Goal: Task Accomplishment & Management: Use online tool/utility

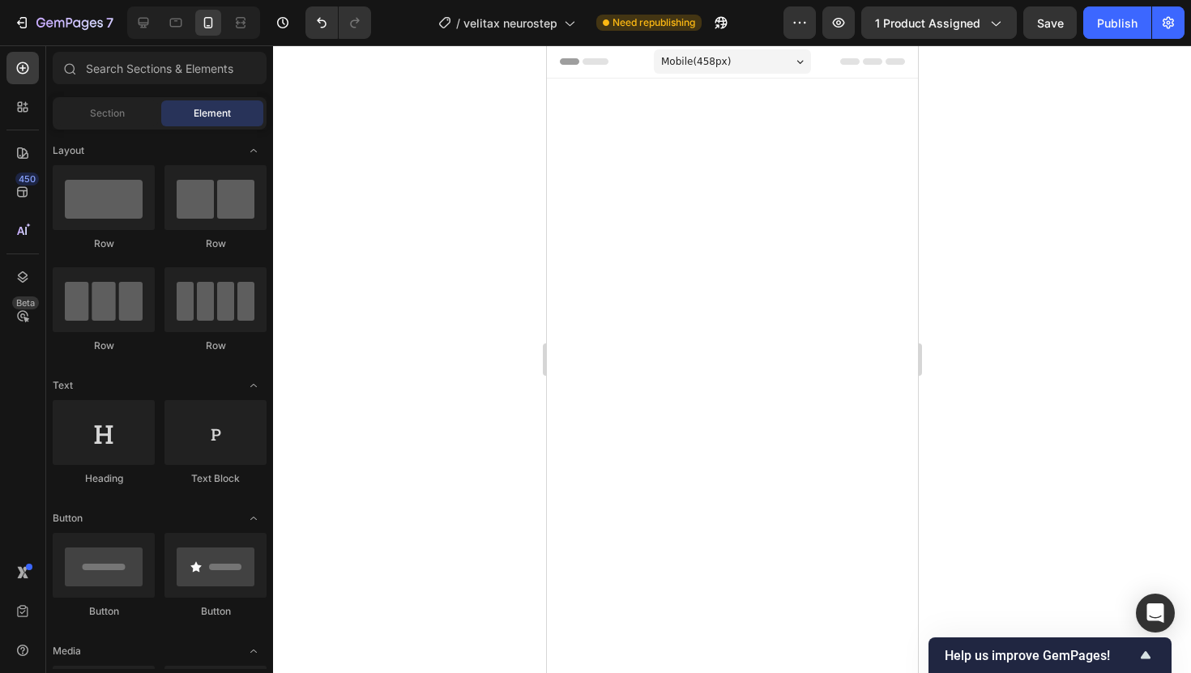
scroll to position [1043, 0]
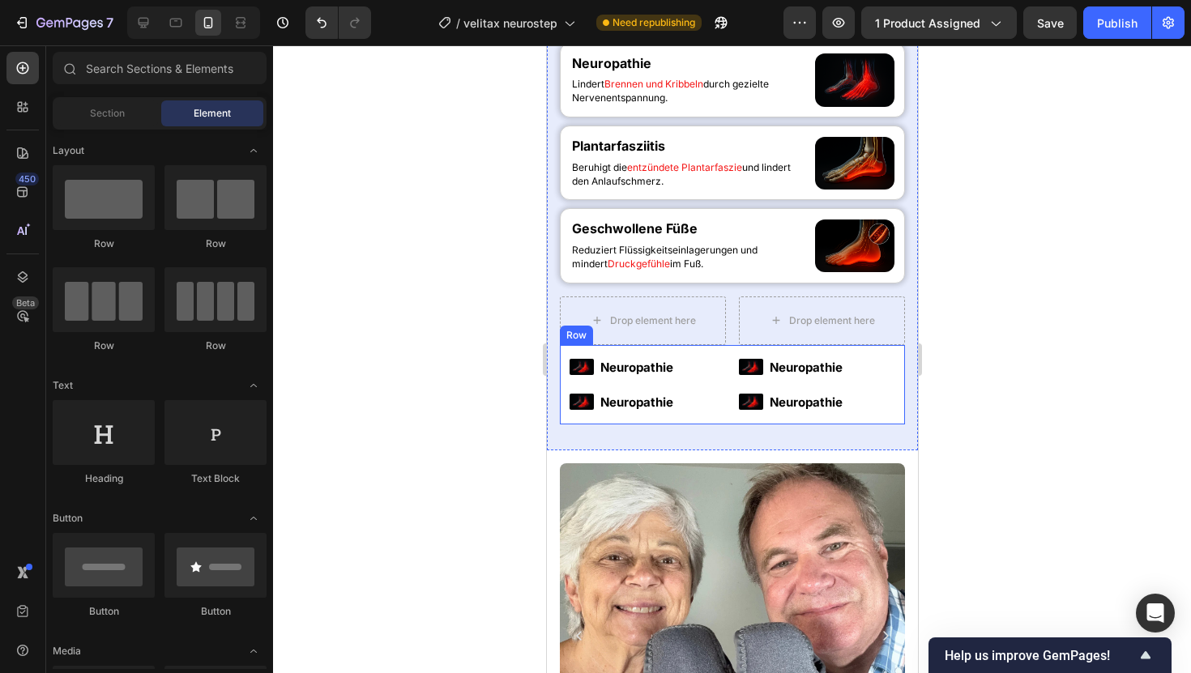
click at [730, 356] on div "Image Neuropathie Text Block Image Neuropathie Text Block Advanced List Image N…" at bounding box center [731, 384] width 345 height 79
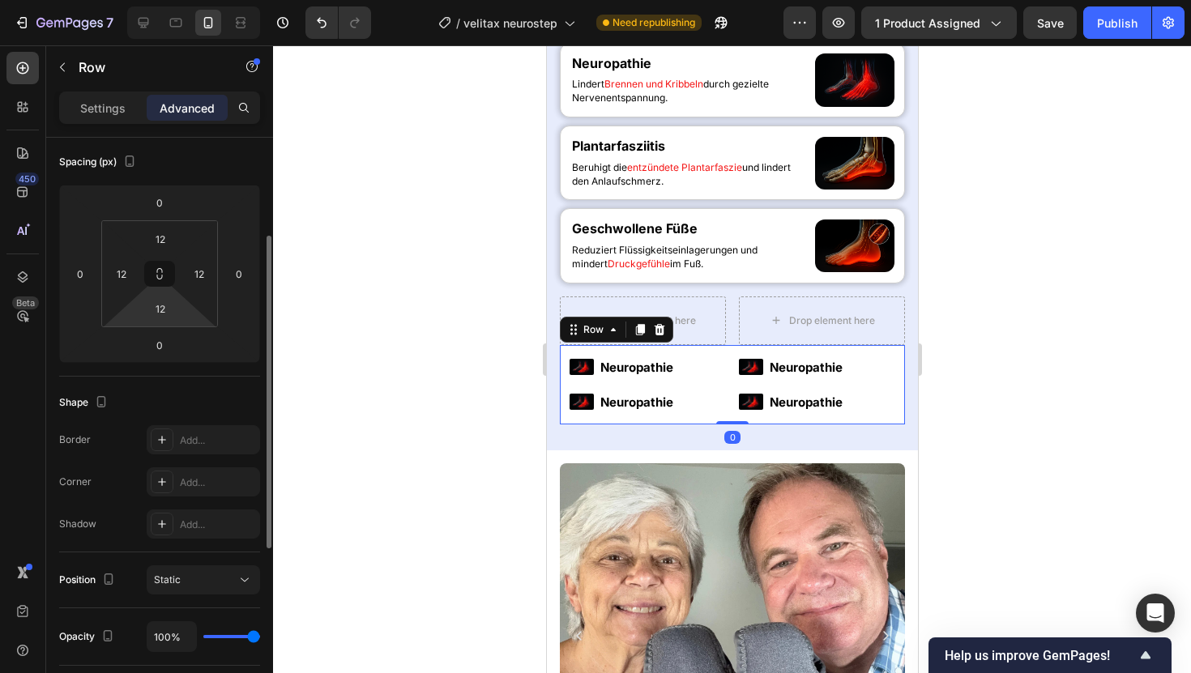
scroll to position [179, 0]
click at [122, 113] on p "Settings" at bounding box center [102, 108] width 45 height 17
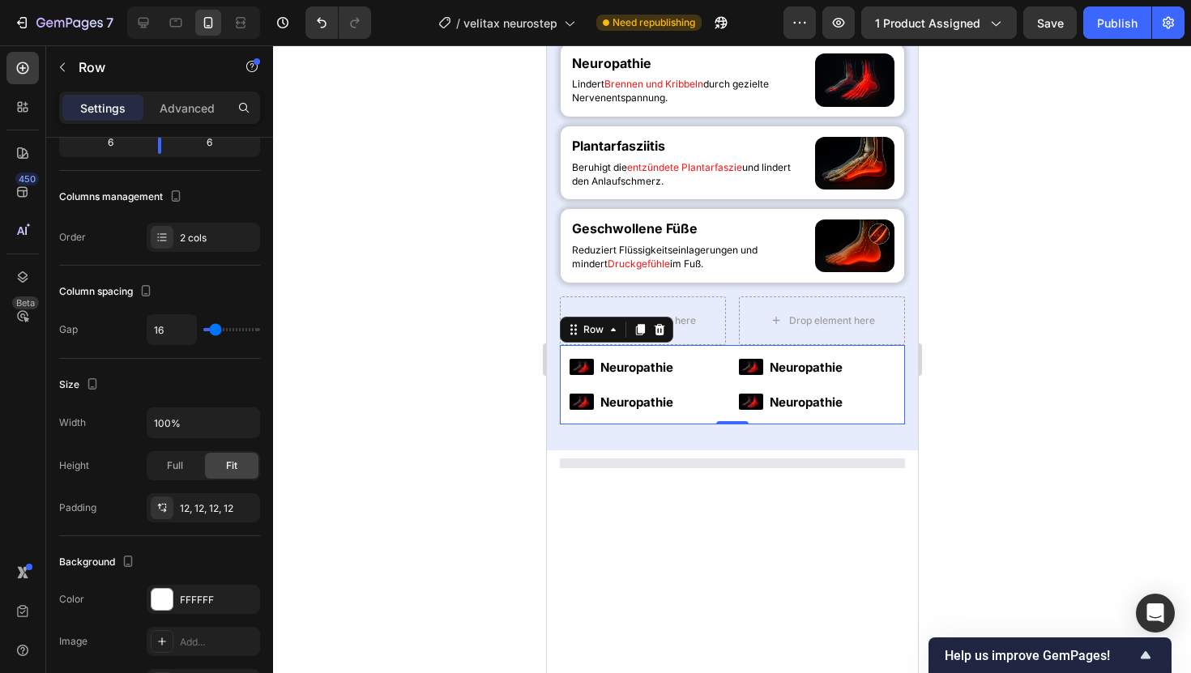
click at [1081, 297] on div at bounding box center [732, 359] width 918 height 628
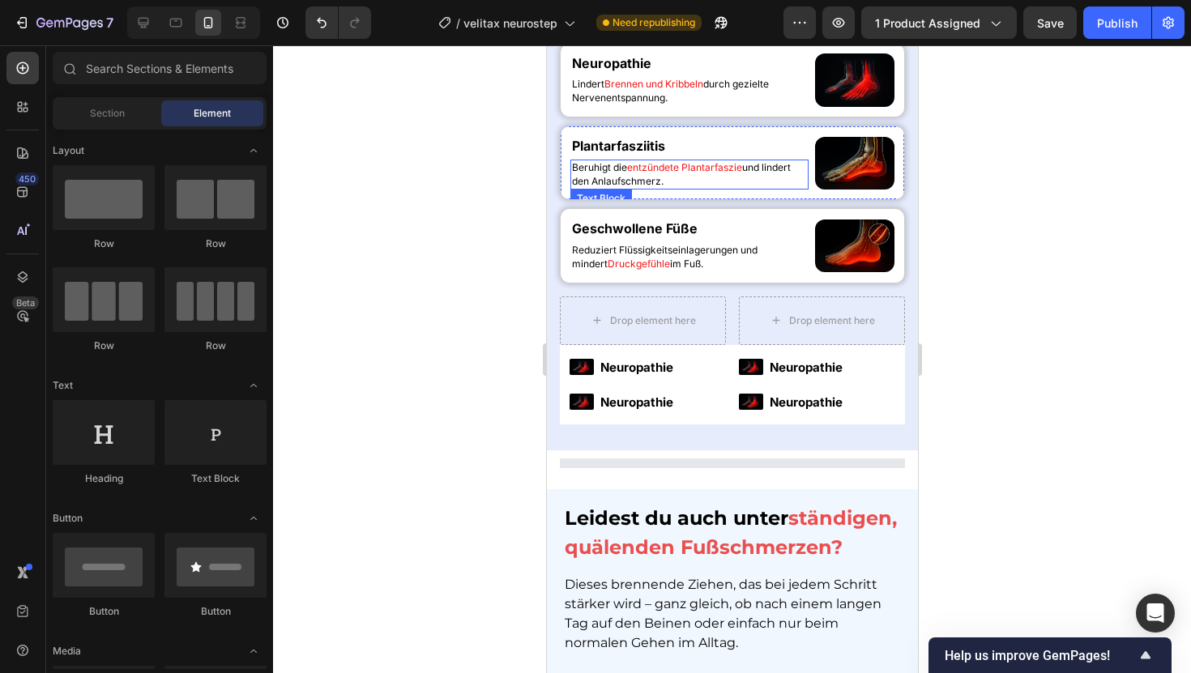
scroll to position [983, 0]
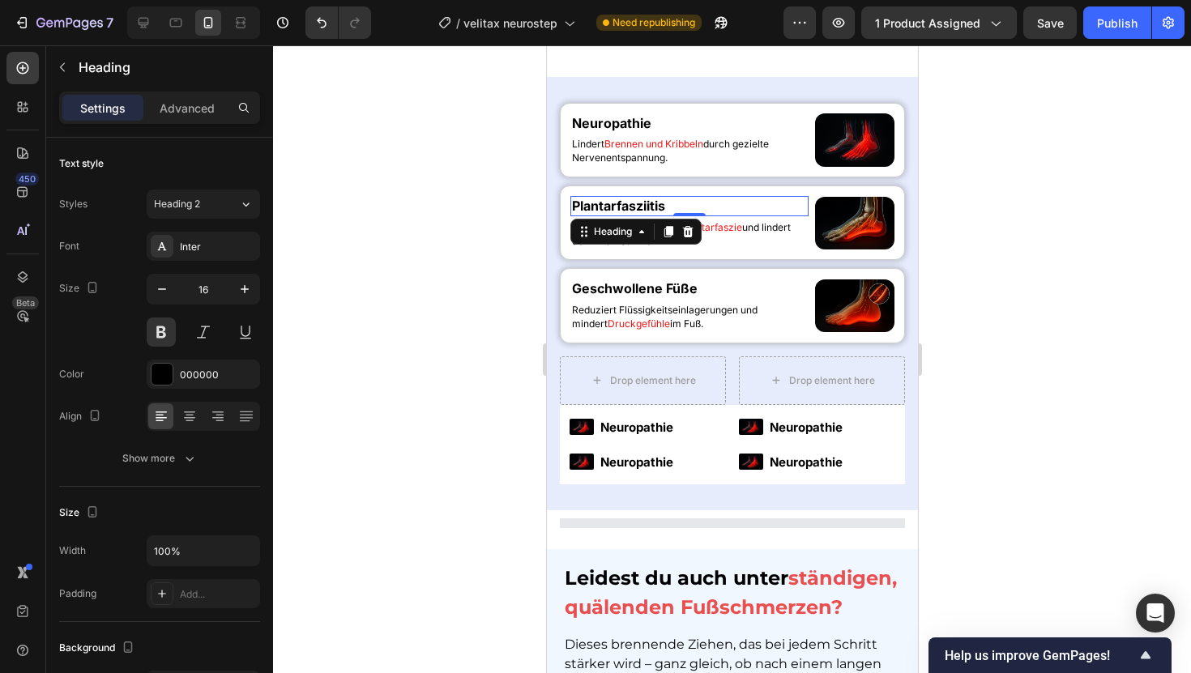
click at [627, 207] on h2 "Plantarfasziitis" at bounding box center [689, 206] width 238 height 20
click at [627, 207] on p "Plantarfasziitis" at bounding box center [688, 206] width 235 height 17
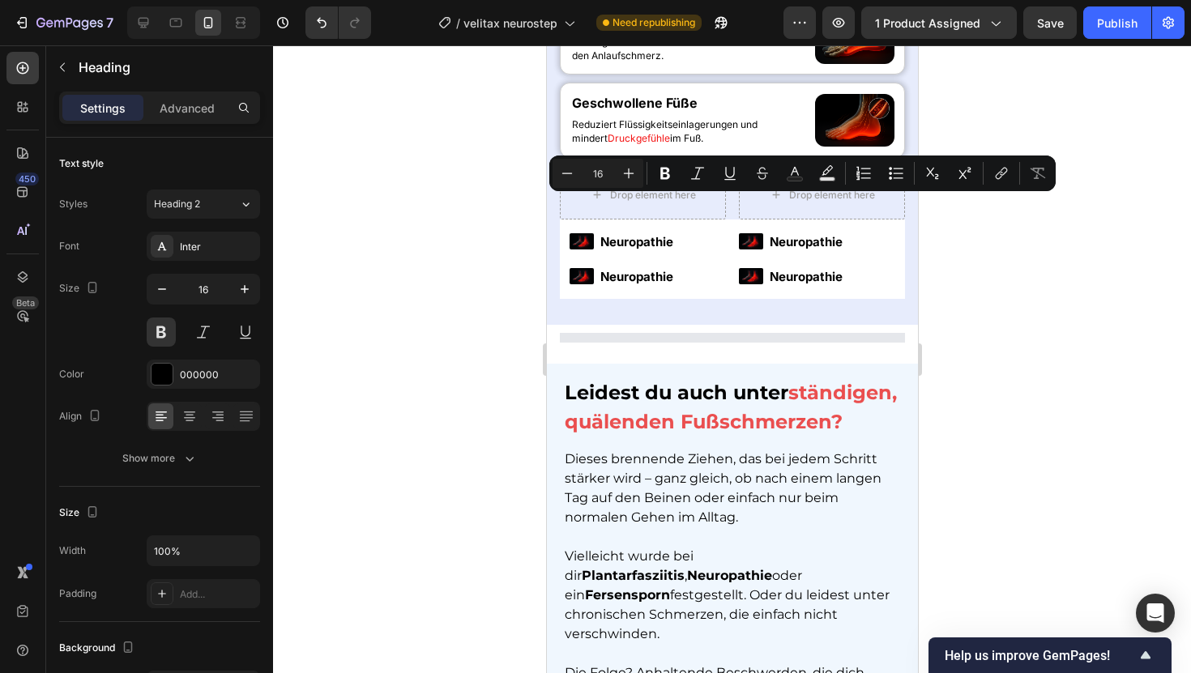
copy p "Plantarfasziitis"
click at [646, 288] on p "Neuropathie" at bounding box center [640, 277] width 81 height 22
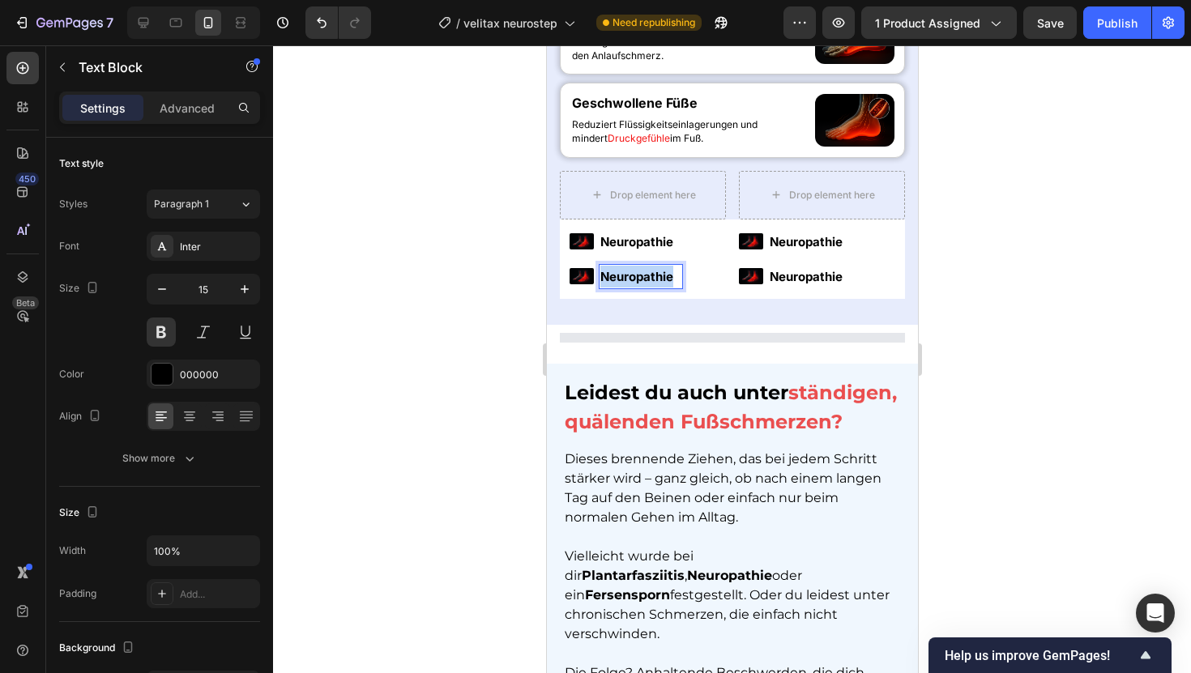
click at [646, 288] on p "Neuropathie" at bounding box center [640, 277] width 81 height 22
click at [1026, 198] on div at bounding box center [732, 359] width 918 height 628
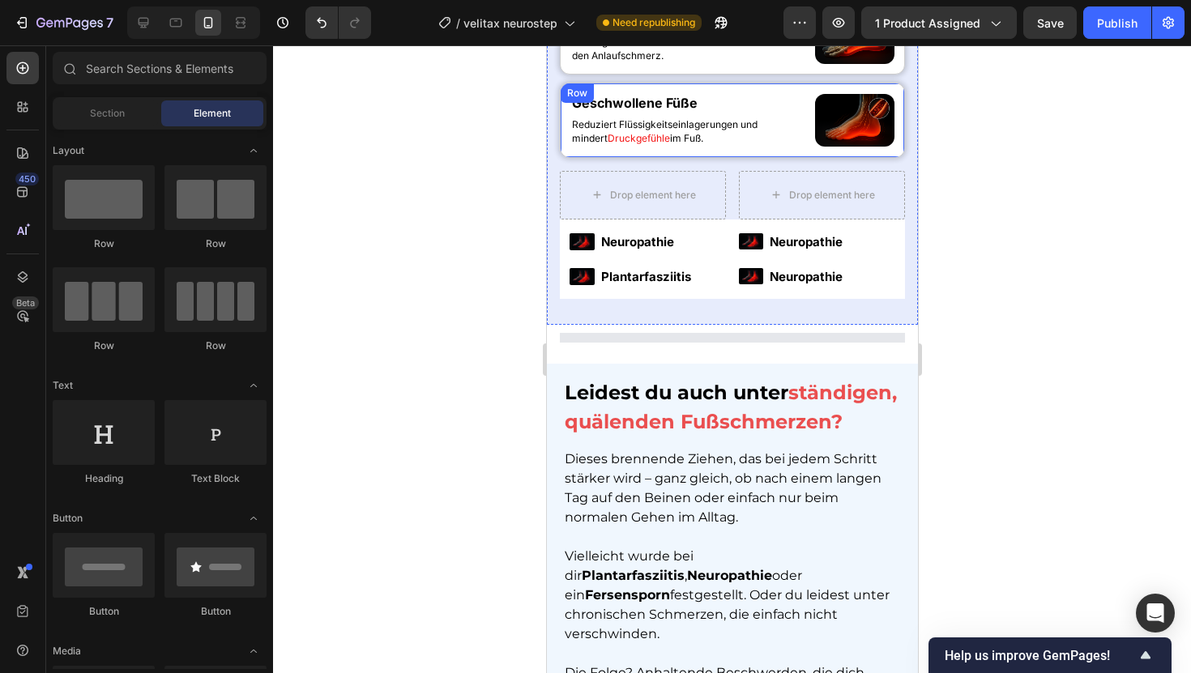
click at [664, 147] on div "Geschwollene Füße Heading Reduziert Flüssigkeitseinlagerungen und mindert Druck…" at bounding box center [689, 119] width 238 height 53
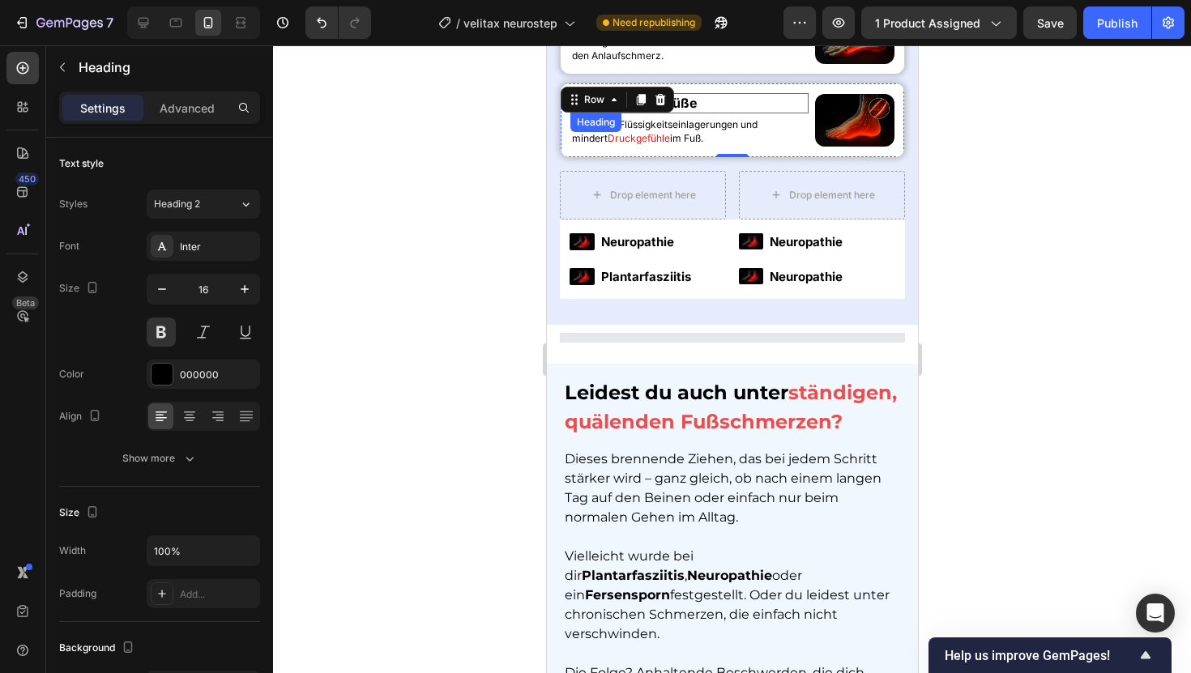
click at [692, 111] on strong "Geschwollene Füße" at bounding box center [634, 103] width 126 height 16
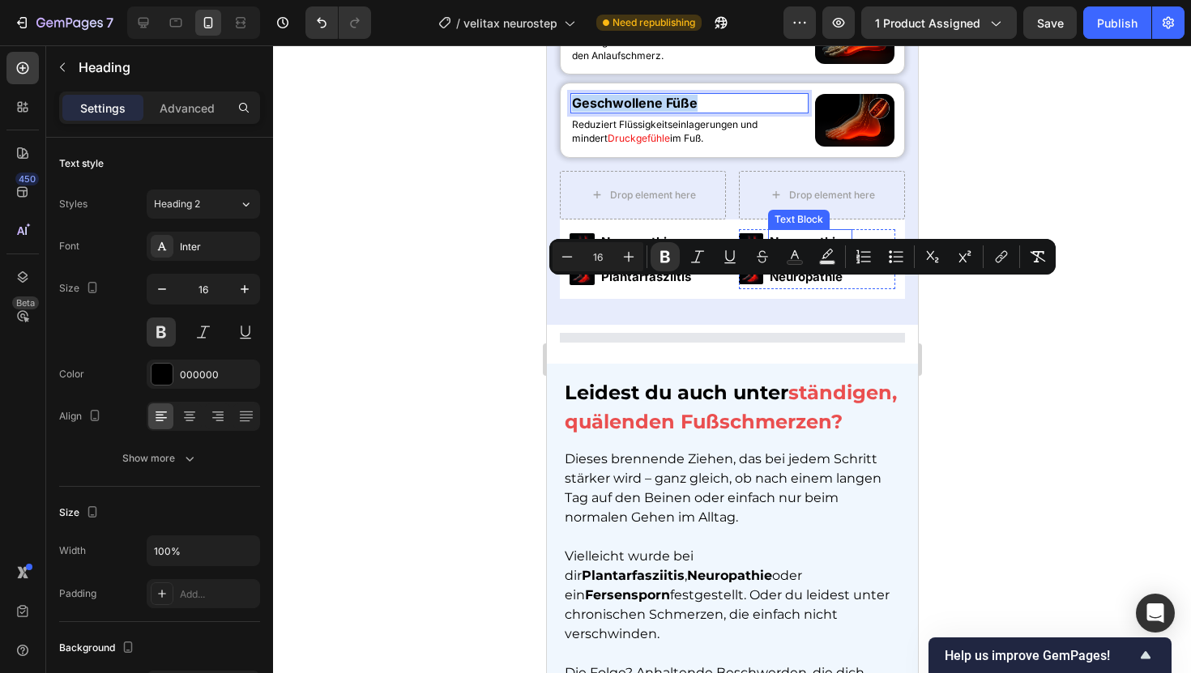
click at [795, 253] on p "Neuropathie" at bounding box center [809, 242] width 81 height 22
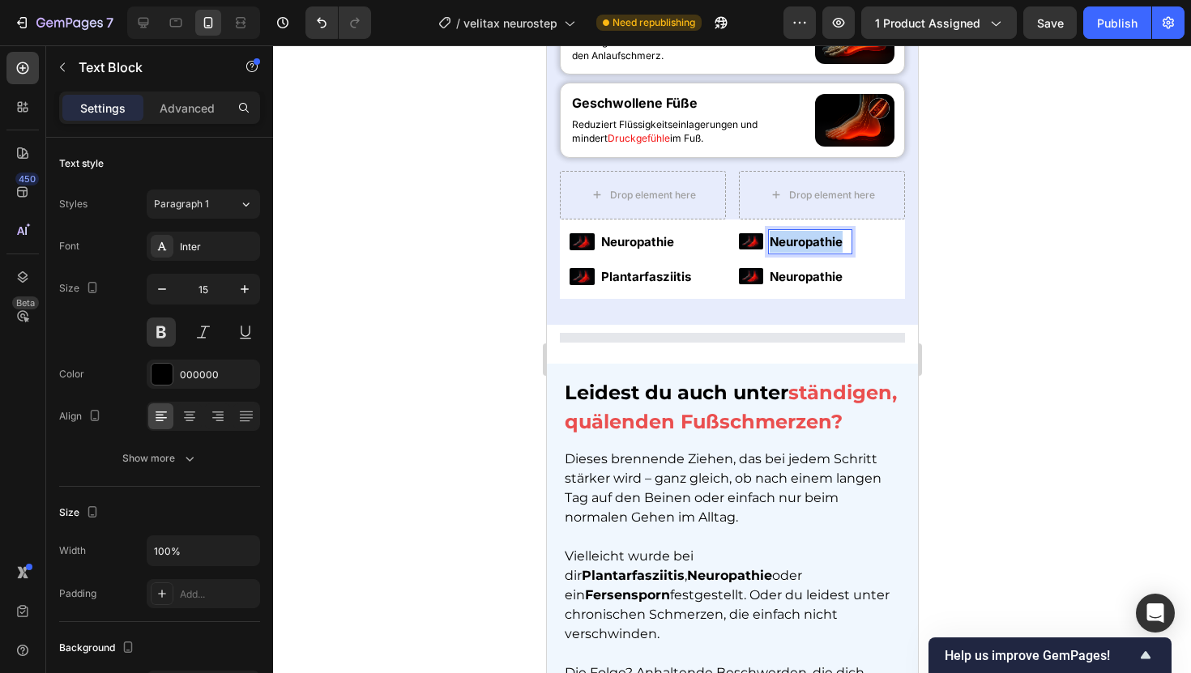
click at [795, 253] on p "Neuropathie" at bounding box center [809, 242] width 81 height 22
click at [1113, 327] on div at bounding box center [732, 359] width 918 height 628
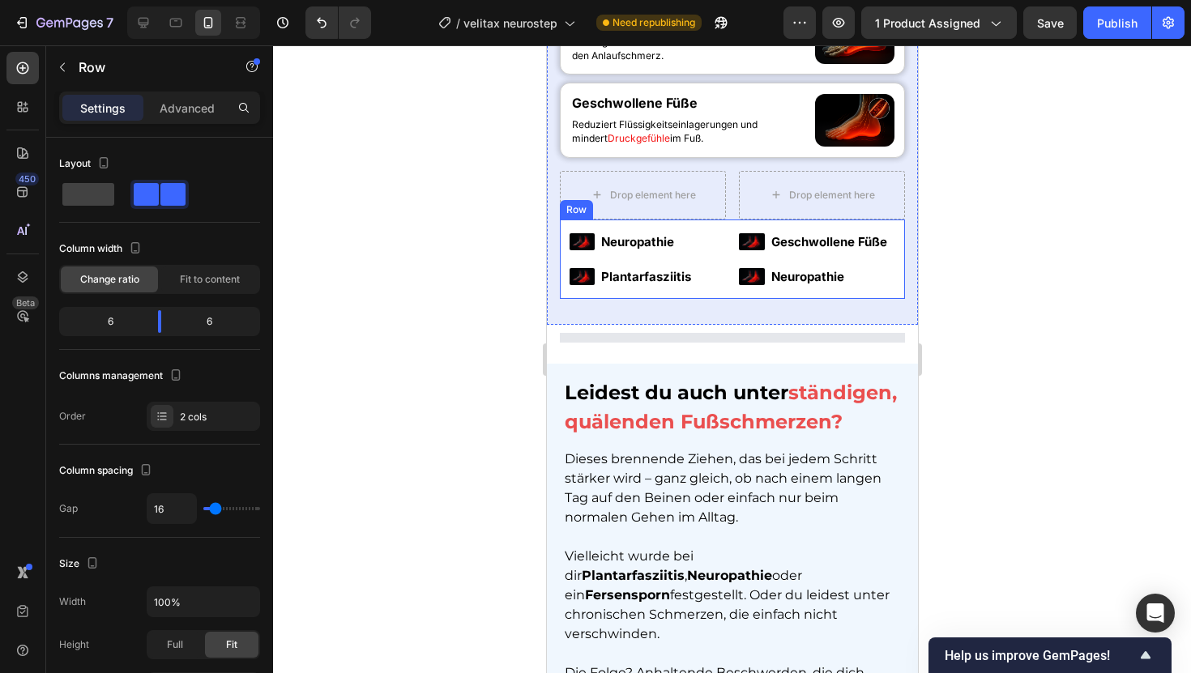
click at [731, 299] on div "Image Neuropathie Text Block Image Plantarfasziitis Text Block Advanced List Im…" at bounding box center [731, 259] width 345 height 79
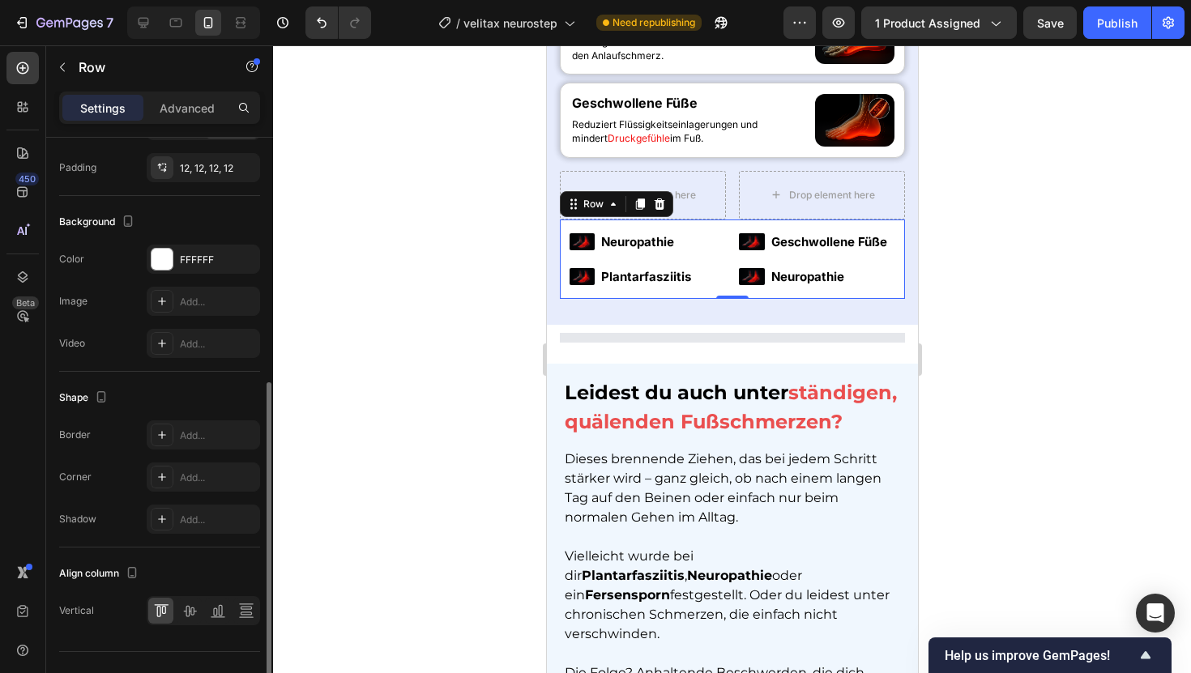
scroll to position [522, 0]
click at [203, 481] on div "Add..." at bounding box center [218, 475] width 76 height 15
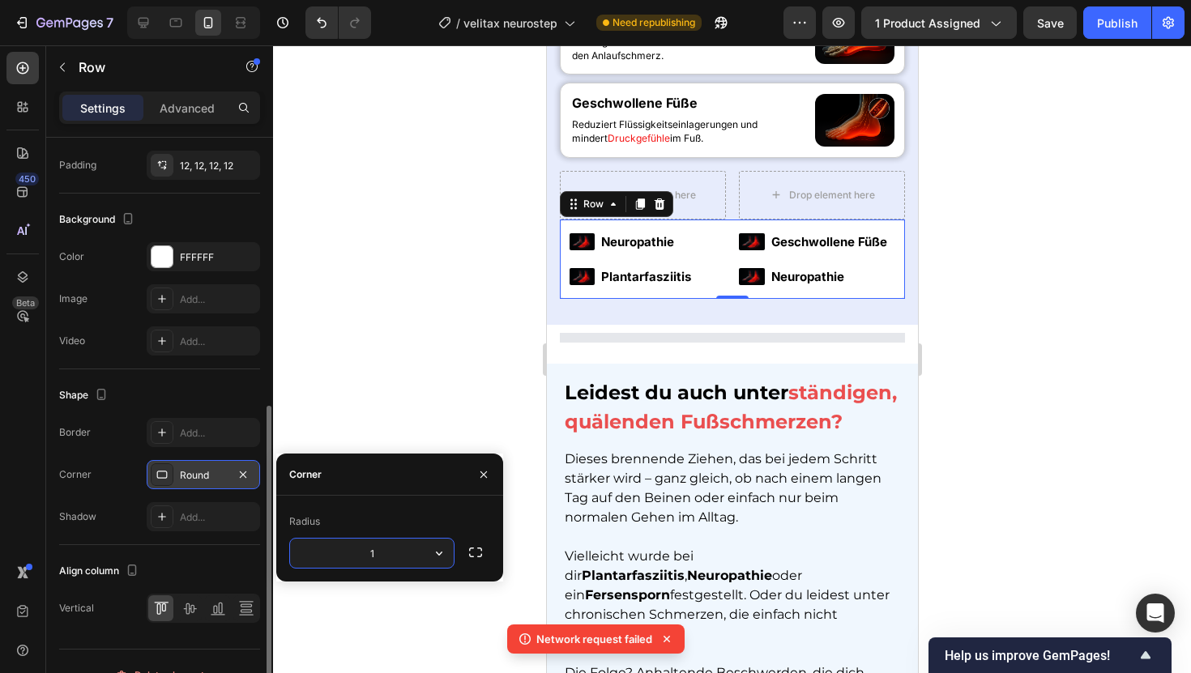
type input "12"
click at [189, 429] on div "Add..." at bounding box center [218, 433] width 76 height 15
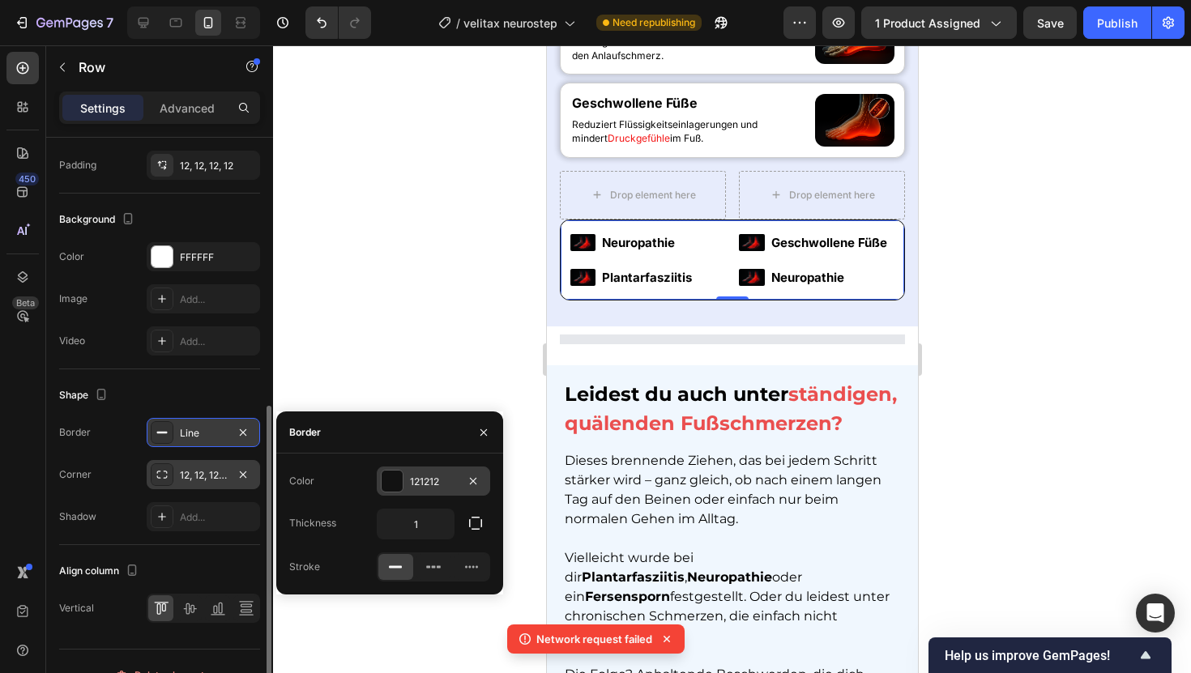
click at [395, 490] on div at bounding box center [392, 481] width 21 height 21
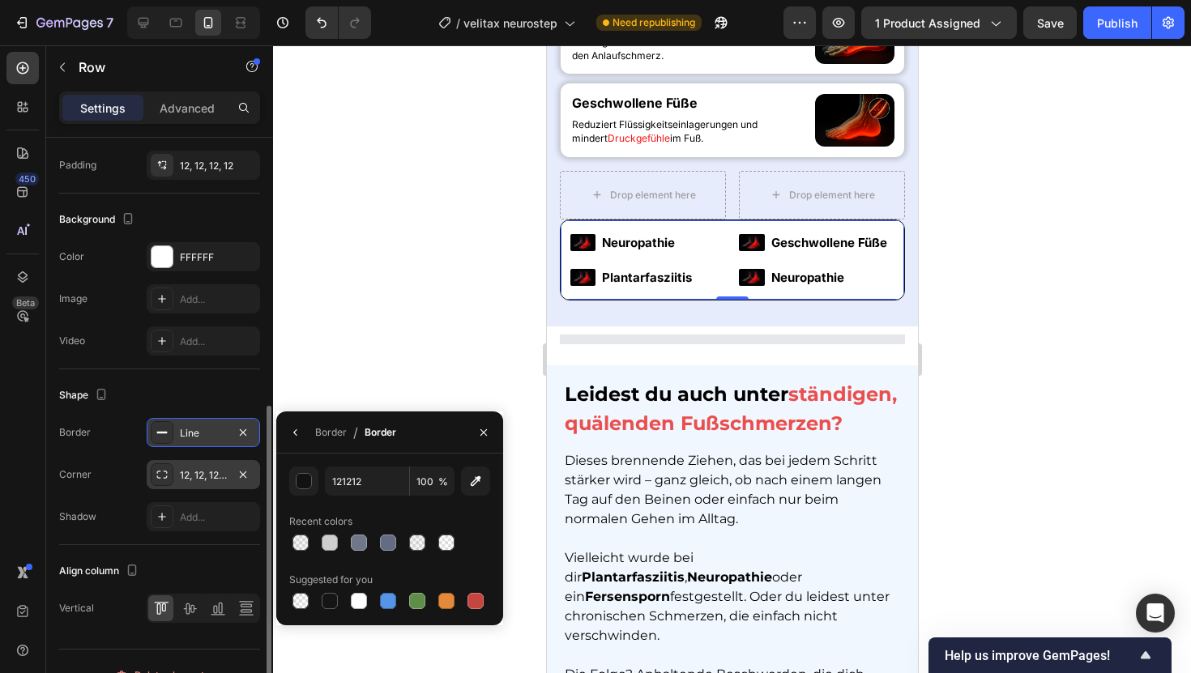
click at [402, 544] on div at bounding box center [389, 543] width 201 height 23
click at [391, 544] on div at bounding box center [388, 543] width 16 height 16
click at [353, 540] on div at bounding box center [359, 543] width 16 height 16
type input "707789"
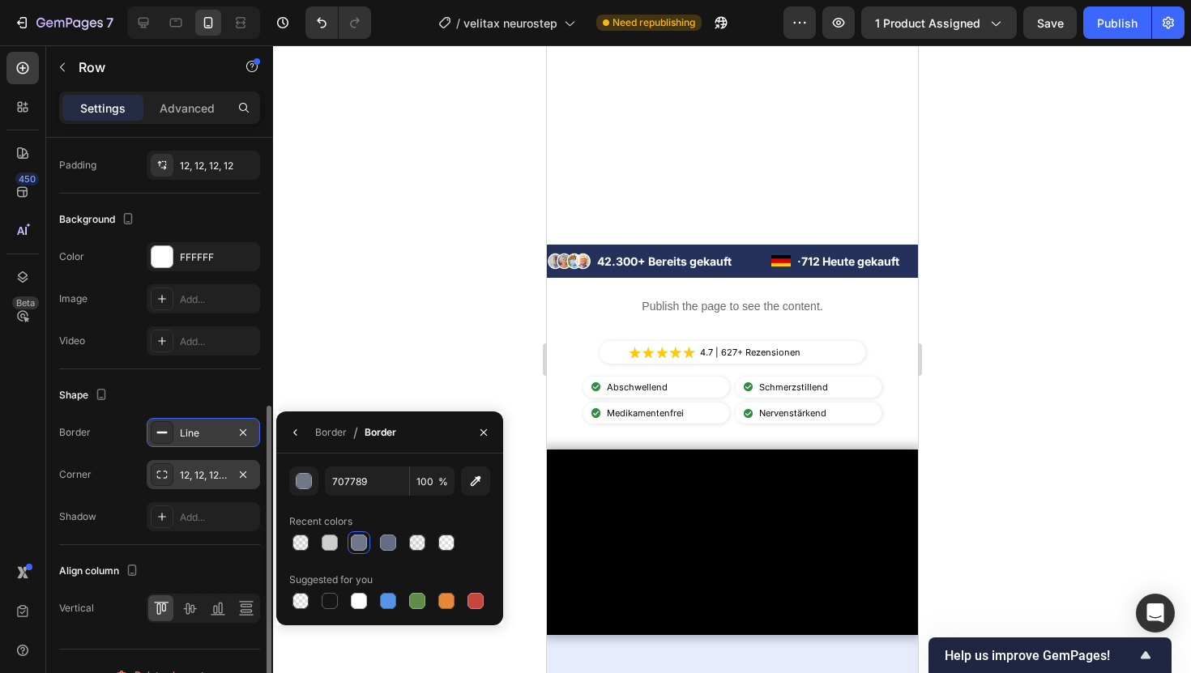
scroll to position [209, 0]
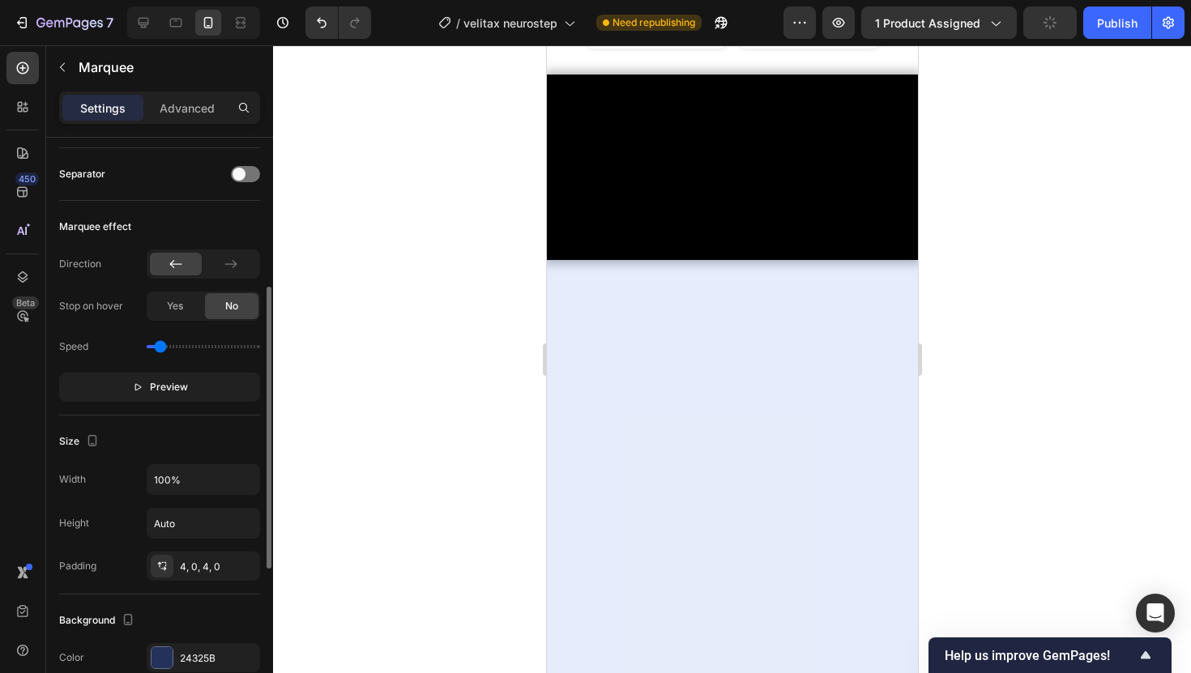
scroll to position [309, 0]
click at [198, 651] on div "24325B" at bounding box center [203, 658] width 47 height 15
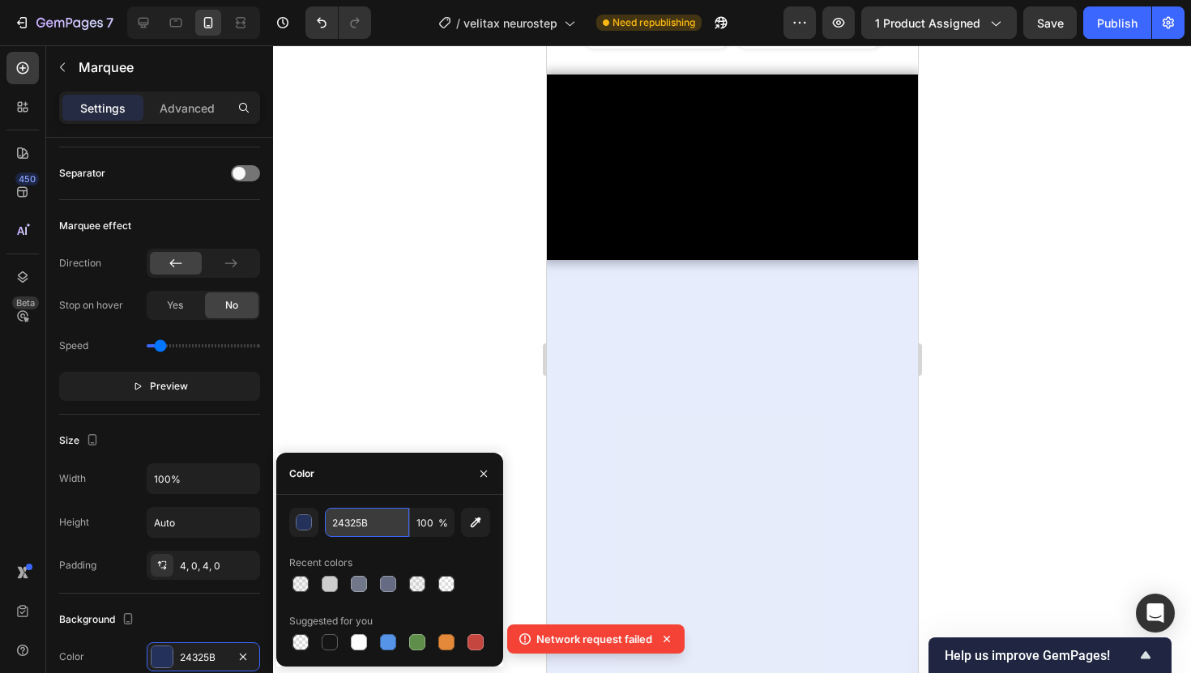
click at [355, 521] on input "24325B" at bounding box center [367, 522] width 84 height 29
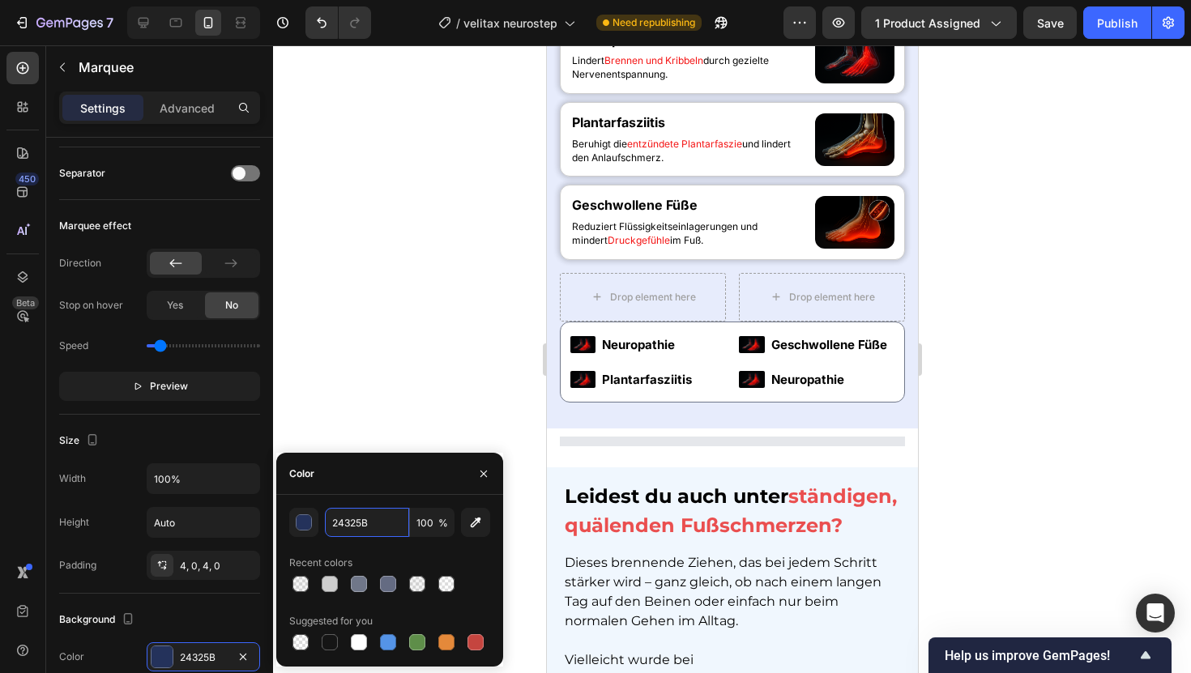
scroll to position [1068, 0]
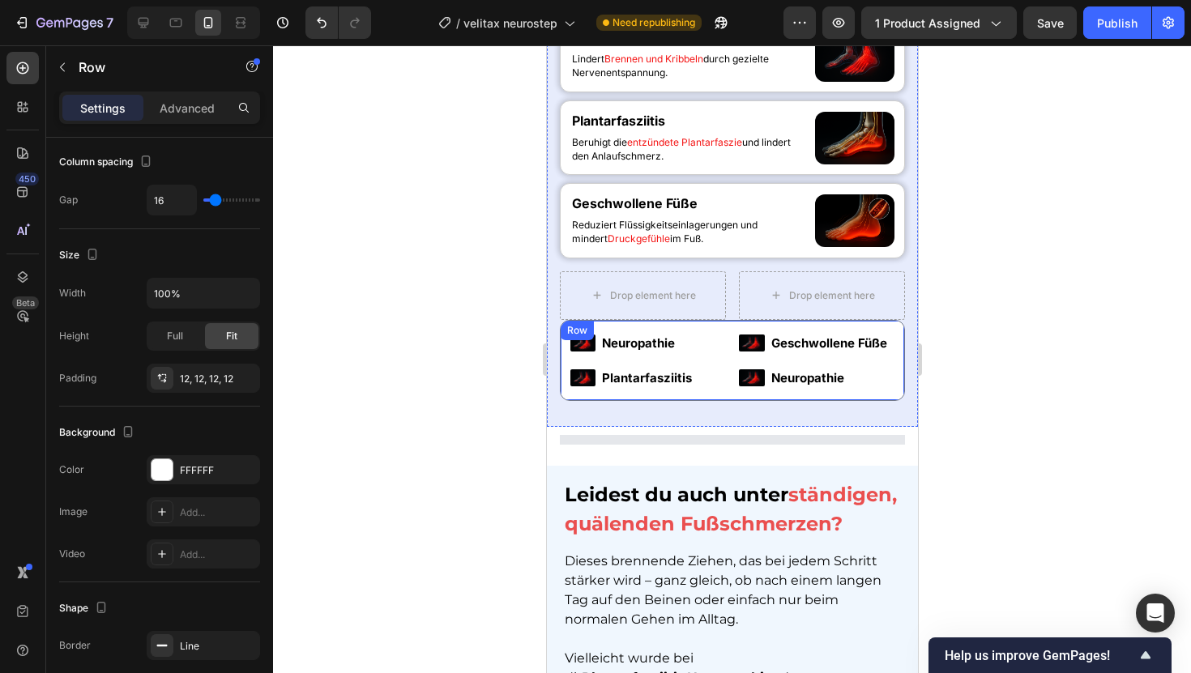
click at [728, 326] on div "Image Neuropathie Text Block Image Plantarfasziitis Text Block Advanced List Im…" at bounding box center [731, 360] width 345 height 81
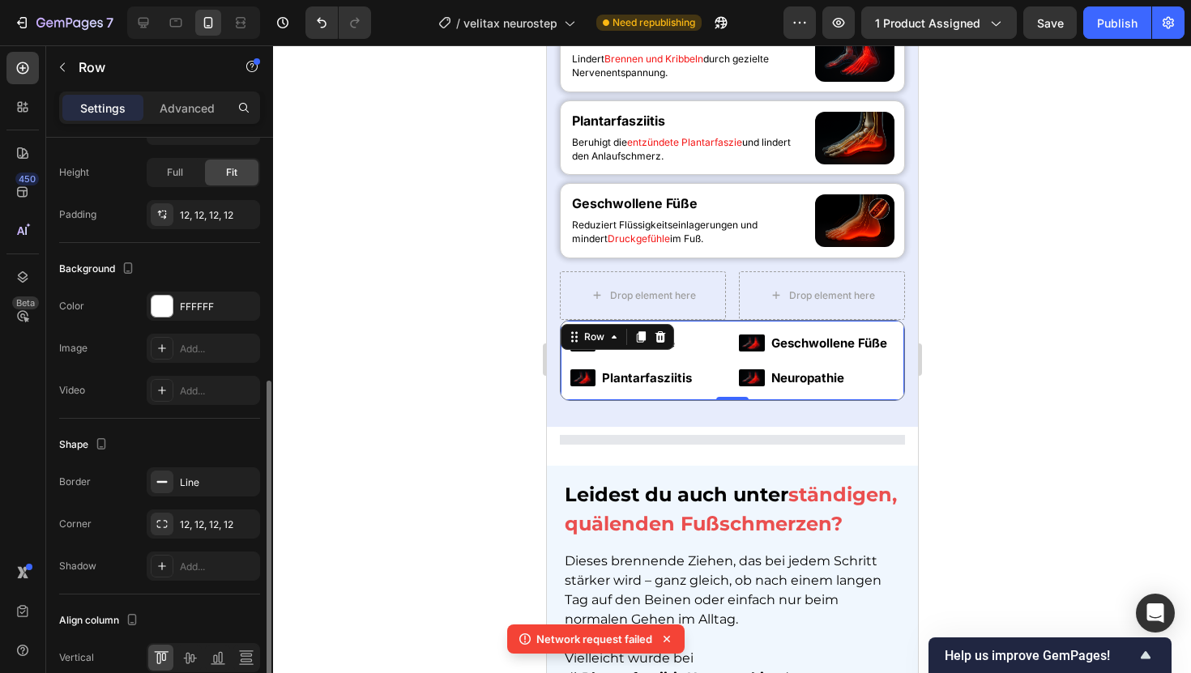
scroll to position [478, 0]
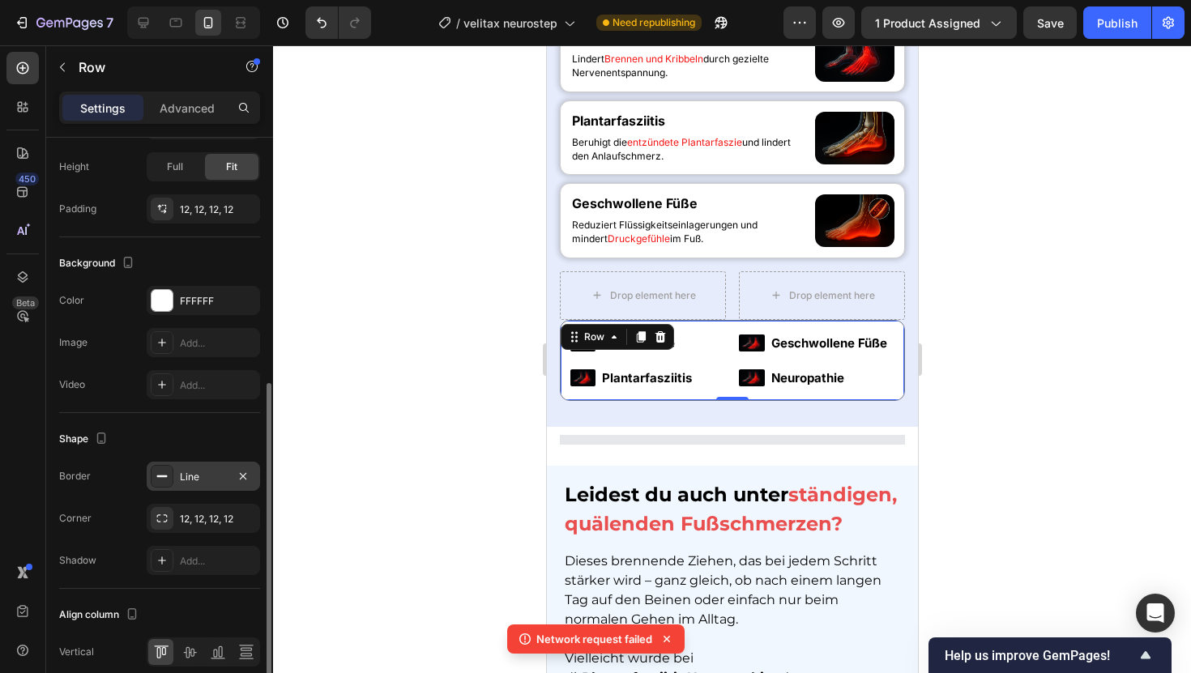
click at [206, 485] on div "Line" at bounding box center [203, 476] width 113 height 29
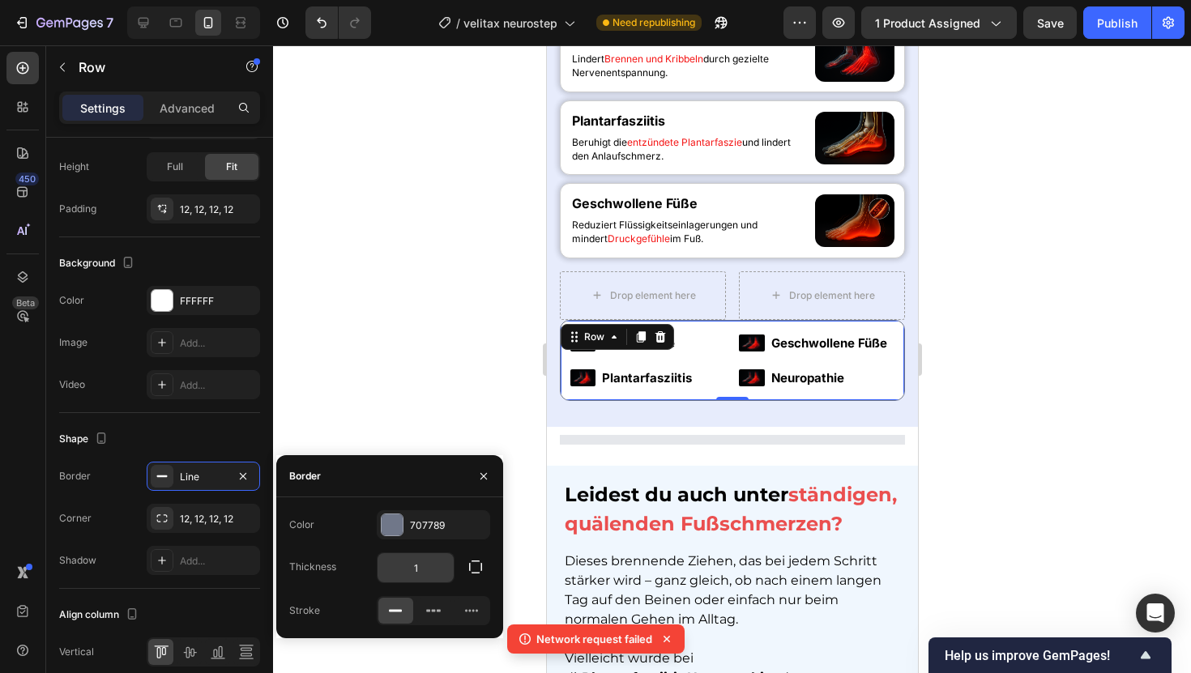
click at [416, 563] on input "1" at bounding box center [416, 567] width 76 height 29
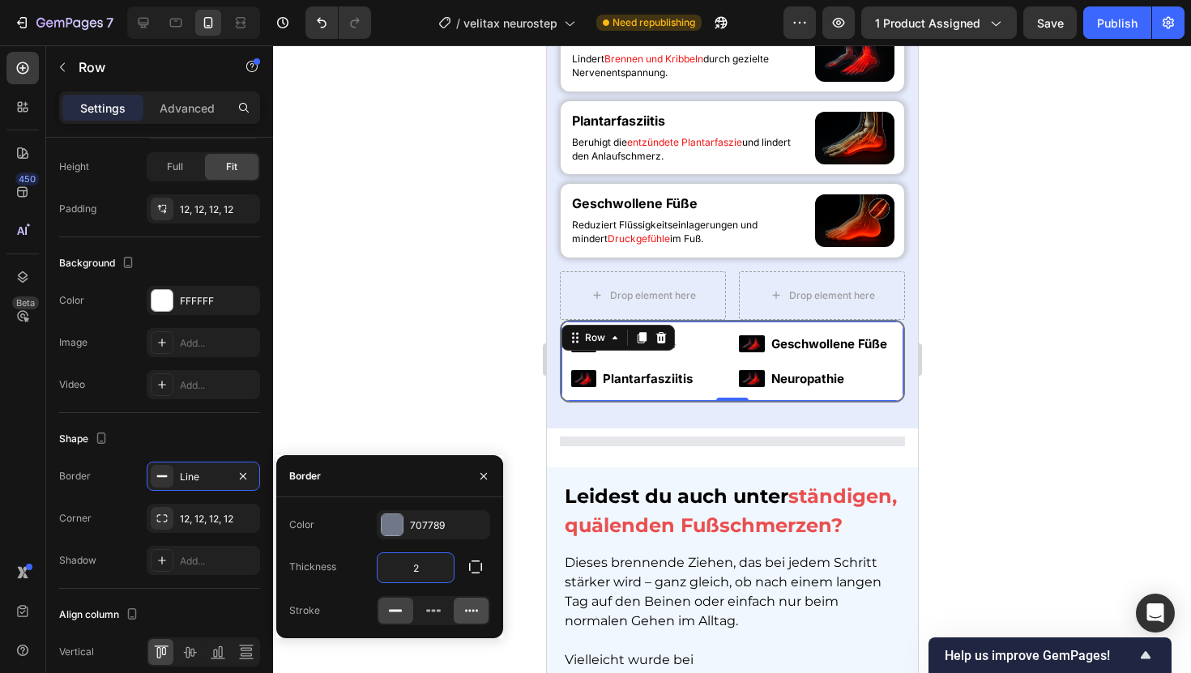
type input "2"
click at [480, 613] on div at bounding box center [471, 611] width 35 height 26
click at [452, 530] on div "707789" at bounding box center [433, 526] width 47 height 15
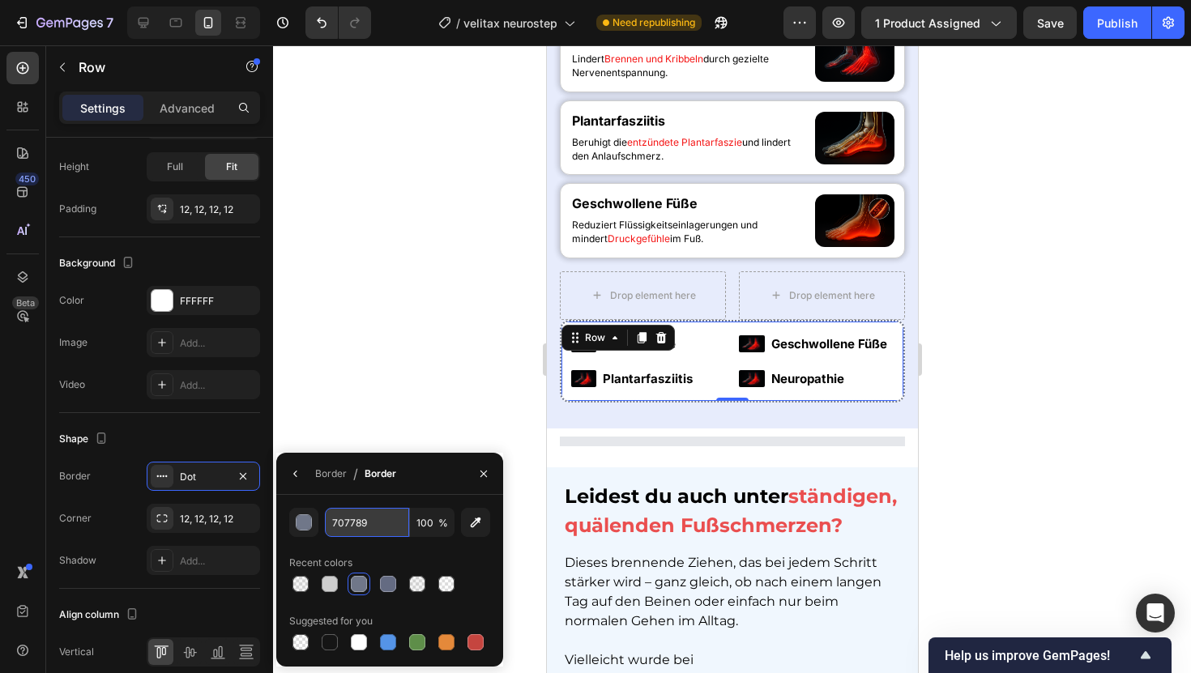
click at [370, 535] on input "707789" at bounding box center [367, 522] width 84 height 29
paste input "24325B"
type input "24325B"
click at [473, 292] on div at bounding box center [732, 359] width 918 height 628
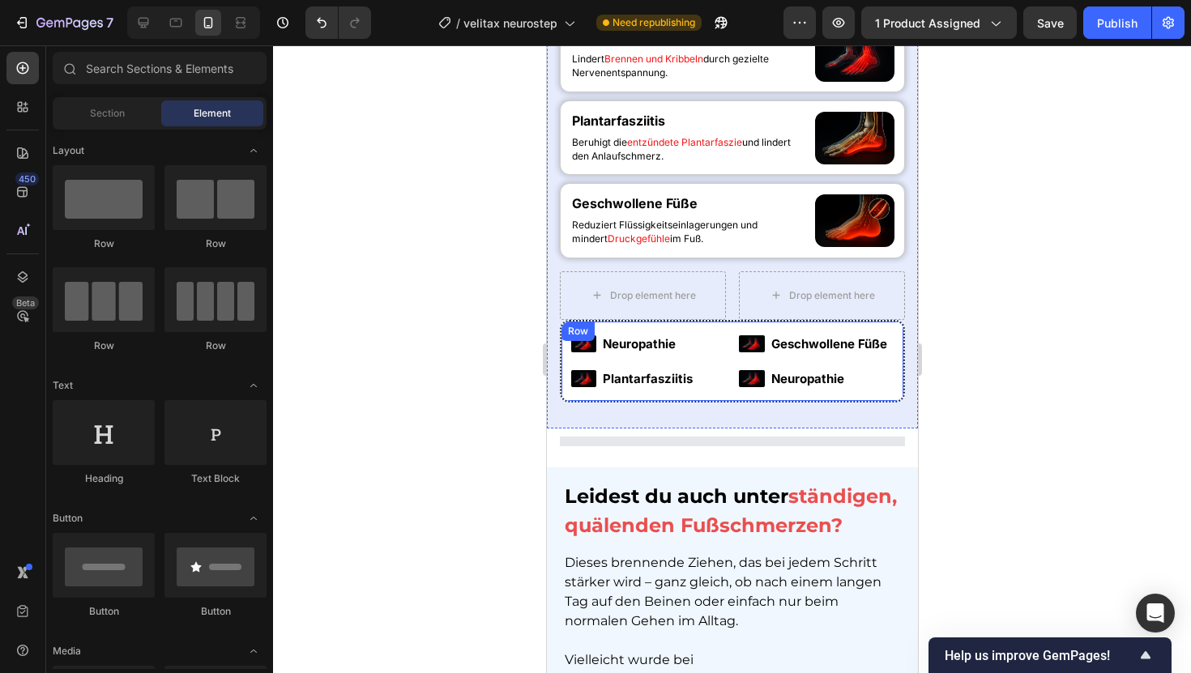
click at [562, 336] on div "Row" at bounding box center [577, 331] width 33 height 19
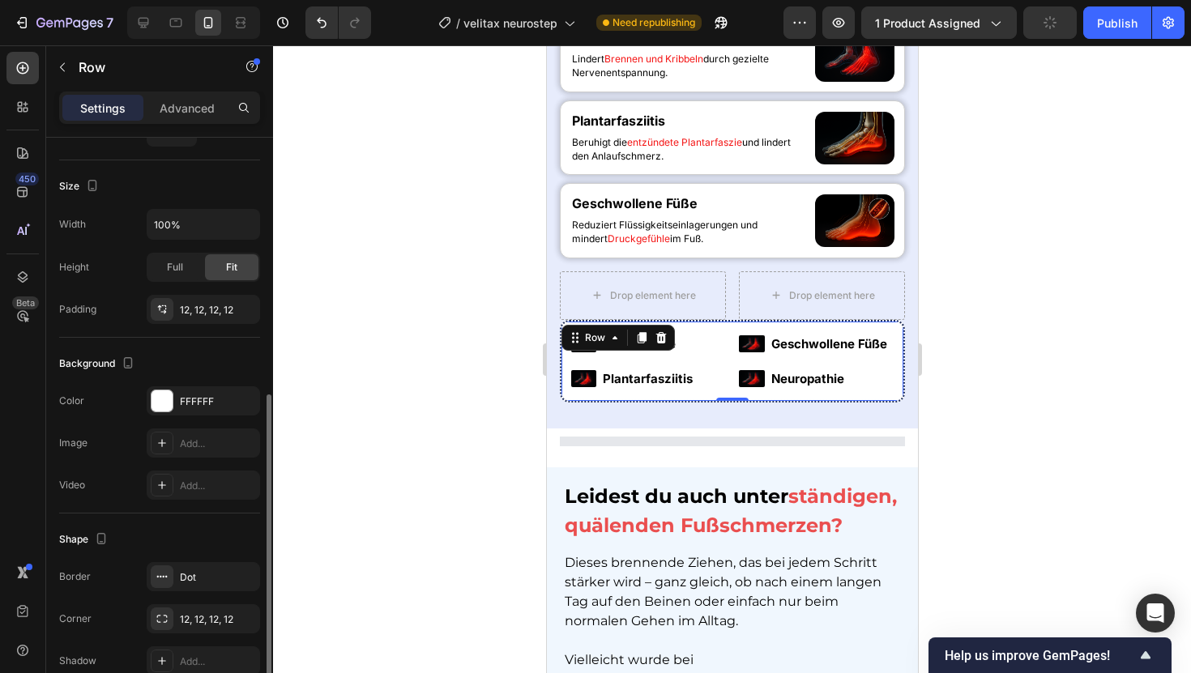
scroll to position [420, 0]
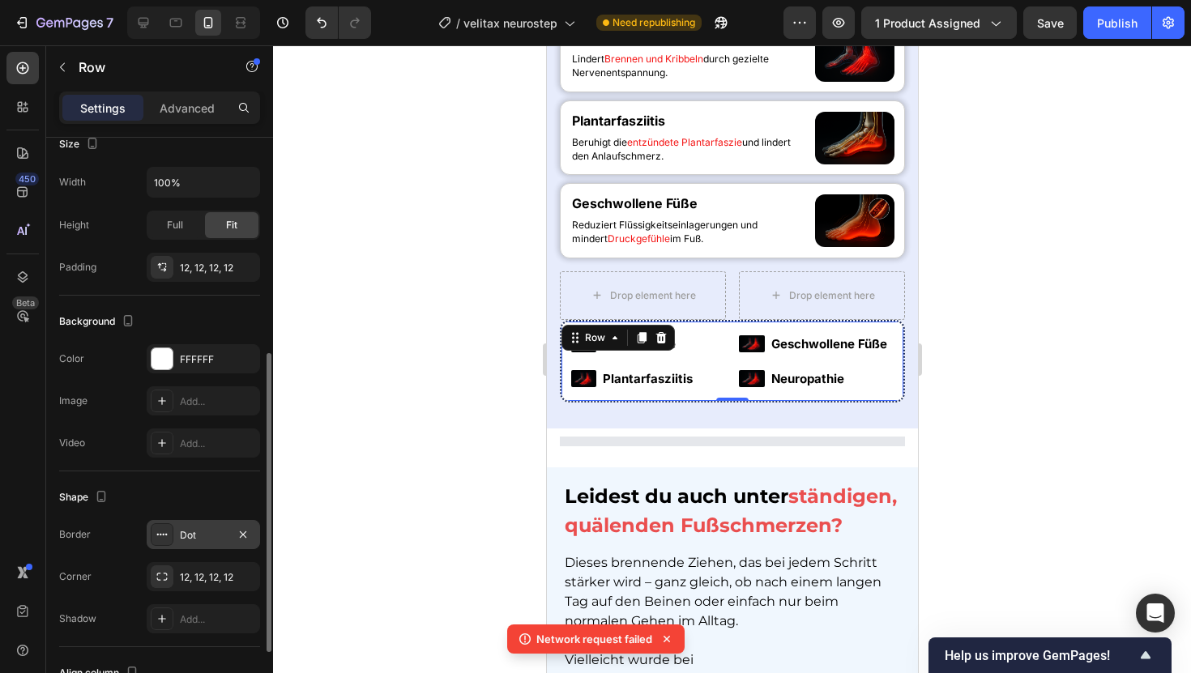
click at [187, 540] on div "Dot" at bounding box center [203, 535] width 47 height 15
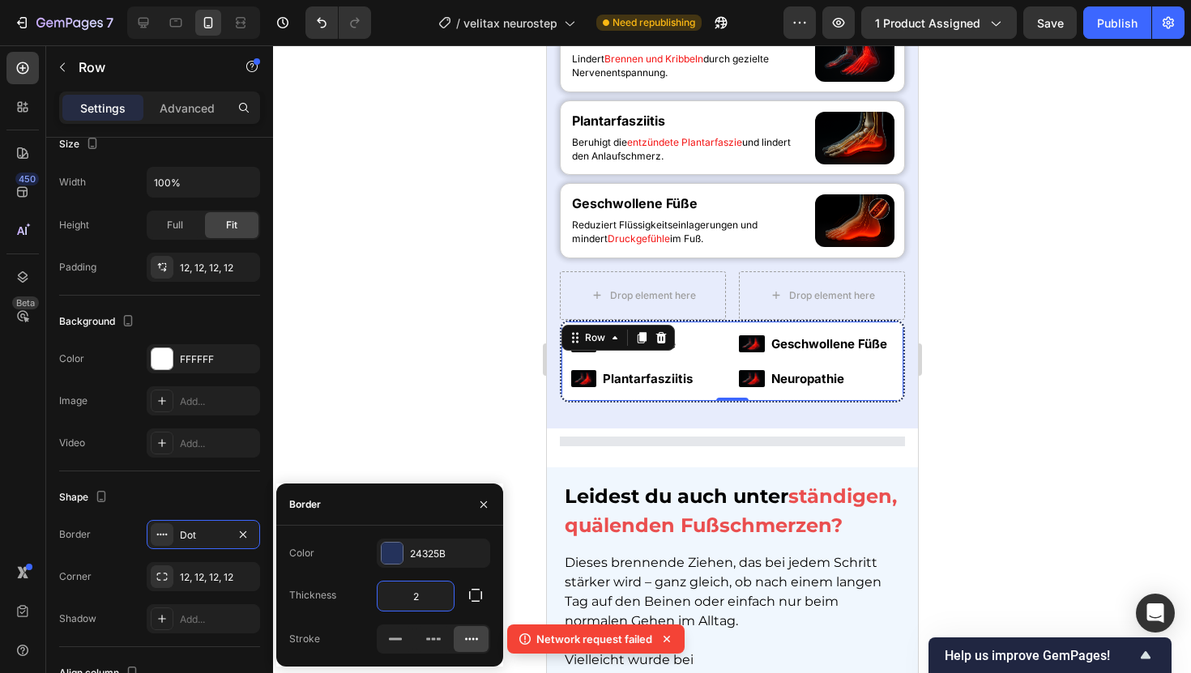
click at [404, 590] on input "2" at bounding box center [416, 596] width 76 height 29
type input "3"
click at [472, 446] on div at bounding box center [732, 359] width 918 height 628
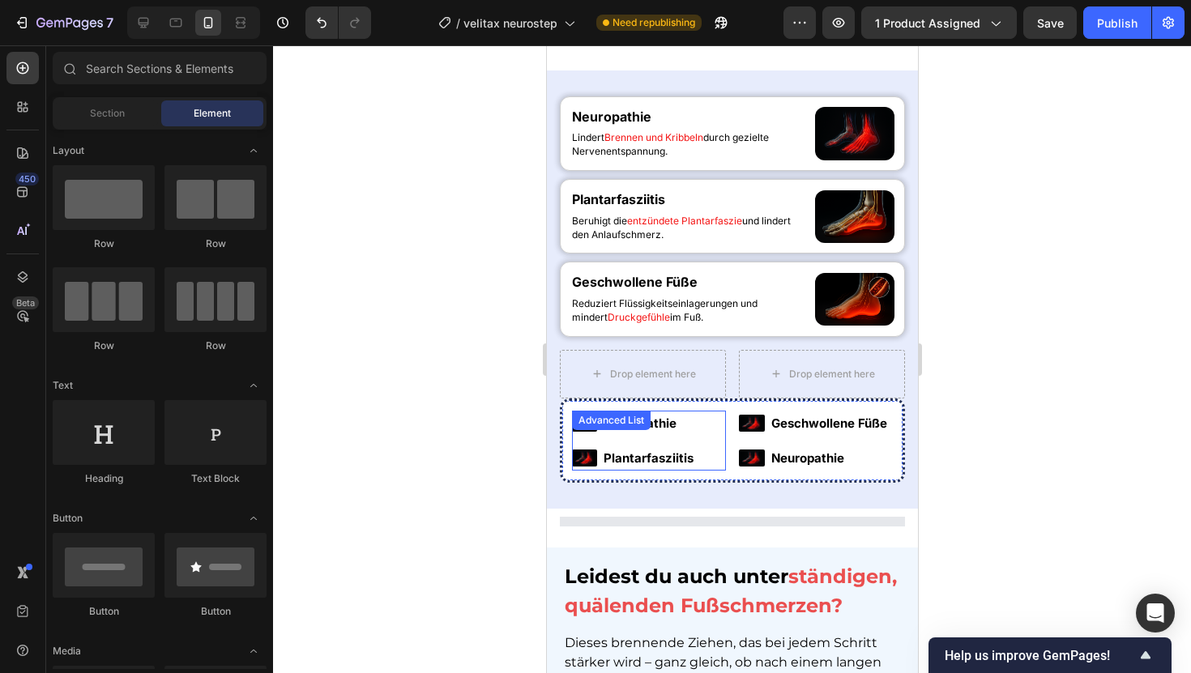
scroll to position [988, 0]
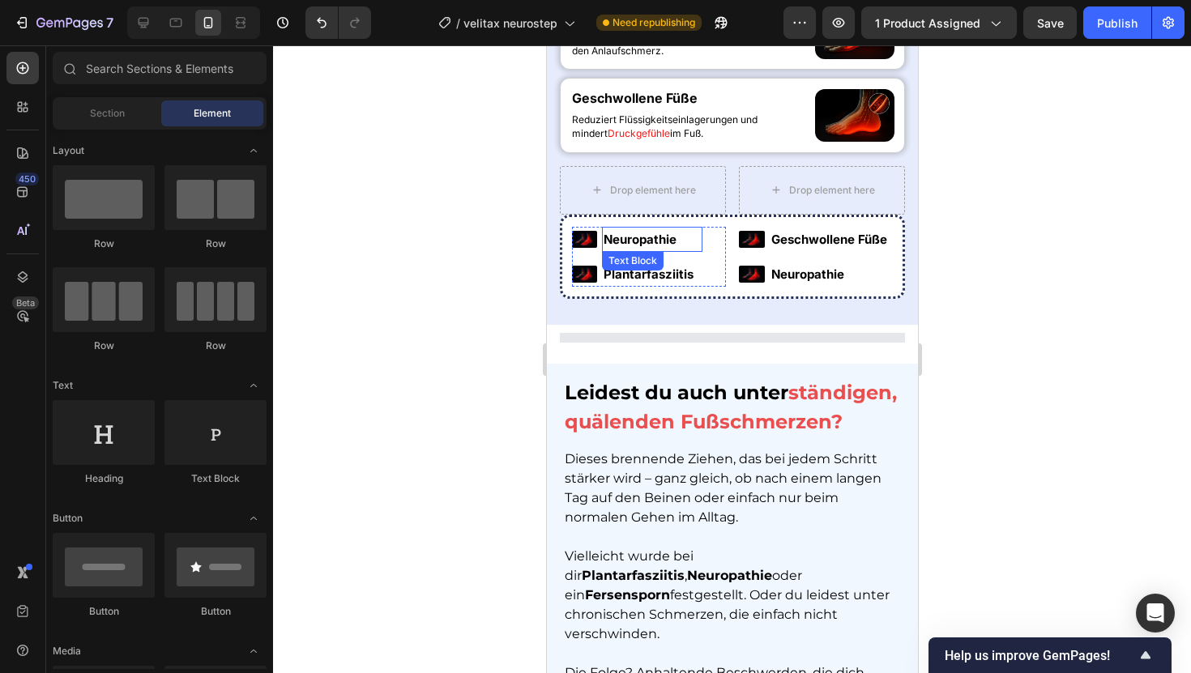
click at [655, 250] on p "Neuropathie" at bounding box center [651, 240] width 97 height 22
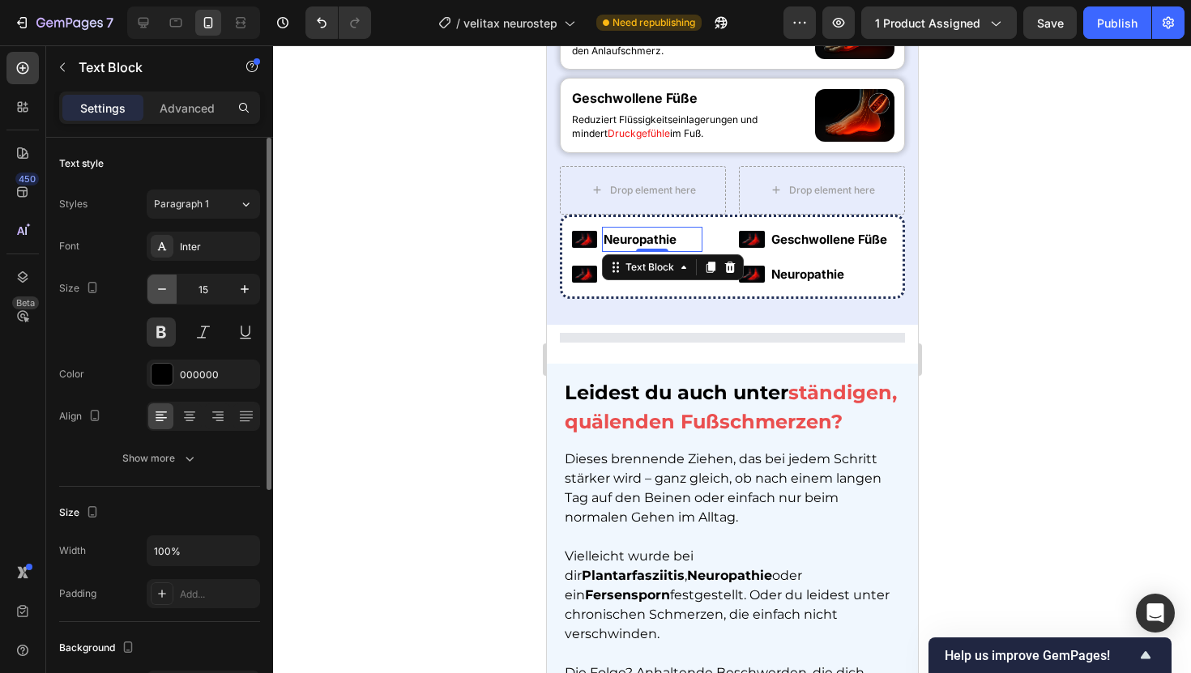
click at [170, 293] on button "button" at bounding box center [161, 289] width 29 height 29
type input "13"
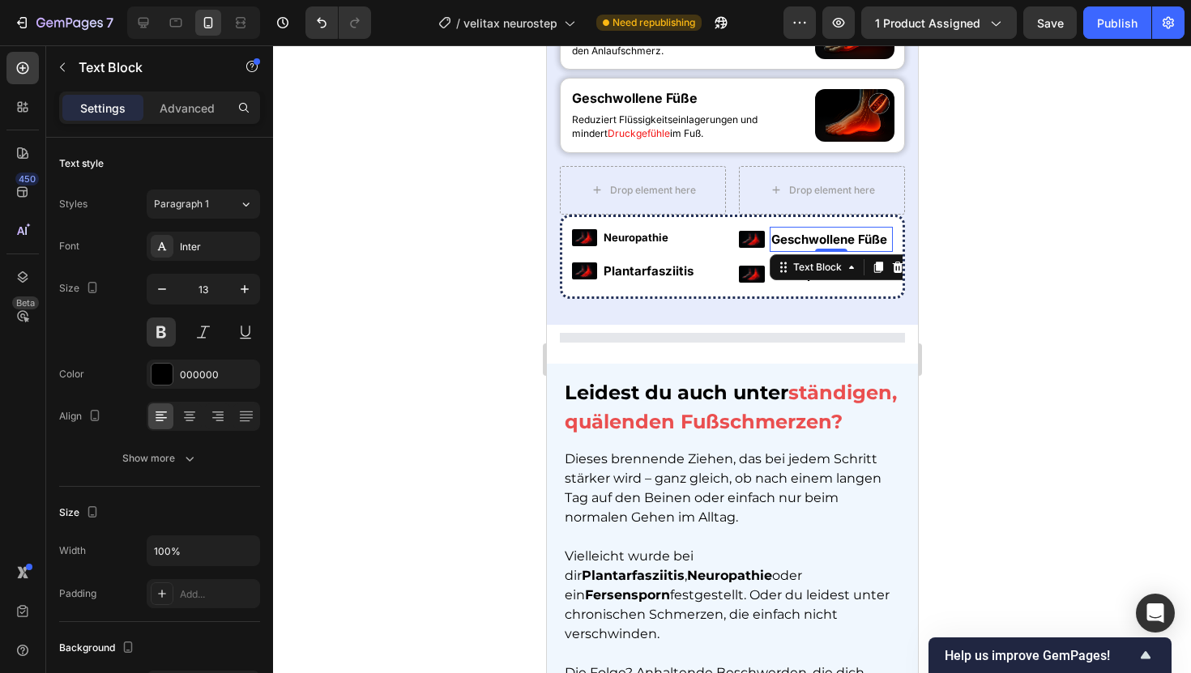
click at [797, 247] on strong "Geschwollene Füße" at bounding box center [829, 239] width 116 height 15
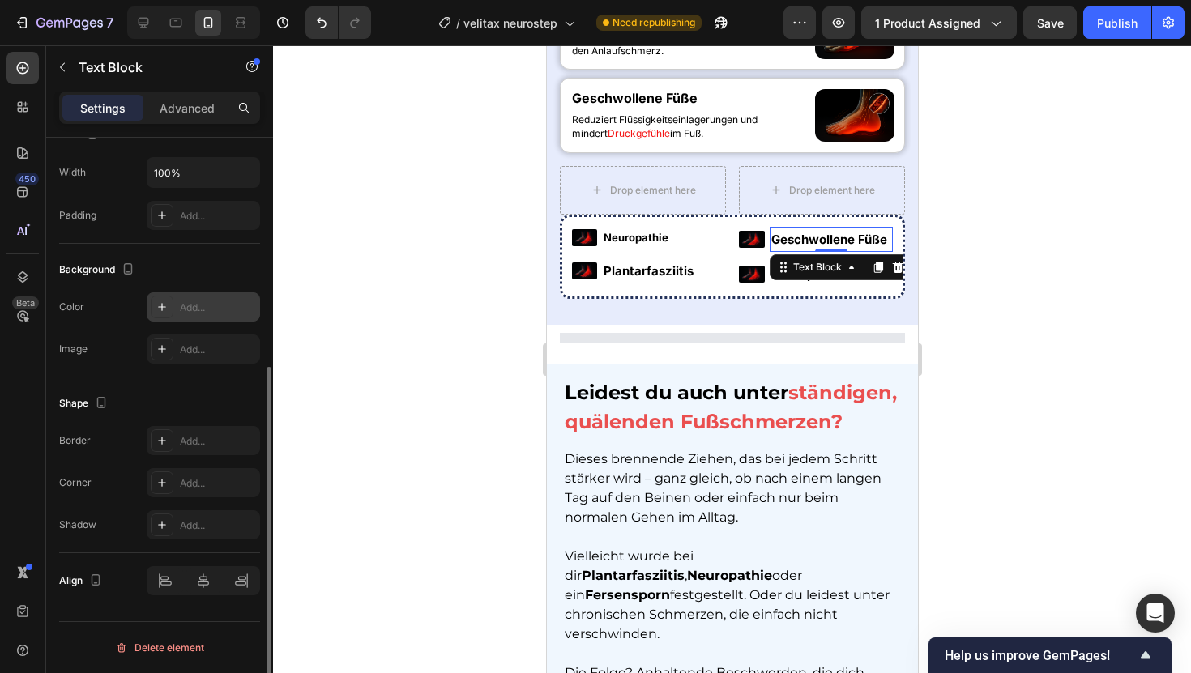
scroll to position [0, 0]
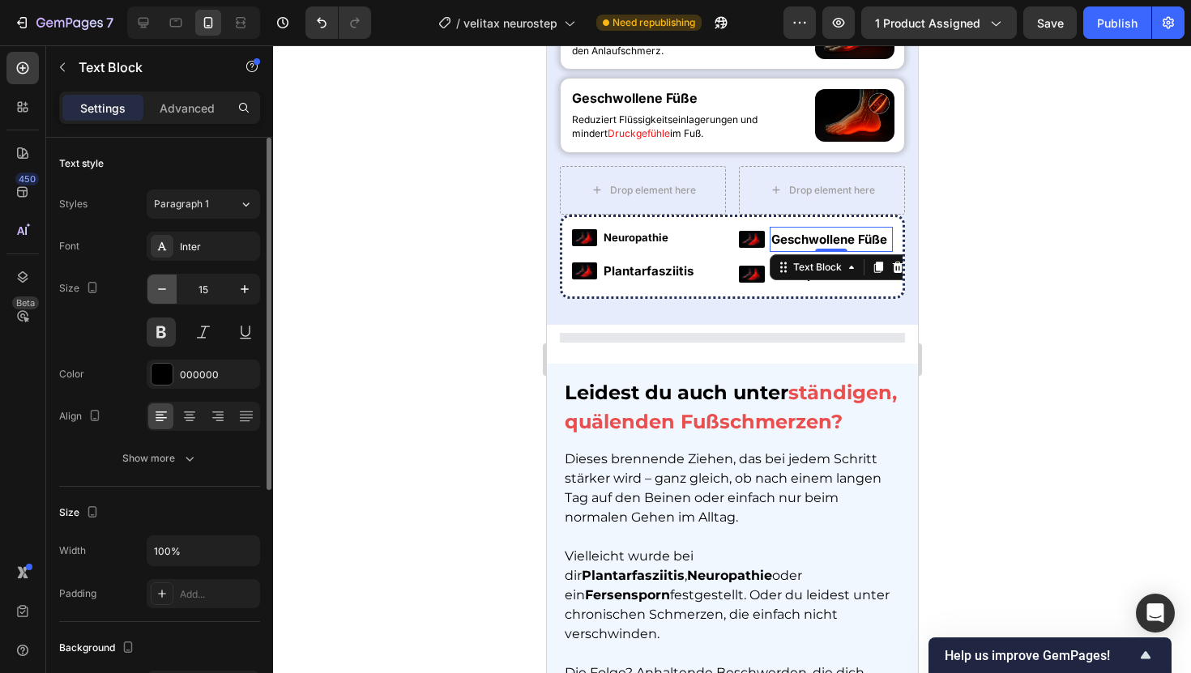
click at [168, 293] on icon "button" at bounding box center [162, 289] width 16 height 16
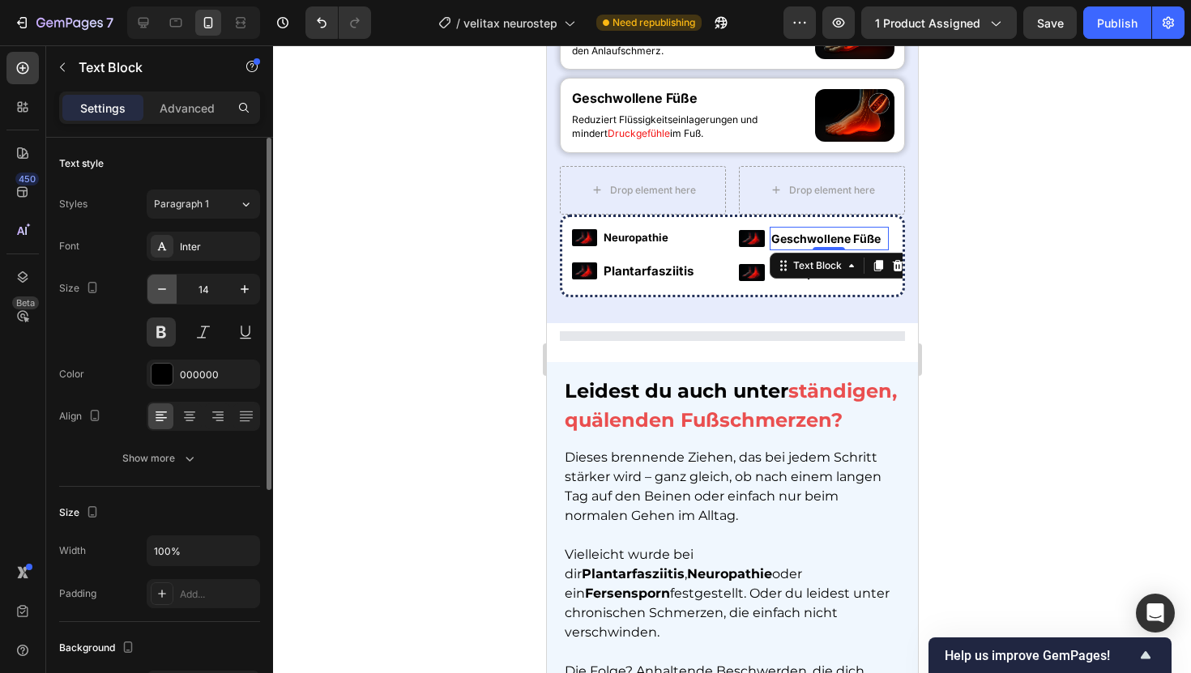
type input "13"
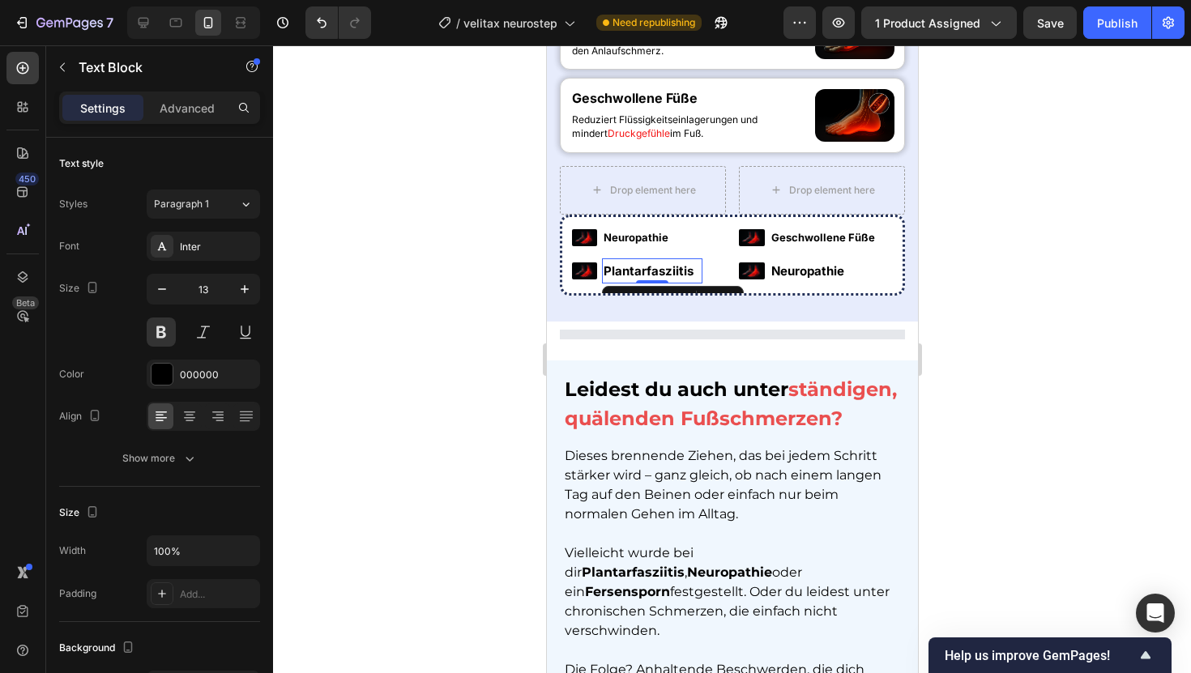
click at [660, 282] on p "Plantarfasziitis" at bounding box center [651, 271] width 97 height 22
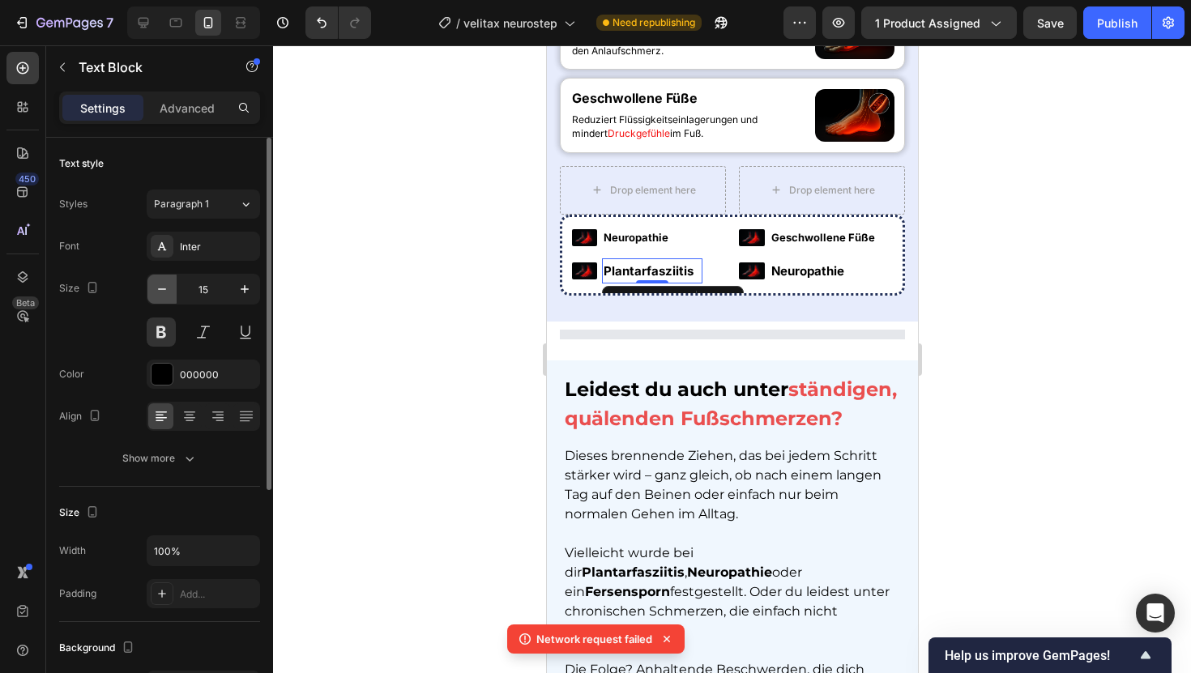
click at [164, 288] on icon "button" at bounding box center [162, 289] width 8 height 2
type input "13"
click at [782, 302] on div "Text Block" at bounding box center [800, 292] width 62 height 19
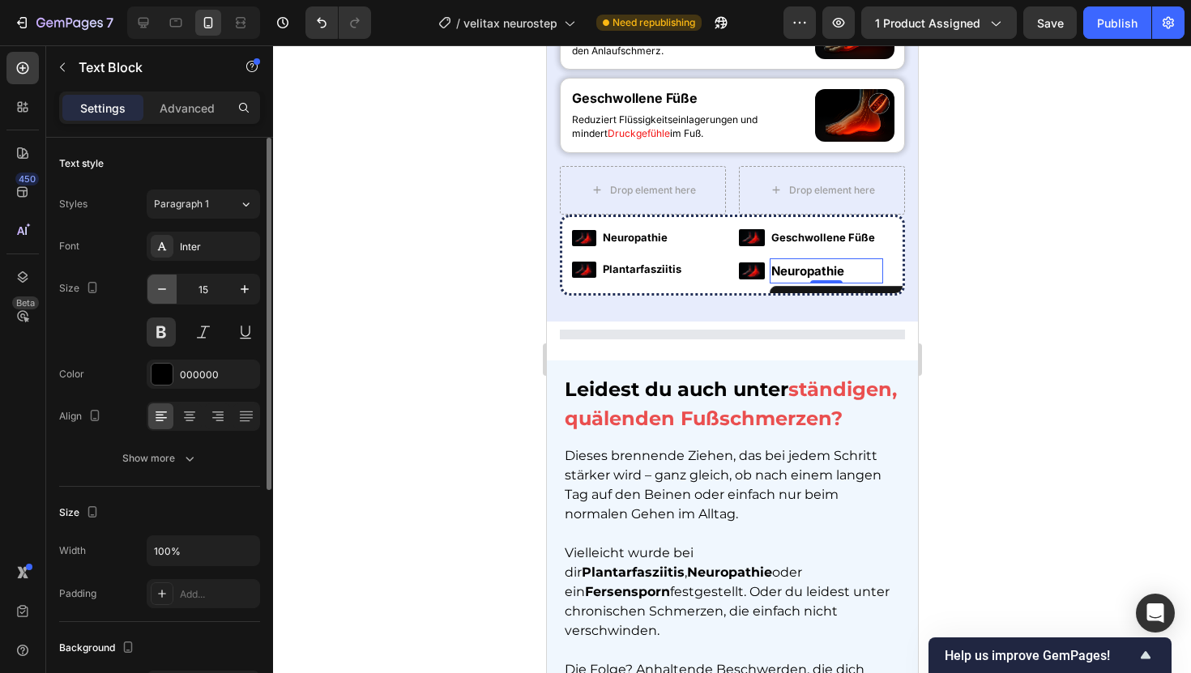
click at [156, 281] on icon "button" at bounding box center [162, 289] width 16 height 16
type input "13"
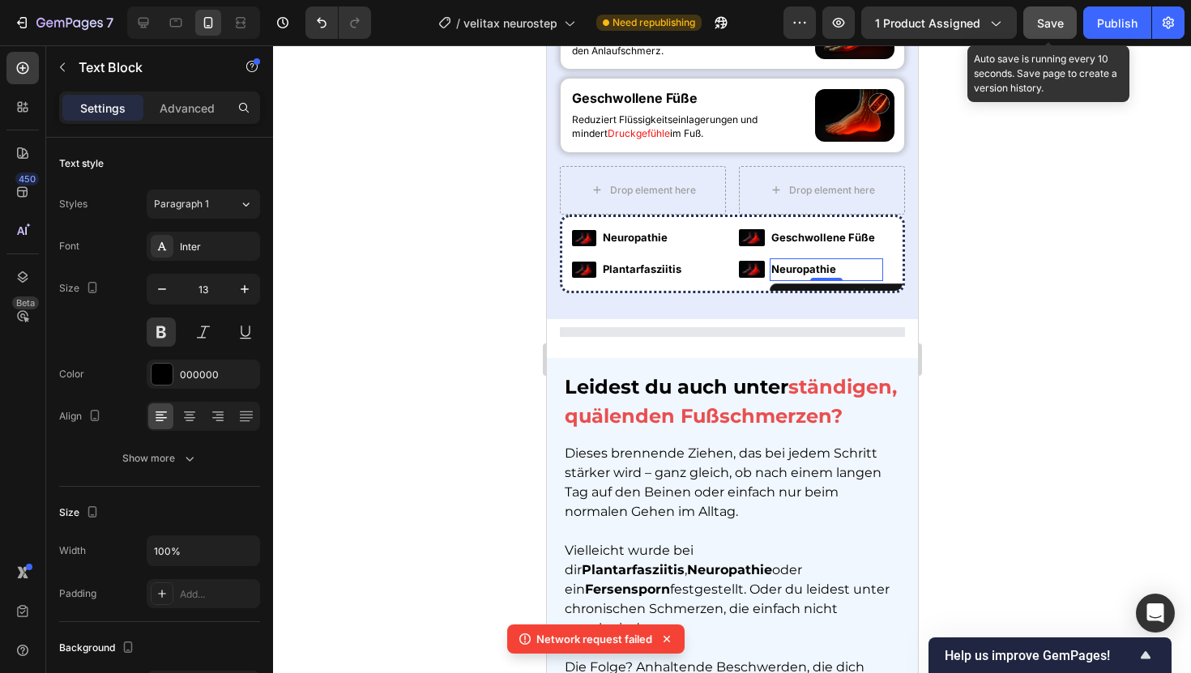
click at [1039, 30] on div "Save" at bounding box center [1050, 23] width 27 height 17
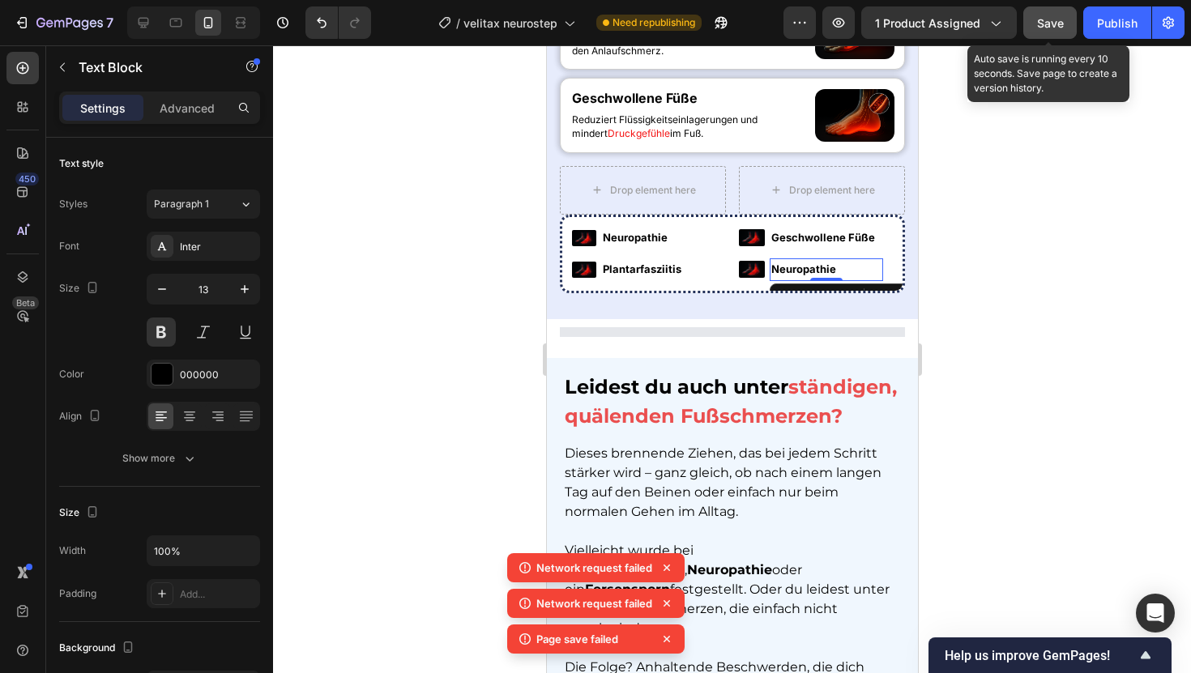
click at [1039, 30] on div "Save" at bounding box center [1050, 23] width 27 height 17
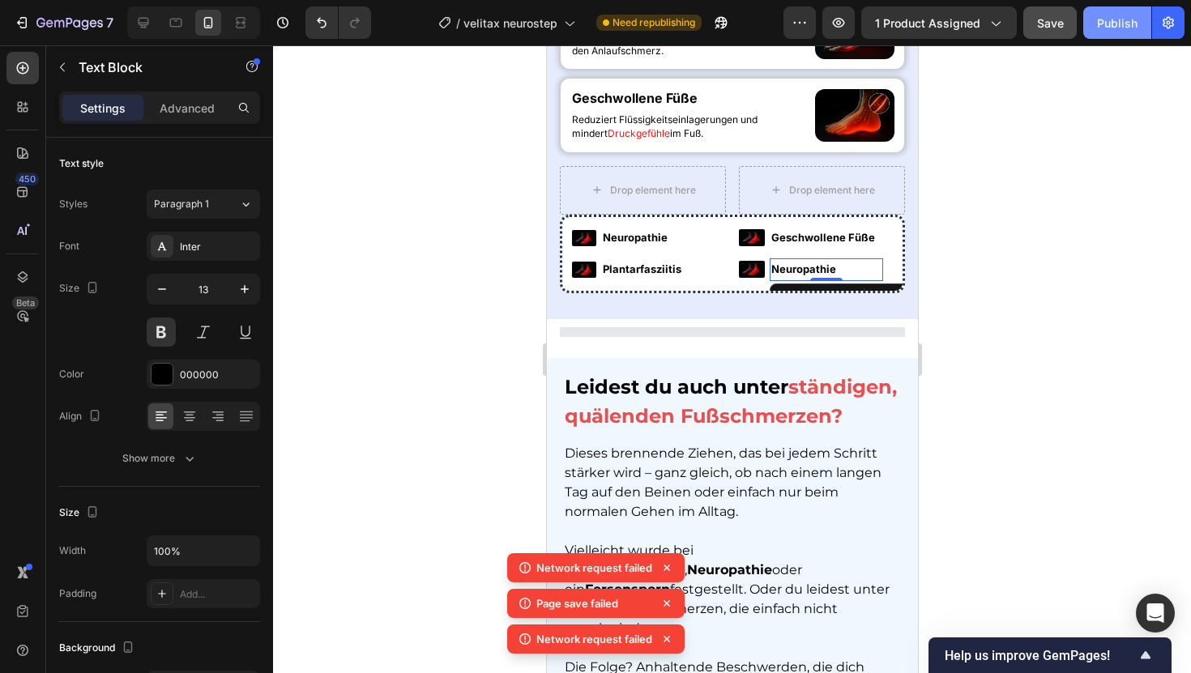
click at [1101, 27] on div "Publish" at bounding box center [1117, 23] width 41 height 17
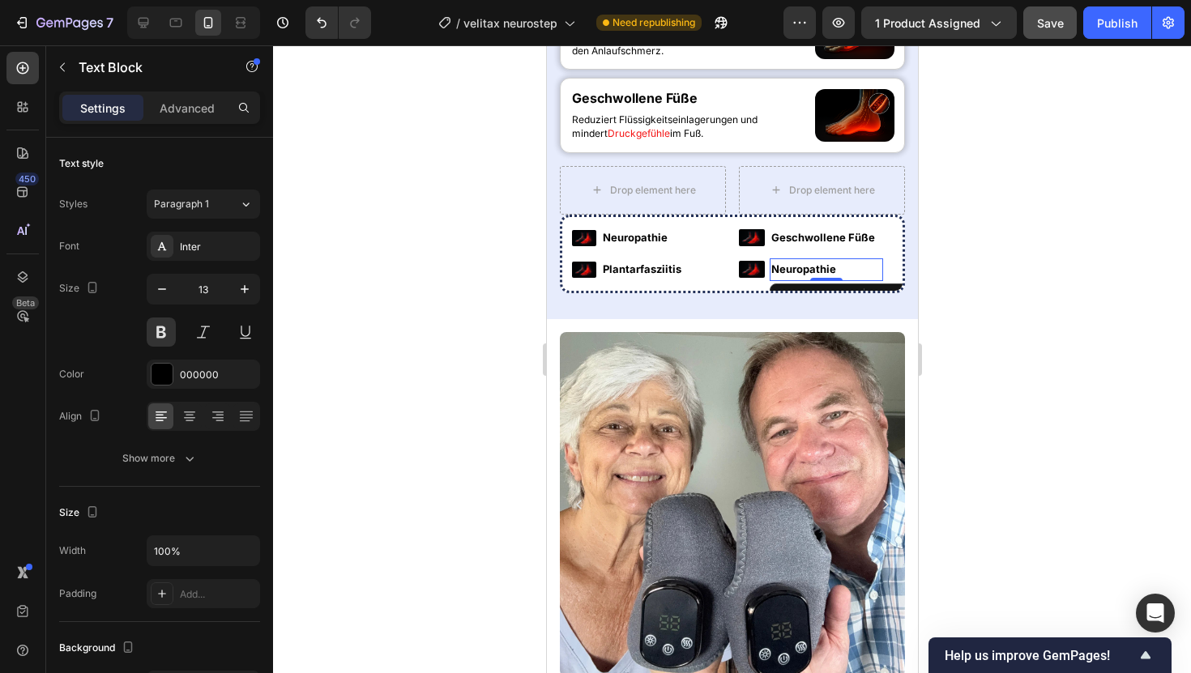
click at [1025, 272] on div at bounding box center [732, 359] width 918 height 628
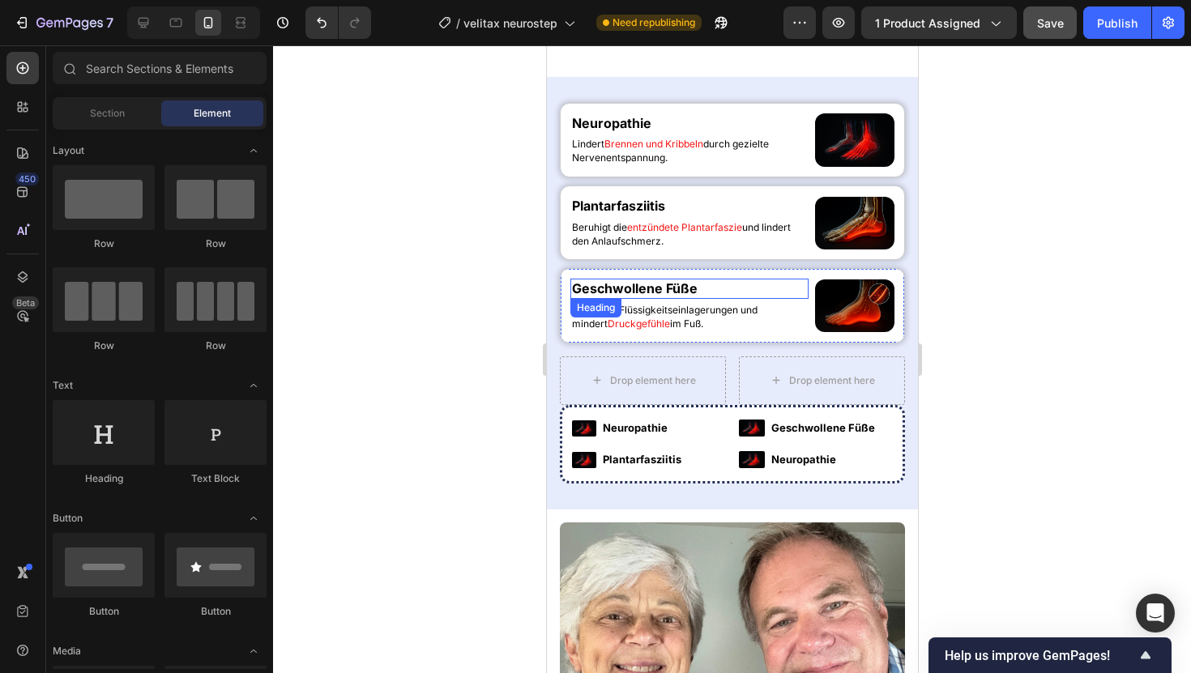
scroll to position [966, 0]
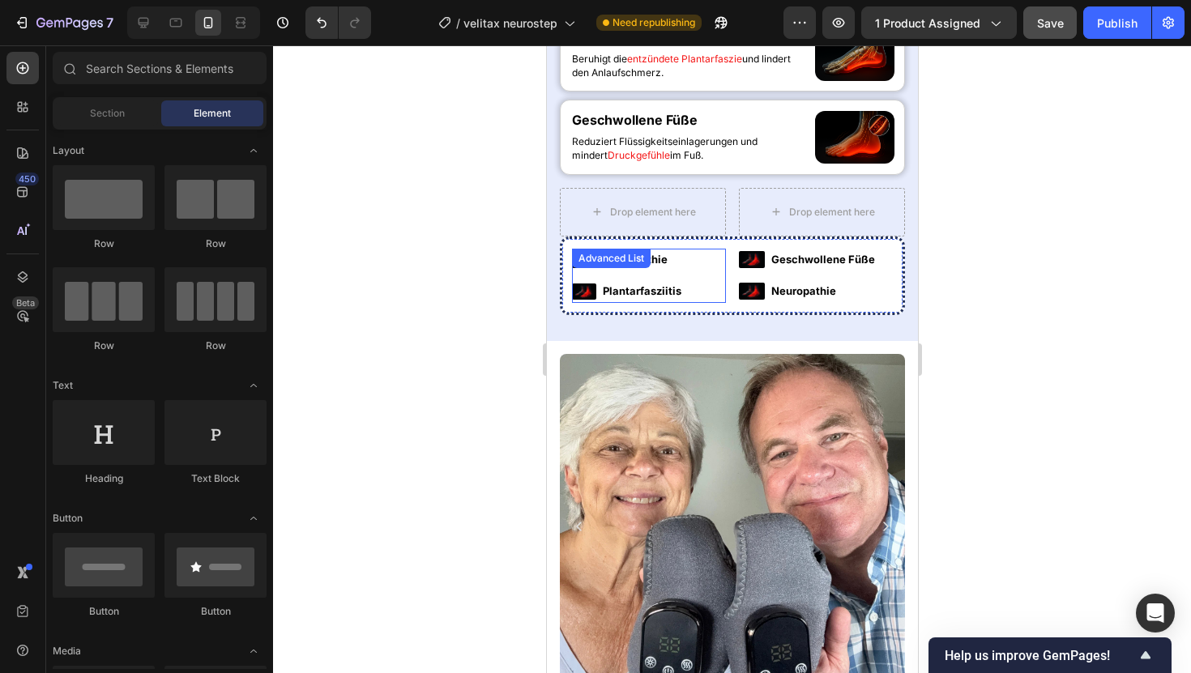
click at [716, 303] on div "Image Neuropathie Text Block Image Plantarfasziitis Text Block" at bounding box center [648, 276] width 154 height 54
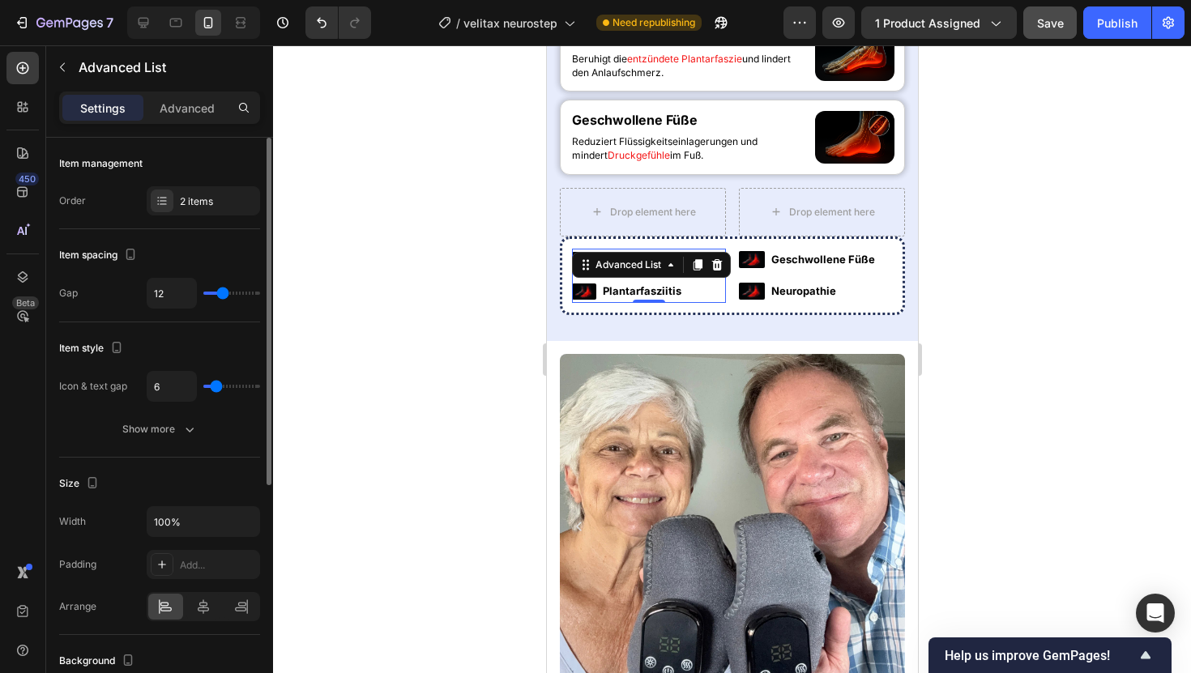
type input "5"
type input "2"
type input "0"
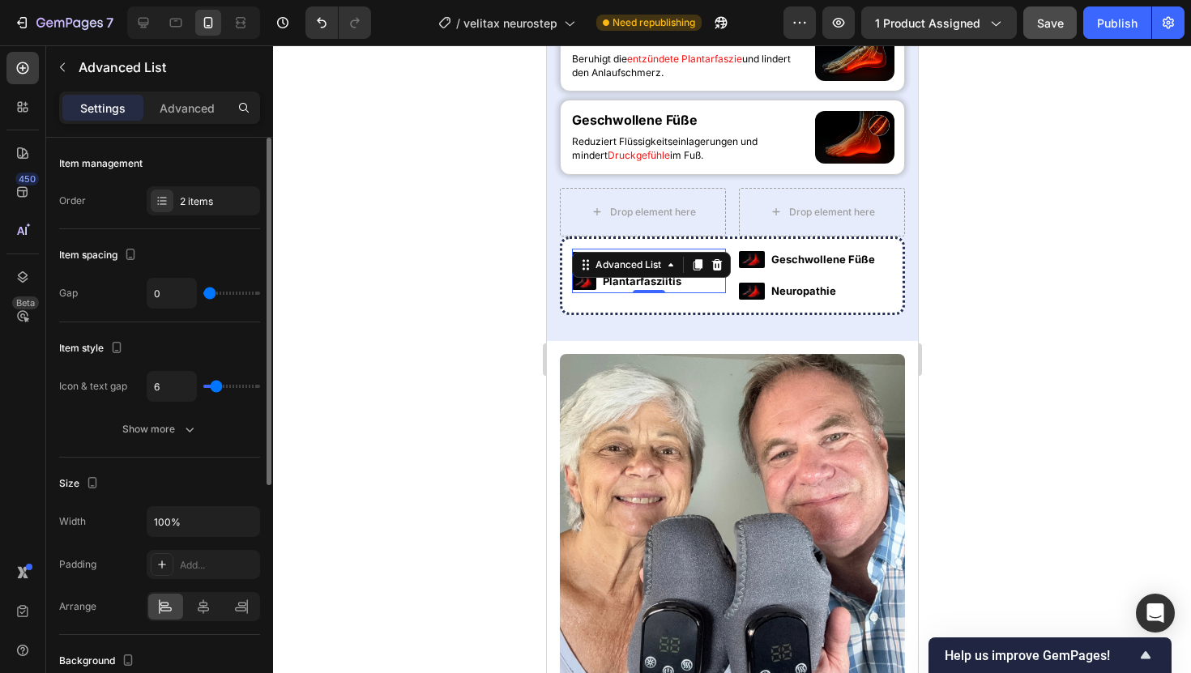
type input "0"
drag, startPoint x: 215, startPoint y: 293, endPoint x: 191, endPoint y: 293, distance: 23.5
click at [191, 293] on div "0" at bounding box center [203, 293] width 113 height 31
click at [183, 293] on input "0" at bounding box center [171, 293] width 49 height 29
type input "4"
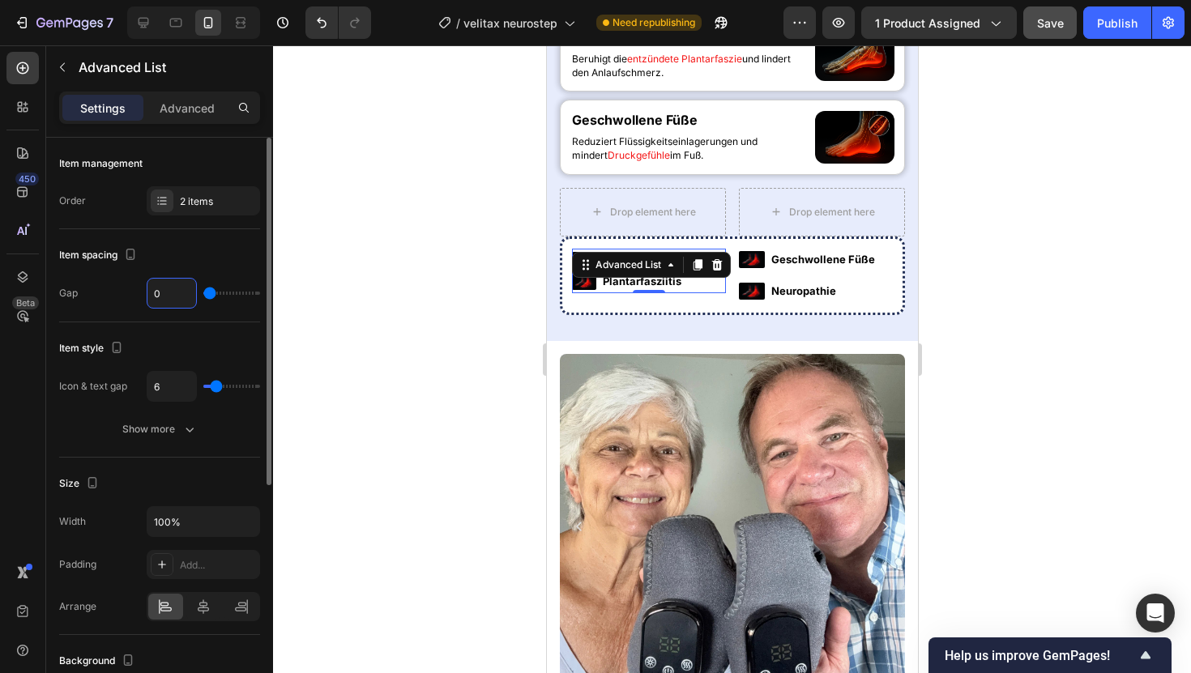
type input "4"
click at [381, 283] on div at bounding box center [732, 359] width 918 height 628
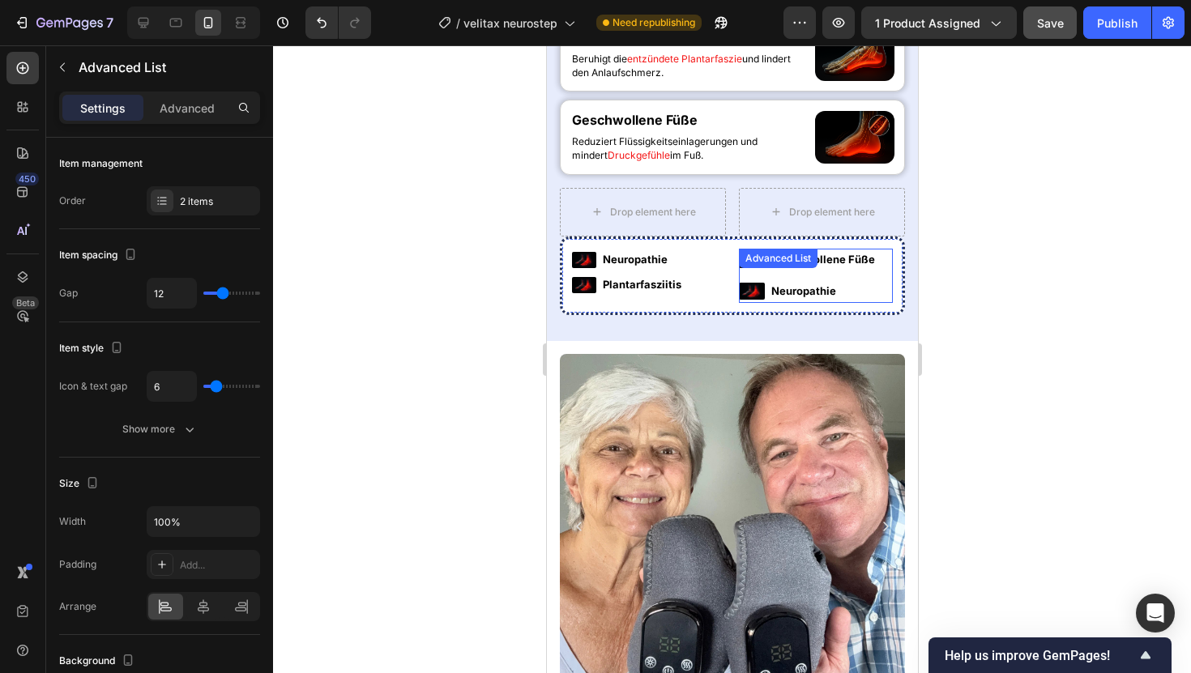
click at [840, 303] on ul "Image Geschwollene Füße Text Block Image Neuropathie Text Block" at bounding box center [810, 276] width 144 height 54
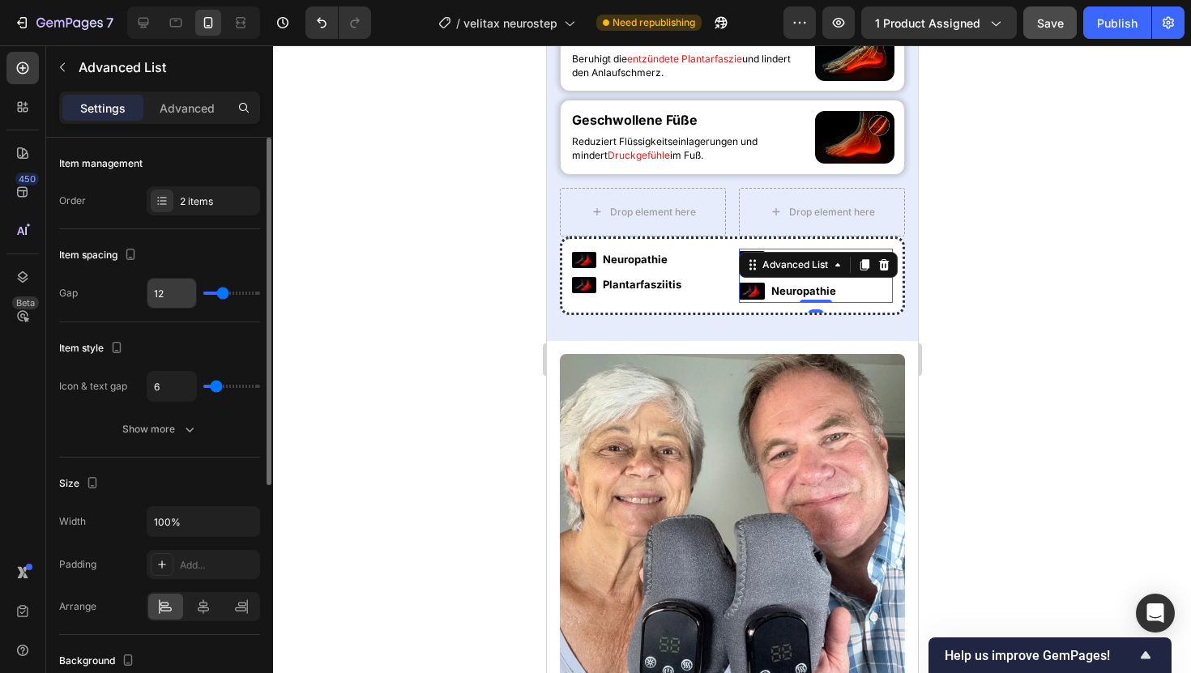
click at [160, 301] on input "12" at bounding box center [171, 293] width 49 height 29
type input "4"
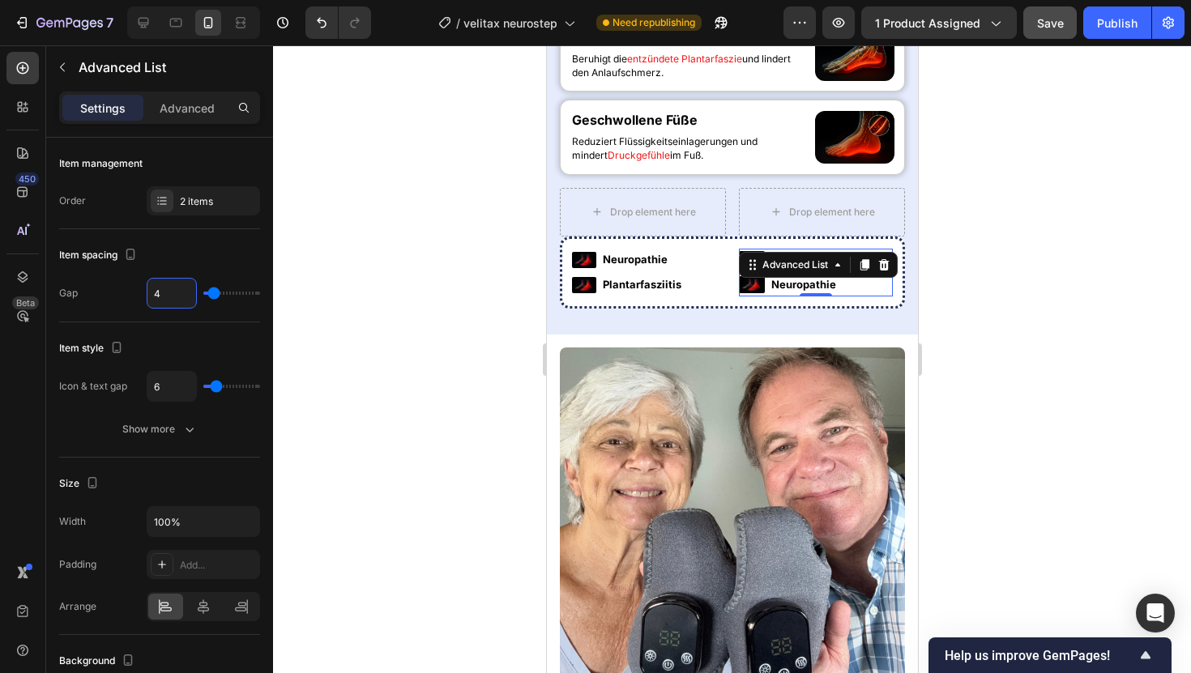
type input "4"
click at [408, 326] on div at bounding box center [732, 359] width 918 height 628
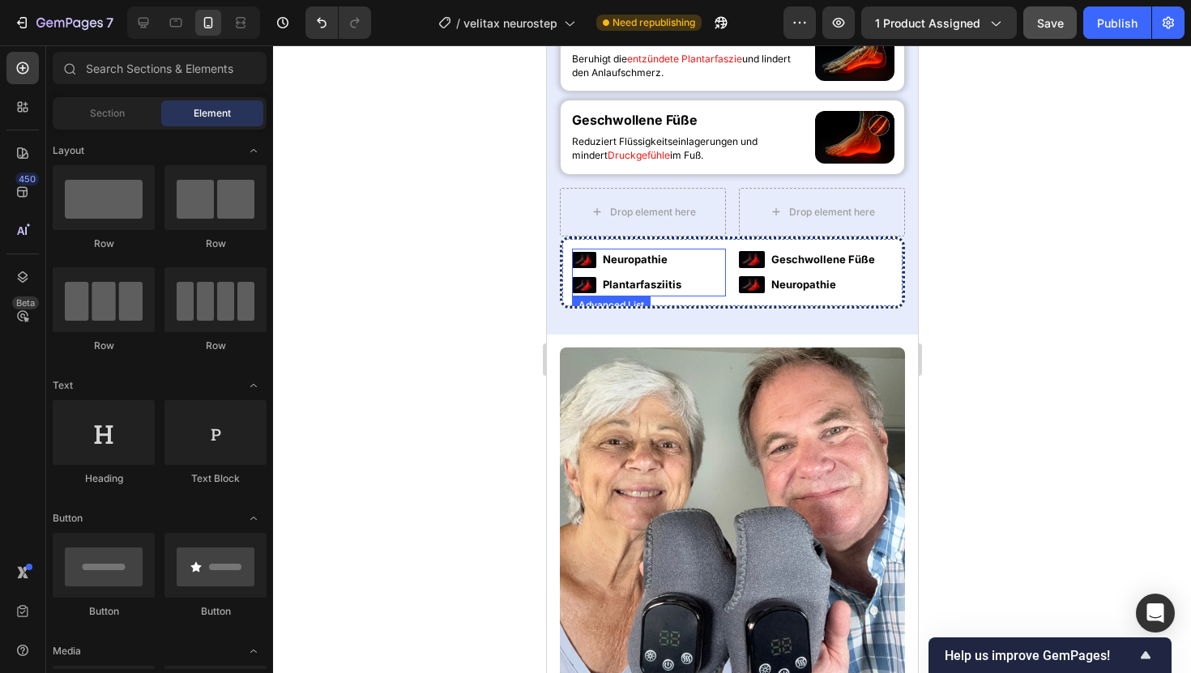
click at [596, 271] on li "Image Neuropathie Text Block" at bounding box center [630, 260] width 119 height 22
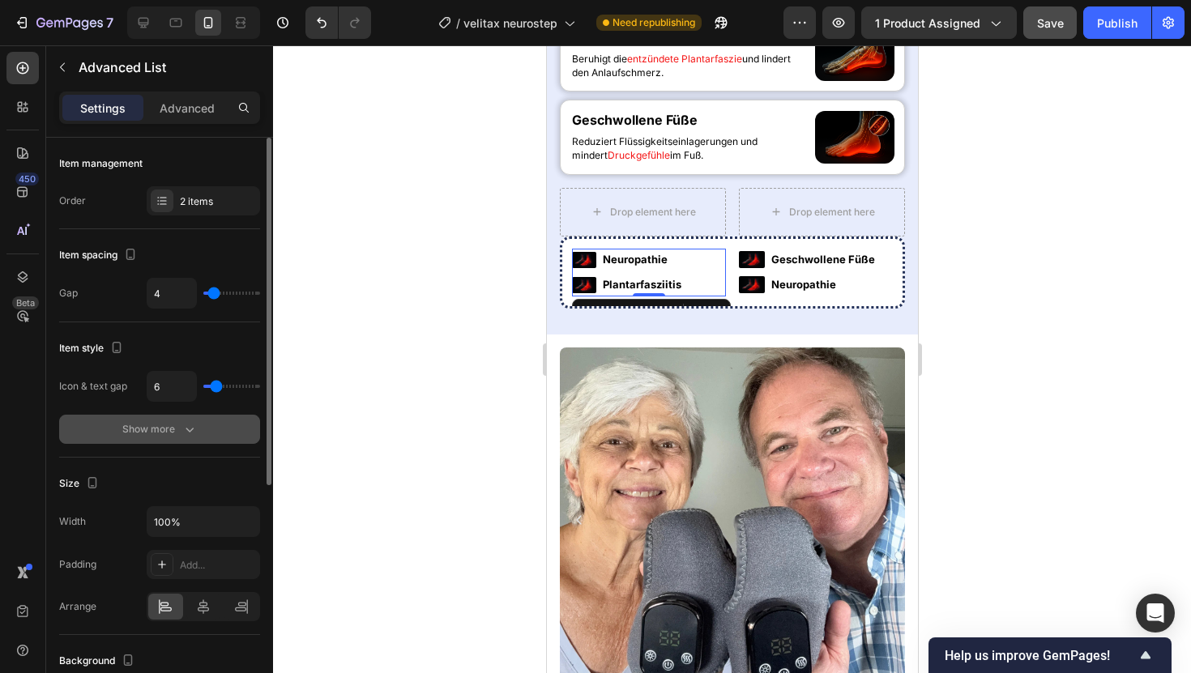
click at [179, 423] on div "Show more" at bounding box center [159, 429] width 75 height 16
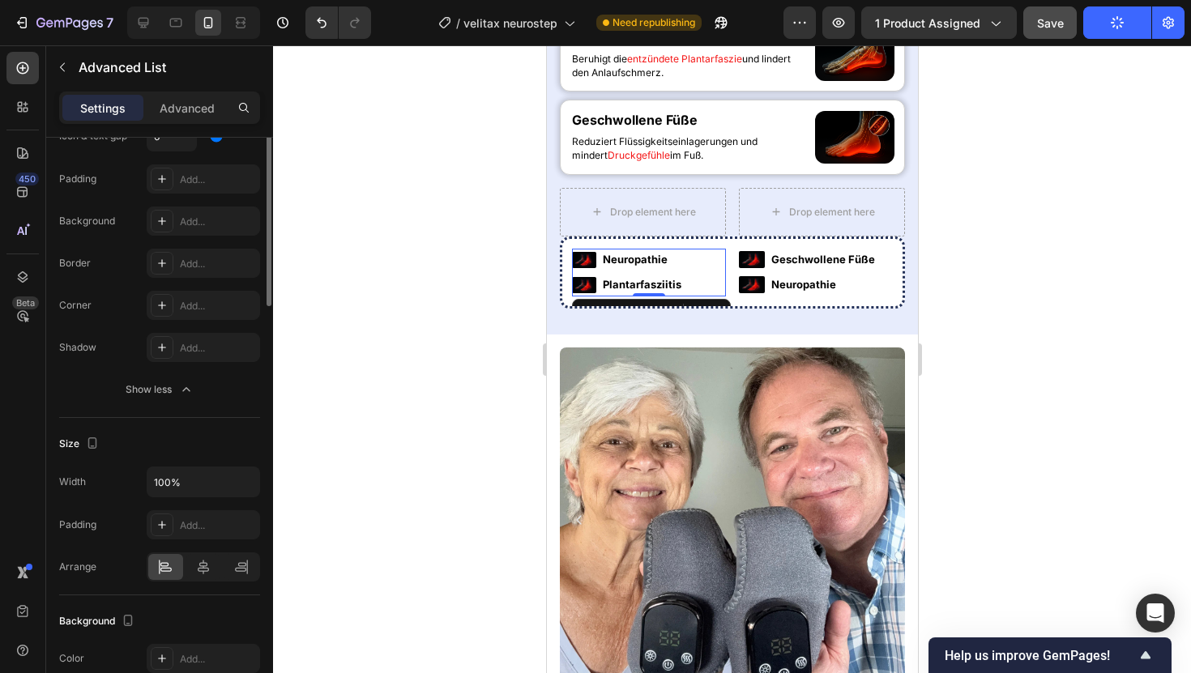
scroll to position [0, 0]
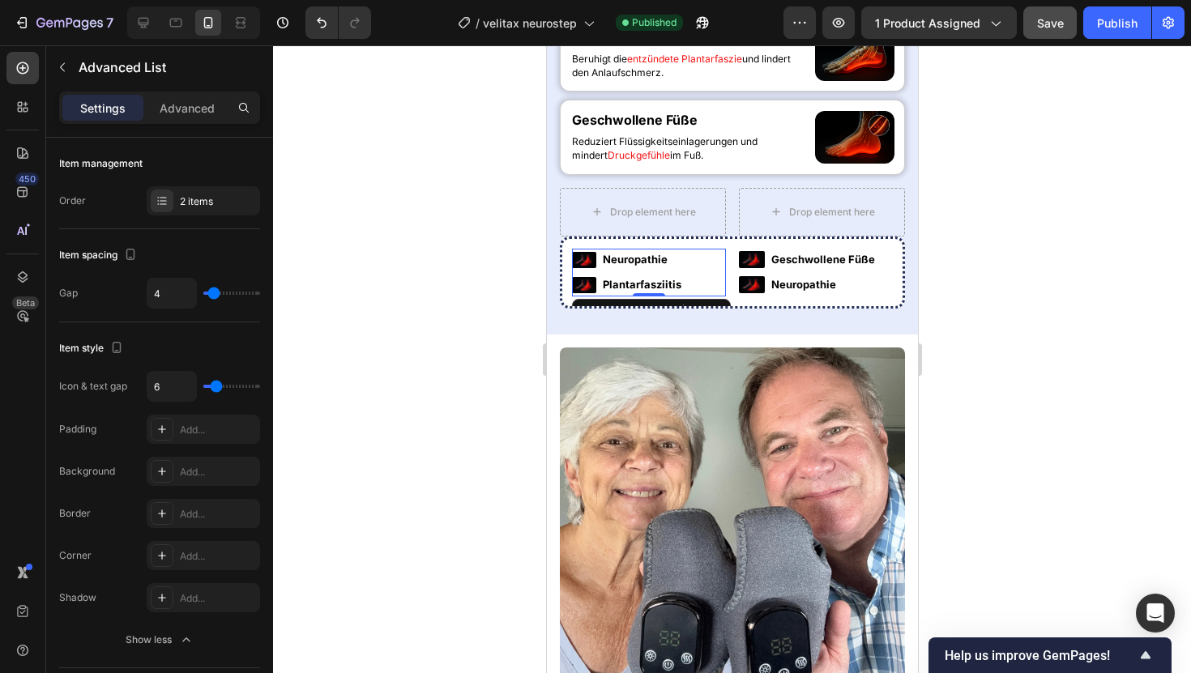
click at [591, 271] on li "Image Neuropathie Text Block" at bounding box center [630, 260] width 119 height 22
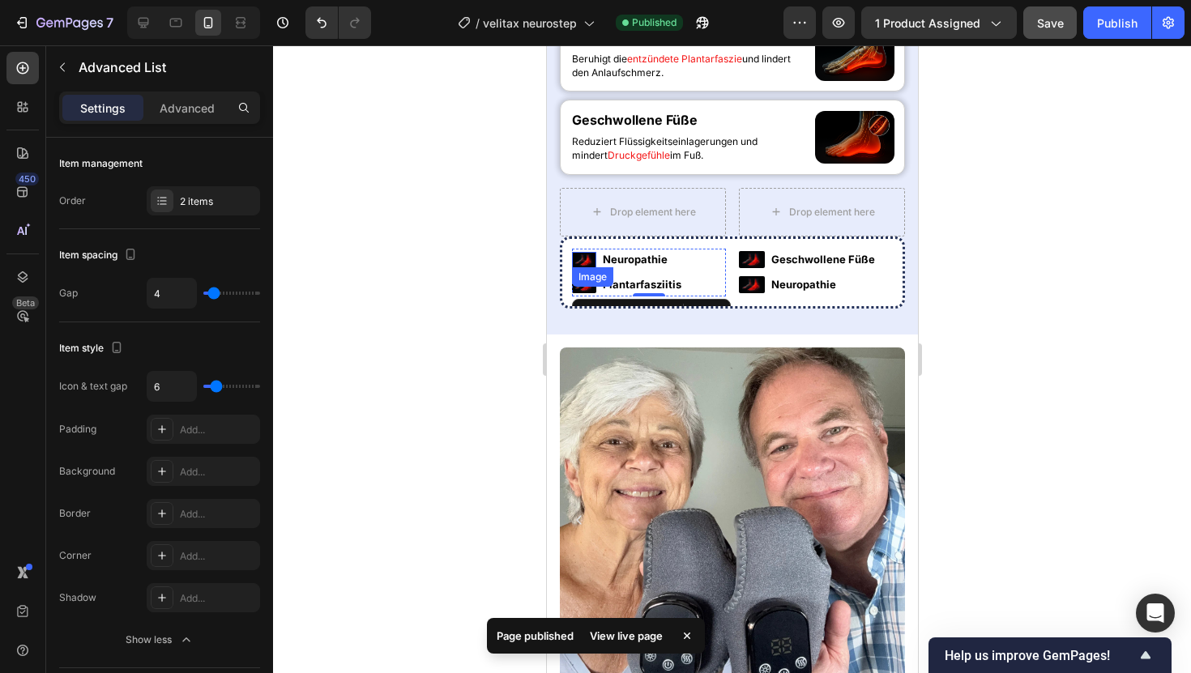
click at [587, 268] on img at bounding box center [583, 260] width 24 height 16
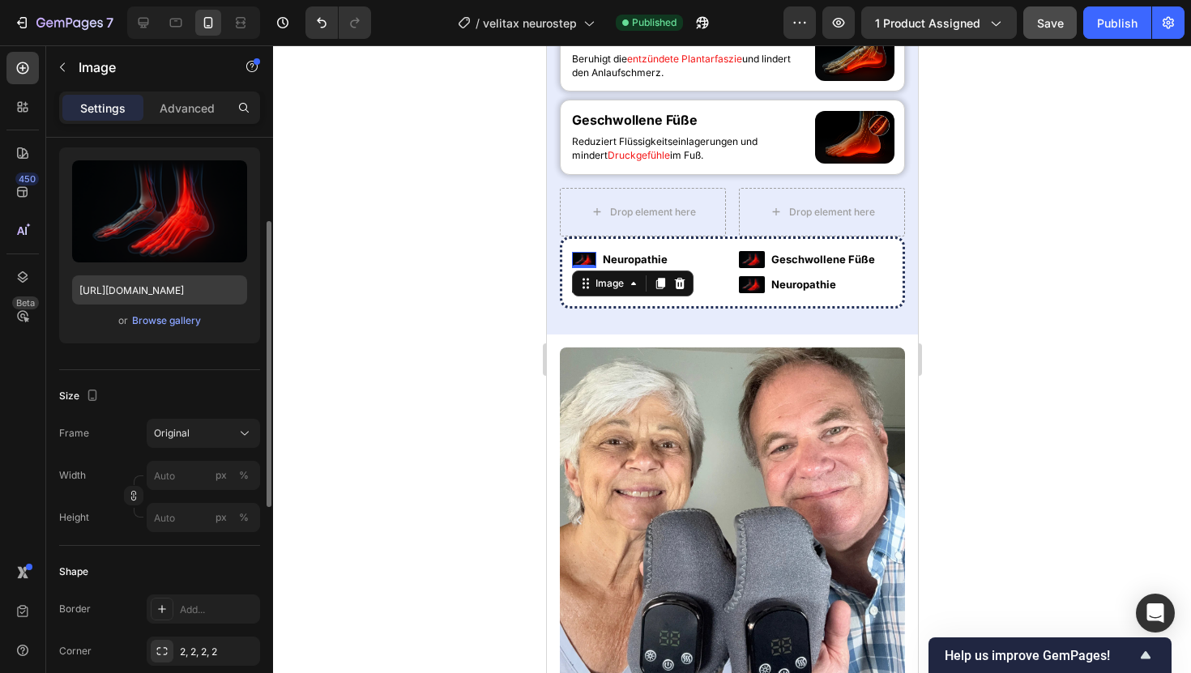
scroll to position [160, 0]
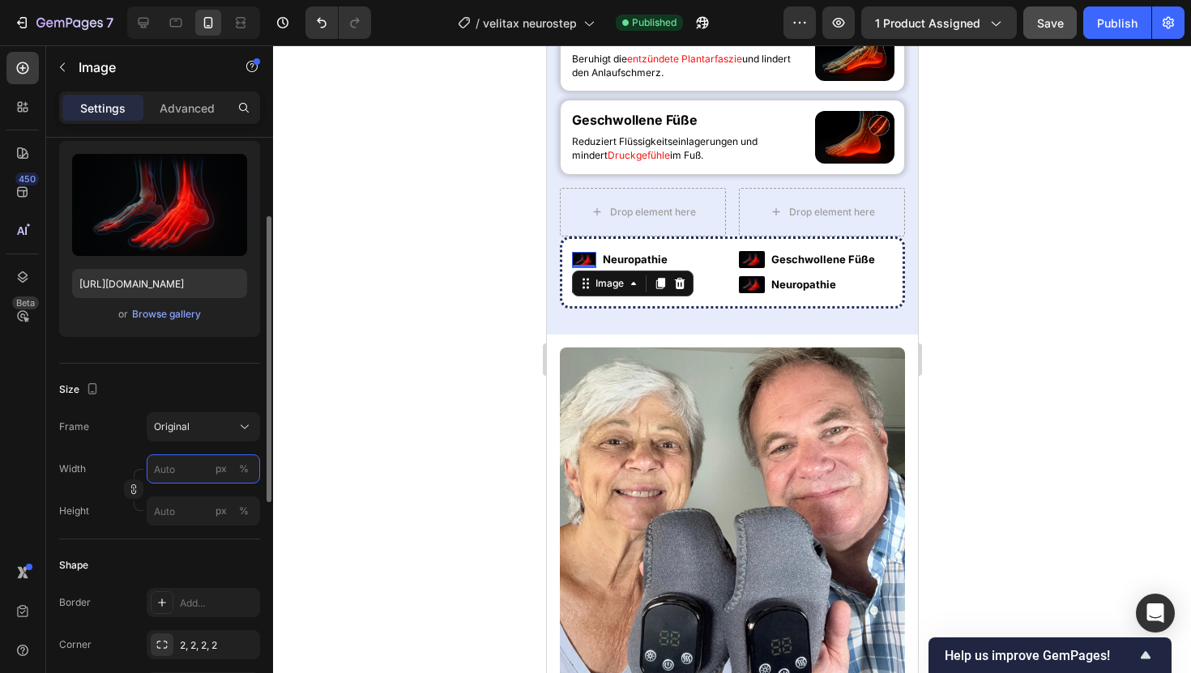
click at [186, 476] on input "px %" at bounding box center [203, 469] width 113 height 29
click at [246, 472] on div "%" at bounding box center [244, 469] width 10 height 15
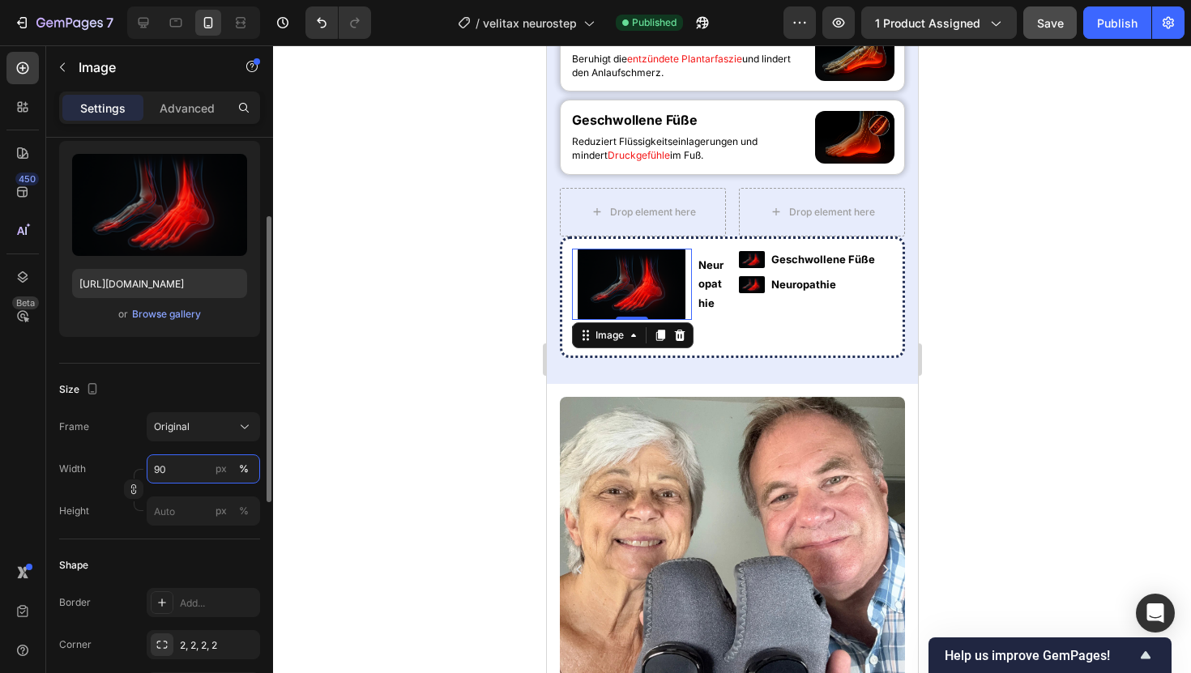
type input "9"
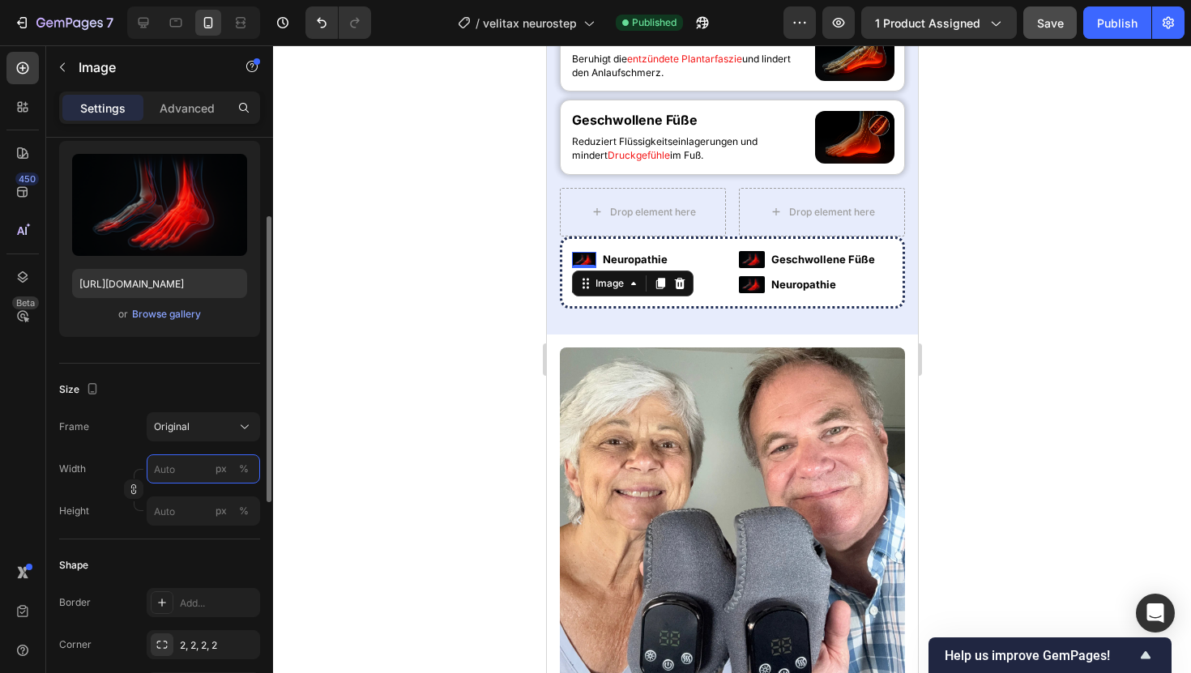
type input "9"
click at [182, 477] on input "px %" at bounding box center [203, 469] width 113 height 29
type input "2"
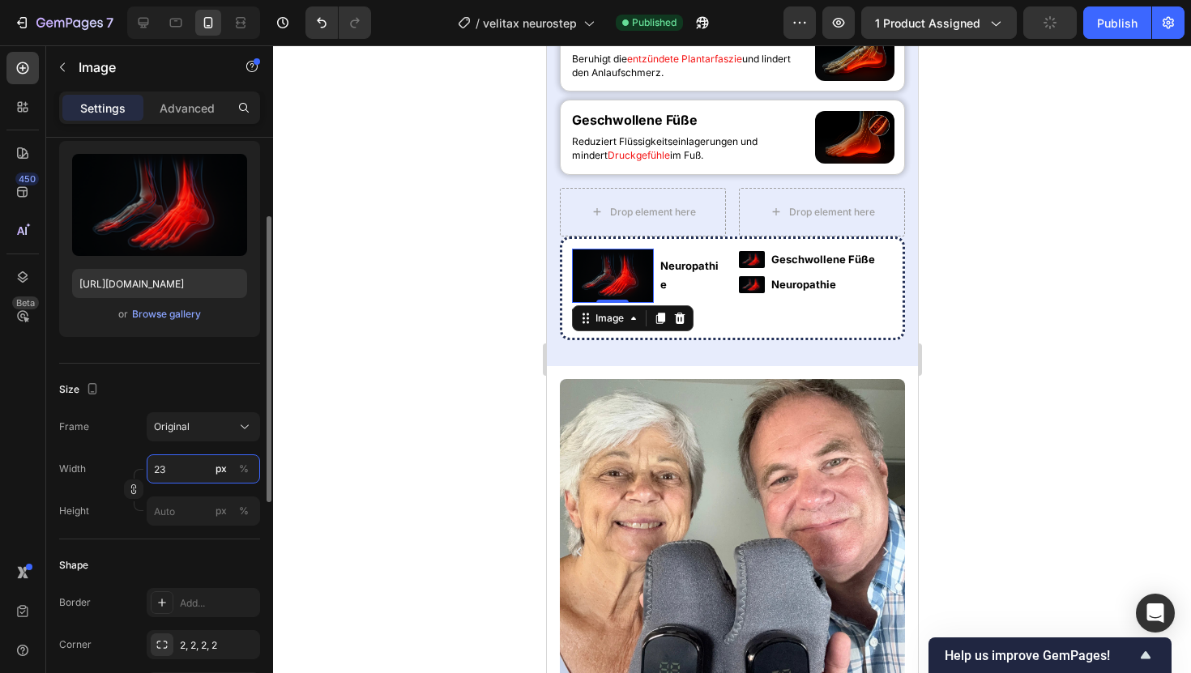
type input "2"
click at [184, 466] on input "230" at bounding box center [203, 469] width 113 height 29
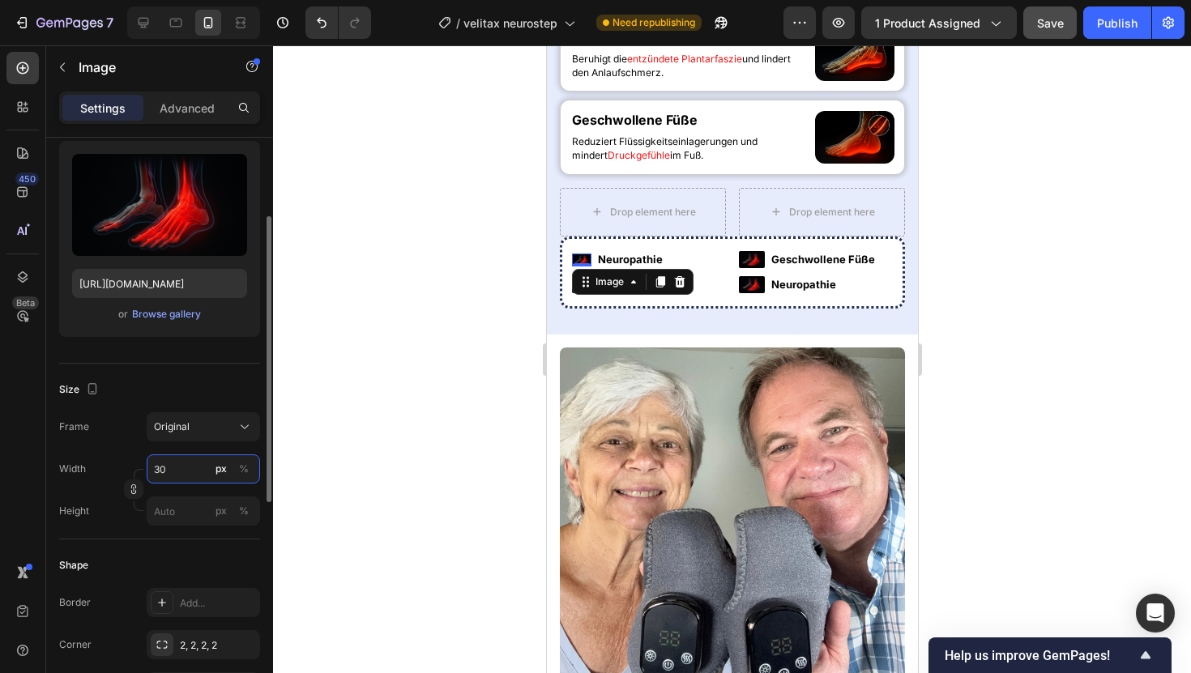
type input "3"
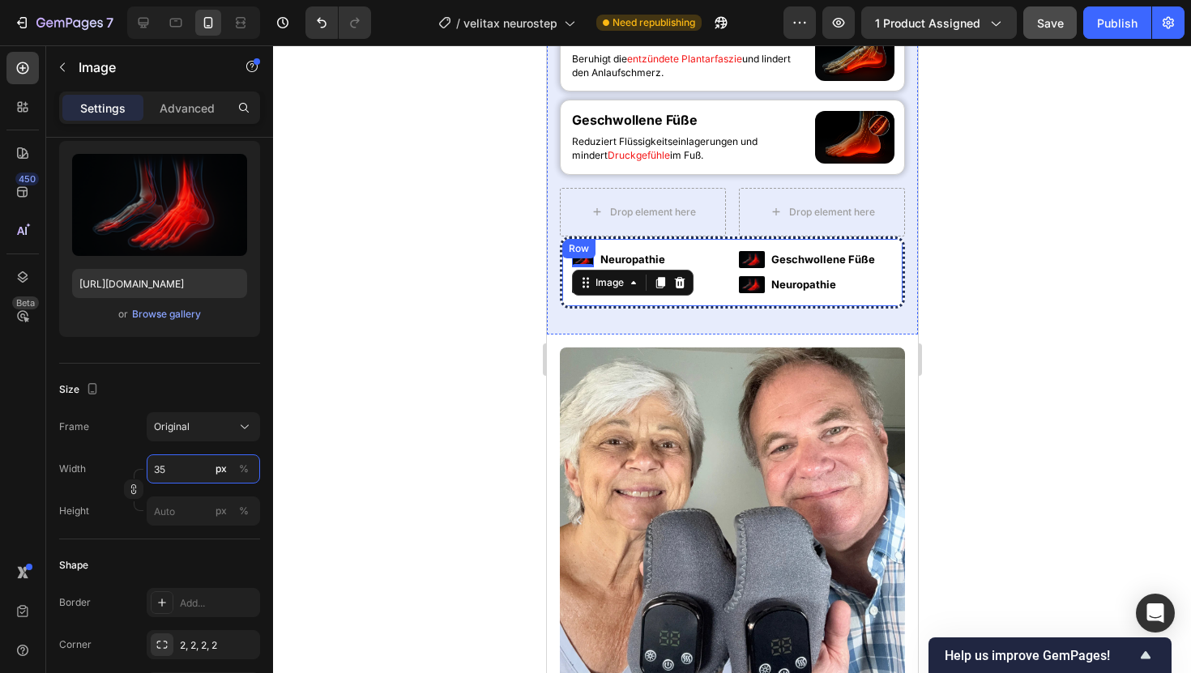
type input "35"
click at [472, 440] on div at bounding box center [732, 359] width 918 height 628
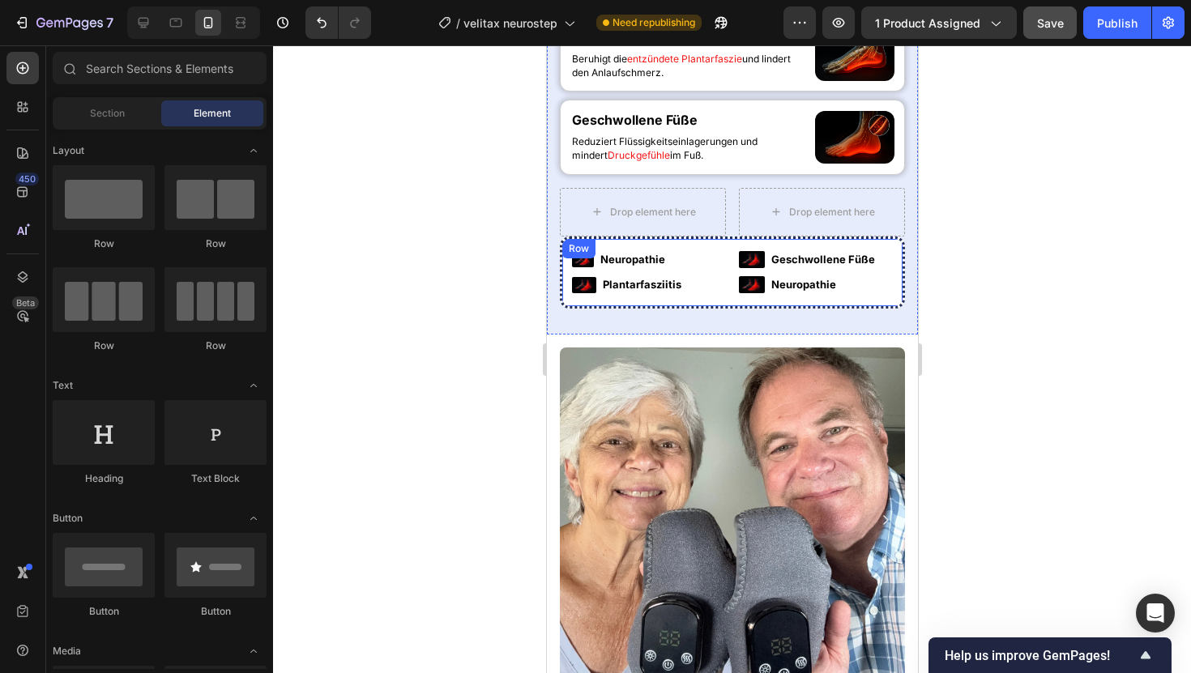
click at [488, 421] on div at bounding box center [732, 359] width 918 height 628
click at [755, 268] on img at bounding box center [751, 259] width 26 height 17
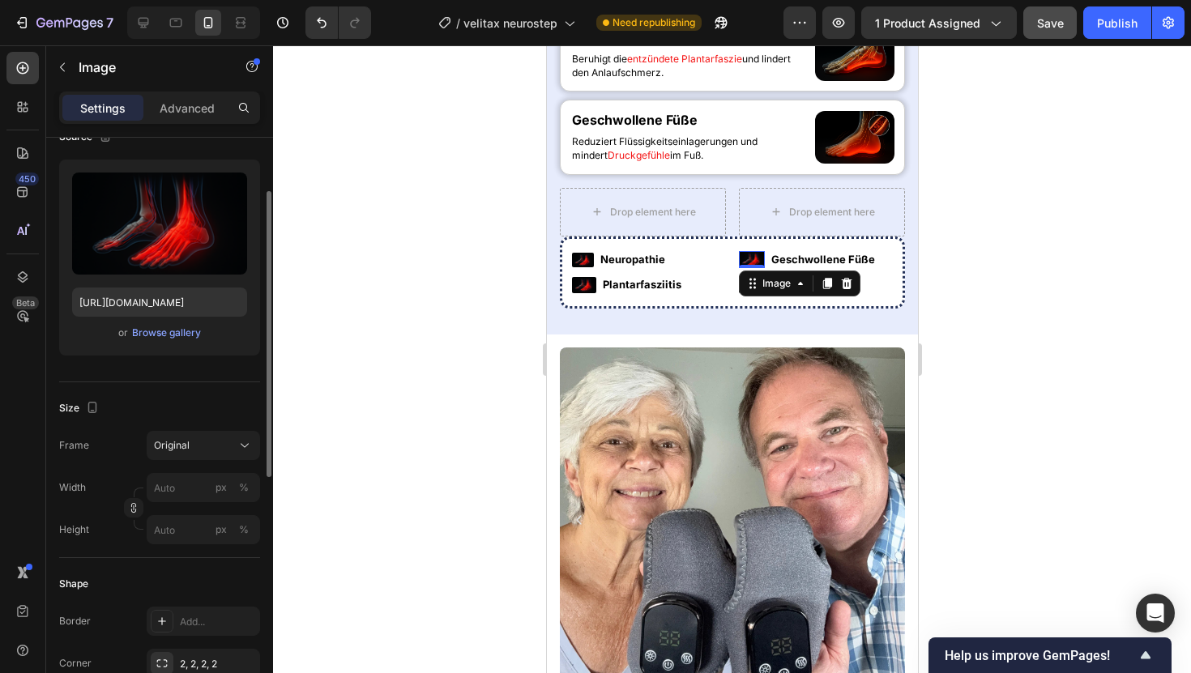
scroll to position [164, 0]
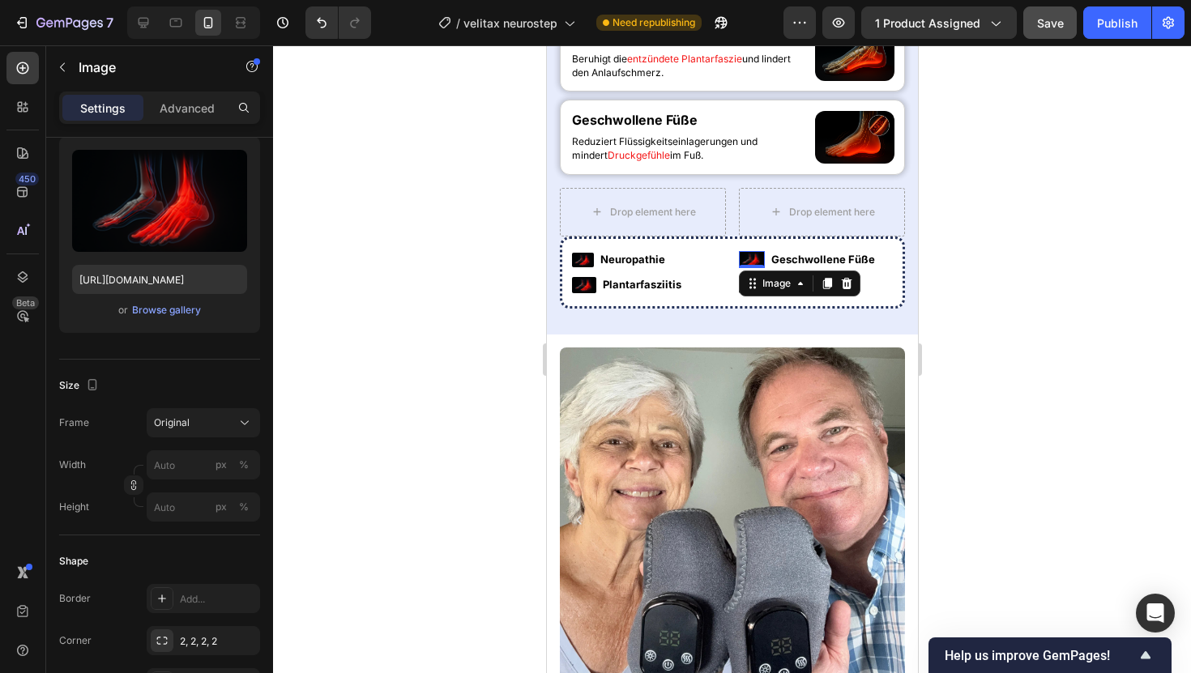
click at [294, 399] on div at bounding box center [732, 359] width 918 height 628
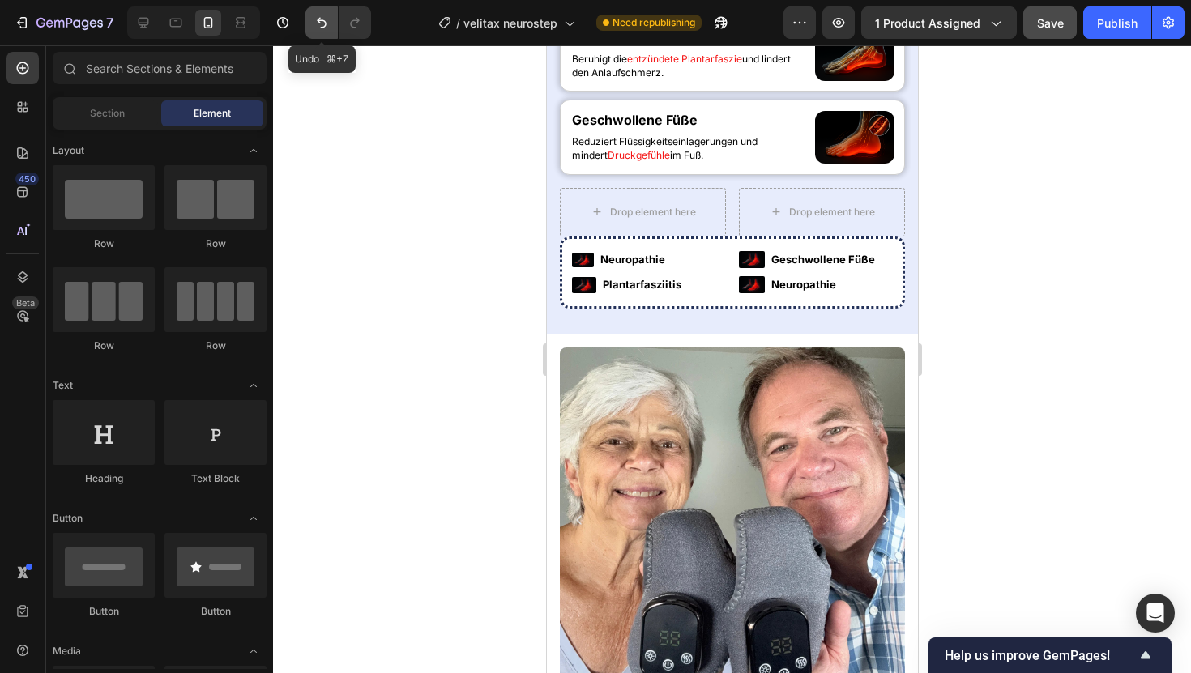
click at [320, 28] on icon "Undo/Redo" at bounding box center [322, 23] width 16 height 16
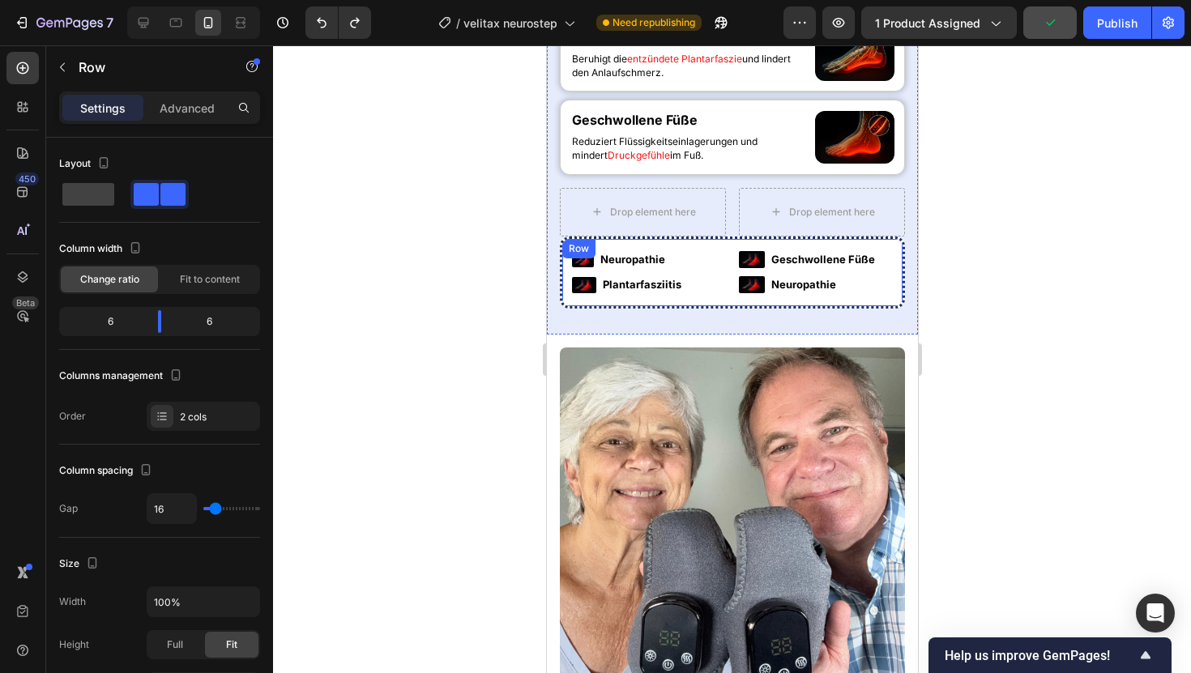
click at [585, 256] on div "Row" at bounding box center [578, 248] width 27 height 15
click at [502, 429] on div at bounding box center [732, 359] width 918 height 628
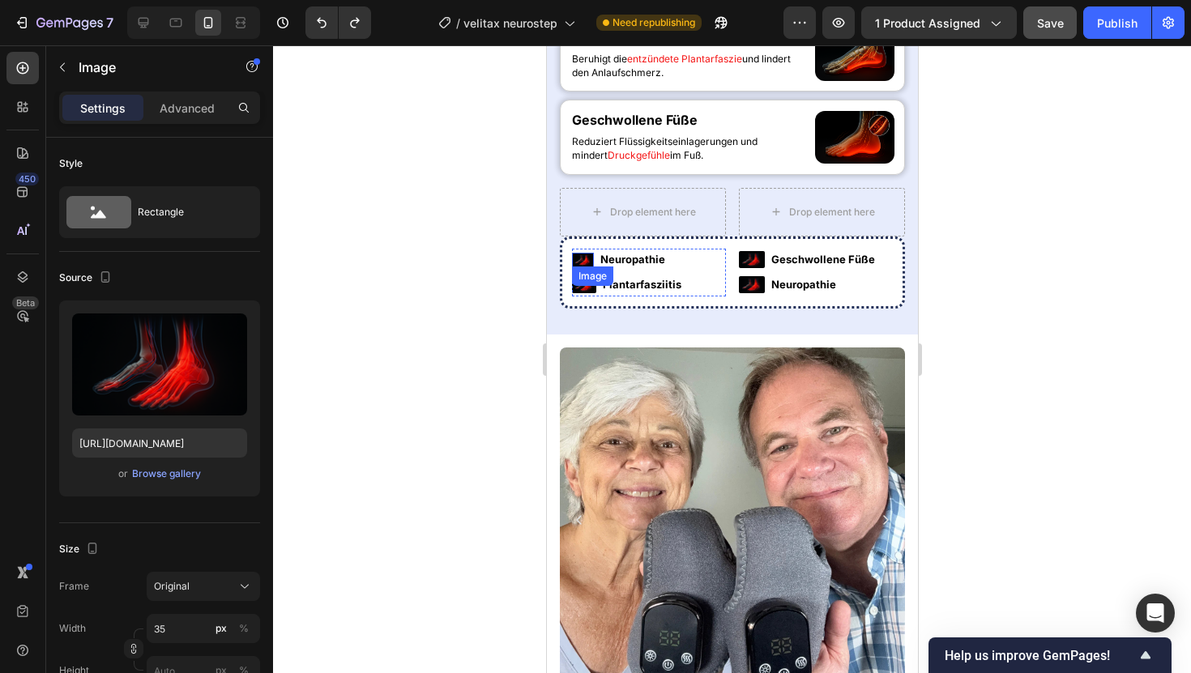
click at [589, 267] on div "Image" at bounding box center [582, 260] width 22 height 15
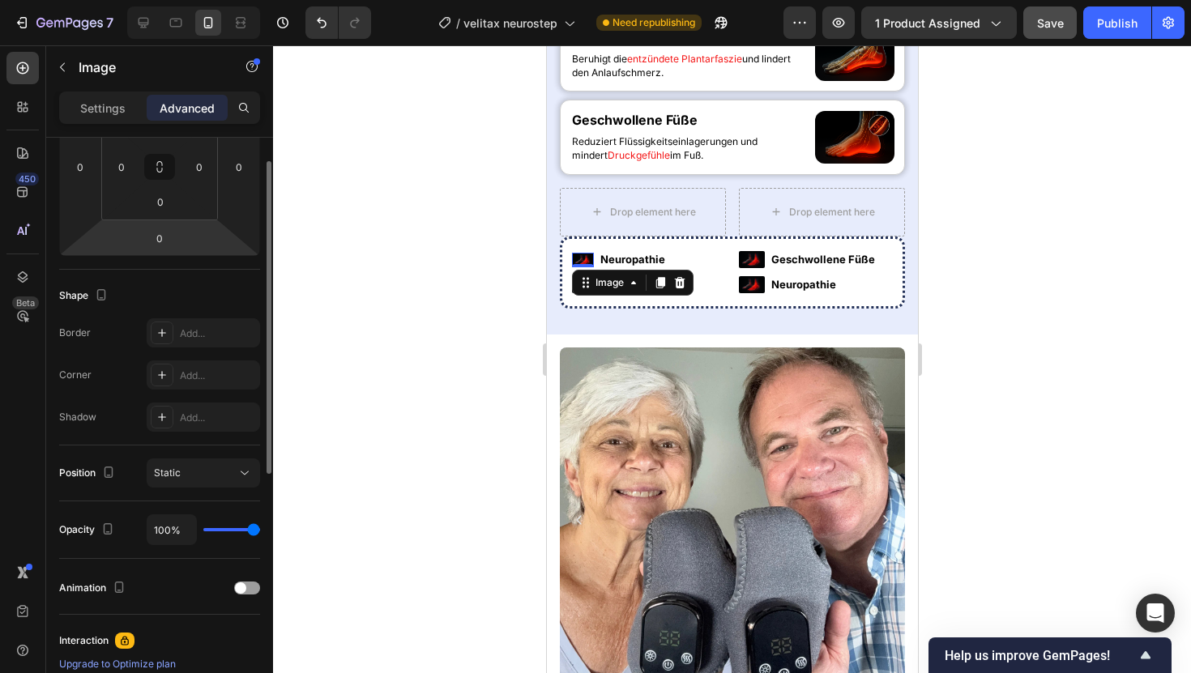
scroll to position [285, 0]
click at [104, 102] on p "Settings" at bounding box center [102, 108] width 45 height 17
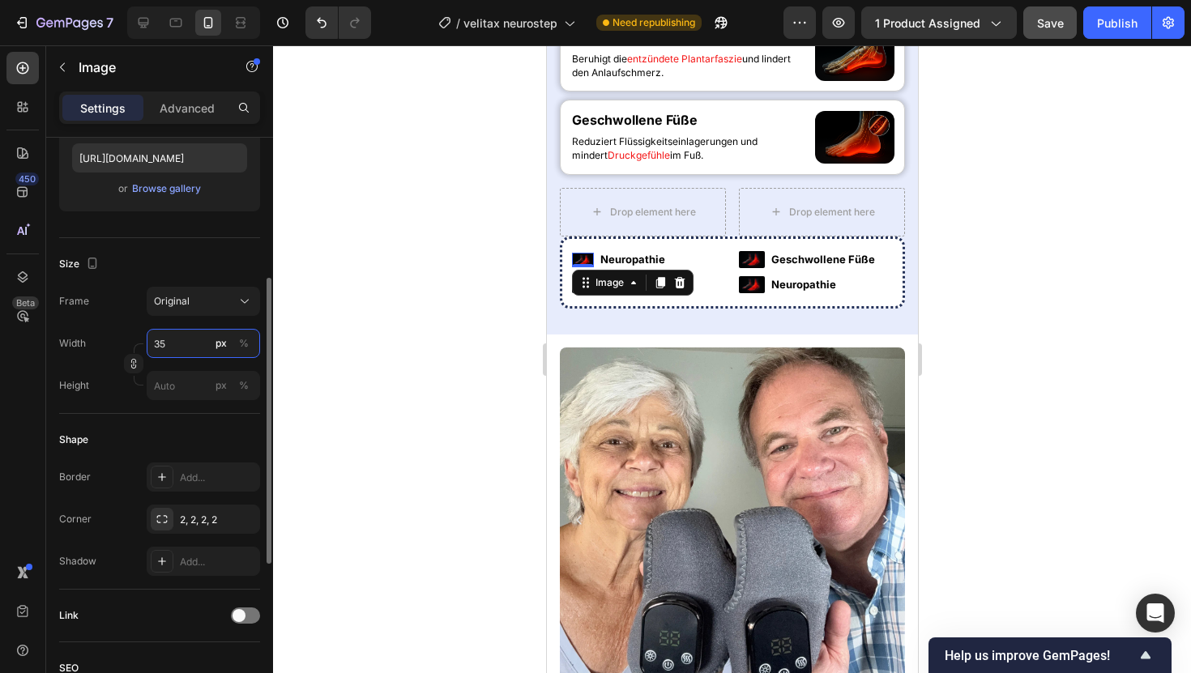
click at [196, 339] on input "35" at bounding box center [203, 343] width 113 height 29
click at [493, 338] on div at bounding box center [732, 359] width 918 height 628
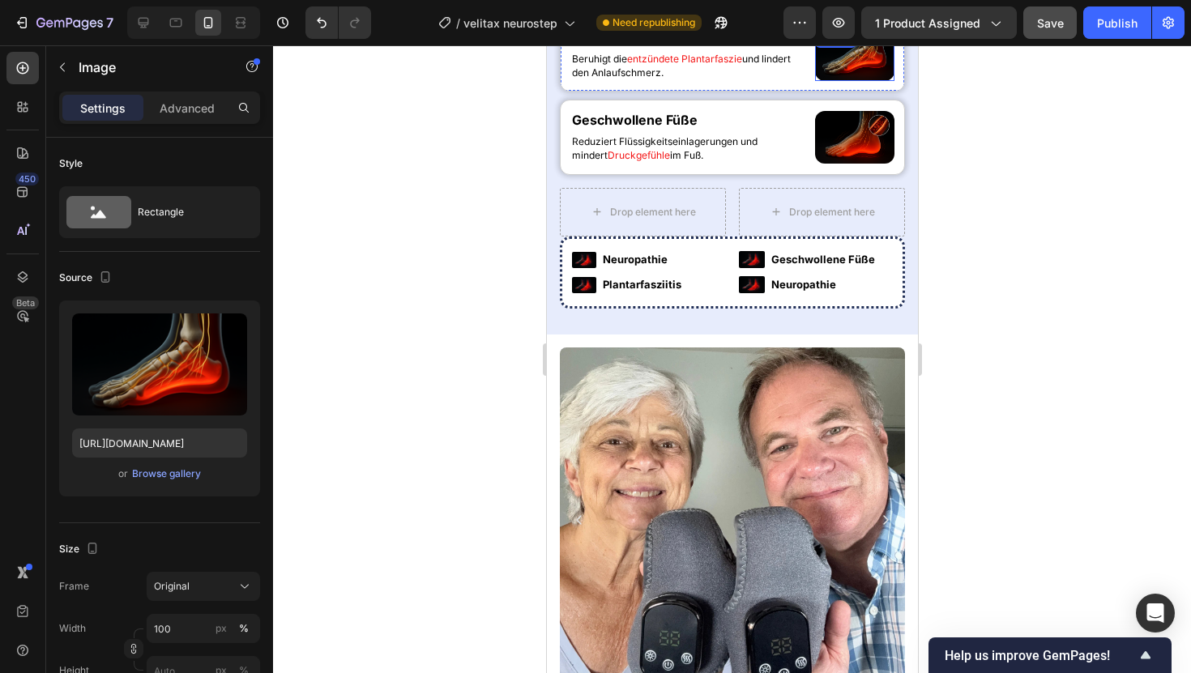
click at [855, 81] on div "Image" at bounding box center [853, 54] width 79 height 53
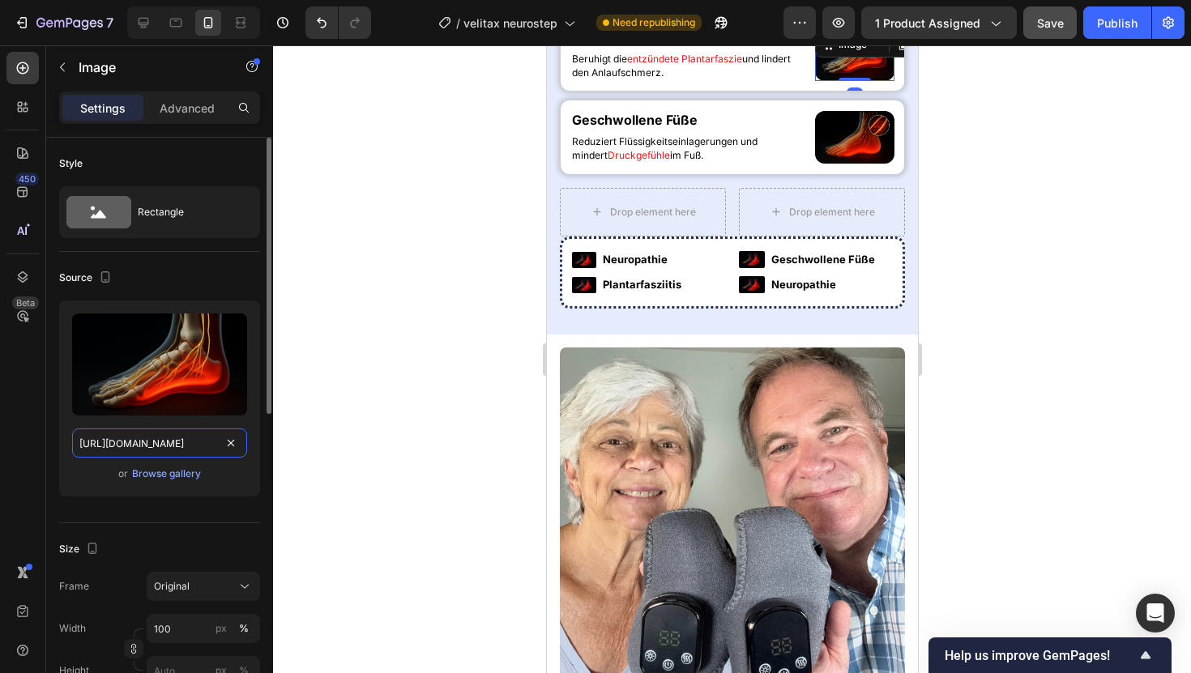
click at [168, 446] on input "[URL][DOMAIN_NAME]" at bounding box center [159, 443] width 175 height 29
drag, startPoint x: 168, startPoint y: 446, endPoint x: 149, endPoint y: 446, distance: 18.6
click at [149, 446] on input "[URL][DOMAIN_NAME]" at bounding box center [159, 443] width 175 height 29
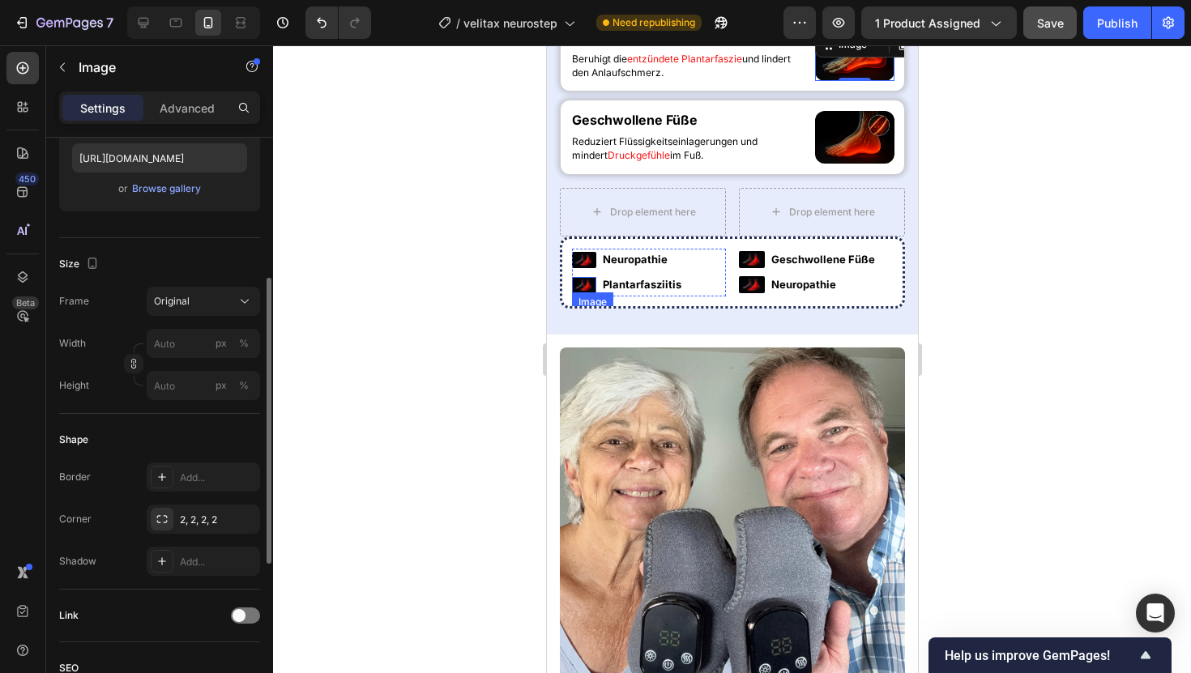
click at [580, 293] on div "Image" at bounding box center [583, 285] width 24 height 16
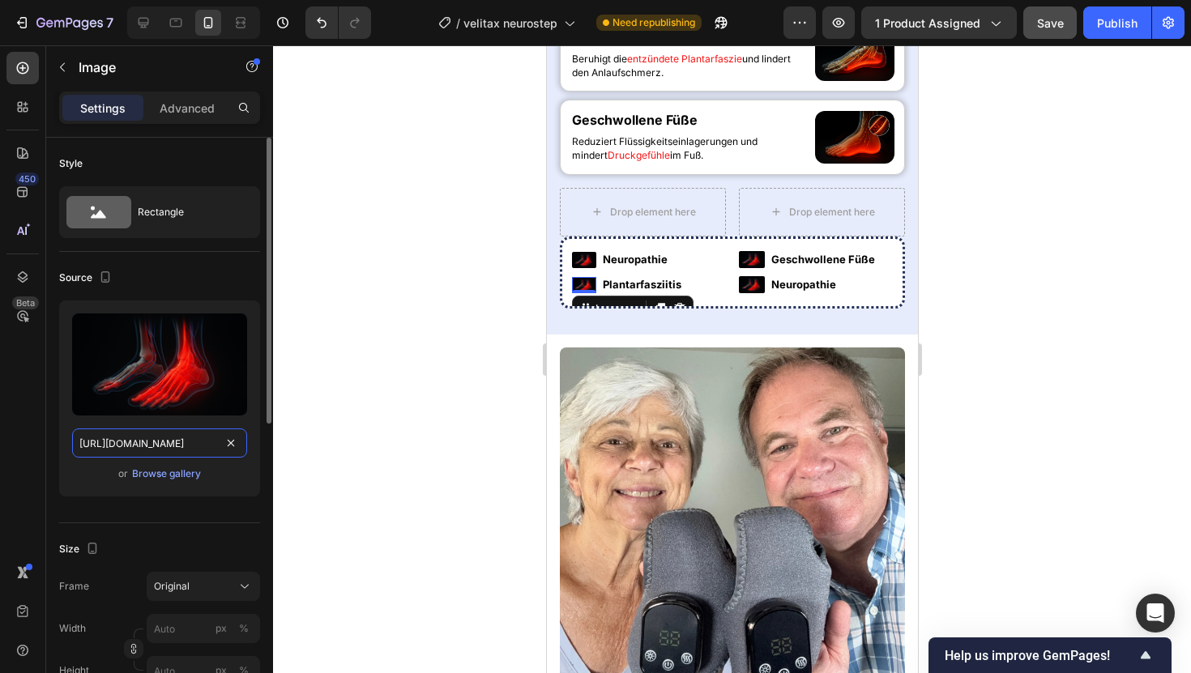
click at [156, 439] on input "[URL][DOMAIN_NAME]" at bounding box center [159, 443] width 175 height 29
paste input "45fd59ec-27de-4a44-a595-a4285b3014b7"
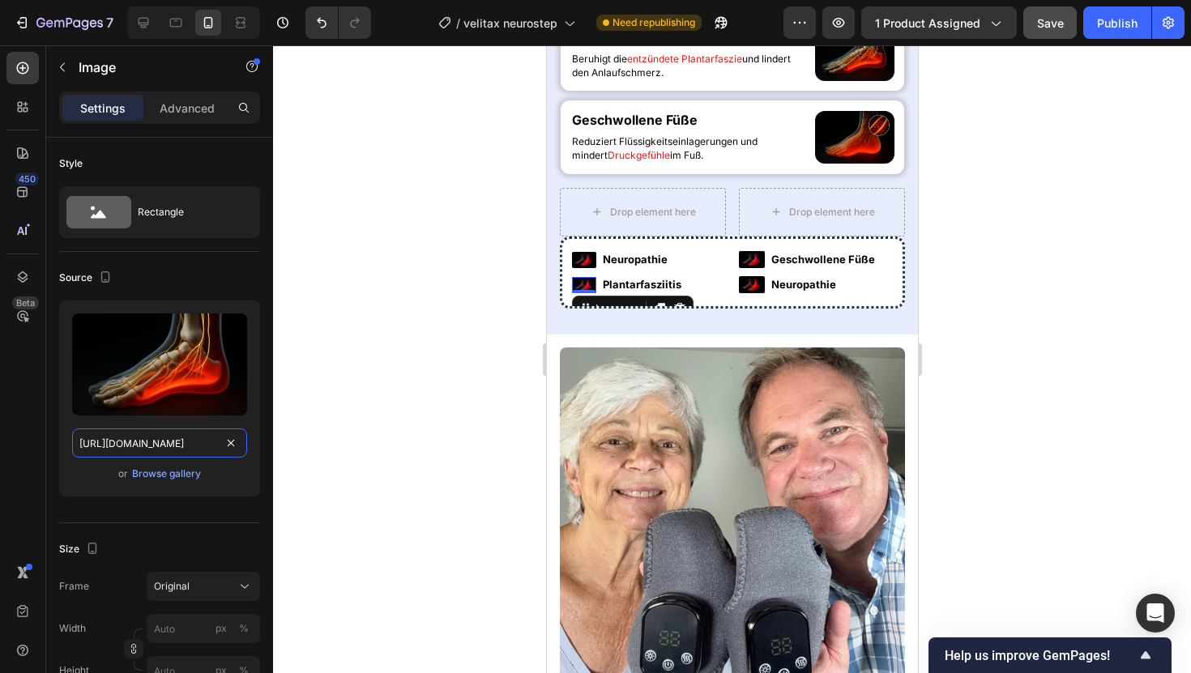
scroll to position [0, 507]
type input "[URL][DOMAIN_NAME]"
click at [387, 340] on div at bounding box center [732, 359] width 918 height 628
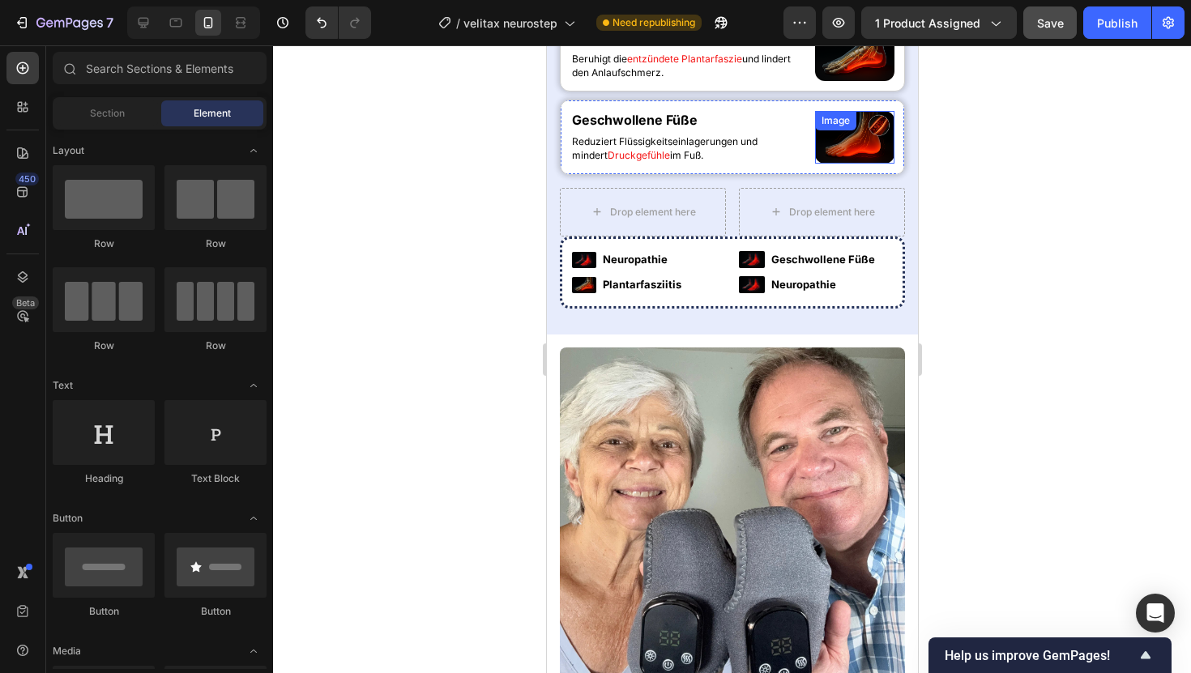
click at [835, 164] on img at bounding box center [853, 137] width 79 height 53
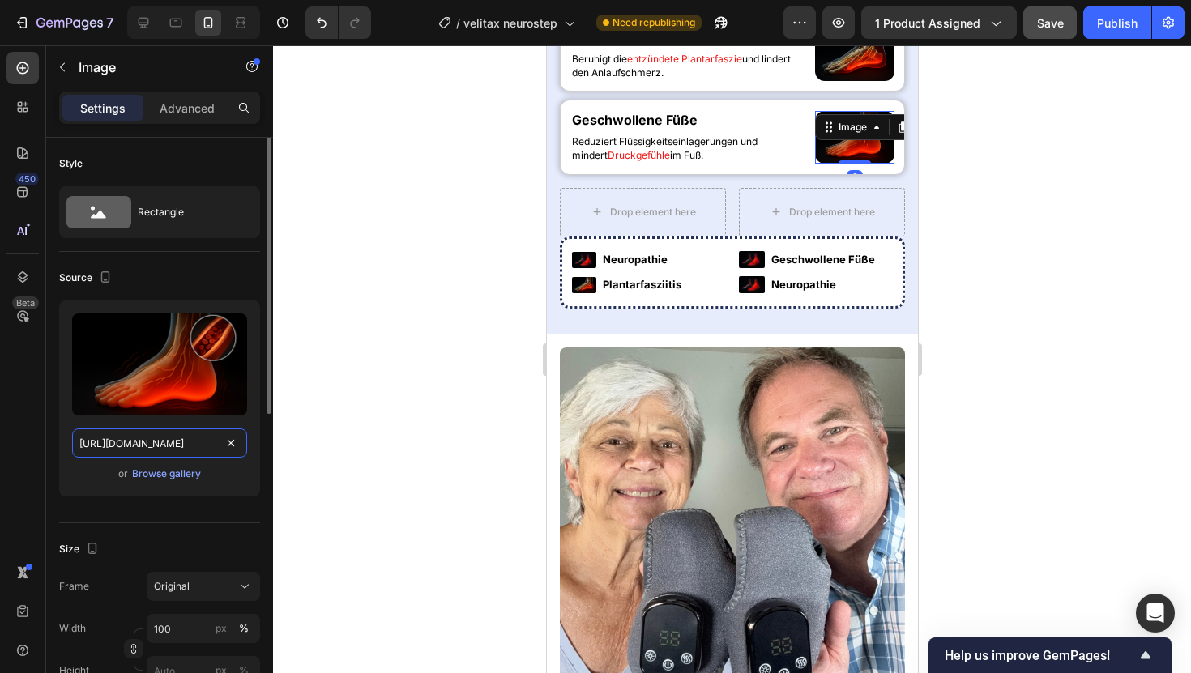
click at [143, 446] on input "[URL][DOMAIN_NAME]" at bounding box center [159, 443] width 175 height 29
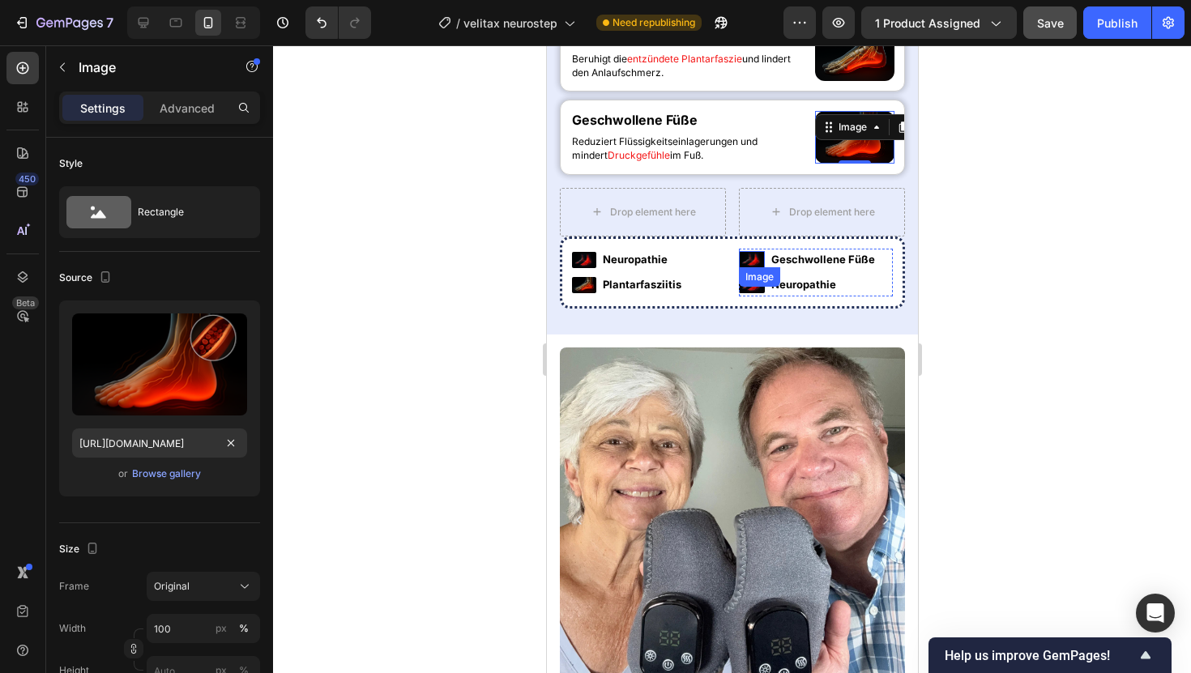
click at [745, 268] on img at bounding box center [751, 259] width 26 height 17
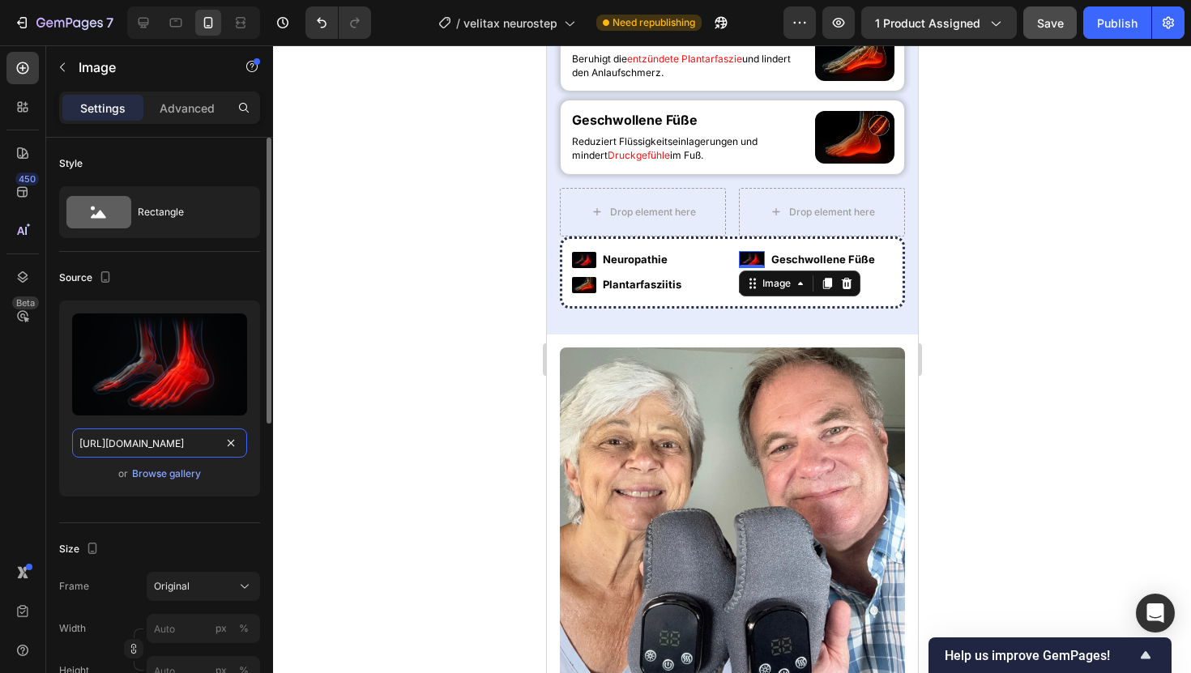
click at [190, 438] on input "[URL][DOMAIN_NAME]" at bounding box center [159, 443] width 175 height 29
paste input "7bc48dc0-e298-4081-89b4-c24ed7b26881"
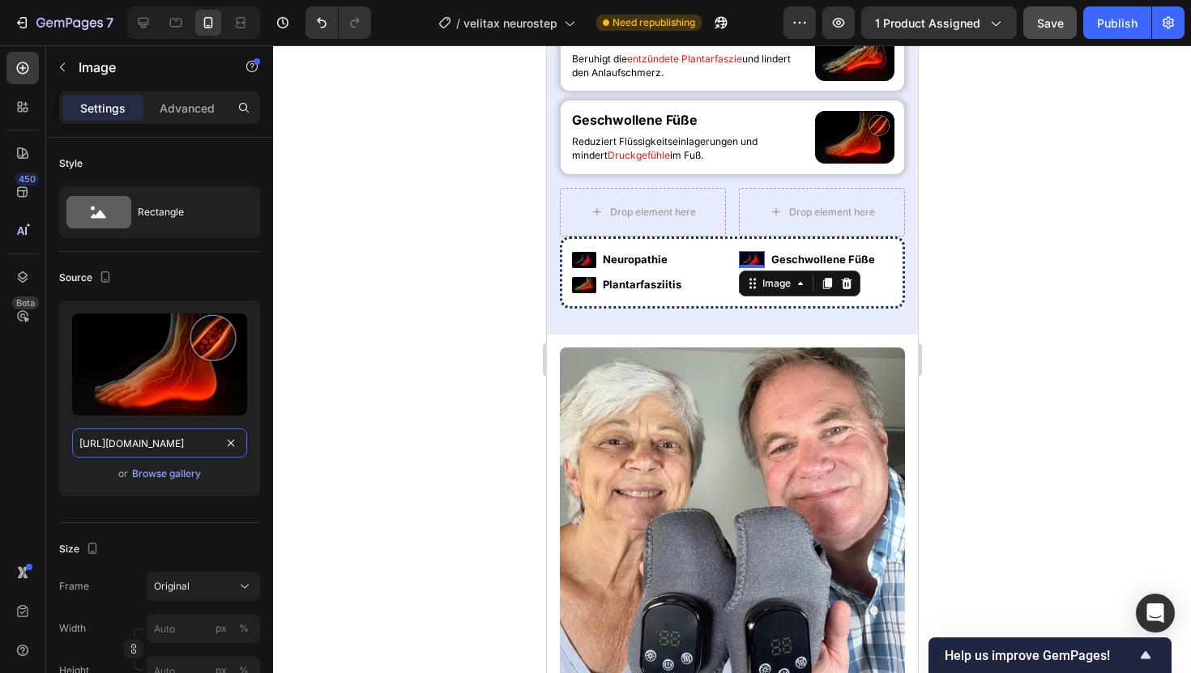
scroll to position [0, 511]
type input "[URL][DOMAIN_NAME]"
click at [418, 172] on div at bounding box center [732, 359] width 918 height 628
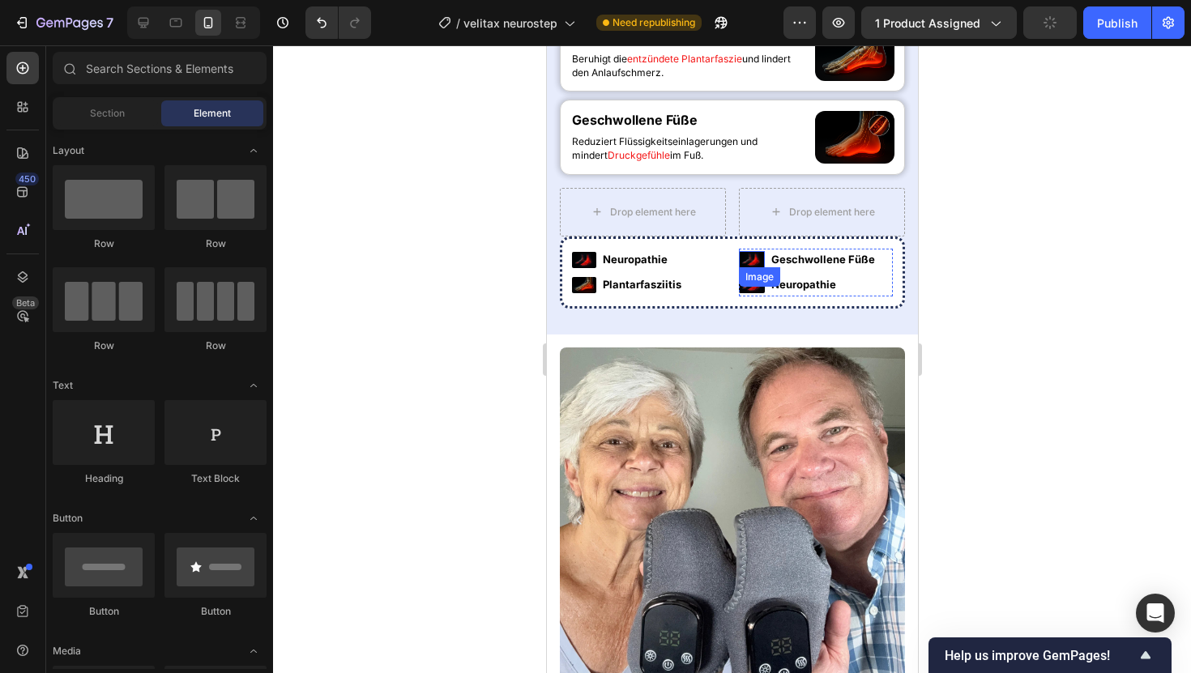
click at [752, 268] on img at bounding box center [751, 259] width 26 height 17
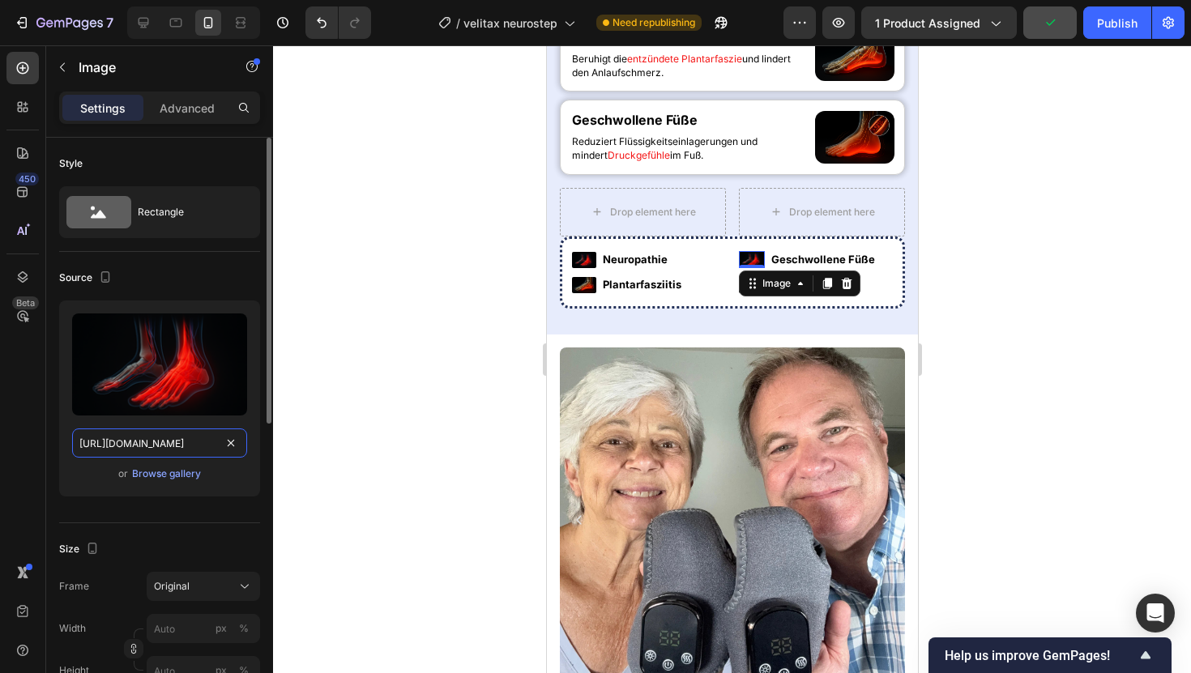
click at [139, 451] on input "[URL][DOMAIN_NAME]" at bounding box center [159, 443] width 175 height 29
paste input "7bc48dc0-e298-4081-89b4-c24ed7b26881"
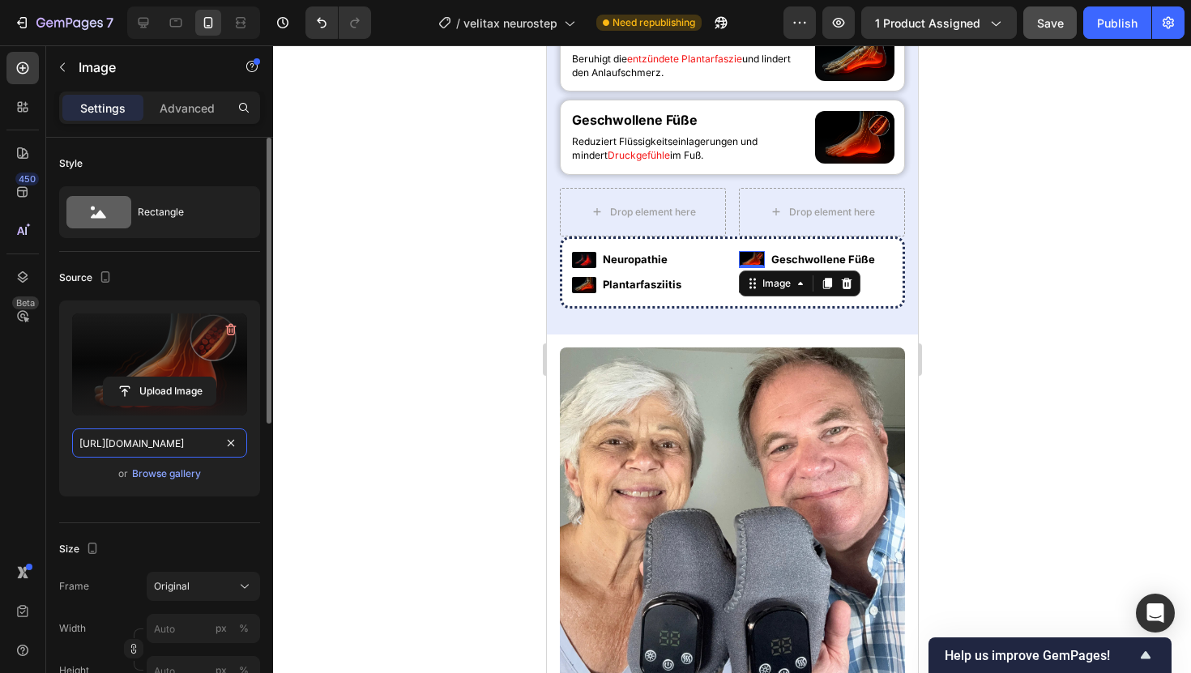
scroll to position [0, 511]
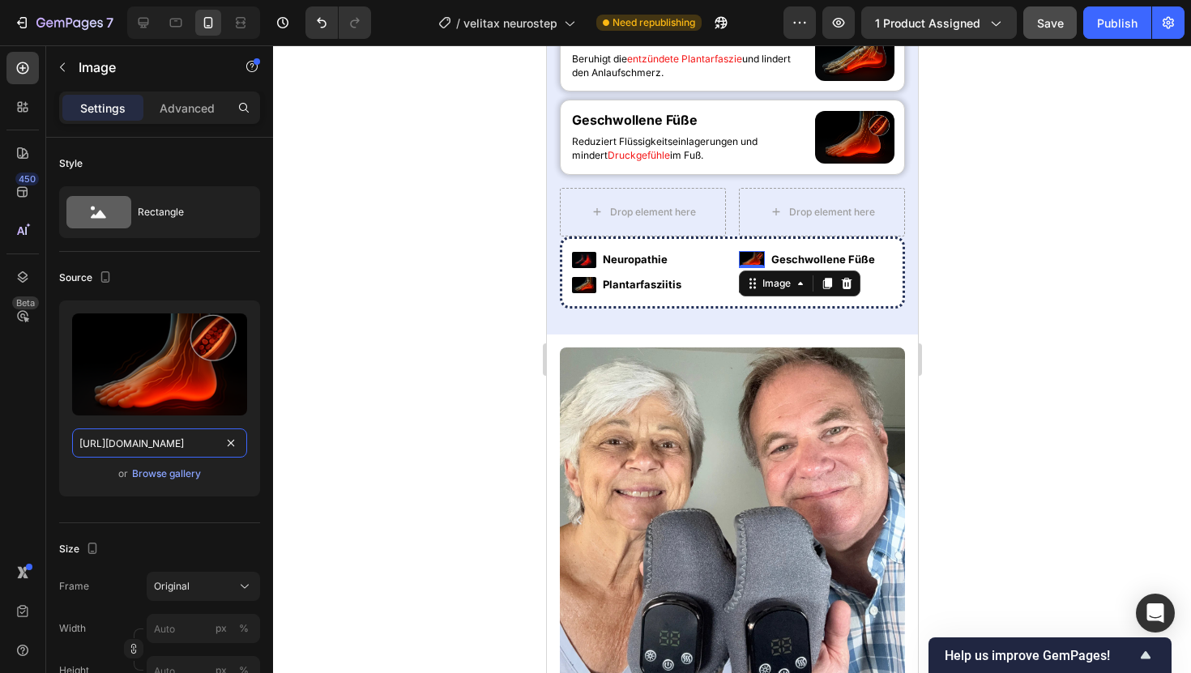
type input "[URL][DOMAIN_NAME]"
click at [439, 247] on div at bounding box center [732, 359] width 918 height 628
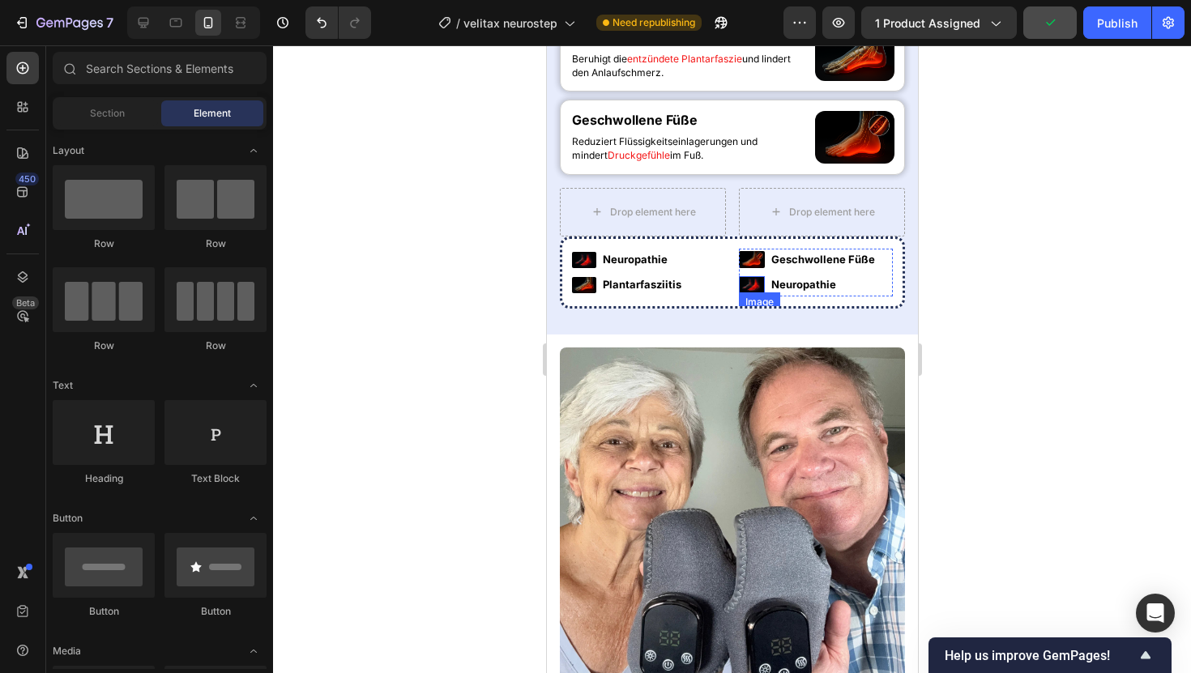
click at [752, 293] on div "Image" at bounding box center [751, 284] width 26 height 17
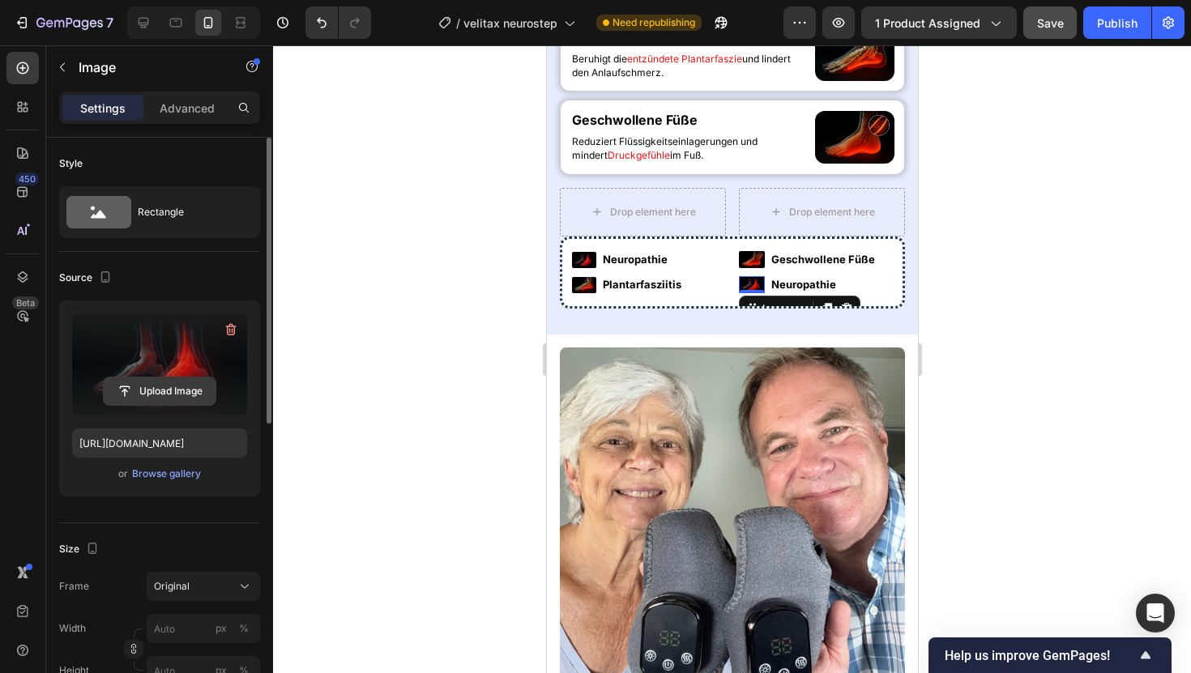
click at [167, 391] on input "file" at bounding box center [160, 392] width 112 height 28
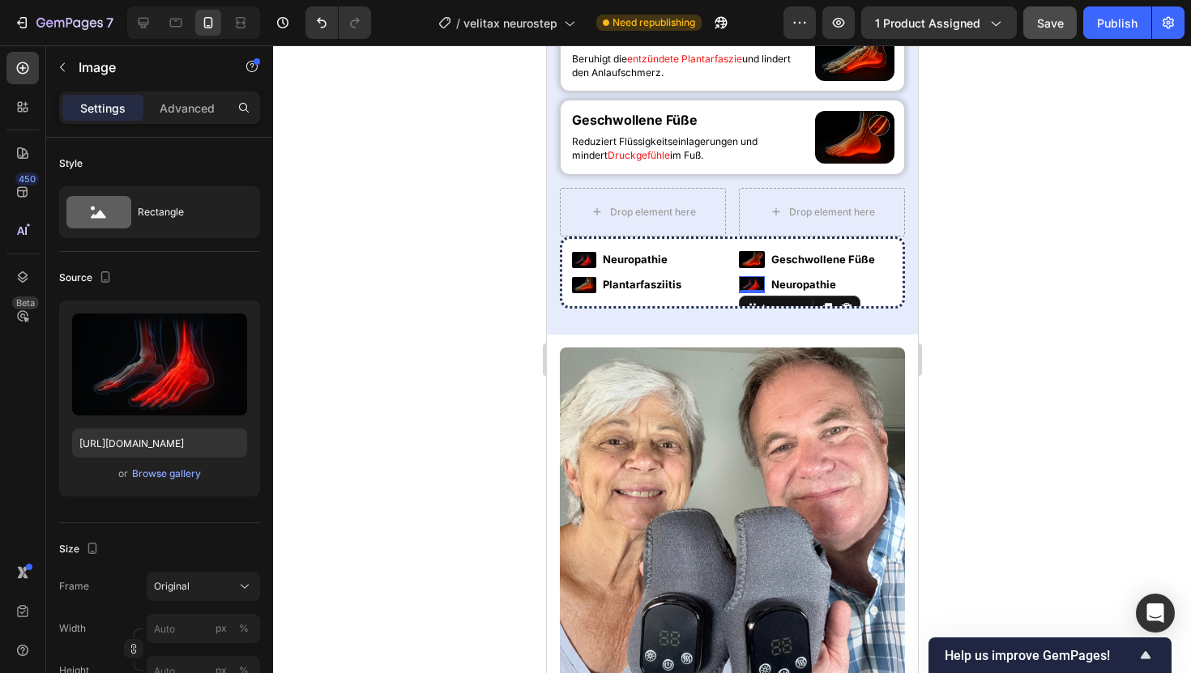
click at [1044, 128] on div at bounding box center [732, 359] width 918 height 628
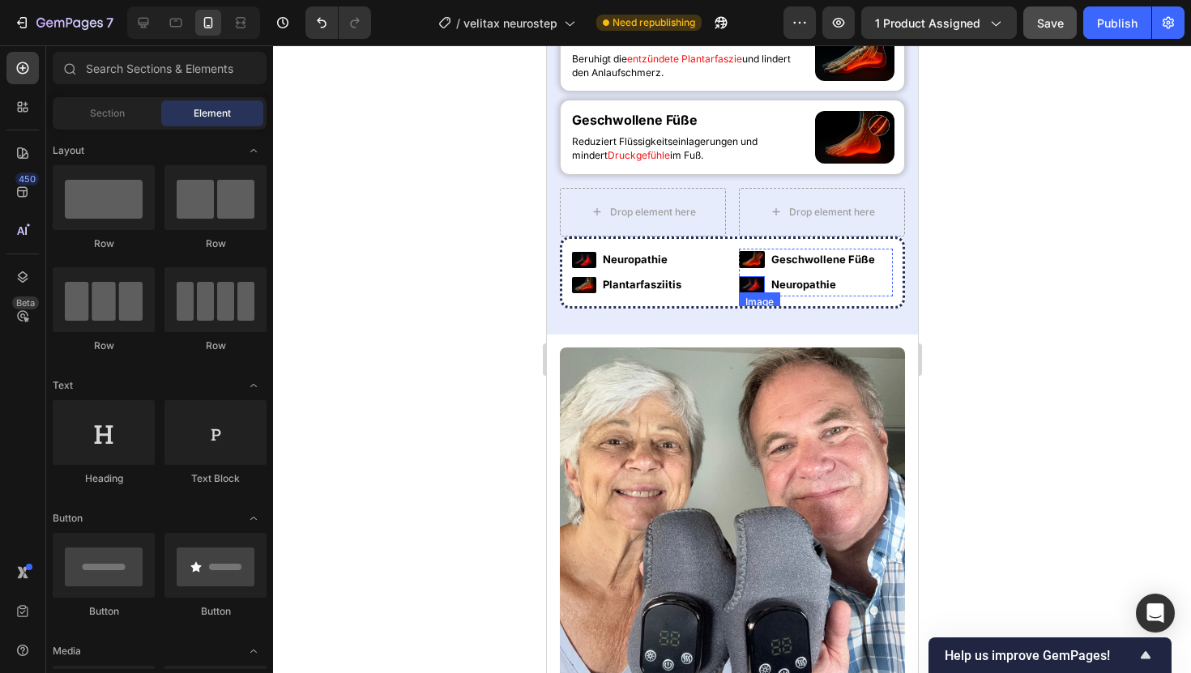
click at [755, 293] on div "Image" at bounding box center [751, 284] width 26 height 17
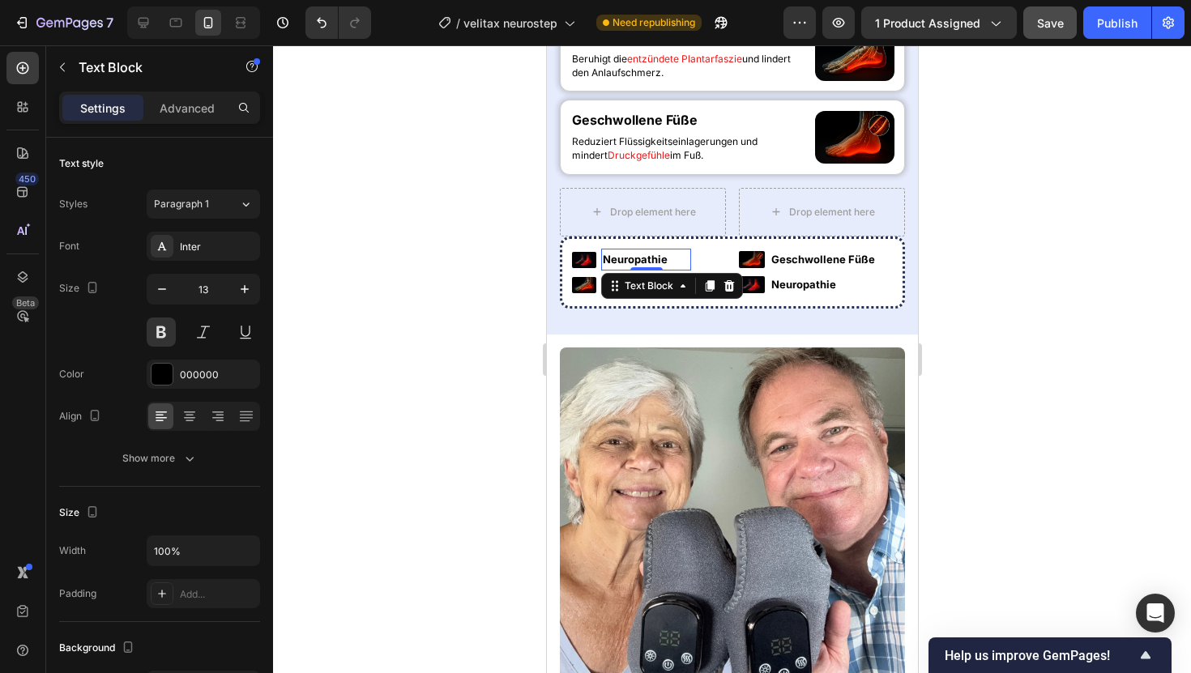
drag, startPoint x: 630, startPoint y: 449, endPoint x: 1011, endPoint y: 422, distance: 381.8
click at [630, 269] on p "Neuropathie" at bounding box center [645, 259] width 87 height 19
click at [233, 295] on button "button" at bounding box center [244, 289] width 29 height 29
type input "14"
click at [805, 266] on strong "Geschwollene Füße" at bounding box center [823, 259] width 104 height 13
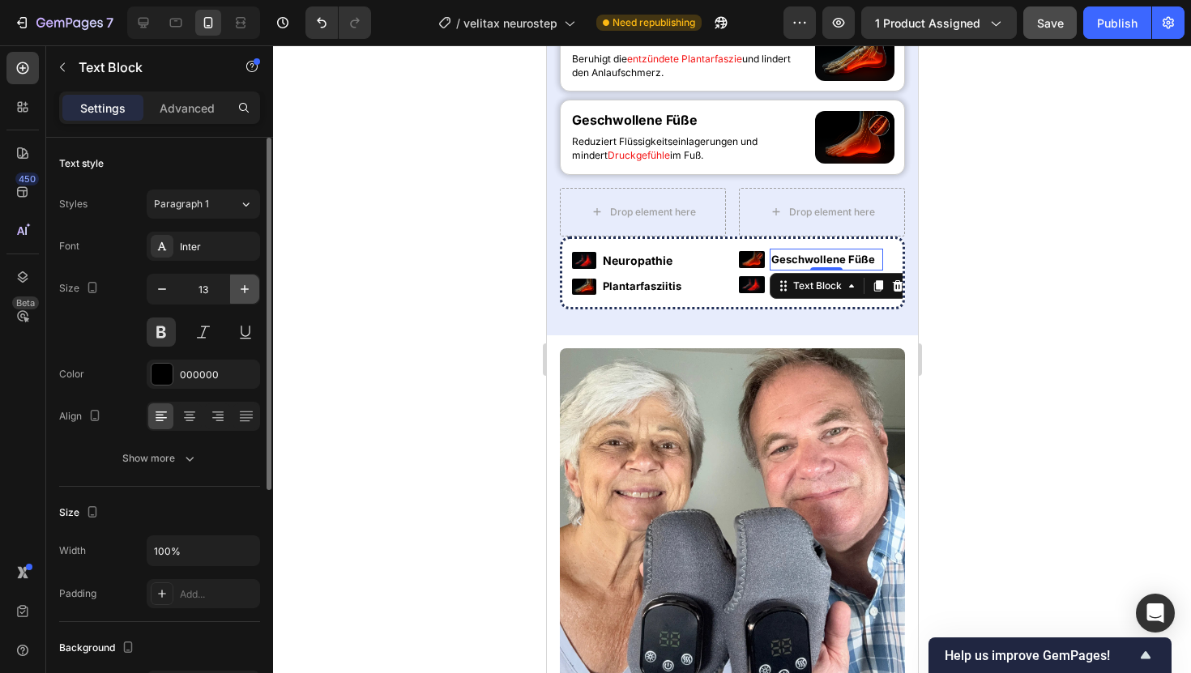
click at [249, 298] on button "button" at bounding box center [244, 289] width 29 height 29
type input "14"
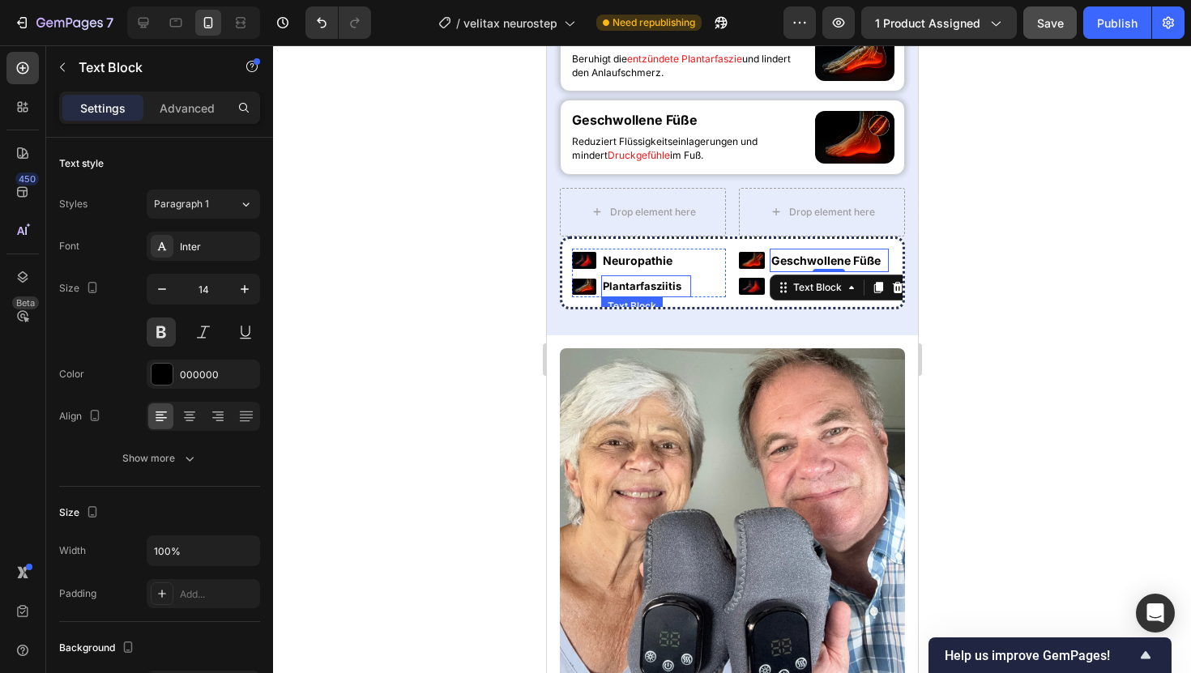
click at [682, 296] on p "Plantarfasziitis" at bounding box center [645, 286] width 87 height 19
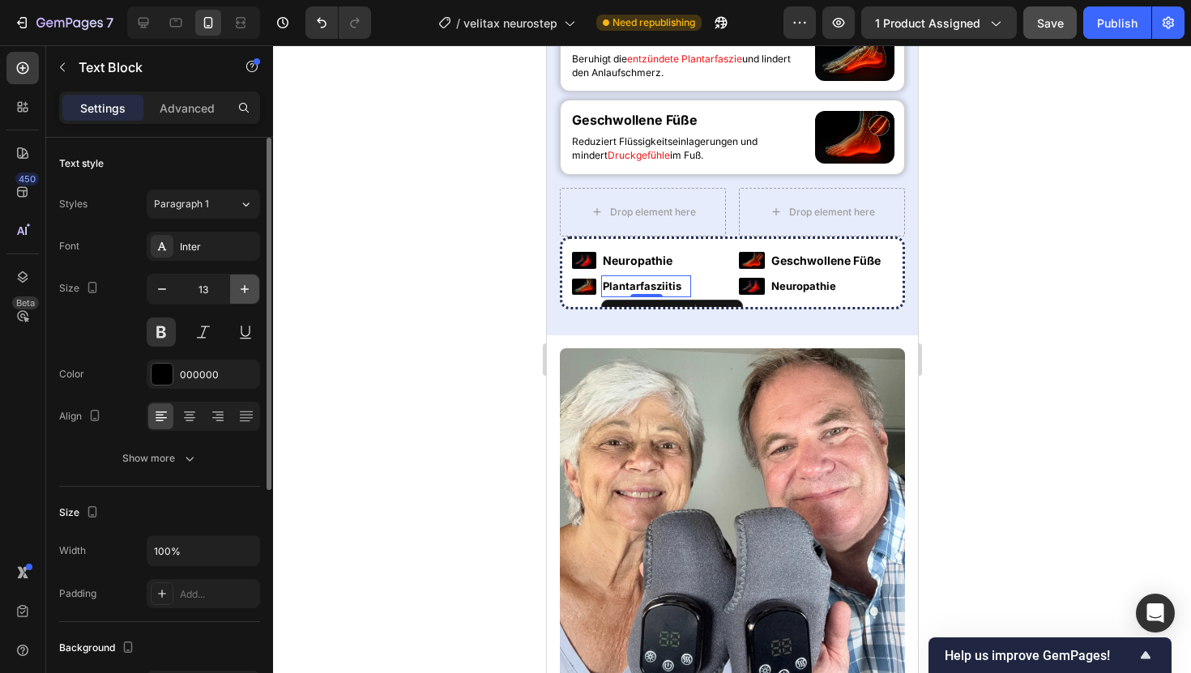
click at [253, 294] on button "button" at bounding box center [244, 289] width 29 height 29
type input "14"
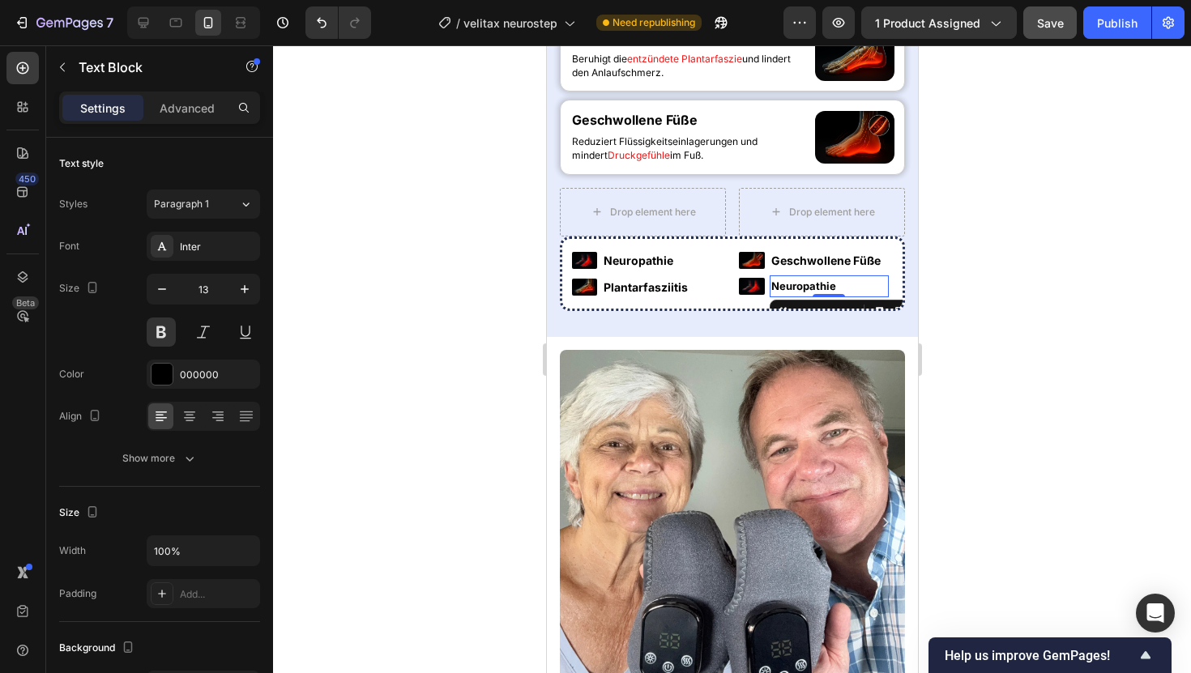
click at [824, 297] on div "Neuropathie Text Block 0" at bounding box center [828, 287] width 119 height 22
click at [238, 281] on icon "button" at bounding box center [245, 289] width 16 height 16
type input "14"
click at [426, 271] on div at bounding box center [732, 359] width 918 height 628
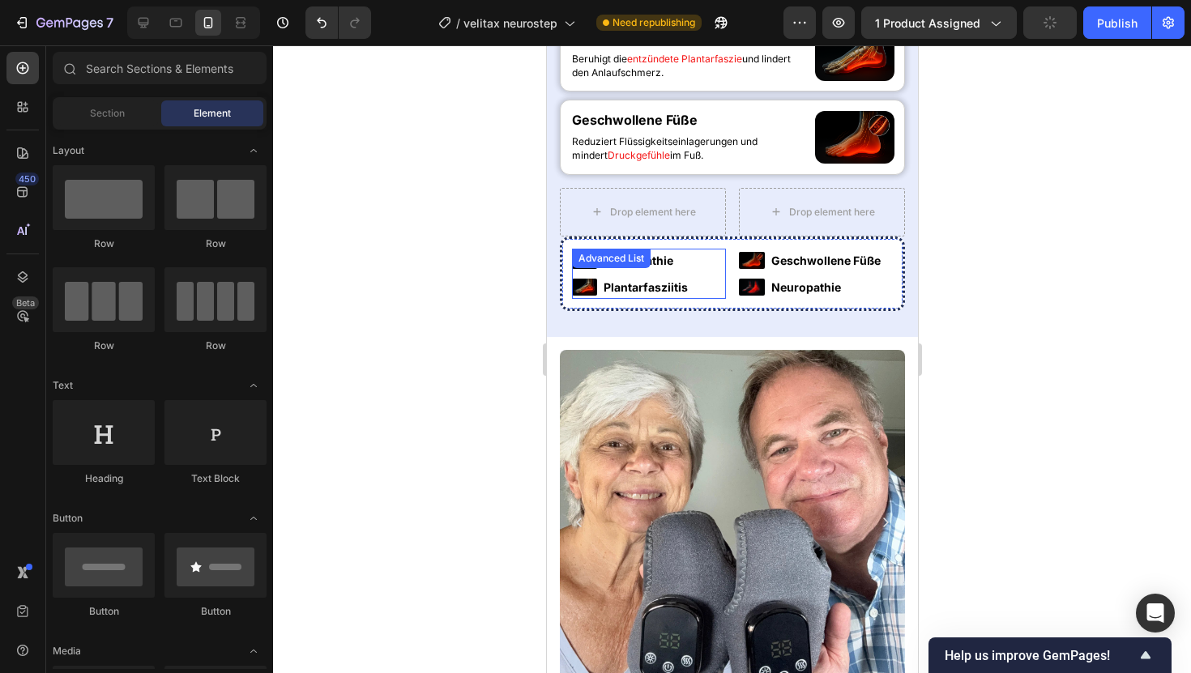
click at [704, 299] on div "Image Neuropathie Text Block Image Plantarfasziitis Text Block" at bounding box center [648, 274] width 154 height 50
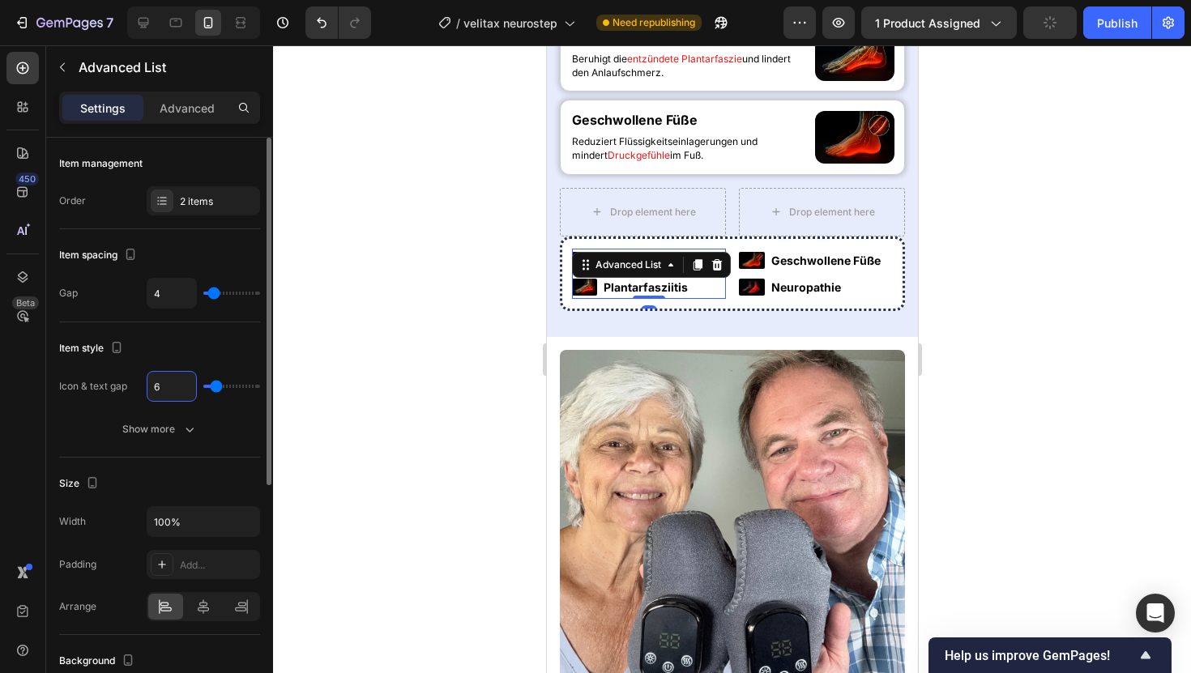
click at [160, 390] on input "6" at bounding box center [171, 386] width 49 height 29
type input "8"
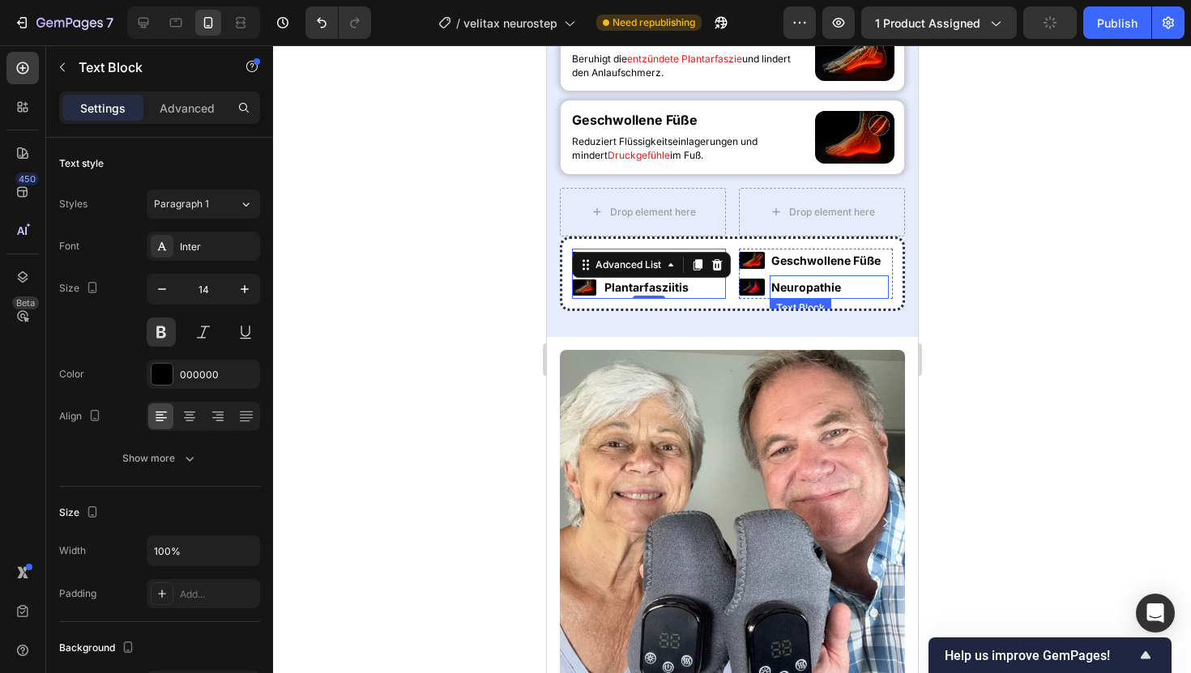
click at [865, 297] on p "Neuropathie" at bounding box center [829, 287] width 116 height 20
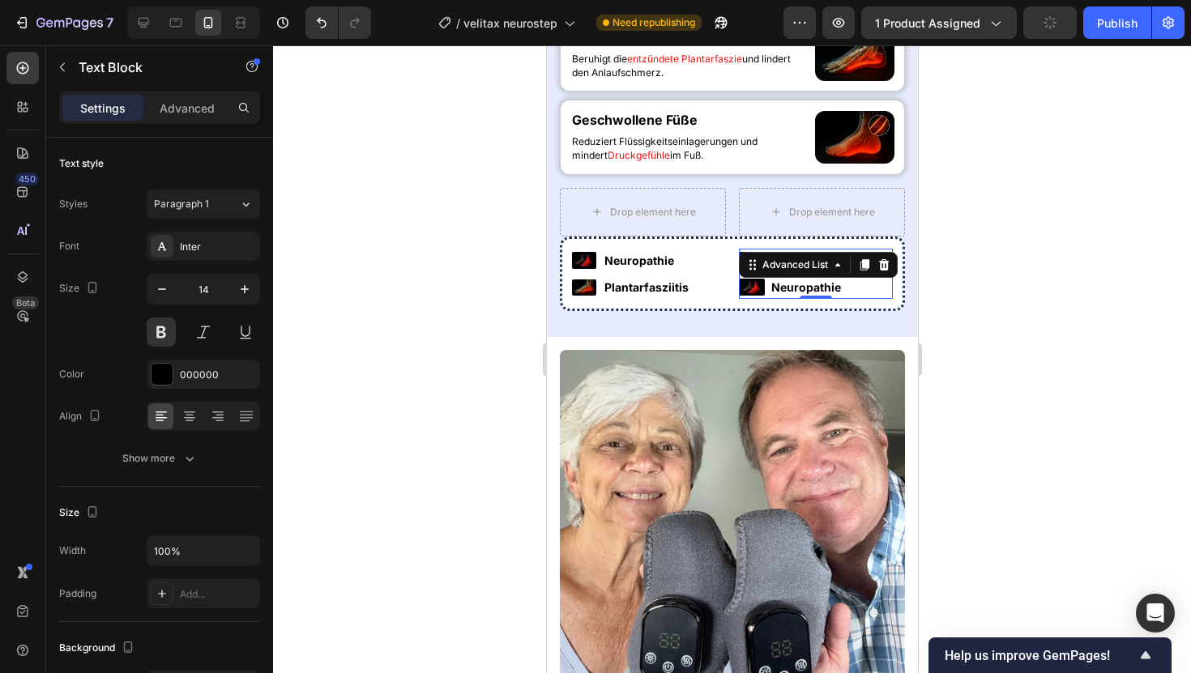
click at [890, 299] on div "Image Geschwollene Füße Text Block Image Neuropathie Text Block Advanced List 0" at bounding box center [815, 274] width 154 height 50
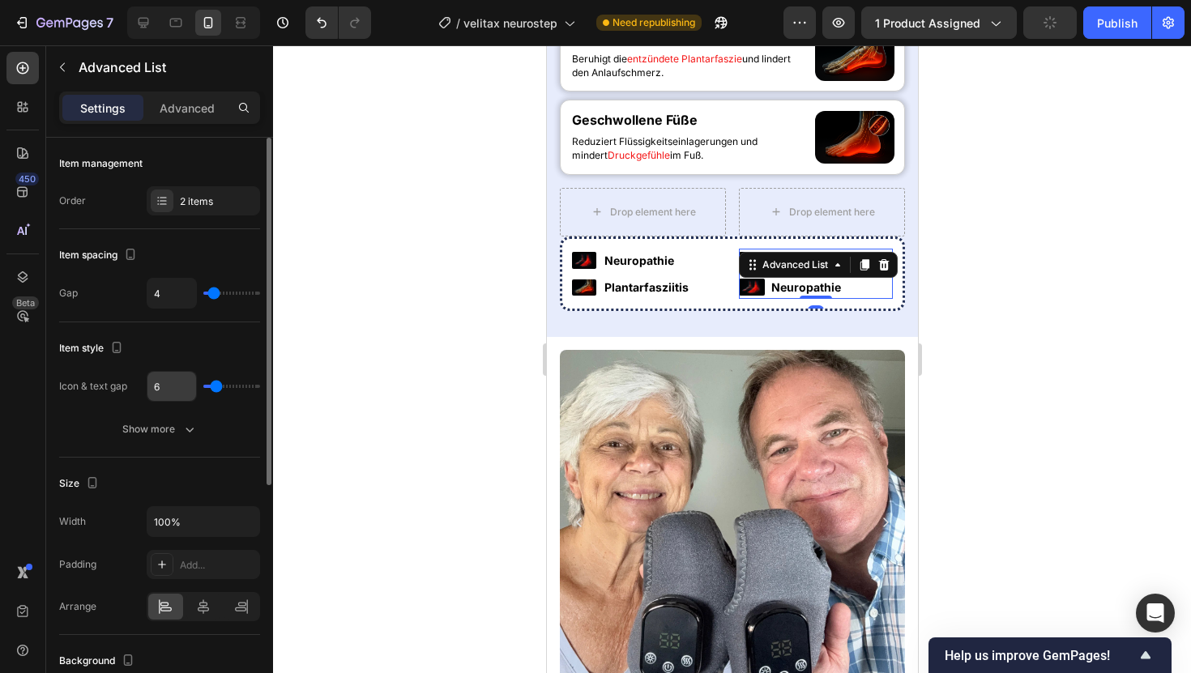
click at [173, 387] on input "6" at bounding box center [171, 386] width 49 height 29
type input "8"
click at [390, 387] on div at bounding box center [732, 359] width 918 height 628
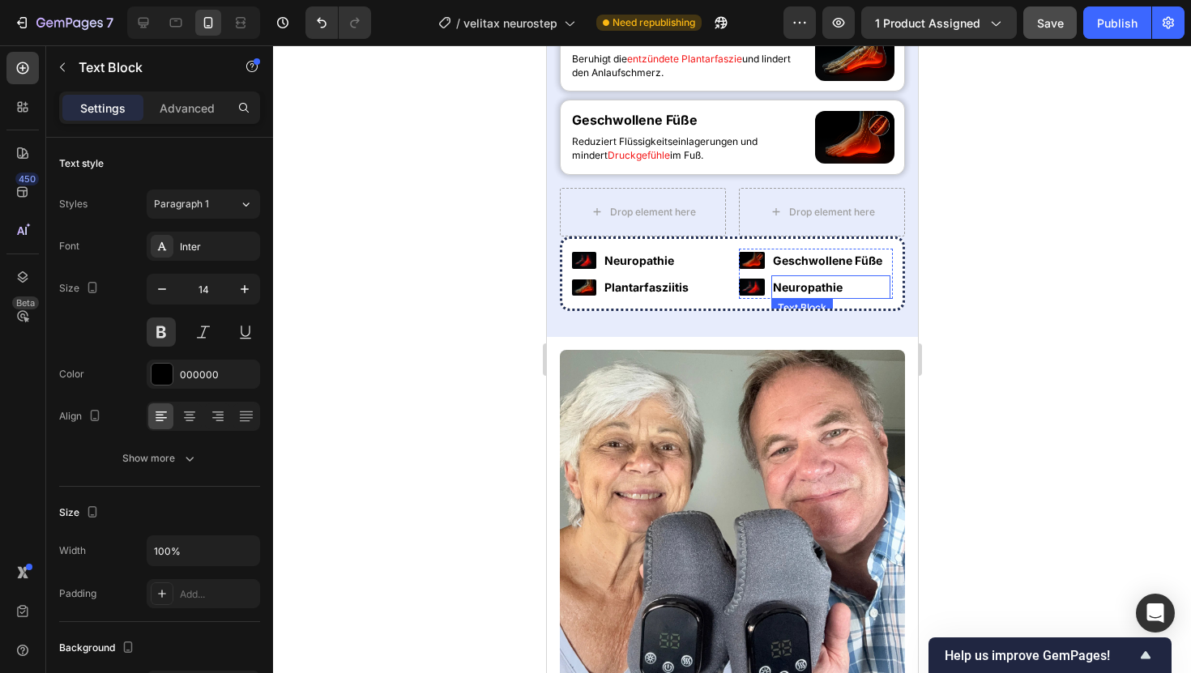
click at [807, 297] on p "Neuropathie" at bounding box center [830, 287] width 116 height 20
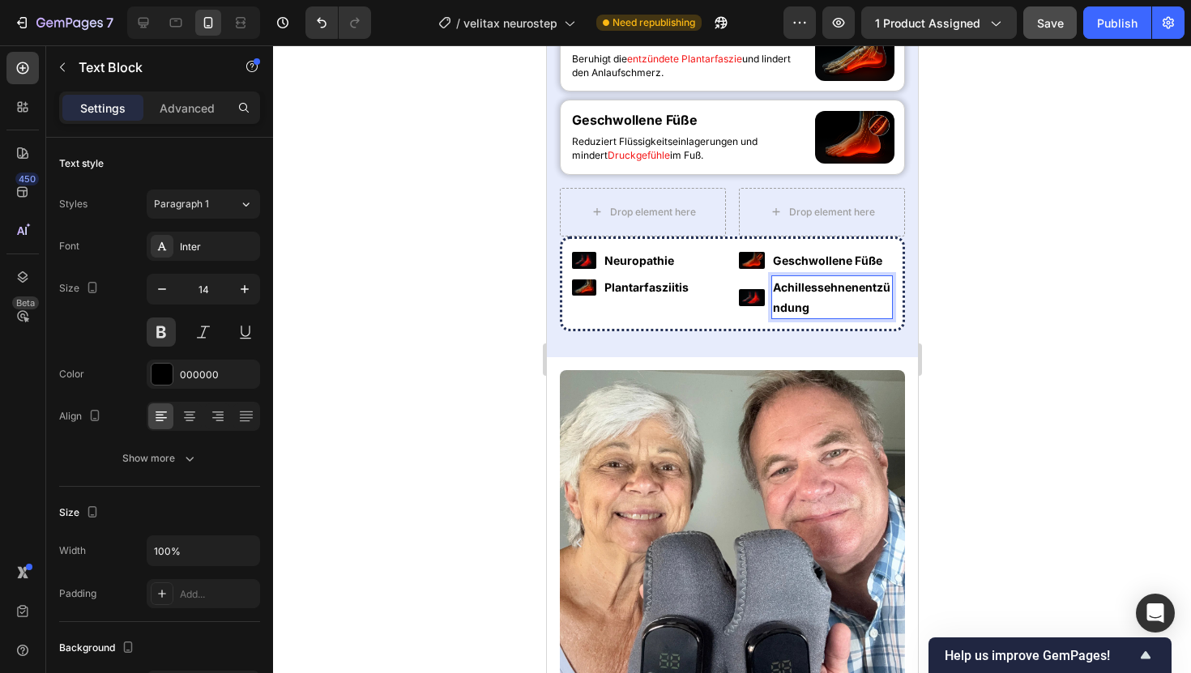
click at [992, 449] on div at bounding box center [732, 359] width 918 height 628
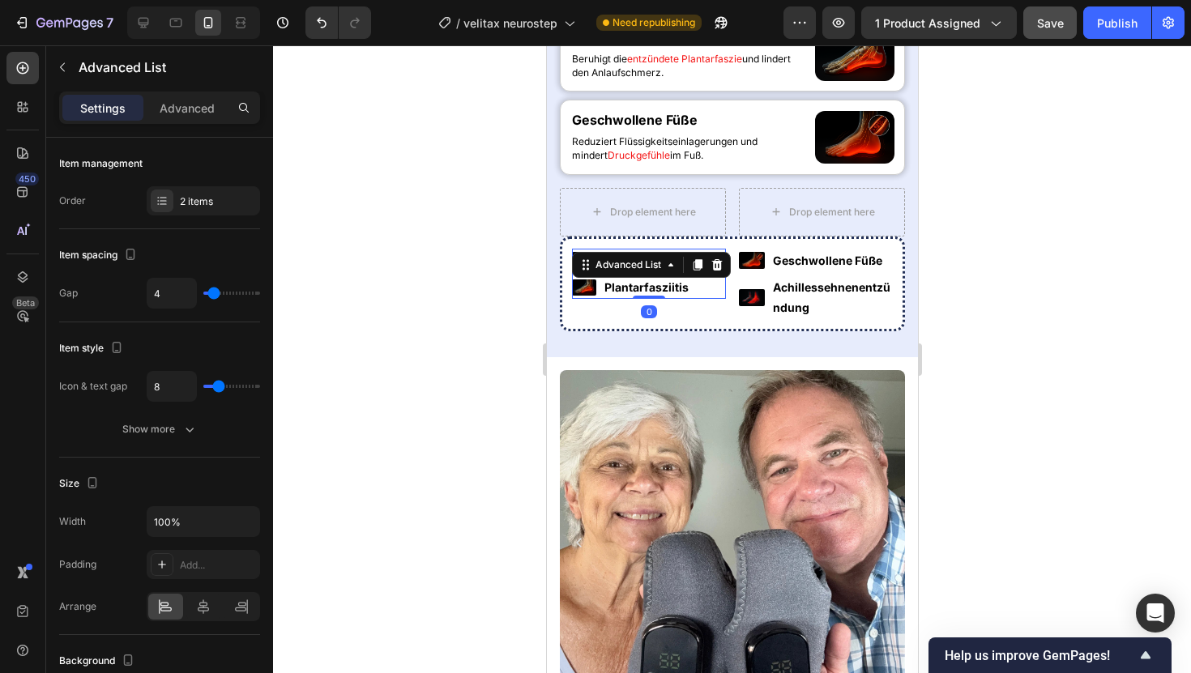
click at [711, 299] on div "Image Neuropathie Text Block Image Plantarfasziitis Text Block Advanced List 0" at bounding box center [648, 274] width 154 height 50
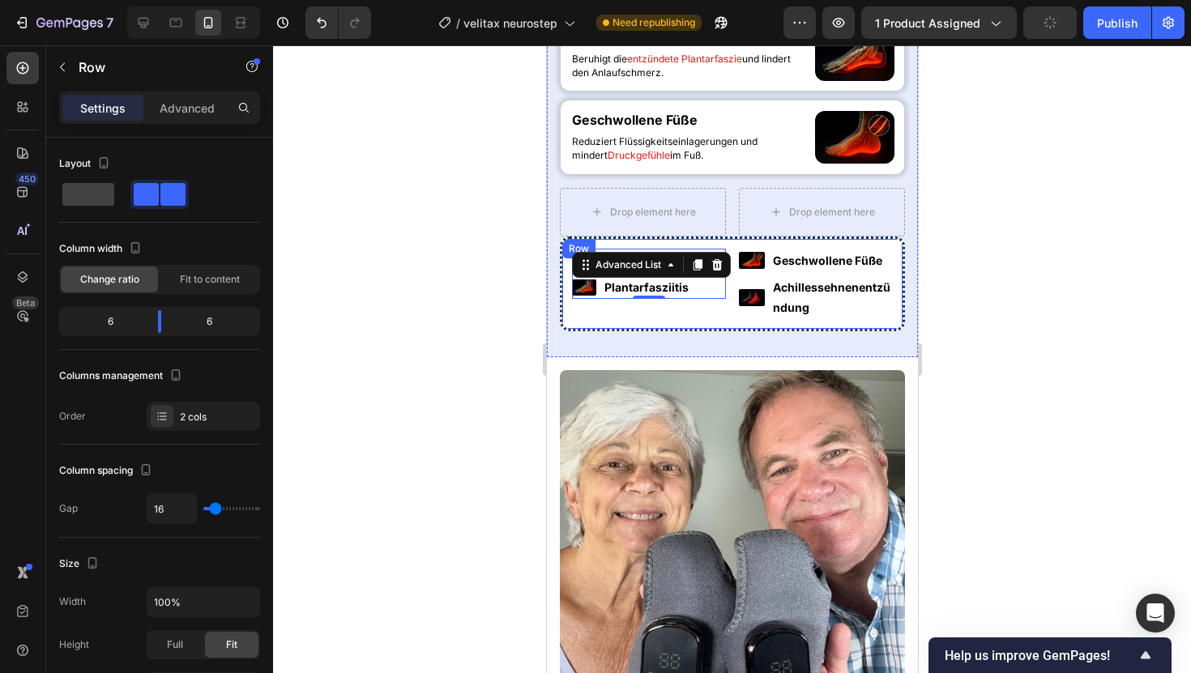
click at [720, 320] on div "Image Neuropathie Text Block Image Plantarfasziitis Text Block Advanced List 0" at bounding box center [648, 284] width 154 height 71
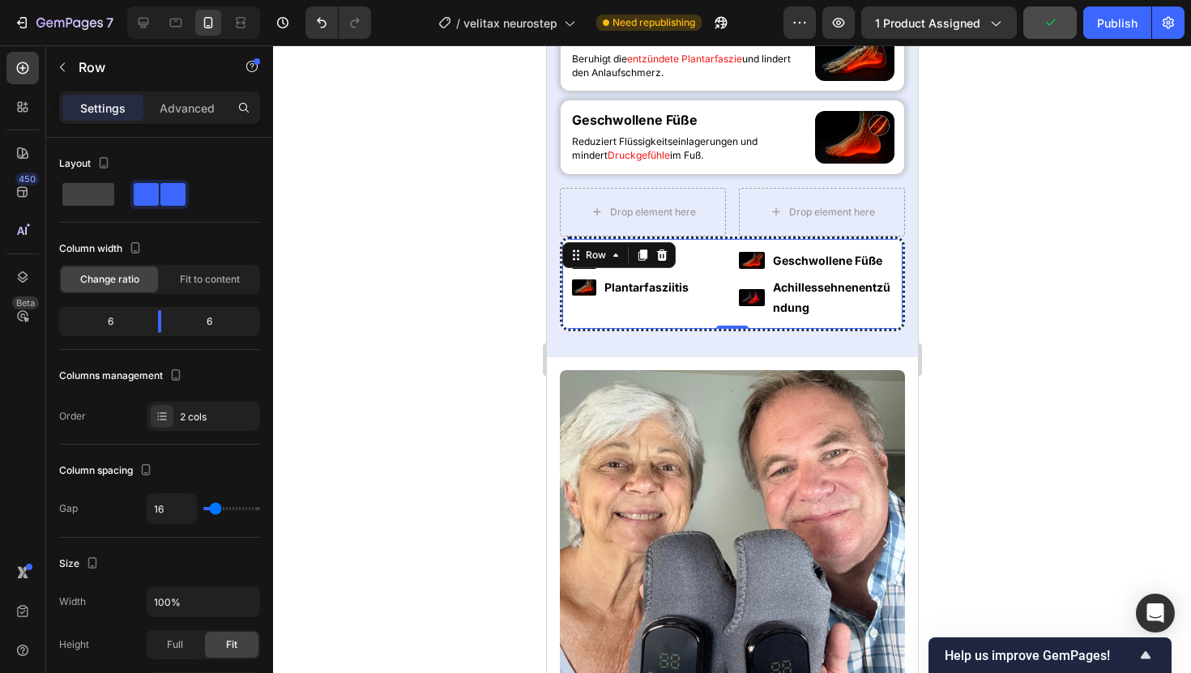
click at [163, 0] on body "7 Version history / velitax neurostep Need republishing Preview 1 product assig…" at bounding box center [595, 0] width 1191 height 0
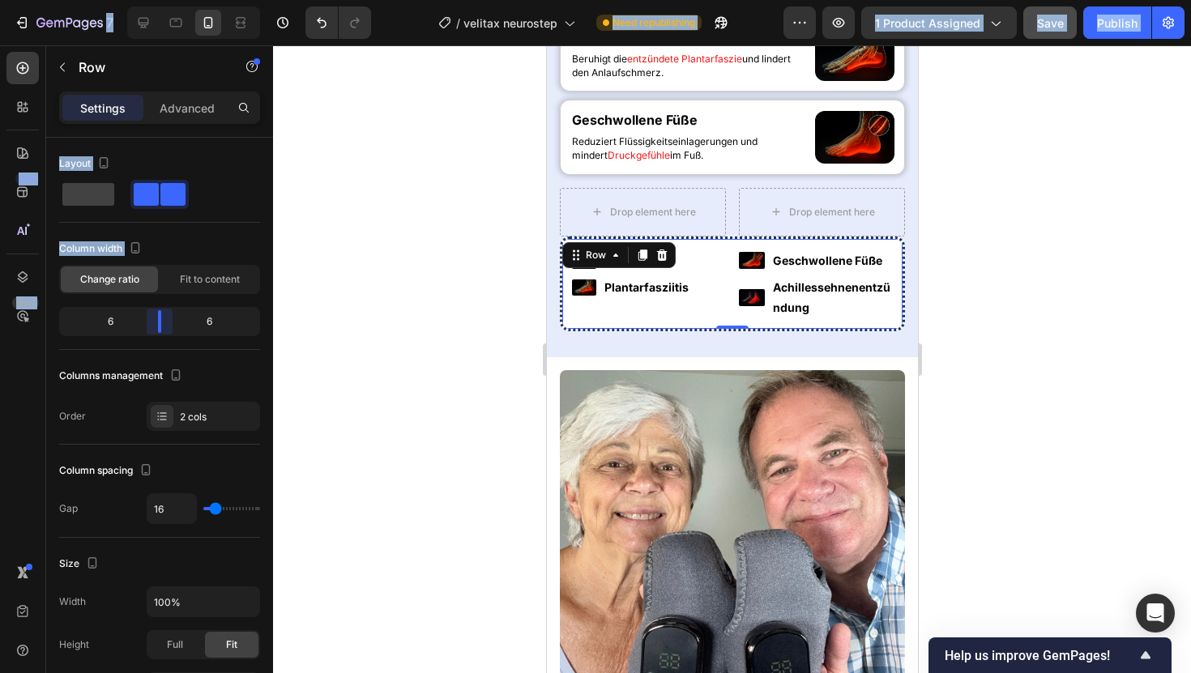
click at [158, 0] on body "7 Version history / velitax neurostep Need republishing Preview 1 product assig…" at bounding box center [595, 0] width 1191 height 0
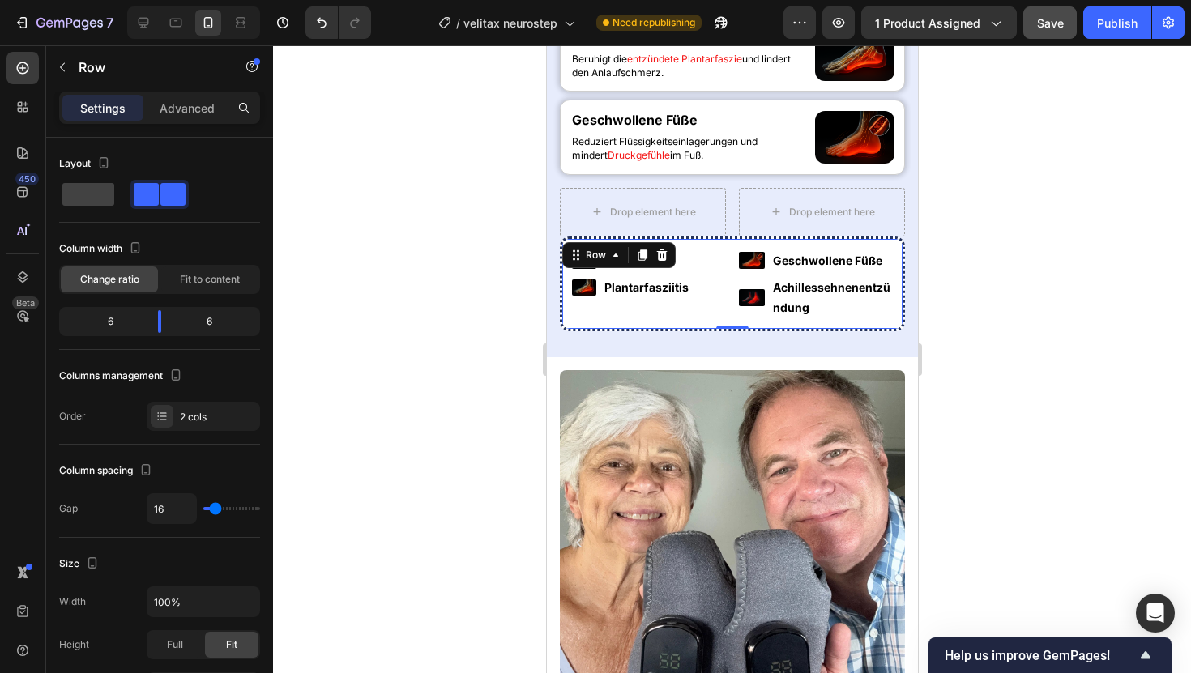
click at [449, 284] on div at bounding box center [732, 359] width 918 height 628
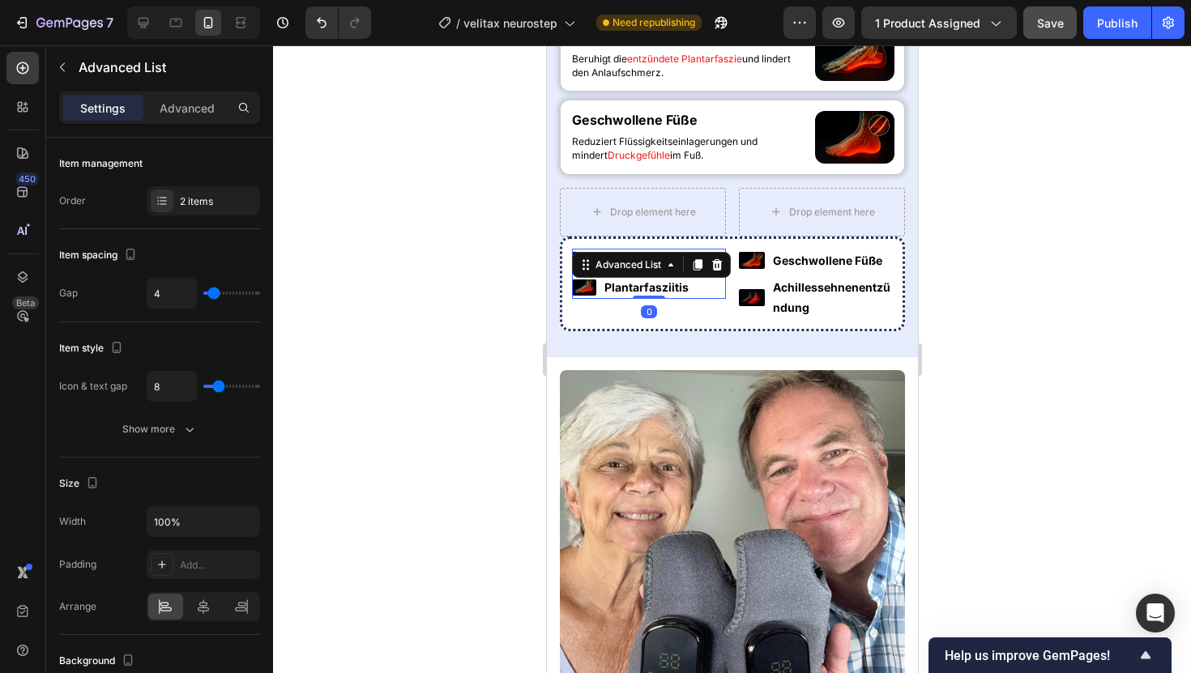
click at [718, 299] on div "Image Neuropathie Text Block Image Plantarfasziitis Text Block Advanced List 0" at bounding box center [648, 274] width 154 height 50
click at [186, 126] on div "Settings Advanced" at bounding box center [159, 115] width 227 height 46
click at [191, 96] on div "Advanced" at bounding box center [187, 108] width 81 height 26
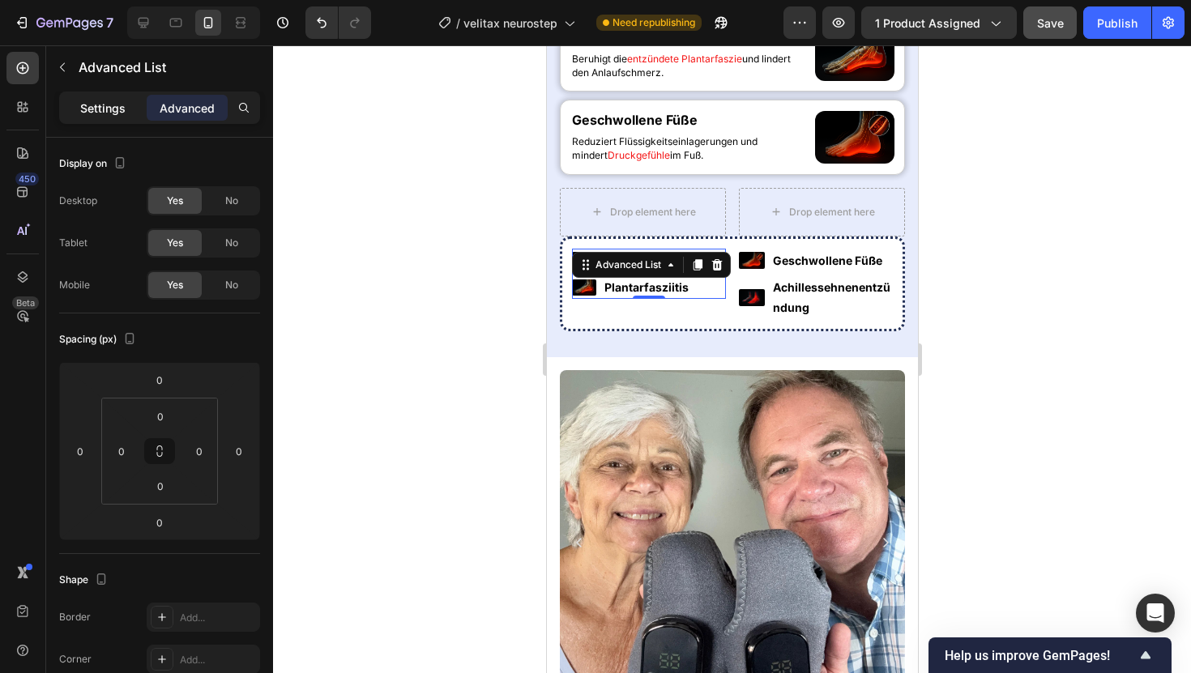
click at [114, 109] on p "Settings" at bounding box center [102, 108] width 45 height 17
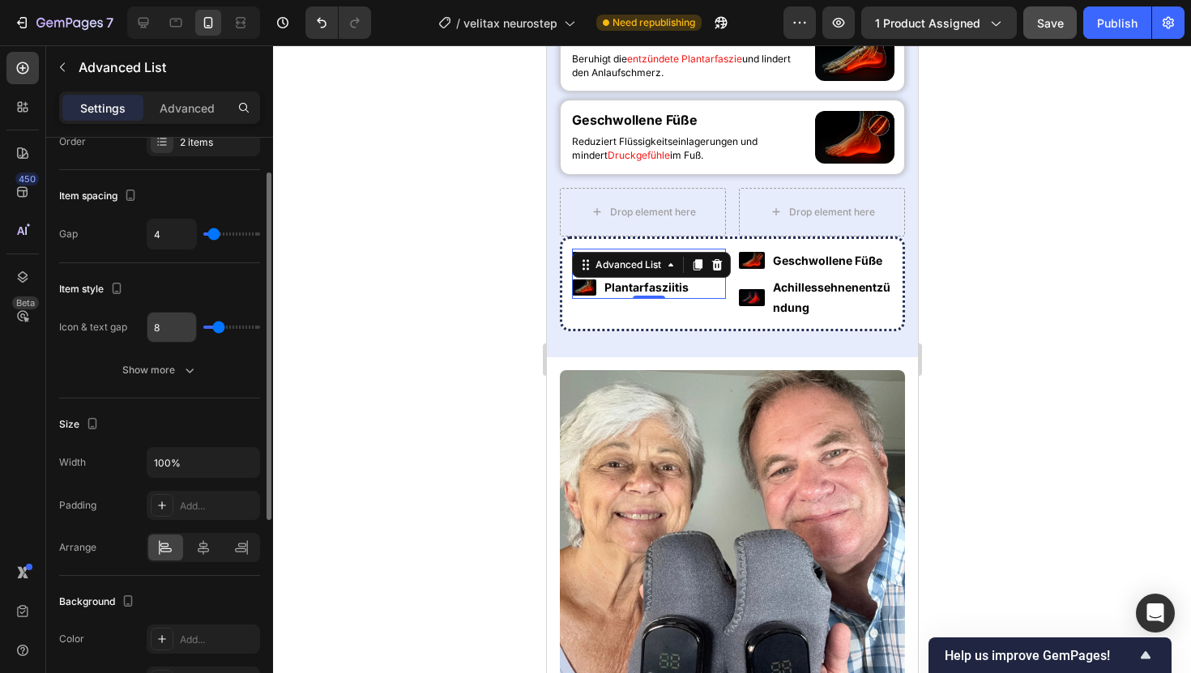
scroll to position [62, 0]
type input "0"
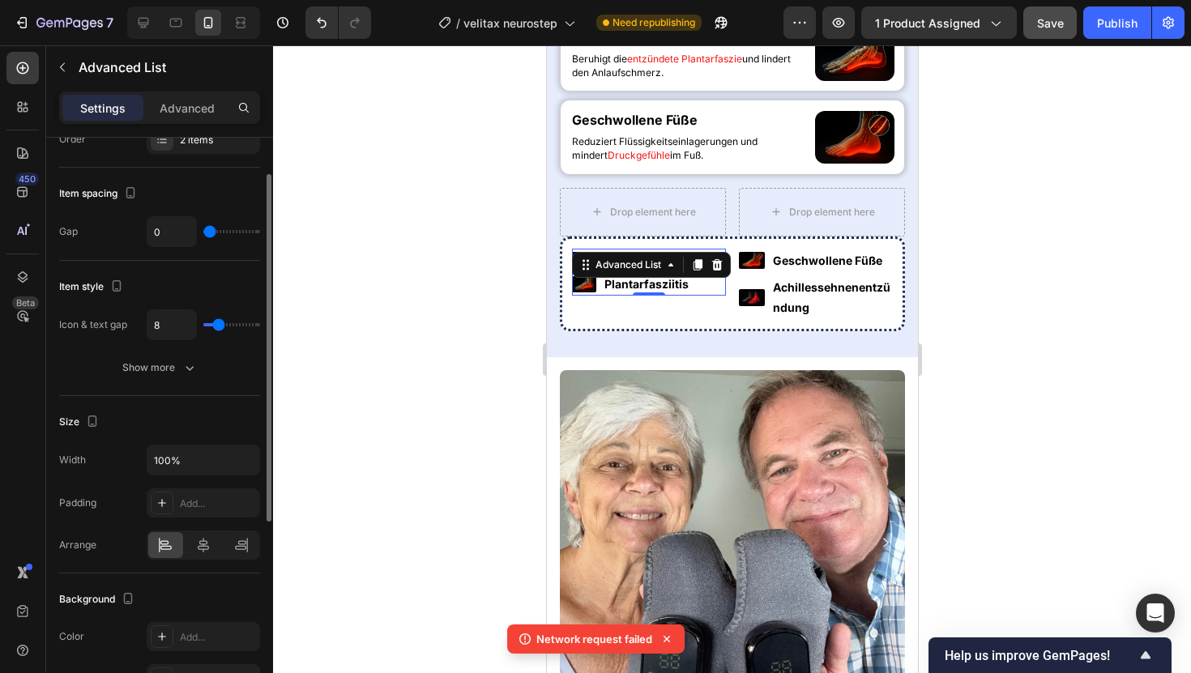
drag, startPoint x: 209, startPoint y: 234, endPoint x: 199, endPoint y: 237, distance: 10.0
type input "0"
click at [203, 233] on input "range" at bounding box center [231, 231] width 57 height 3
click at [164, 234] on input "0" at bounding box center [171, 231] width 49 height 29
type input "4"
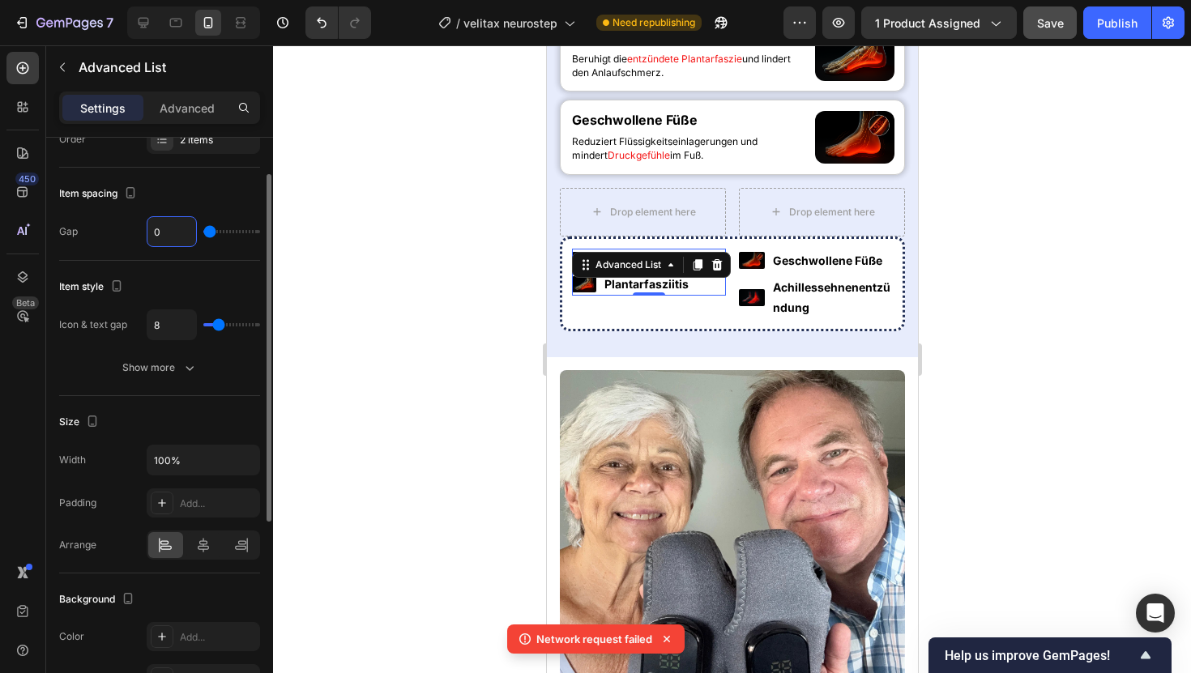
type input "4"
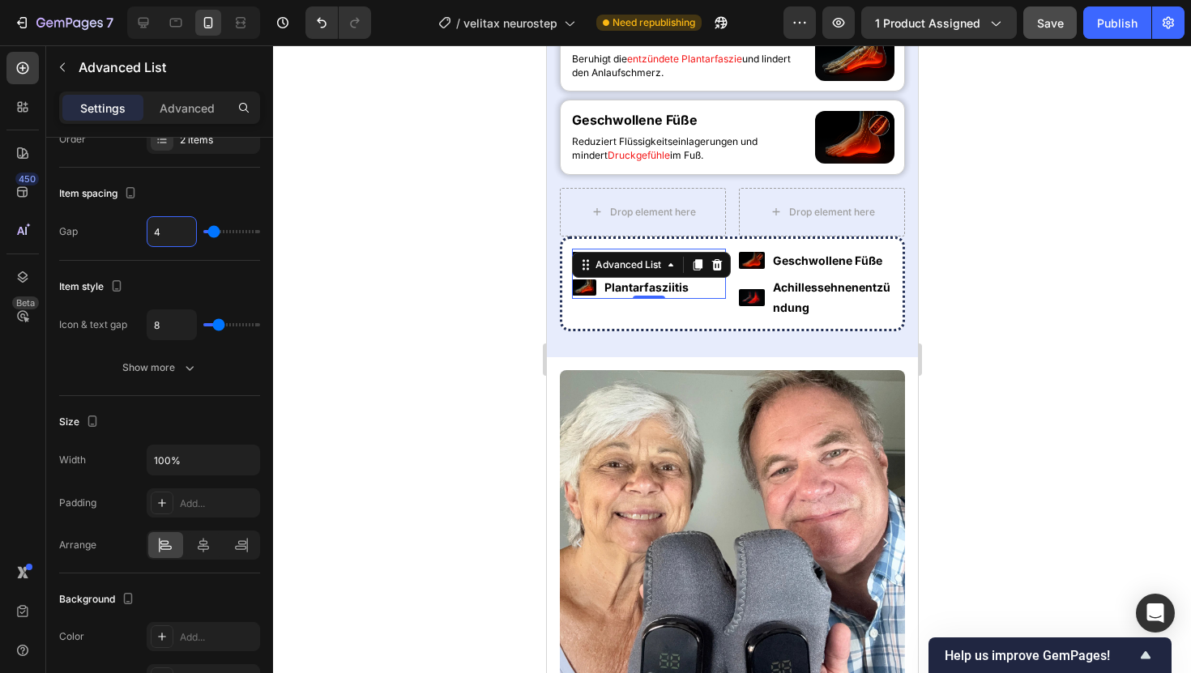
type input "4"
click at [418, 349] on div at bounding box center [732, 359] width 918 height 628
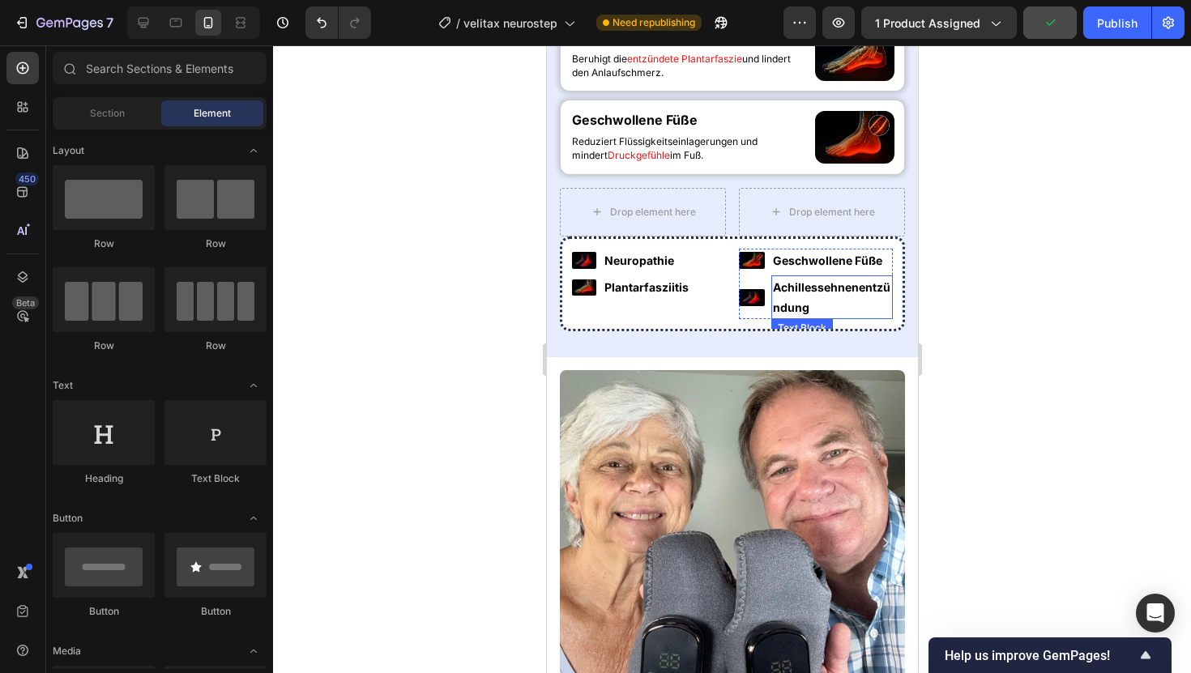
click at [795, 318] on p "Achillessehnenentzündung" at bounding box center [831, 297] width 118 height 41
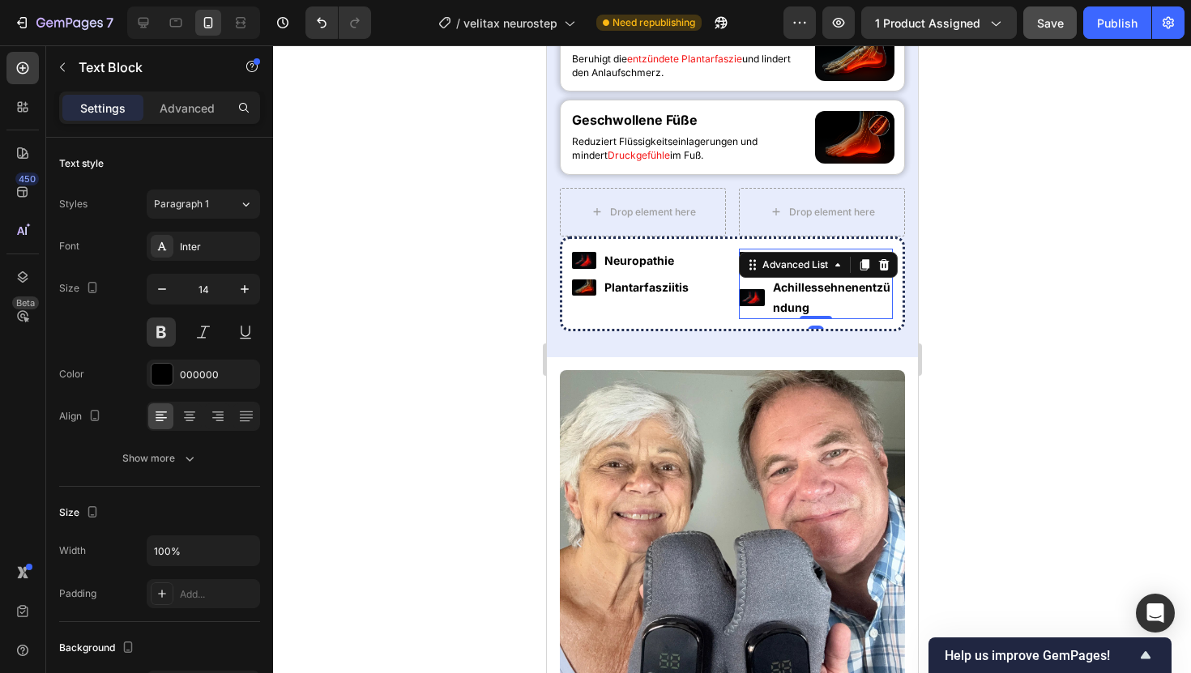
click at [759, 319] on li "Image Achillessehnenentzündung Text Block" at bounding box center [815, 298] width 154 height 44
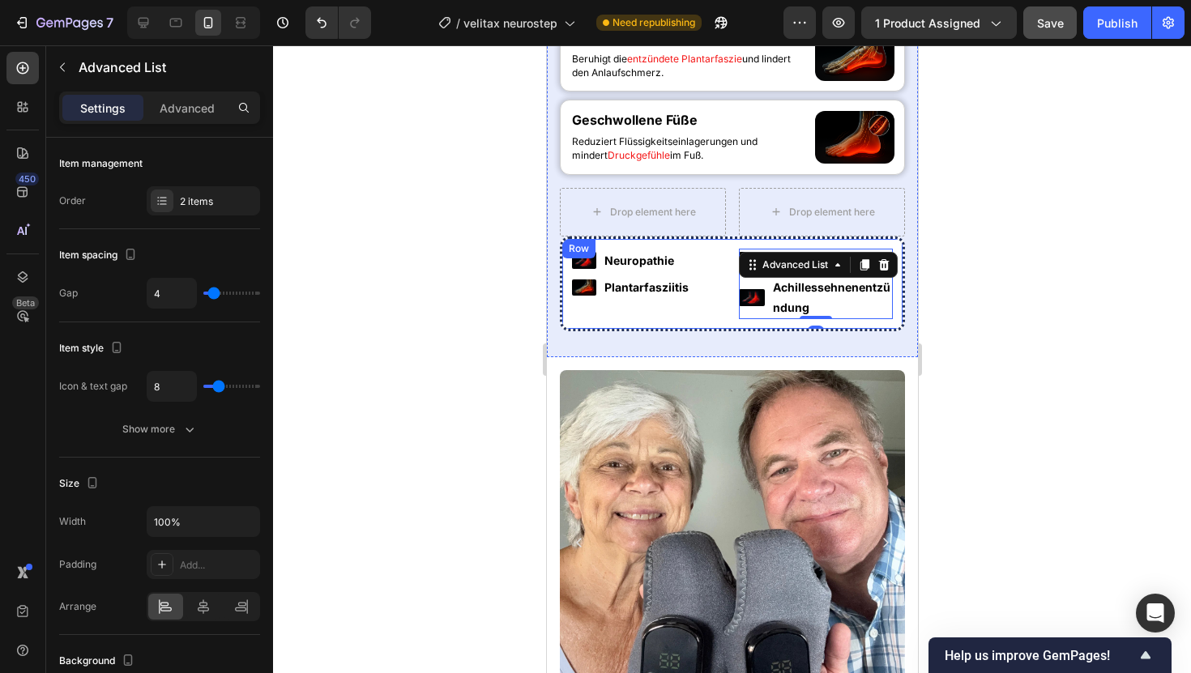
click at [720, 320] on div "Image Neuropathie Text Block Image Plantarfasziitis Text Block Advanced List" at bounding box center [648, 284] width 154 height 71
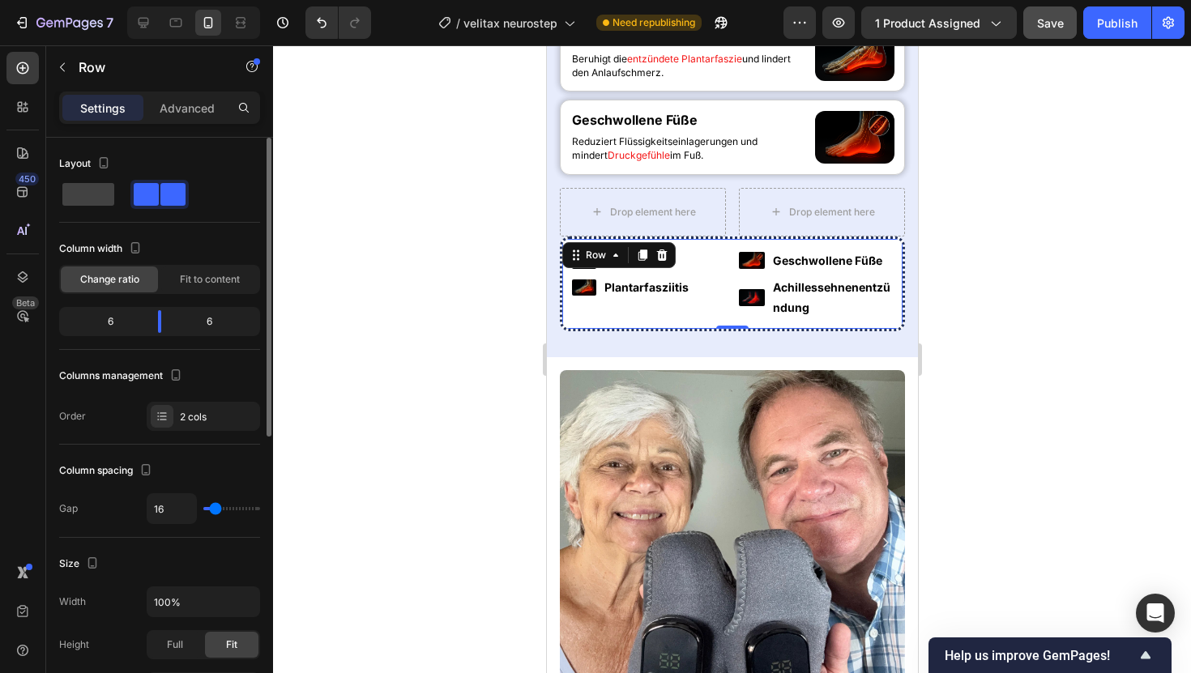
type input "0"
drag, startPoint x: 210, startPoint y: 508, endPoint x: 156, endPoint y: 502, distance: 54.6
type input "0"
click at [203, 507] on input "range" at bounding box center [231, 508] width 57 height 3
click at [423, 378] on div at bounding box center [732, 359] width 918 height 628
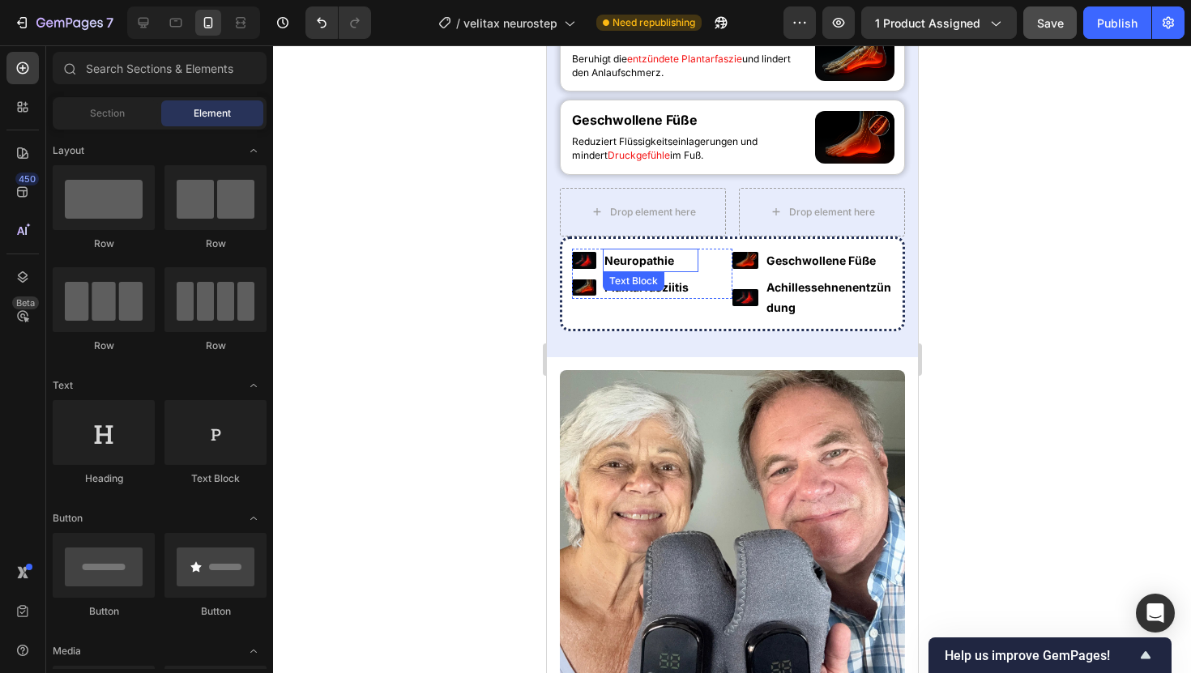
click at [640, 271] on p "Neuropathie" at bounding box center [650, 260] width 92 height 20
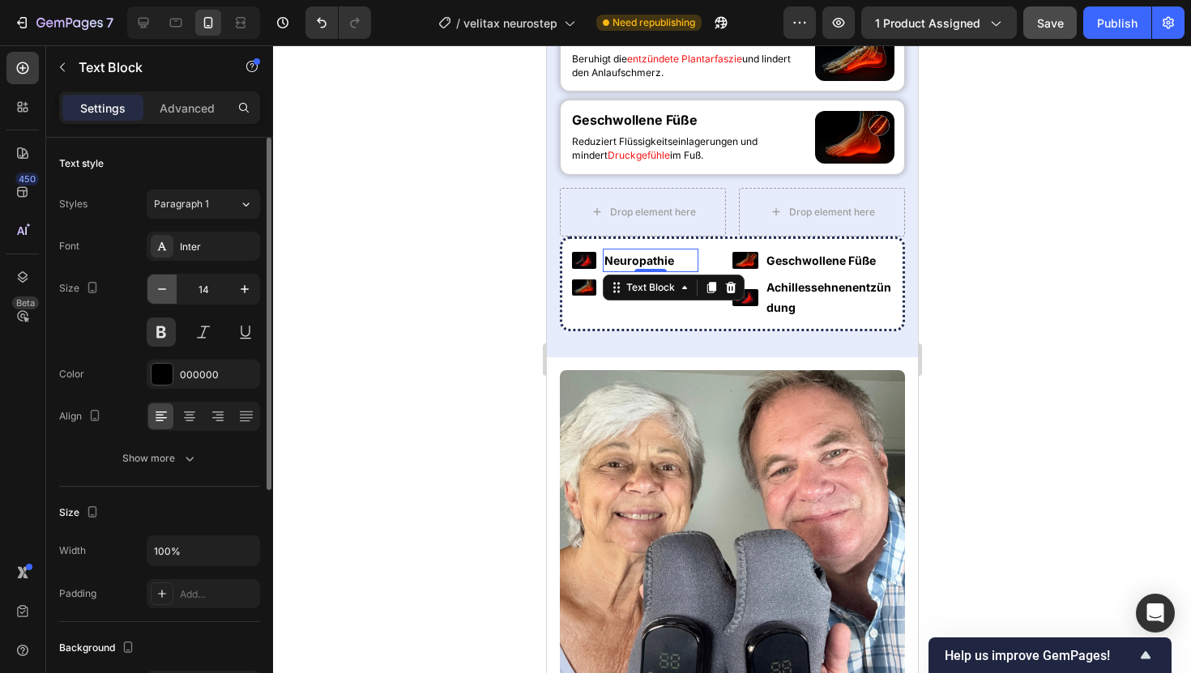
click at [160, 294] on icon "button" at bounding box center [162, 289] width 16 height 16
type input "13"
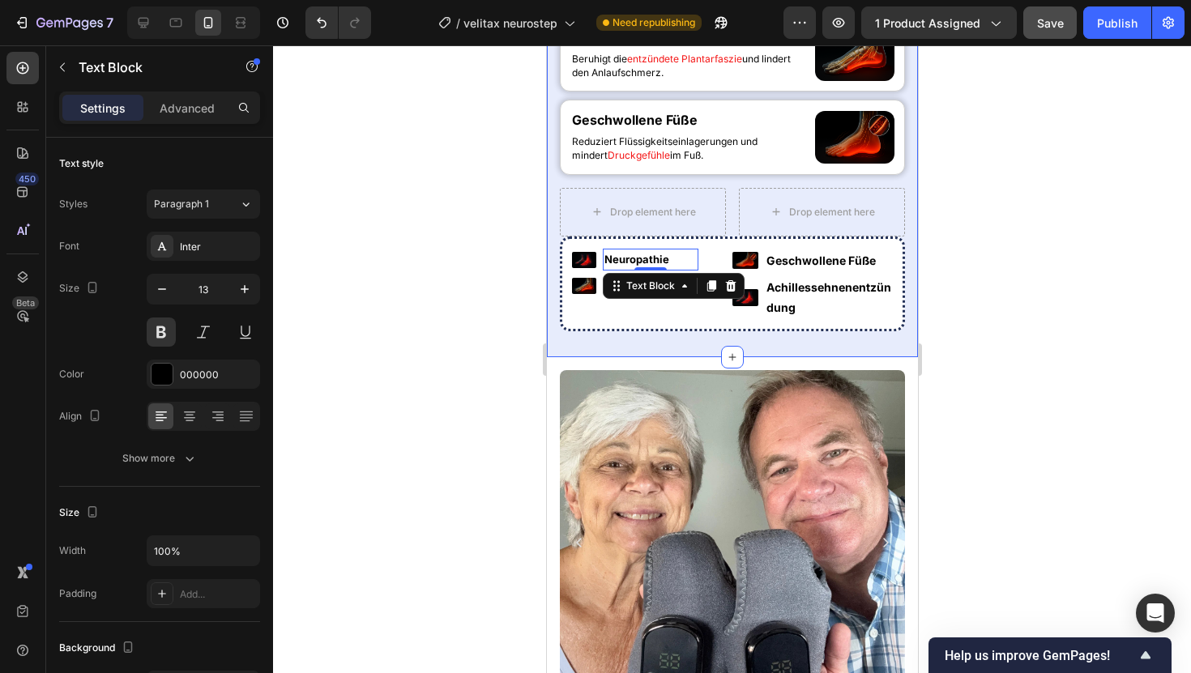
click at [416, 493] on div at bounding box center [732, 359] width 918 height 628
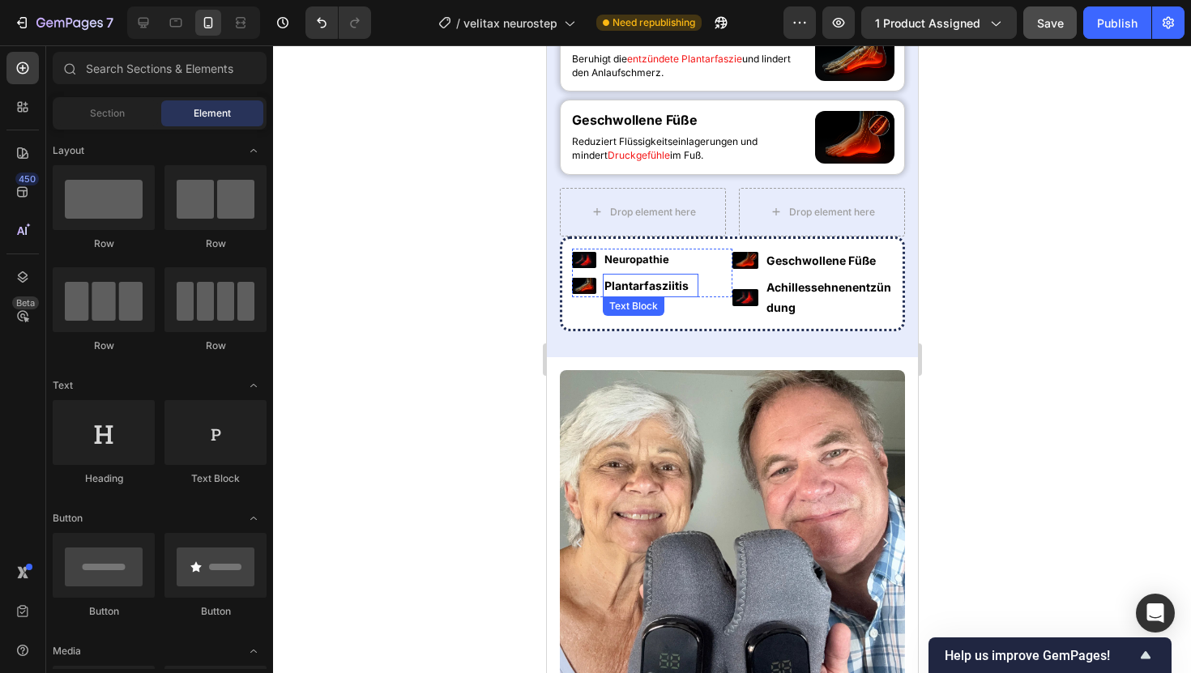
click at [647, 296] on p "Plantarfasziitis" at bounding box center [650, 286] width 92 height 20
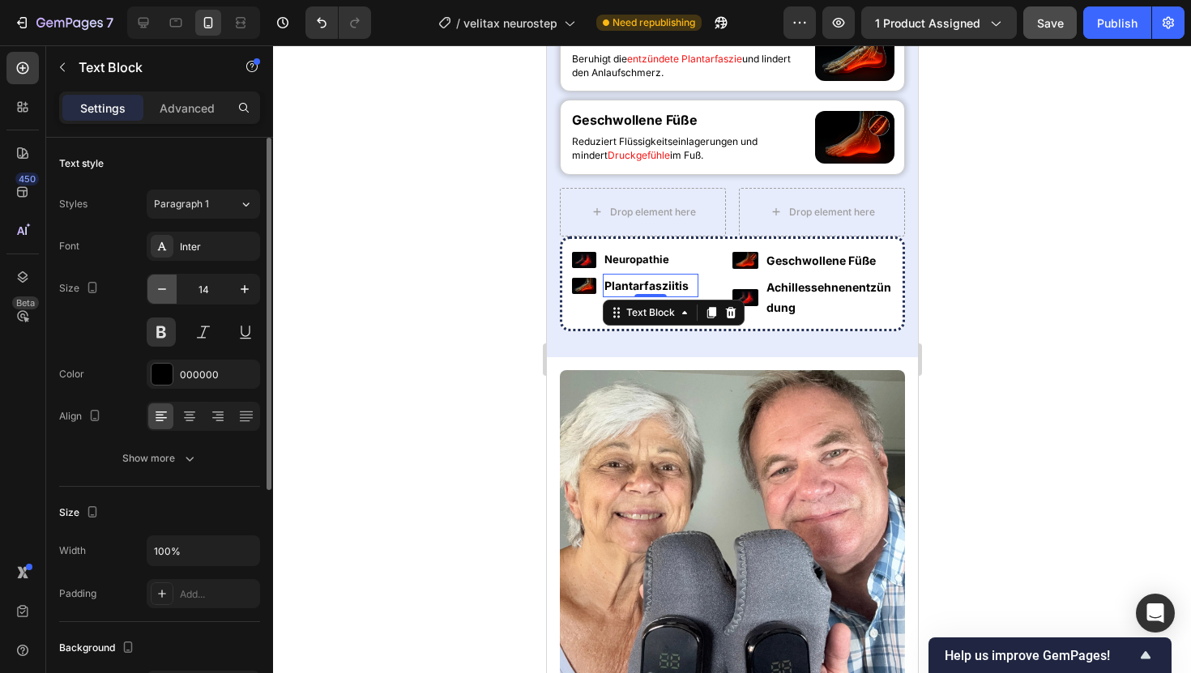
click at [166, 296] on icon "button" at bounding box center [162, 289] width 16 height 16
type input "13"
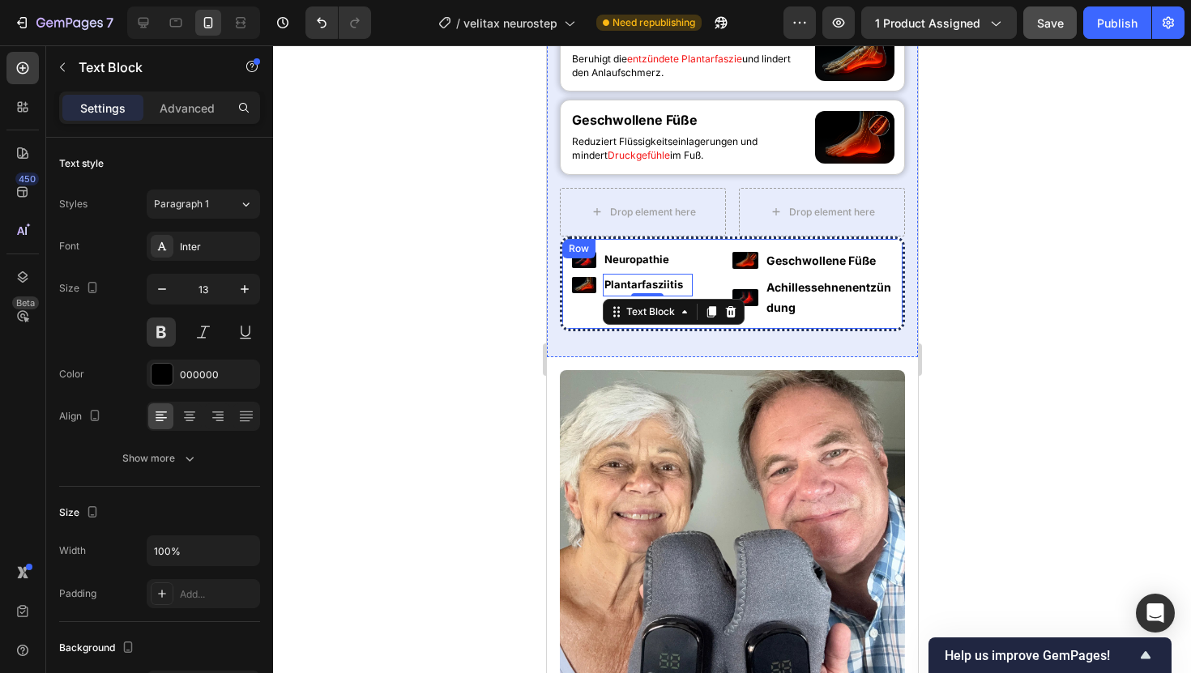
click at [812, 332] on div "Image Neuropathie Text Block Image Plantarfasziitis Text Block 0 Advanced List …" at bounding box center [731, 285] width 345 height 96
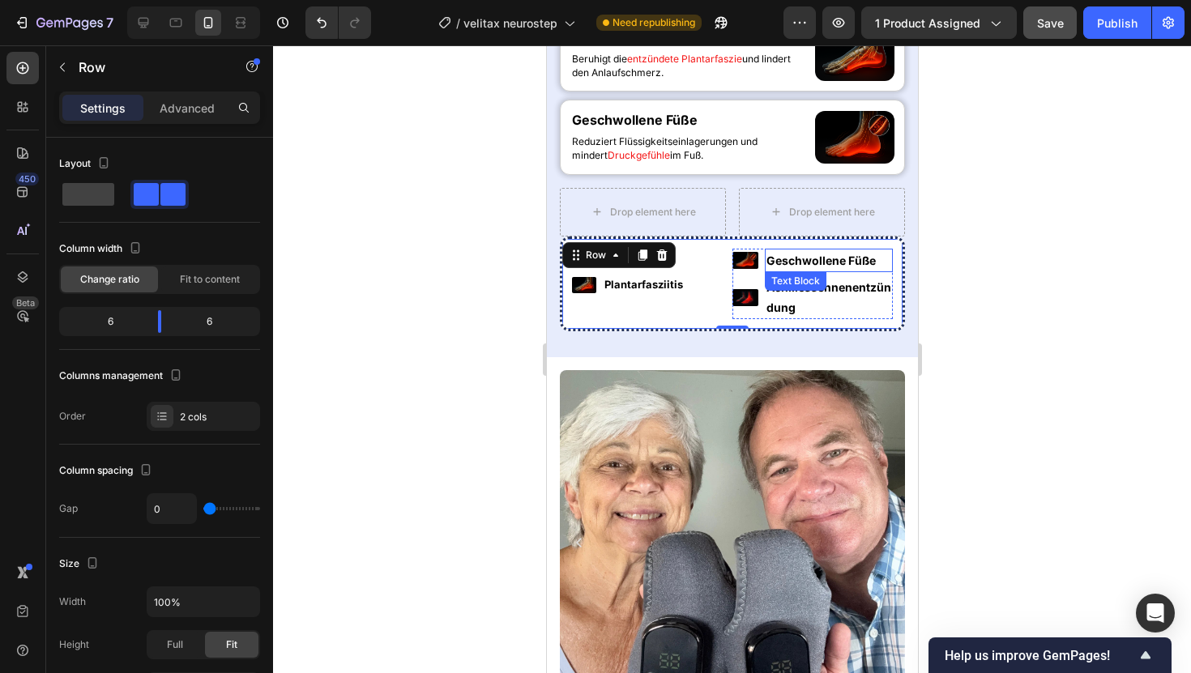
click at [810, 267] on strong "Geschwollene Füße" at bounding box center [820, 261] width 109 height 14
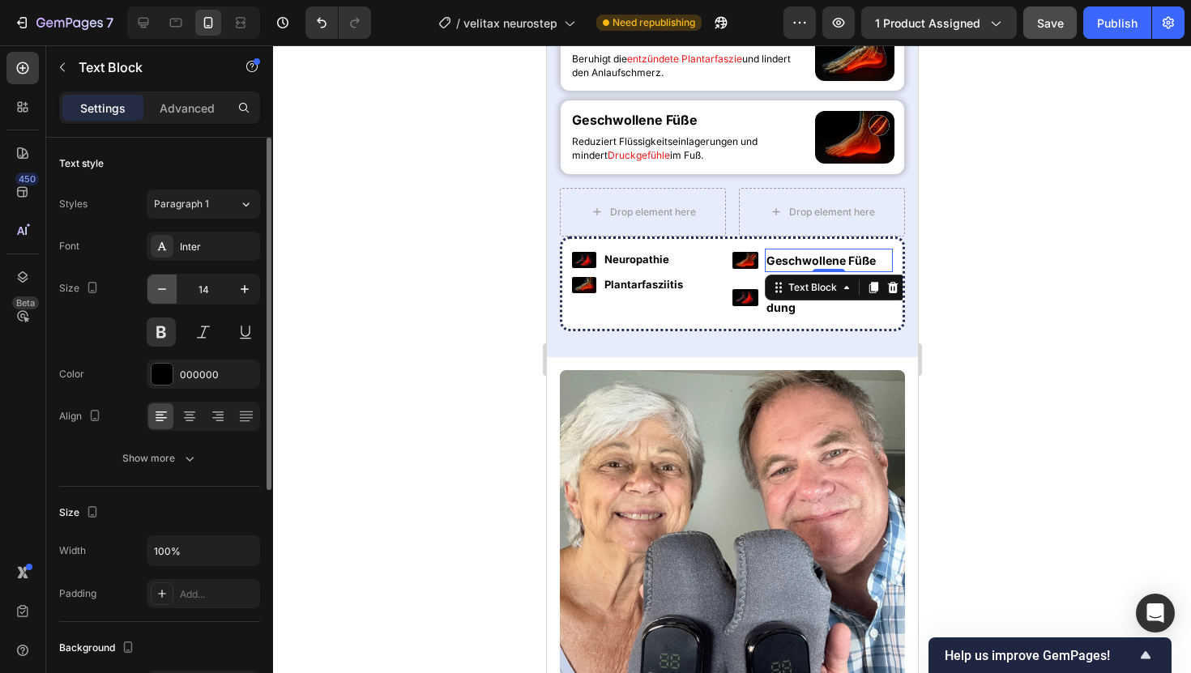
click at [164, 286] on icon "button" at bounding box center [162, 289] width 16 height 16
type input "13"
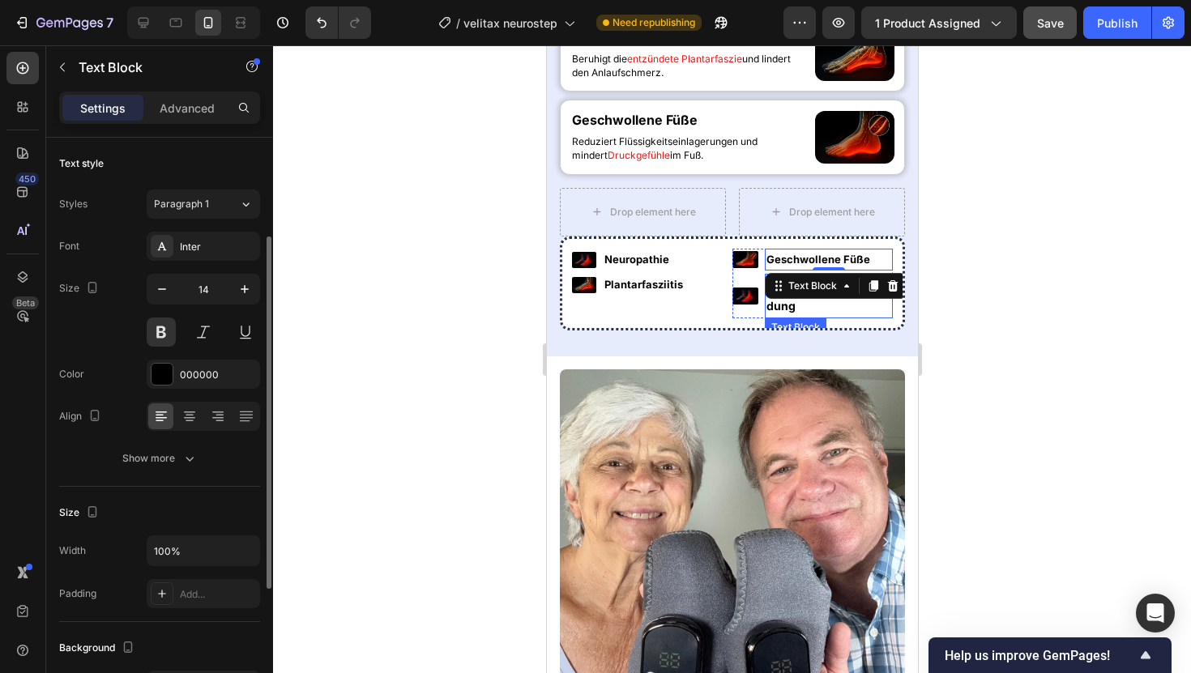
click at [789, 313] on strong "Achillessehnenentzündung" at bounding box center [828, 296] width 125 height 34
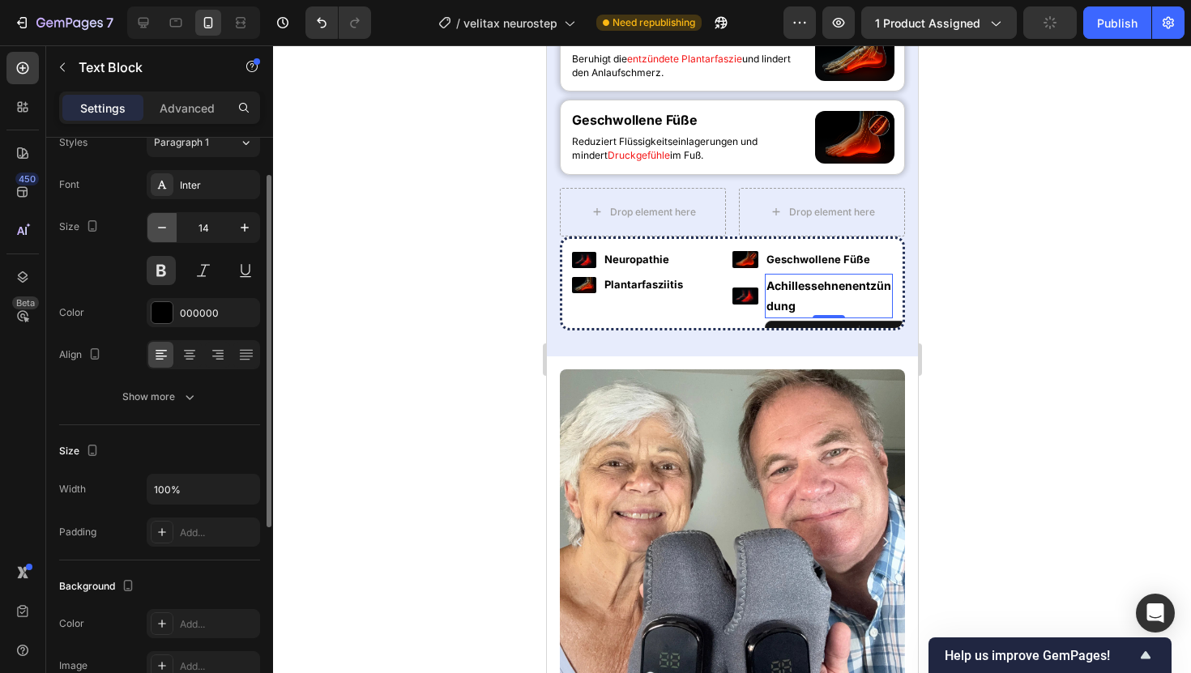
click at [165, 236] on button "button" at bounding box center [161, 227] width 29 height 29
type input "13"
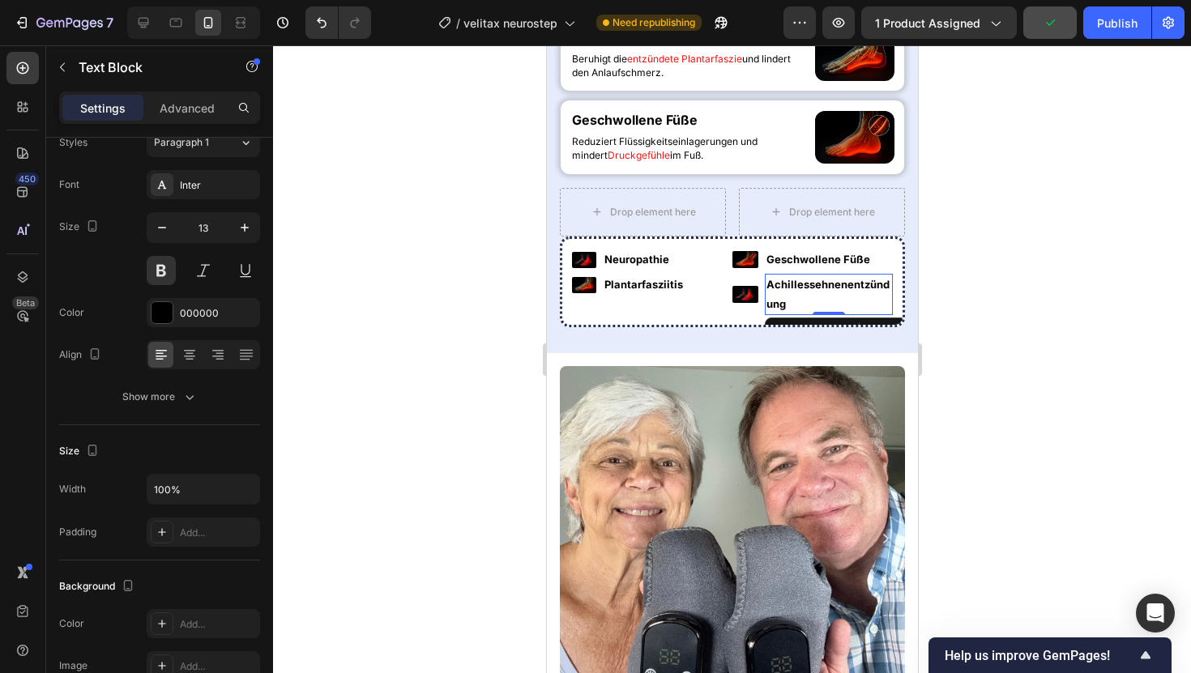
click at [369, 284] on div at bounding box center [732, 359] width 918 height 628
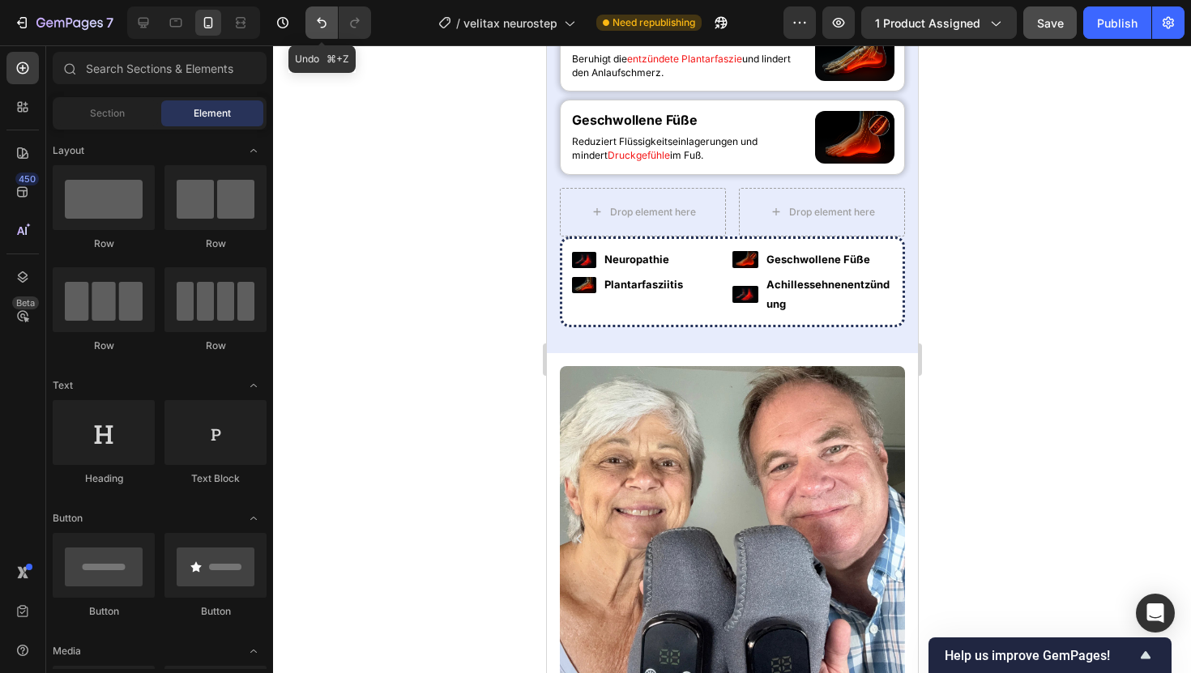
click at [318, 19] on icon "Undo/Redo" at bounding box center [322, 23] width 16 height 16
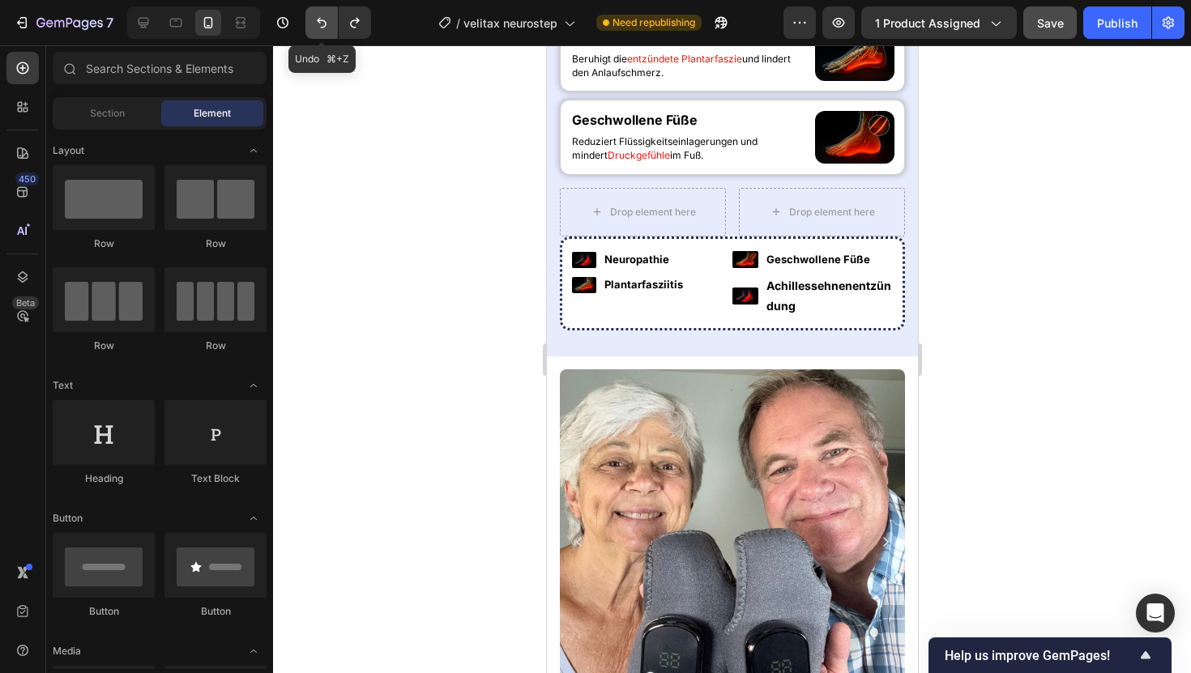
click at [318, 19] on icon "Undo/Redo" at bounding box center [322, 23] width 16 height 16
click at [318, 19] on icon "Undo/Redo" at bounding box center [322, 23] width 10 height 11
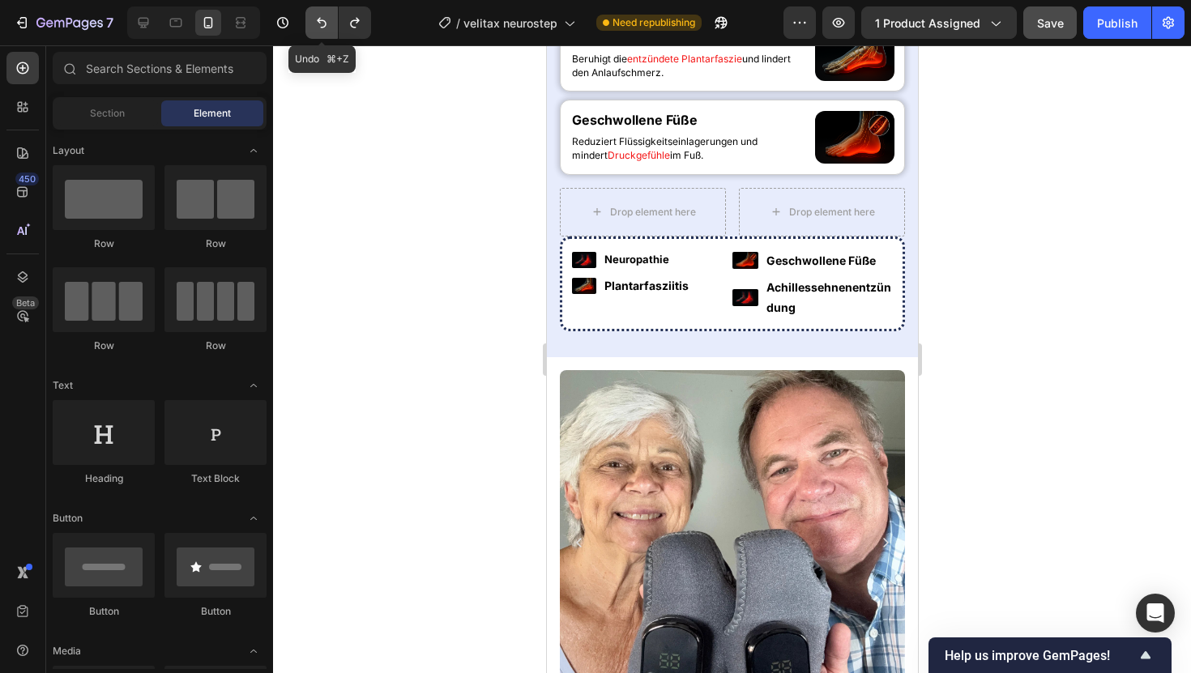
click at [318, 19] on icon "Undo/Redo" at bounding box center [322, 23] width 10 height 11
click at [453, 240] on div at bounding box center [732, 359] width 918 height 628
click at [1118, 28] on div "Publish" at bounding box center [1117, 23] width 41 height 17
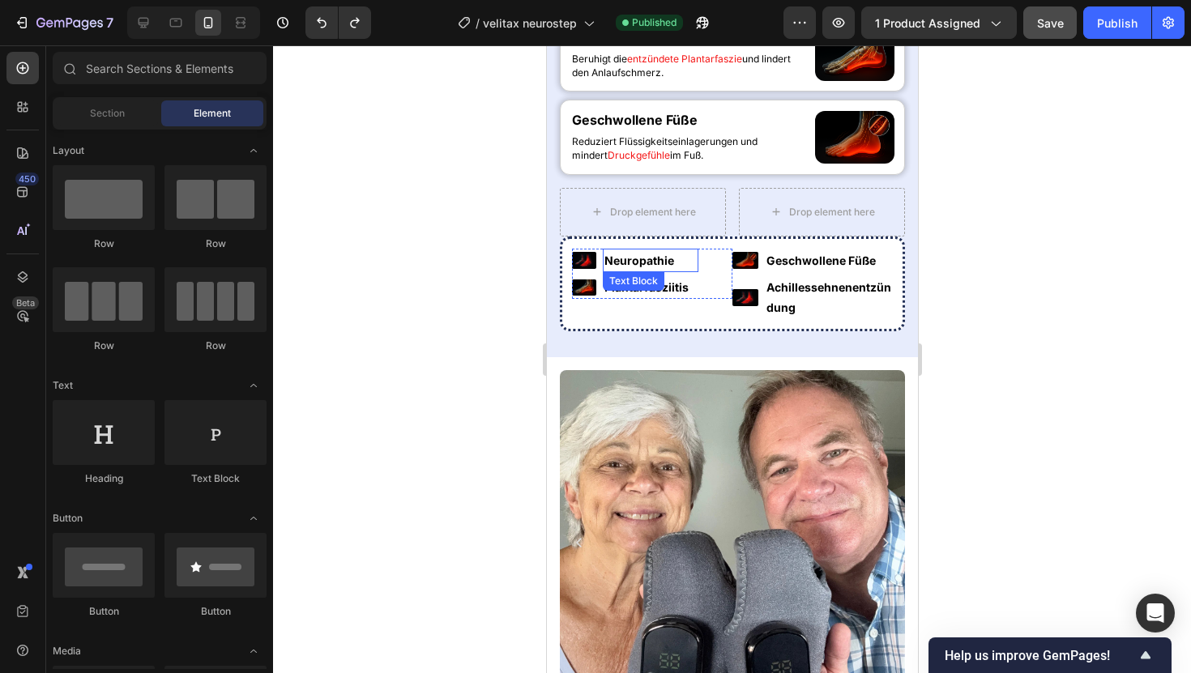
click at [634, 271] on p "Neuropathie" at bounding box center [650, 260] width 92 height 20
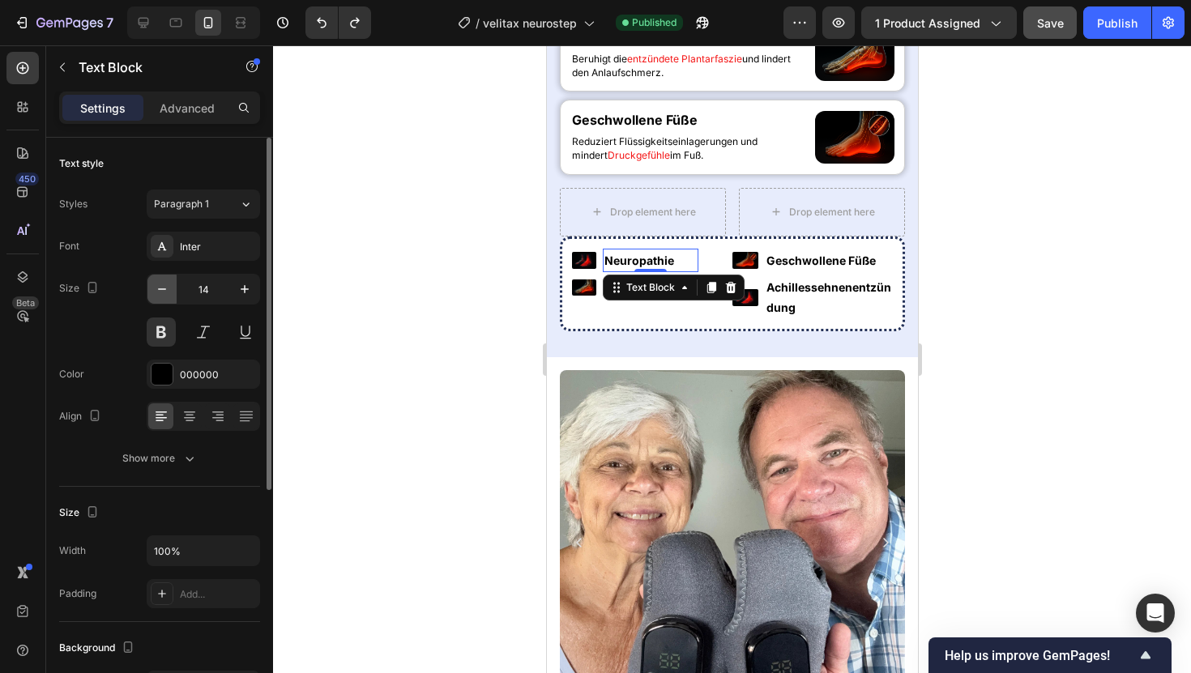
click at [159, 297] on icon "button" at bounding box center [162, 289] width 16 height 16
type input "12"
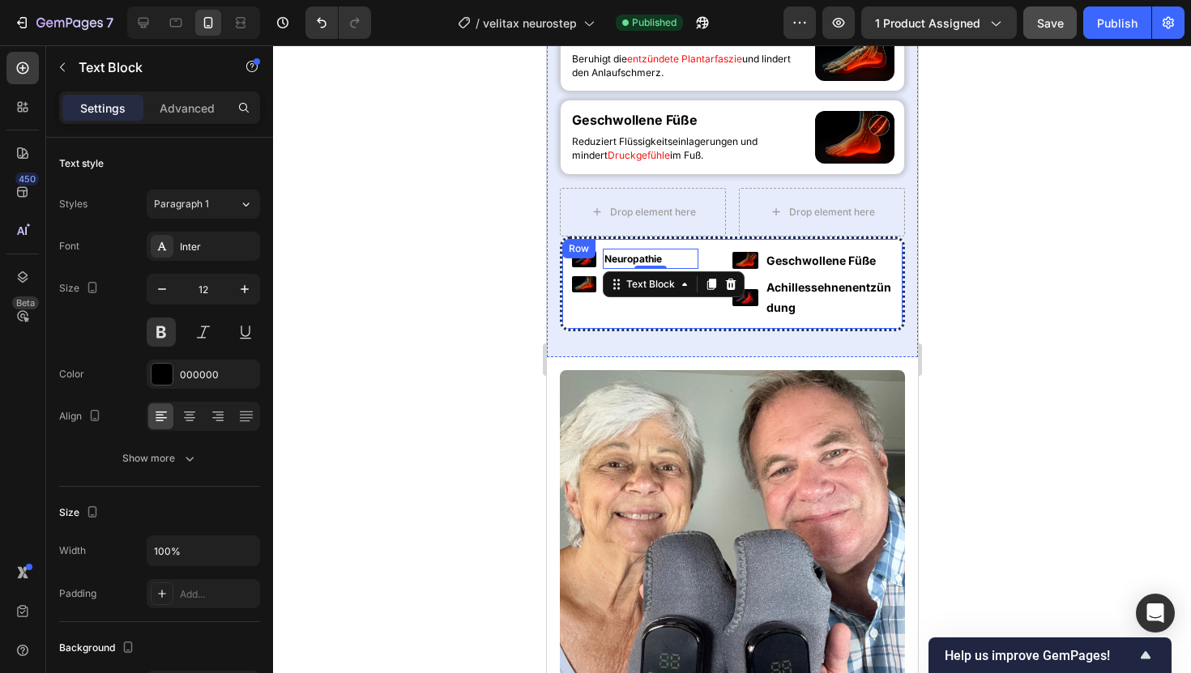
click at [440, 422] on div at bounding box center [732, 359] width 918 height 628
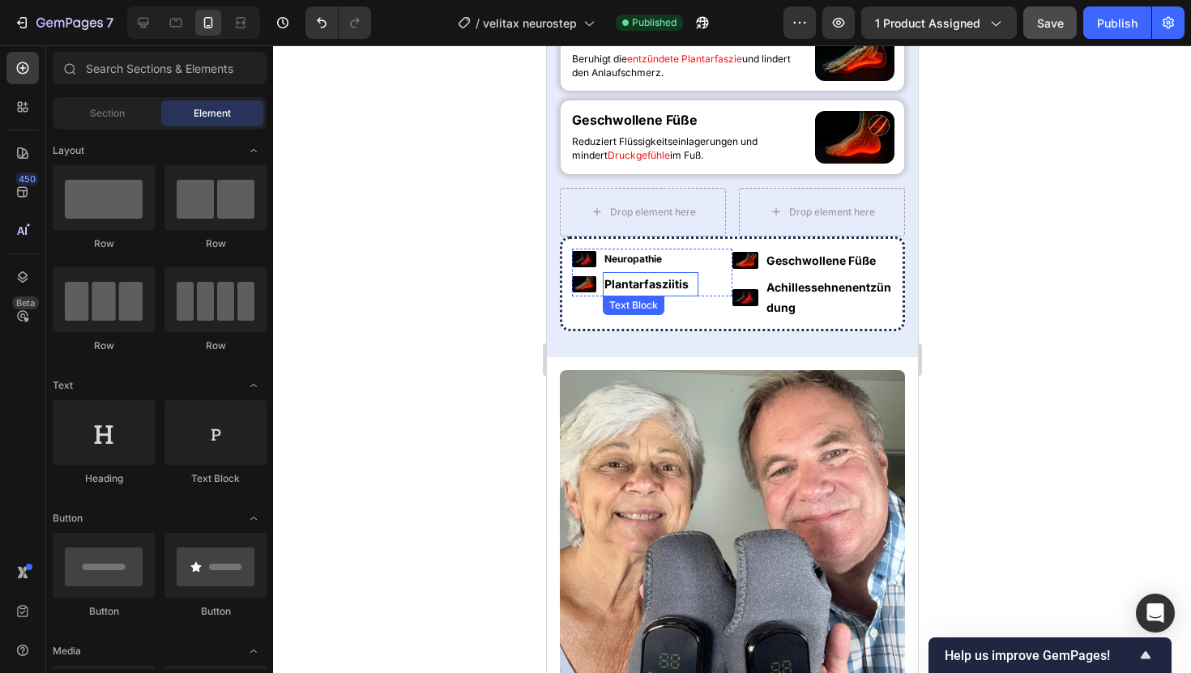
click at [647, 296] on div "Plantarfasziitis Text Block" at bounding box center [650, 283] width 96 height 23
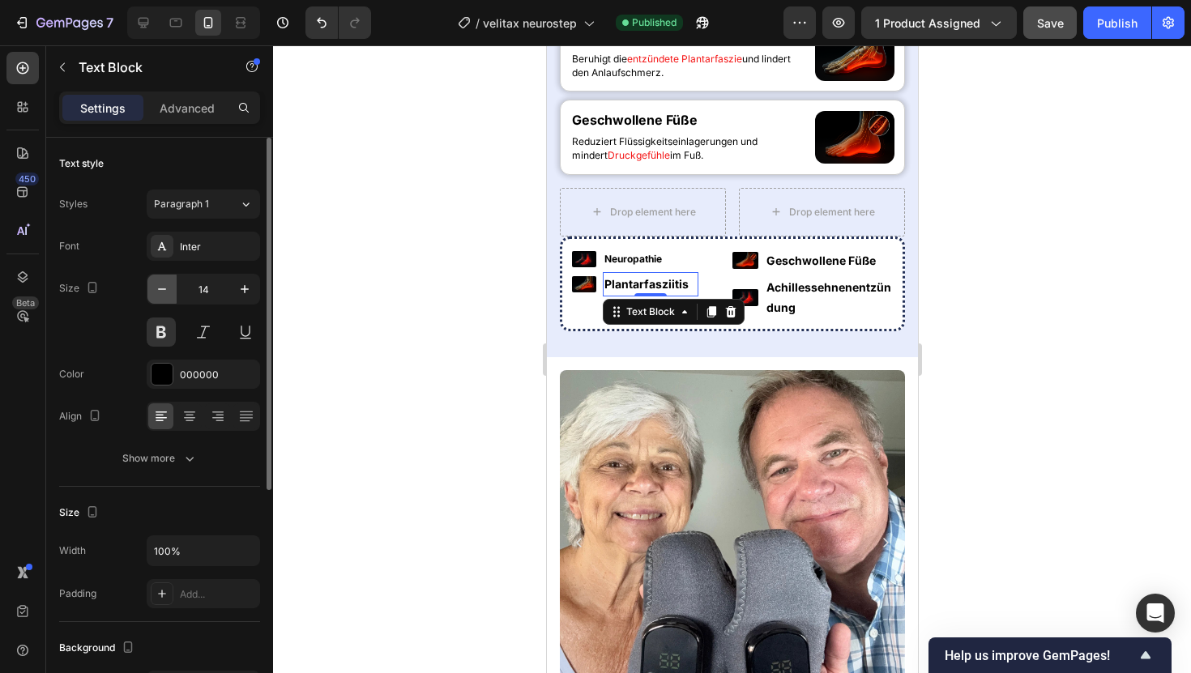
click at [160, 276] on button "button" at bounding box center [161, 289] width 29 height 29
type input "12"
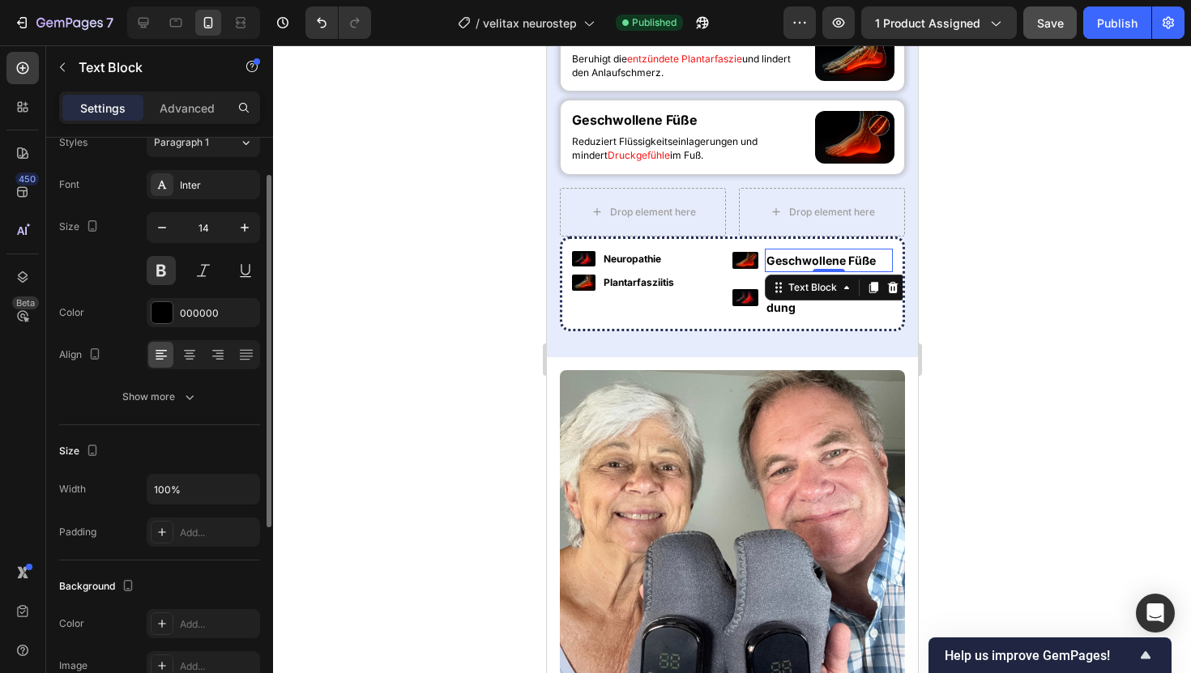
drag, startPoint x: 783, startPoint y: 444, endPoint x: 1004, endPoint y: 429, distance: 221.7
click at [783, 267] on strong "Geschwollene Füße" at bounding box center [820, 261] width 109 height 14
click at [167, 229] on icon "button" at bounding box center [162, 228] width 16 height 16
type input "12"
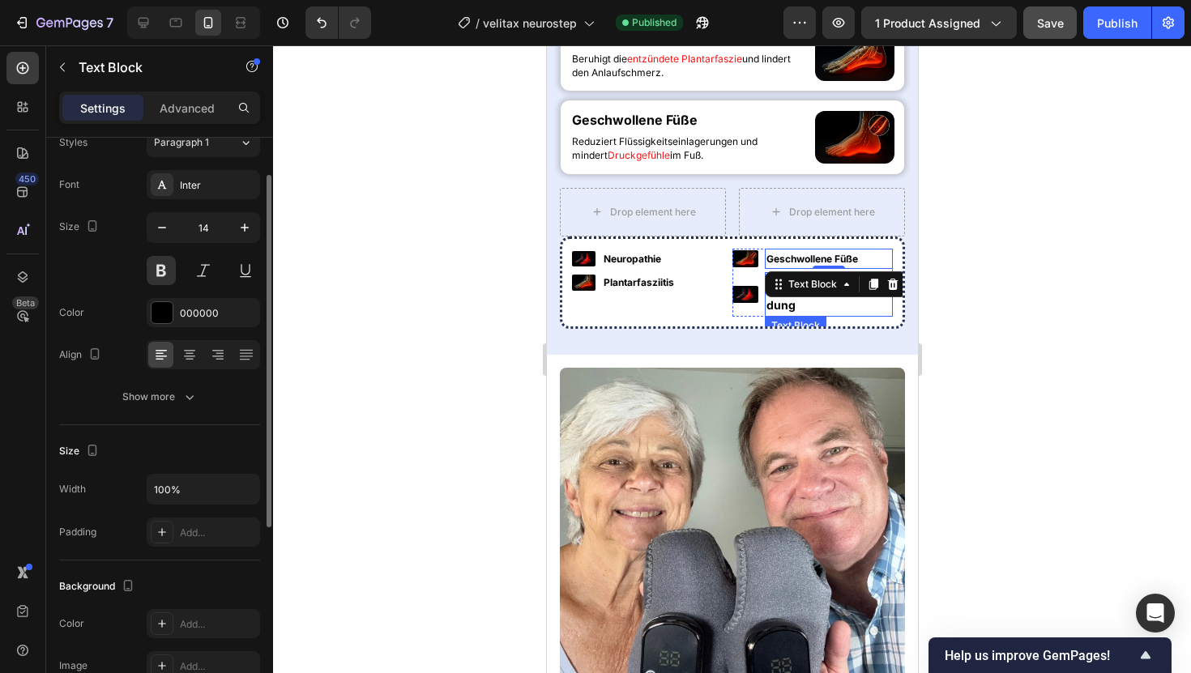
click at [822, 316] on div "Achillessehnenentzündung Text Block" at bounding box center [828, 294] width 128 height 44
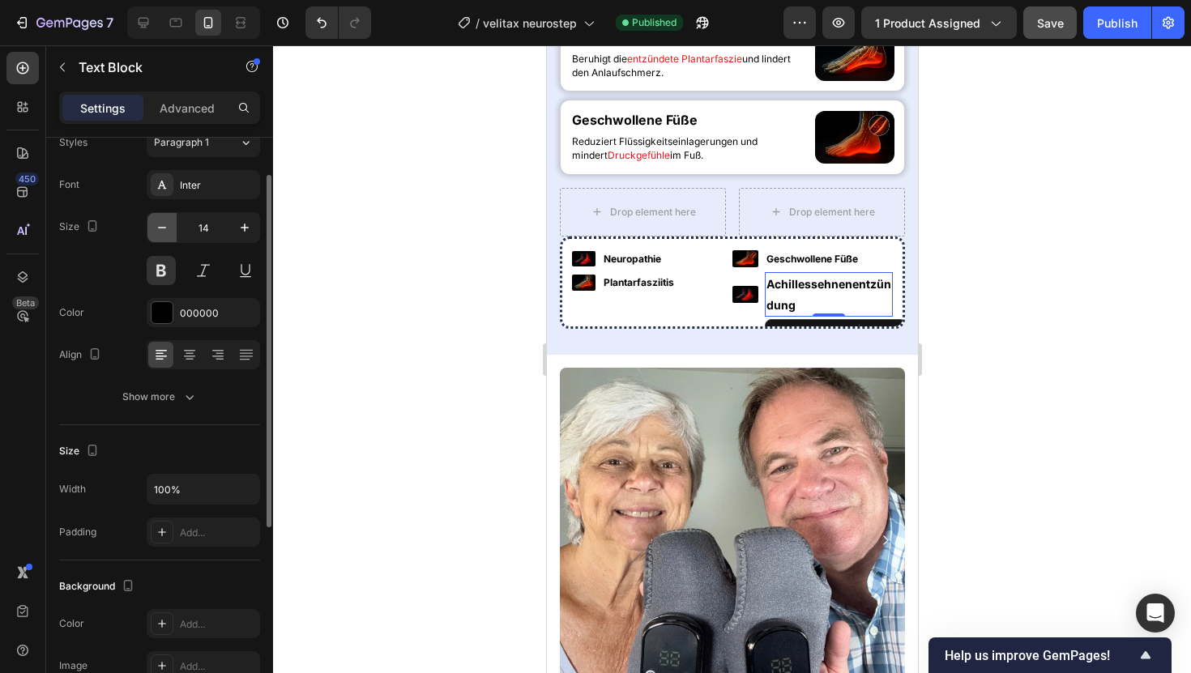
click at [157, 224] on icon "button" at bounding box center [162, 228] width 16 height 16
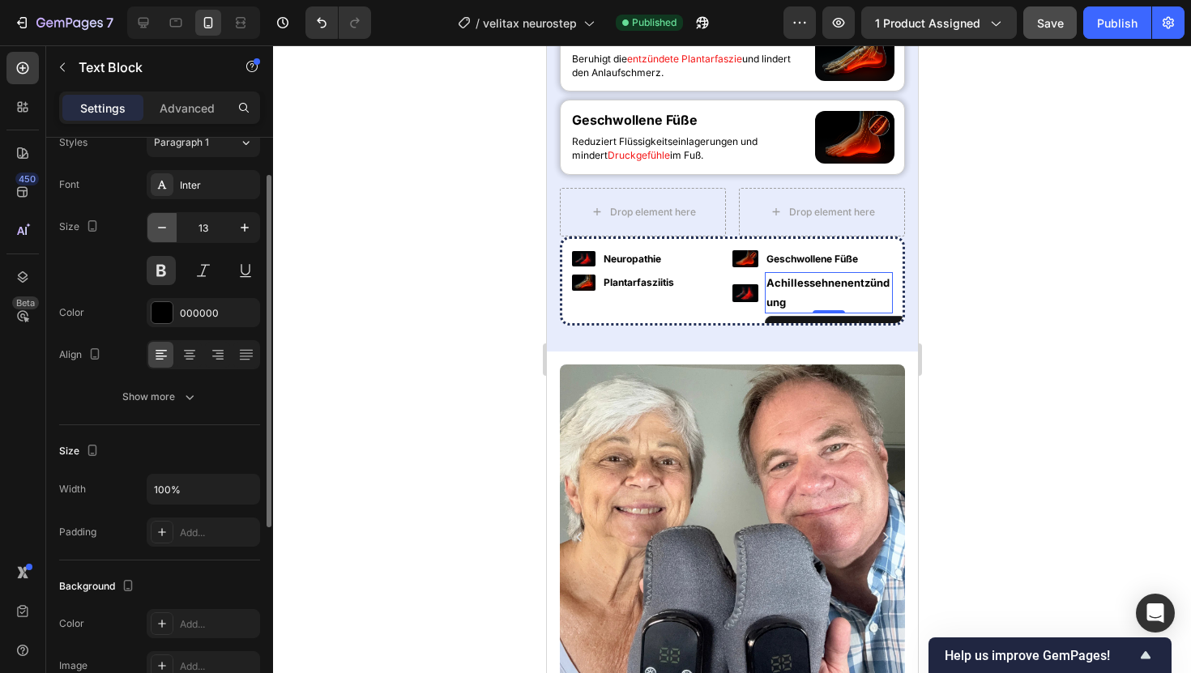
type input "12"
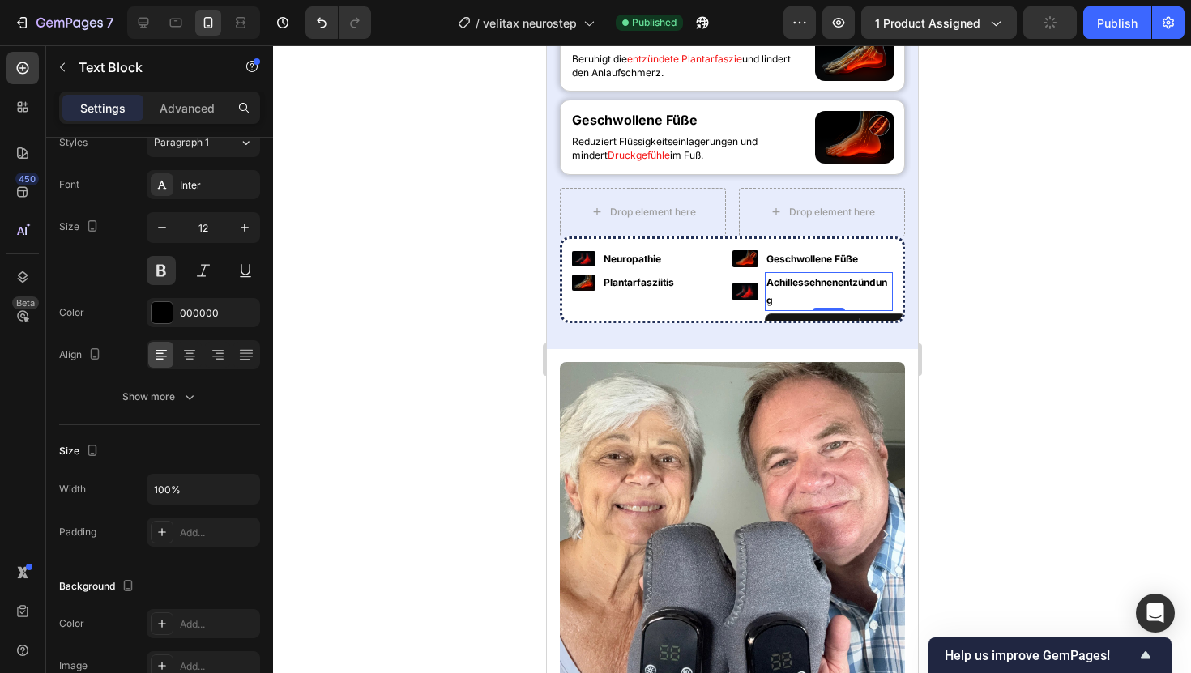
click at [411, 340] on div at bounding box center [732, 359] width 918 height 628
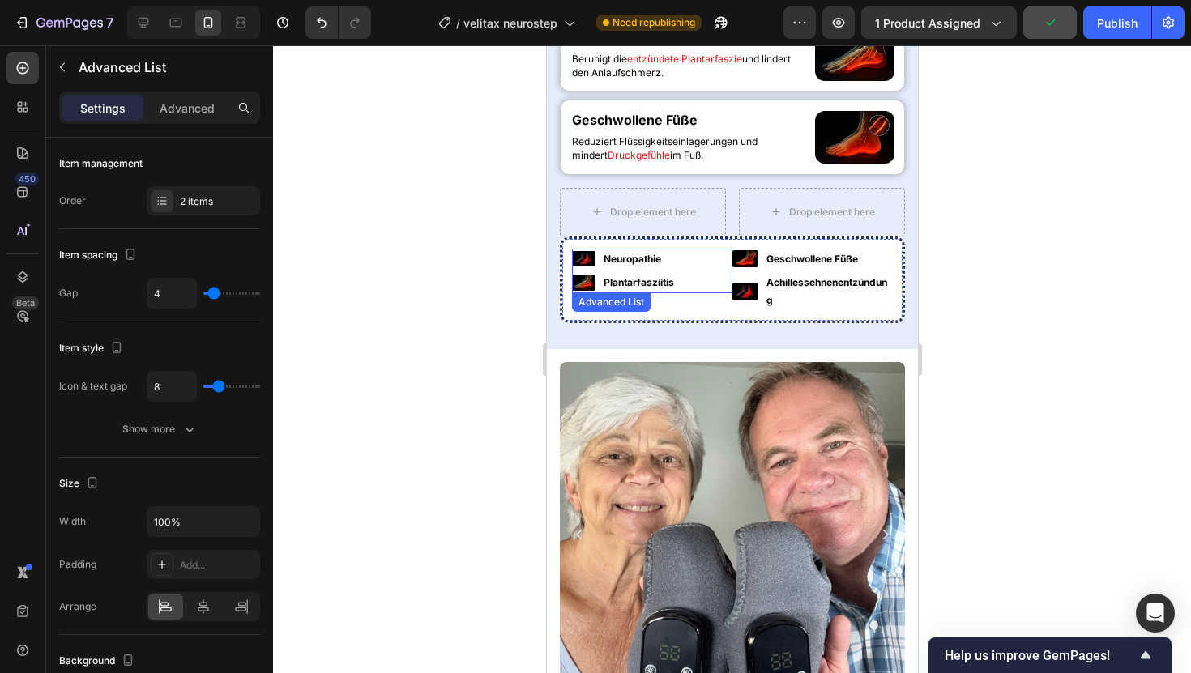
click at [604, 293] on ul "Image Neuropathie Text Block Image Plantarfasziitis Text Block" at bounding box center [627, 271] width 113 height 45
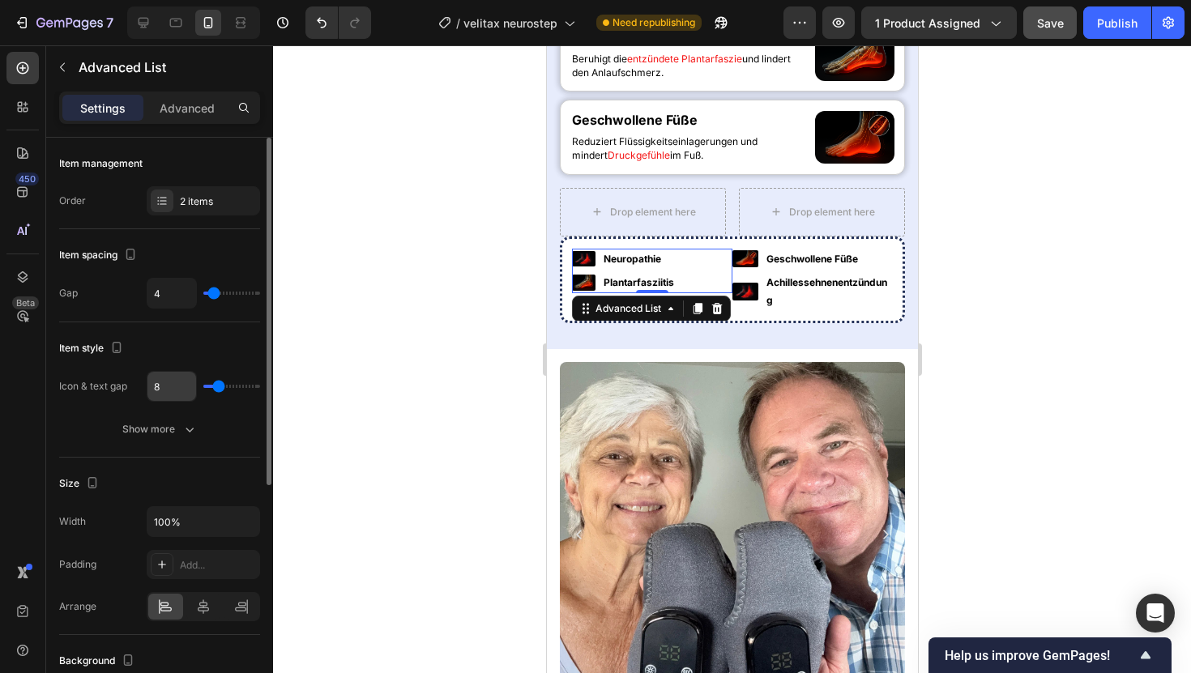
click at [160, 385] on input "8" at bounding box center [171, 386] width 49 height 29
type input "4"
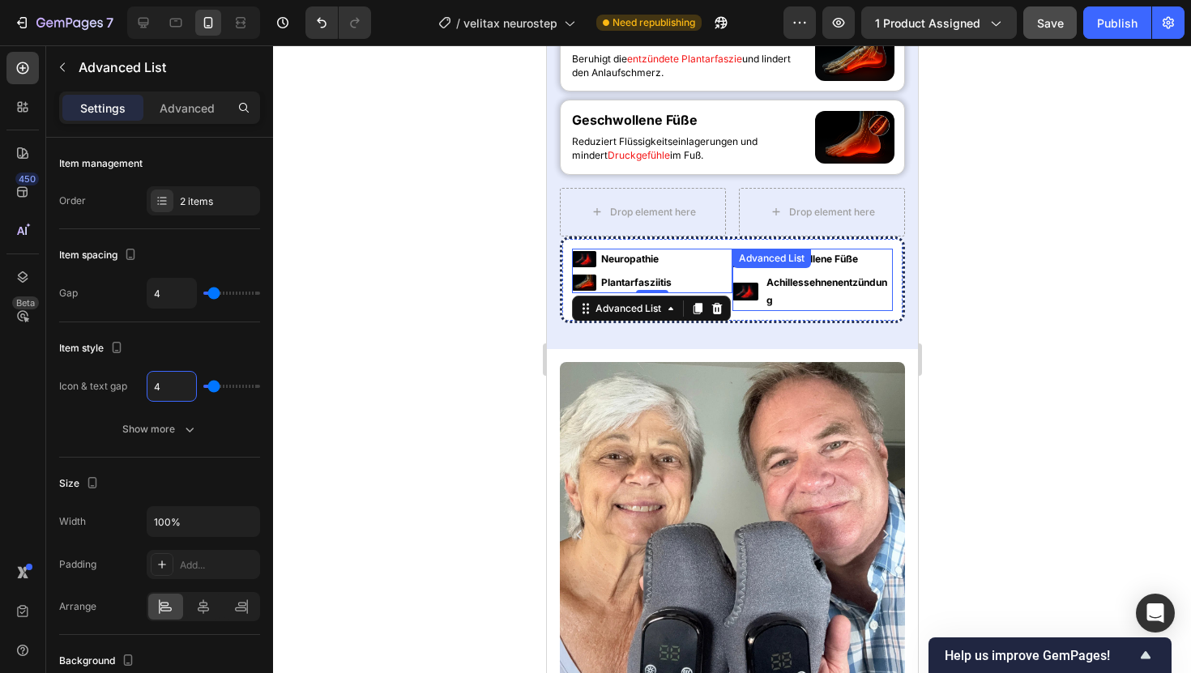
click at [758, 311] on div "Image Geschwollene Füße Text Block Image Achillessehnenentzündung Text Block Ad…" at bounding box center [812, 280] width 160 height 62
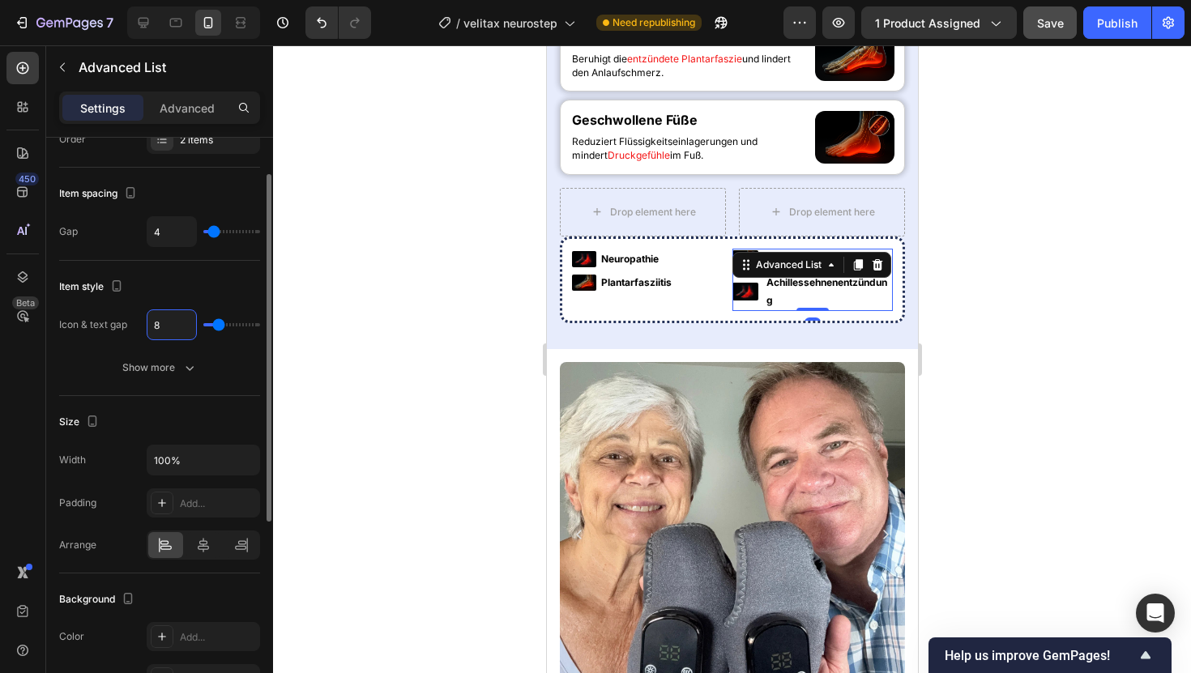
click at [174, 334] on input "8" at bounding box center [171, 324] width 49 height 29
type input "4"
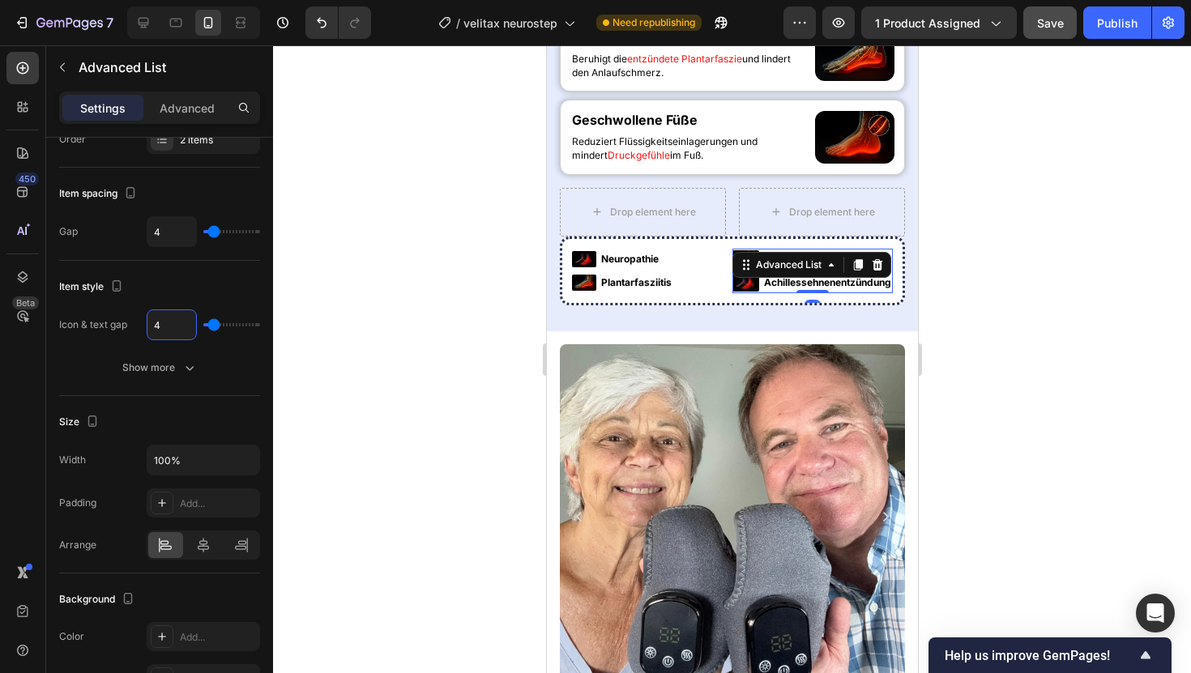
type input "4"
click at [433, 344] on div at bounding box center [732, 359] width 918 height 628
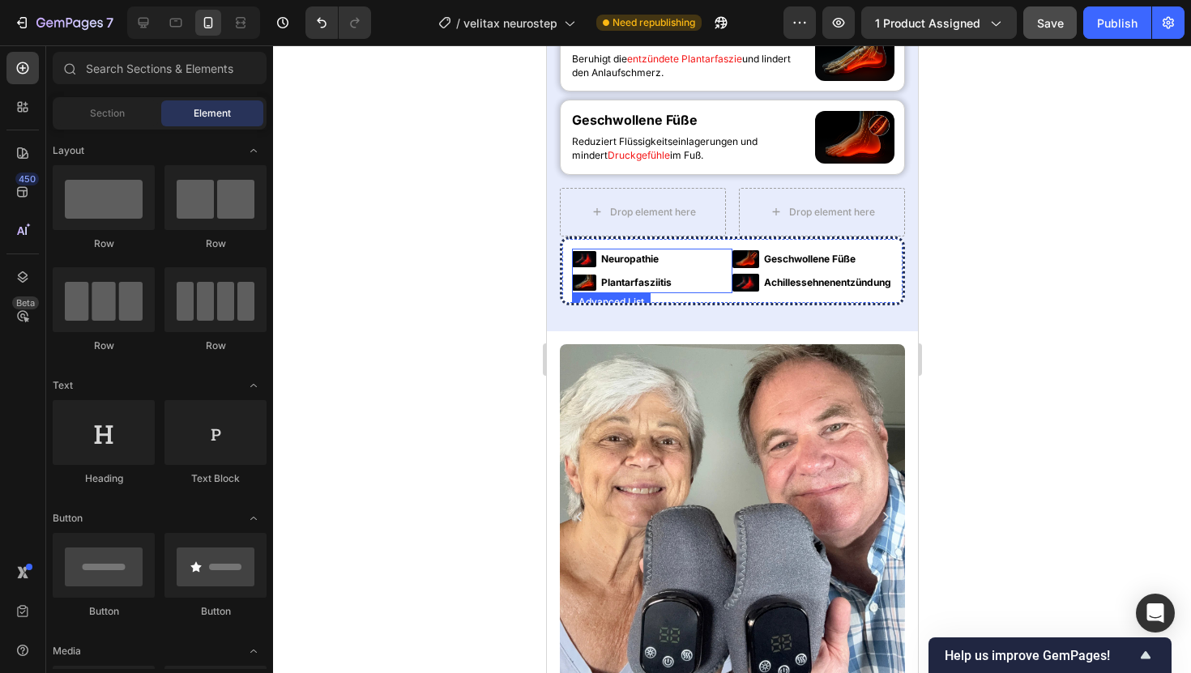
click at [708, 293] on div "Image Neuropathie Text Block Image Plantarfasziitis Text Block" at bounding box center [651, 271] width 160 height 45
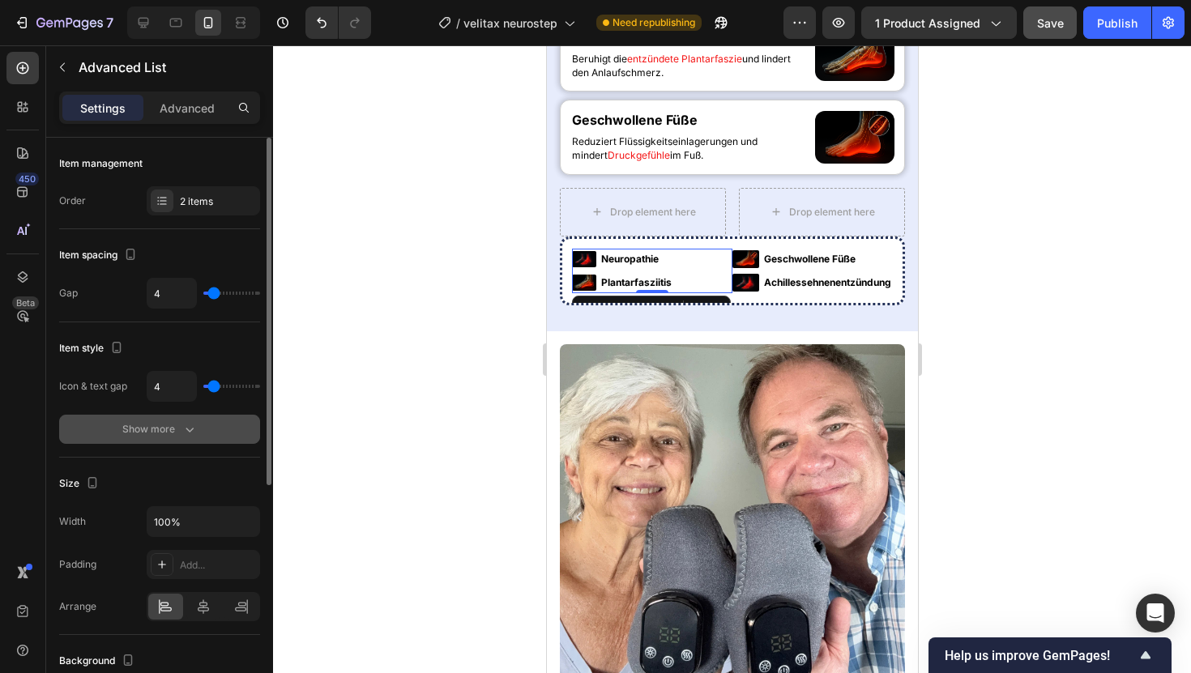
click at [143, 438] on button "Show more" at bounding box center [159, 429] width 201 height 29
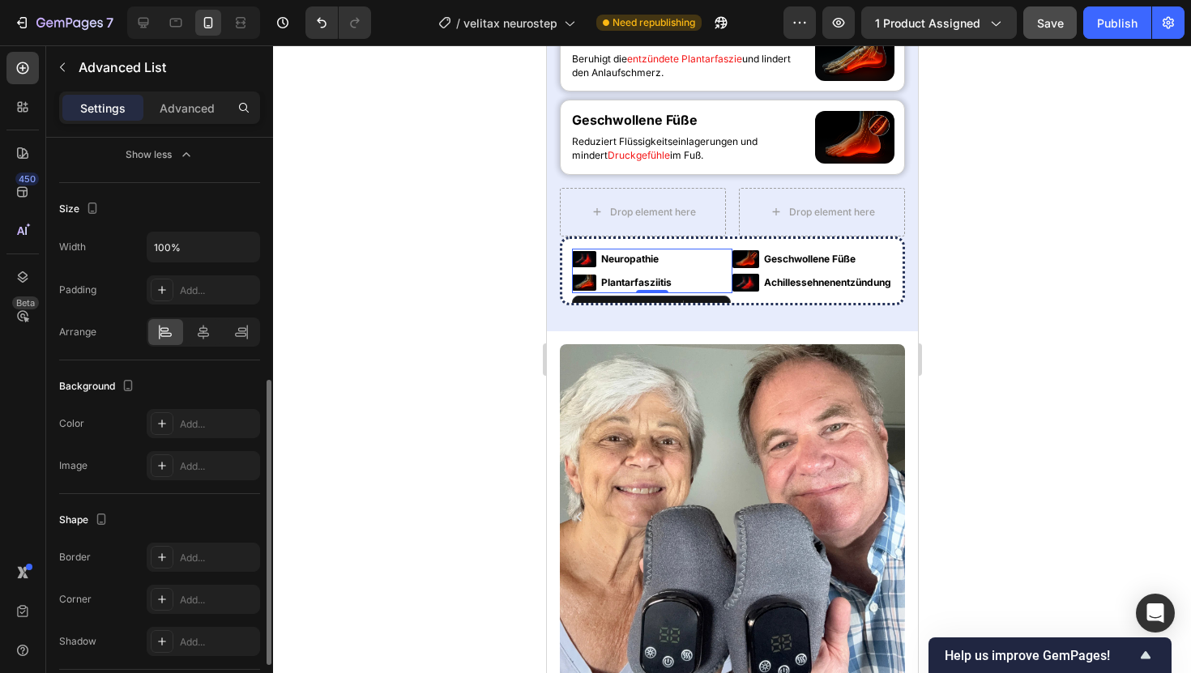
scroll to position [488, 0]
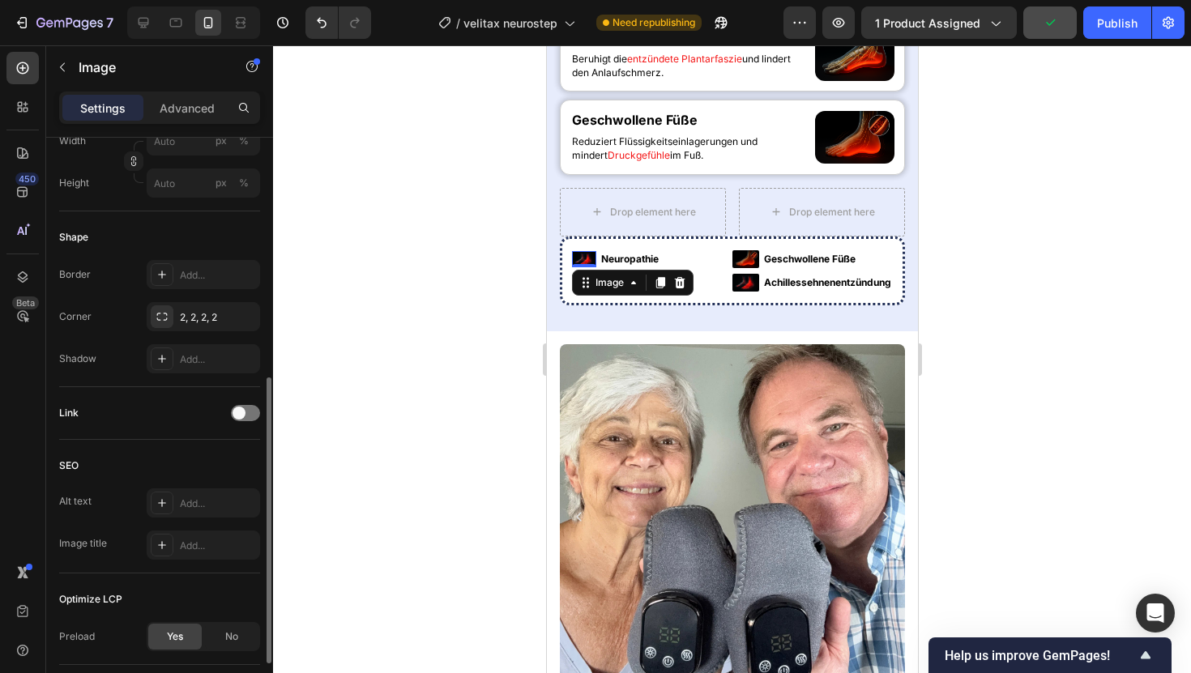
click at [595, 267] on img at bounding box center [583, 259] width 24 height 16
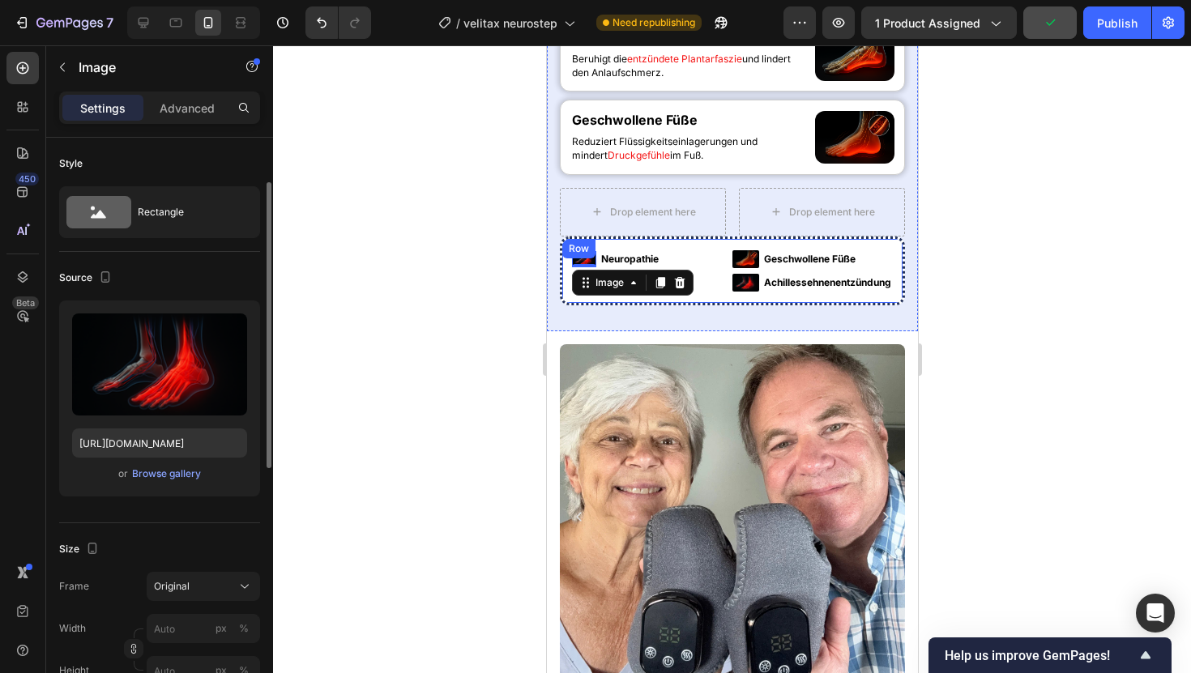
scroll to position [89, 0]
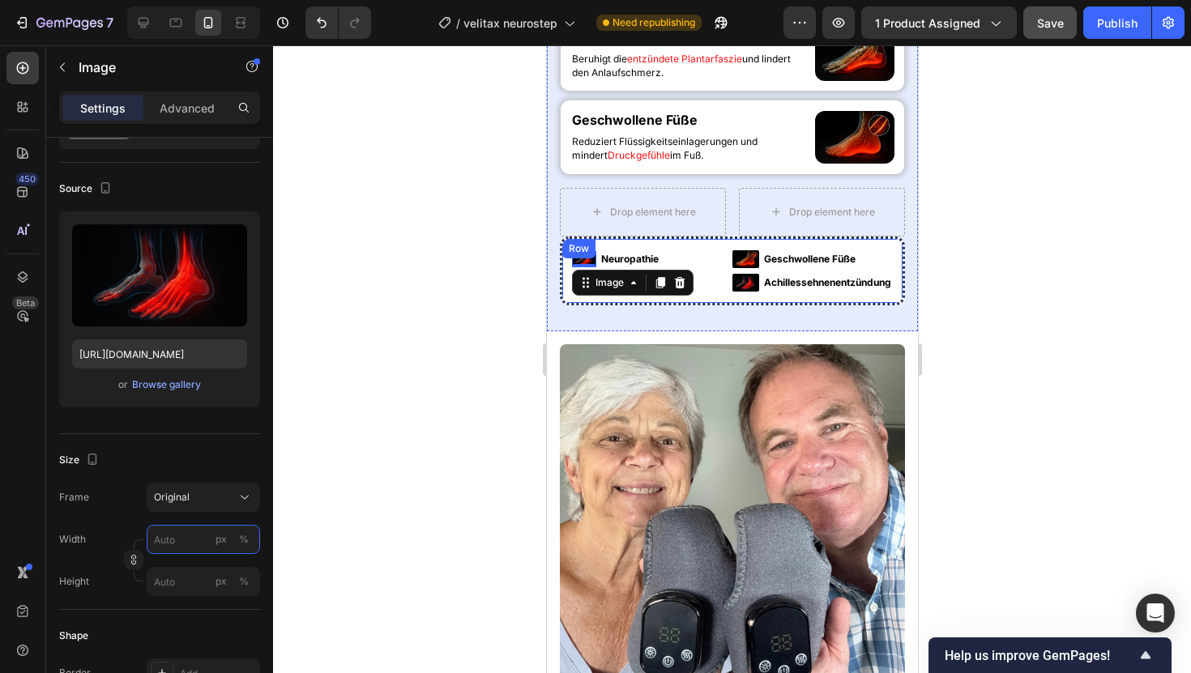
click at [169, 539] on input "px %" at bounding box center [203, 539] width 113 height 29
type input "35"
click at [404, 503] on div at bounding box center [732, 359] width 918 height 628
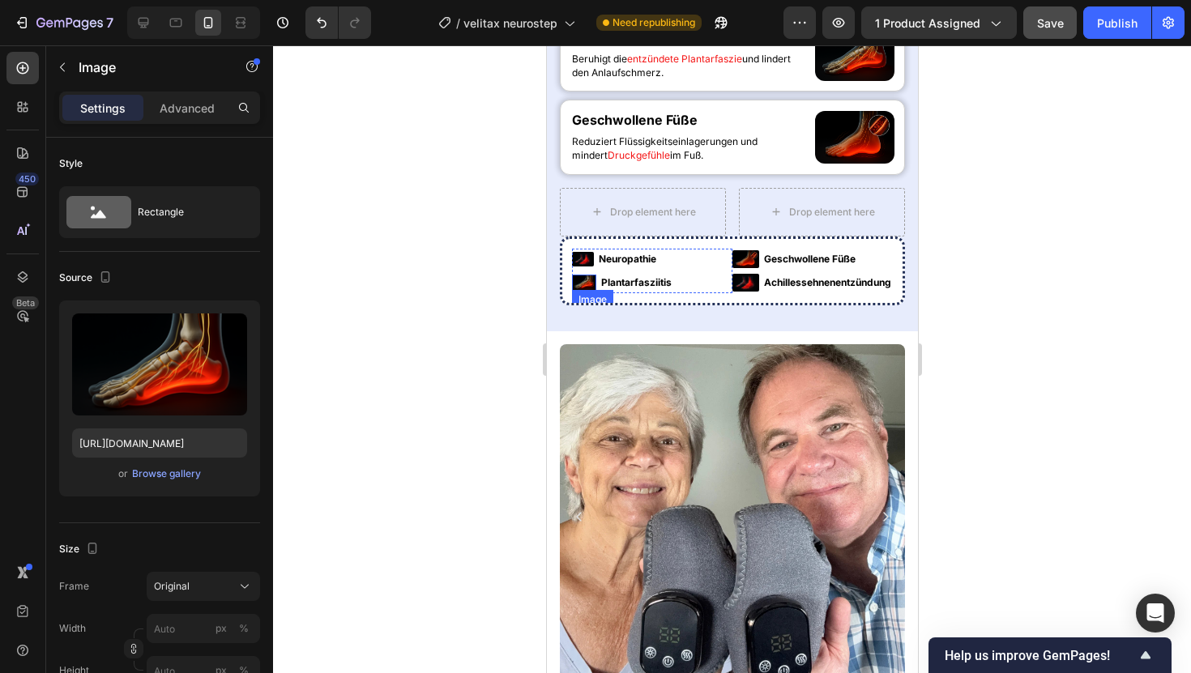
click at [579, 291] on img at bounding box center [583, 283] width 24 height 16
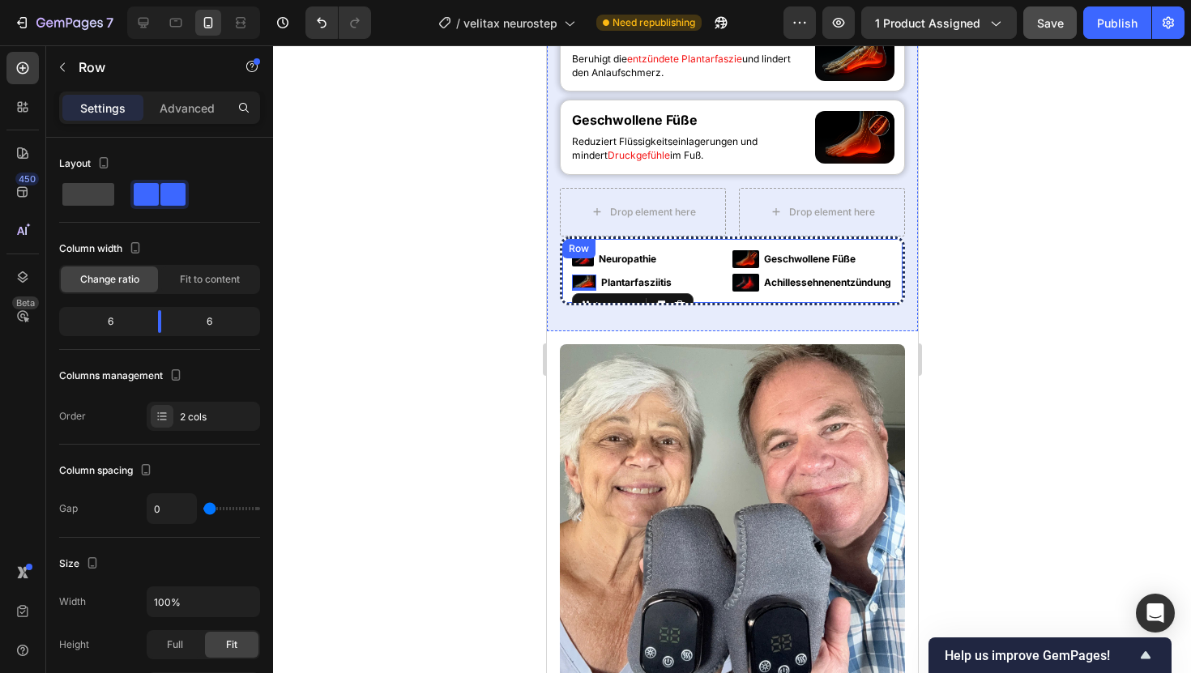
click at [730, 305] on div "Image Neuropathie Text Block Image 0 Plantarfasziitis Text Block Advanced List …" at bounding box center [731, 271] width 345 height 69
click at [662, 261] on icon at bounding box center [661, 255] width 11 height 11
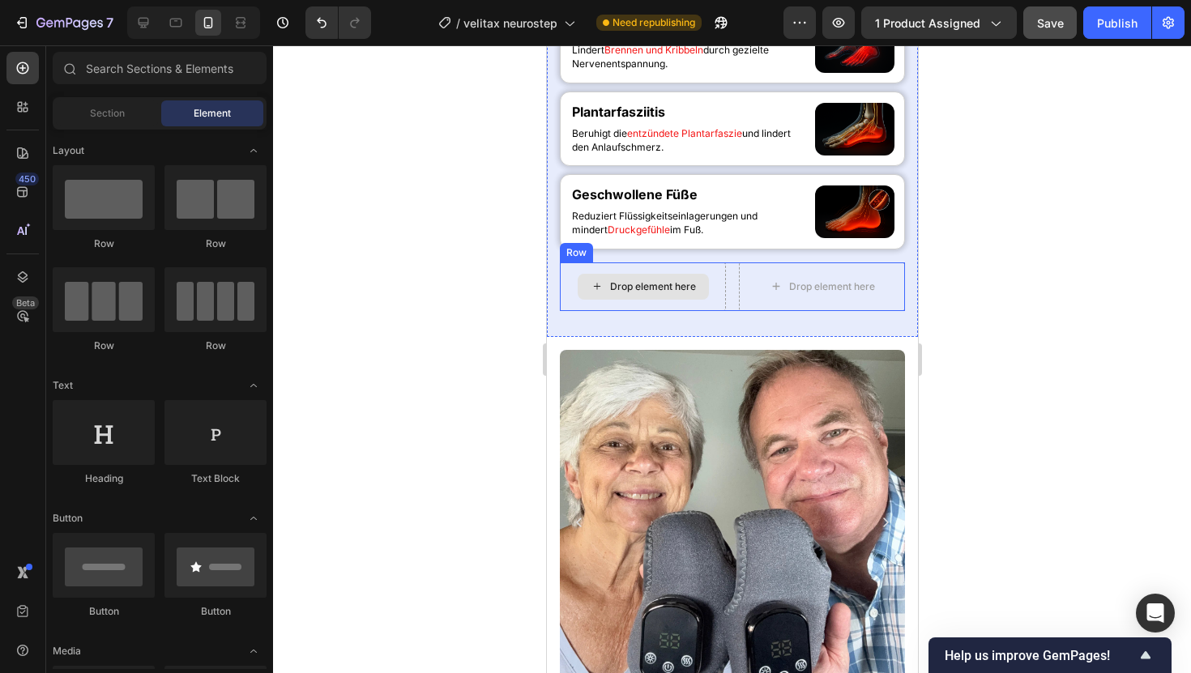
scroll to position [895, 0]
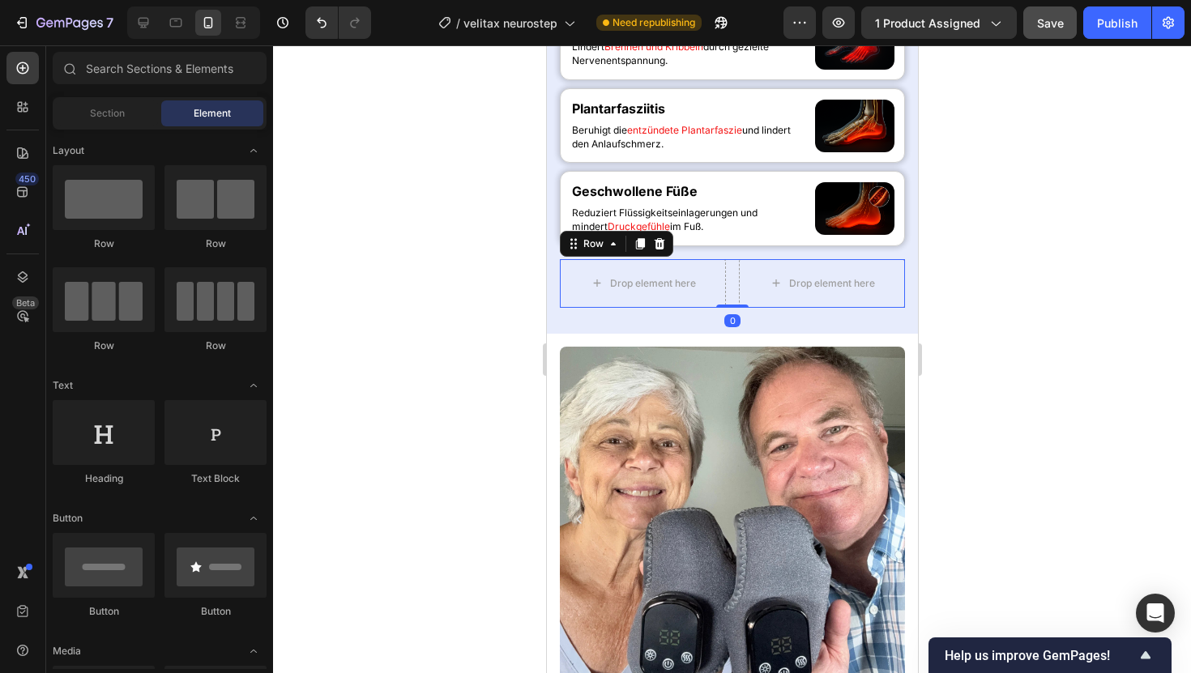
click at [730, 308] on div "Drop element here Drop element here Row 0" at bounding box center [731, 283] width 345 height 49
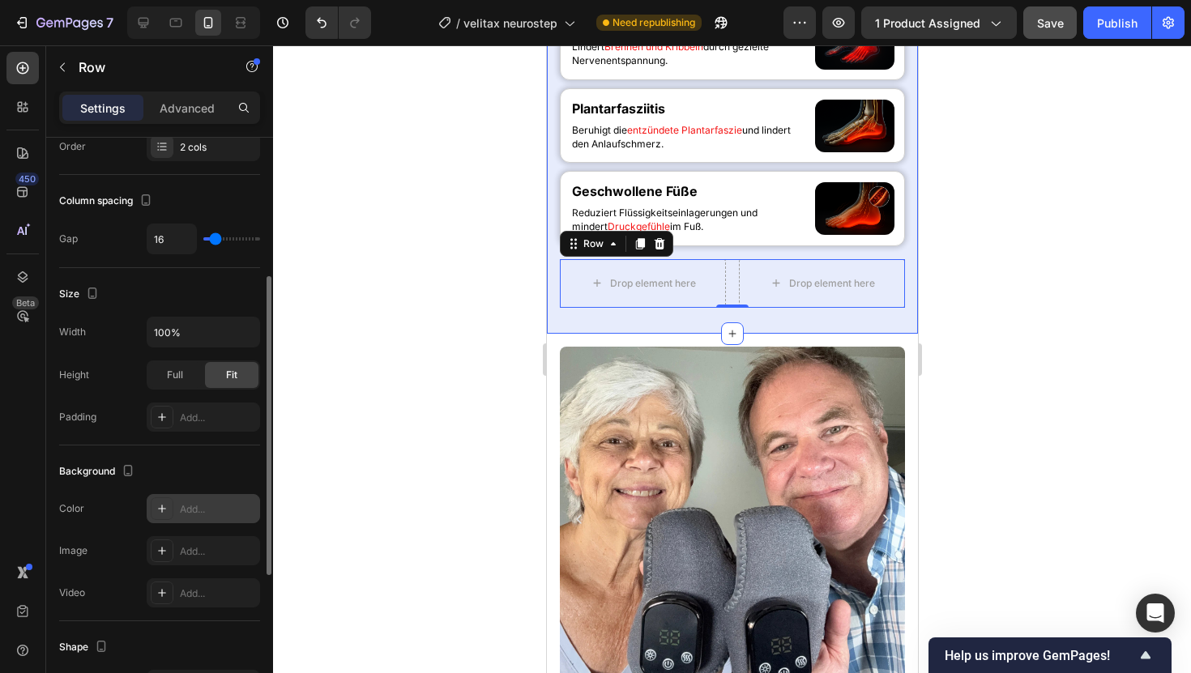
scroll to position [269, 0]
click at [216, 506] on div "Add..." at bounding box center [218, 510] width 76 height 15
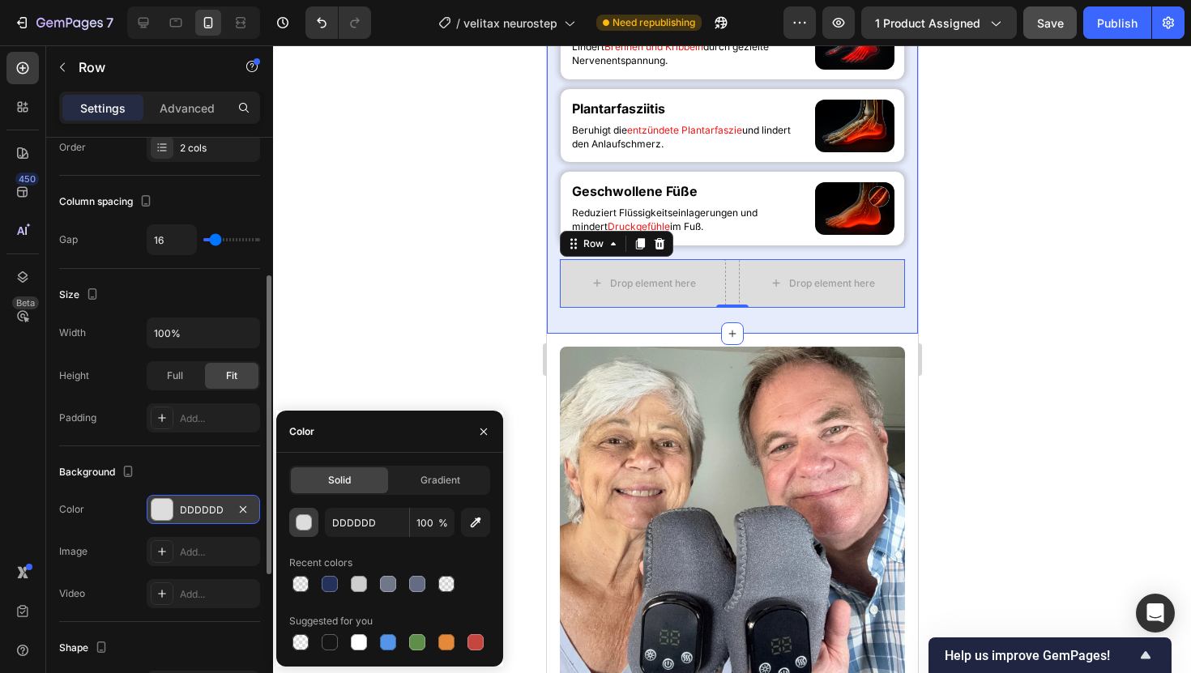
click at [310, 518] on div "button" at bounding box center [305, 523] width 16 height 16
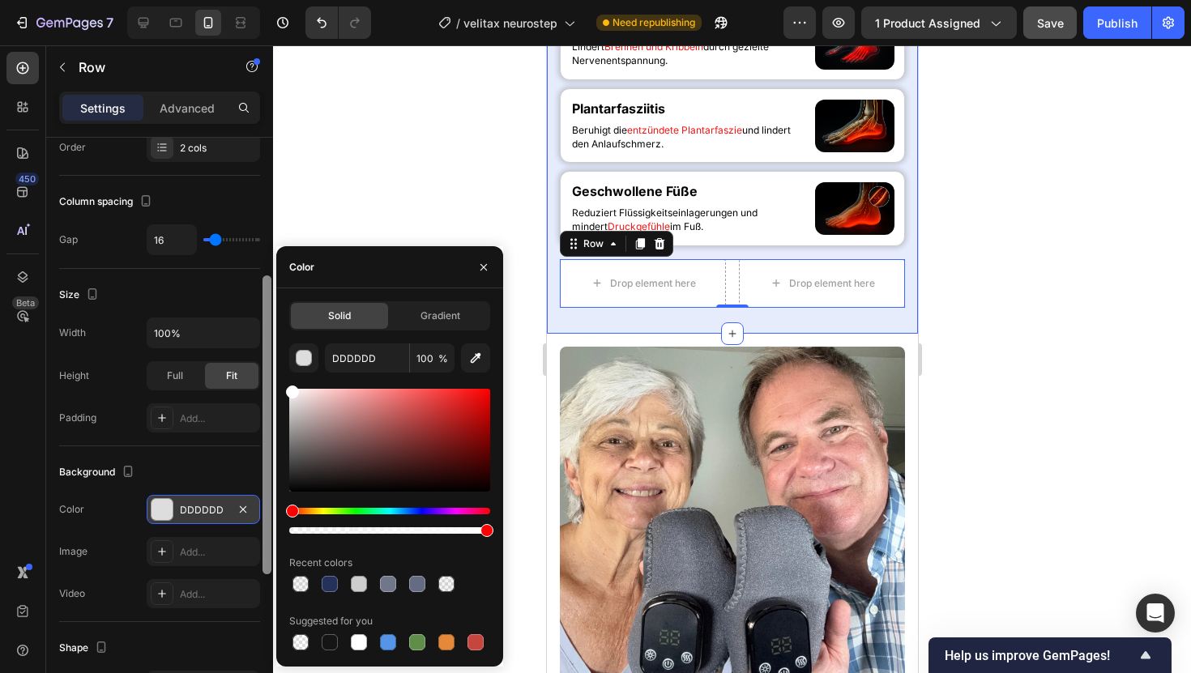
type input "FFFFFF"
drag, startPoint x: 317, startPoint y: 418, endPoint x: 271, endPoint y: 377, distance: 62.0
click at [270, 377] on div "450 Beta Sections(18) Elements(84) Section Element Hero Section Product Detail …" at bounding box center [136, 359] width 273 height 628
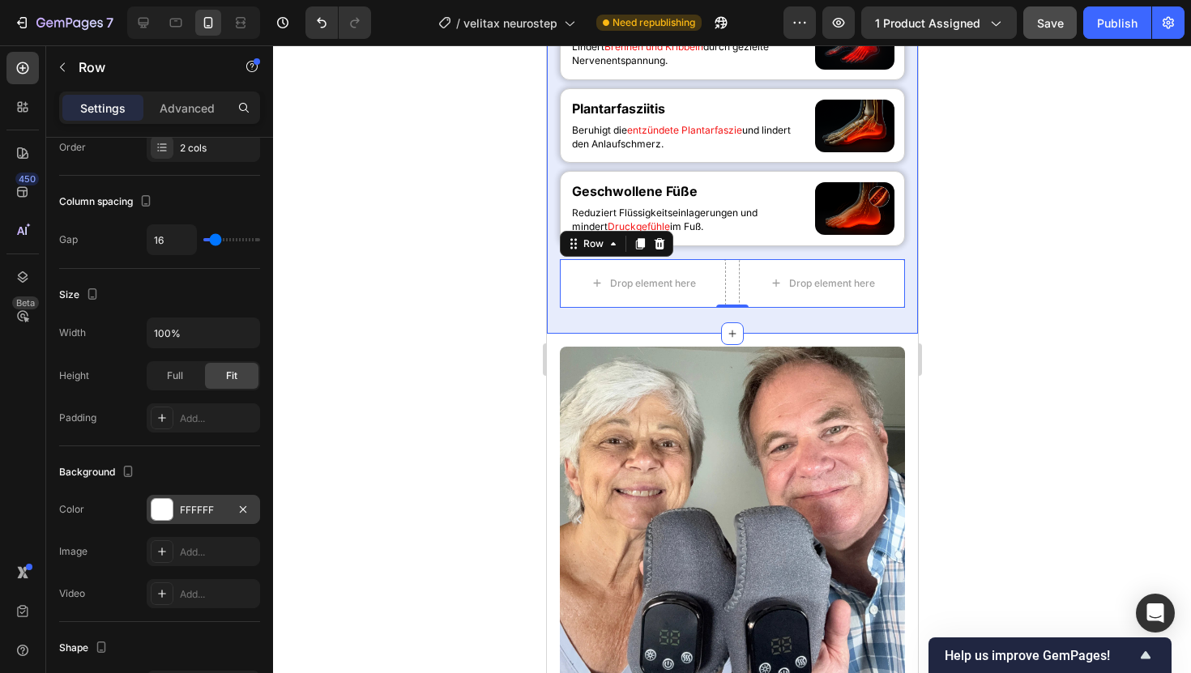
click at [194, 465] on div "Background" at bounding box center [159, 472] width 201 height 26
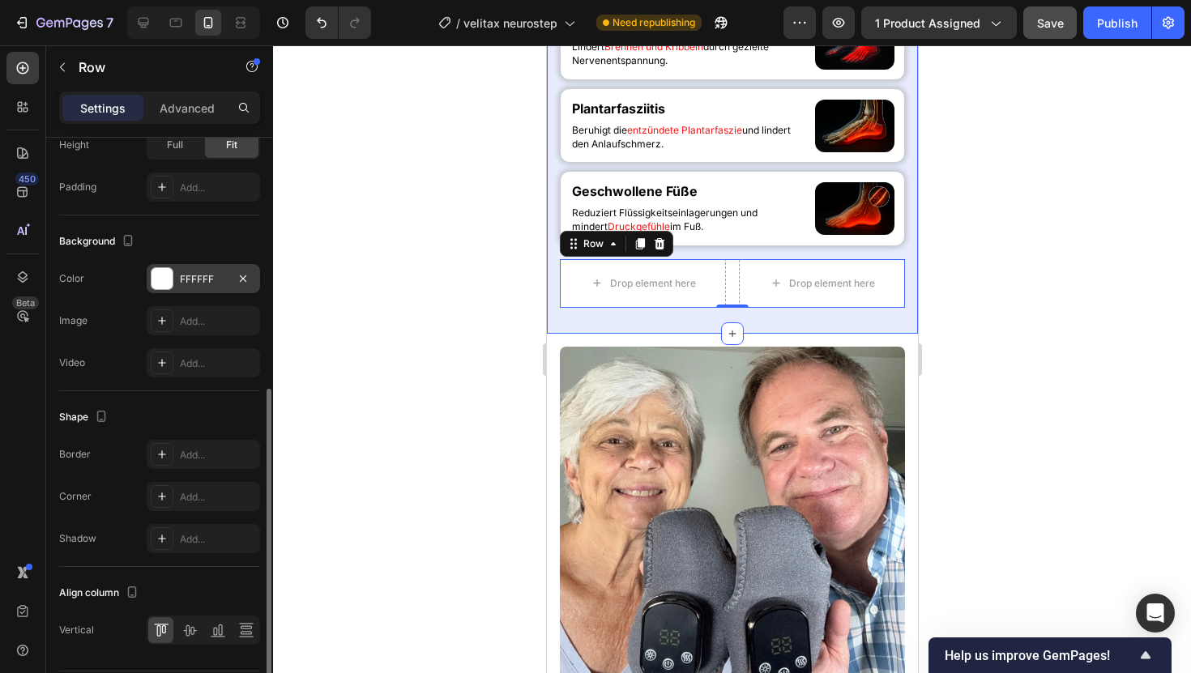
scroll to position [496, 0]
click at [196, 498] on div "Add..." at bounding box center [218, 501] width 76 height 15
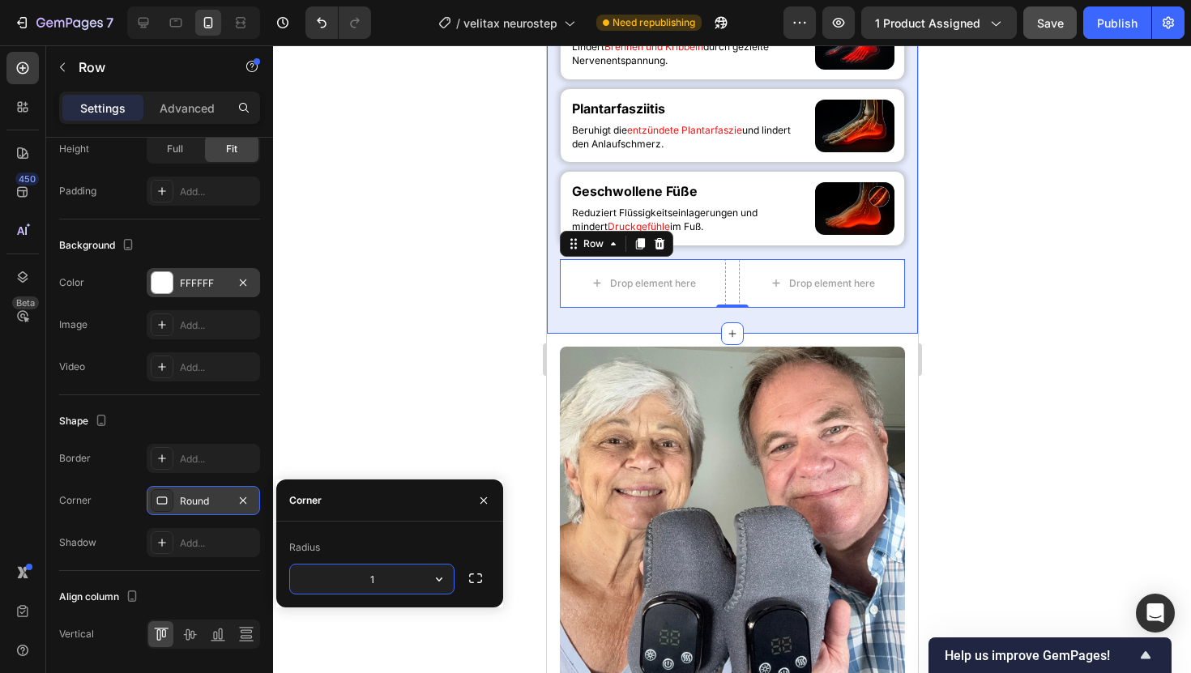
type input "12"
click at [184, 447] on div "Add..." at bounding box center [203, 458] width 113 height 29
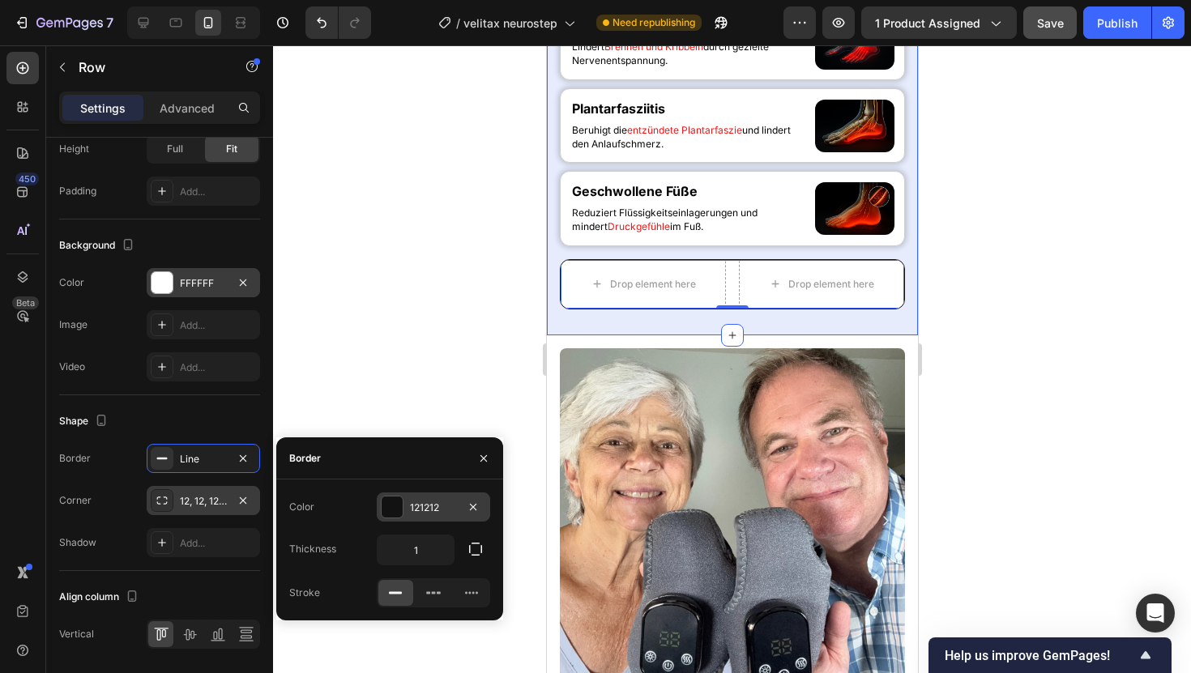
click at [379, 506] on div "121212" at bounding box center [433, 507] width 113 height 29
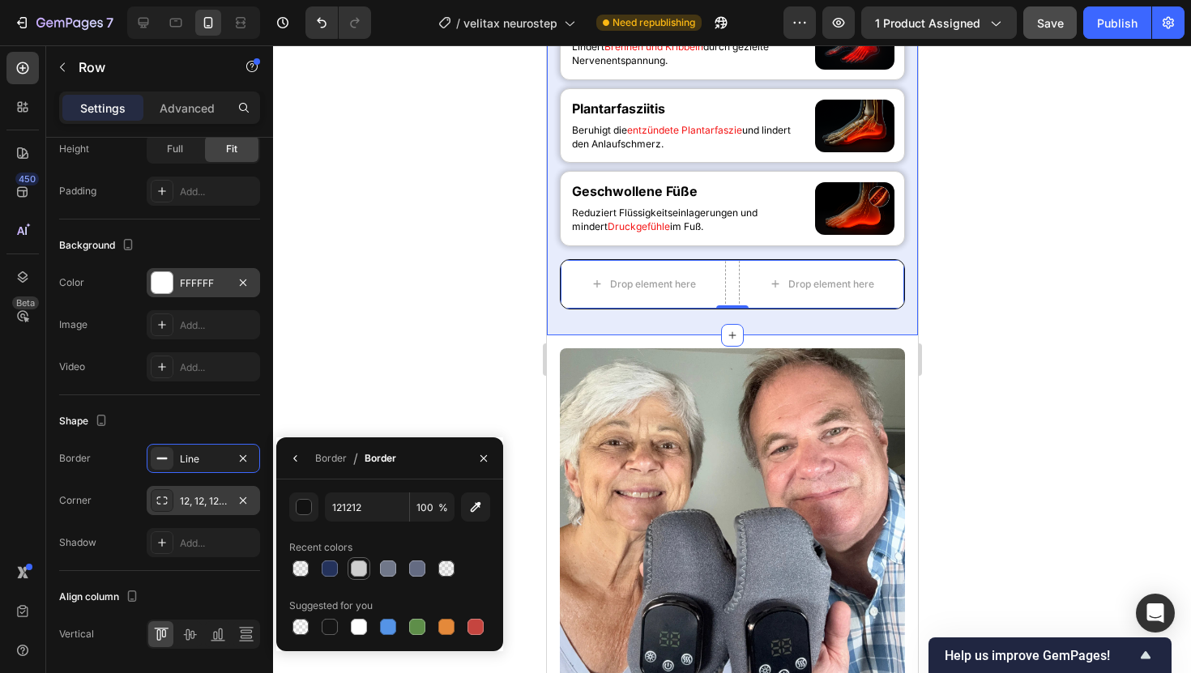
click at [357, 574] on div at bounding box center [359, 569] width 16 height 16
type input "CECECE"
click at [416, 383] on div at bounding box center [732, 359] width 918 height 628
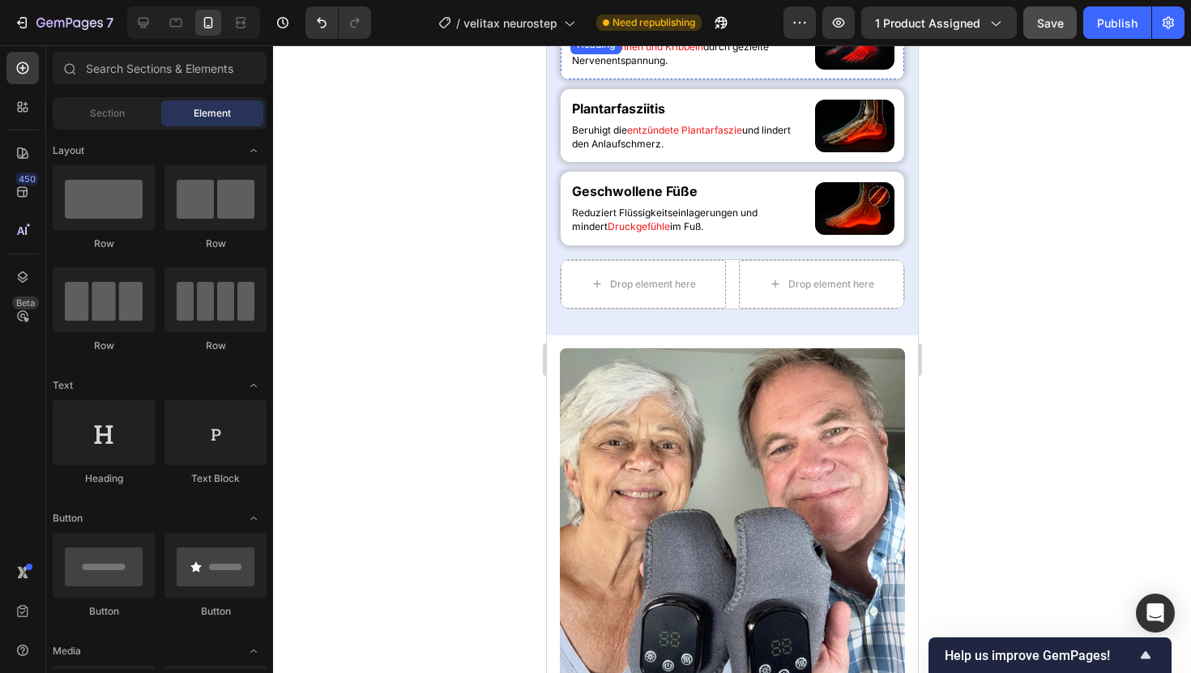
click at [622, 36] on h2 "Neuropathie" at bounding box center [689, 26] width 238 height 20
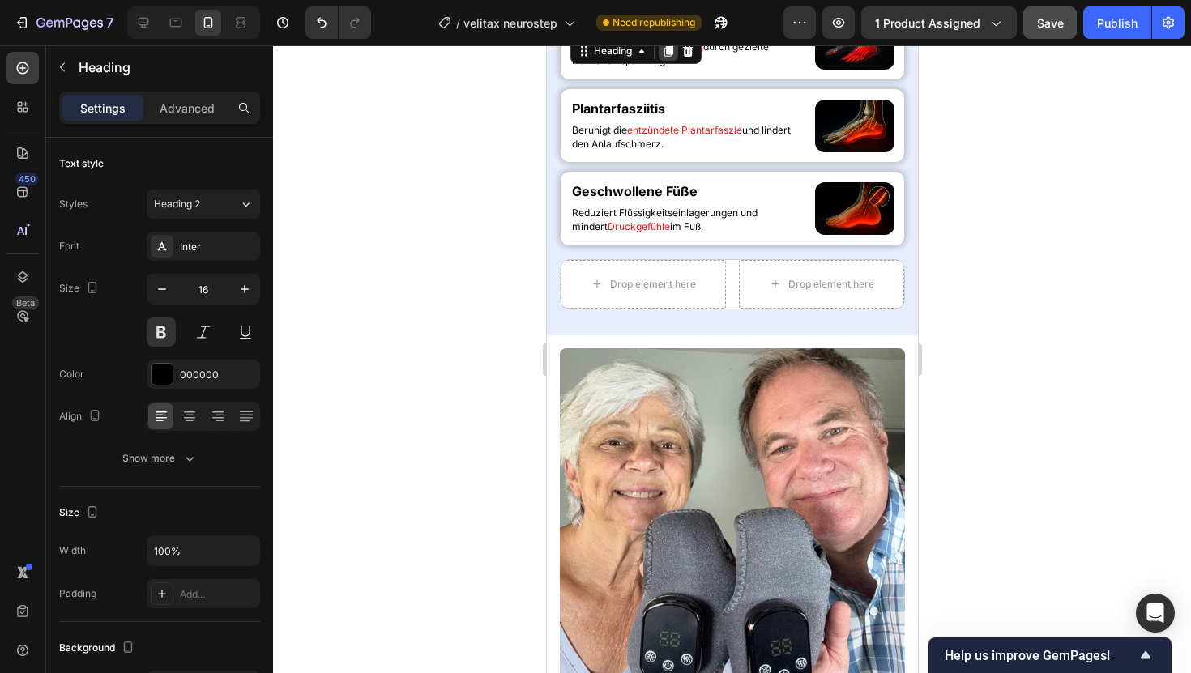
click at [669, 58] on icon at bounding box center [668, 51] width 9 height 11
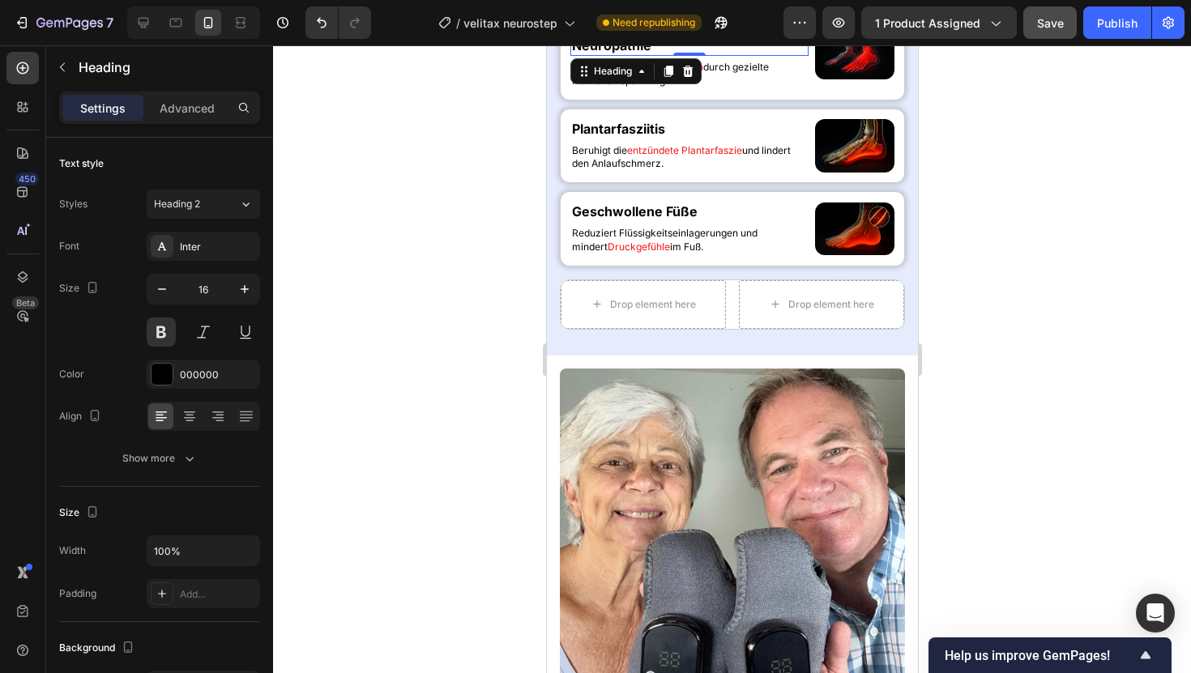
scroll to position [470, 0]
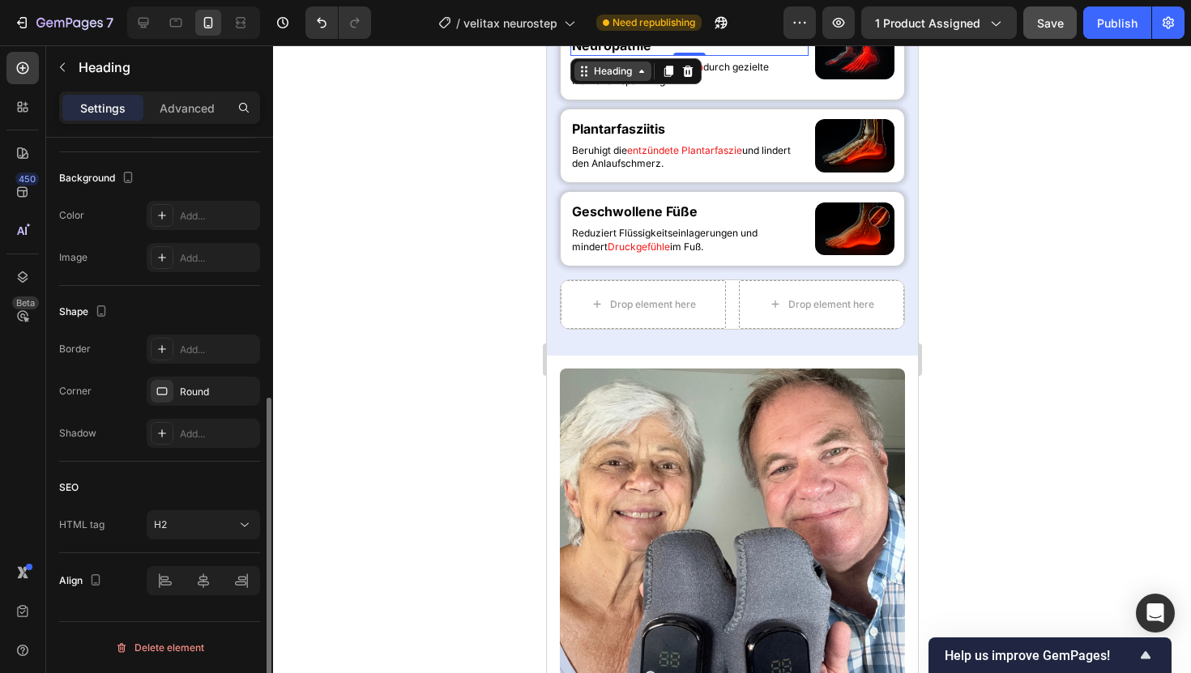
click at [585, 78] on icon at bounding box center [583, 71] width 13 height 13
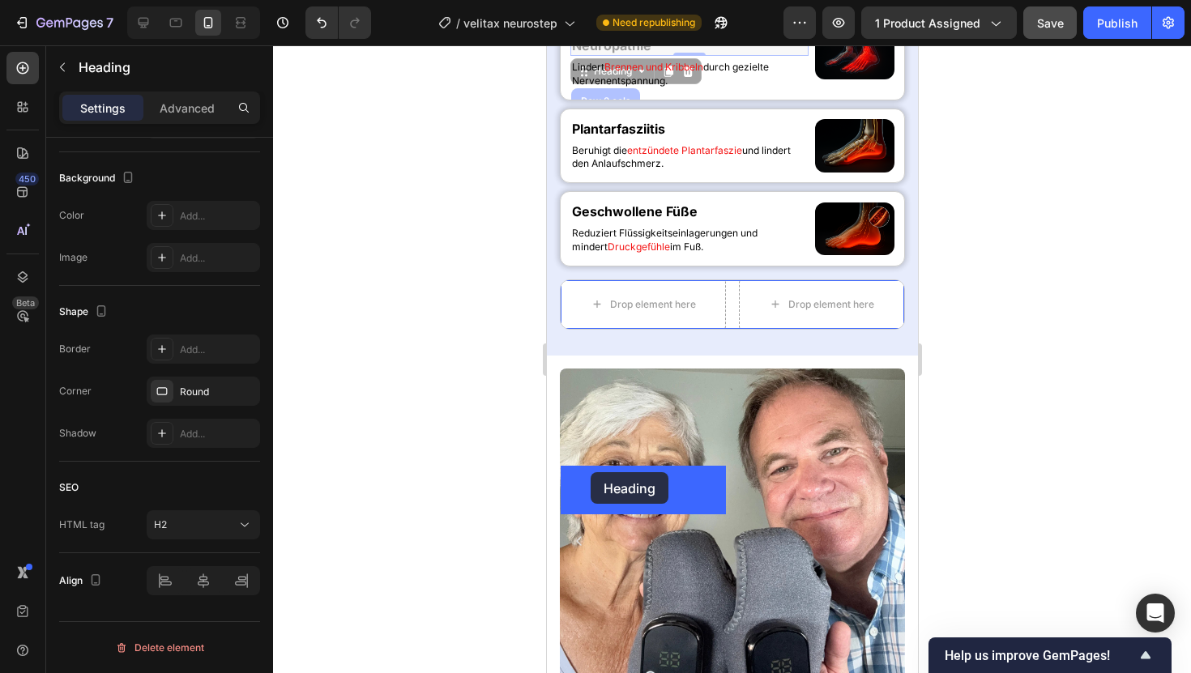
drag, startPoint x: 585, startPoint y: 258, endPoint x: 590, endPoint y: 472, distance: 214.0
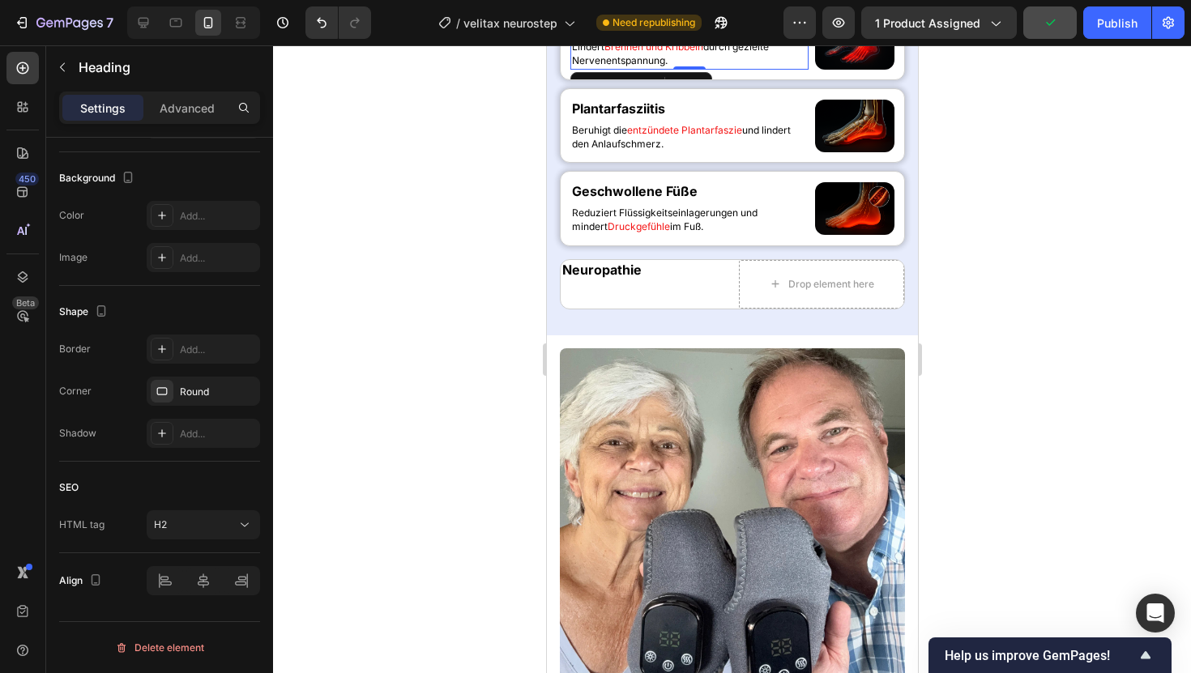
click at [641, 68] on p "[PERSON_NAME] und Kribbeln durch gezielte Nervenentspannung." at bounding box center [688, 55] width 235 height 28
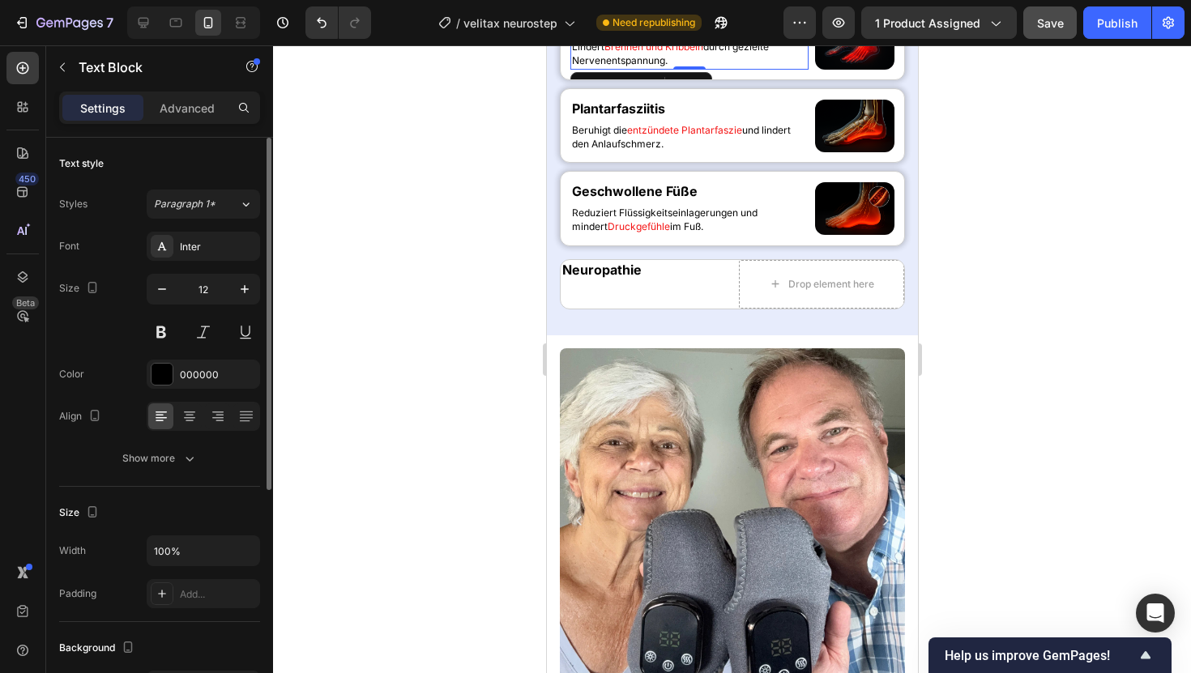
scroll to position [926, 0]
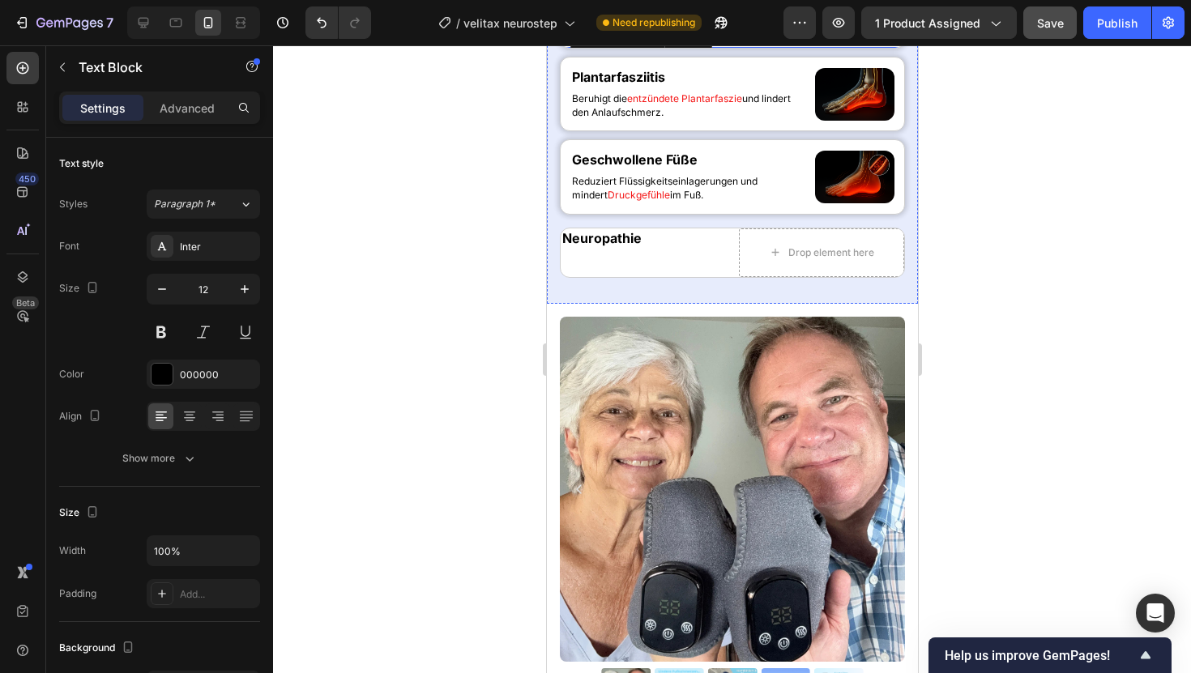
click at [810, 49] on div "Neuropathie Heading [PERSON_NAME] und Kribbeln durch gezielte Nervenentspannung…" at bounding box center [731, 11] width 345 height 75
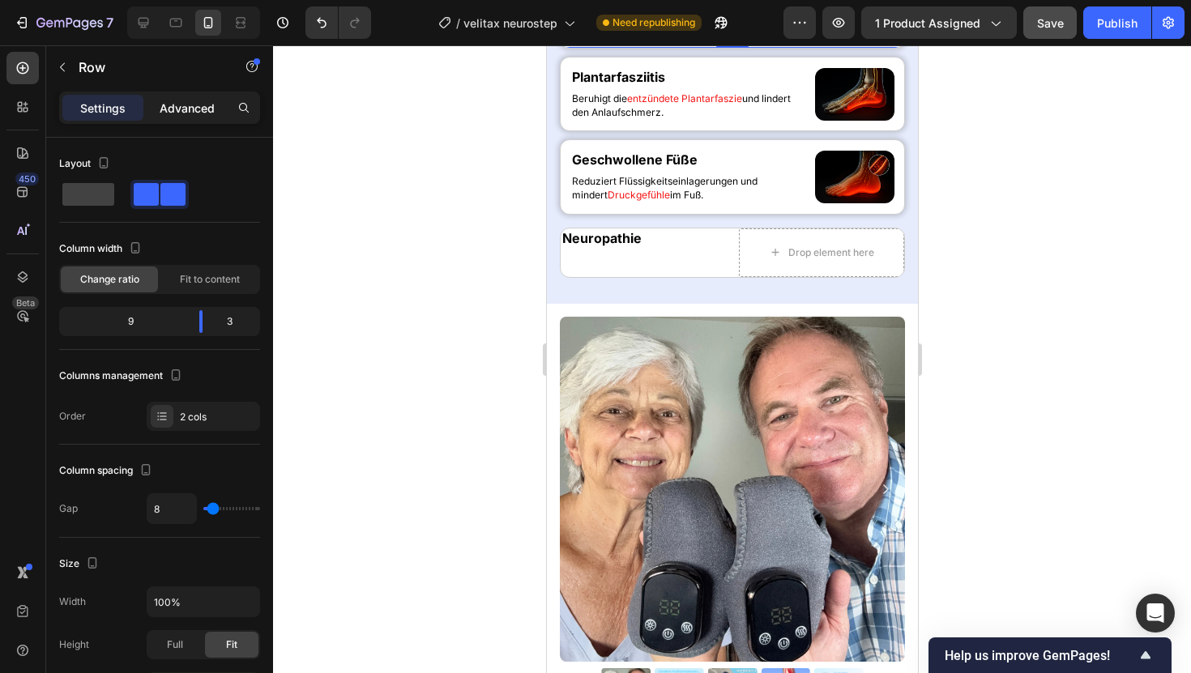
click at [202, 108] on p "Advanced" at bounding box center [187, 108] width 55 height 17
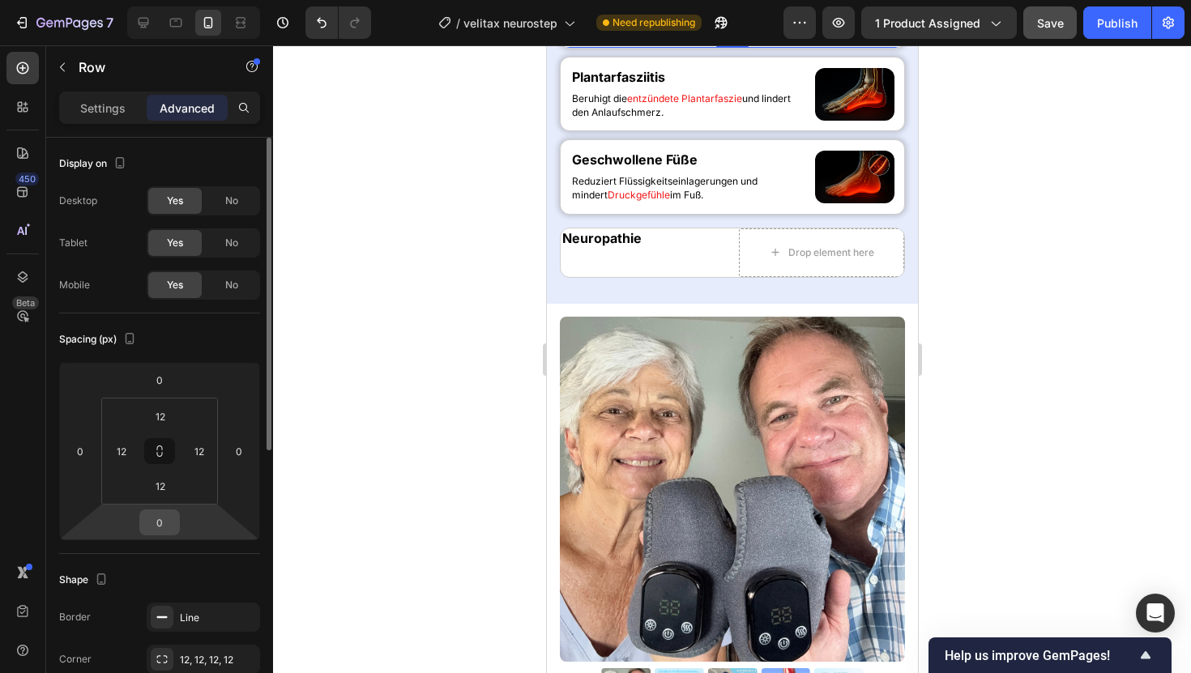
click at [166, 517] on input "0" at bounding box center [159, 522] width 32 height 24
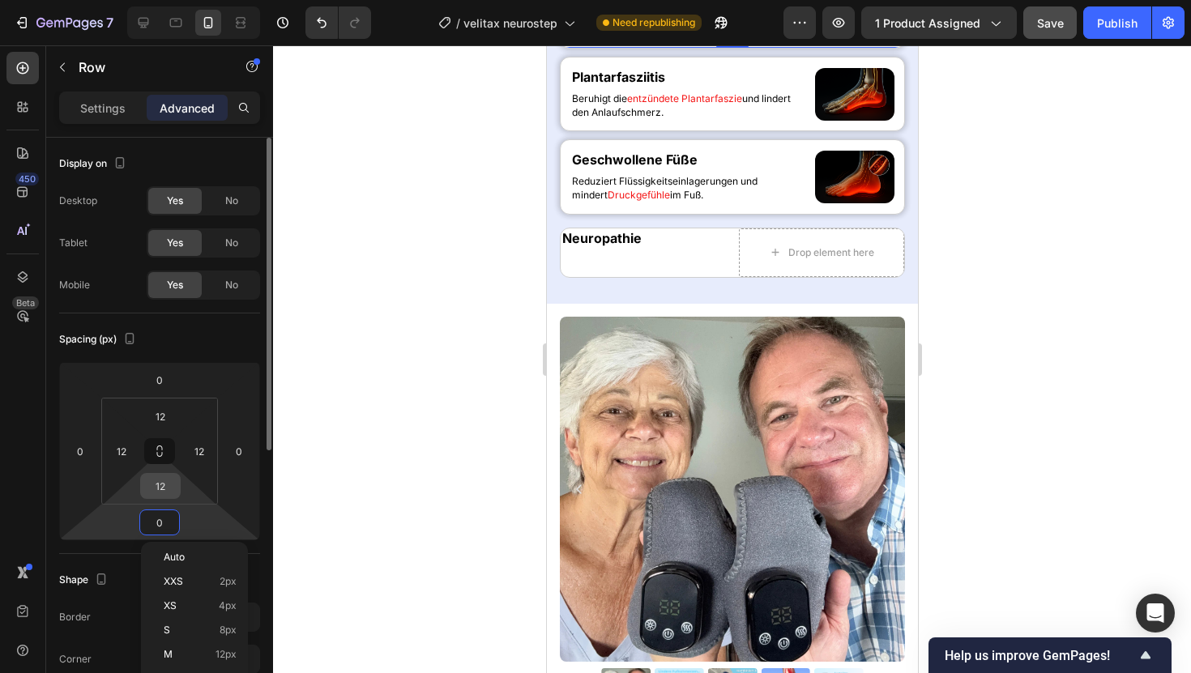
click at [162, 495] on input "12" at bounding box center [160, 486] width 32 height 24
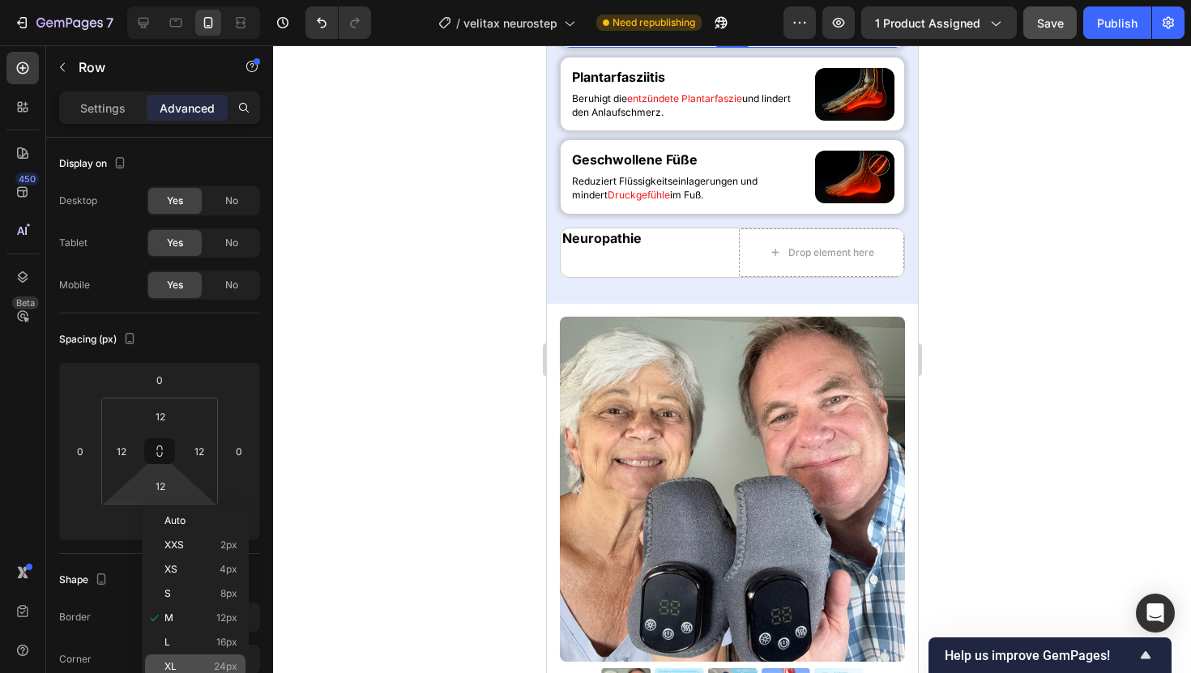
click at [220, 656] on div "XL 24px" at bounding box center [195, 667] width 100 height 24
type input "24"
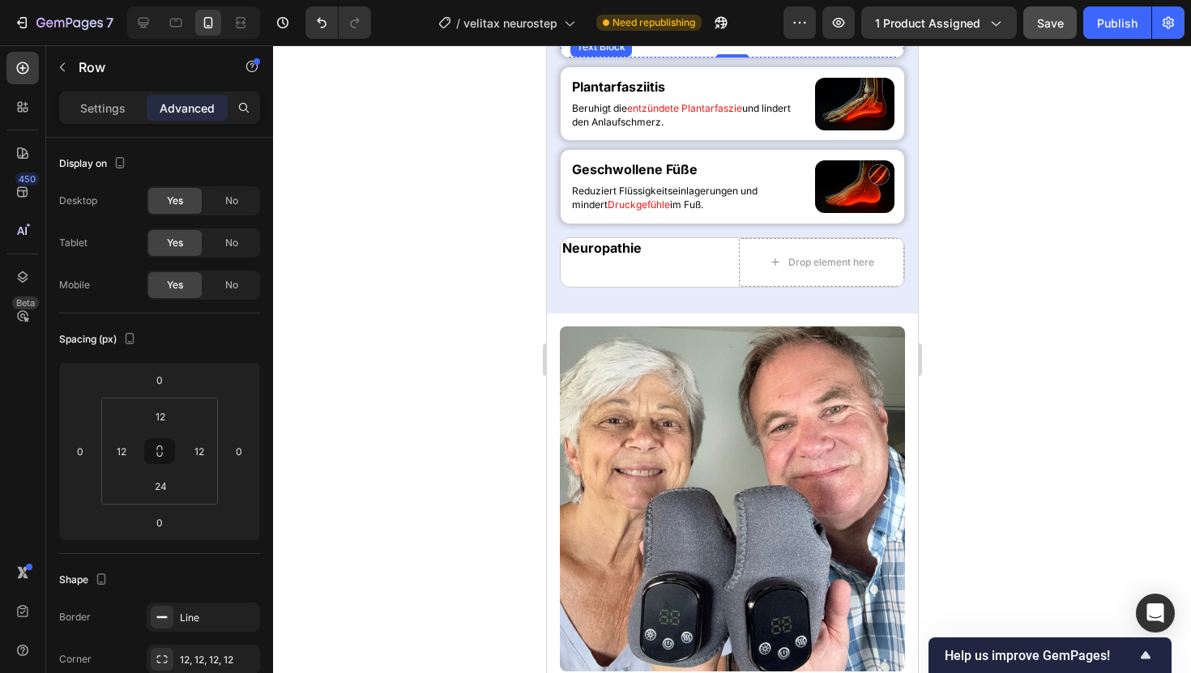
click at [595, 36] on p "[PERSON_NAME] und Kribbeln durch gezielte Nervenentspannung." at bounding box center [688, 23] width 235 height 28
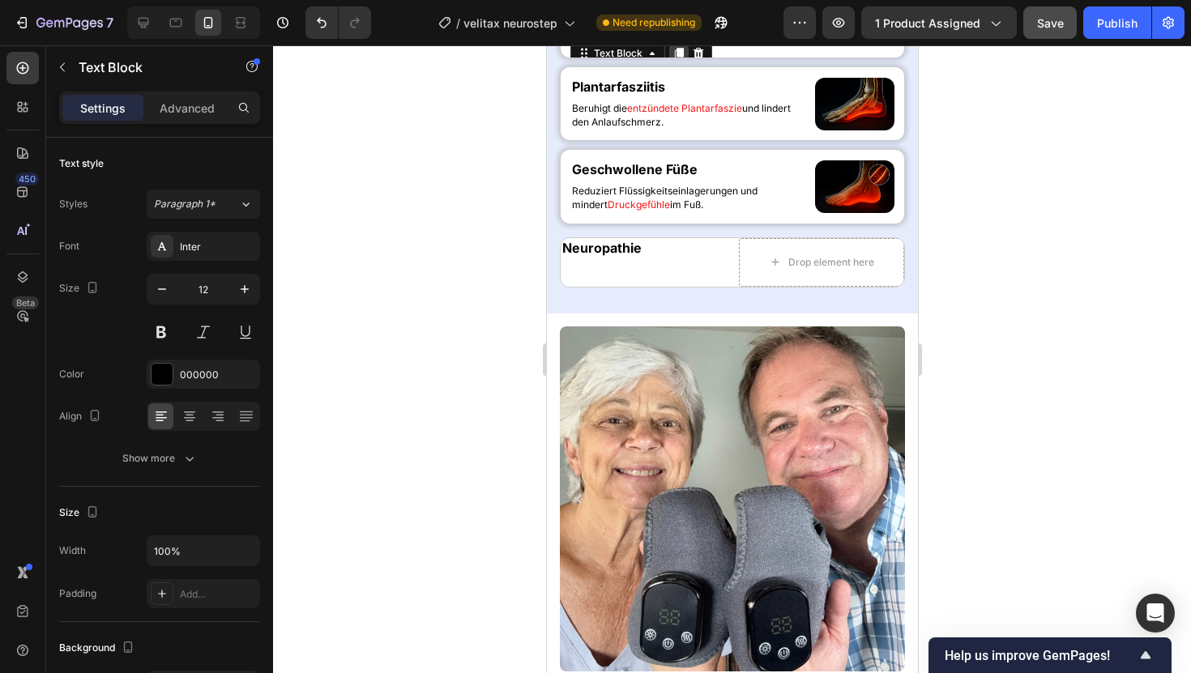
click at [681, 59] on icon at bounding box center [678, 53] width 9 height 11
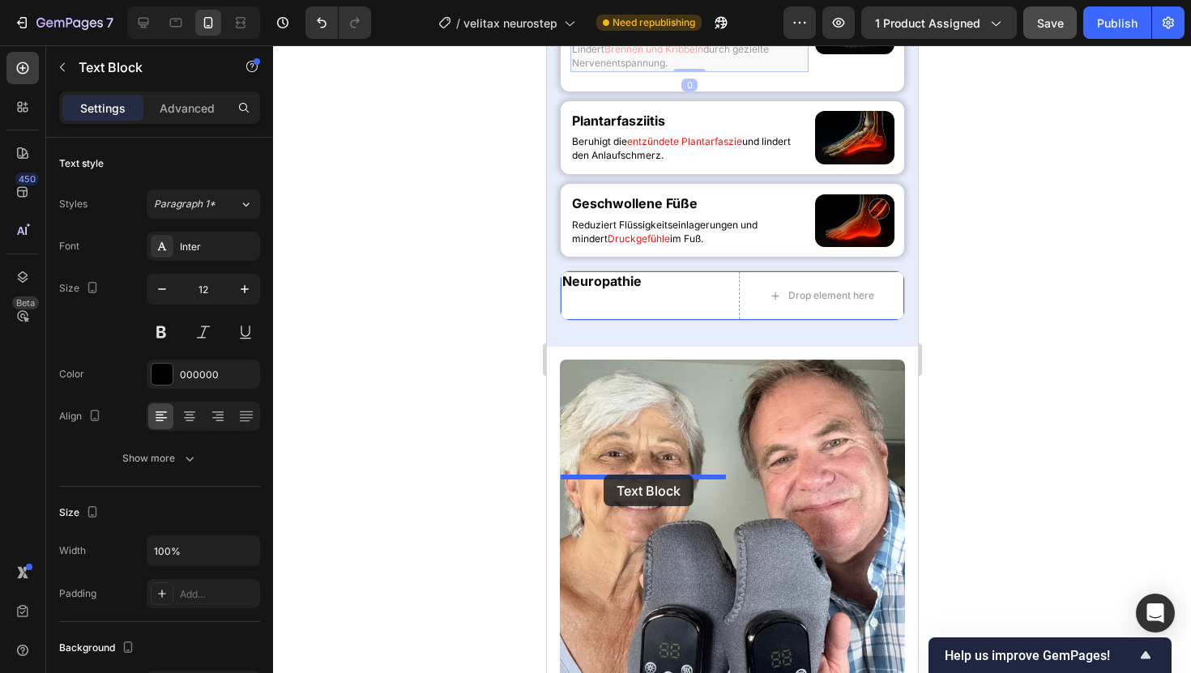
drag, startPoint x: 586, startPoint y: 220, endPoint x: 604, endPoint y: 476, distance: 255.9
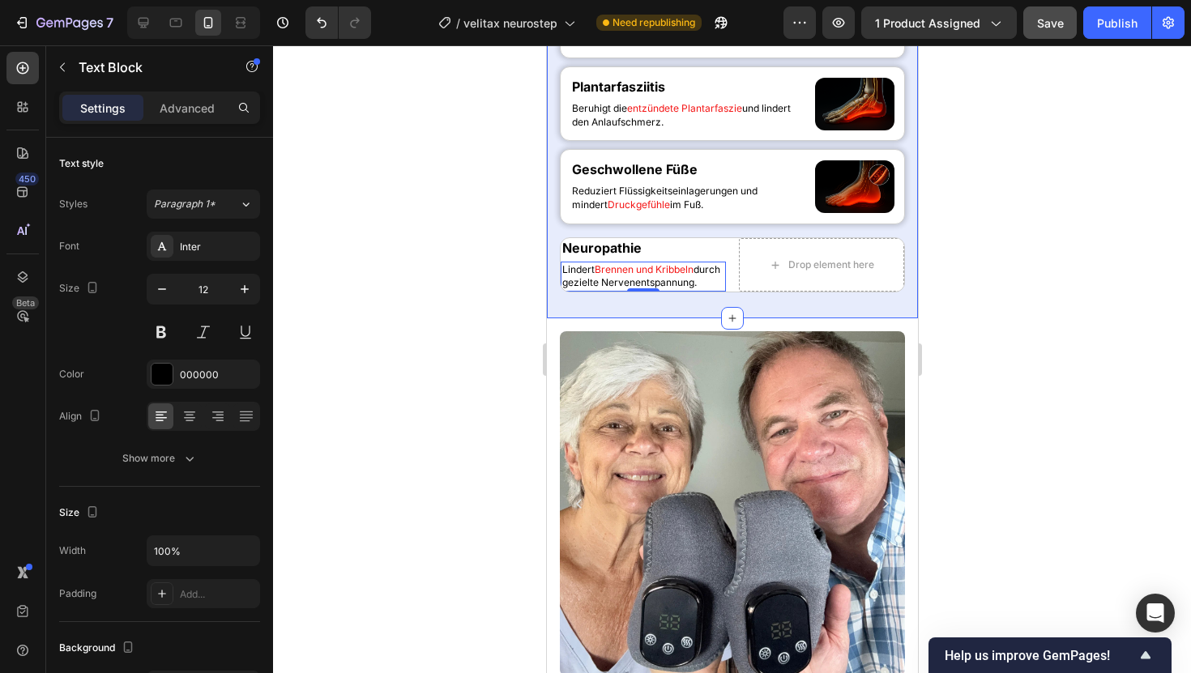
click at [459, 397] on div at bounding box center [732, 359] width 918 height 628
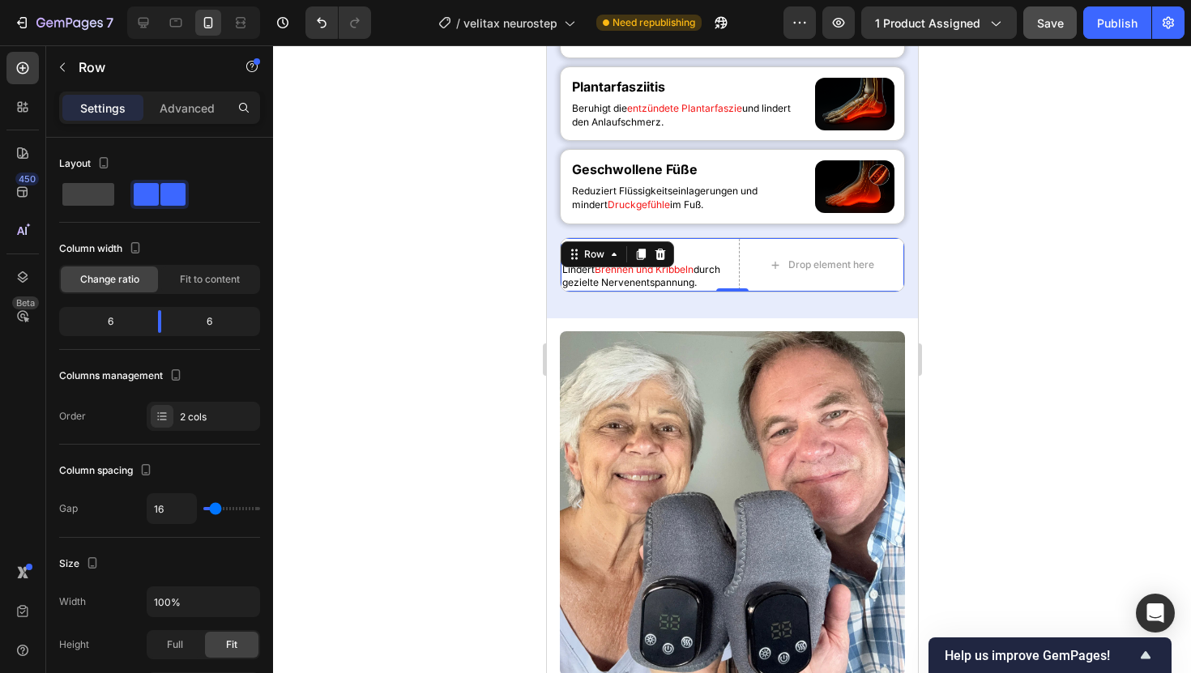
click at [734, 293] on div "Neuropathie Heading [PERSON_NAME] und Kribbeln durch gezielte Nervenentspannung…" at bounding box center [731, 264] width 345 height 55
click at [214, 105] on p "Advanced" at bounding box center [187, 108] width 55 height 17
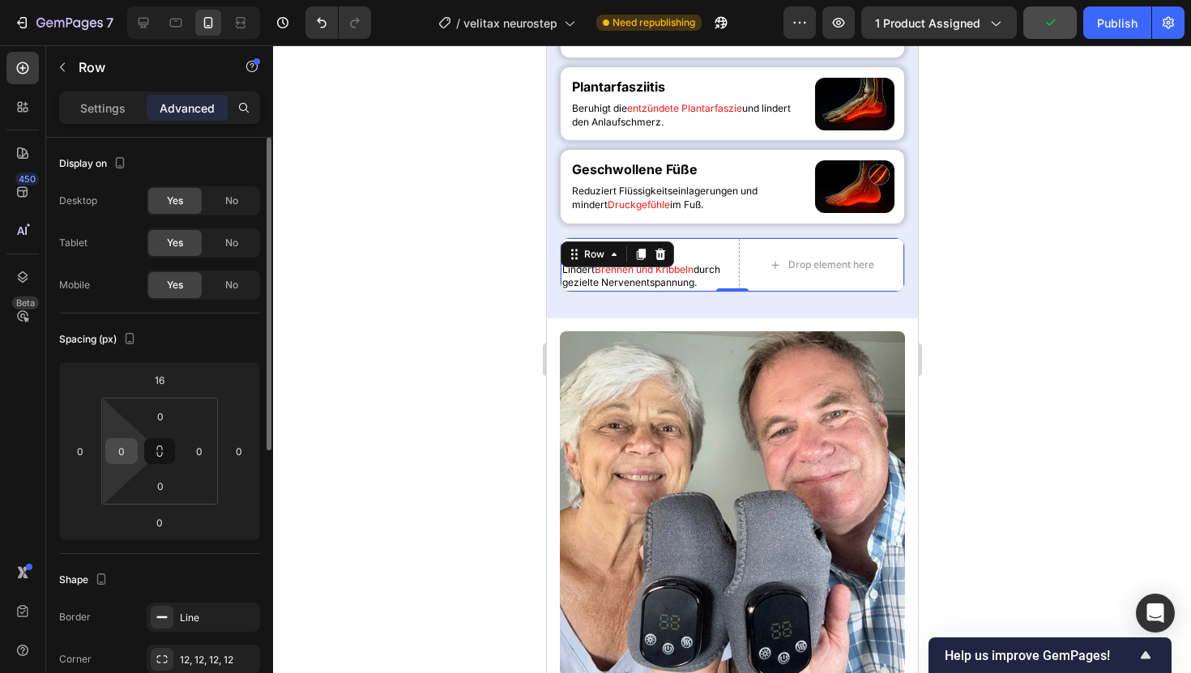
click at [127, 451] on input "0" at bounding box center [121, 451] width 24 height 24
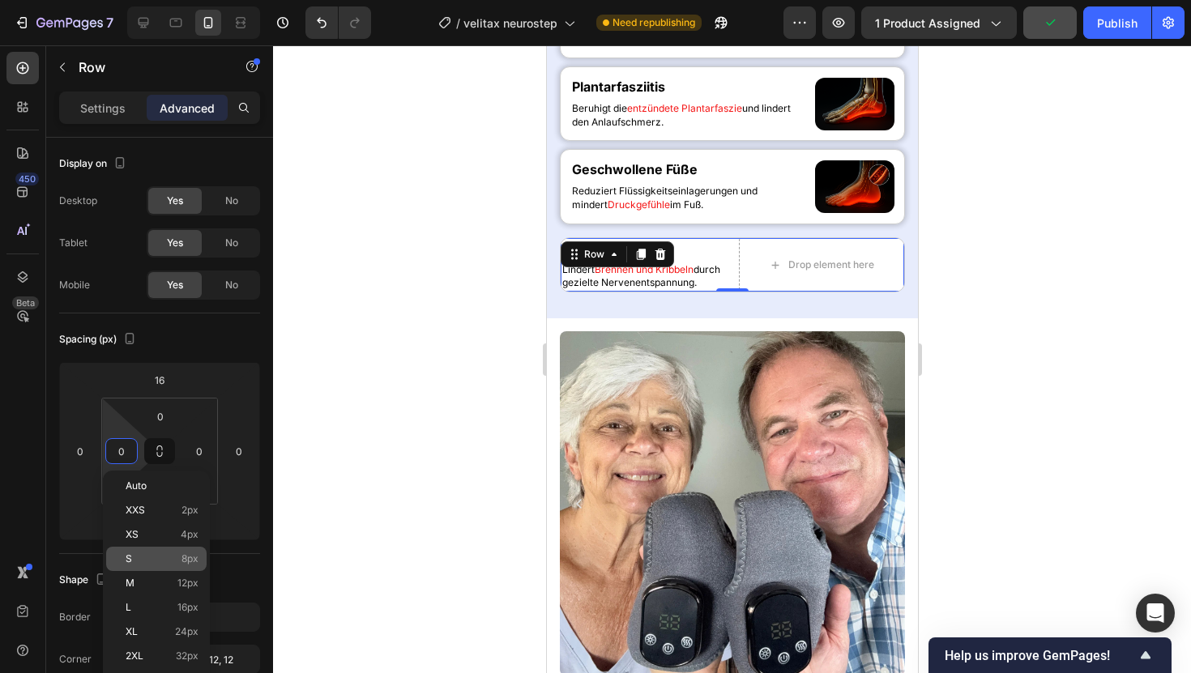
click at [152, 561] on p "S 8px" at bounding box center [162, 558] width 73 height 11
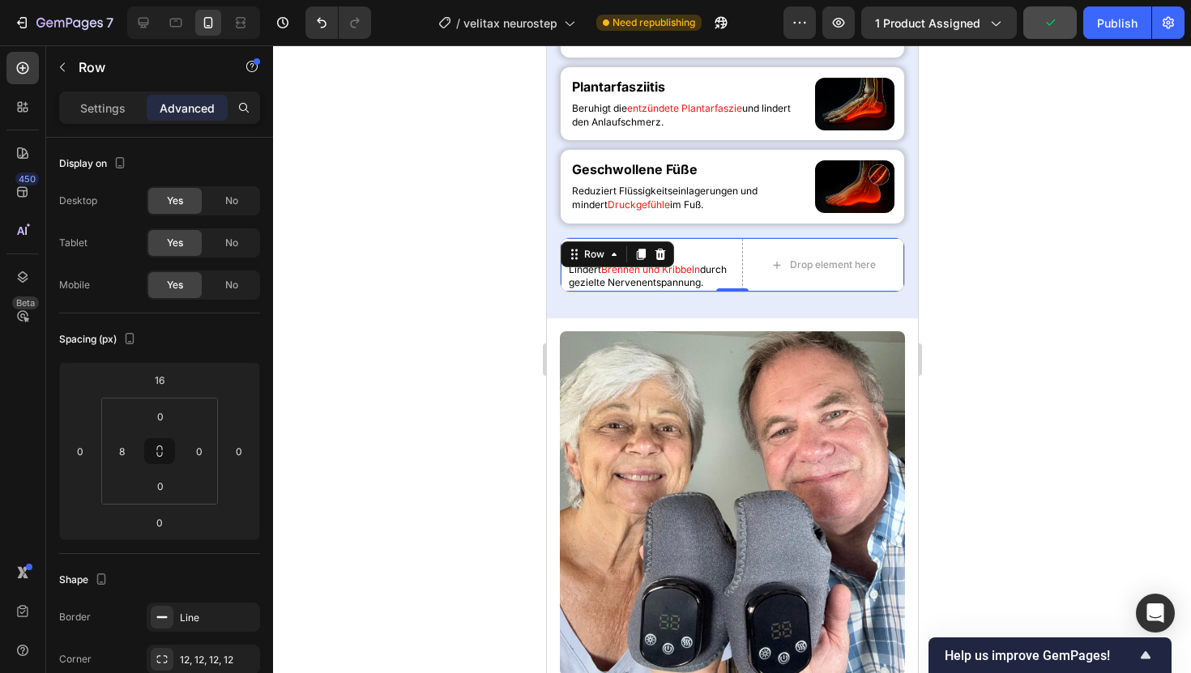
click at [152, 564] on p "S 8px" at bounding box center [162, 558] width 73 height 11
click at [117, 441] on input "8" at bounding box center [121, 451] width 24 height 24
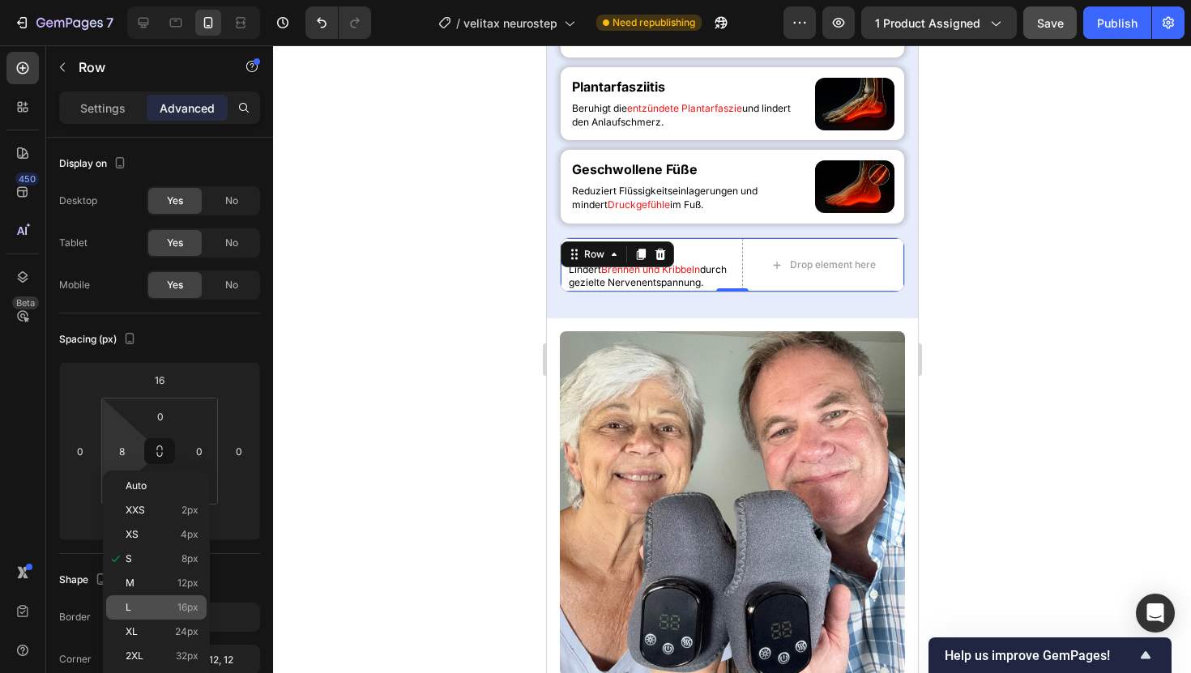
click at [142, 601] on div "L 16px" at bounding box center [156, 608] width 100 height 24
type input "16"
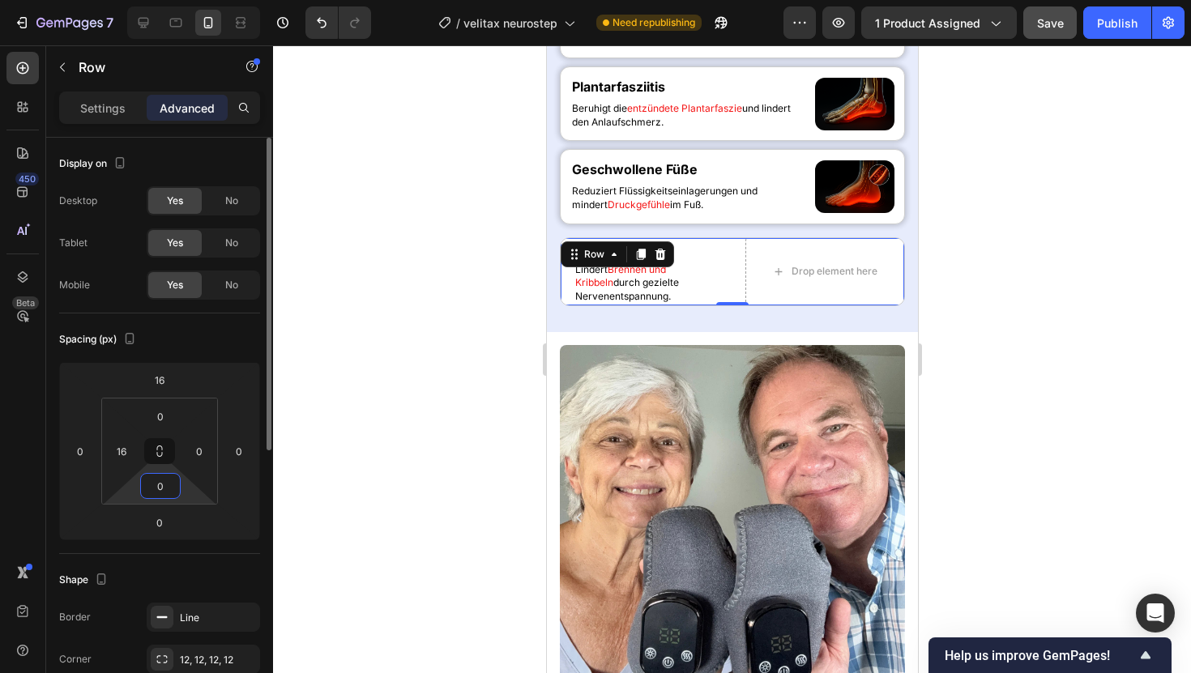
click at [153, 480] on input "0" at bounding box center [160, 486] width 32 height 24
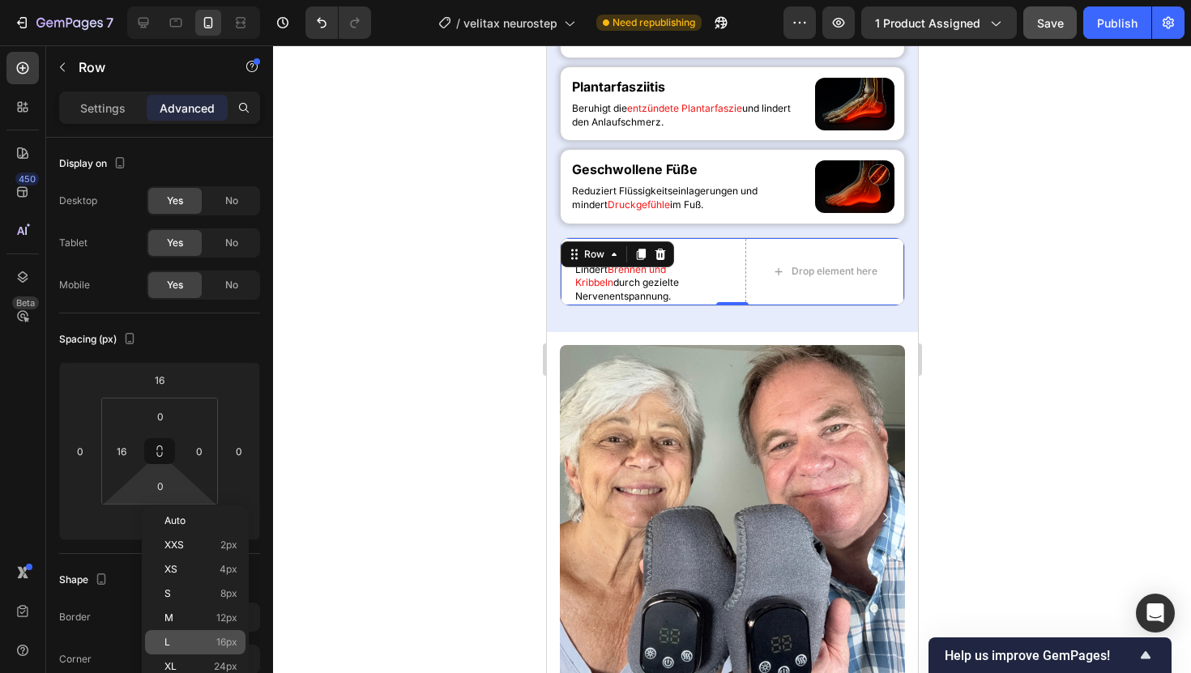
click at [218, 641] on span "16px" at bounding box center [226, 642] width 21 height 11
type input "16"
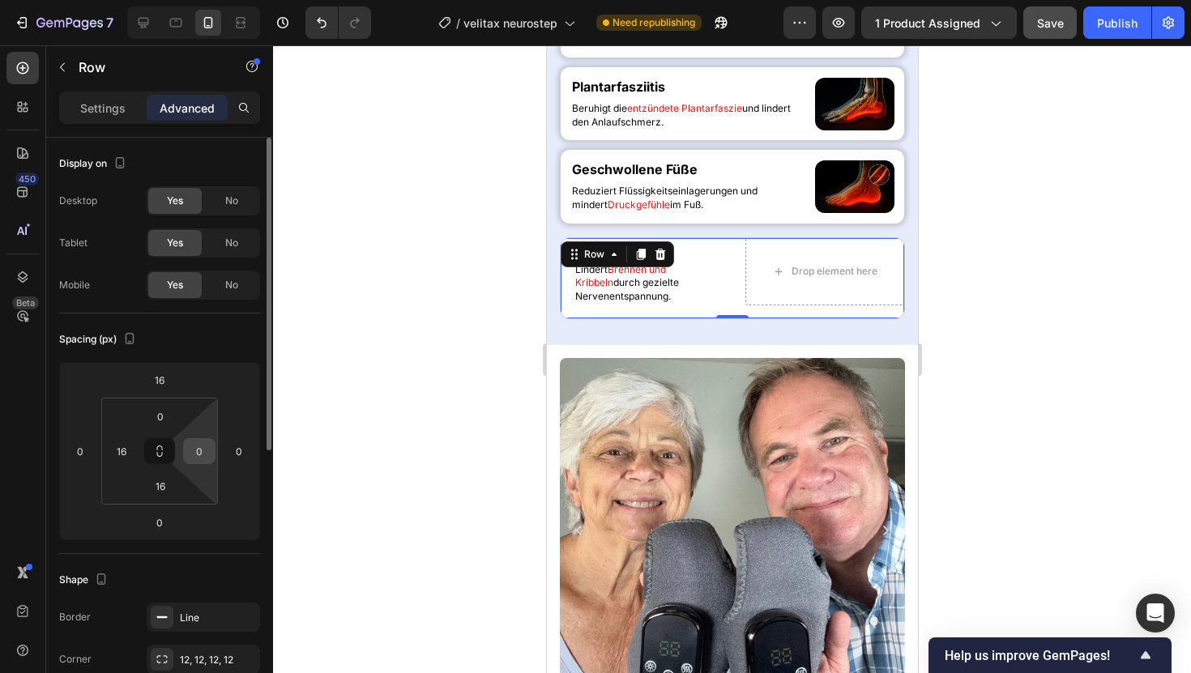
click at [197, 461] on input "0" at bounding box center [199, 451] width 24 height 24
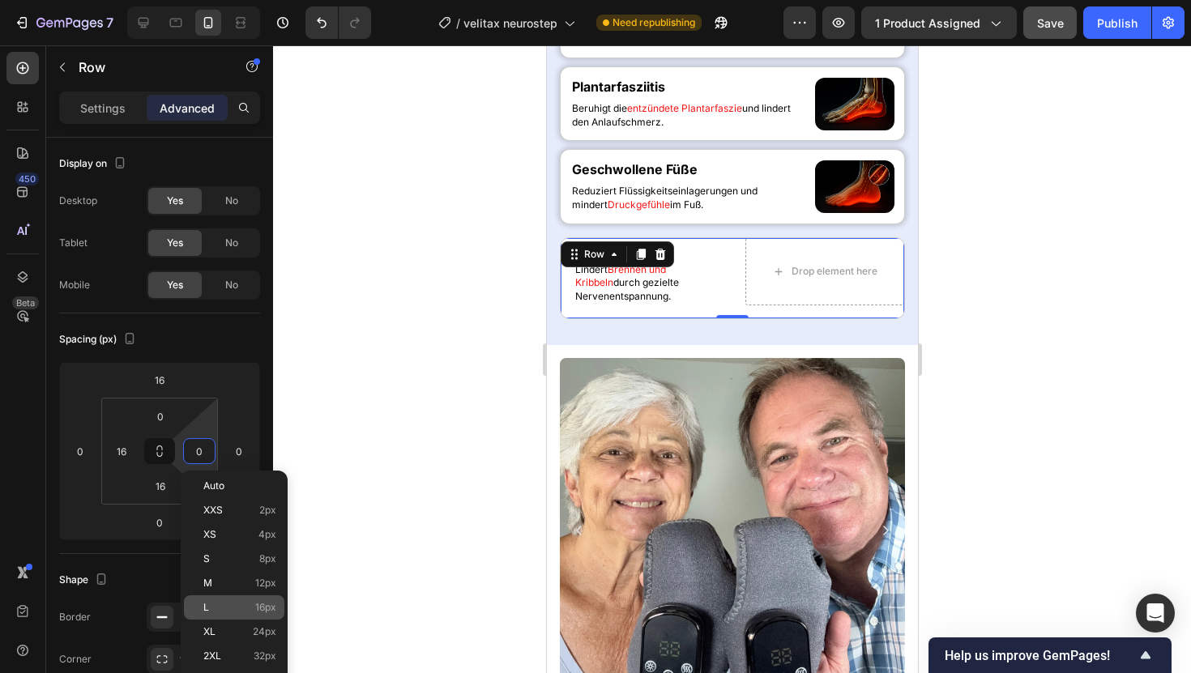
click at [255, 606] on span "16px" at bounding box center [265, 607] width 21 height 11
type input "16"
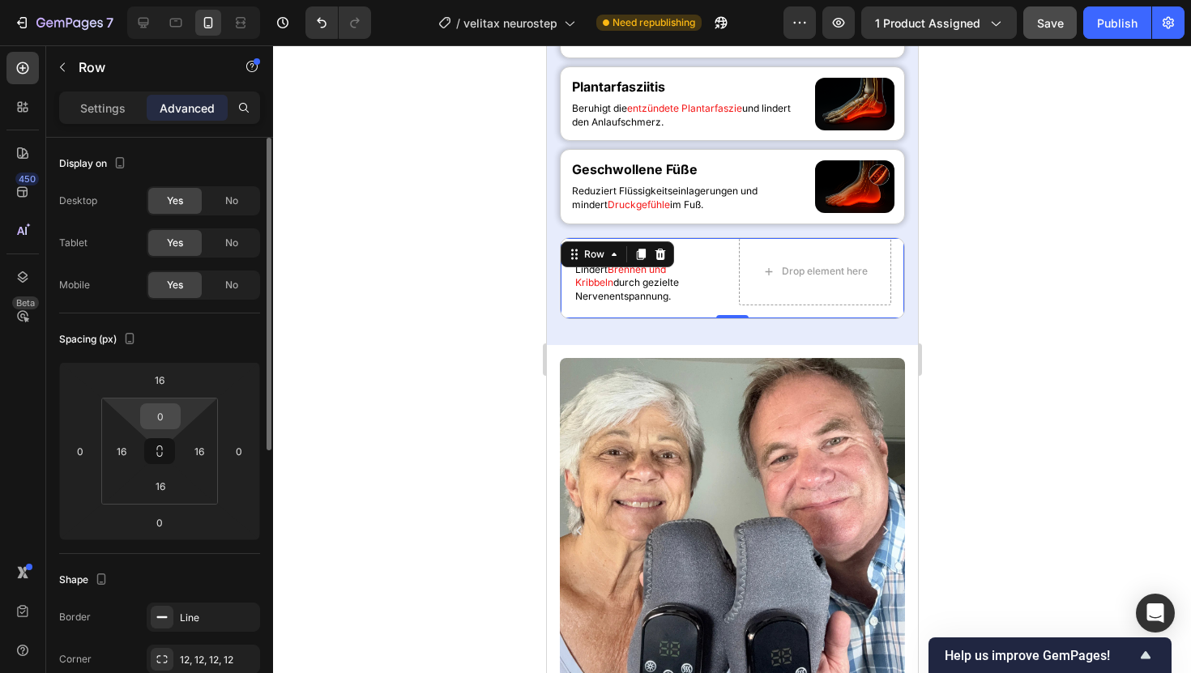
click at [168, 415] on input "0" at bounding box center [160, 416] width 32 height 24
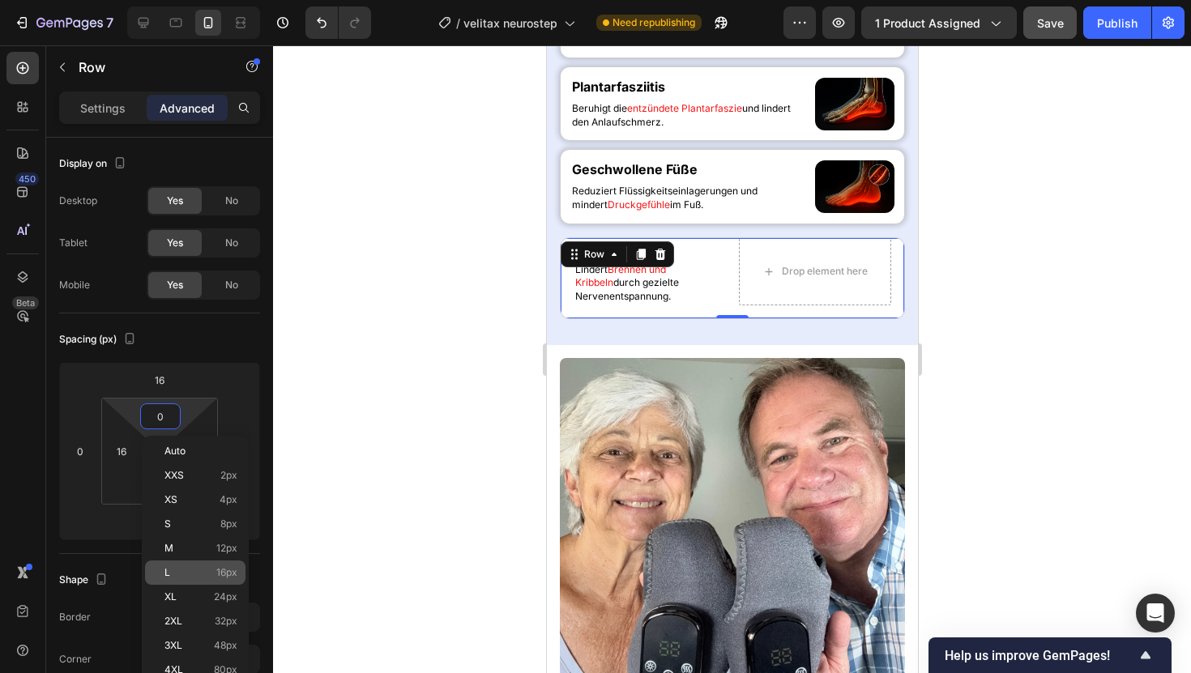
click at [236, 577] on span "16px" at bounding box center [226, 572] width 21 height 11
type input "16"
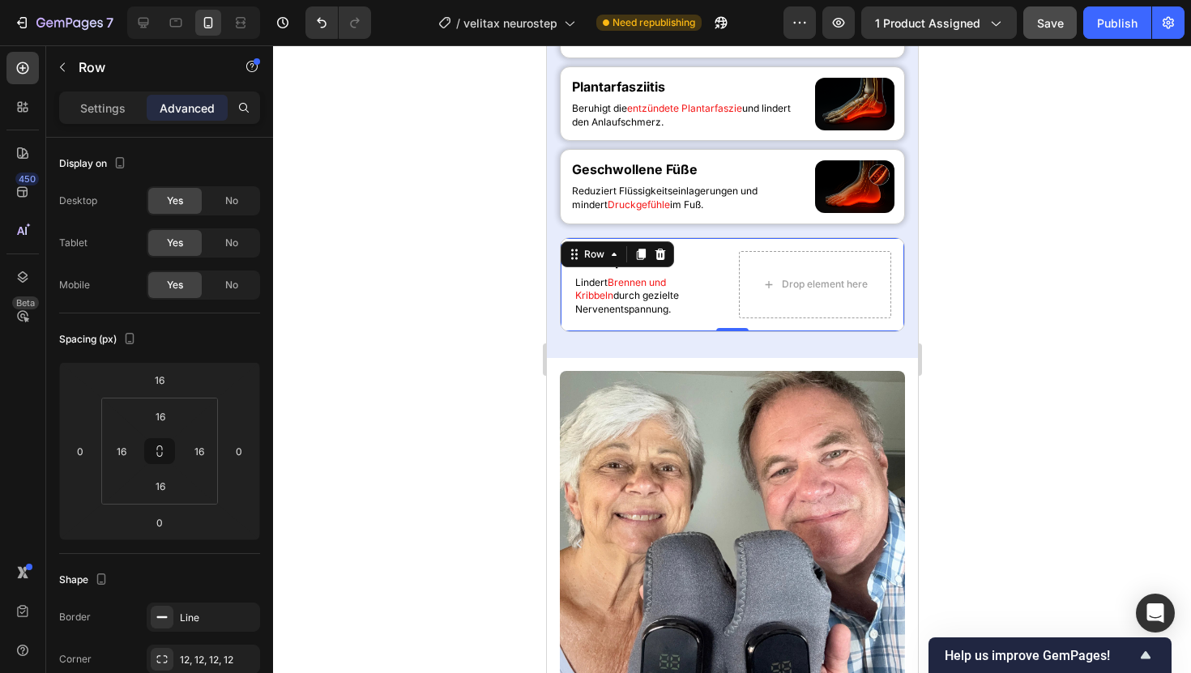
click at [413, 299] on div at bounding box center [732, 359] width 918 height 628
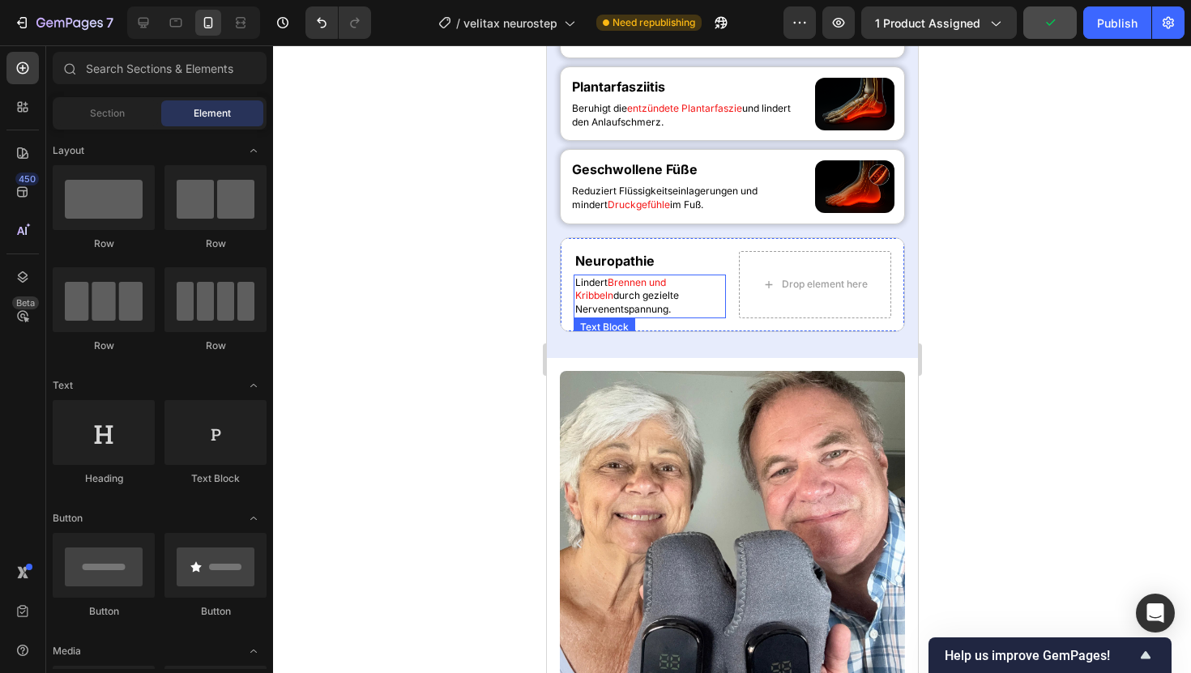
click at [665, 302] on span "Brennen und Kribbeln" at bounding box center [620, 289] width 91 height 26
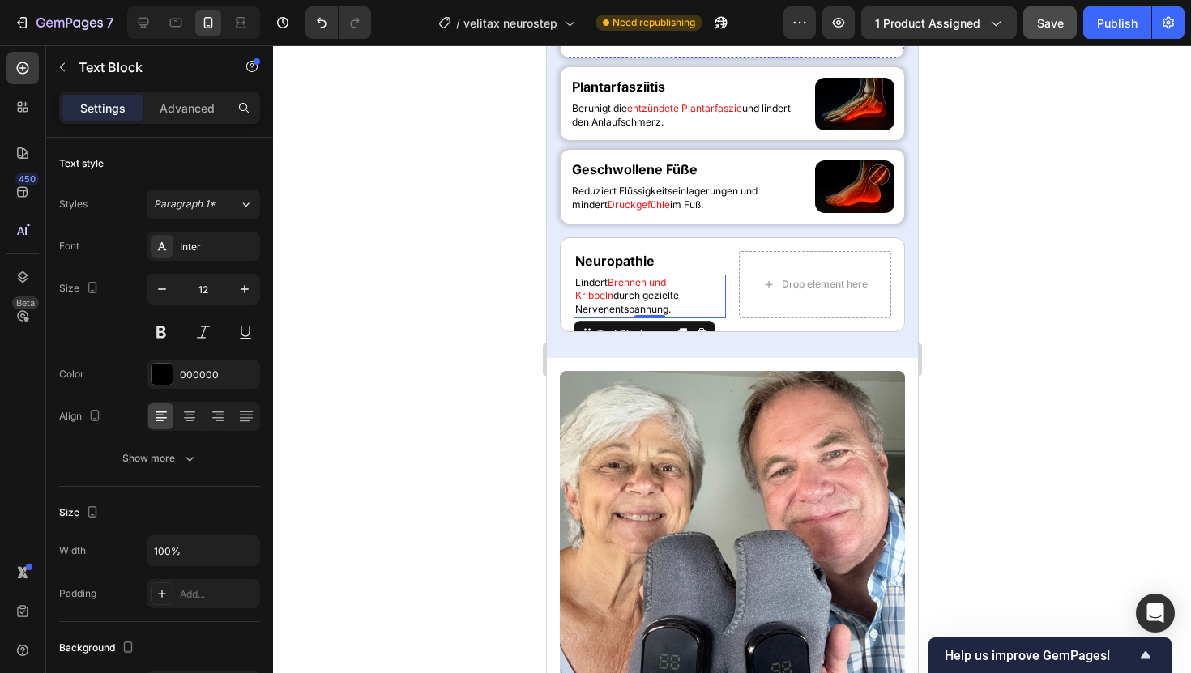
click at [863, 37] on div "Image" at bounding box center [853, 11] width 79 height 53
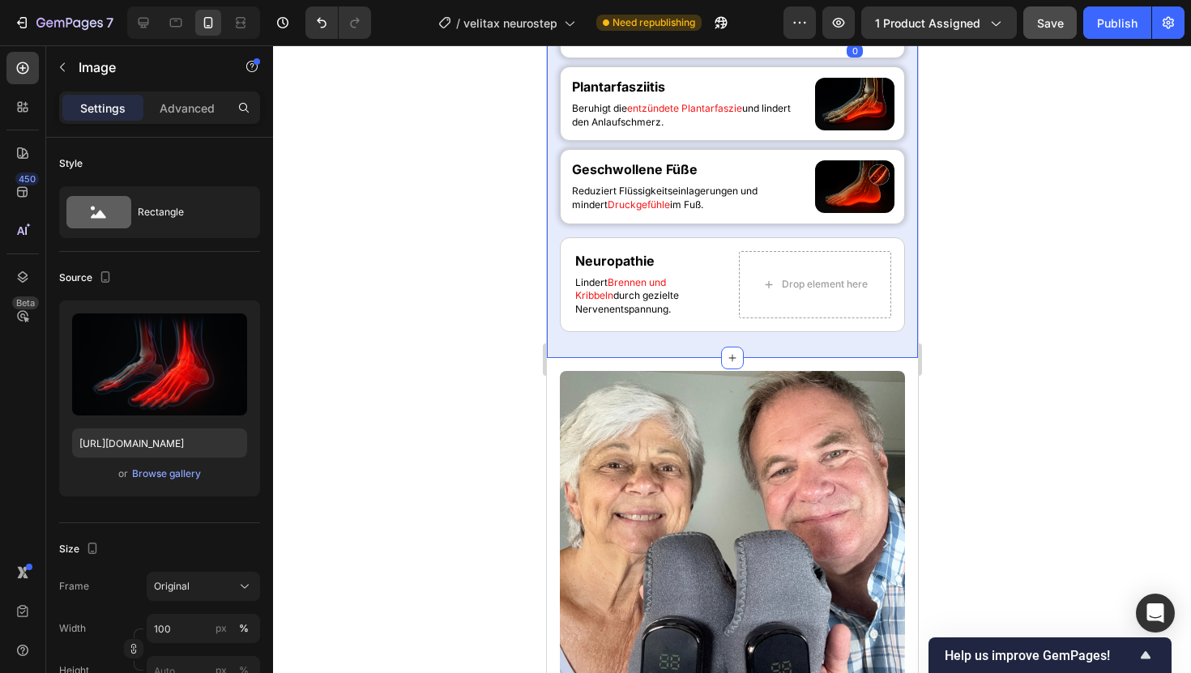
click at [905, 189] on div "Neuropathie Heading [PERSON_NAME] und Kribbeln durch gezielte Nervenentspannung…" at bounding box center [731, 153] width 371 height 410
click at [881, 37] on img at bounding box center [853, 11] width 79 height 53
click at [896, 7] on icon at bounding box center [902, 0] width 13 height 13
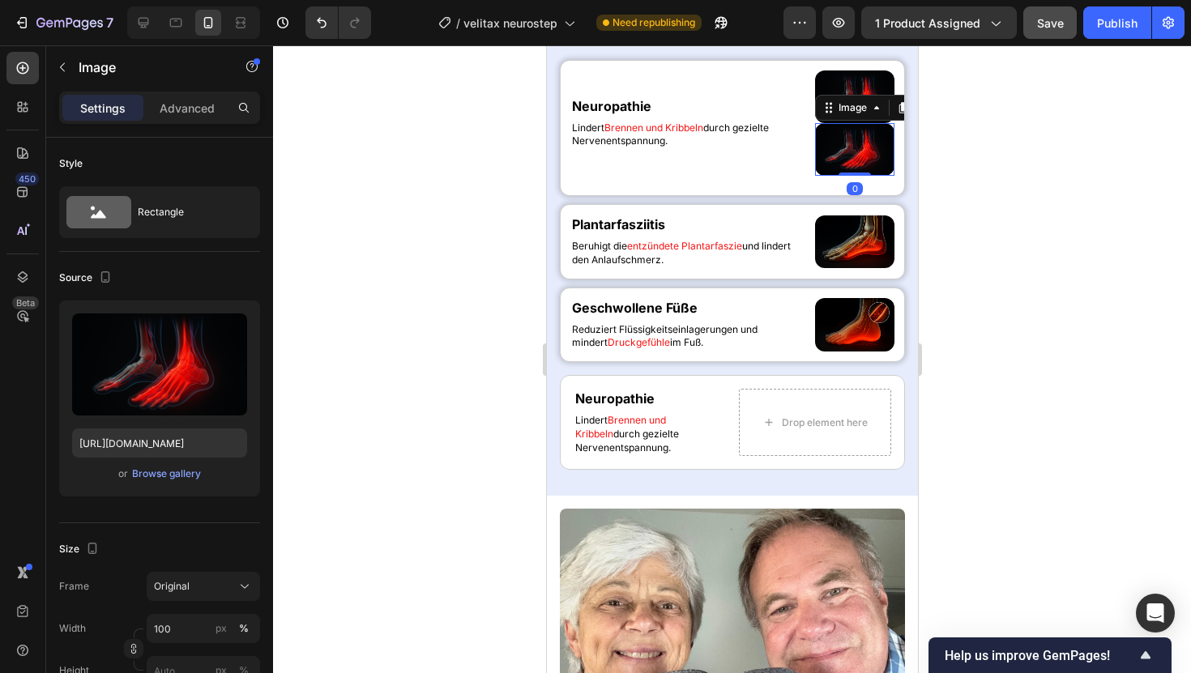
scroll to position [1020, 0]
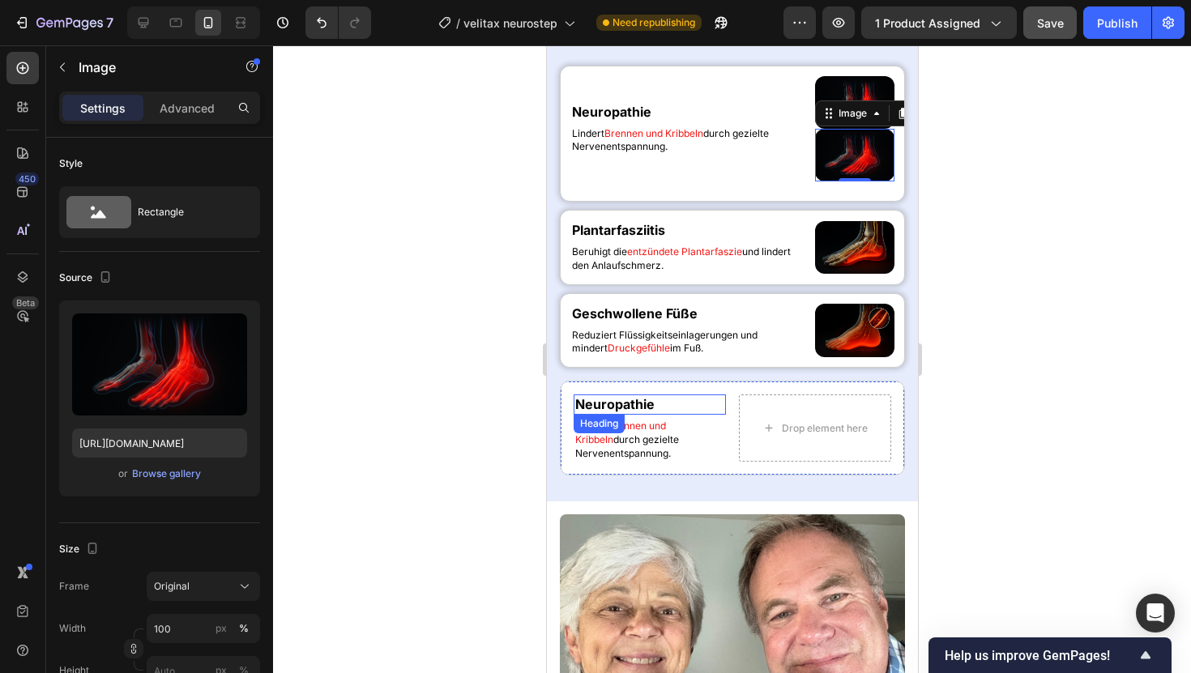
click at [664, 401] on h2 "Neuropathie" at bounding box center [649, 405] width 152 height 20
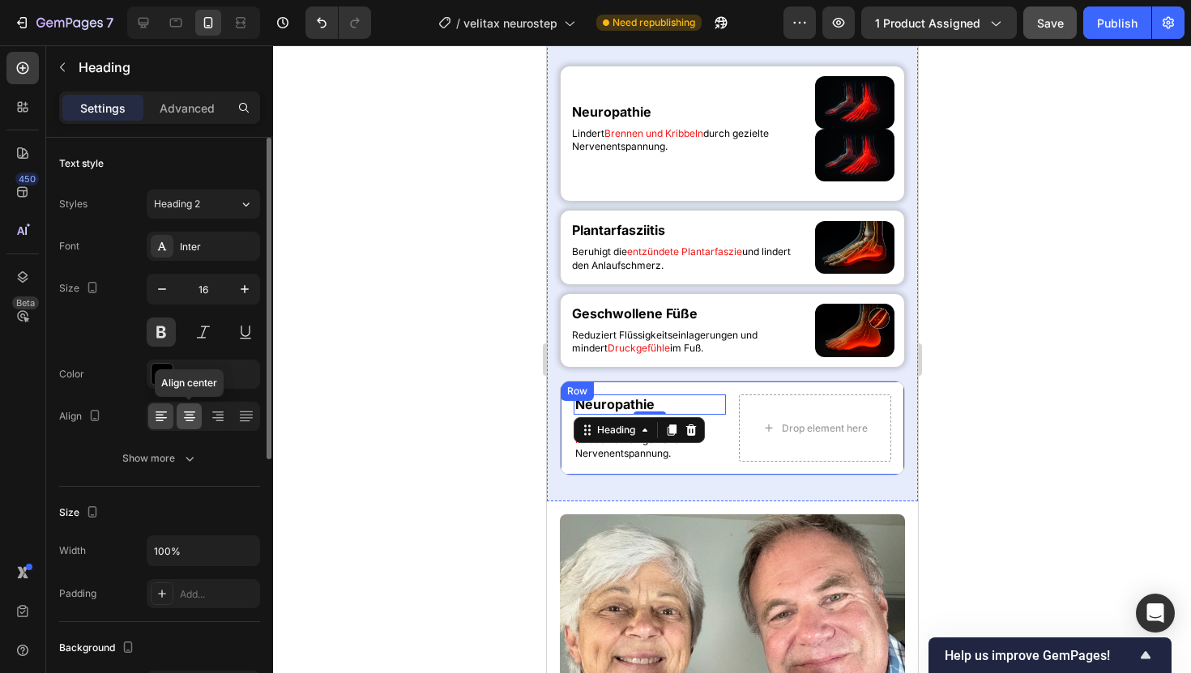
click at [194, 420] on icon at bounding box center [190, 416] width 16 height 16
click at [420, 327] on div at bounding box center [732, 359] width 918 height 628
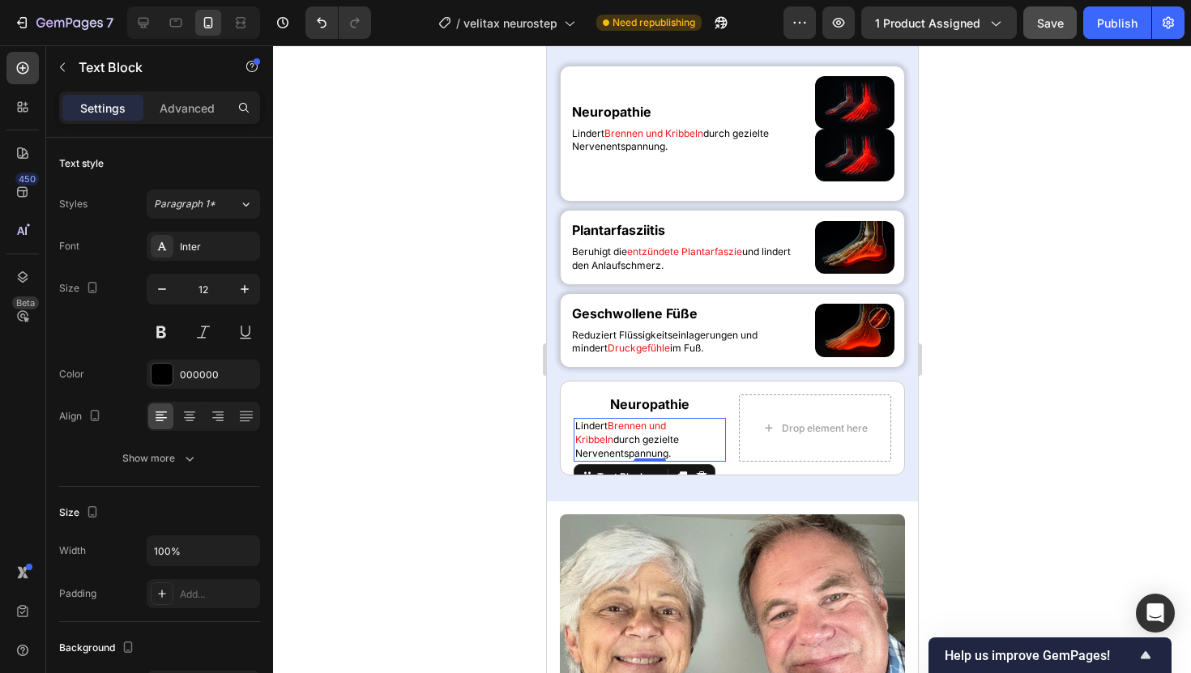
click at [603, 442] on p "[PERSON_NAME] und Kribbeln durch gezielte Nervenentspannung." at bounding box center [649, 440] width 149 height 41
click at [183, 412] on icon at bounding box center [190, 416] width 16 height 16
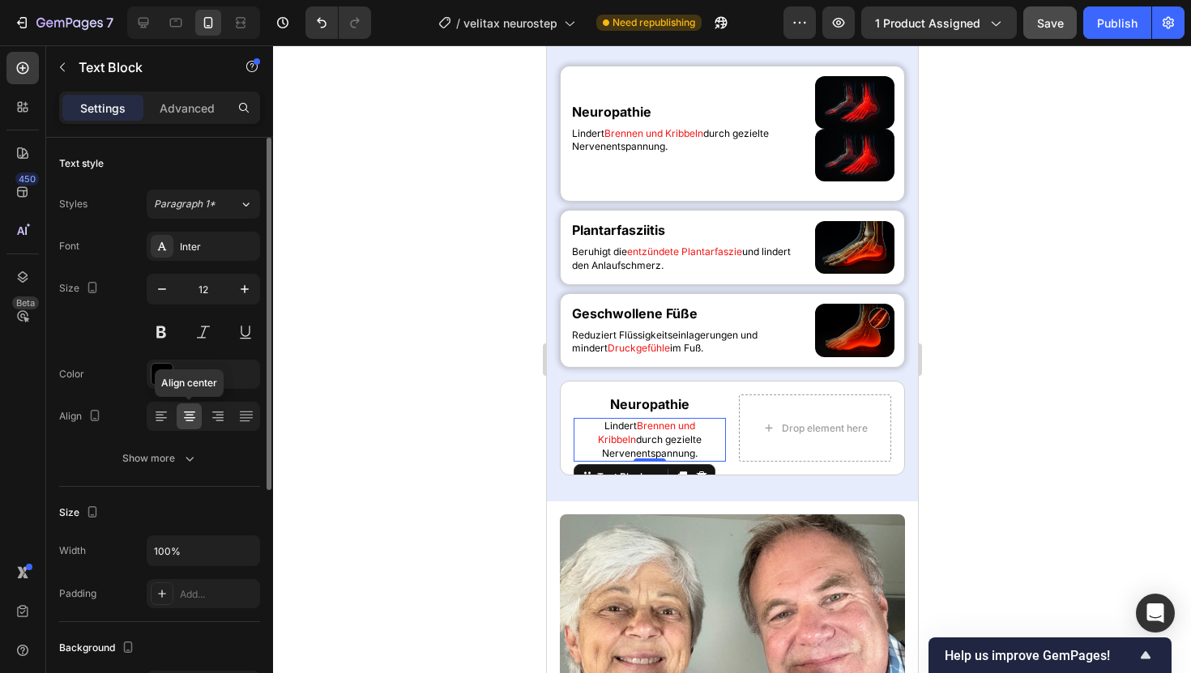
click at [183, 412] on icon at bounding box center [190, 416] width 16 height 16
click at [361, 334] on div at bounding box center [732, 359] width 918 height 628
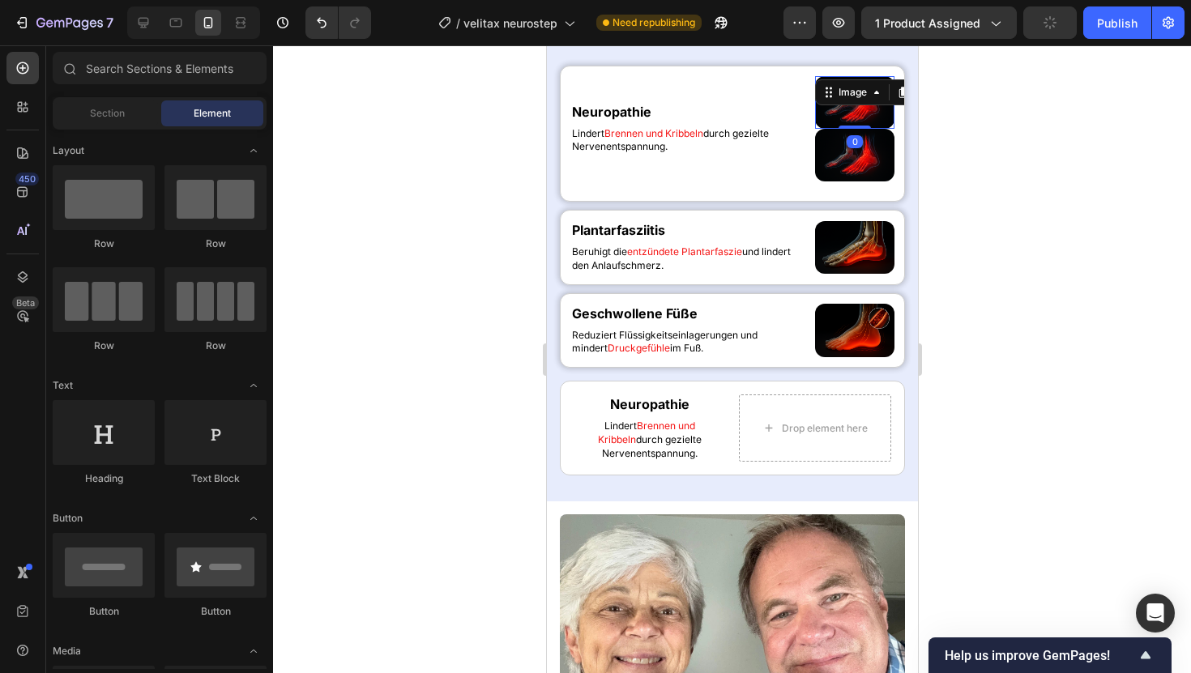
click at [867, 103] on div "Image 0" at bounding box center [853, 102] width 79 height 53
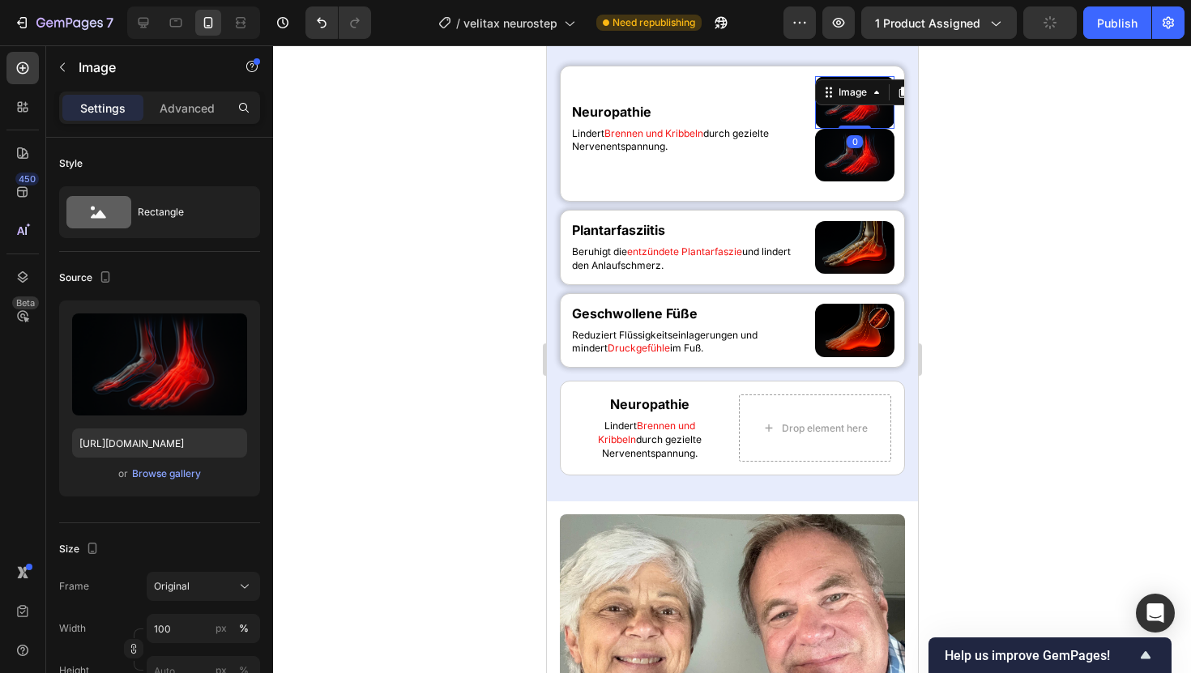
click at [867, 103] on div "Image" at bounding box center [875, 92] width 122 height 26
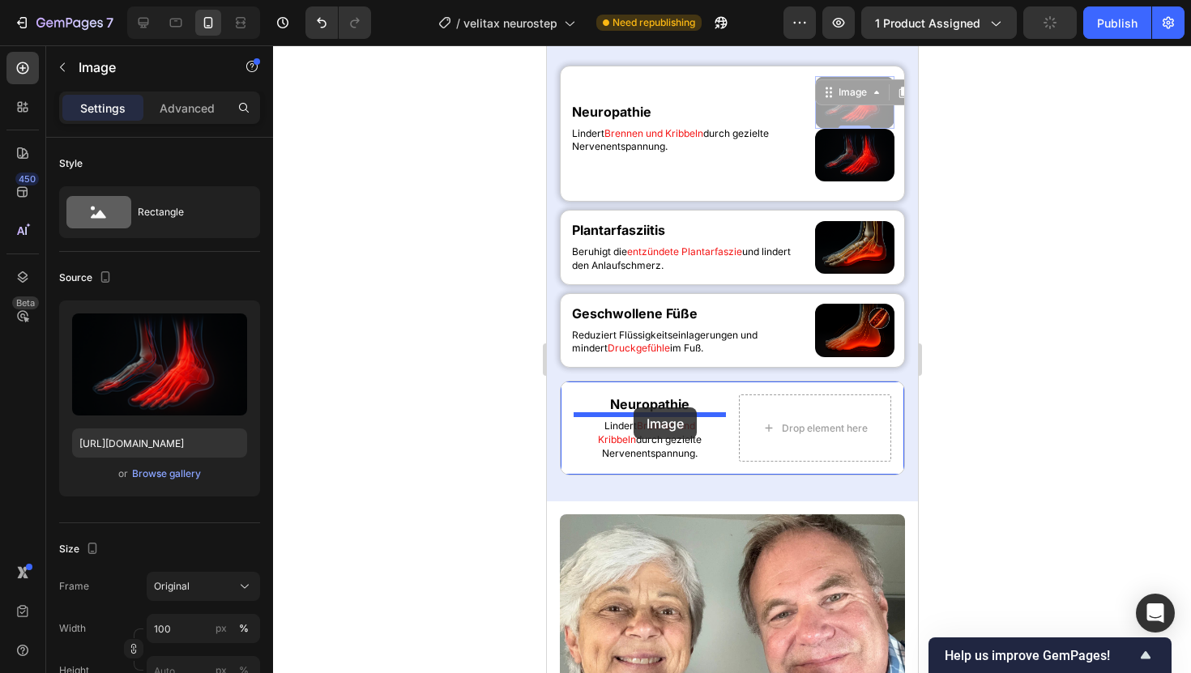
drag, startPoint x: 831, startPoint y: 96, endPoint x: 633, endPoint y: 407, distance: 368.0
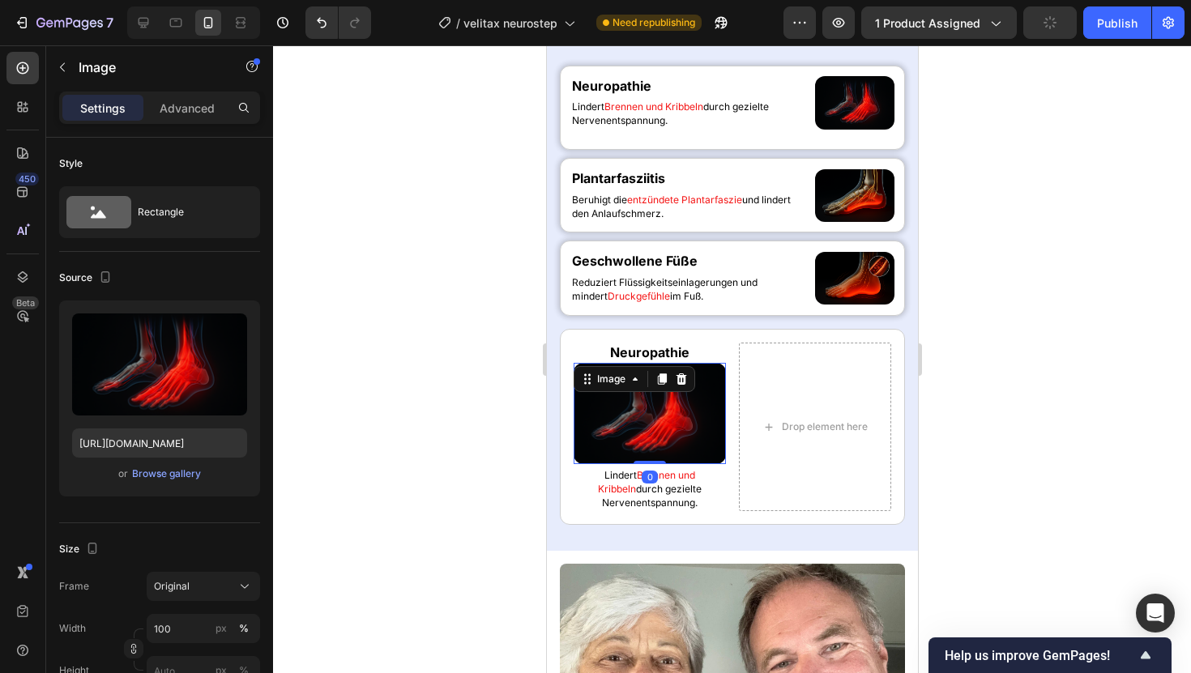
click at [412, 346] on div at bounding box center [732, 359] width 918 height 628
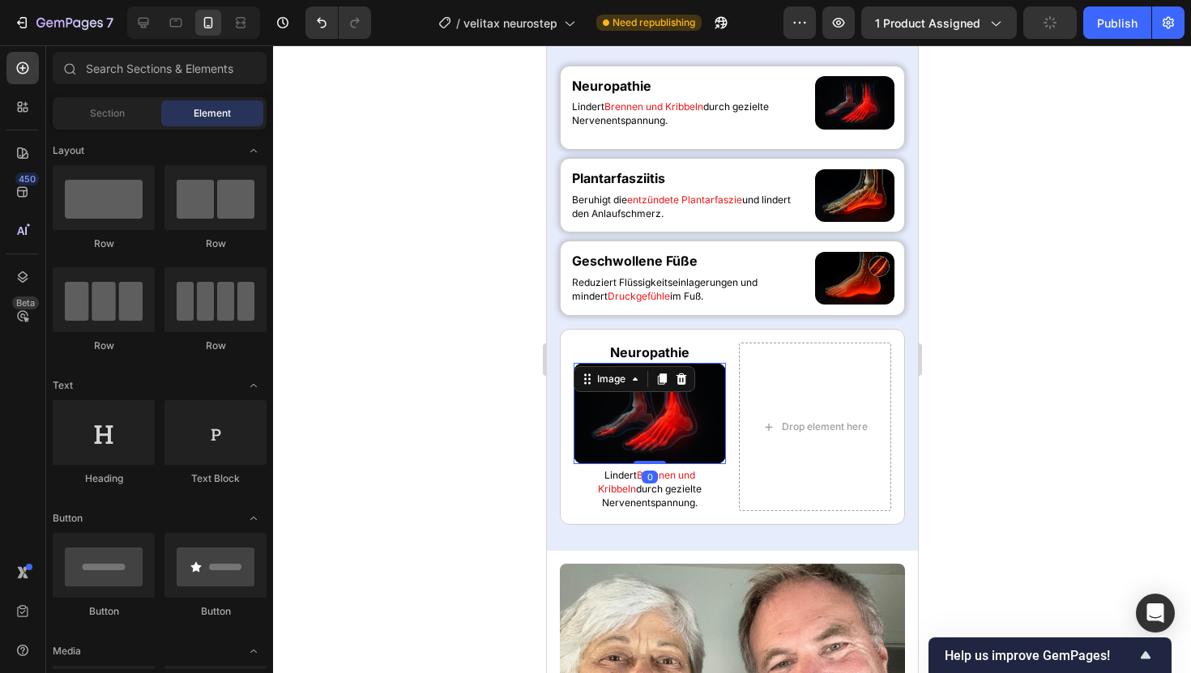
click at [643, 390] on div "Image 0" at bounding box center [649, 413] width 152 height 101
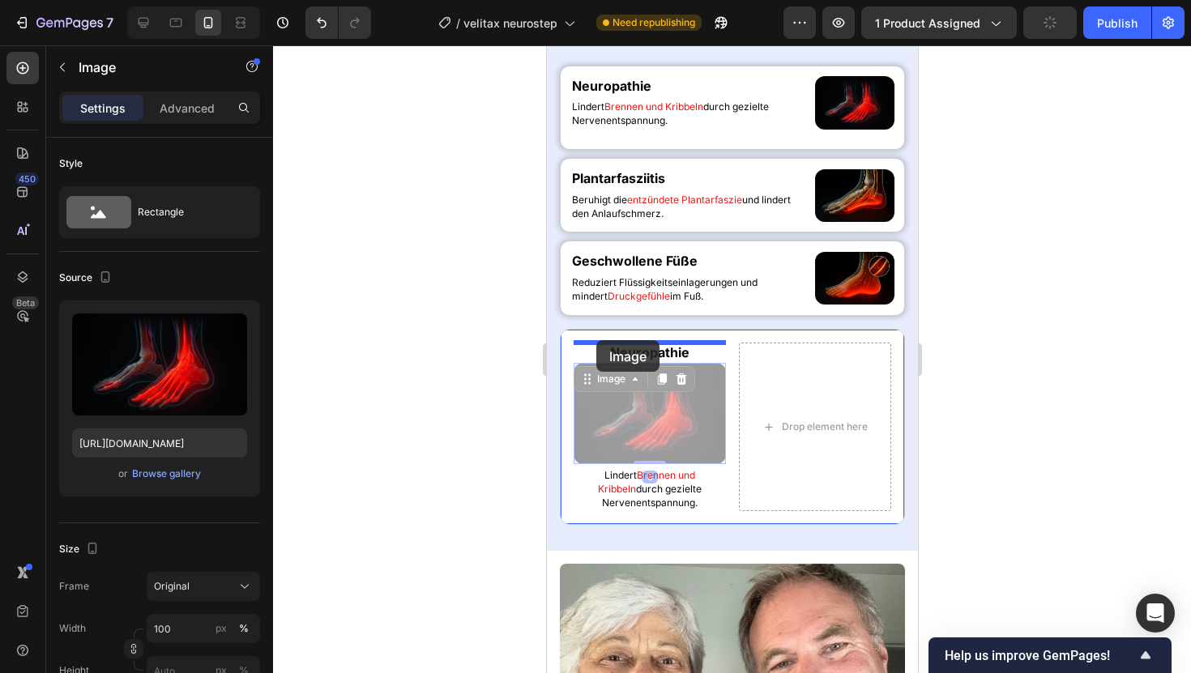
drag, startPoint x: 588, startPoint y: 378, endPoint x: 596, endPoint y: 340, distance: 38.0
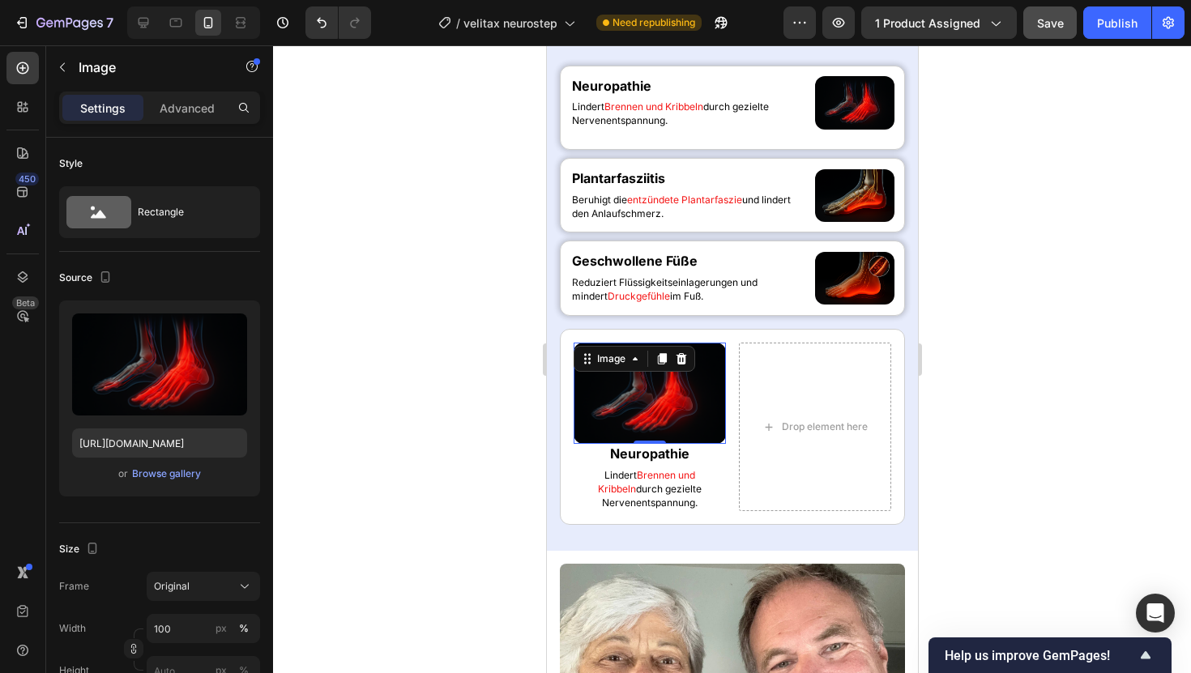
click at [449, 330] on div at bounding box center [732, 359] width 918 height 628
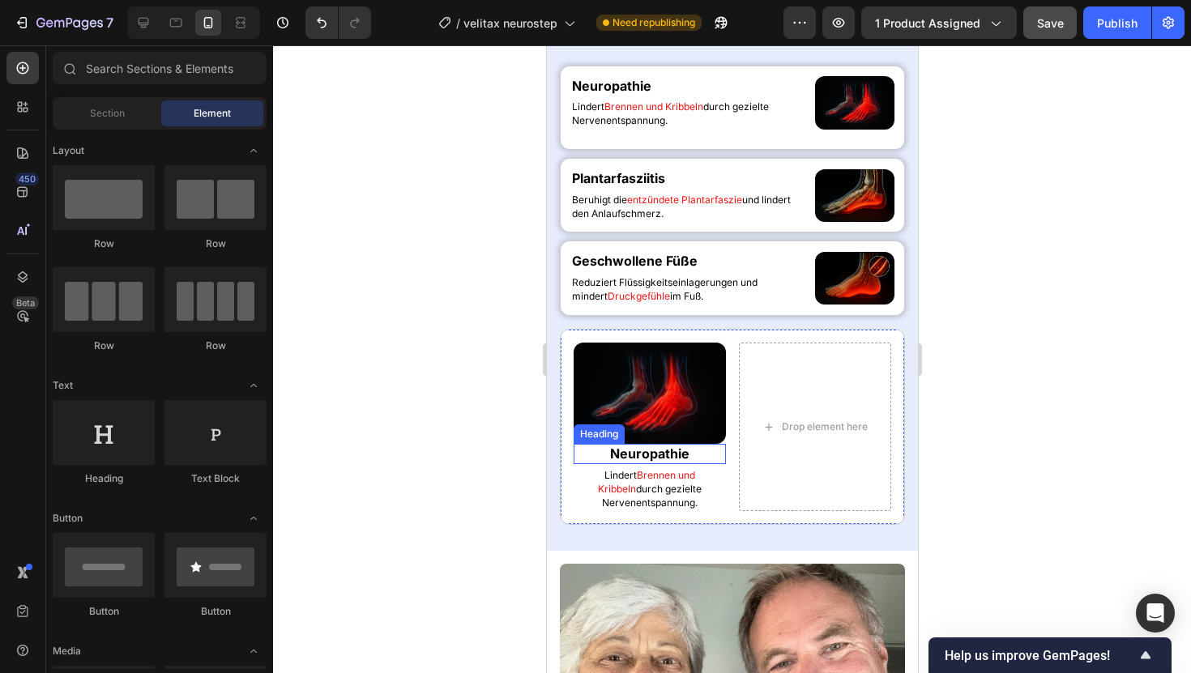
click at [624, 452] on h2 "Neuropathie" at bounding box center [649, 454] width 152 height 20
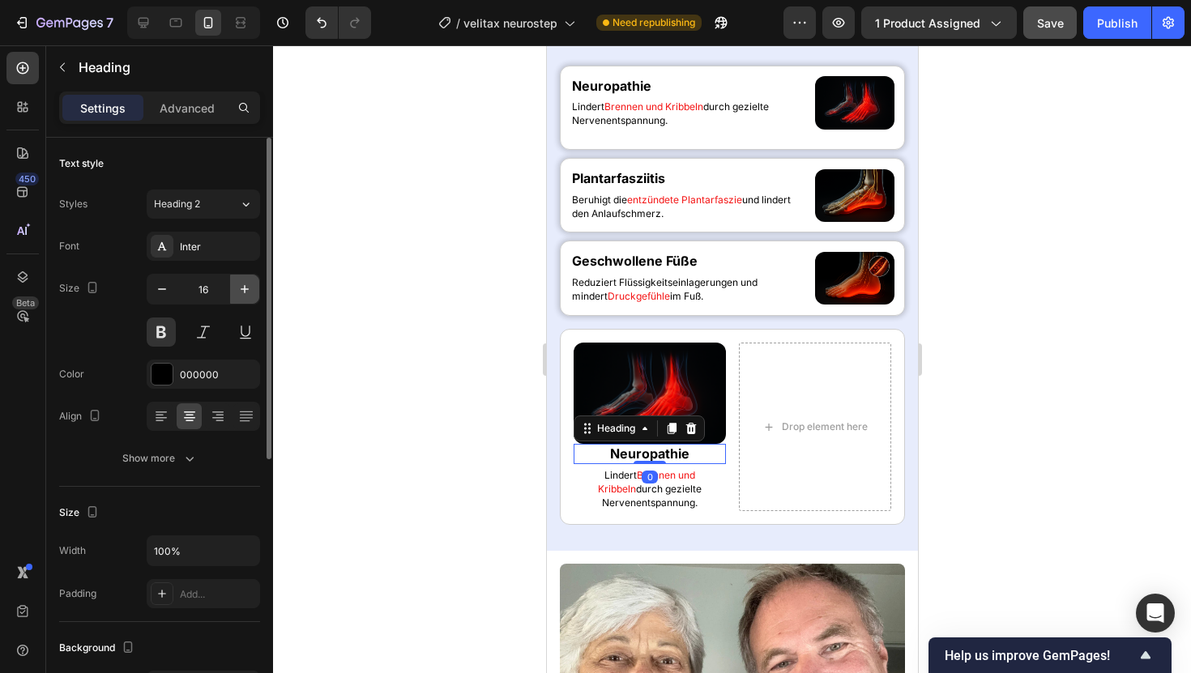
click at [249, 288] on icon "button" at bounding box center [245, 289] width 16 height 16
click at [168, 293] on icon "button" at bounding box center [162, 289] width 16 height 16
type input "16"
click at [442, 262] on div at bounding box center [732, 359] width 918 height 628
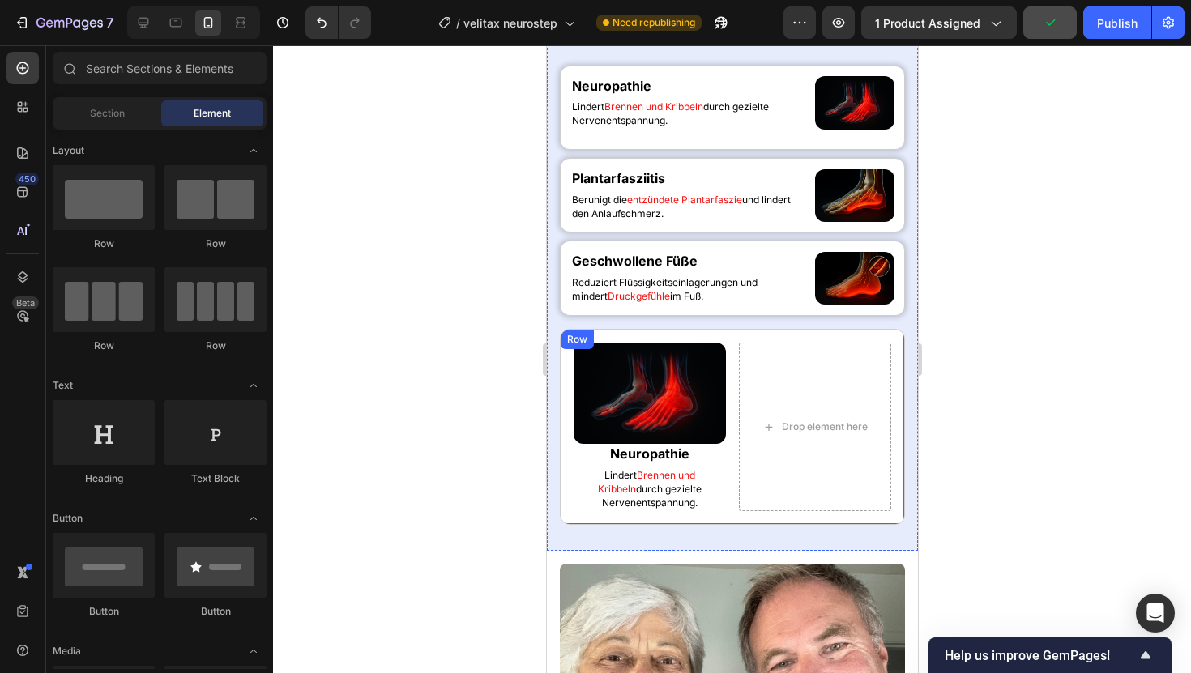
click at [735, 442] on div "Image Neuropathie Heading [PERSON_NAME] und Kribbeln durch gezielte Nervenentsp…" at bounding box center [731, 427] width 345 height 197
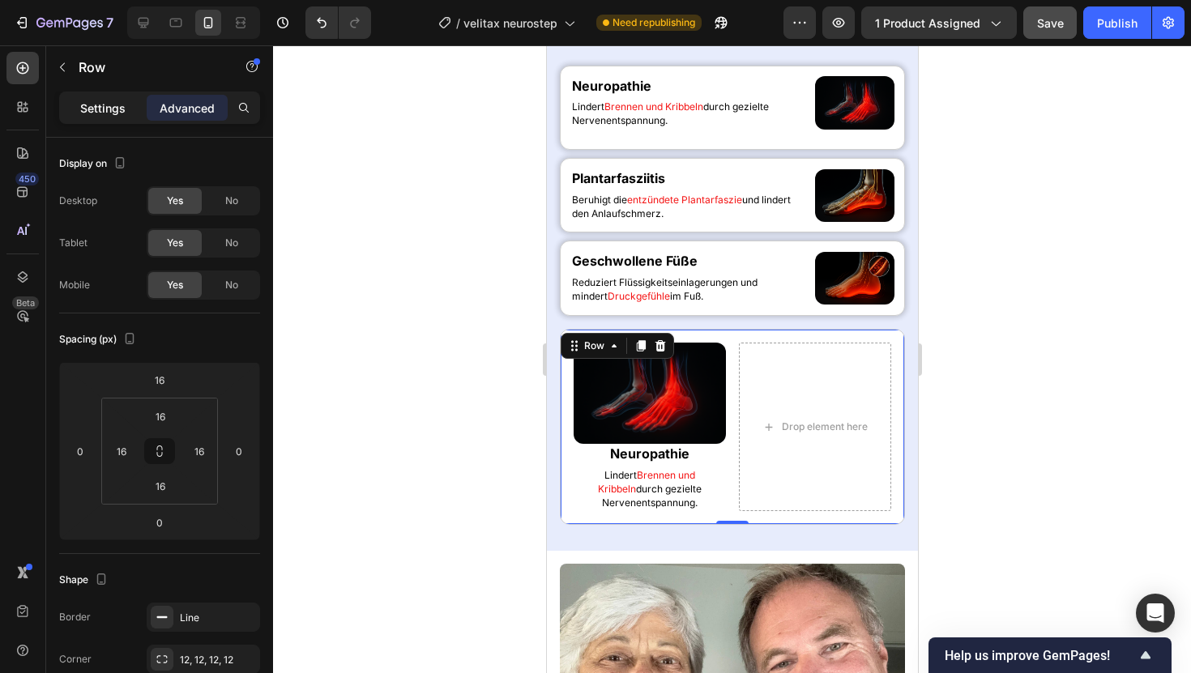
click at [108, 110] on p "Settings" at bounding box center [102, 108] width 45 height 17
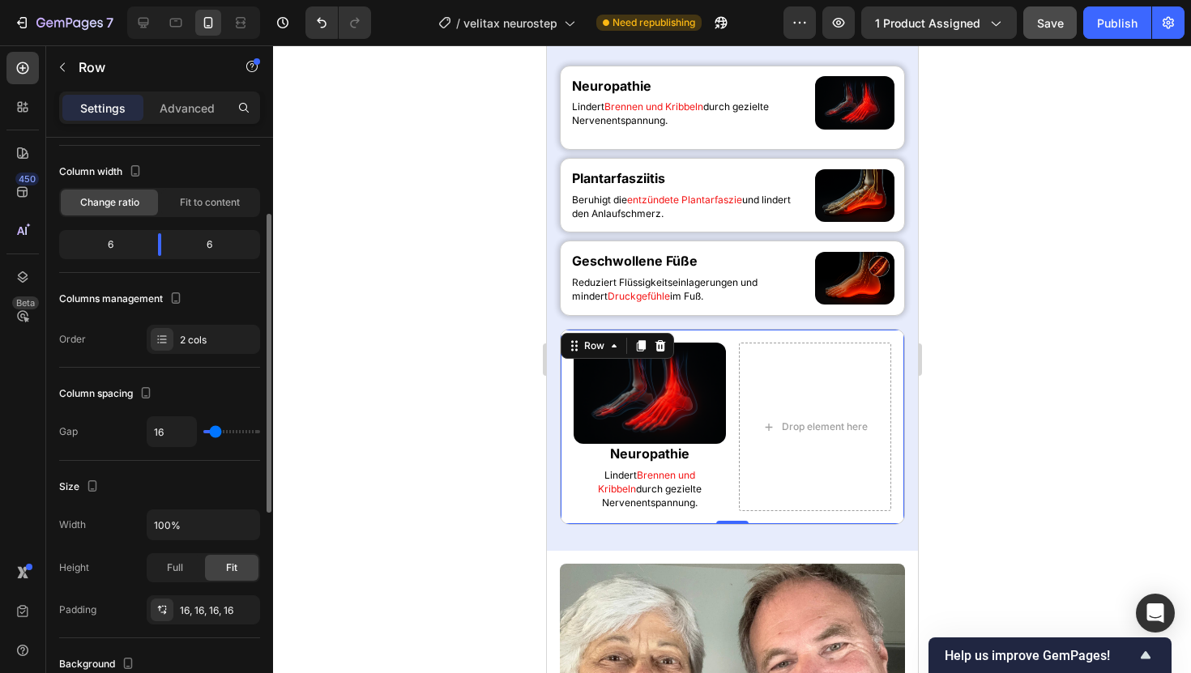
scroll to position [106, 0]
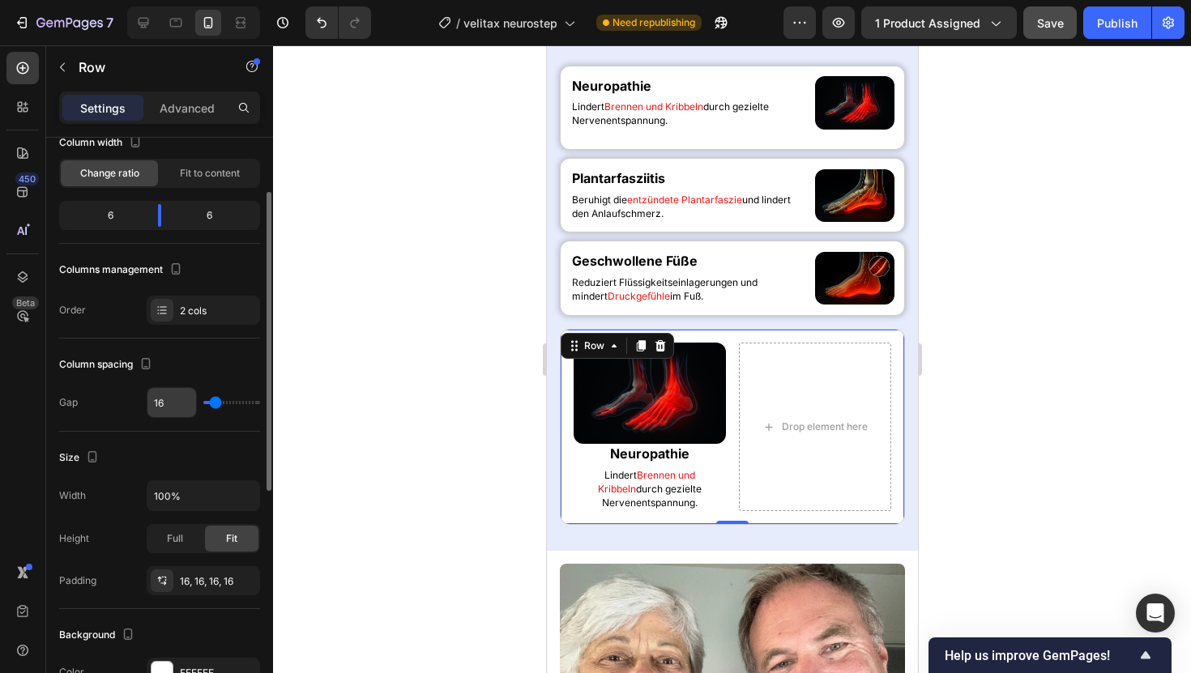
click at [182, 388] on input "16" at bounding box center [171, 402] width 49 height 29
click at [171, 416] on input "16" at bounding box center [171, 402] width 49 height 29
click at [171, 412] on input "16" at bounding box center [171, 402] width 49 height 29
type input "3"
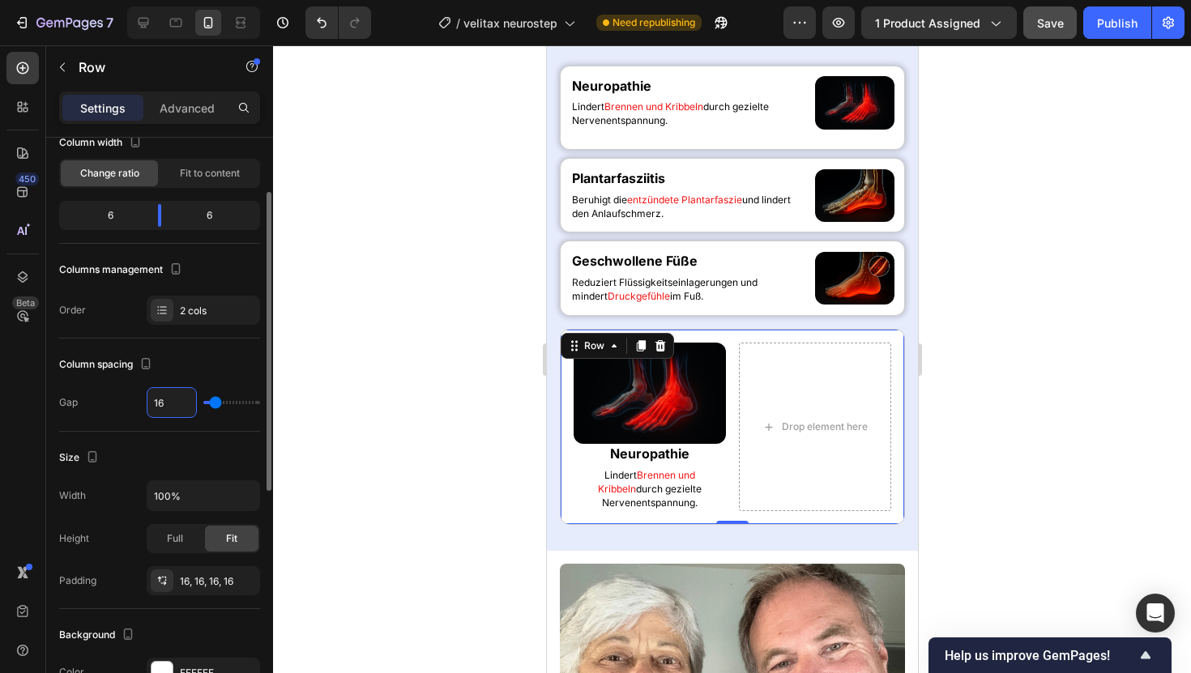
type input "3"
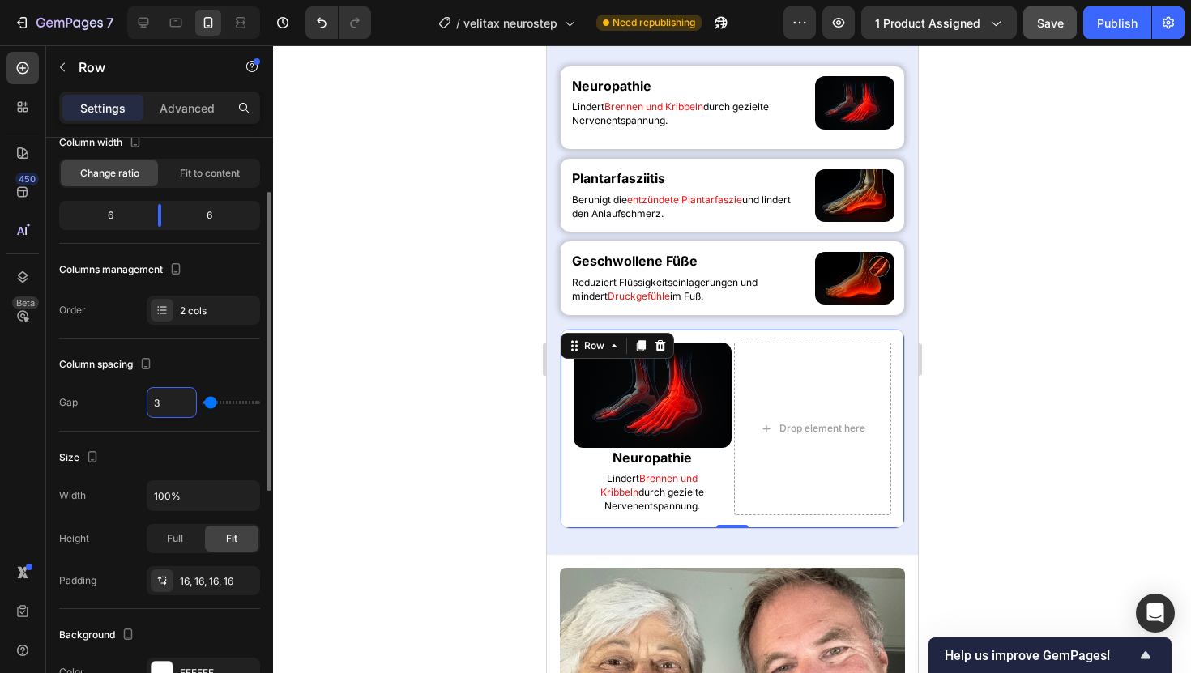
type input "32"
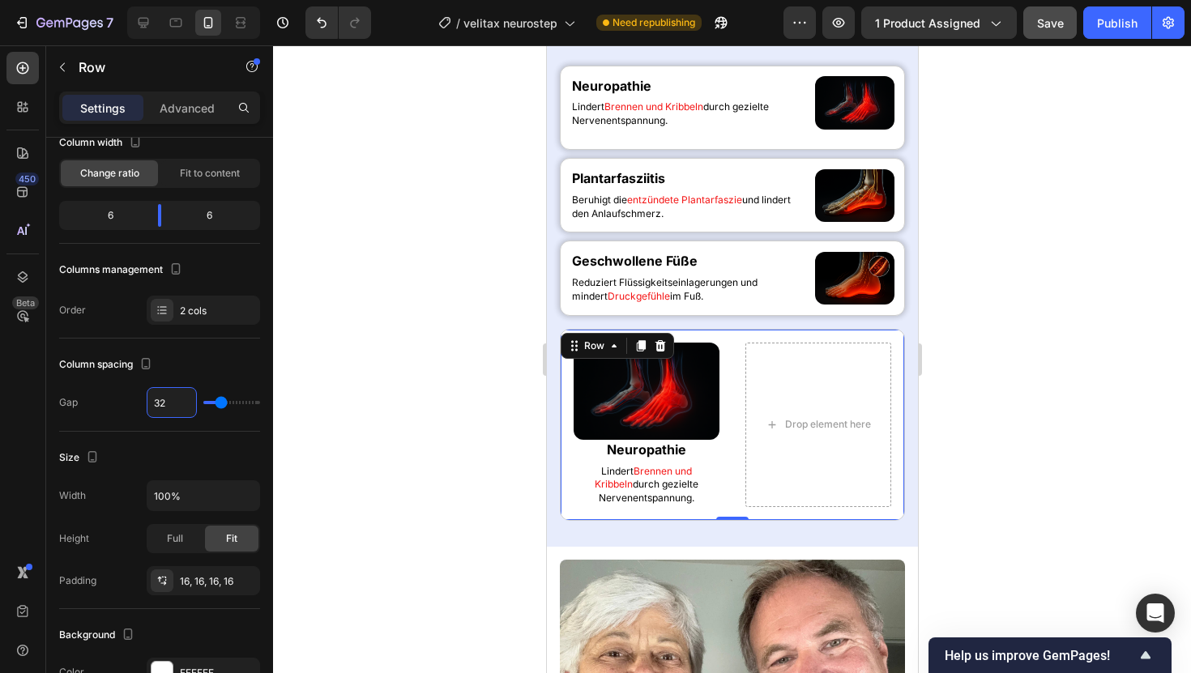
click at [408, 323] on div at bounding box center [732, 359] width 918 height 628
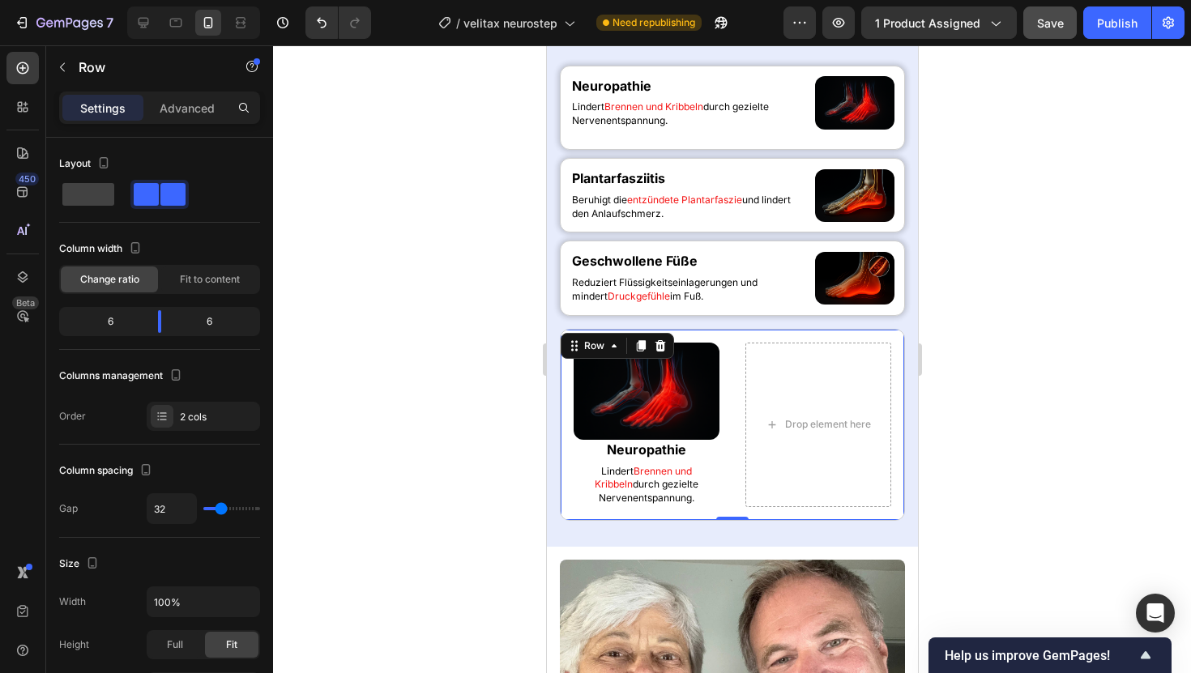
click at [739, 344] on div "Image Neuropathie Heading [PERSON_NAME] und Kribbeln durch gezielte Nervenentsp…" at bounding box center [731, 425] width 345 height 192
click at [175, 117] on div "Advanced" at bounding box center [187, 108] width 81 height 26
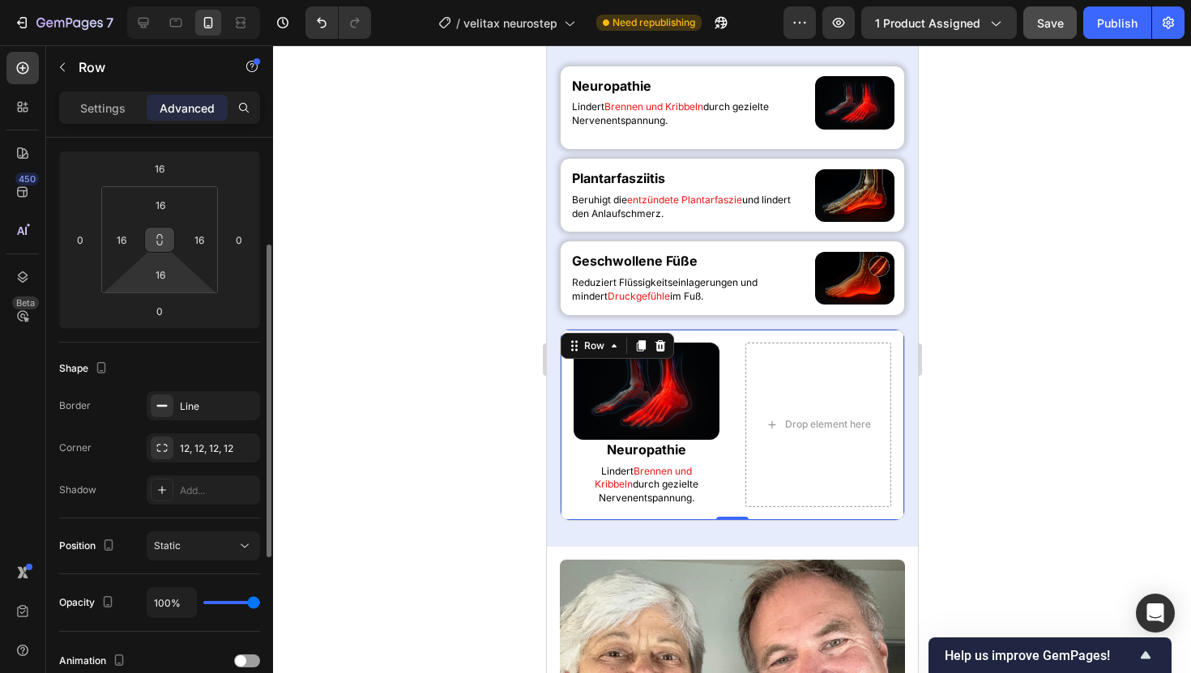
scroll to position [214, 0]
click at [130, 237] on input "16" at bounding box center [121, 237] width 24 height 24
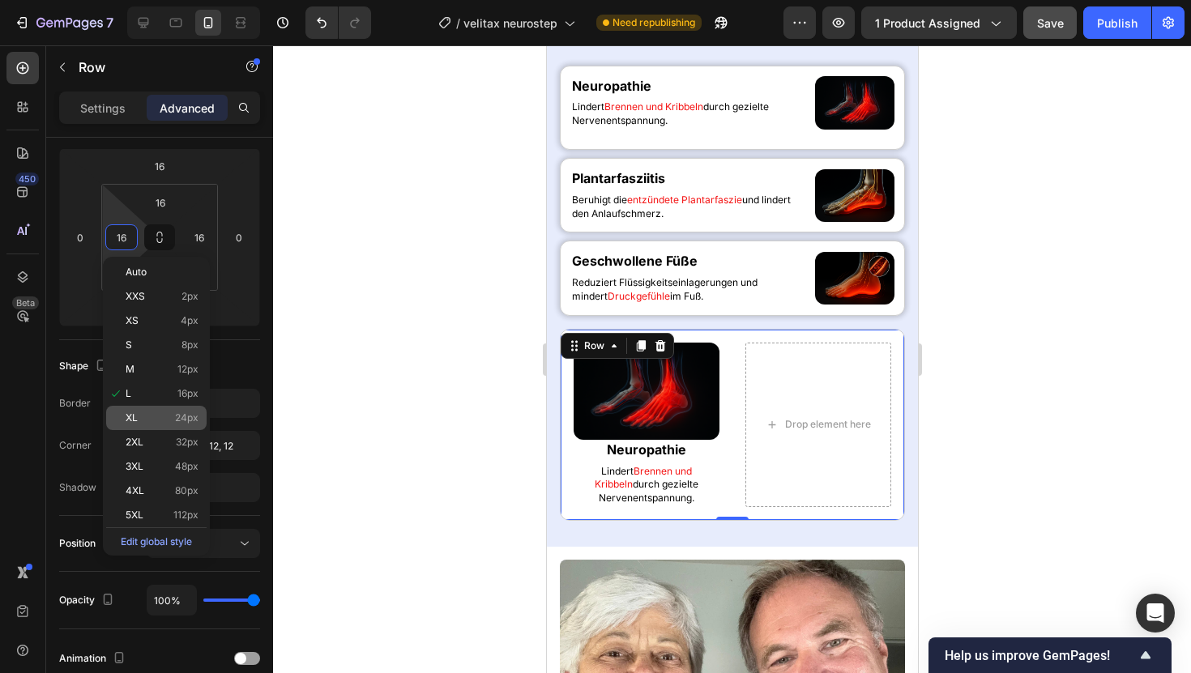
click at [182, 413] on span "24px" at bounding box center [186, 417] width 23 height 11
type input "24"
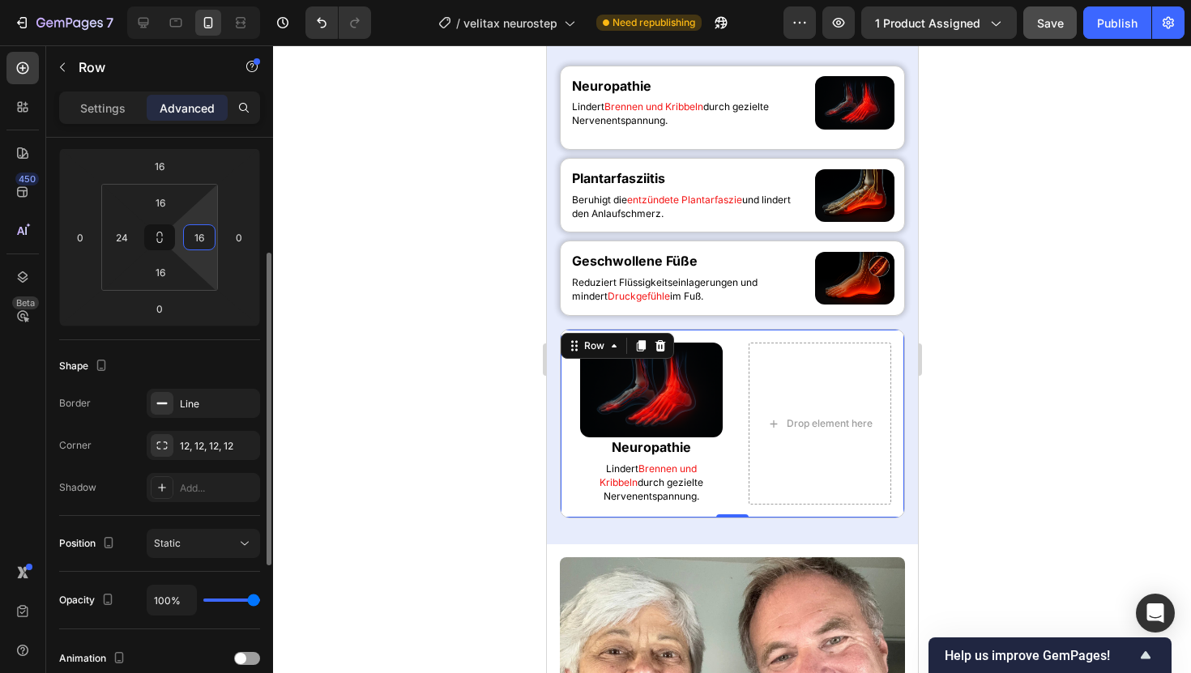
click at [195, 238] on input "16" at bounding box center [199, 237] width 24 height 24
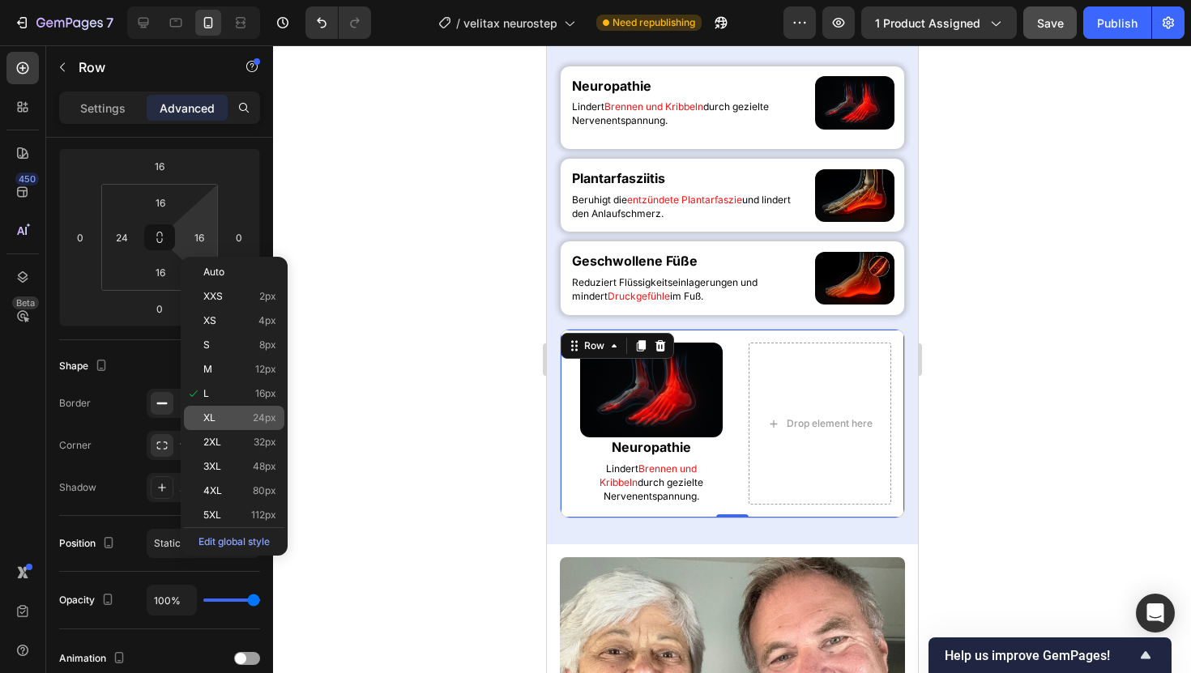
click at [229, 409] on div "XL 24px" at bounding box center [234, 418] width 100 height 24
type input "24"
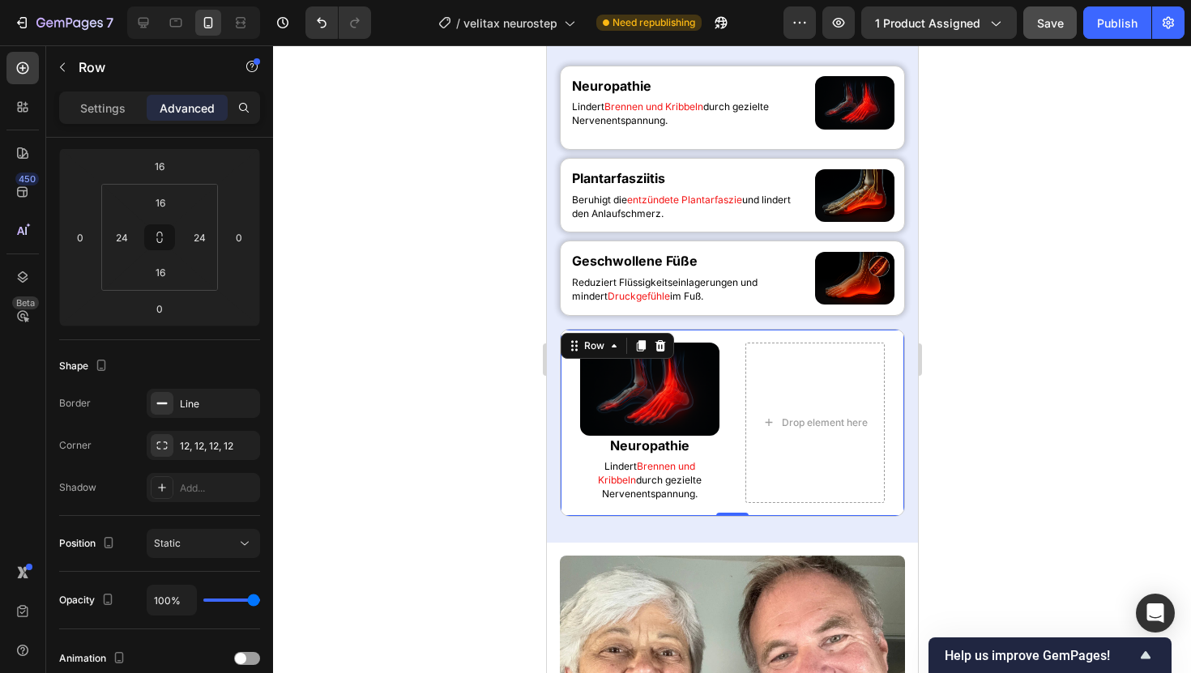
click at [377, 294] on div at bounding box center [732, 359] width 918 height 628
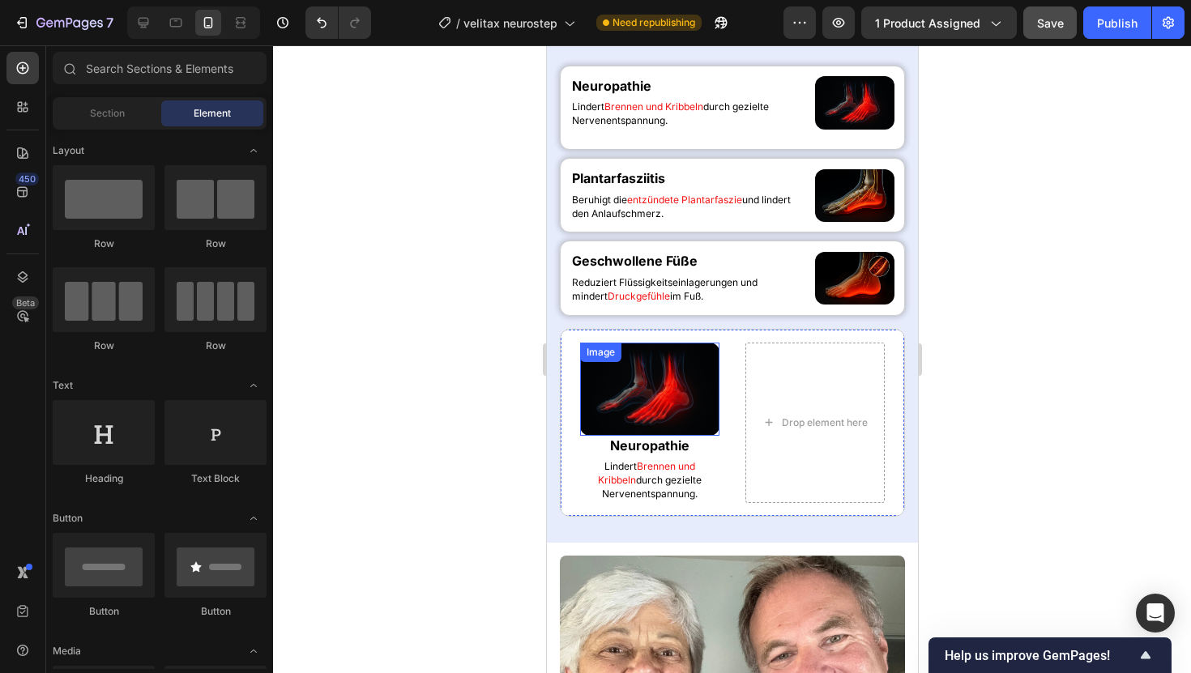
click at [636, 399] on img at bounding box center [648, 389] width 139 height 93
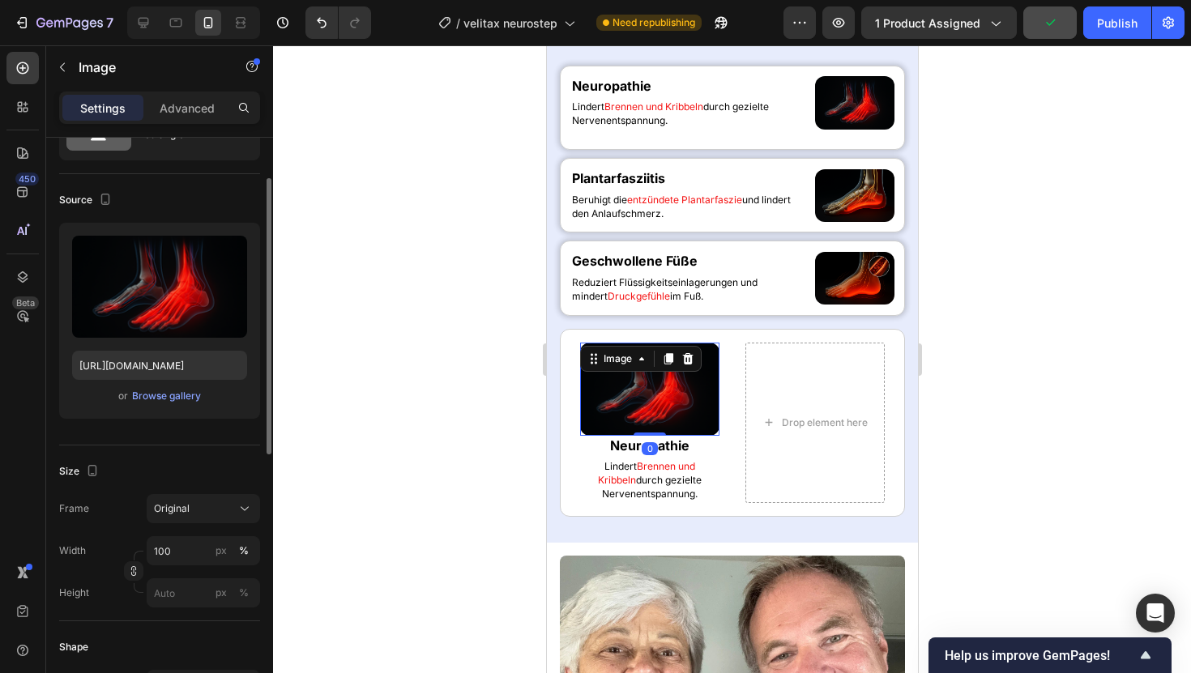
scroll to position [82, 0]
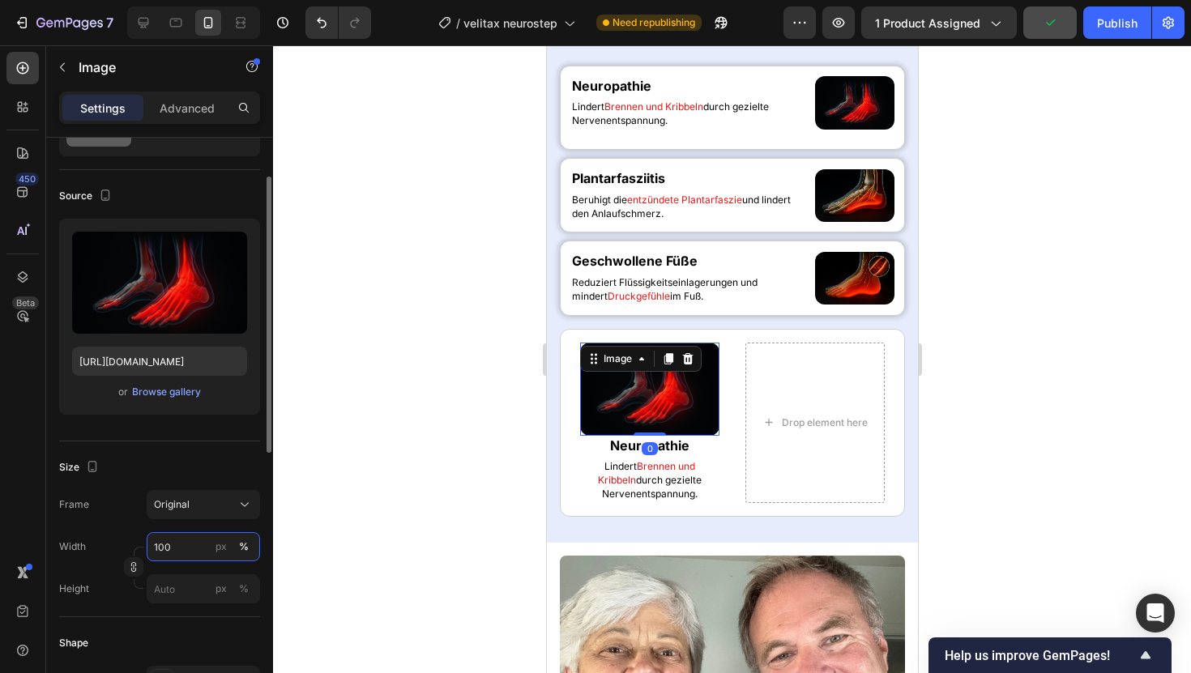
click at [190, 550] on input "100" at bounding box center [203, 546] width 113 height 29
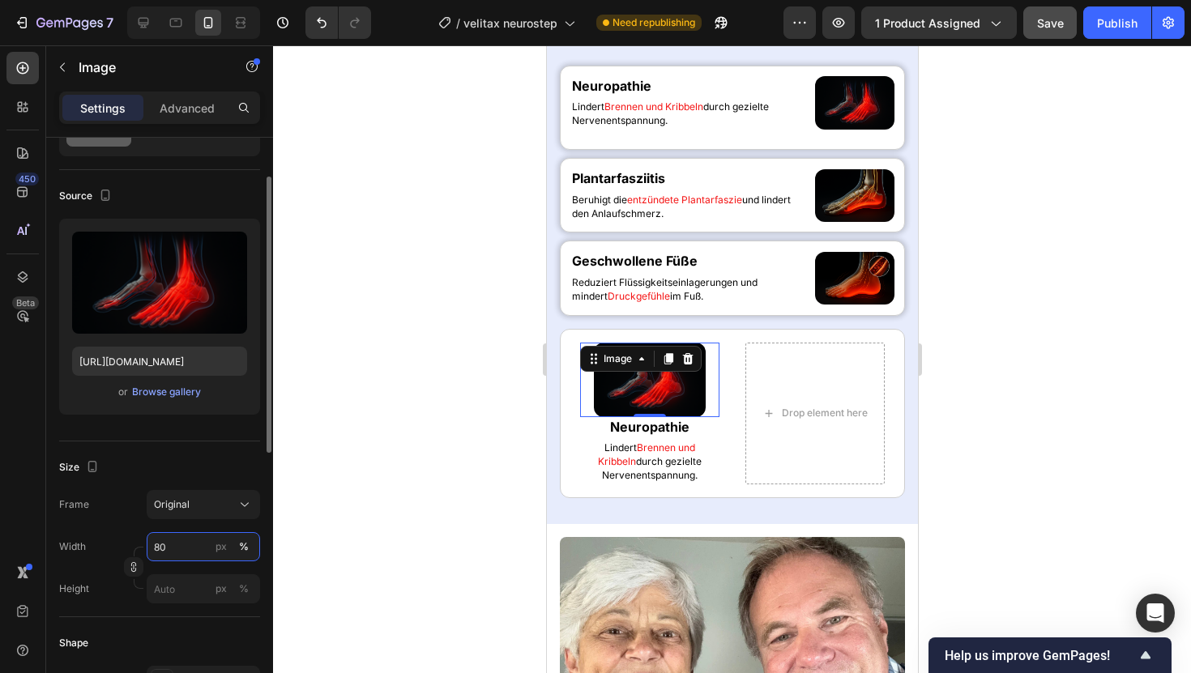
type input "8"
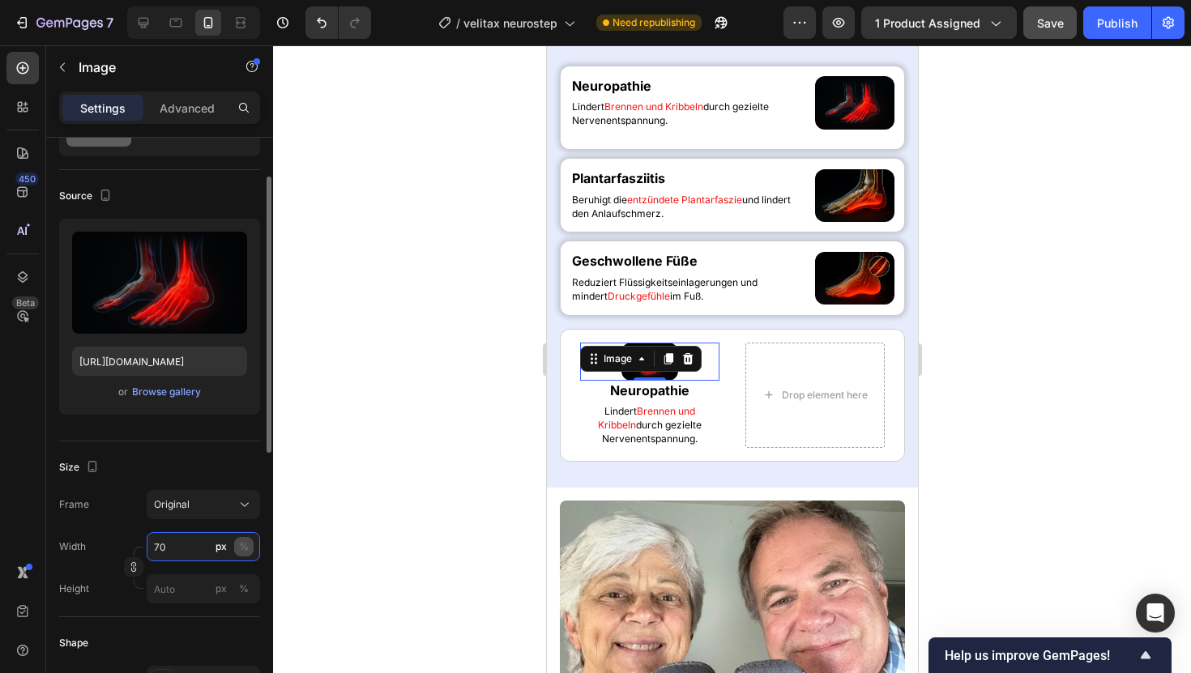
type input "70"
click at [246, 546] on div "%" at bounding box center [244, 547] width 10 height 15
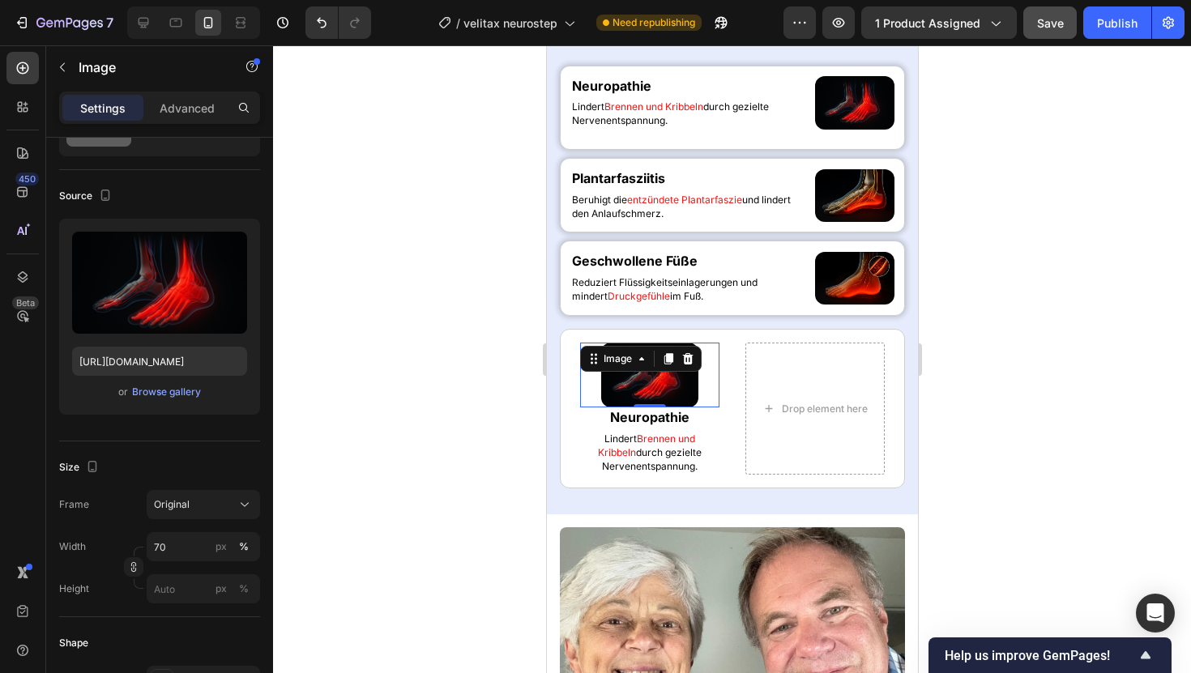
click at [395, 361] on div at bounding box center [732, 359] width 918 height 628
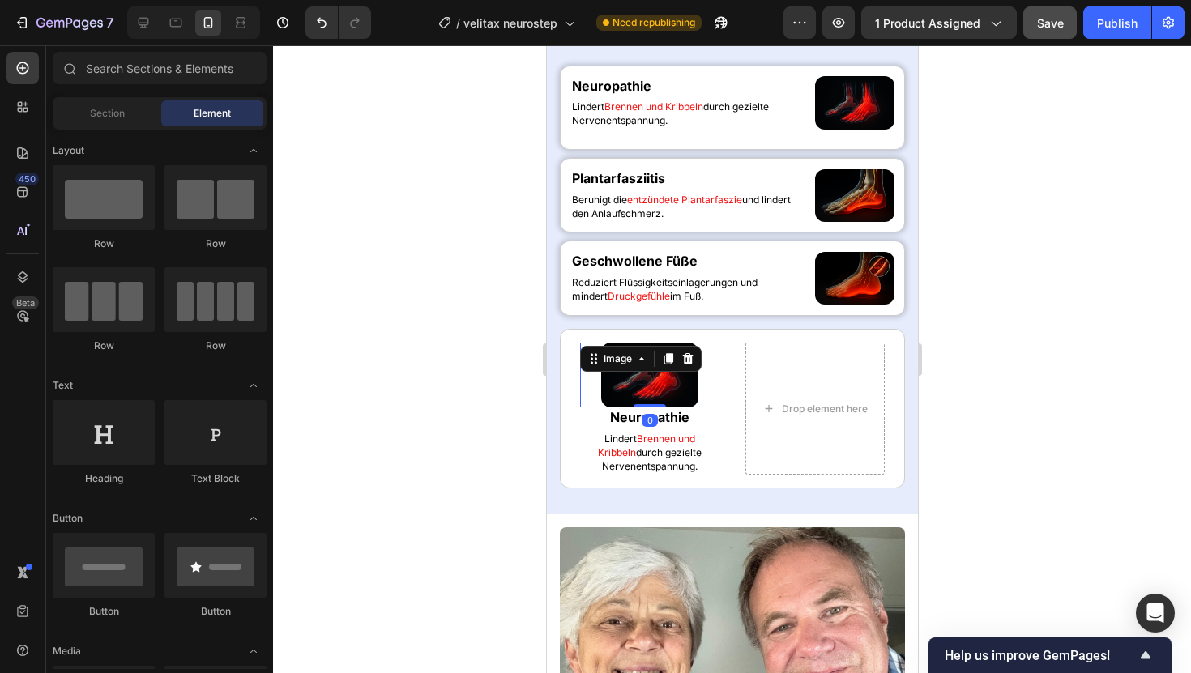
click at [621, 373] on img at bounding box center [648, 375] width 97 height 65
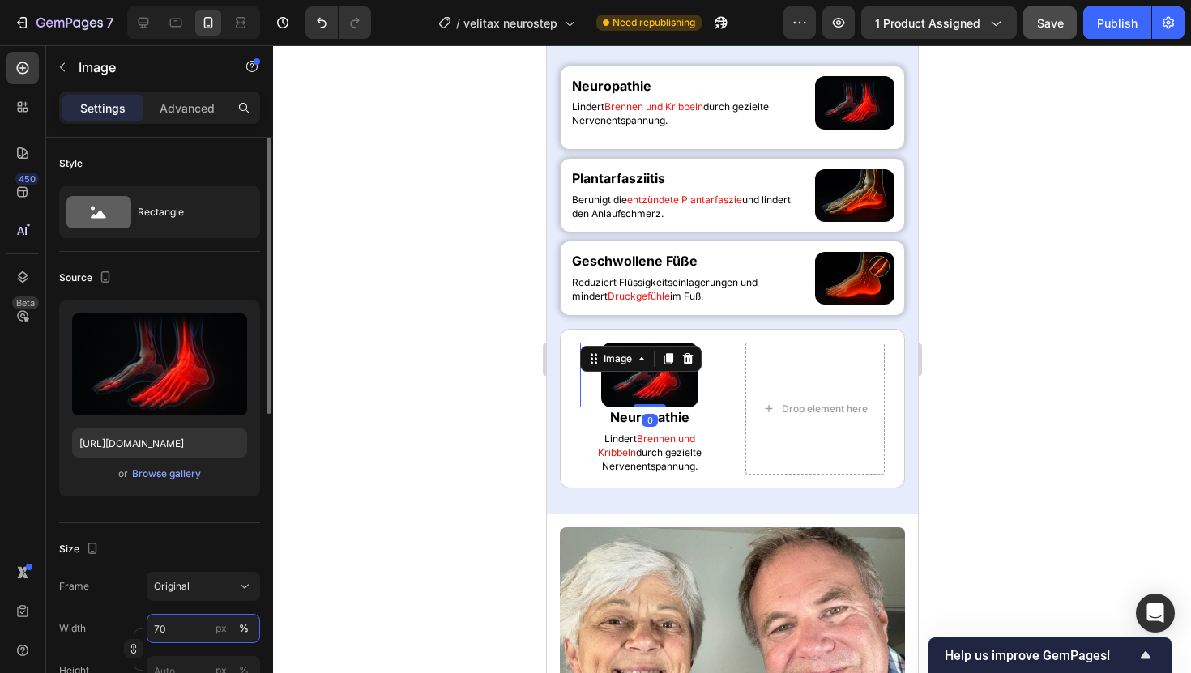
click at [150, 634] on input "70" at bounding box center [203, 628] width 113 height 29
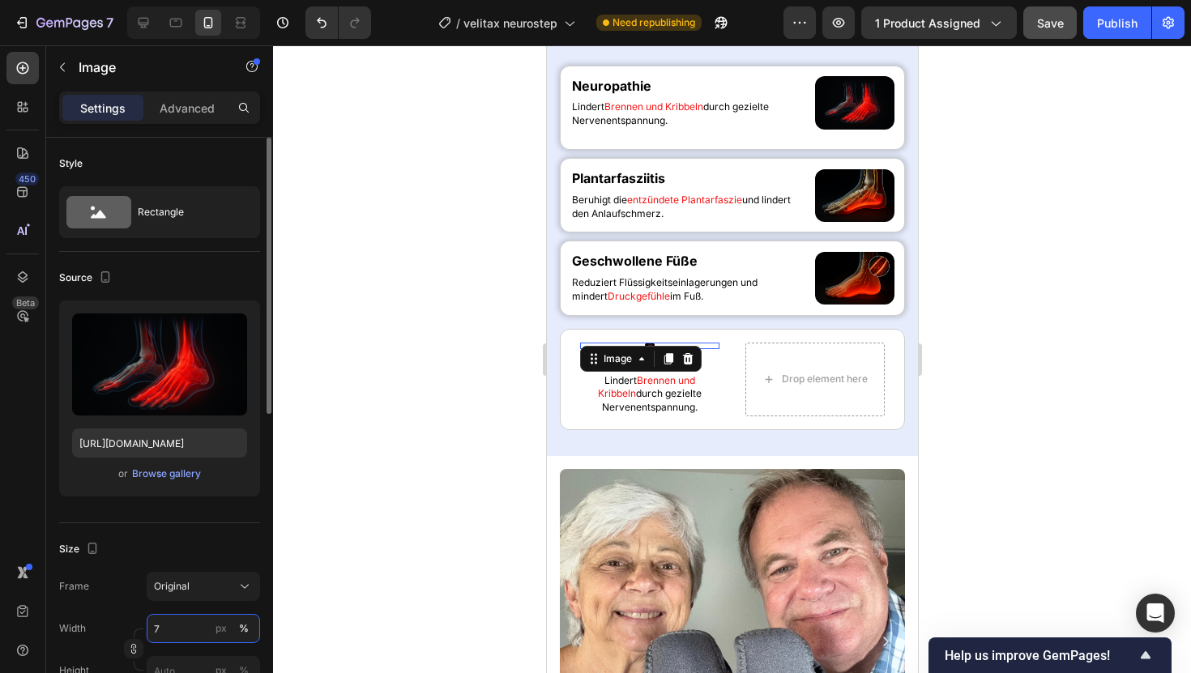
type input "75"
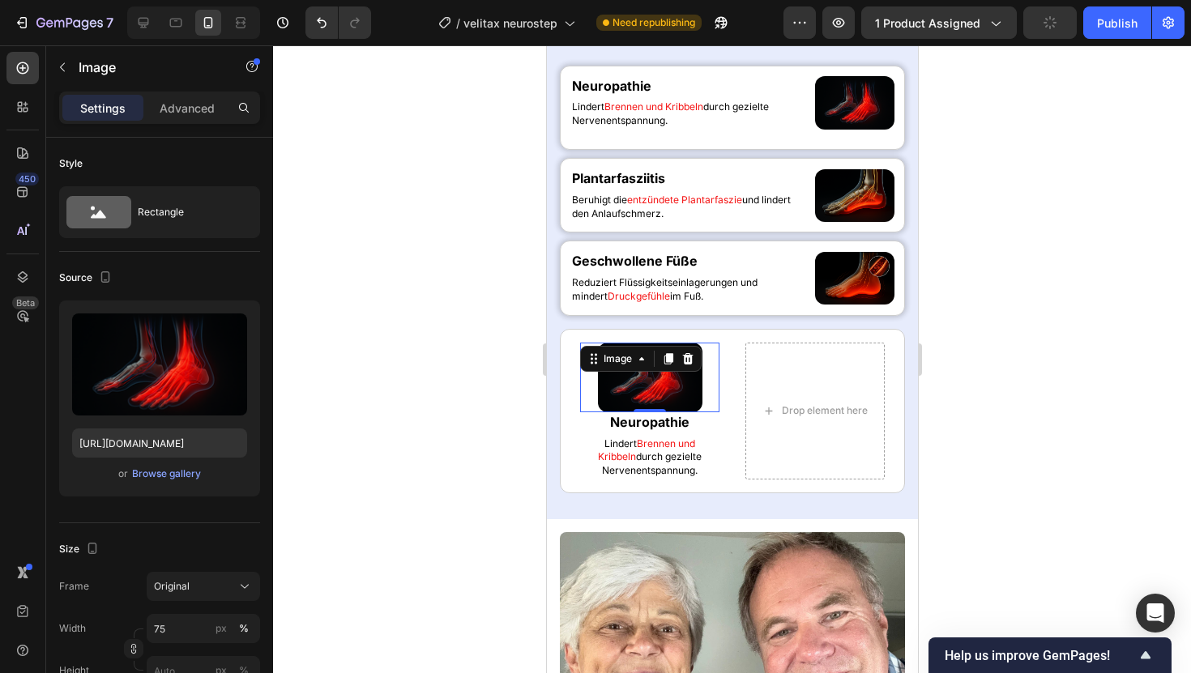
click at [402, 551] on div at bounding box center [732, 359] width 918 height 628
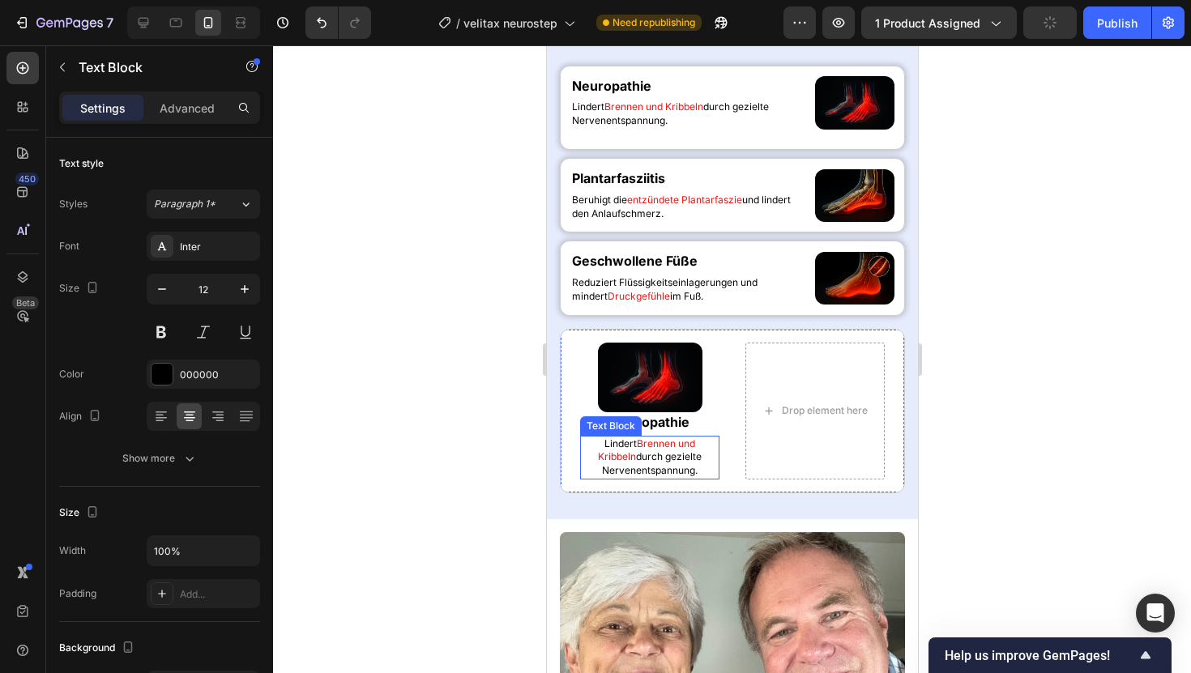
click at [694, 445] on span "Brennen und Kribbeln" at bounding box center [645, 451] width 97 height 26
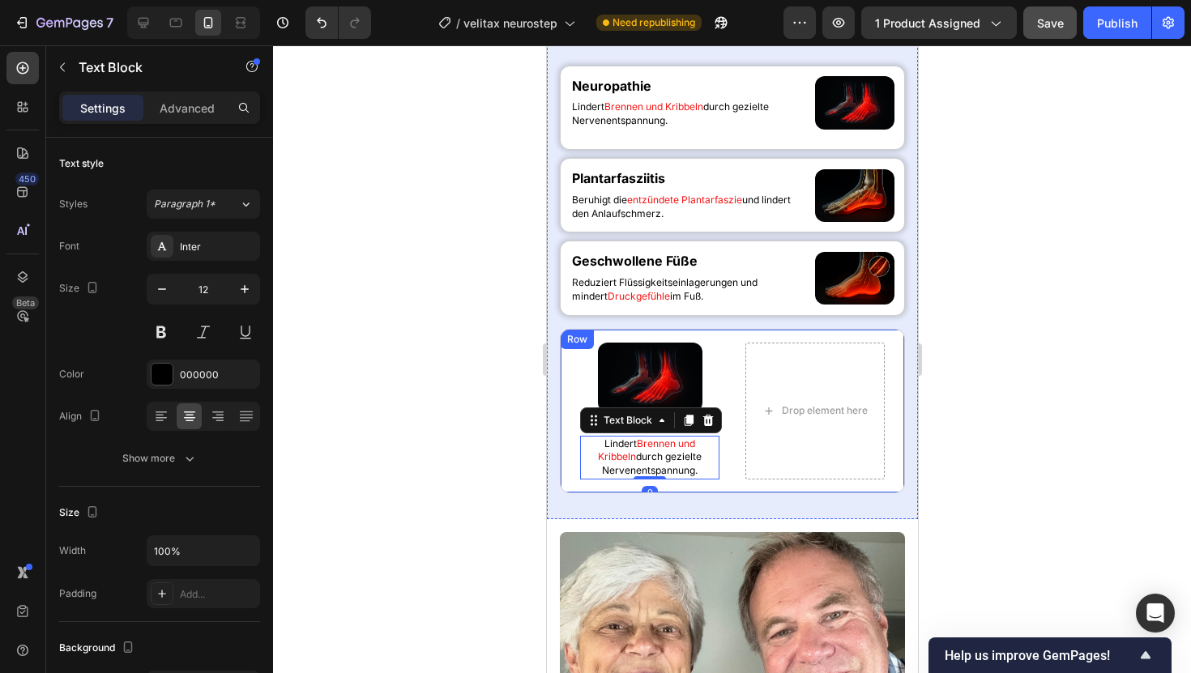
click at [498, 412] on div at bounding box center [732, 359] width 918 height 628
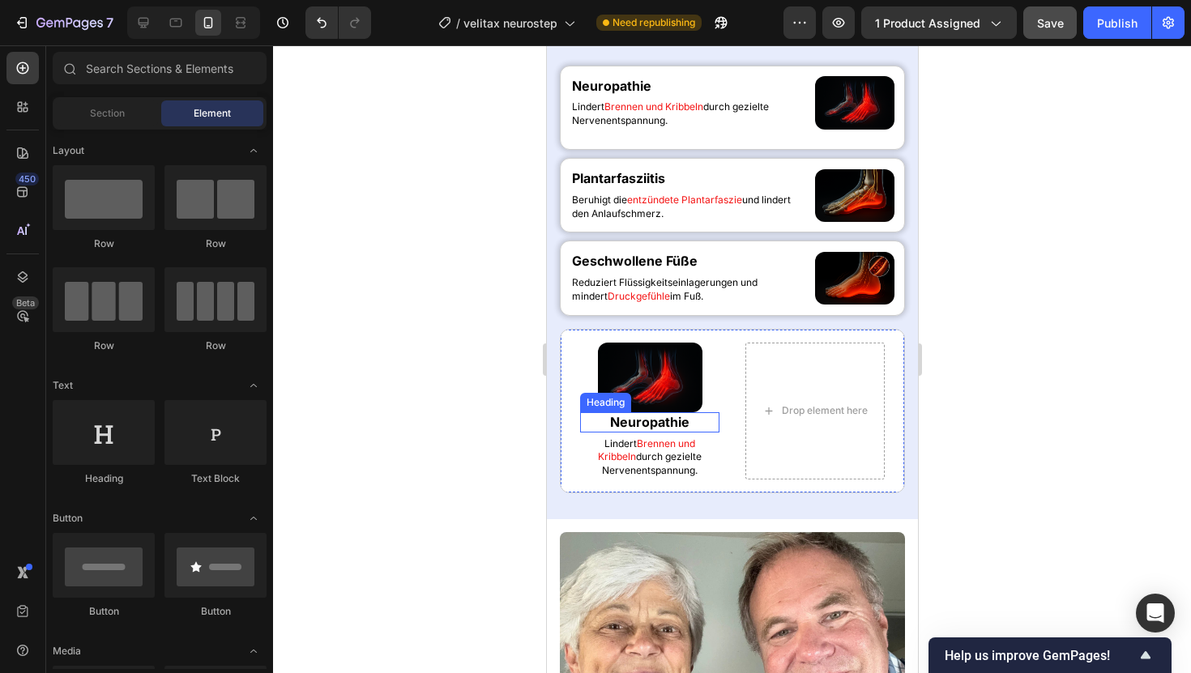
click at [639, 429] on h2 "Neuropathie" at bounding box center [648, 422] width 139 height 20
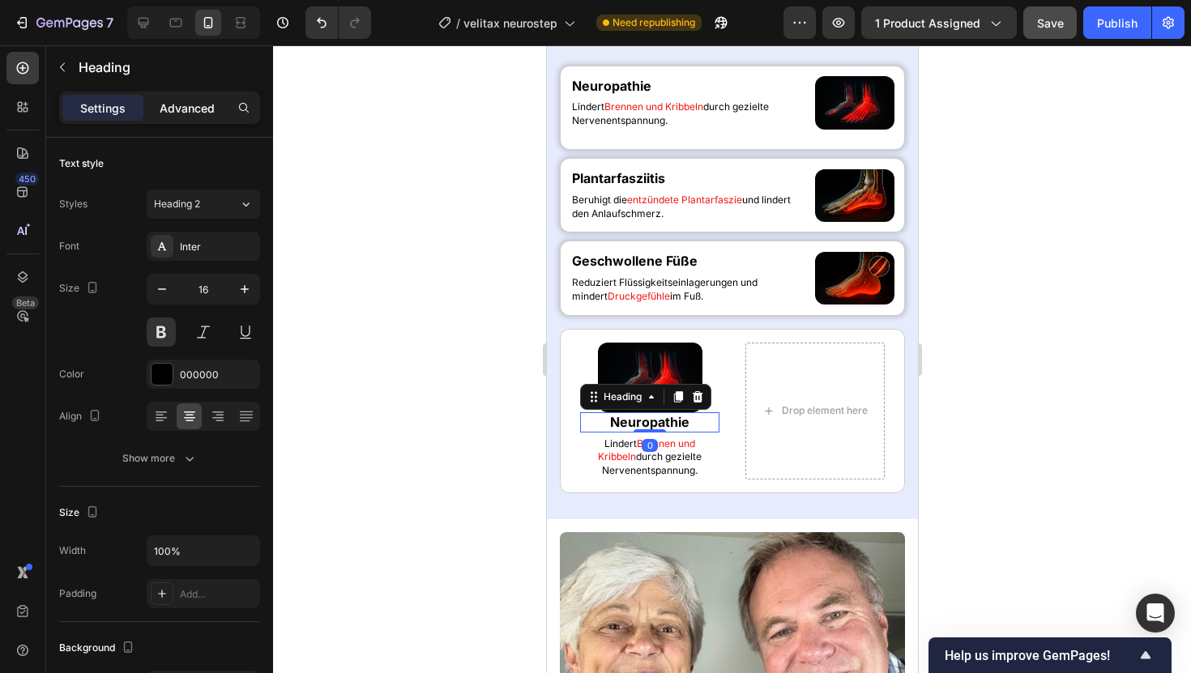
click at [189, 111] on p "Advanced" at bounding box center [187, 108] width 55 height 17
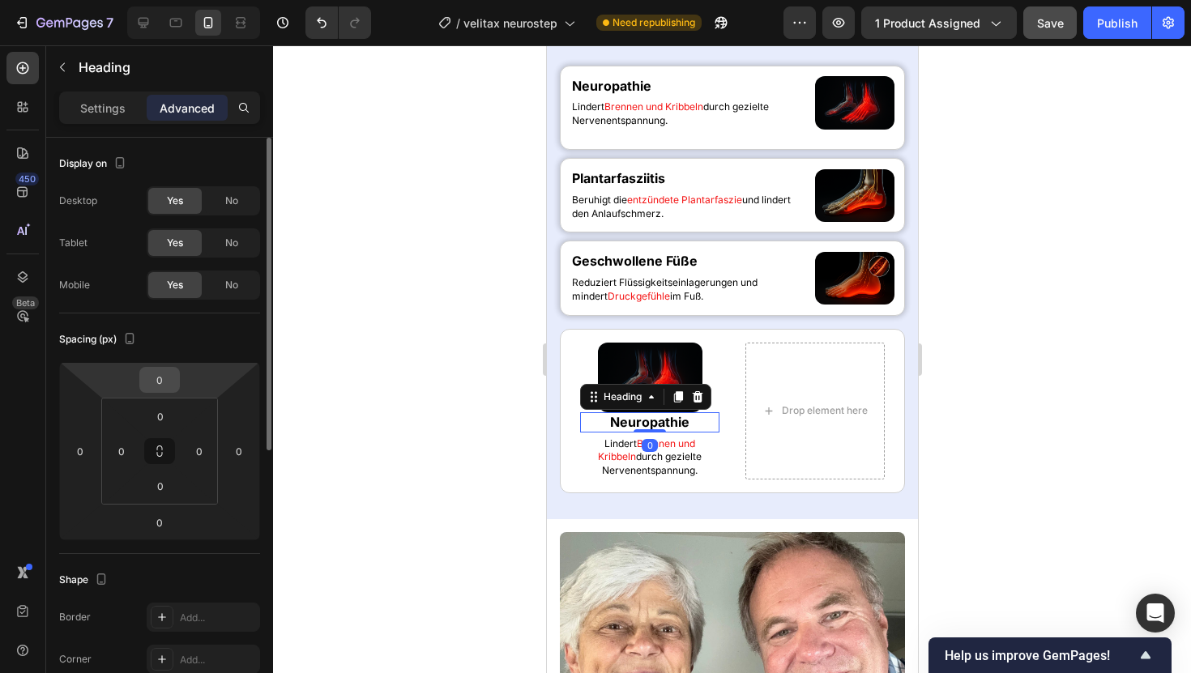
click at [164, 371] on input "0" at bounding box center [159, 380] width 32 height 24
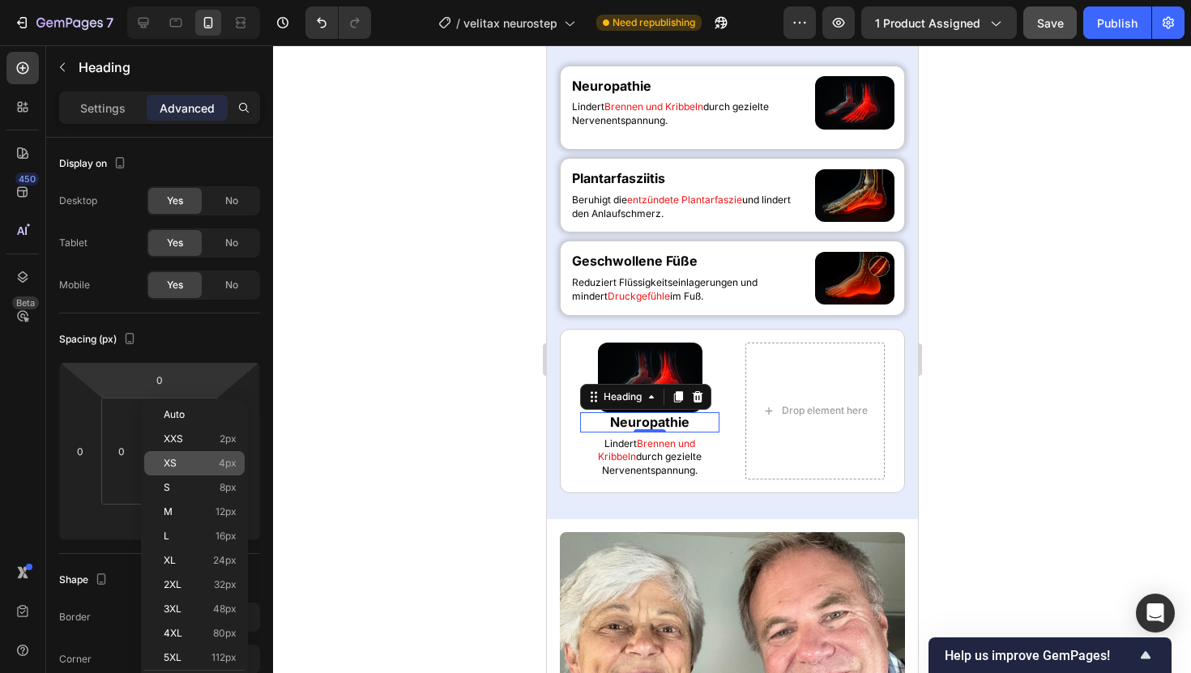
click at [194, 460] on p "XS 4px" at bounding box center [200, 463] width 73 height 11
type input "4"
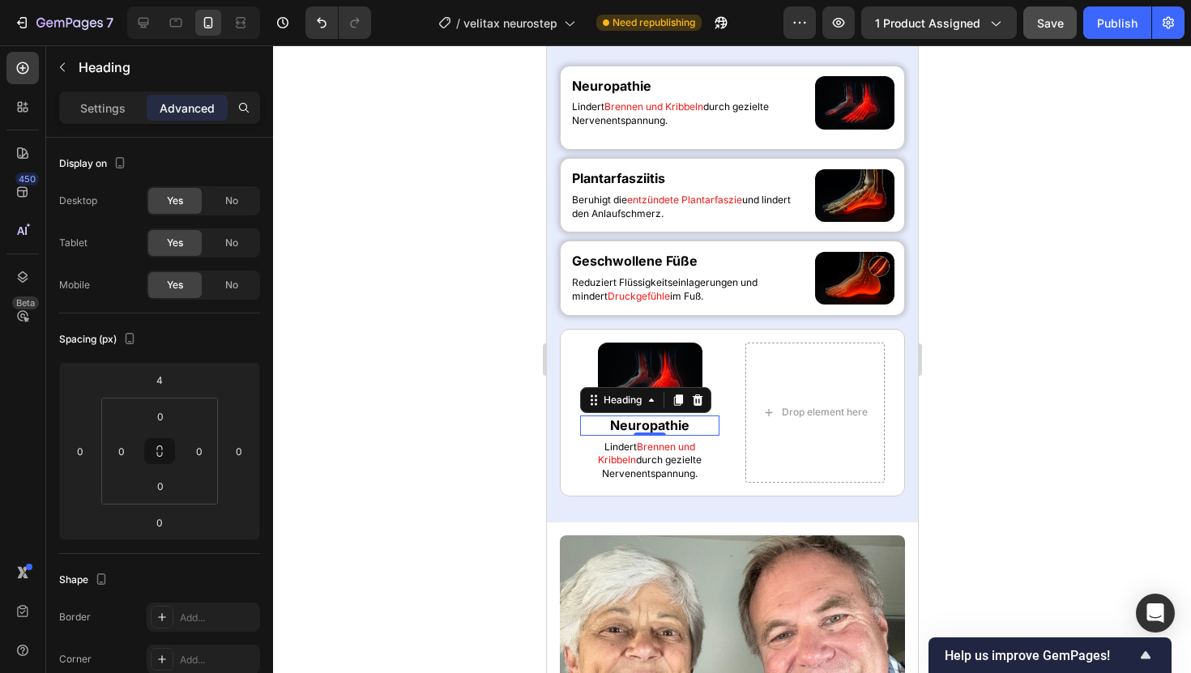
click at [366, 348] on div at bounding box center [732, 359] width 918 height 628
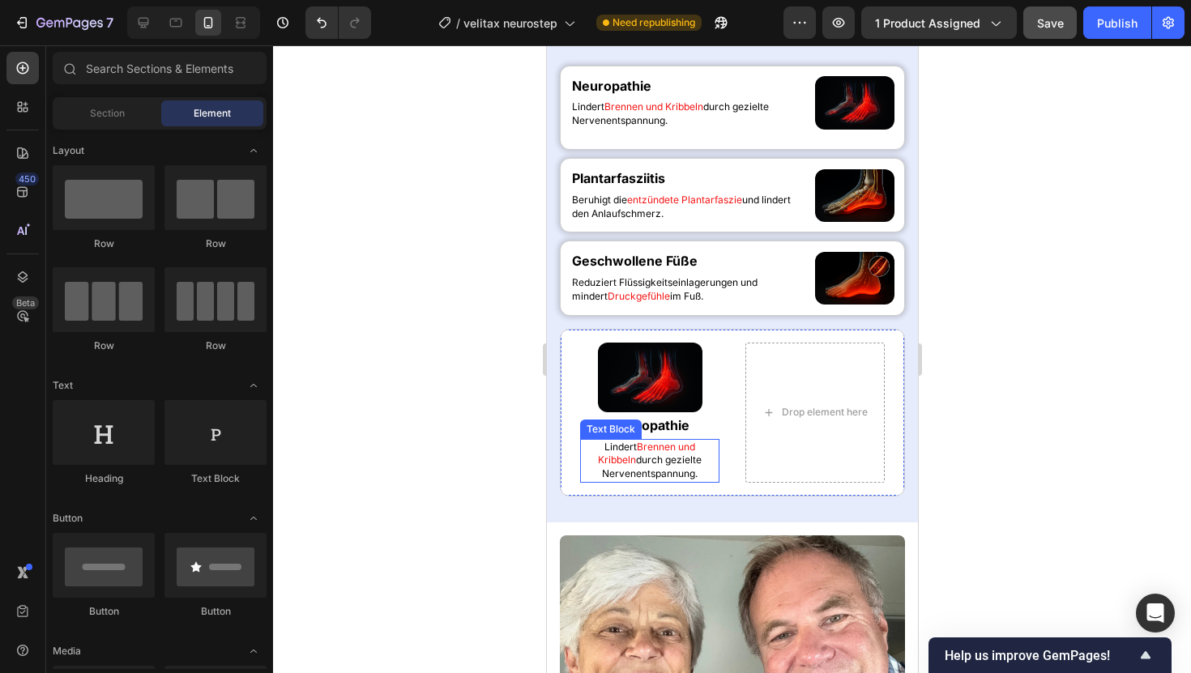
click at [653, 458] on p "[PERSON_NAME] und Kribbeln durch gezielte Nervenentspannung." at bounding box center [649, 461] width 136 height 41
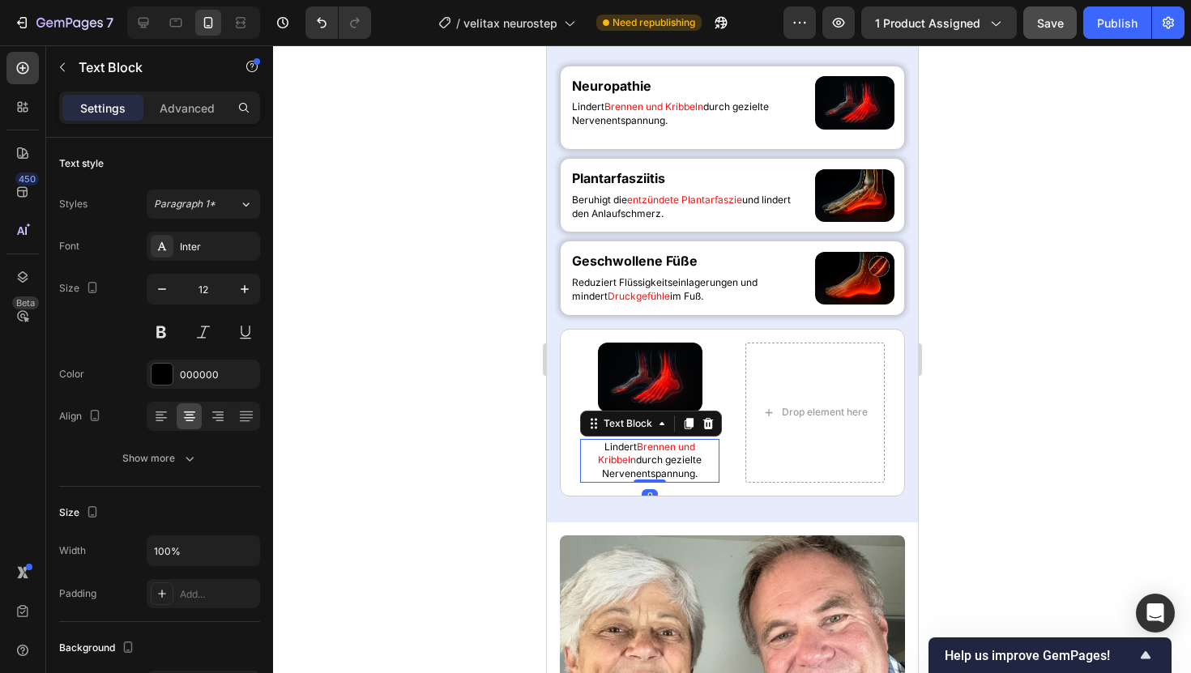
click at [297, 301] on div at bounding box center [732, 359] width 918 height 628
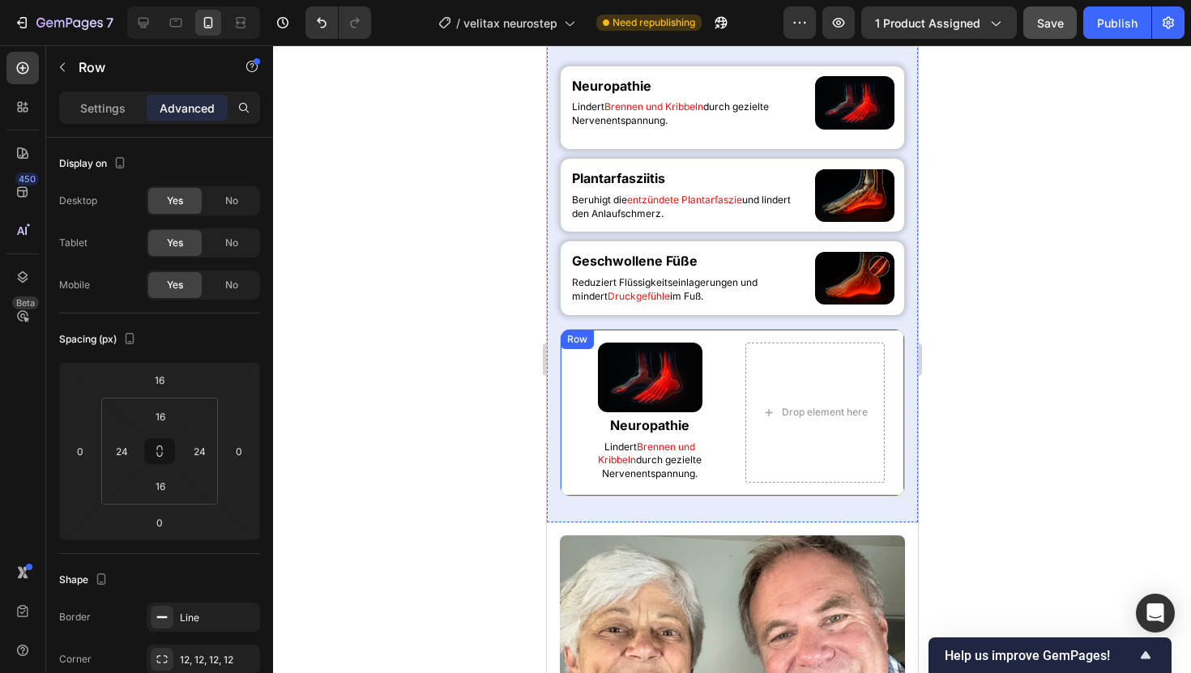
click at [727, 344] on div "Image Neuropathie Heading [PERSON_NAME] und Kribbeln durch gezielte Nervenentsp…" at bounding box center [731, 413] width 345 height 168
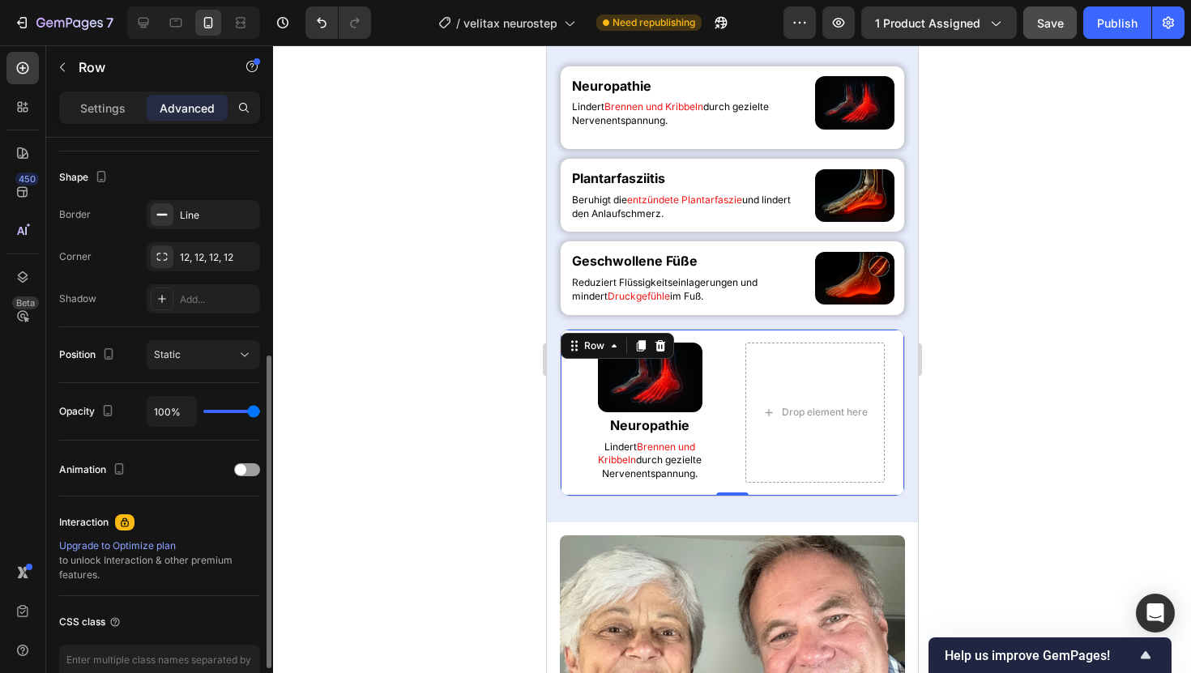
scroll to position [404, 0]
click at [113, 95] on div "Settings" at bounding box center [102, 108] width 81 height 26
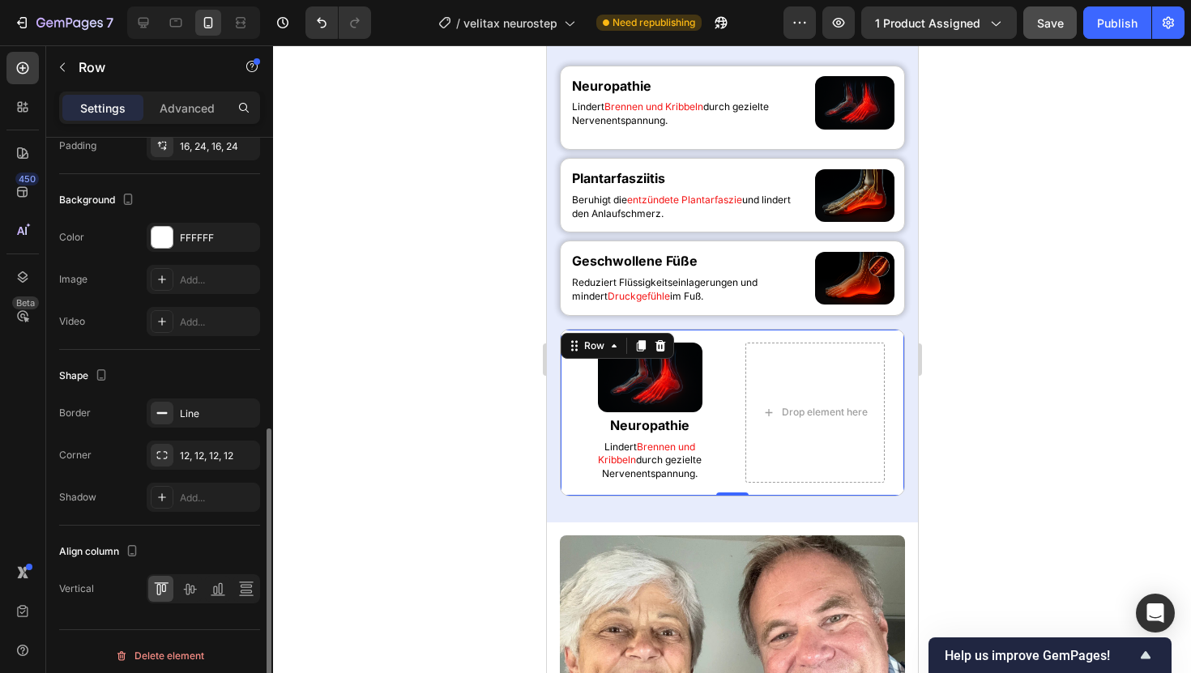
scroll to position [549, 0]
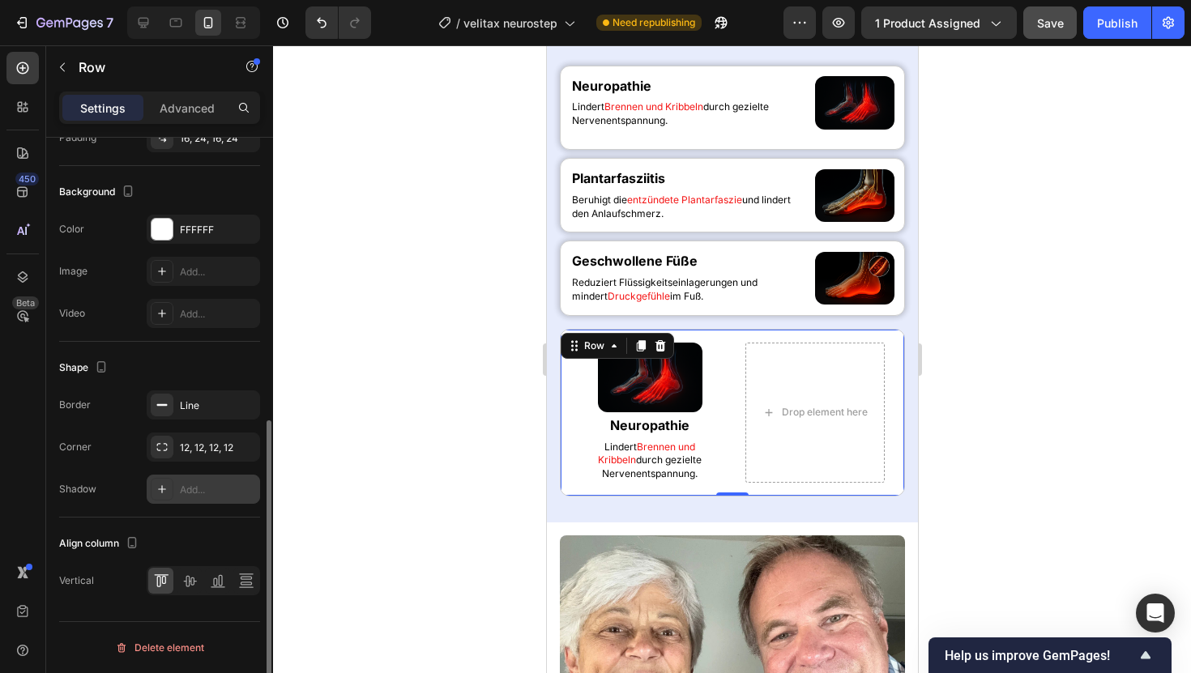
click at [184, 498] on div "Add..." at bounding box center [203, 489] width 113 height 29
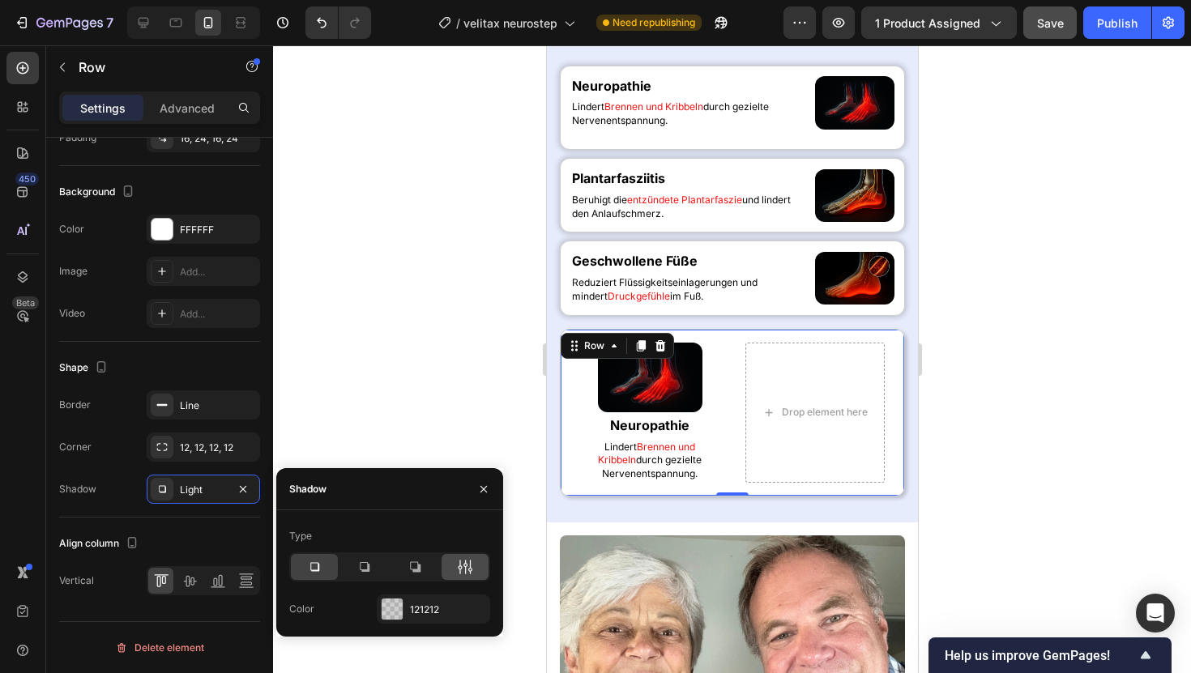
click at [463, 578] on div at bounding box center [465, 567] width 47 height 26
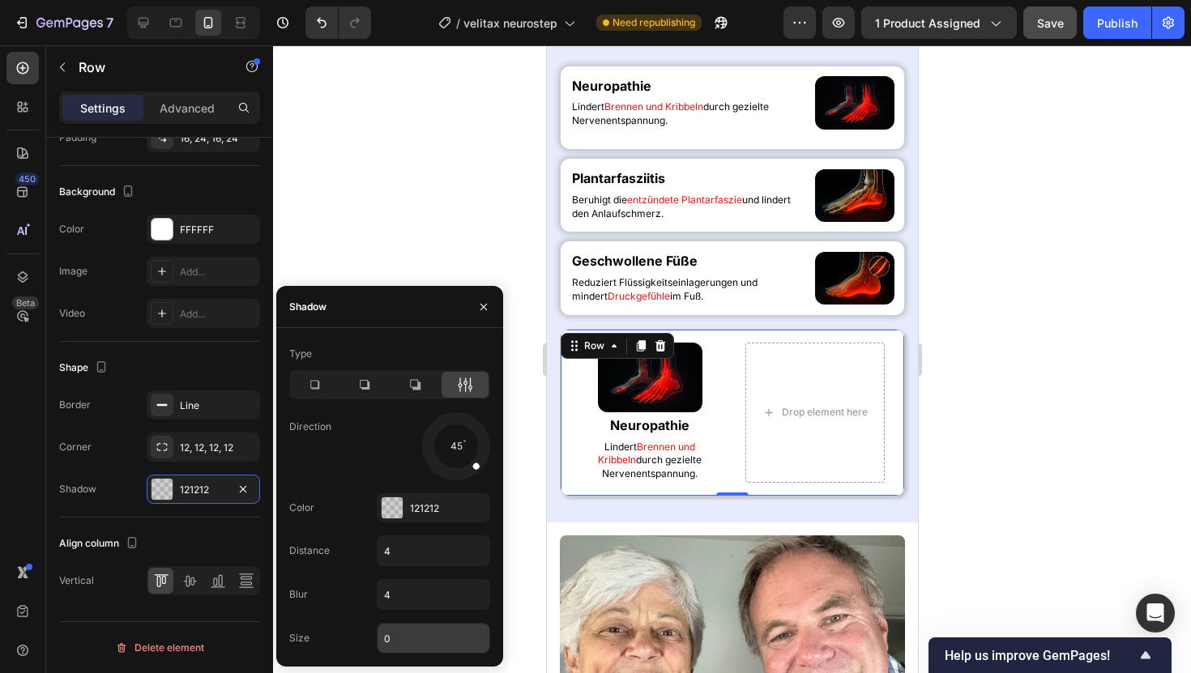
click at [389, 633] on input "0" at bounding box center [434, 638] width 112 height 29
type input "2"
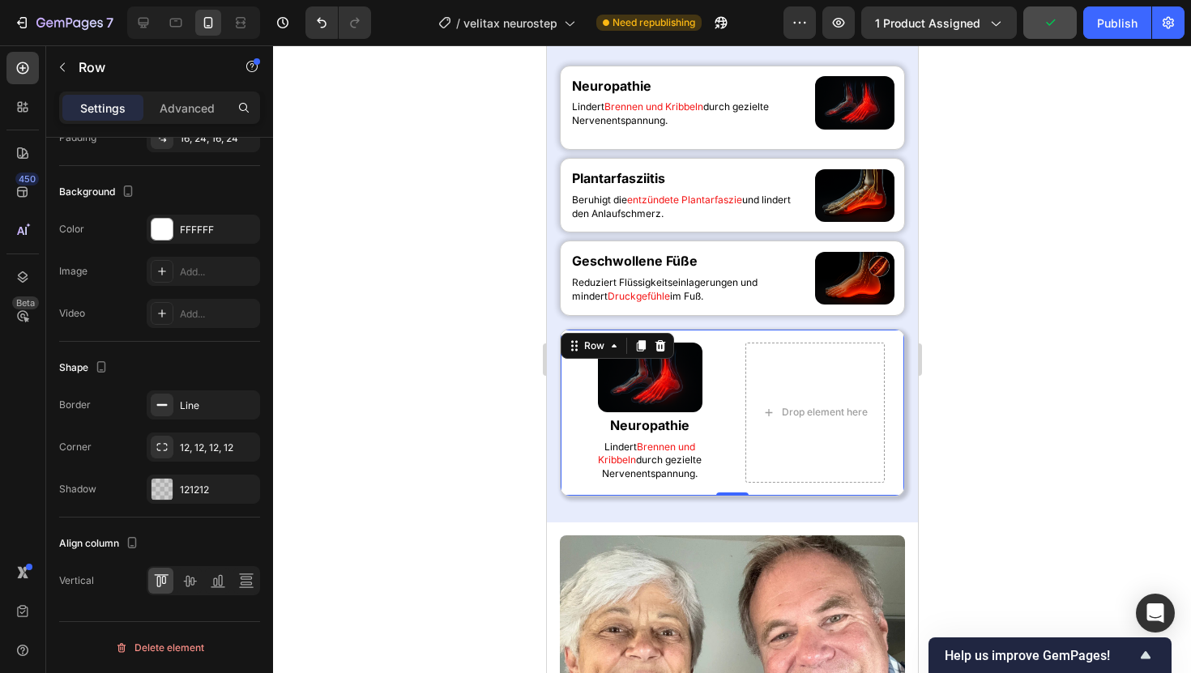
click at [463, 257] on div at bounding box center [732, 359] width 918 height 628
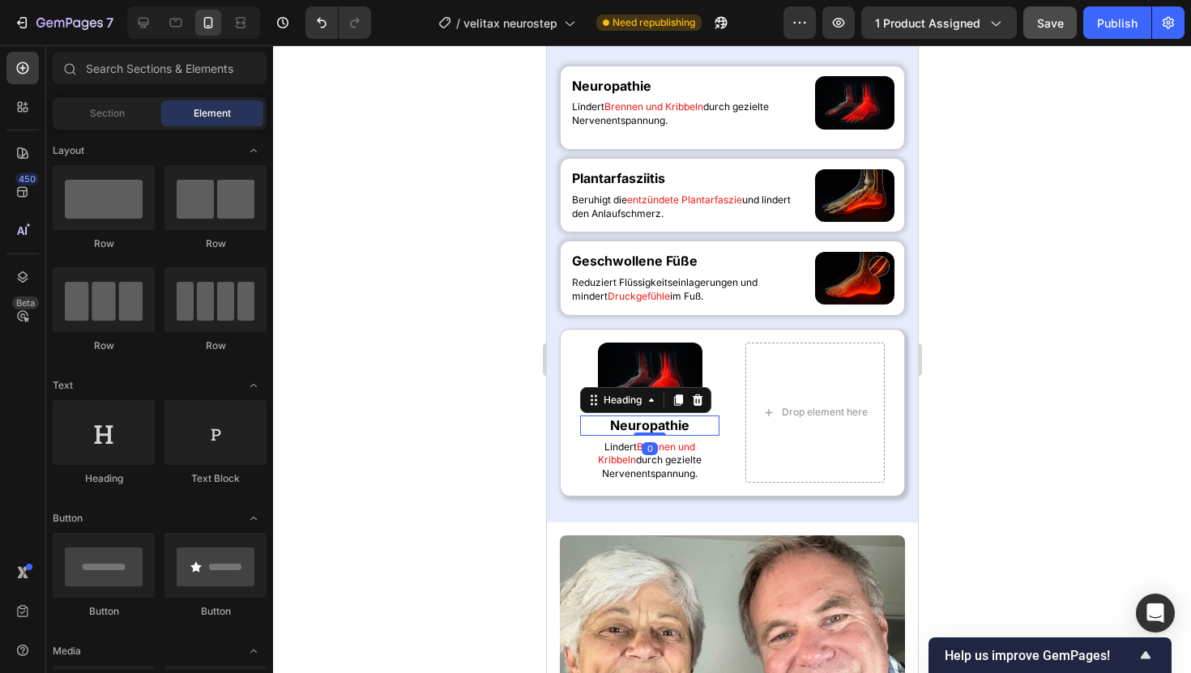
click at [664, 425] on h2 "Neuropathie" at bounding box center [648, 426] width 139 height 20
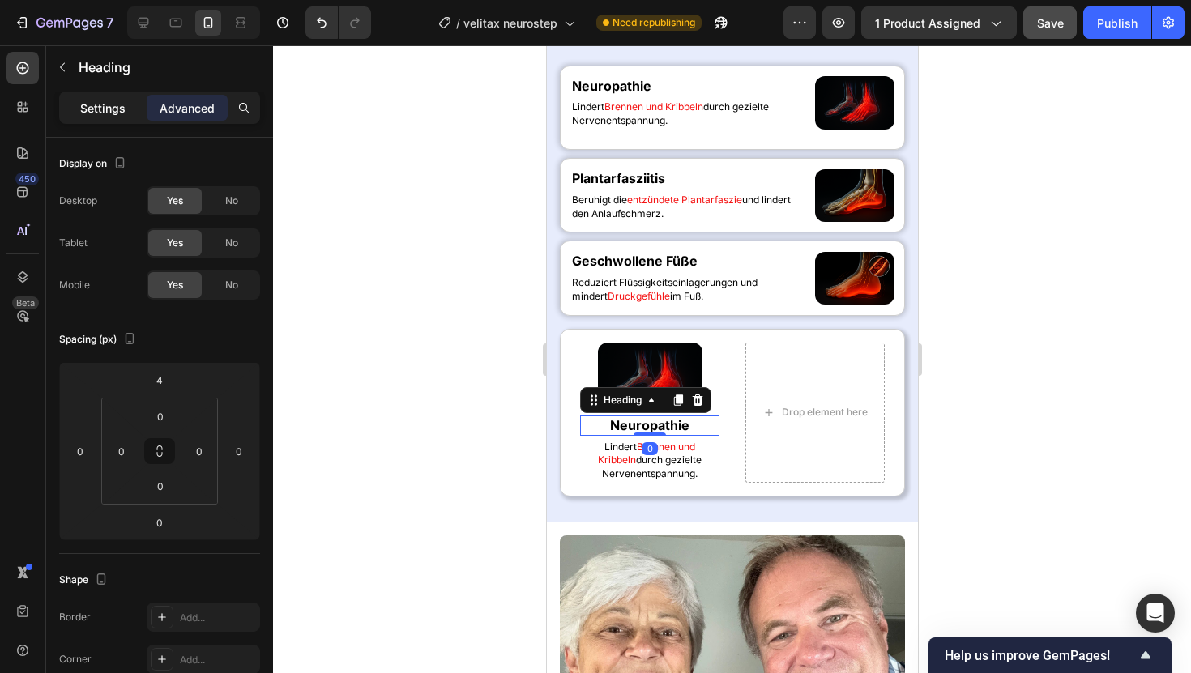
click at [110, 113] on p "Settings" at bounding box center [102, 108] width 45 height 17
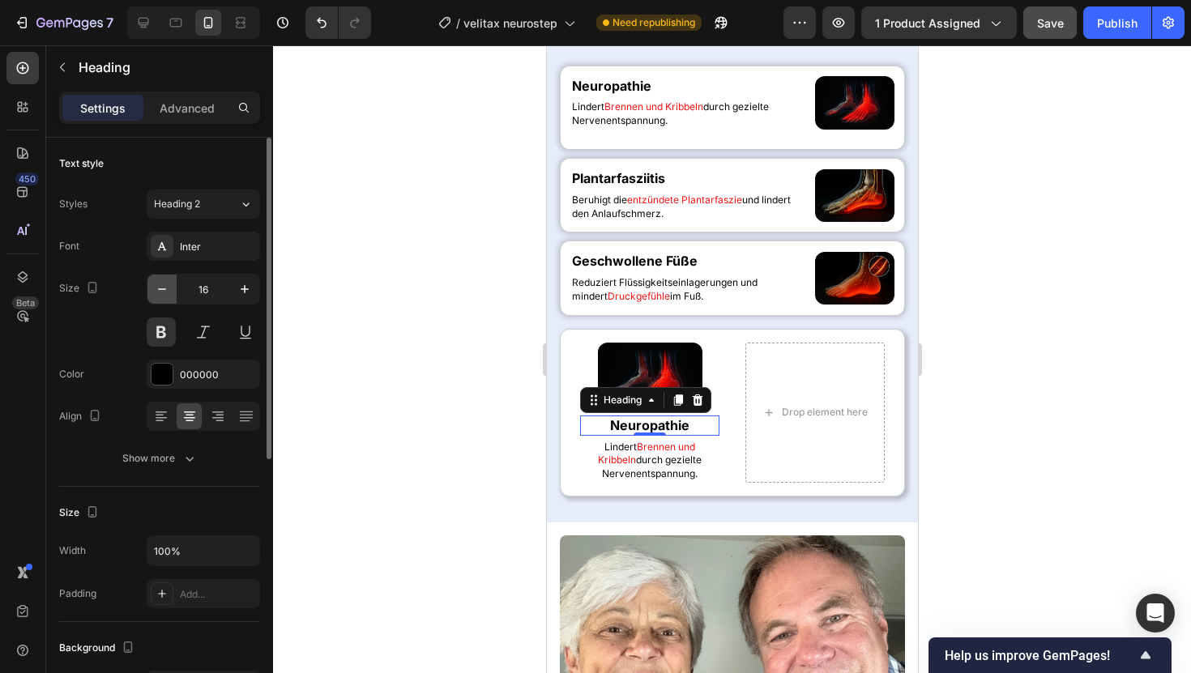
click at [157, 292] on icon "button" at bounding box center [162, 289] width 16 height 16
type input "15"
click at [477, 309] on div at bounding box center [732, 359] width 918 height 628
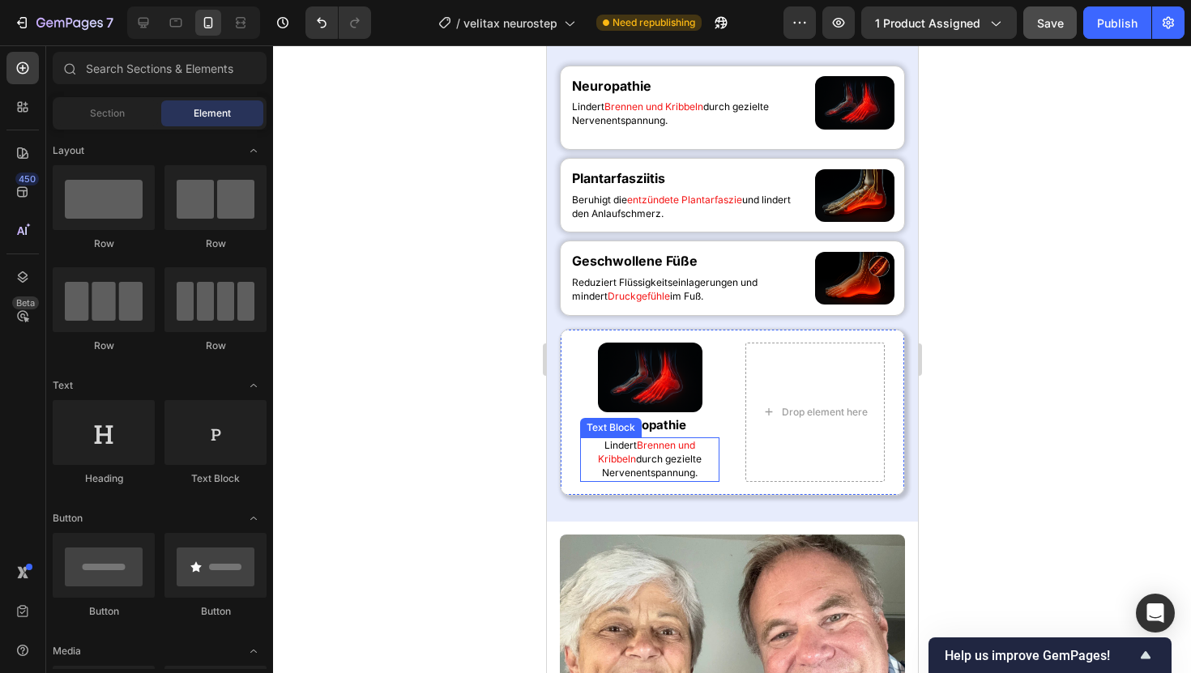
click at [650, 457] on p "[PERSON_NAME] und Kribbeln durch gezielte Nervenentspannung." at bounding box center [649, 459] width 136 height 41
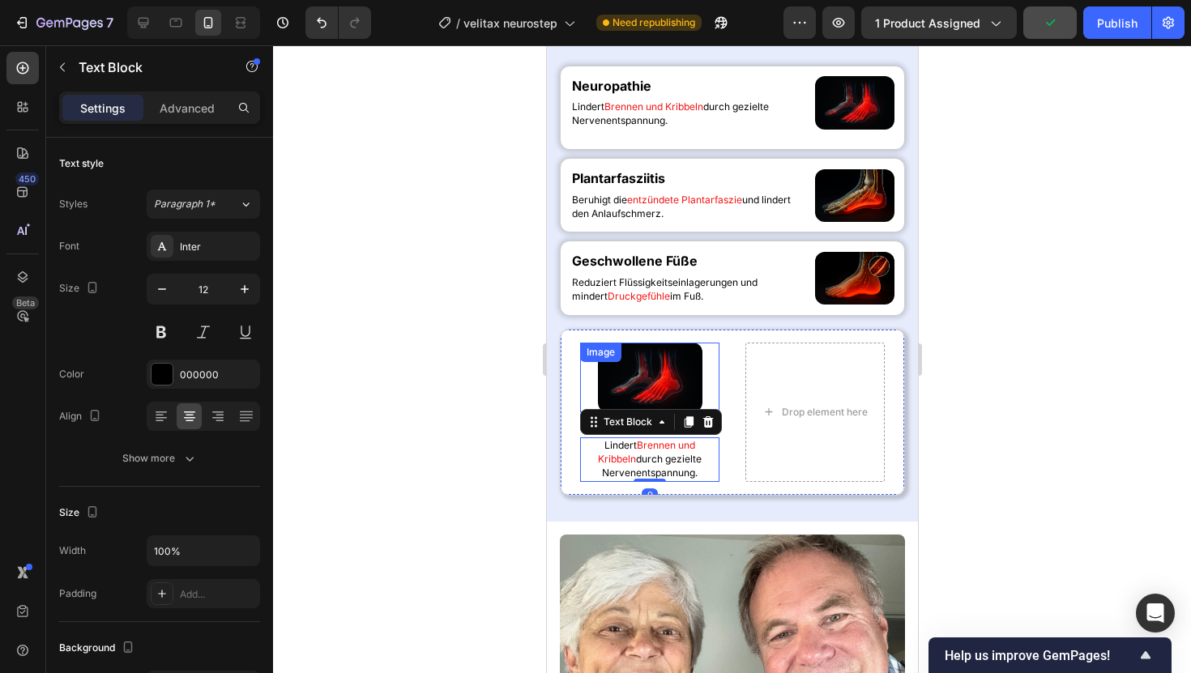
click at [687, 383] on img at bounding box center [649, 378] width 105 height 70
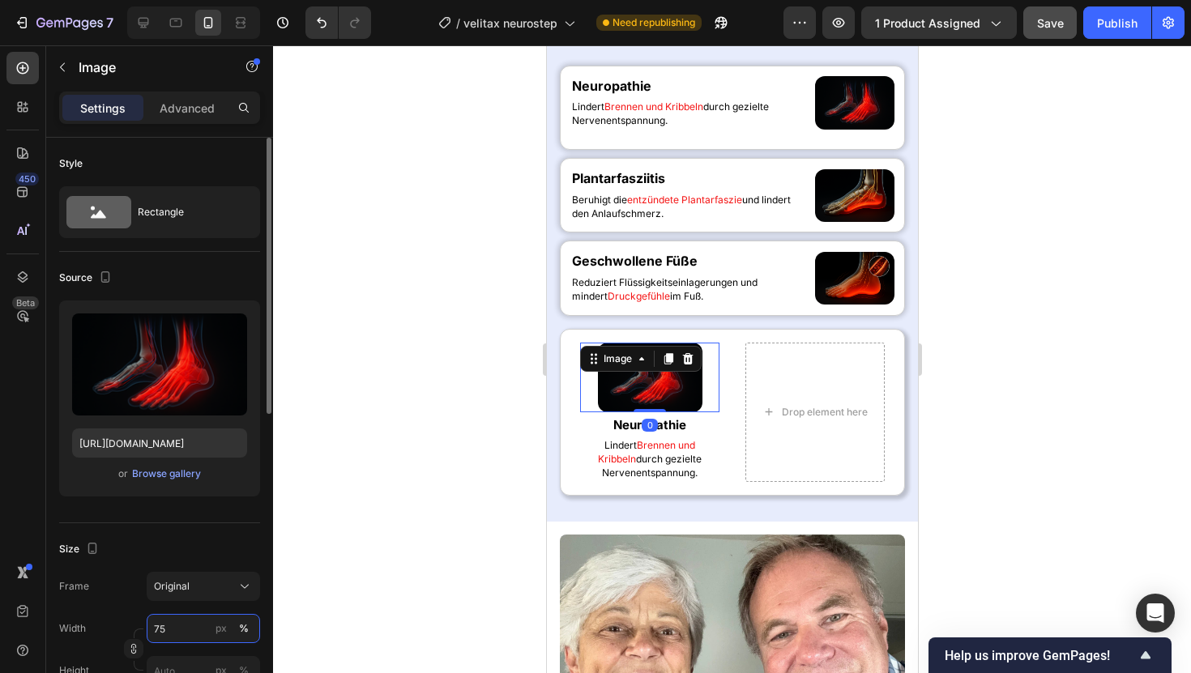
click at [162, 625] on input "75" at bounding box center [203, 628] width 113 height 29
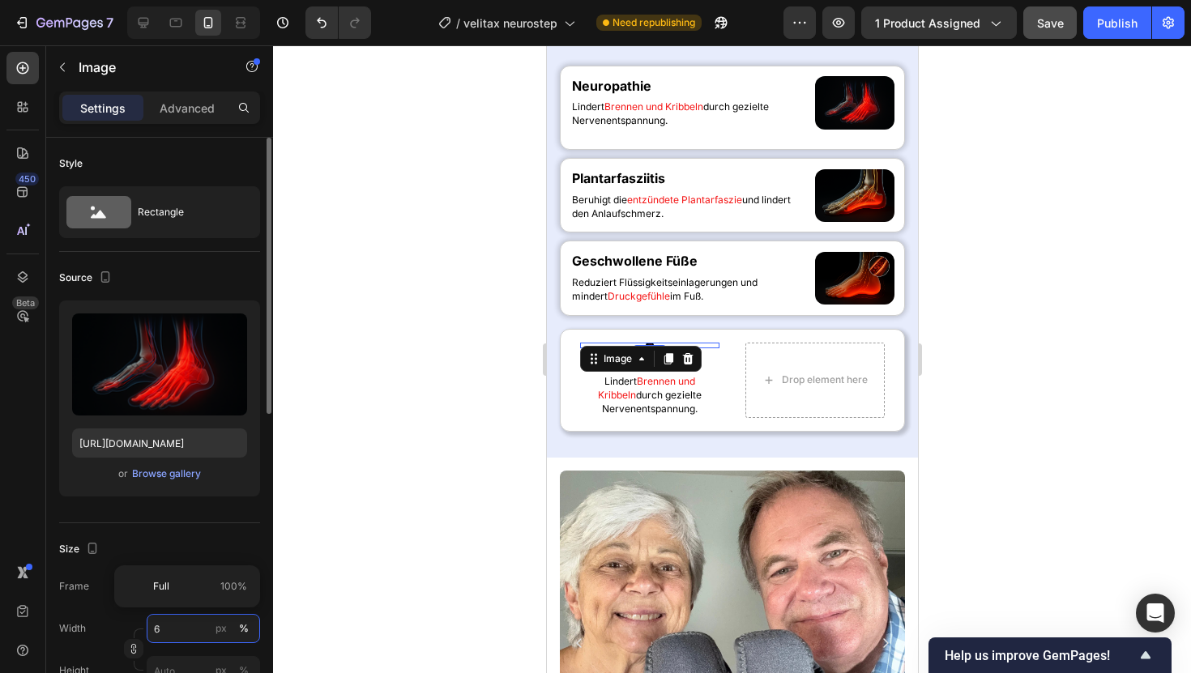
type input "65"
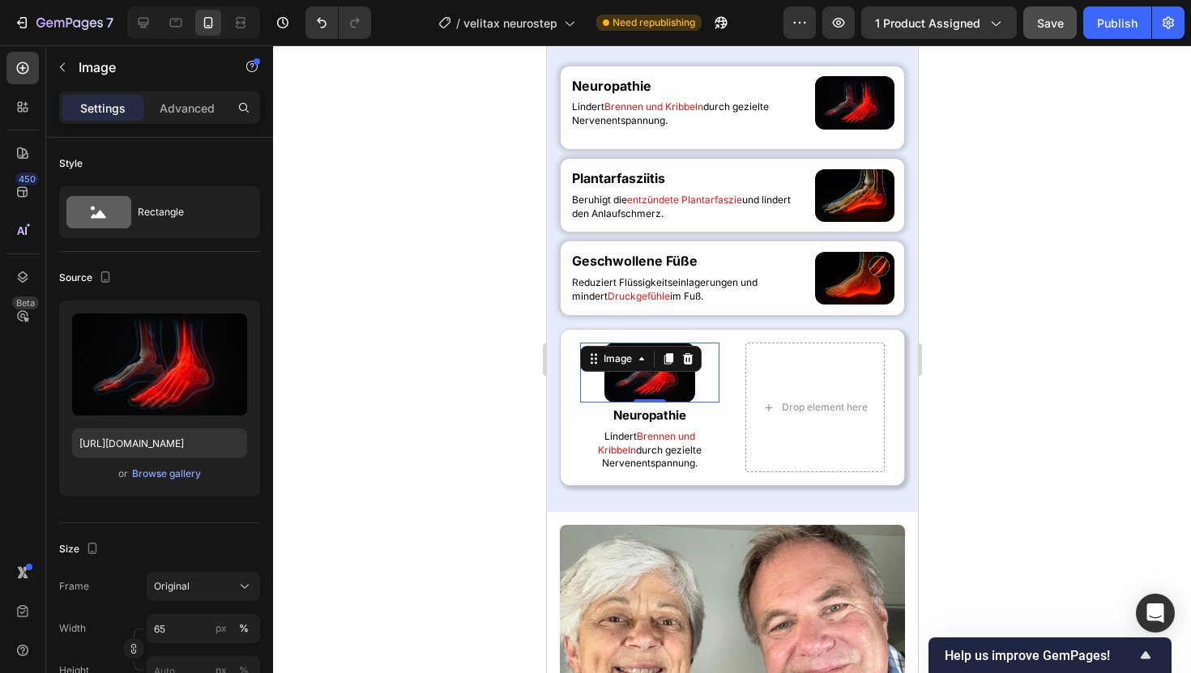
click at [489, 496] on div at bounding box center [732, 359] width 918 height 628
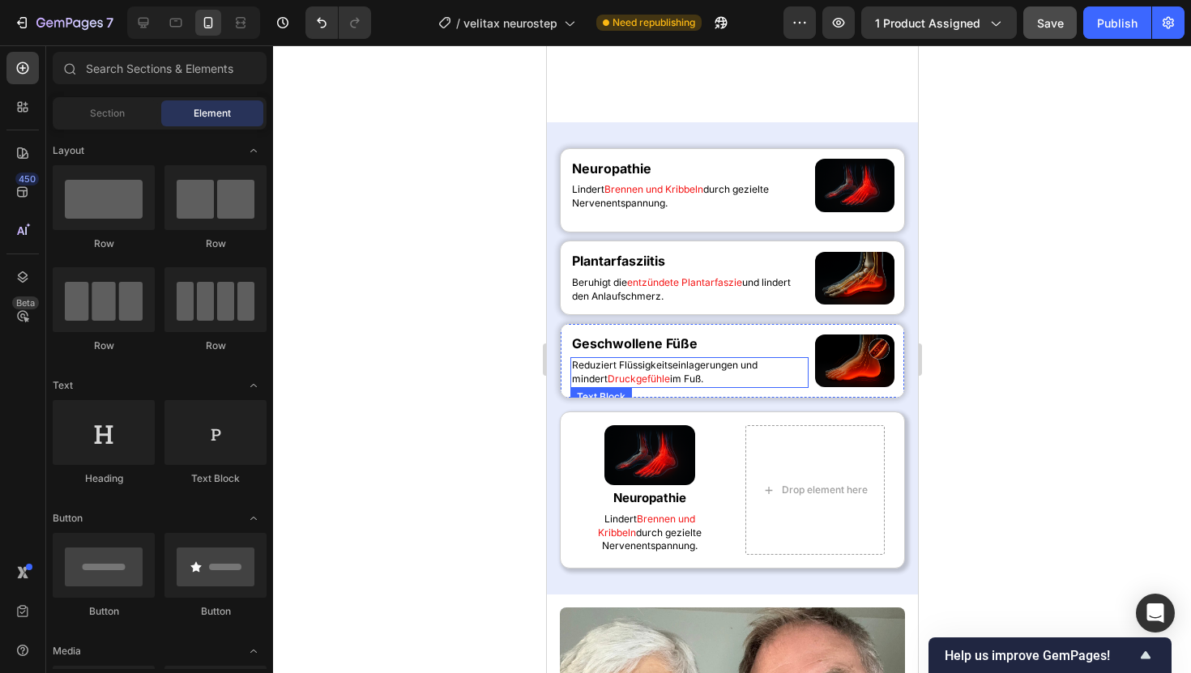
scroll to position [935, 0]
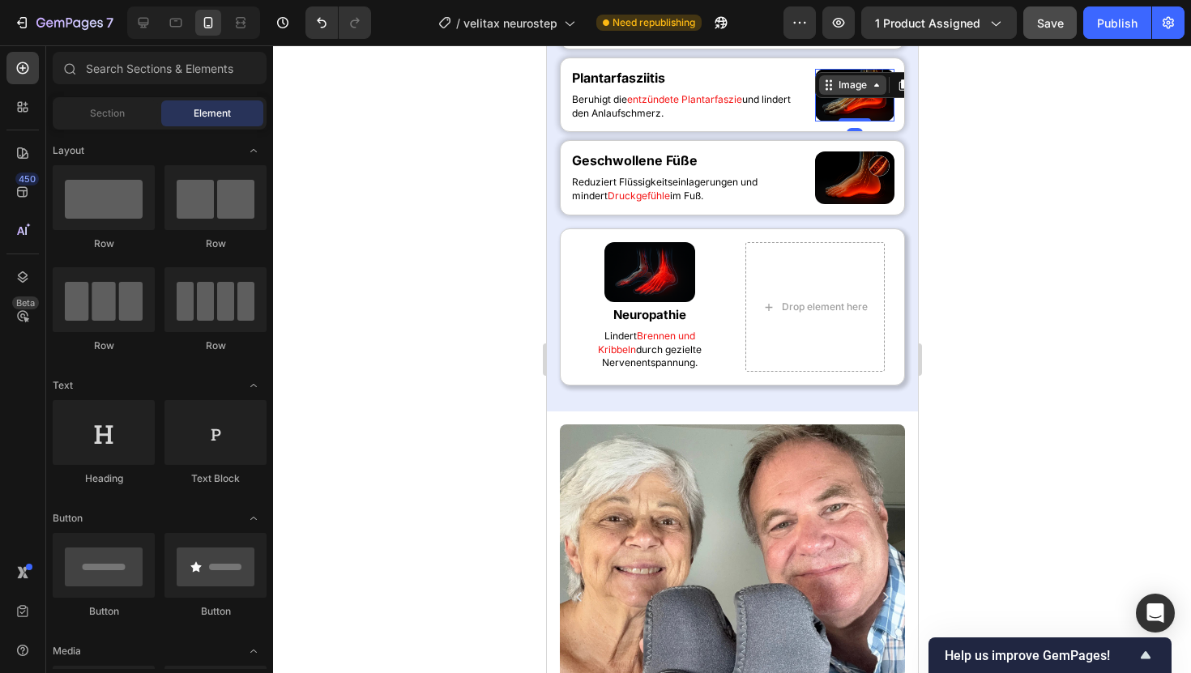
click at [850, 98] on div "Image" at bounding box center [875, 85] width 122 height 26
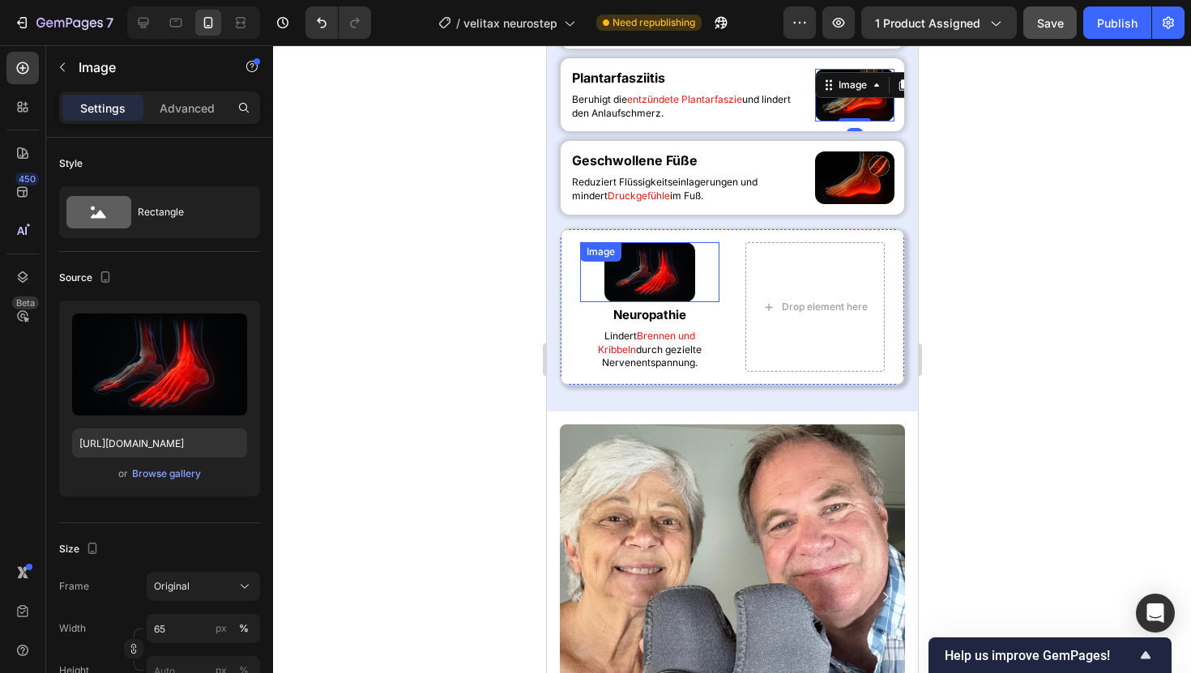
click at [649, 303] on div "Image" at bounding box center [648, 272] width 139 height 61
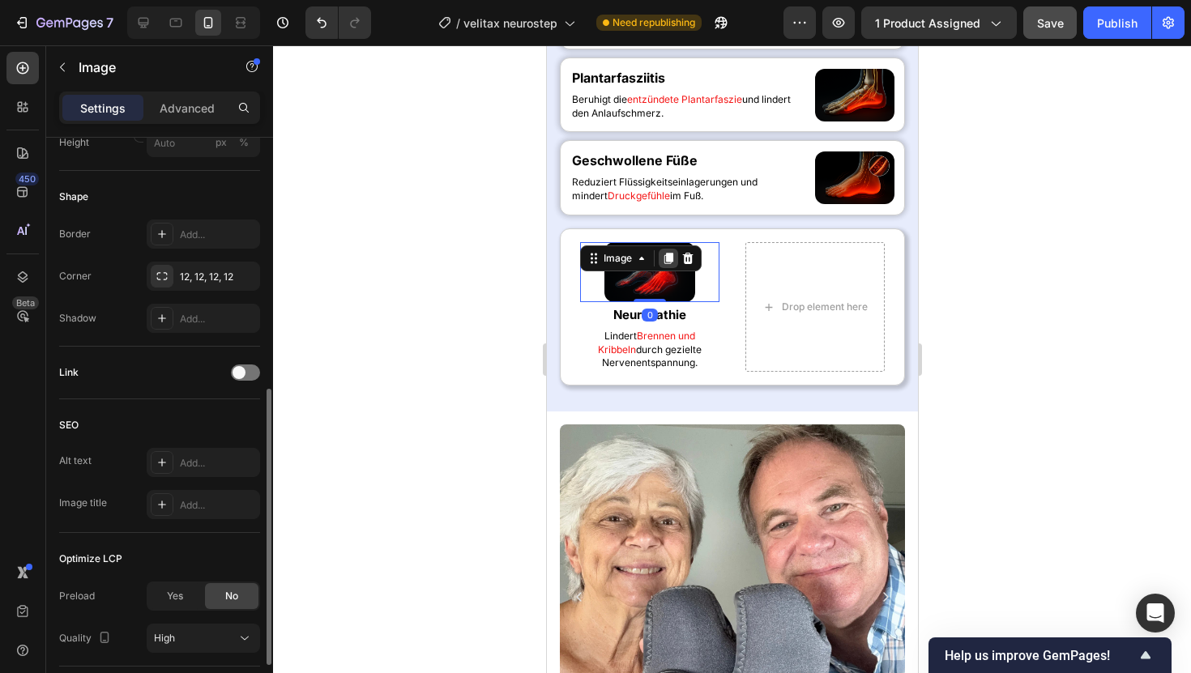
click at [660, 268] on div at bounding box center [667, 258] width 19 height 19
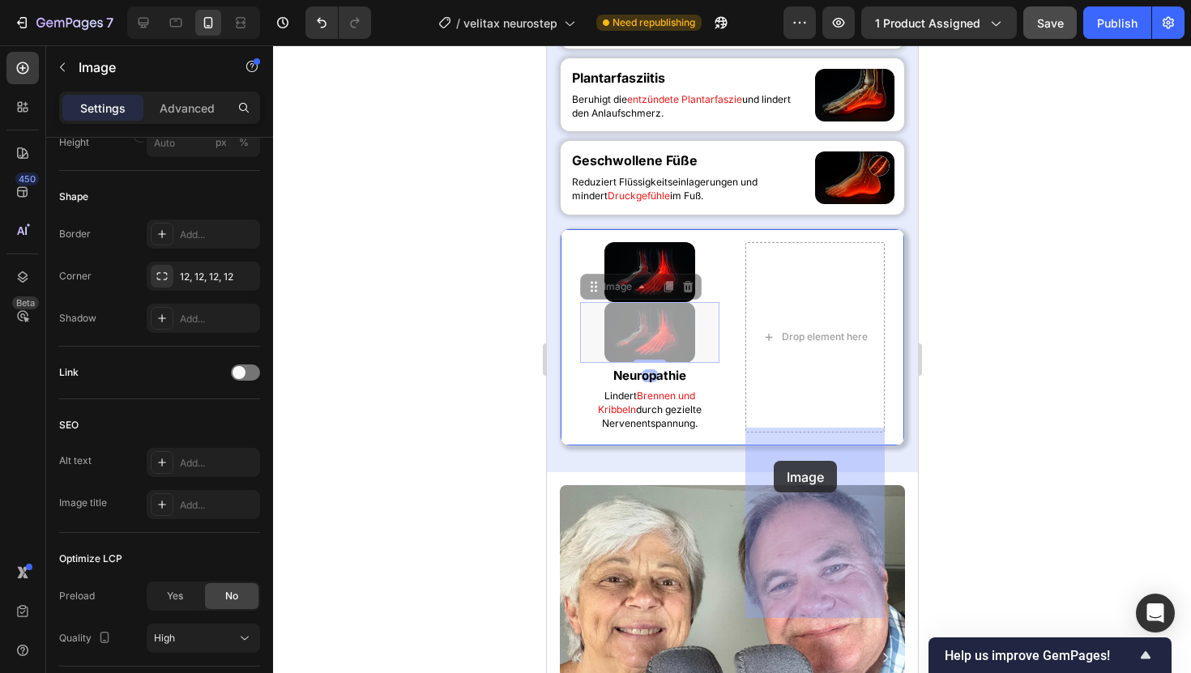
drag, startPoint x: 592, startPoint y: 476, endPoint x: 774, endPoint y: 461, distance: 182.2
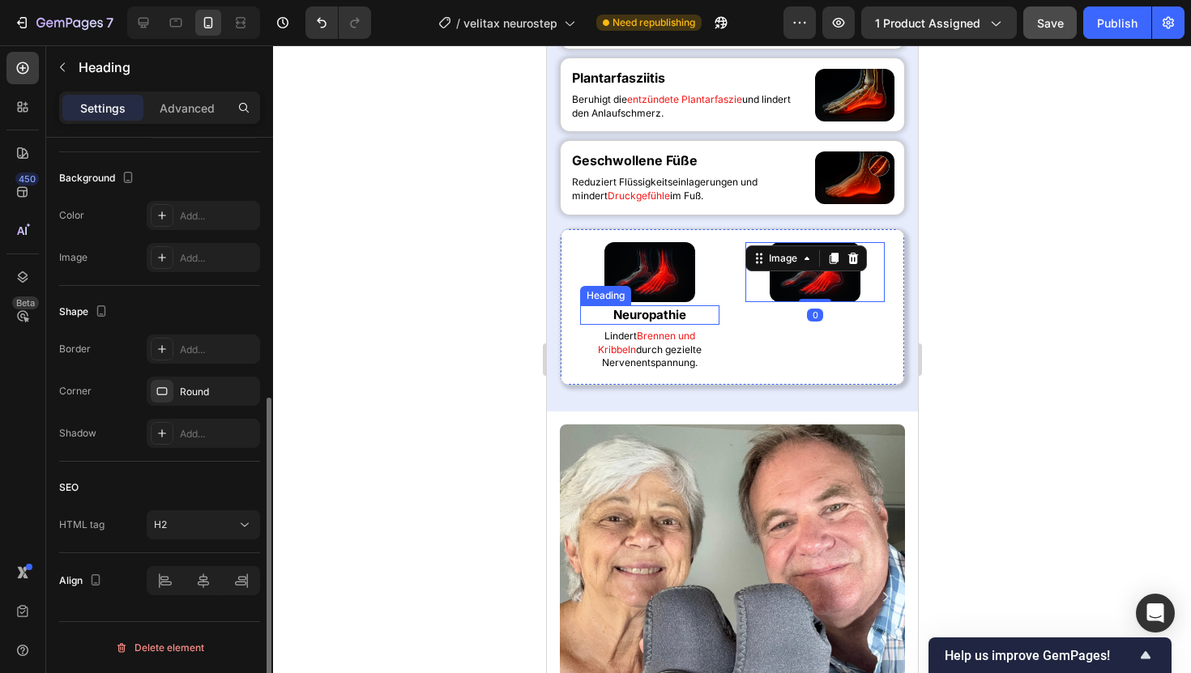
click at [660, 325] on h2 "Neuropathie" at bounding box center [648, 314] width 139 height 19
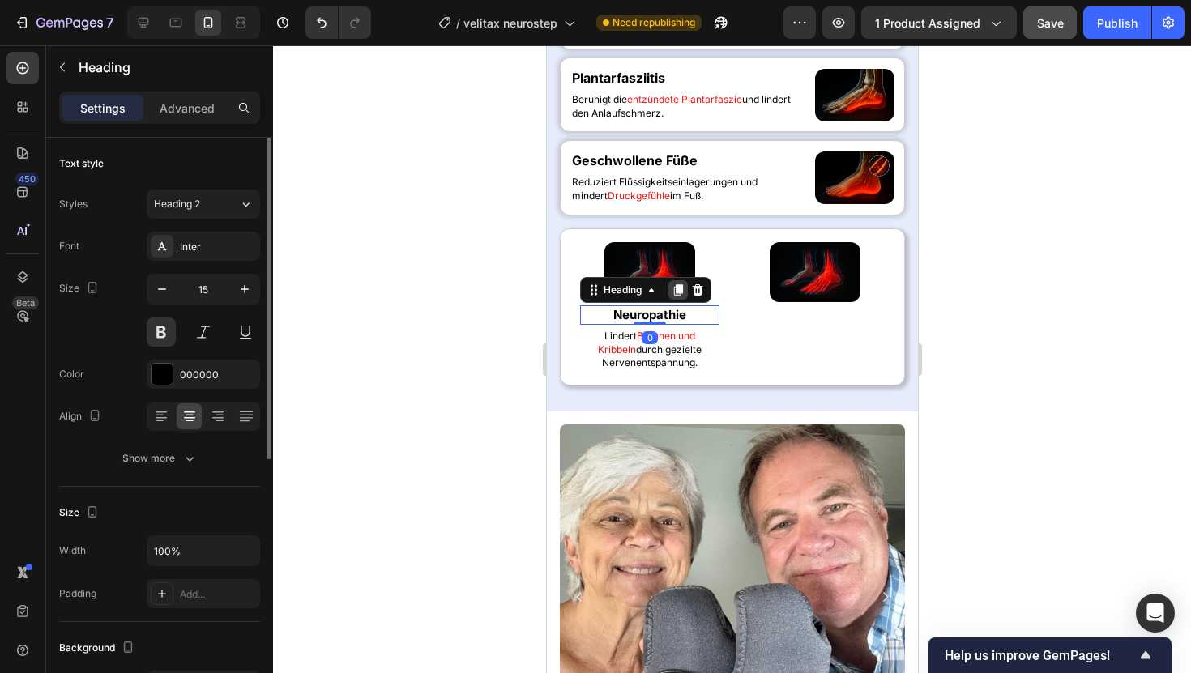
click at [676, 297] on icon at bounding box center [677, 290] width 13 height 13
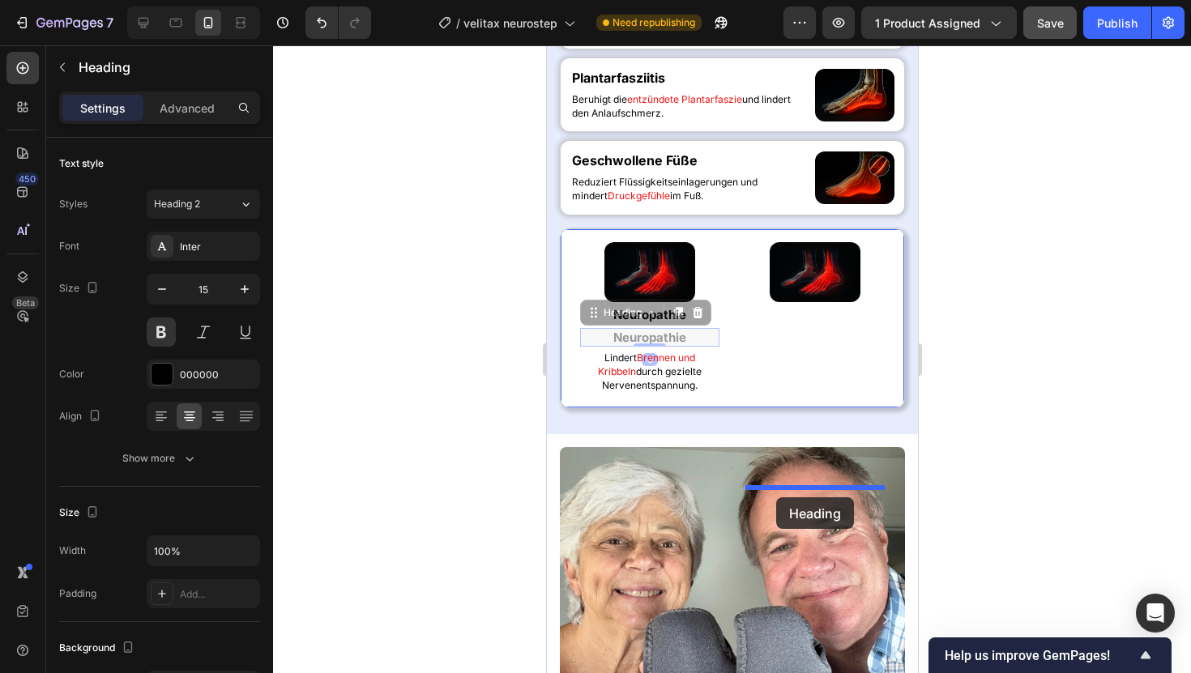
drag, startPoint x: 595, startPoint y: 502, endPoint x: 775, endPoint y: 498, distance: 180.8
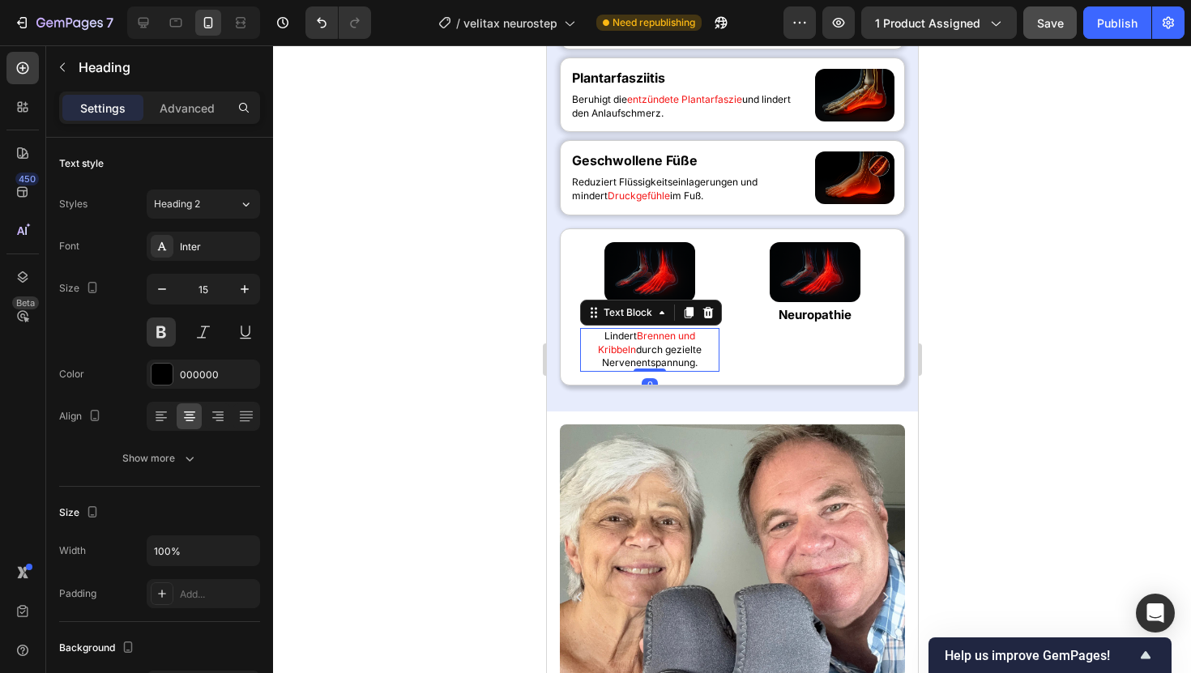
click at [681, 370] on p "[PERSON_NAME] und Kribbeln durch gezielte Nervenentspannung." at bounding box center [649, 350] width 136 height 41
click at [686, 318] on icon at bounding box center [688, 312] width 9 height 11
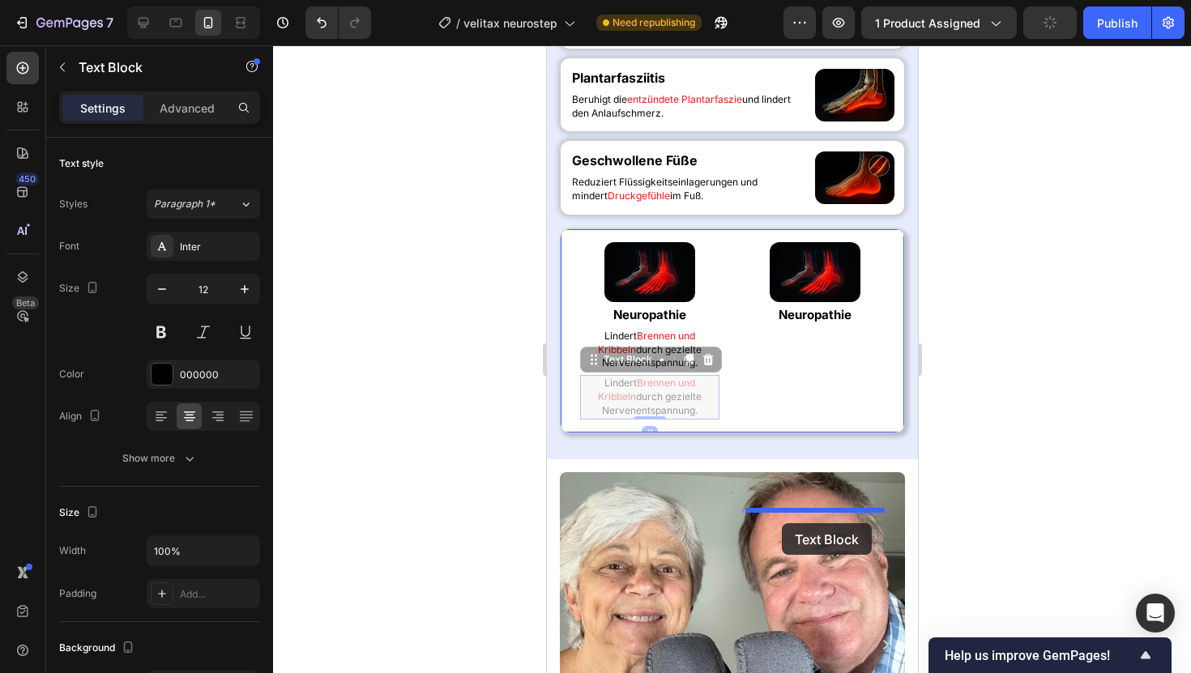
drag, startPoint x: 590, startPoint y: 546, endPoint x: 781, endPoint y: 523, distance: 192.6
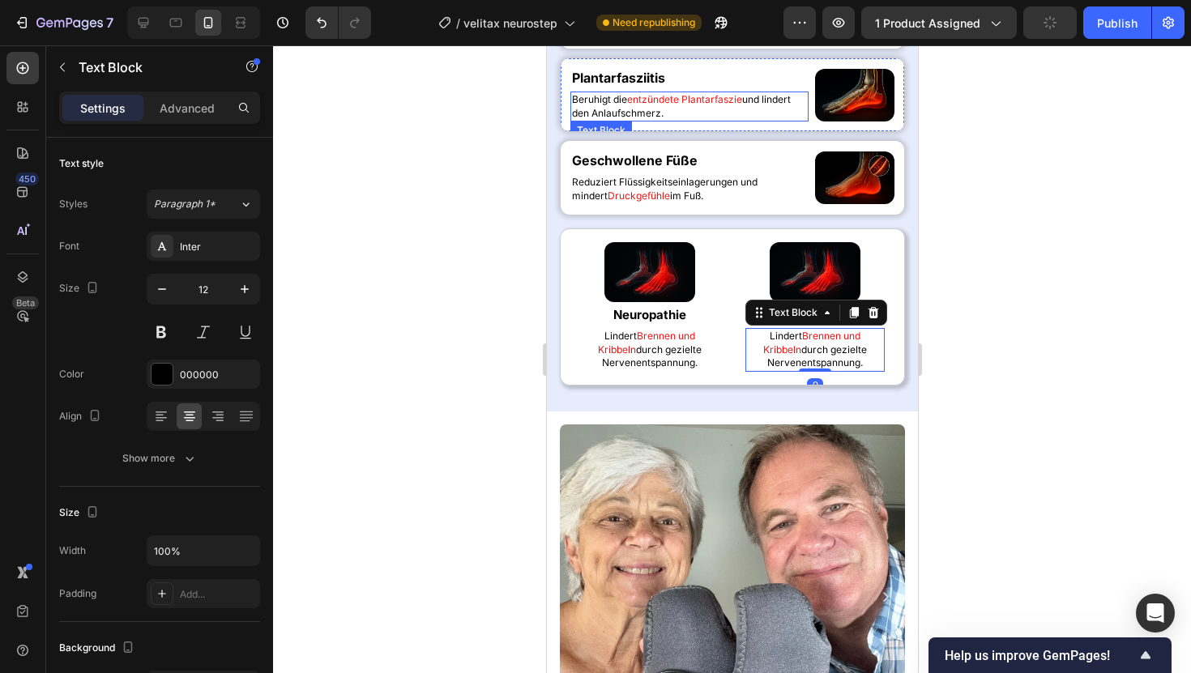
click at [631, 121] on p "Beruhigt die entzündete Plantarfaszie und lindert den Anlaufschmerz." at bounding box center [688, 107] width 235 height 28
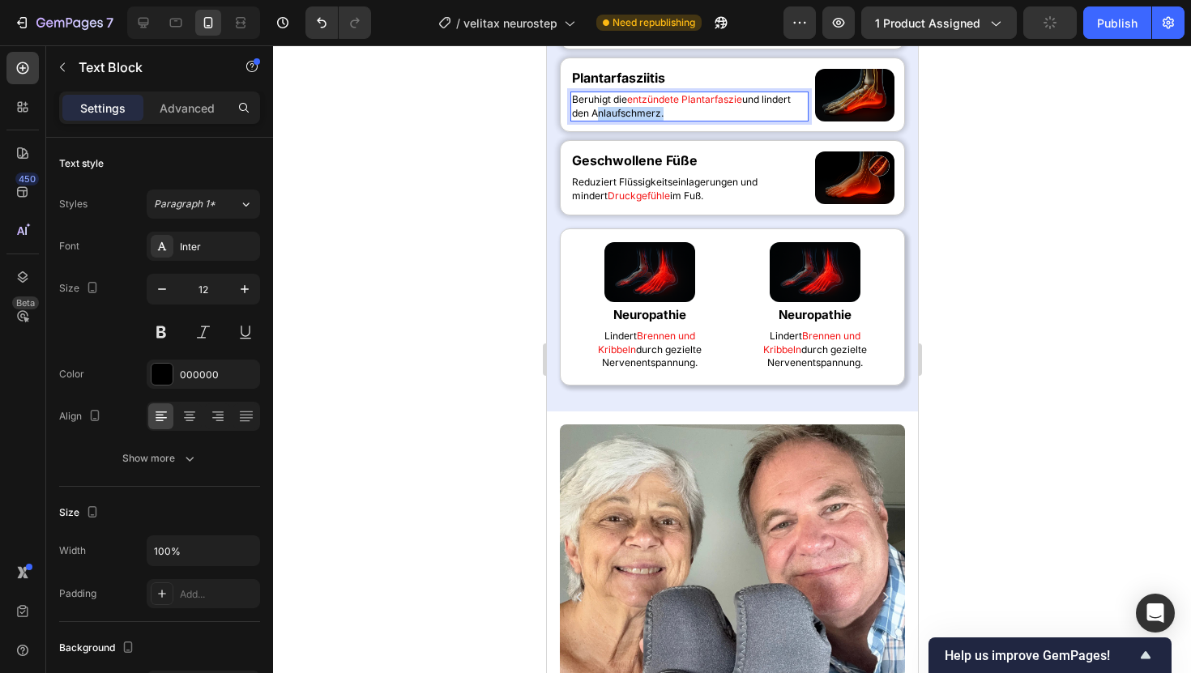
click at [631, 121] on p "Beruhigt die entzündete Plantarfaszie und lindert den Anlaufschmerz." at bounding box center [688, 107] width 235 height 28
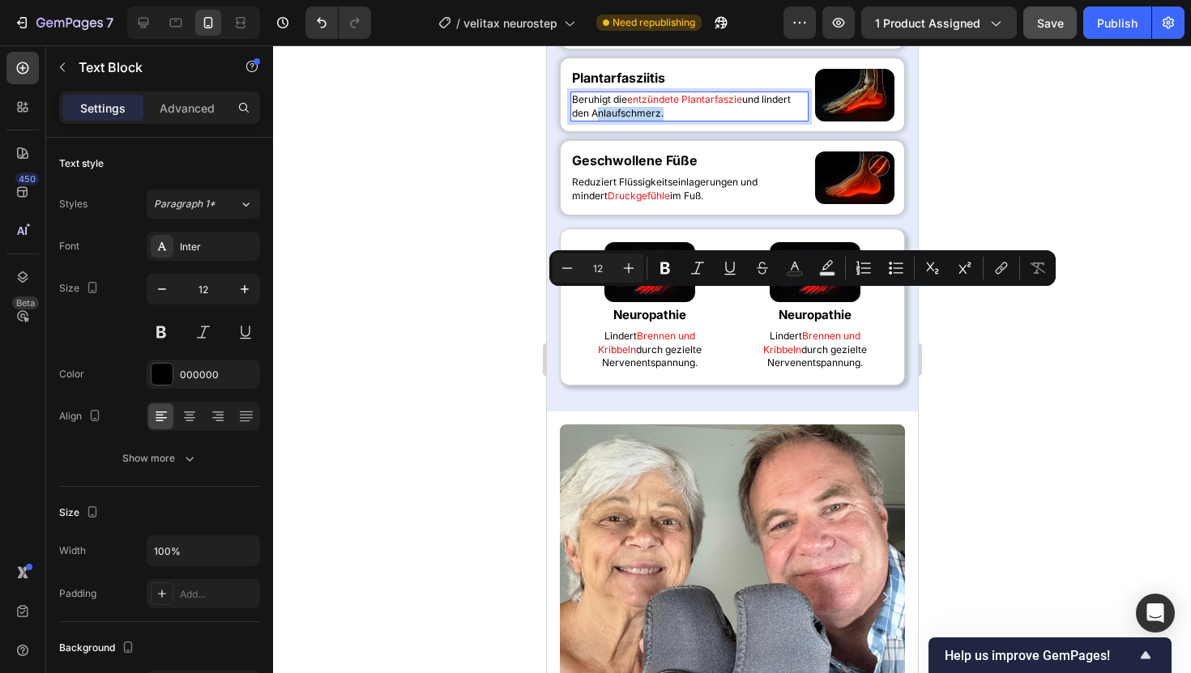
click at [631, 121] on p "Beruhigt die entzündete Plantarfaszie und lindert den Anlaufschmerz." at bounding box center [688, 107] width 235 height 28
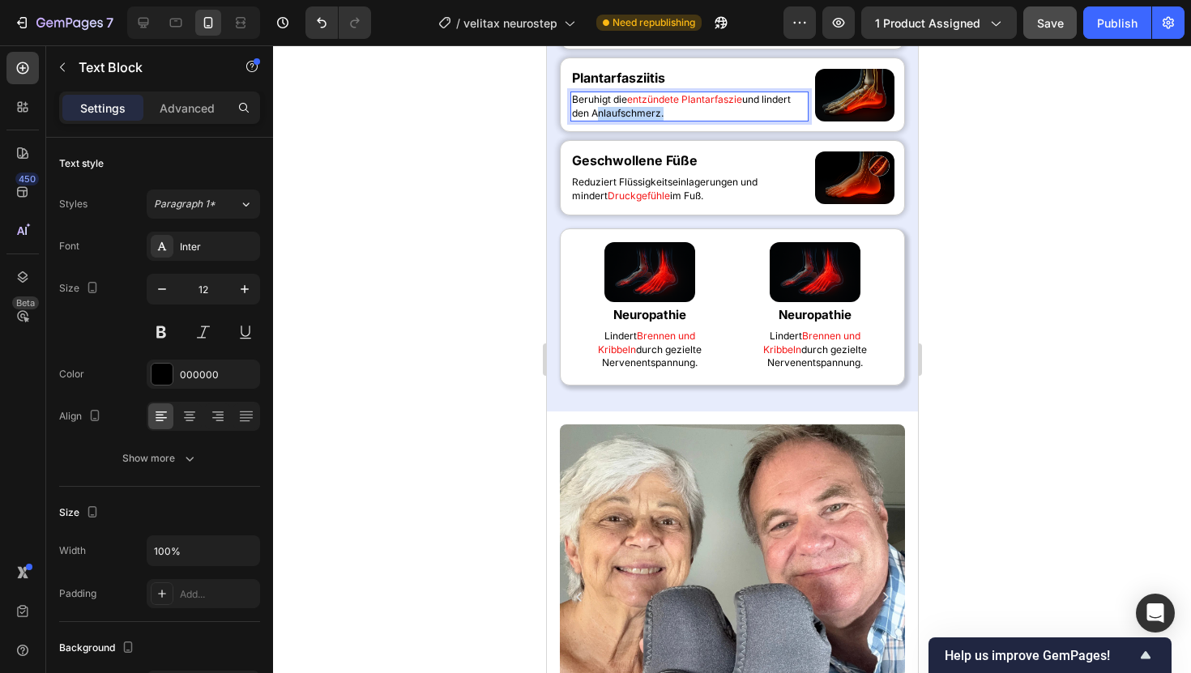
click at [631, 121] on p "Beruhigt die entzündete Plantarfaszie und lindert den Anlaufschmerz." at bounding box center [688, 107] width 235 height 28
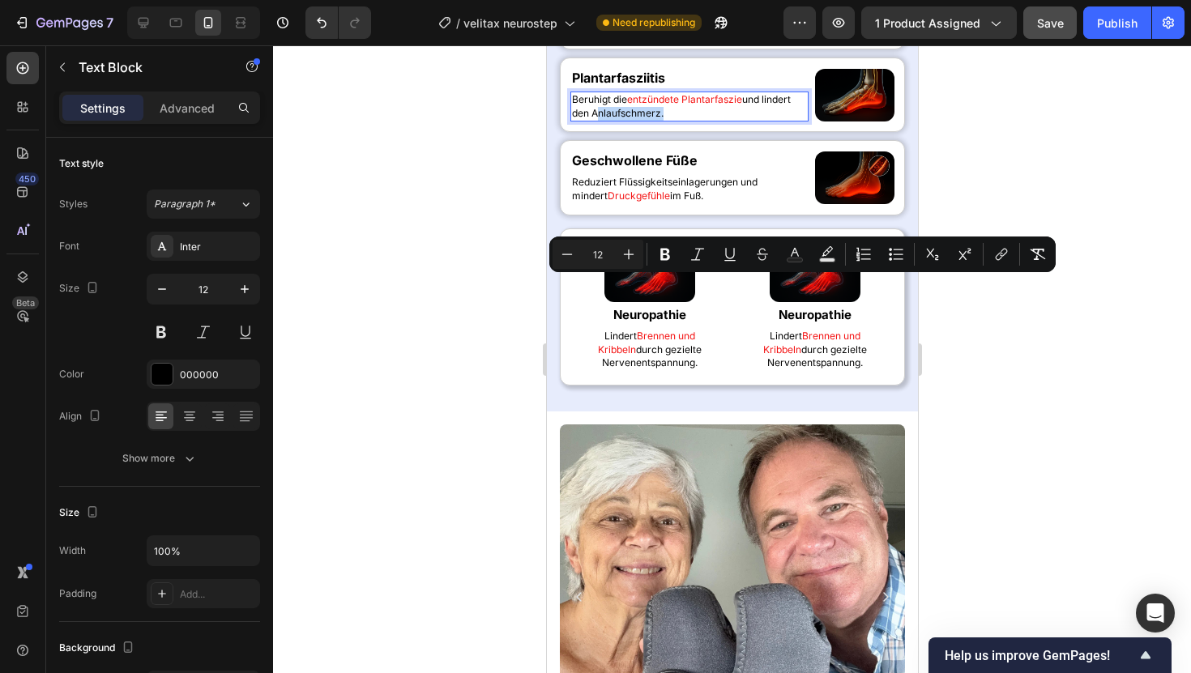
copy p "Beruhigt die entzündete Plantarfaszie und lindert den Anlaufschmerz."
click at [826, 356] on span "Brennen und Kribbeln" at bounding box center [810, 343] width 97 height 26
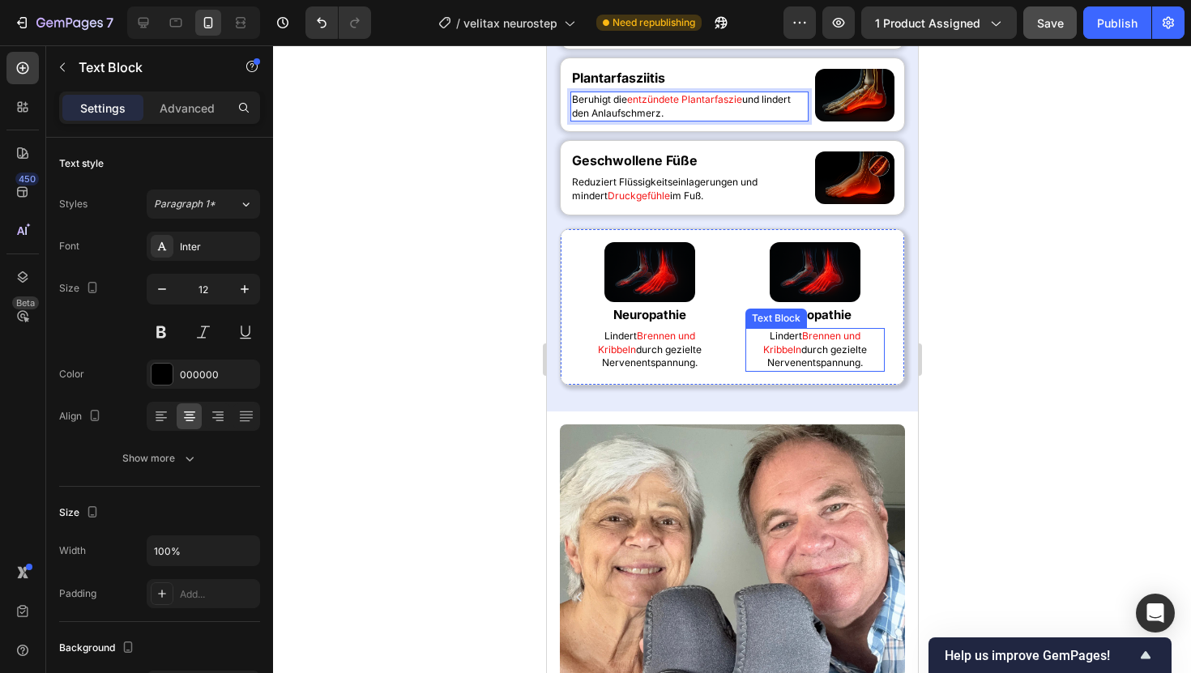
click at [826, 356] on span "Brennen und Kribbeln" at bounding box center [810, 343] width 97 height 26
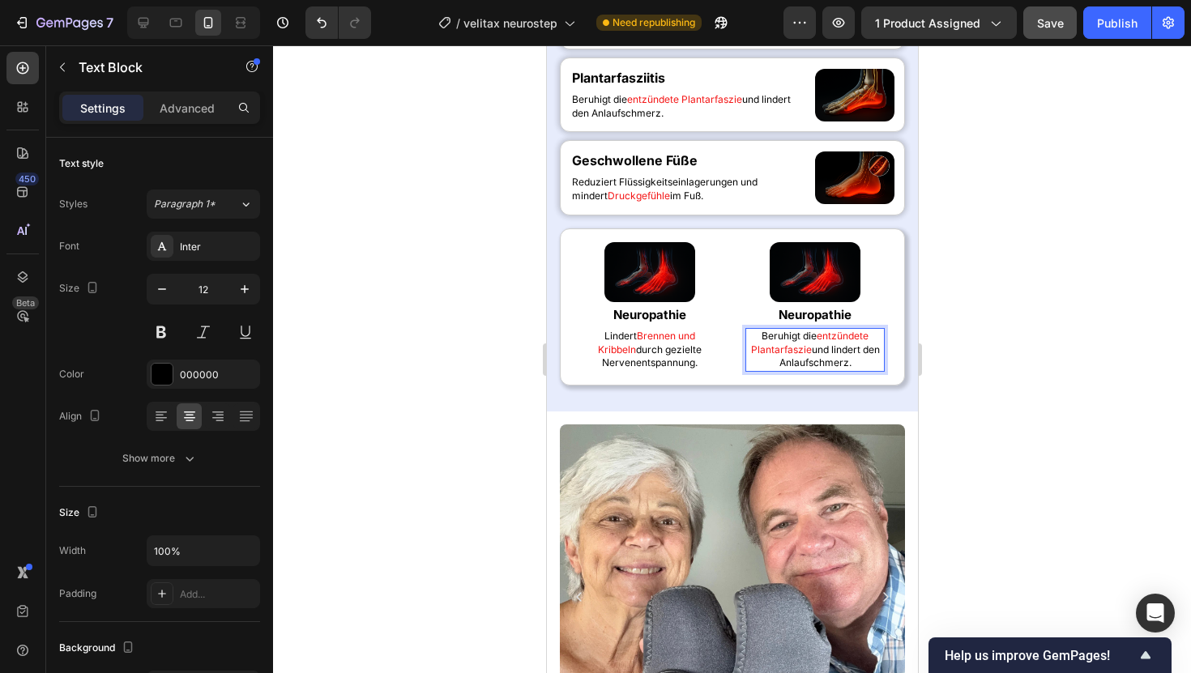
click at [491, 386] on div at bounding box center [732, 359] width 918 height 628
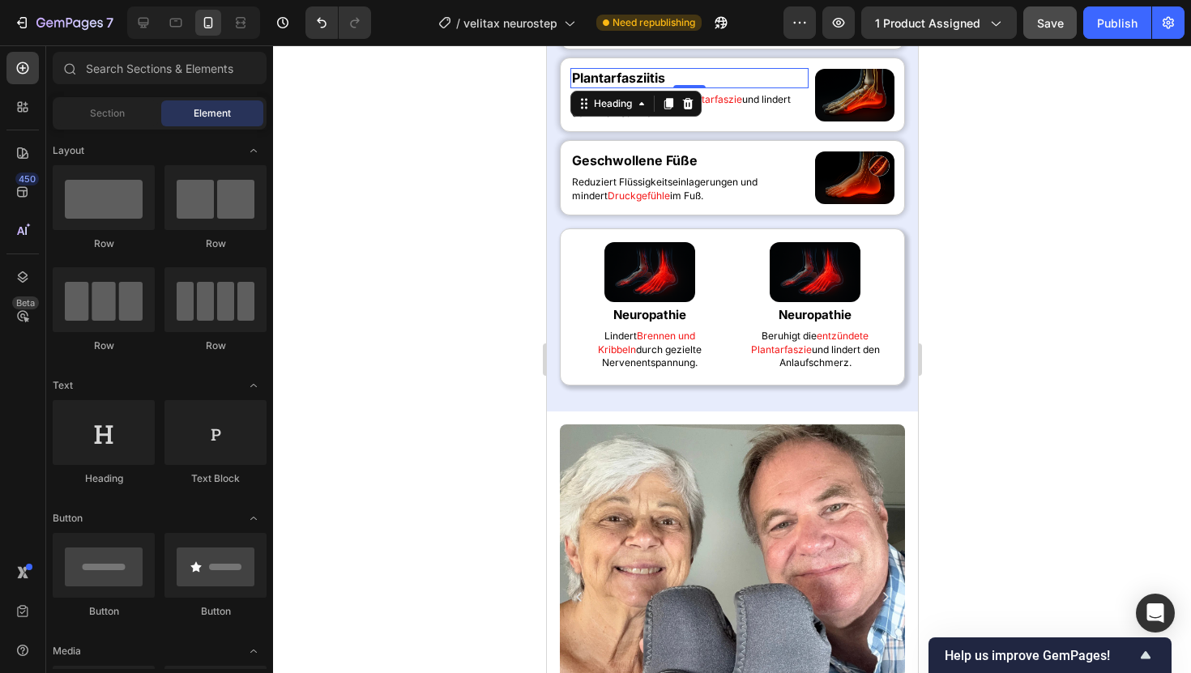
click at [612, 88] on h2 "Plantarfasziitis" at bounding box center [689, 78] width 238 height 20
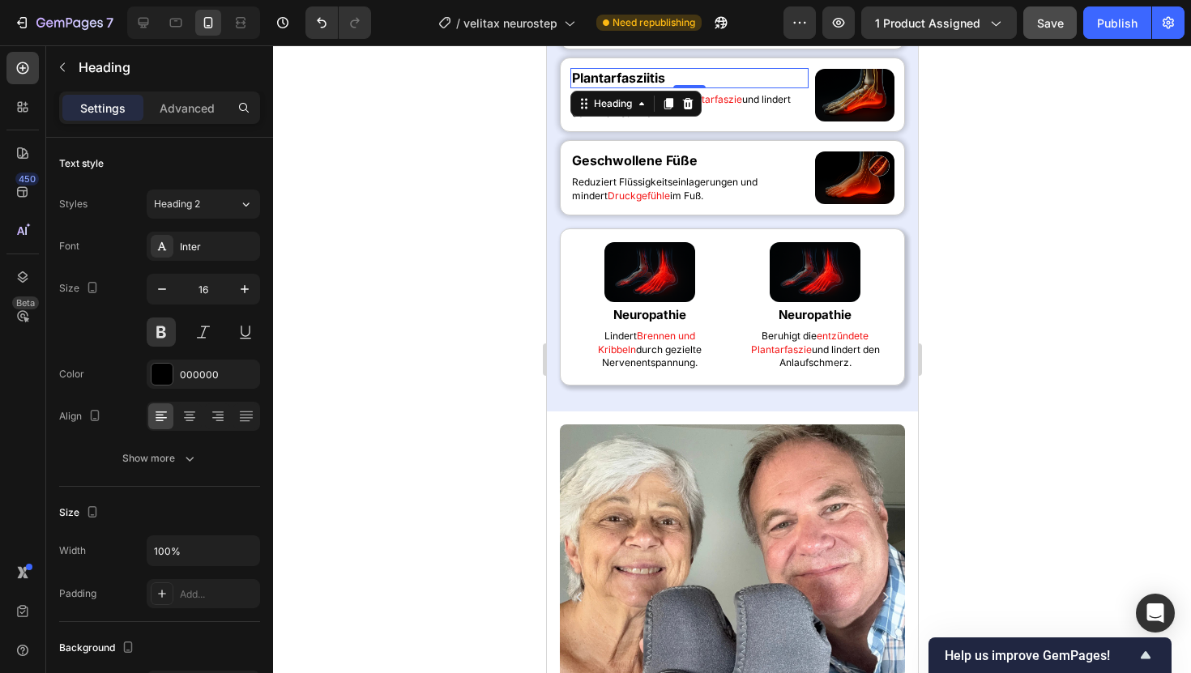
click at [612, 88] on h2 "Plantarfasziitis" at bounding box center [689, 78] width 238 height 20
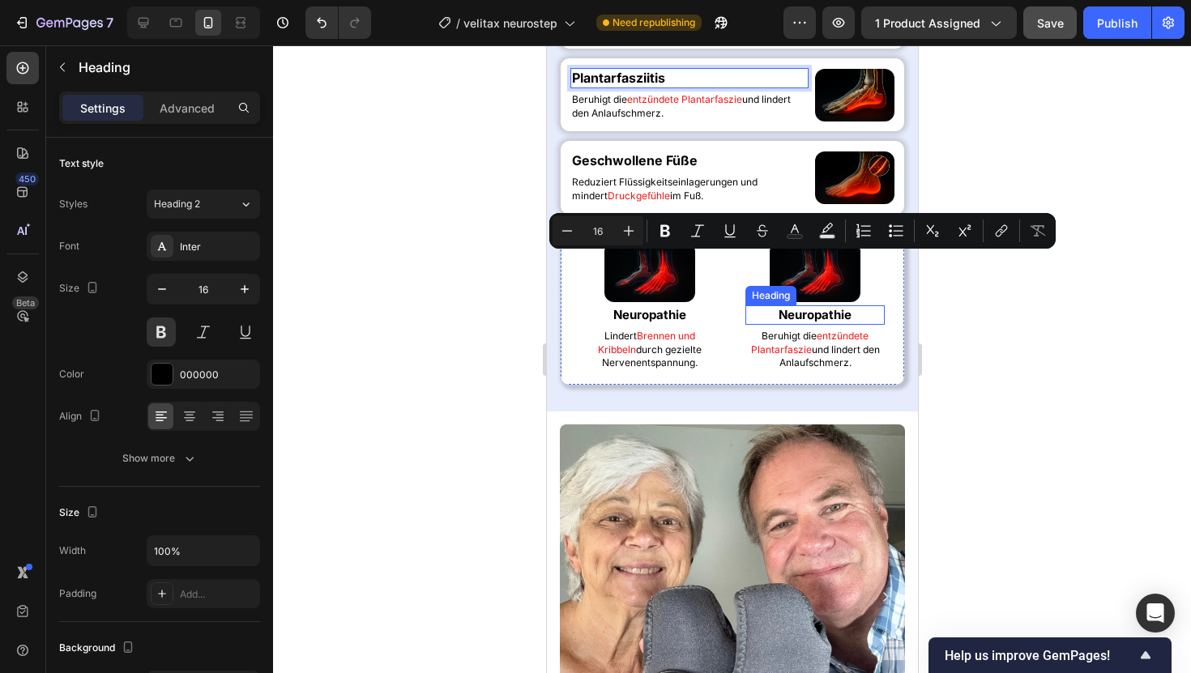
click at [843, 325] on h2 "Neuropathie" at bounding box center [814, 314] width 139 height 19
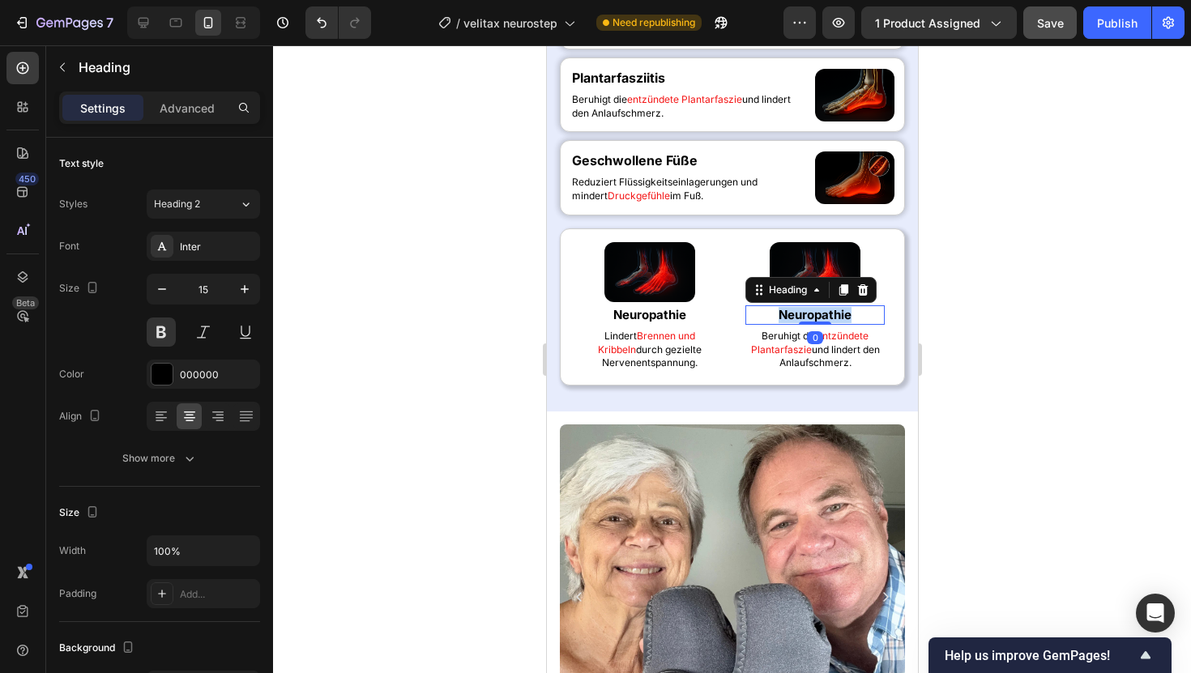
click at [843, 325] on h2 "Neuropathie" at bounding box center [814, 314] width 139 height 19
click at [391, 369] on div at bounding box center [732, 359] width 918 height 628
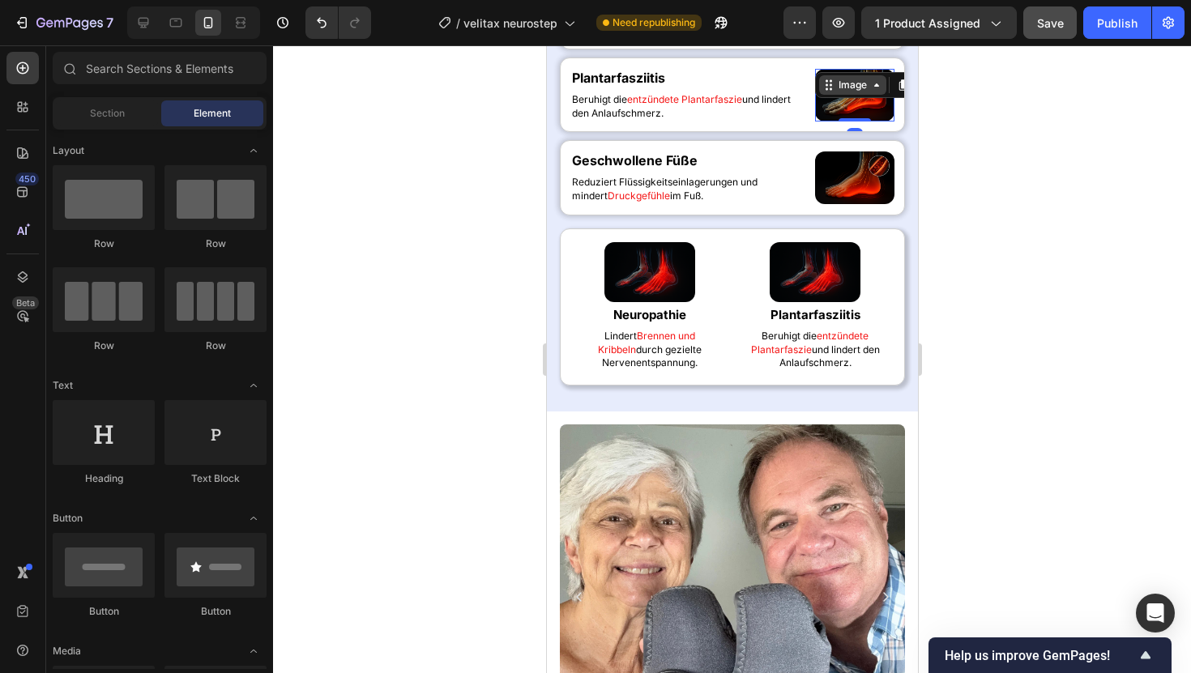
click at [839, 122] on div "Image 0" at bounding box center [853, 95] width 79 height 53
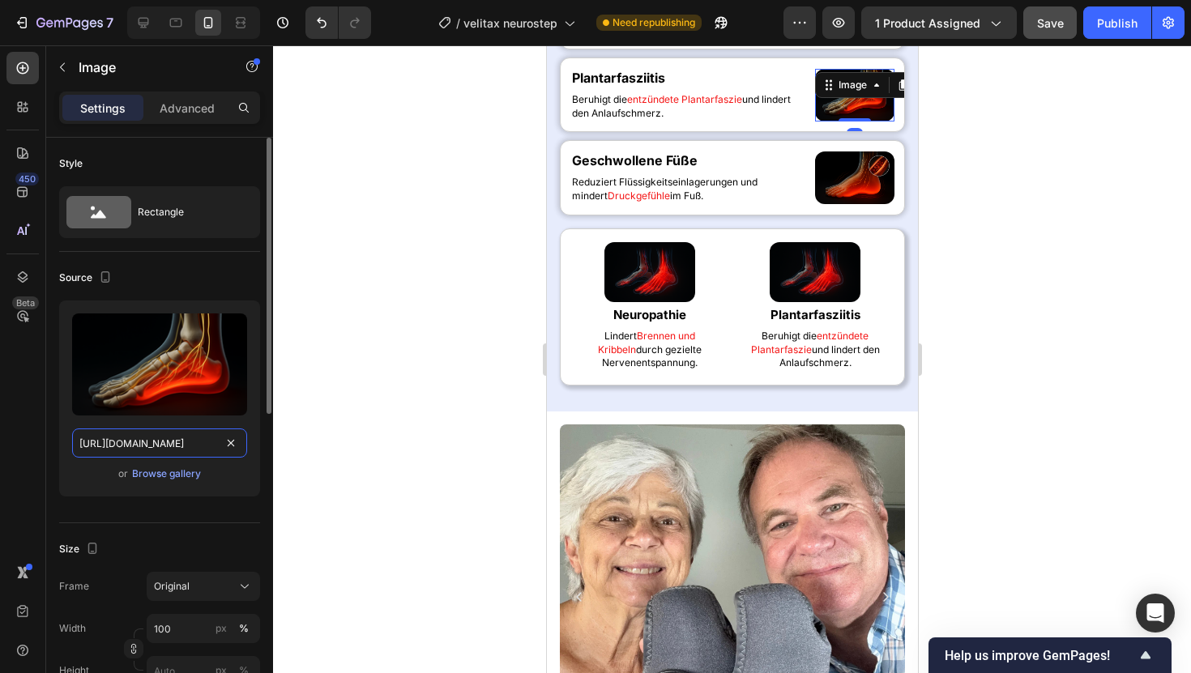
click at [180, 437] on input "[URL][DOMAIN_NAME]" at bounding box center [159, 443] width 175 height 29
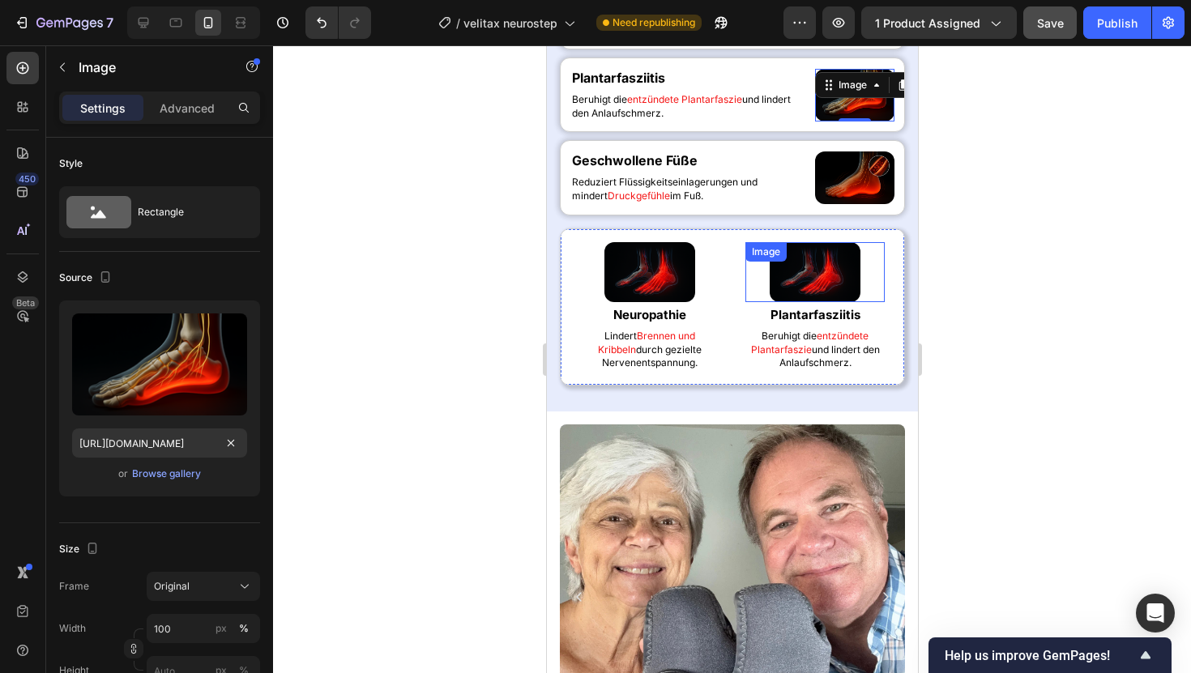
click at [825, 303] on img at bounding box center [814, 272] width 91 height 61
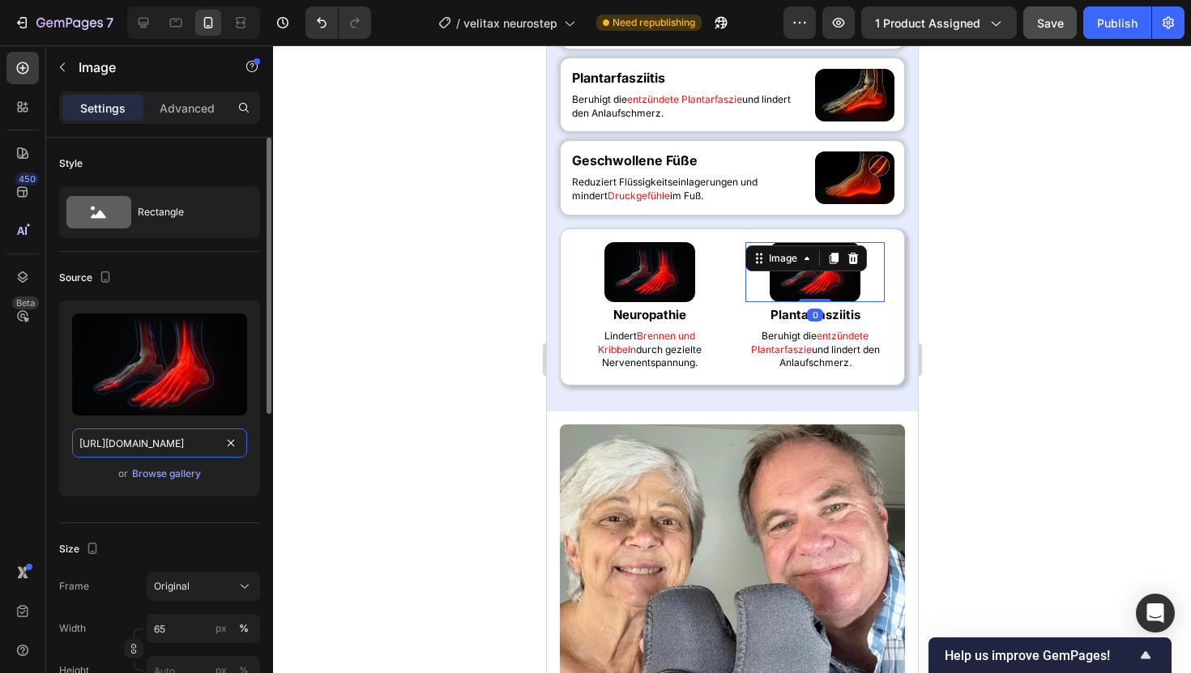
click at [157, 442] on input "[URL][DOMAIN_NAME]" at bounding box center [159, 443] width 175 height 29
paste input "45fd59ec-27de-4a44-a595-a4285b3014b7"
type input "[URL][DOMAIN_NAME]"
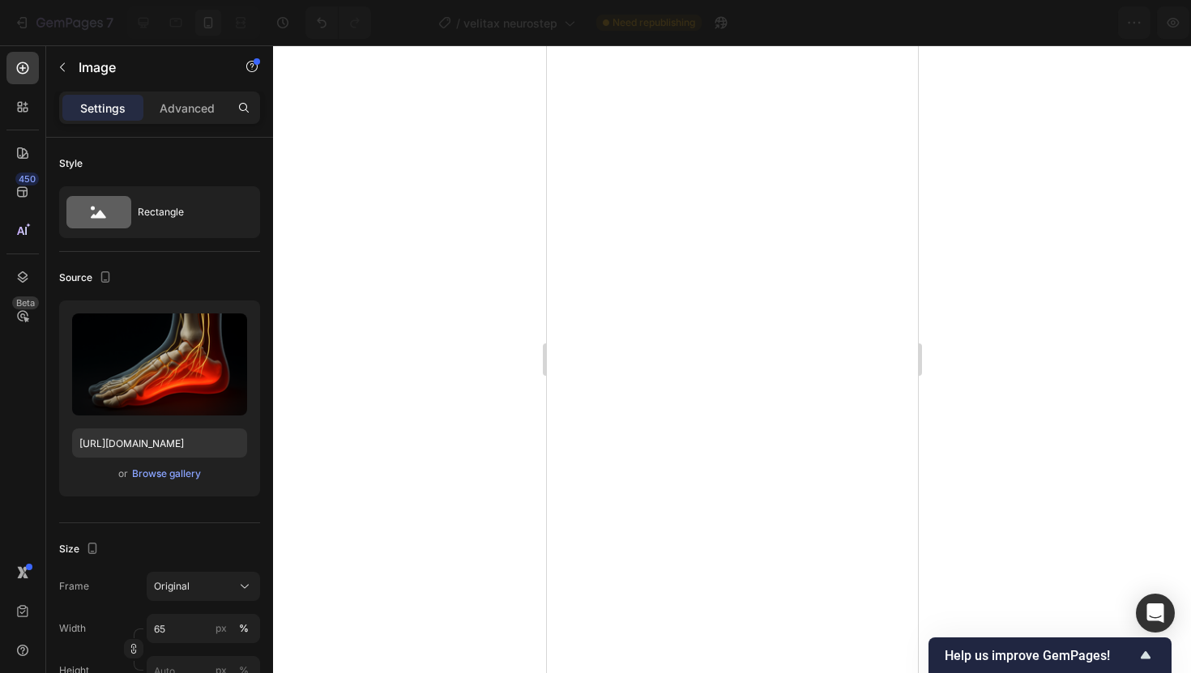
click at [347, 212] on div at bounding box center [732, 359] width 918 height 628
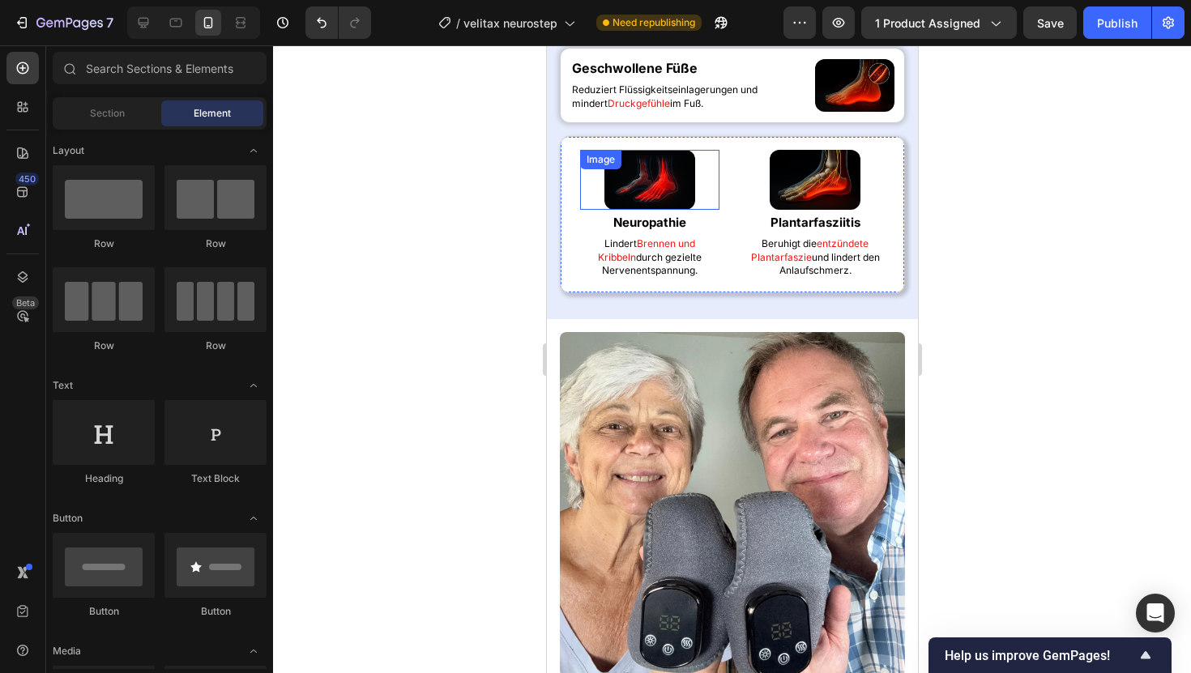
scroll to position [1028, 0]
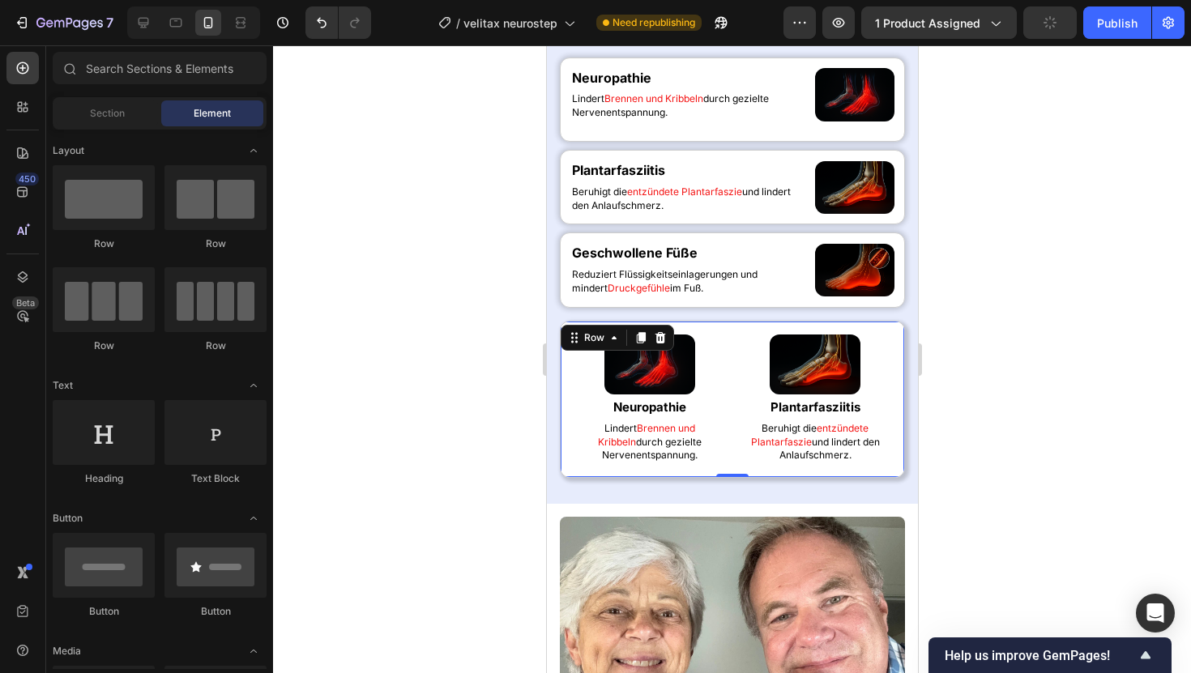
click at [736, 395] on div "Image Neuropathie Heading Lindert Brennen und Kribbeln durch gezielte Nervenent…" at bounding box center [731, 399] width 345 height 157
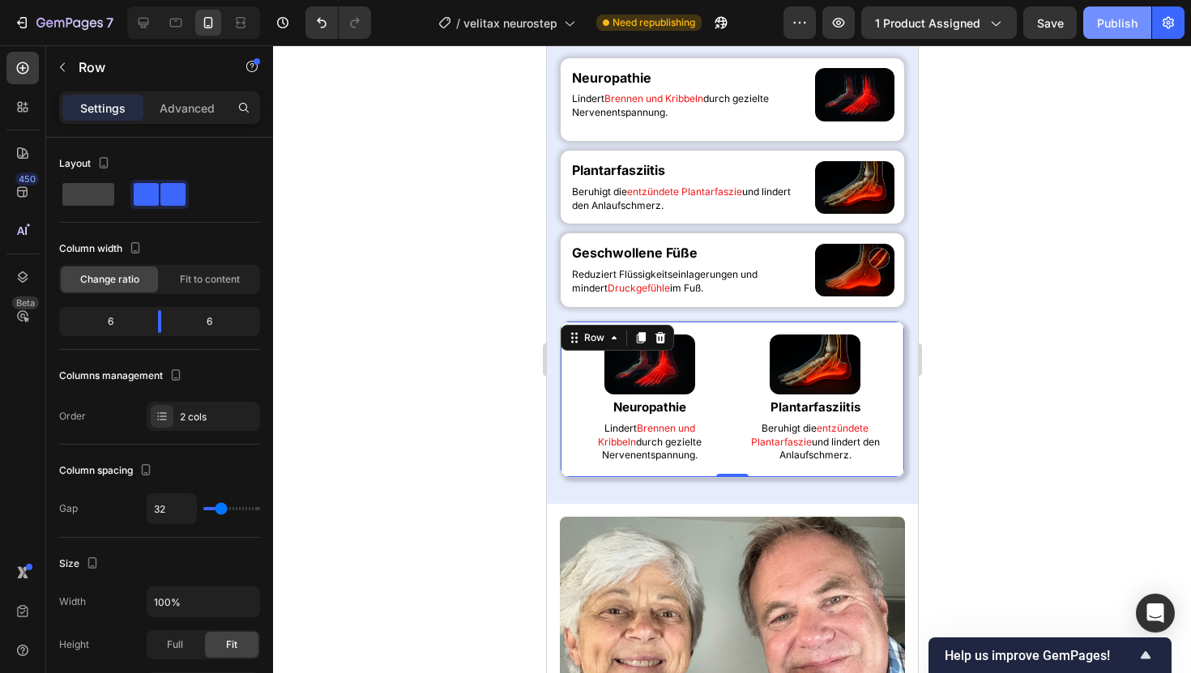
click at [1126, 31] on button "Publish" at bounding box center [1117, 22] width 68 height 32
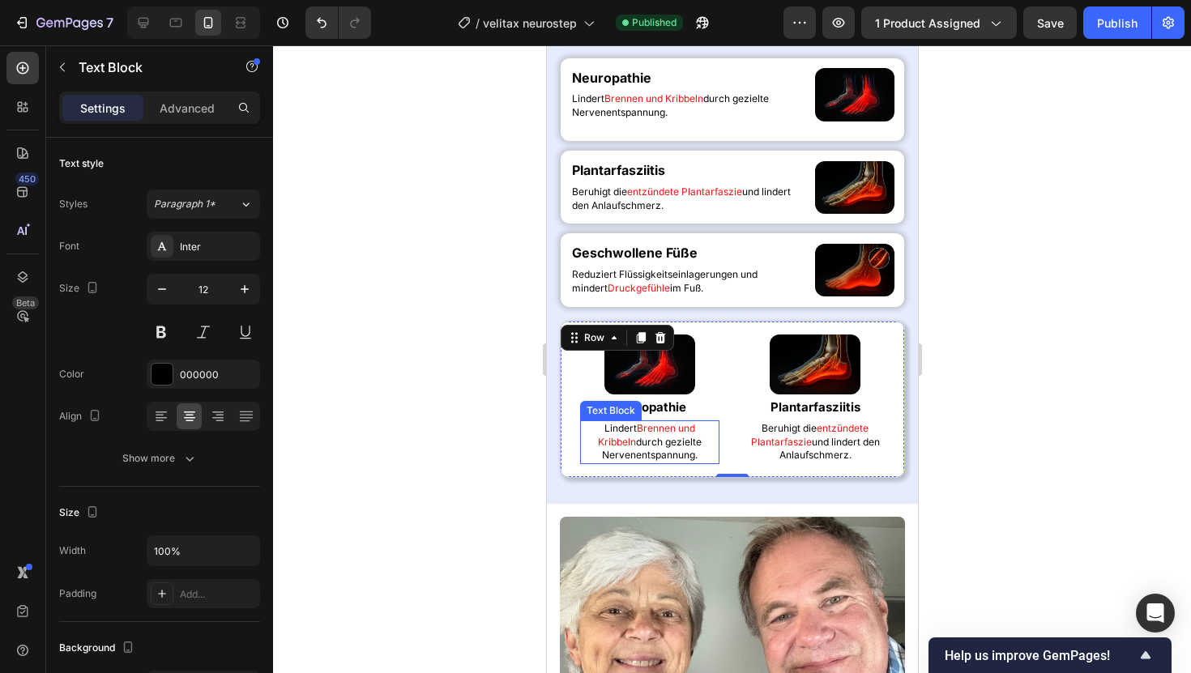
click at [652, 427] on span "Brennen und Kribbeln" at bounding box center [645, 435] width 97 height 26
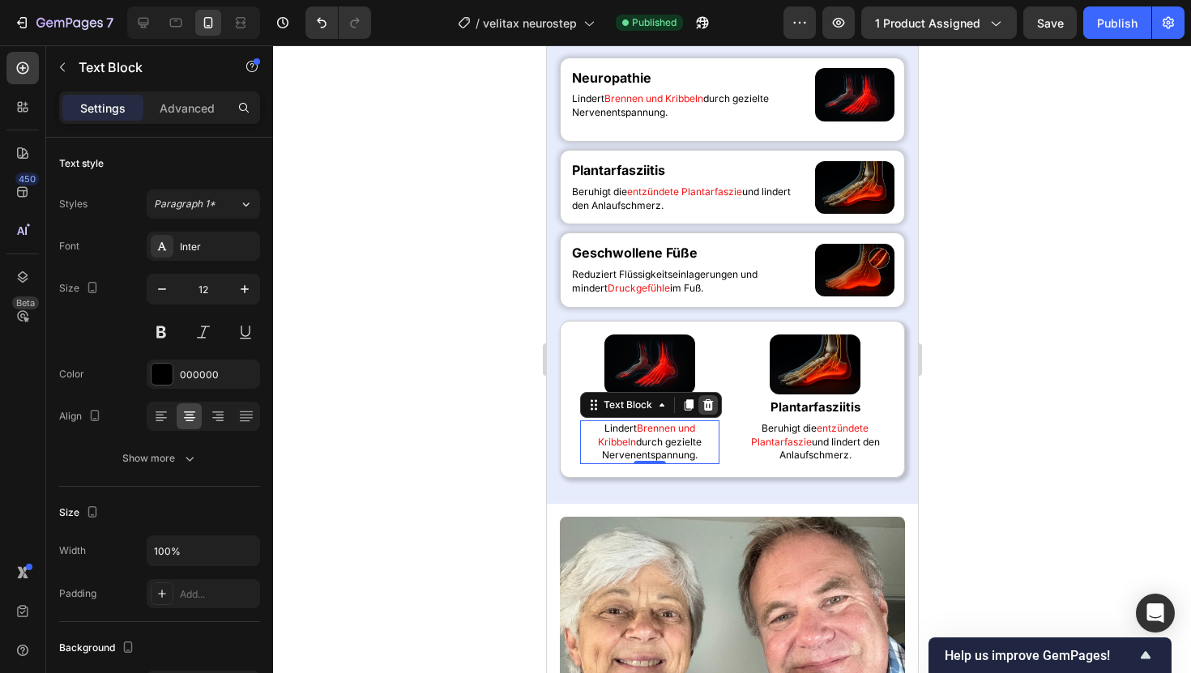
click at [706, 408] on icon at bounding box center [708, 404] width 11 height 11
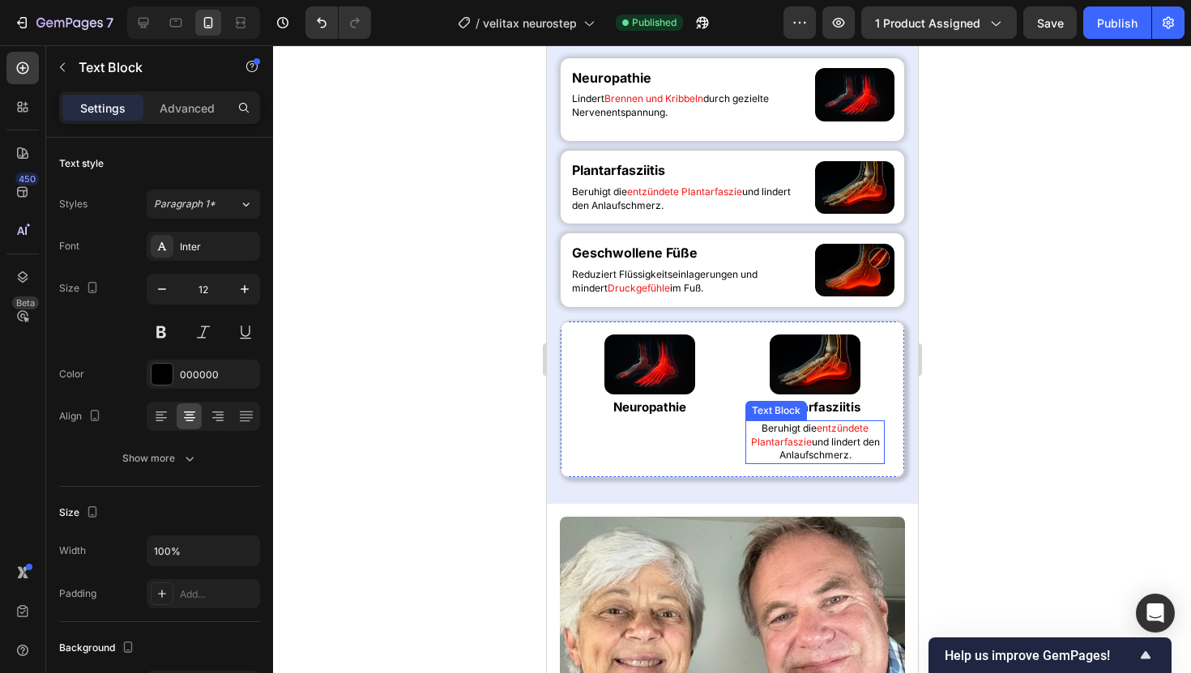
click at [797, 459] on p "Beruhigt die entzündete Plantarfaszie und lindert den Anlaufschmerz." at bounding box center [814, 442] width 136 height 41
click at [870, 403] on icon at bounding box center [873, 404] width 11 height 11
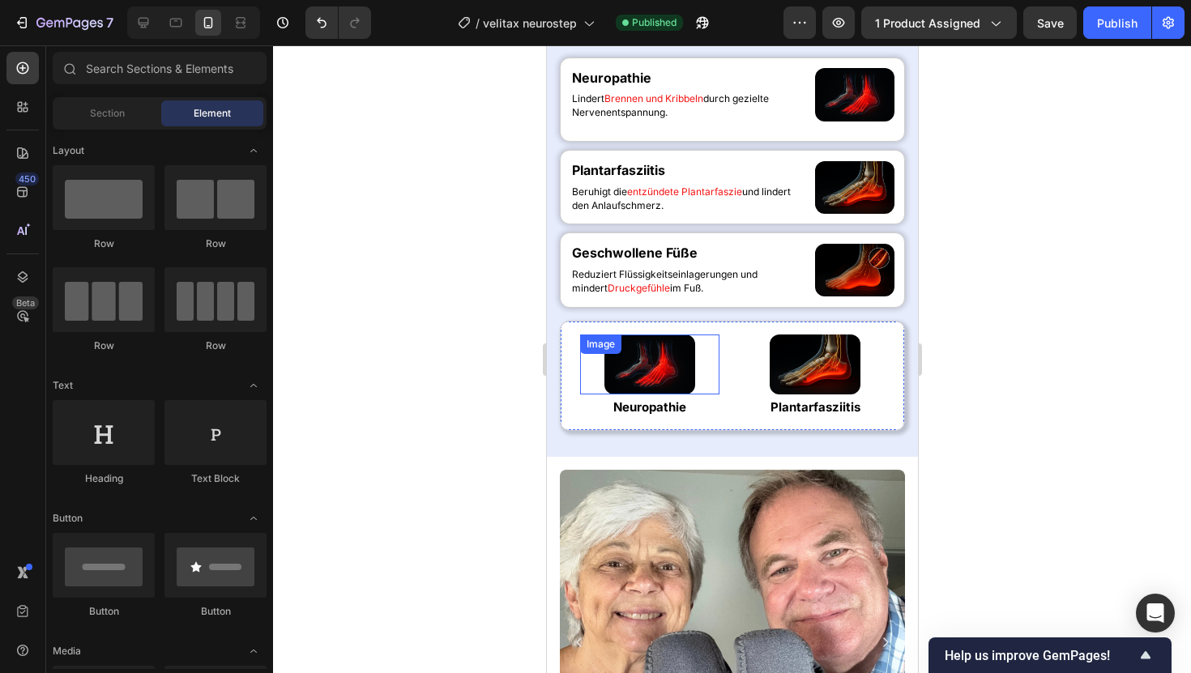
click at [622, 348] on div "Image" at bounding box center [648, 365] width 139 height 61
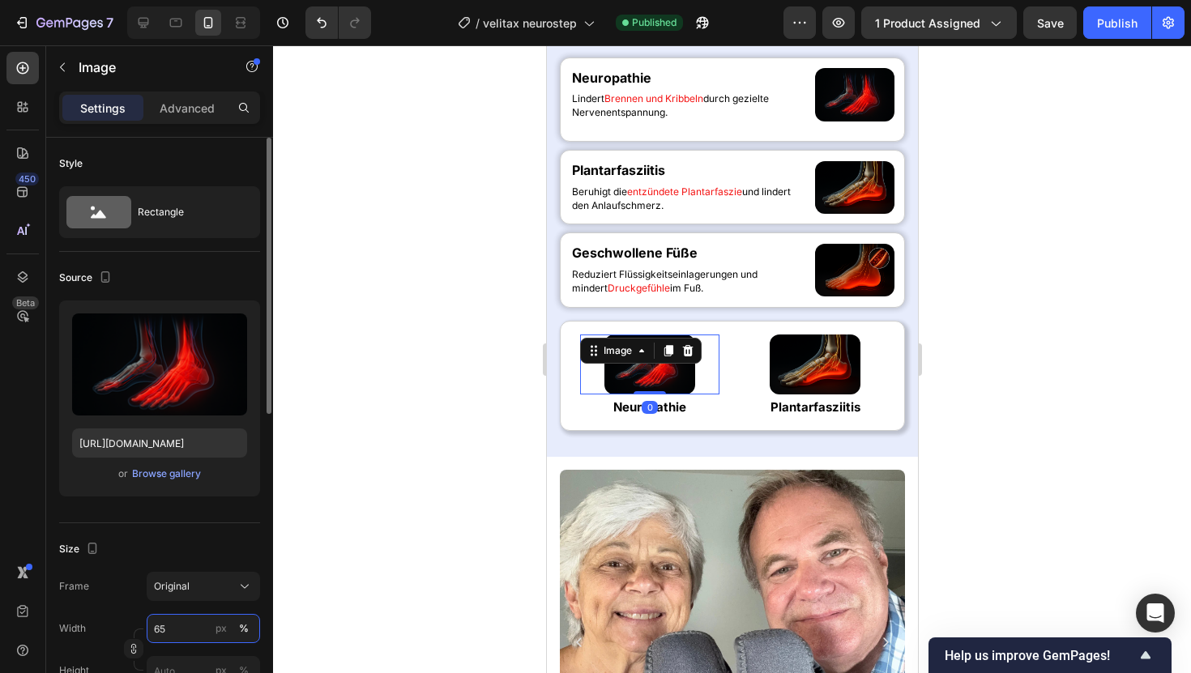
click at [182, 620] on input "65" at bounding box center [203, 628] width 113 height 29
type input "55"
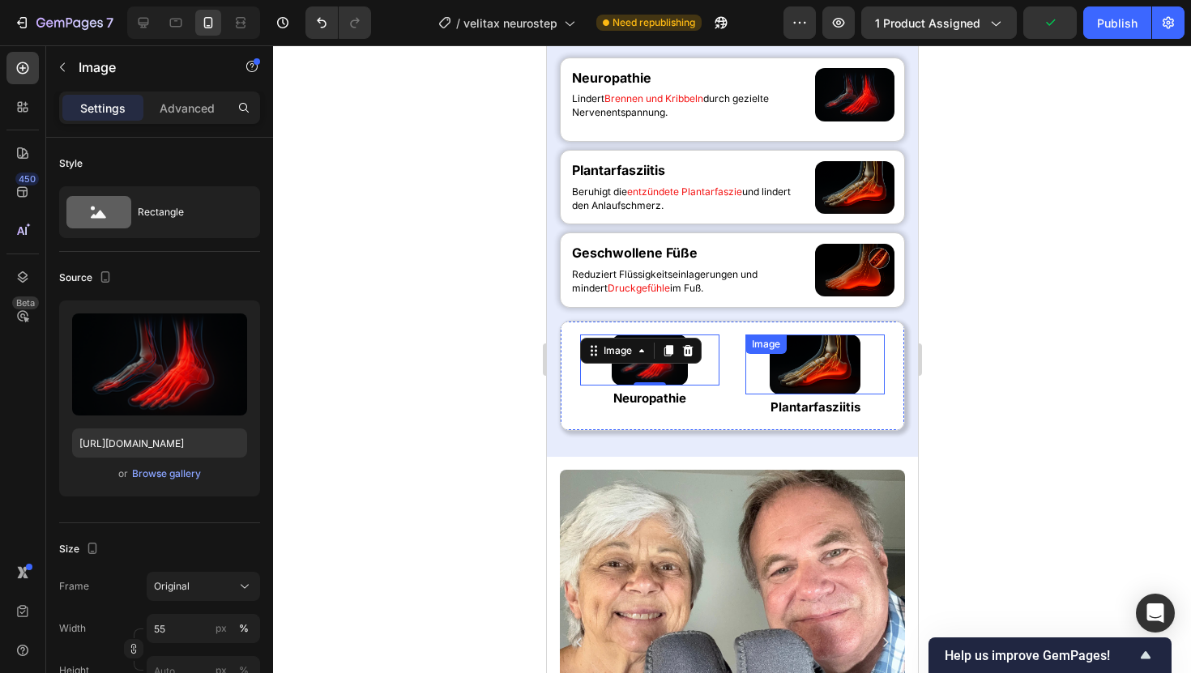
click at [827, 360] on img at bounding box center [814, 365] width 91 height 61
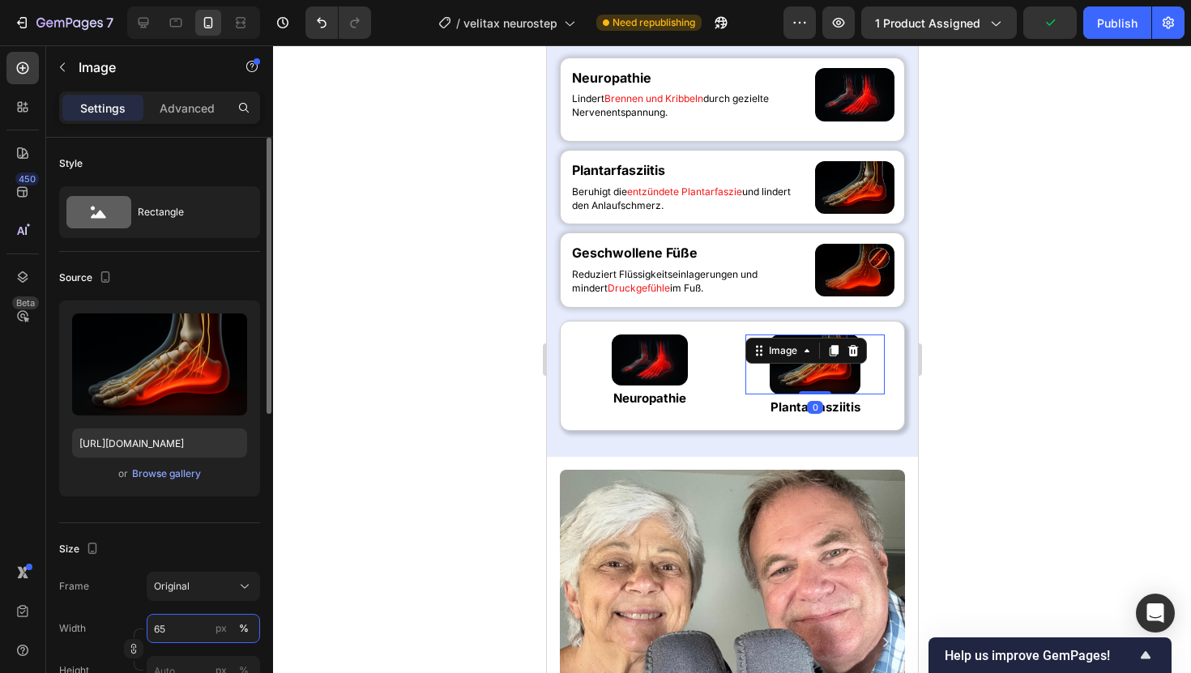
click at [178, 630] on input "65" at bounding box center [203, 628] width 113 height 29
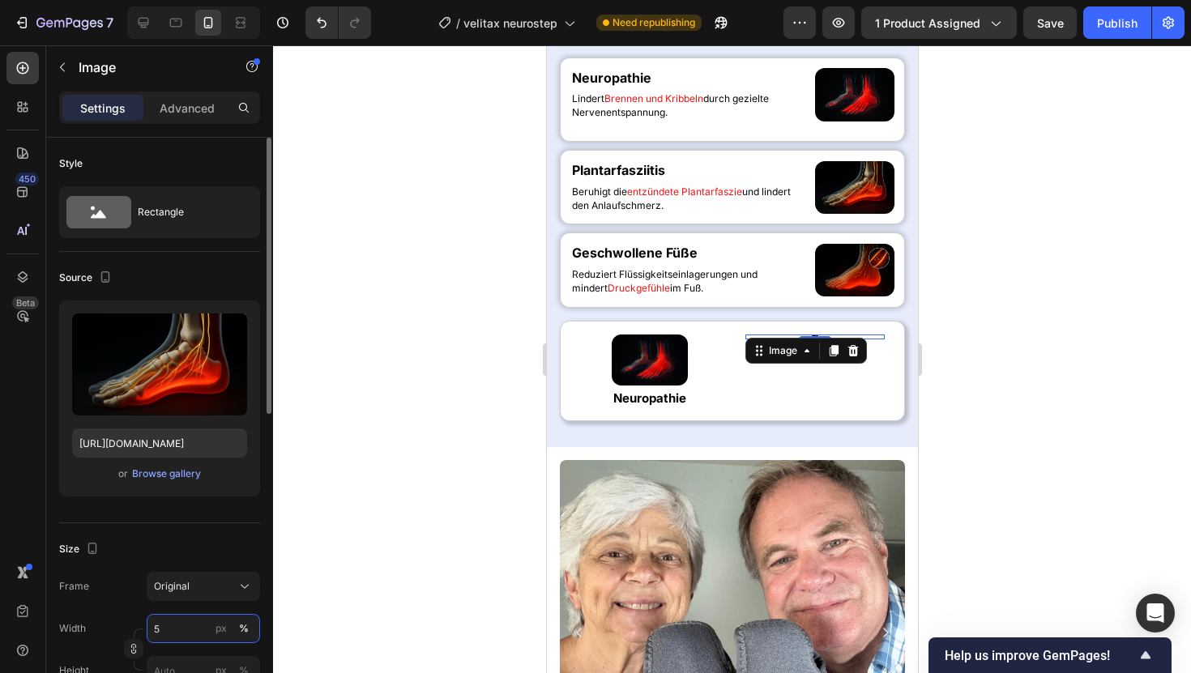
type input "55"
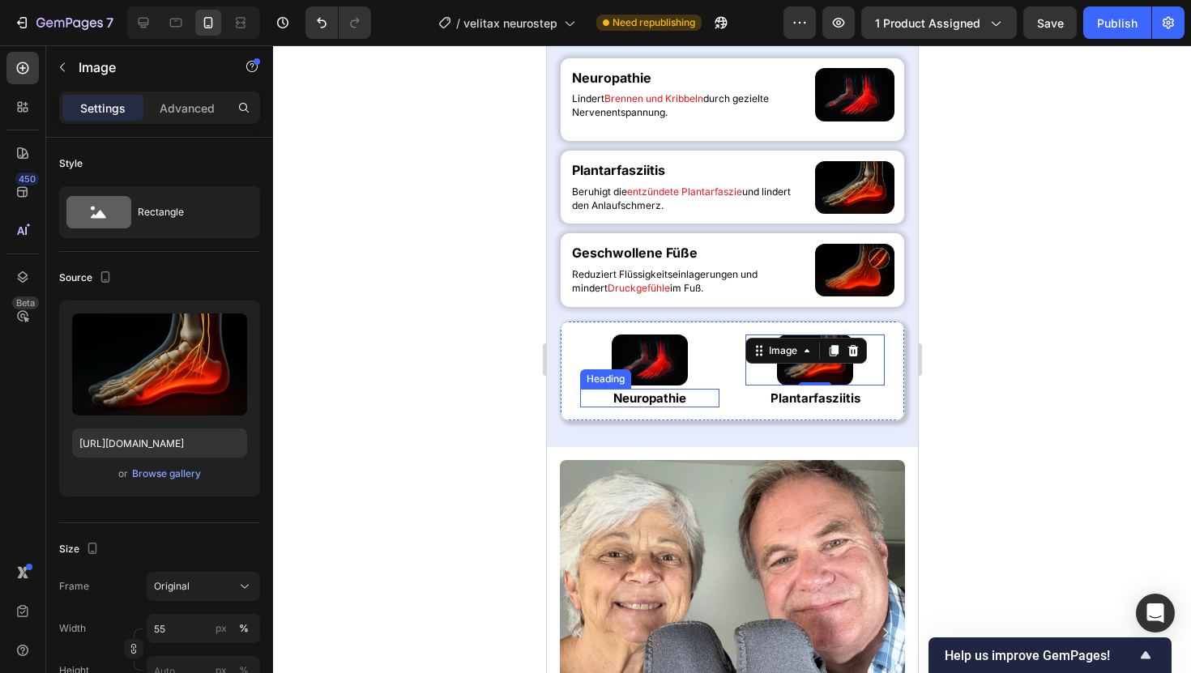
click at [617, 395] on h2 "Neuropathie" at bounding box center [648, 398] width 139 height 19
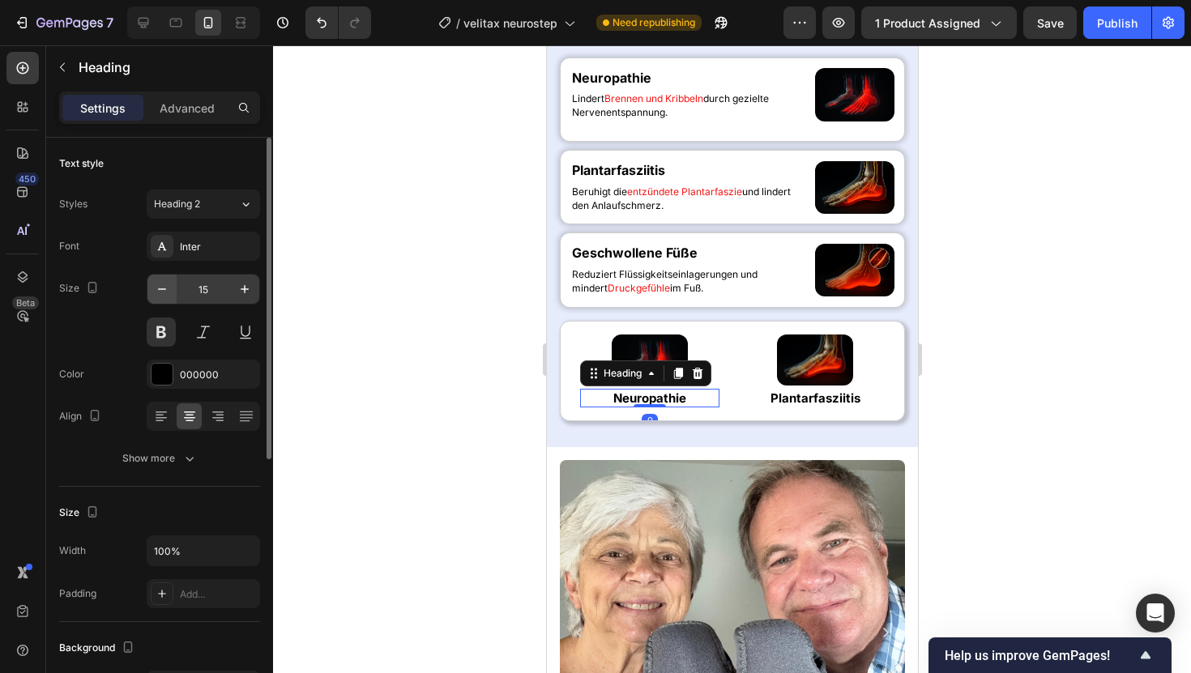
click at [165, 275] on button "button" at bounding box center [161, 289] width 29 height 29
type input "14"
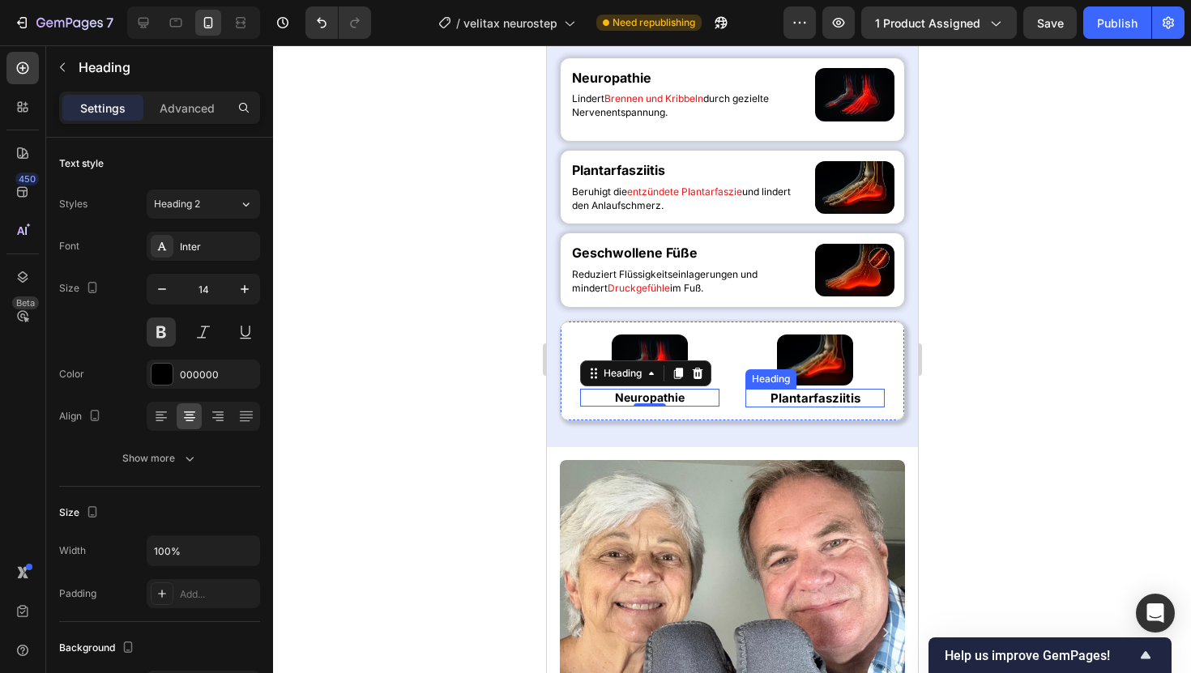
click at [787, 403] on p "Plantarfasziitis" at bounding box center [814, 399] width 136 height 16
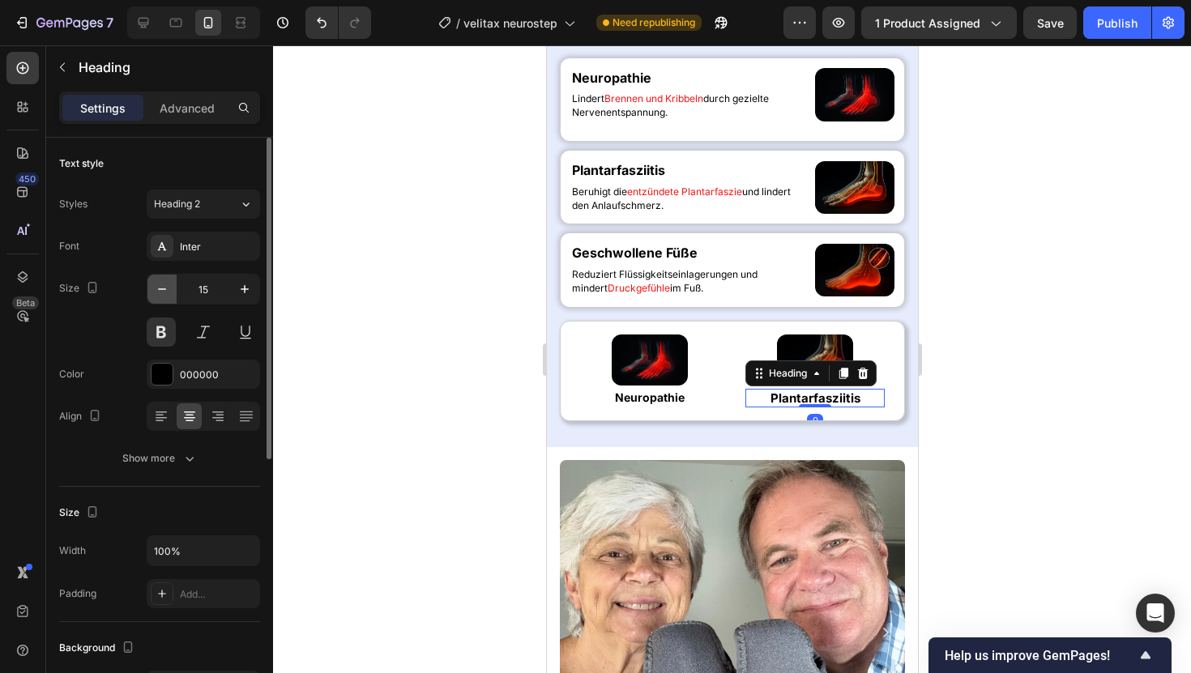
click at [163, 295] on icon "button" at bounding box center [162, 289] width 16 height 16
type input "14"
click at [422, 242] on div at bounding box center [732, 359] width 918 height 628
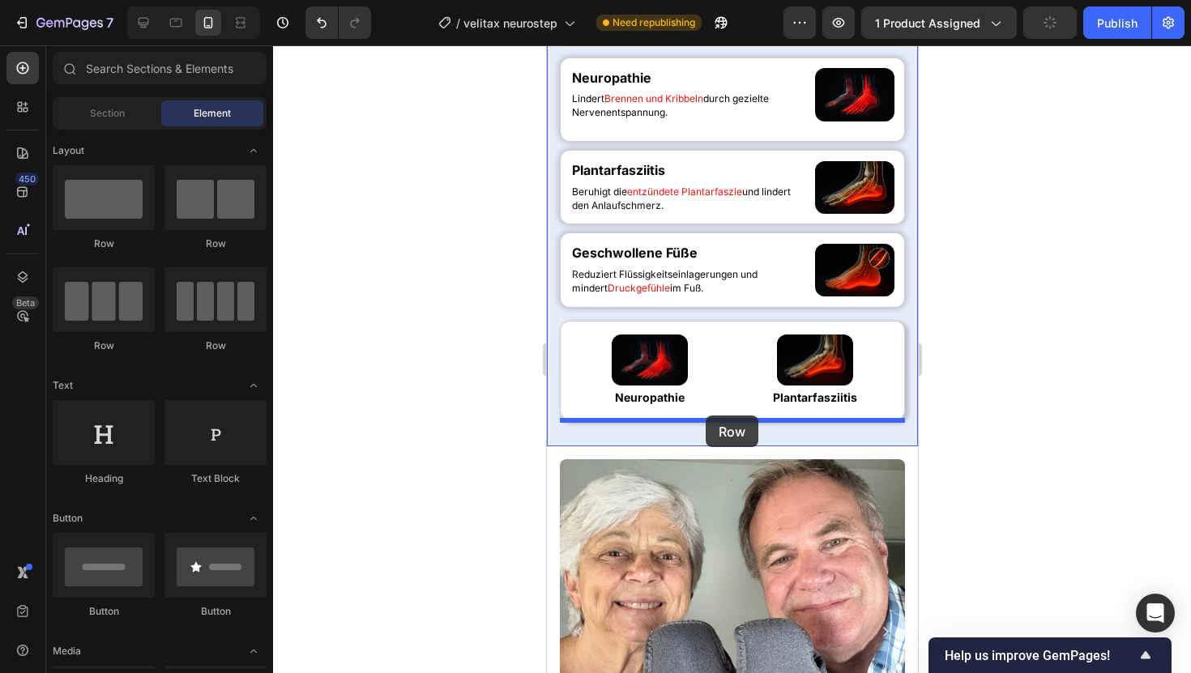
drag, startPoint x: 758, startPoint y: 259, endPoint x: 705, endPoint y: 415, distance: 164.5
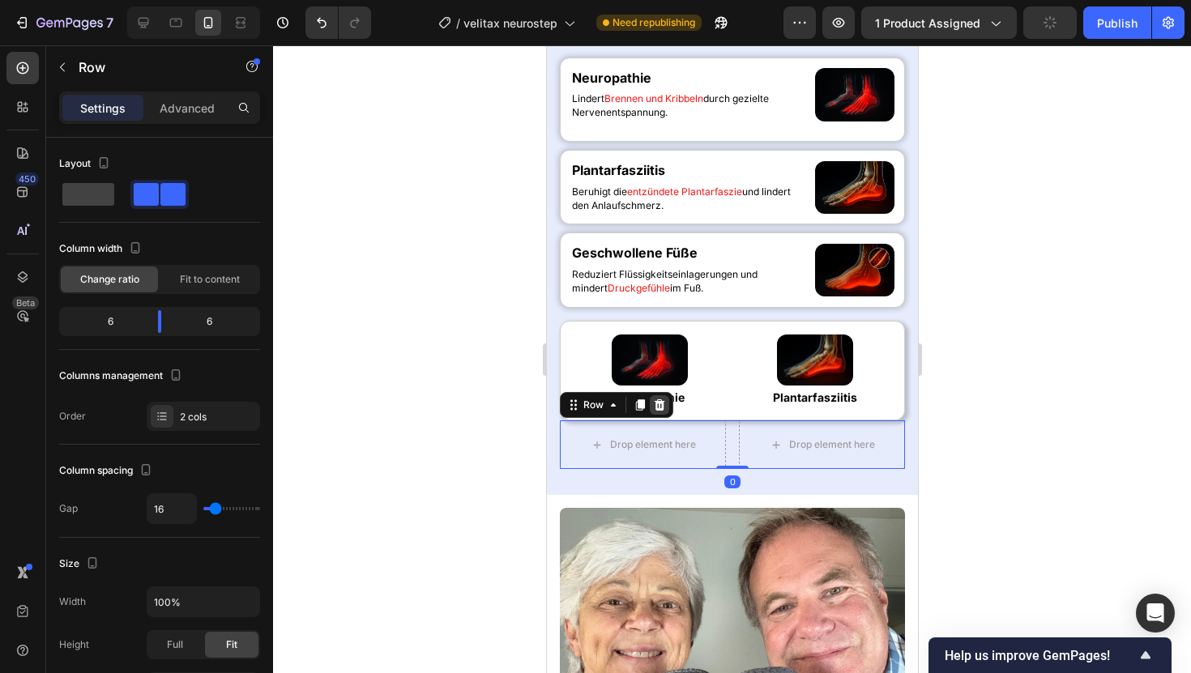
click at [660, 404] on icon at bounding box center [659, 404] width 11 height 11
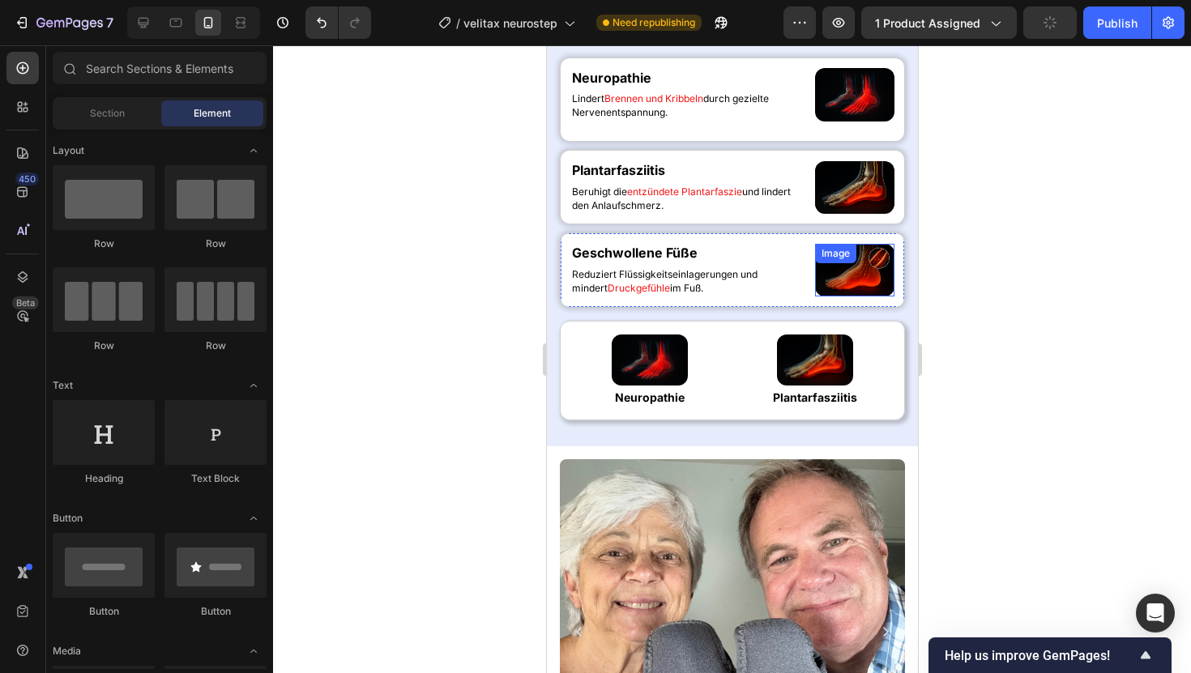
click at [828, 276] on img at bounding box center [853, 270] width 79 height 53
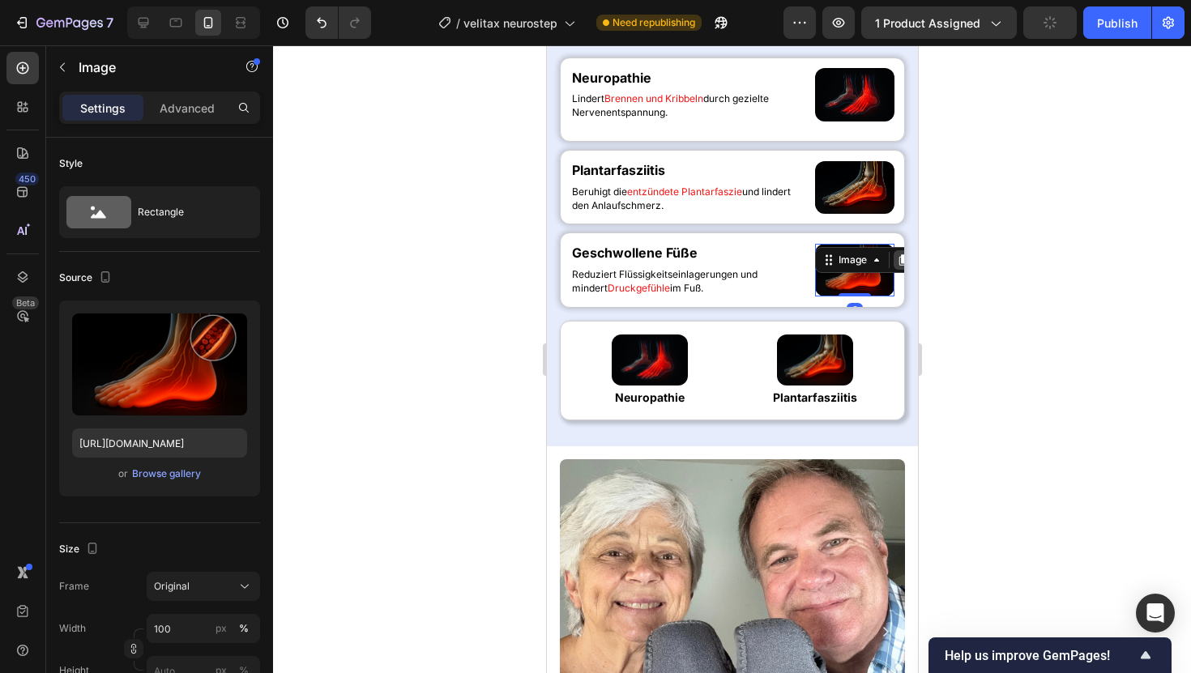
click at [899, 264] on icon at bounding box center [903, 259] width 9 height 11
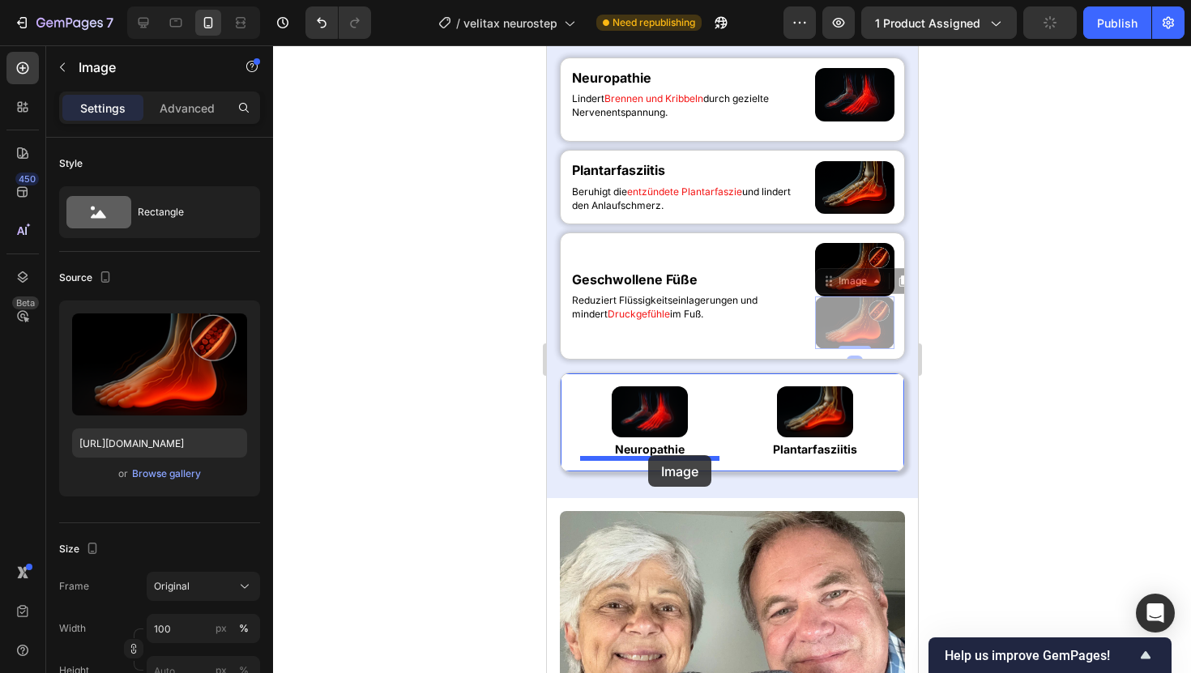
drag, startPoint x: 831, startPoint y: 289, endPoint x: 647, endPoint y: 455, distance: 247.2
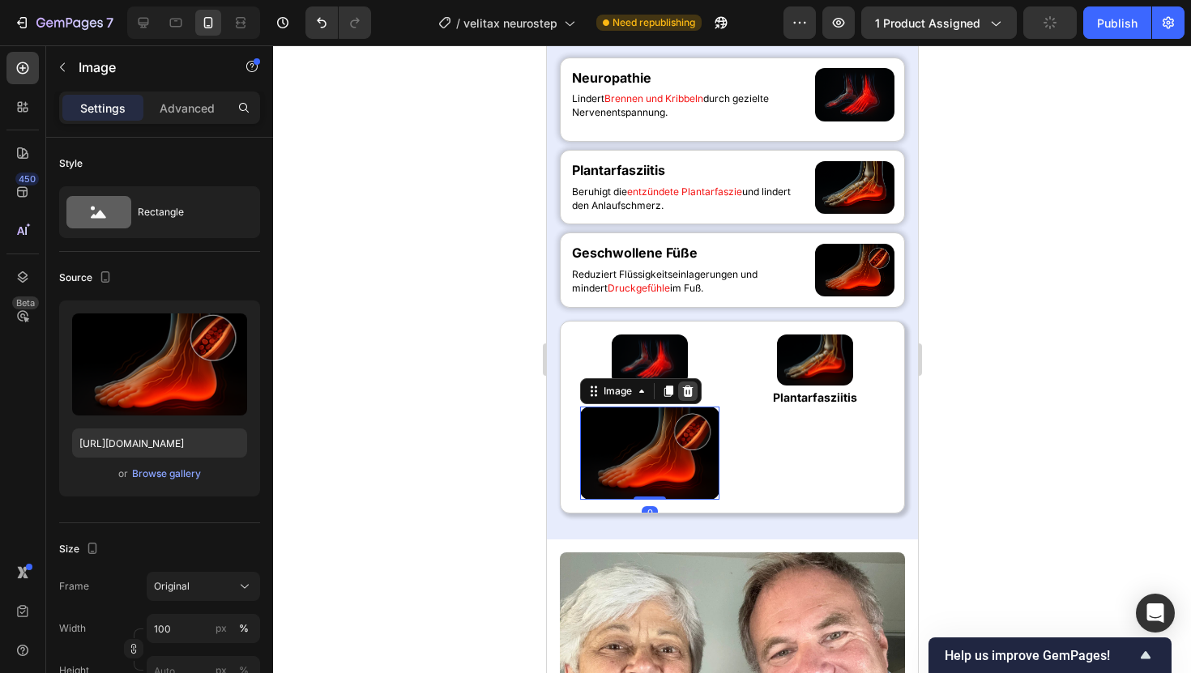
click at [690, 396] on icon at bounding box center [687, 391] width 11 height 11
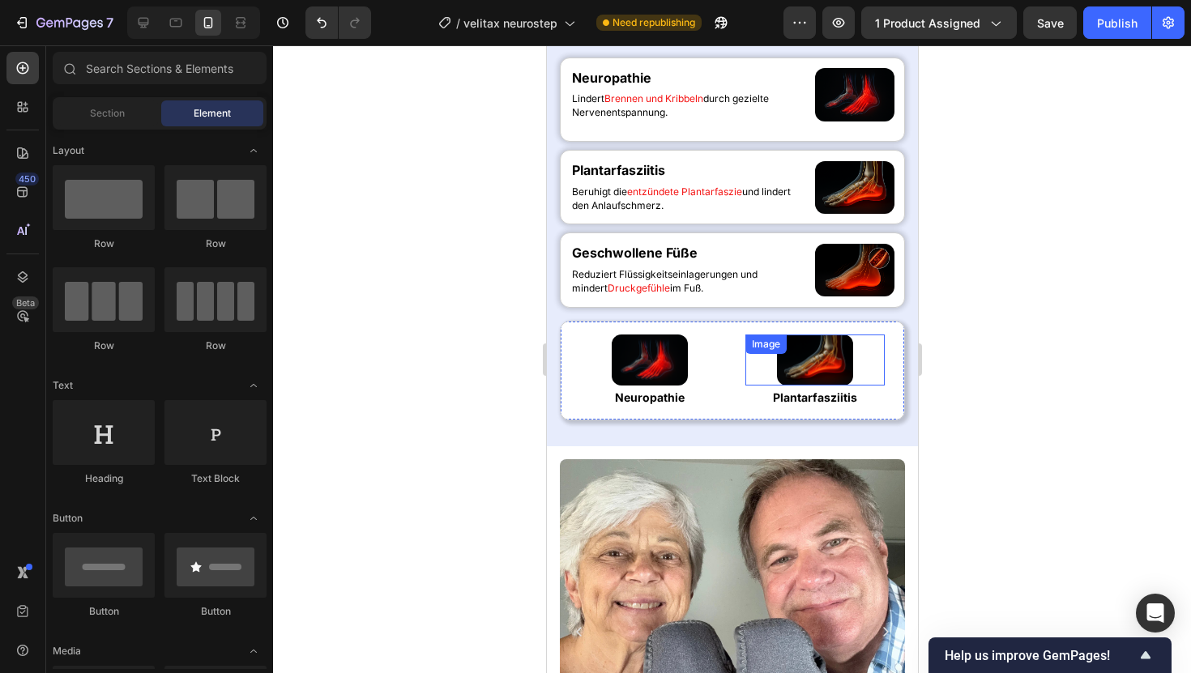
click at [750, 355] on div "Image" at bounding box center [814, 360] width 139 height 51
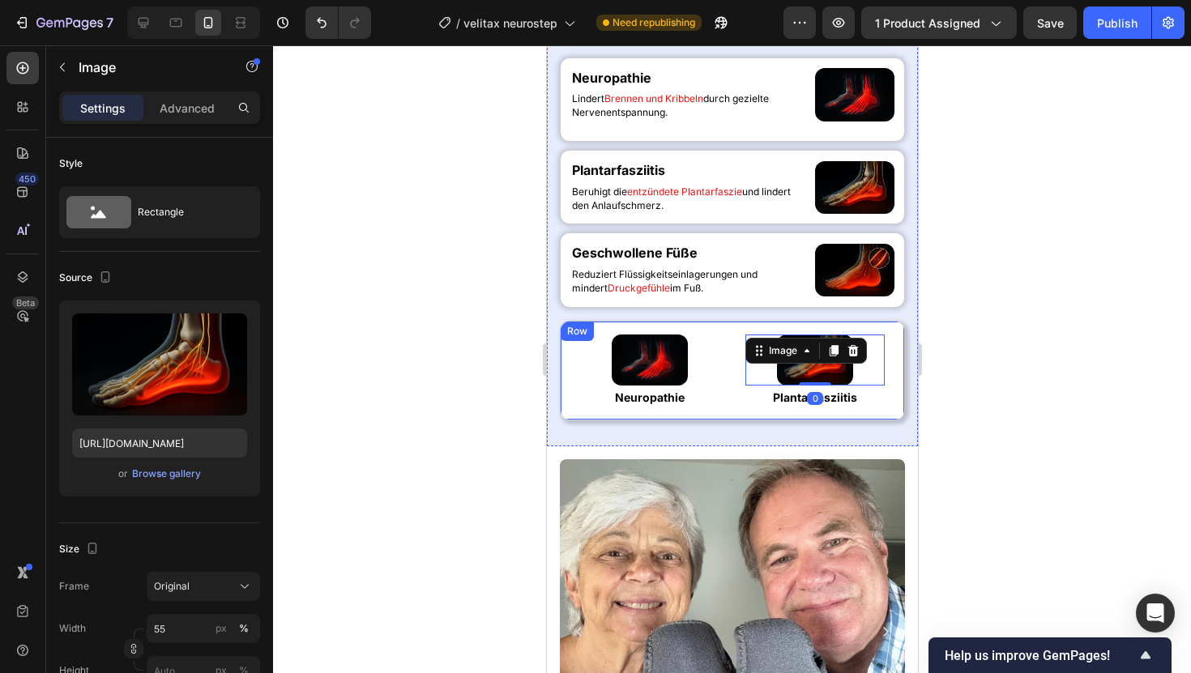
click at [727, 365] on div "Image Neuropathie Heading Image 0 Plantarfasziitis Heading Row" at bounding box center [731, 371] width 345 height 100
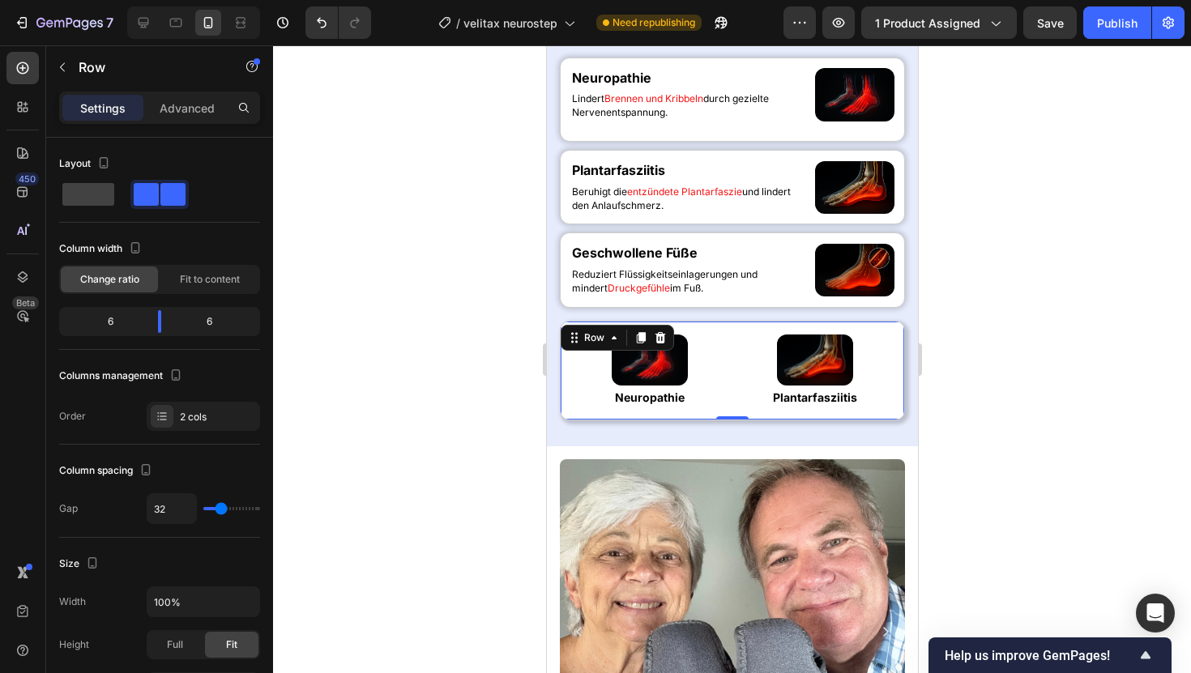
click at [394, 300] on div at bounding box center [732, 359] width 918 height 628
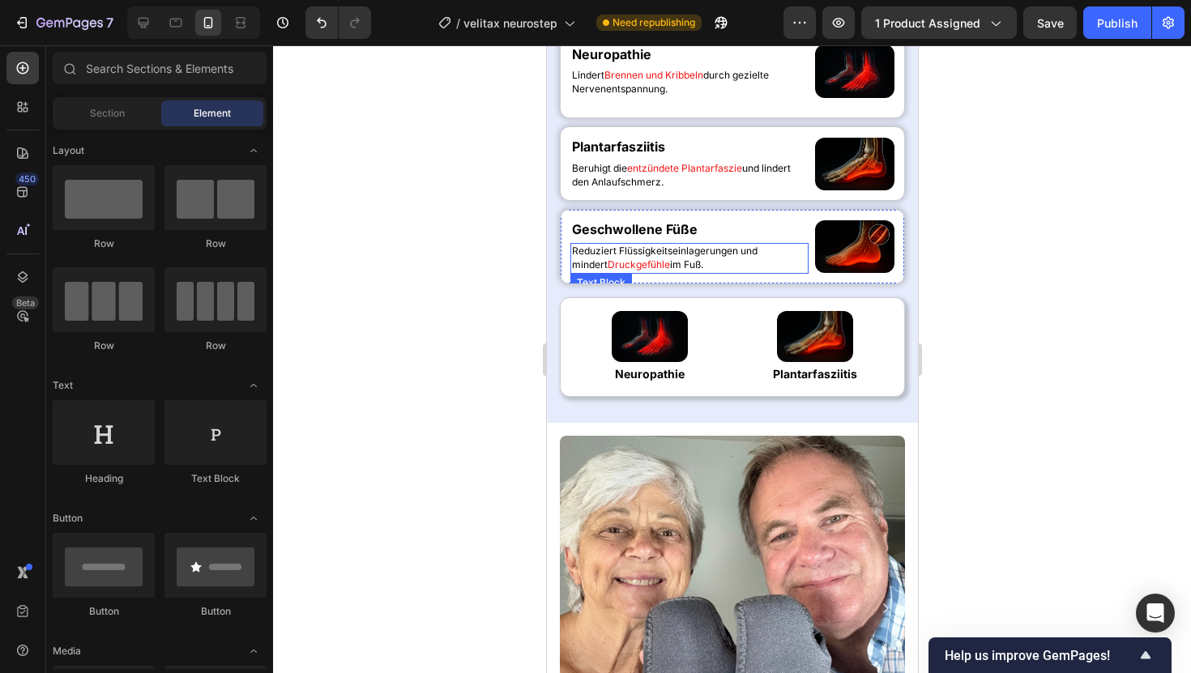
scroll to position [1053, 0]
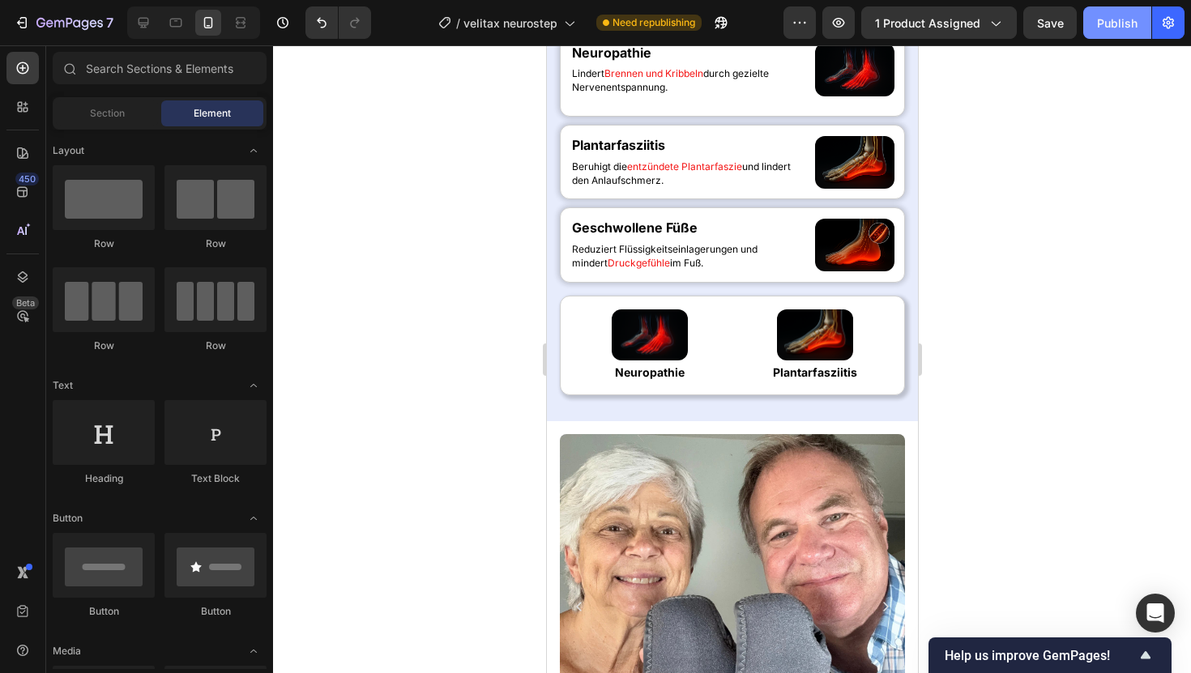
click at [1111, 29] on div "Publish" at bounding box center [1117, 23] width 41 height 17
click at [649, 372] on h2 "Neuropathie" at bounding box center [648, 373] width 139 height 18
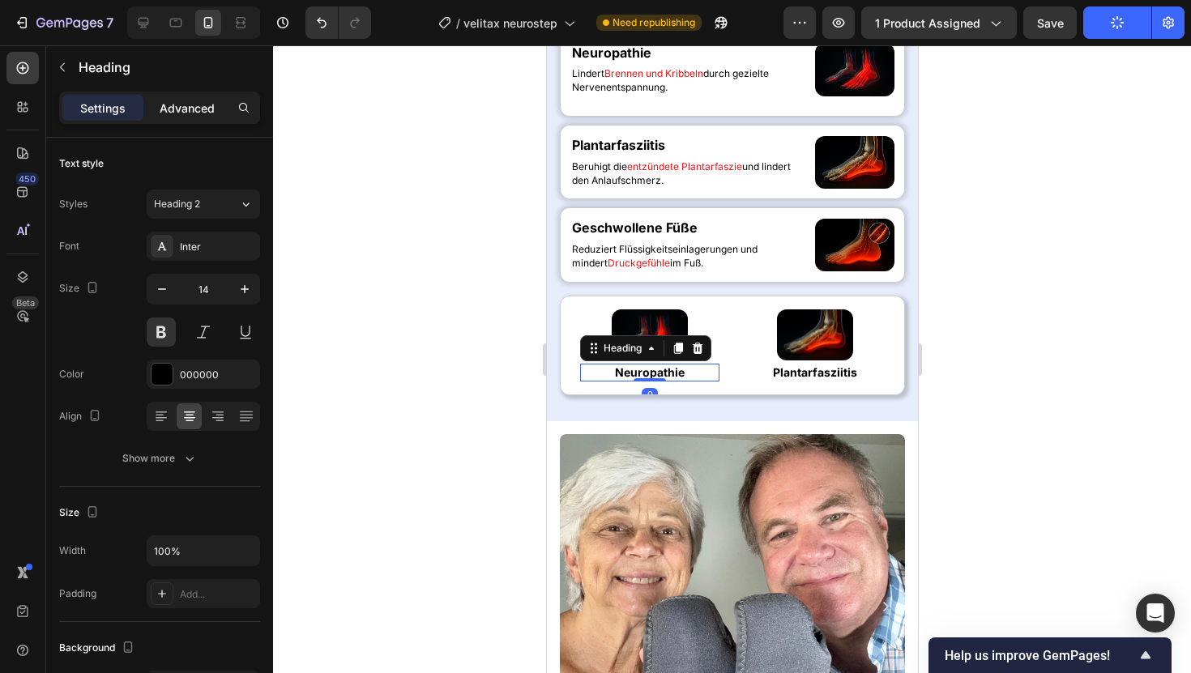
click at [194, 105] on p "Advanced" at bounding box center [187, 108] width 55 height 17
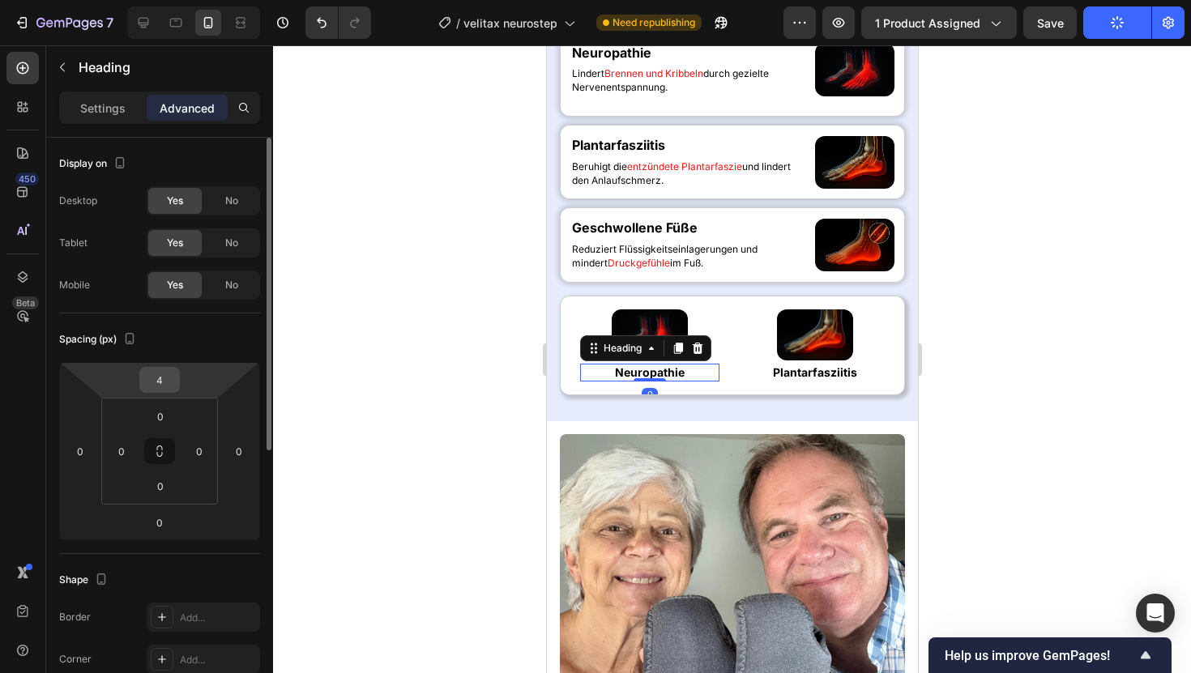
click at [147, 385] on input "4" at bounding box center [159, 380] width 32 height 24
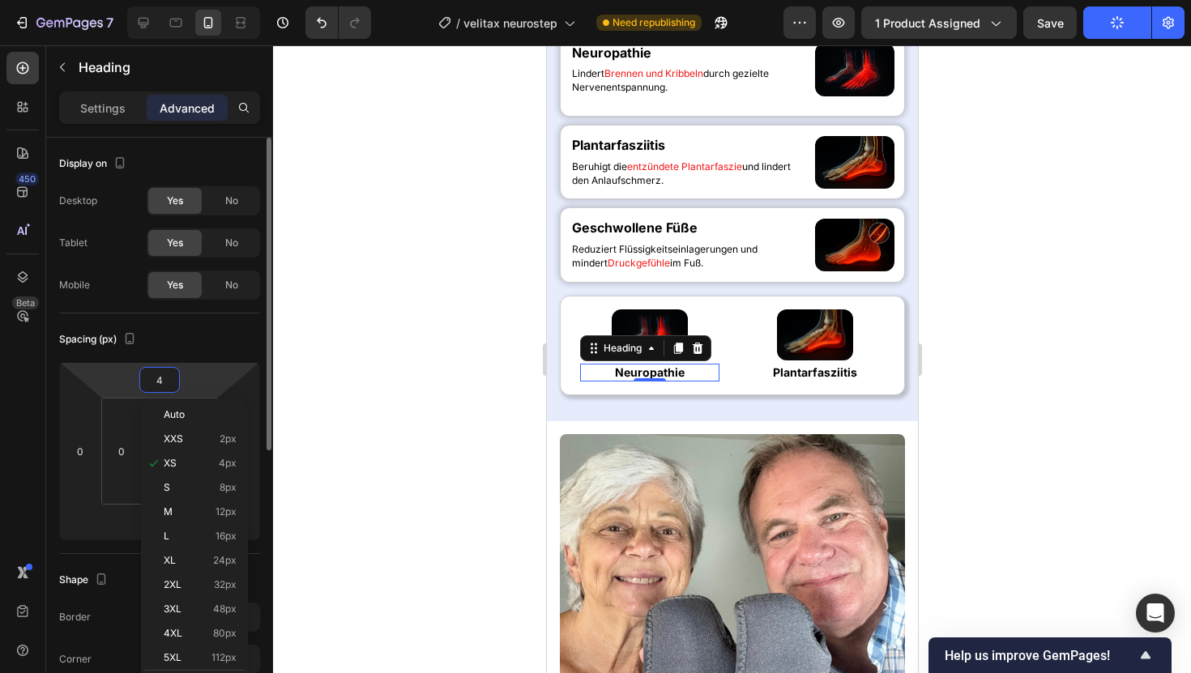
type input "6"
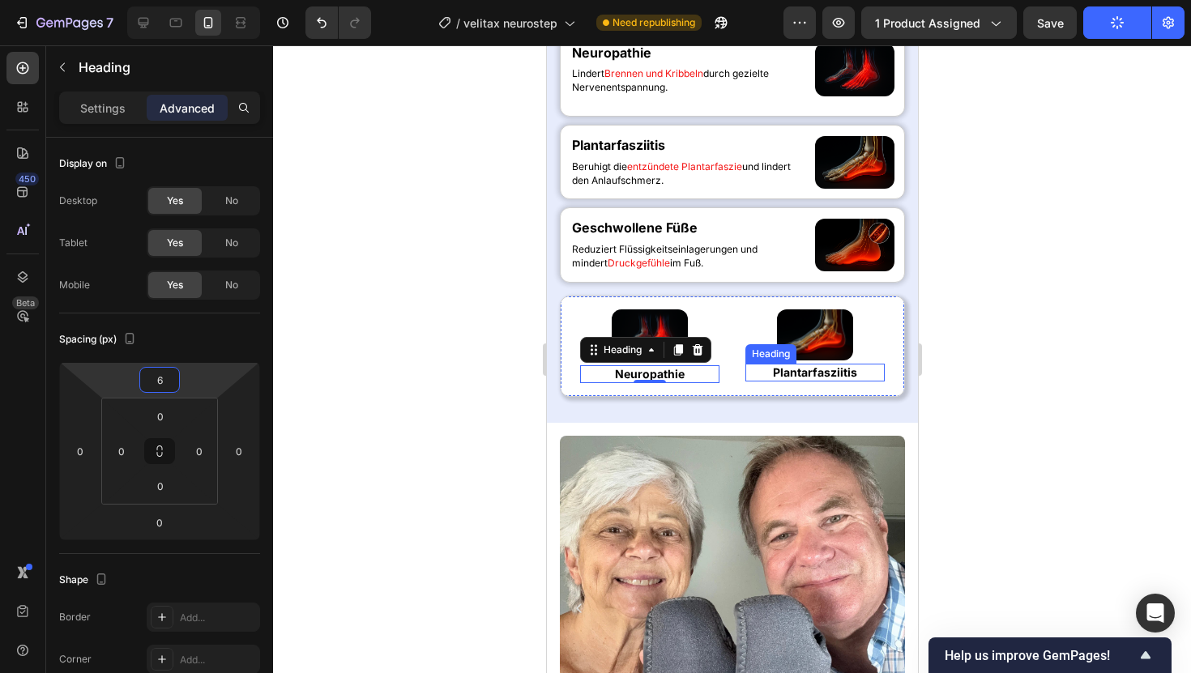
click at [831, 371] on p "Plantarfasziitis" at bounding box center [814, 372] width 136 height 15
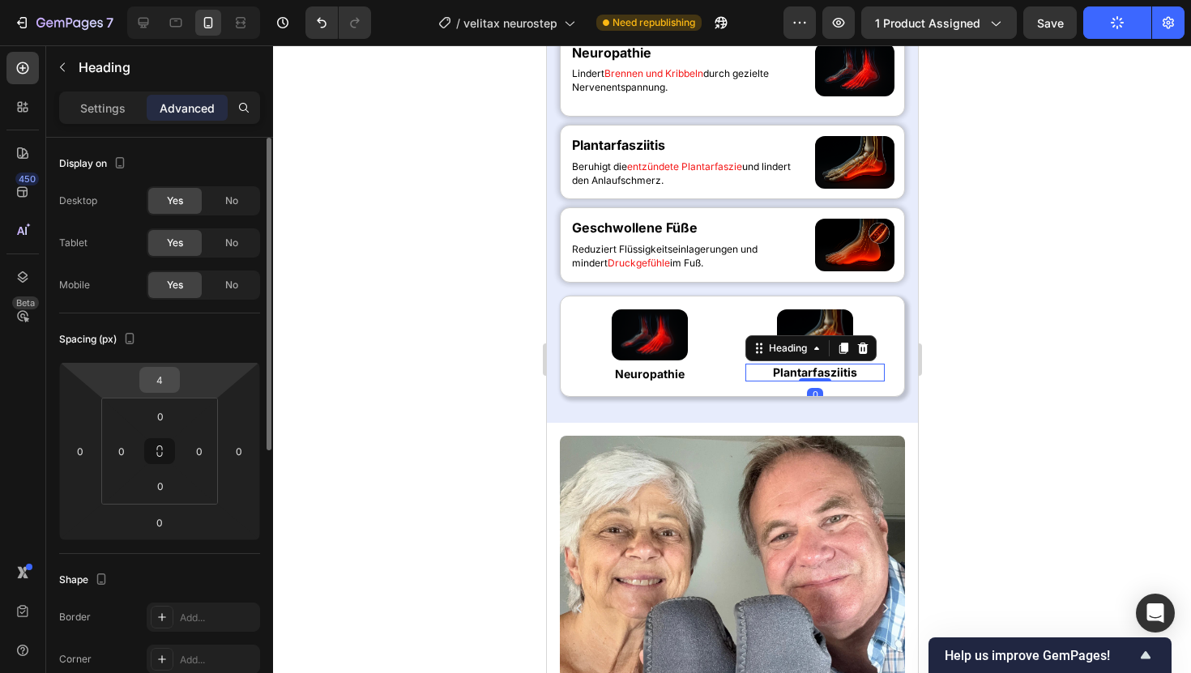
click at [157, 380] on input "4" at bounding box center [159, 380] width 32 height 24
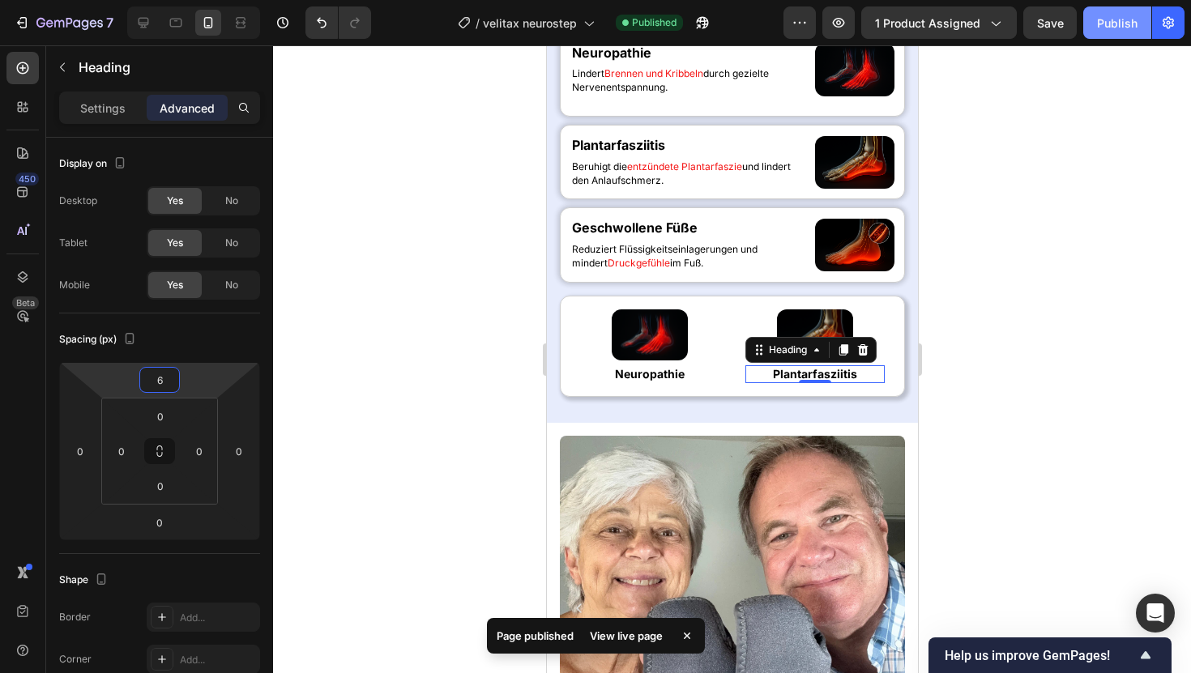
type input "6"
click at [1098, 9] on button "Publish" at bounding box center [1117, 22] width 68 height 32
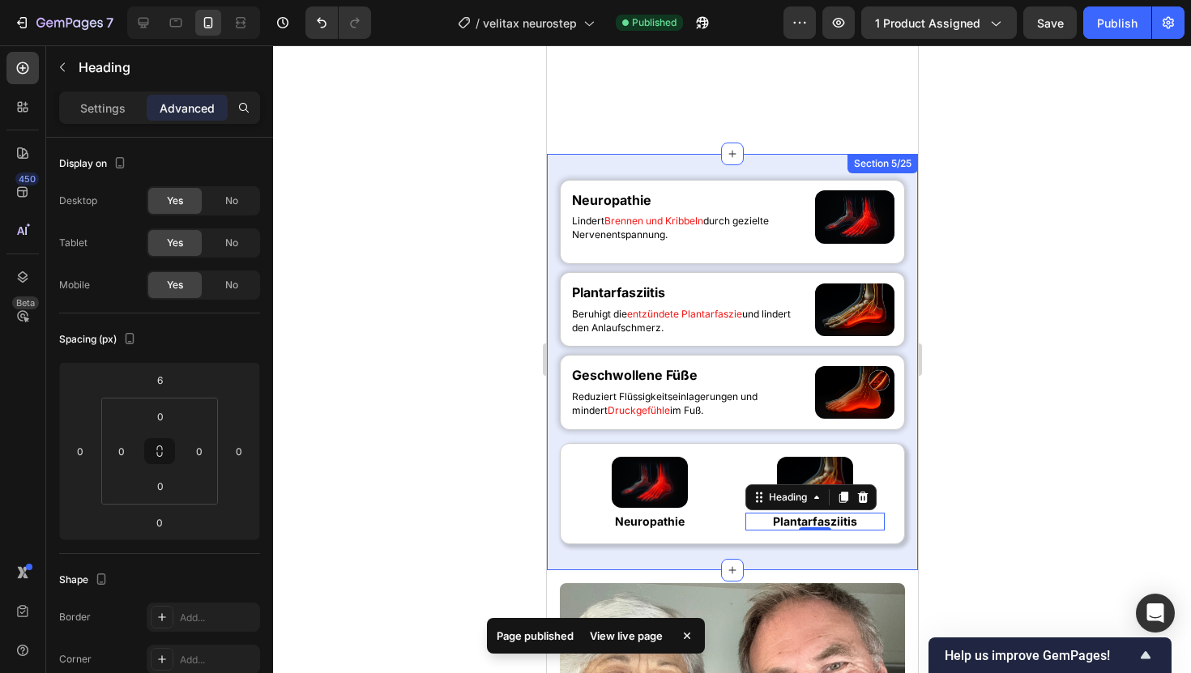
scroll to position [901, 0]
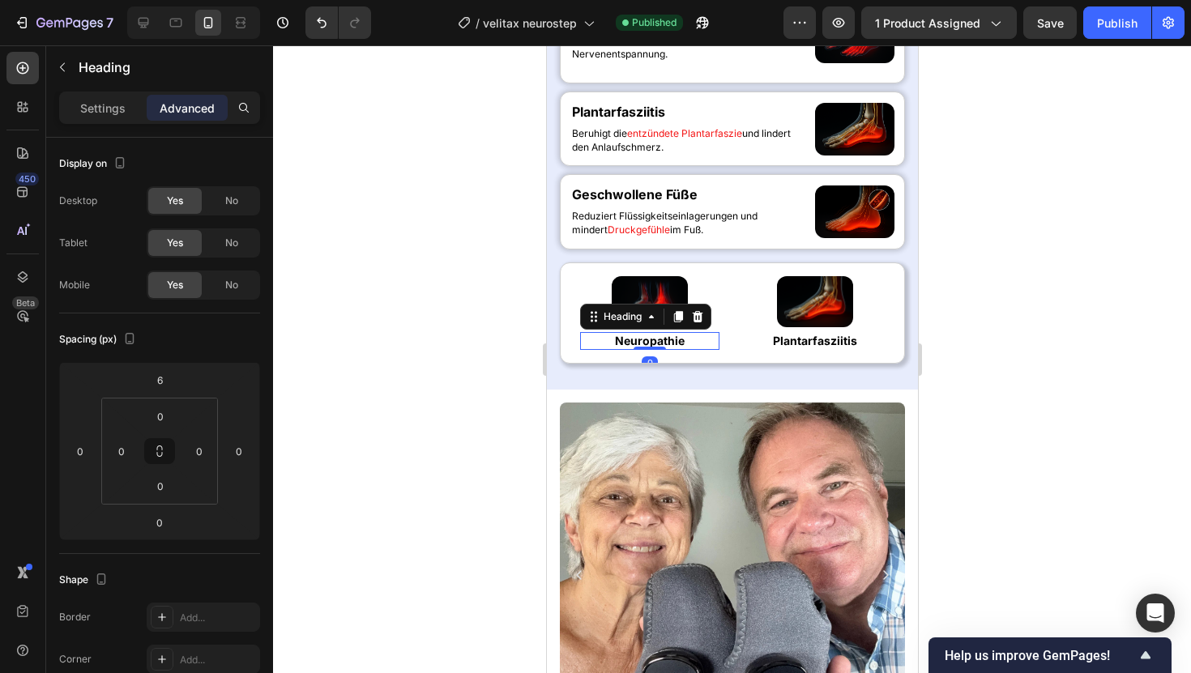
click at [710, 350] on h2 "Neuropathie" at bounding box center [648, 341] width 139 height 18
click at [698, 327] on div at bounding box center [696, 316] width 19 height 19
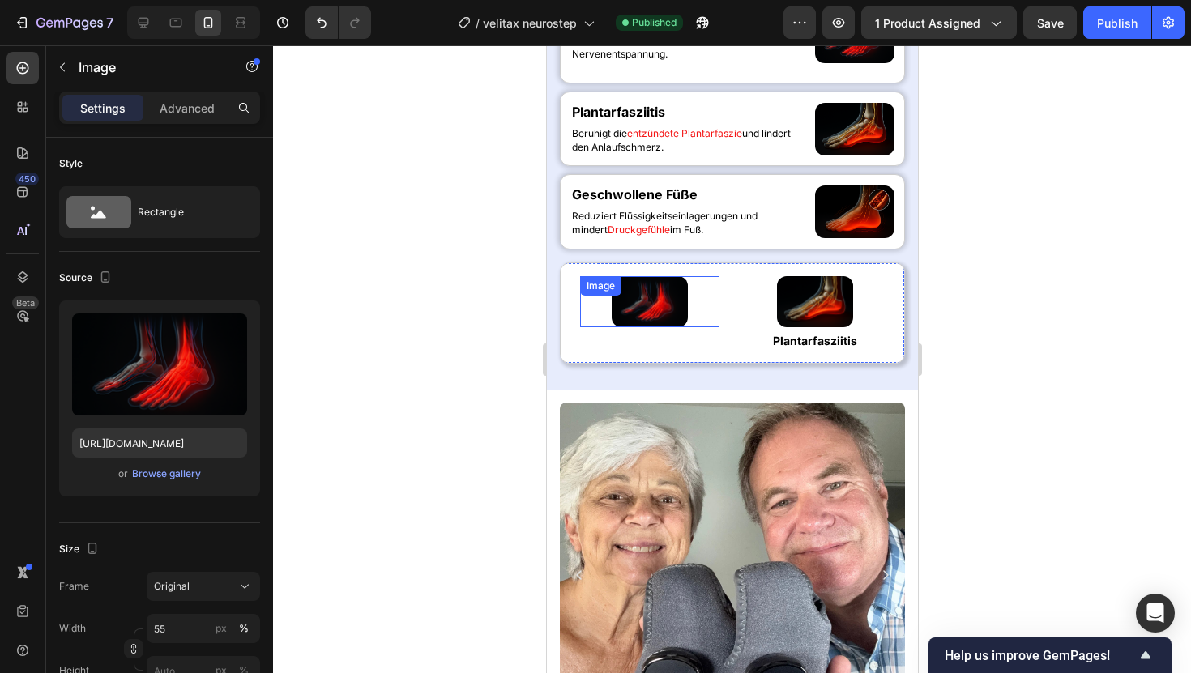
click at [698, 327] on div "Image" at bounding box center [648, 301] width 139 height 51
click at [688, 299] on icon at bounding box center [687, 292] width 13 height 13
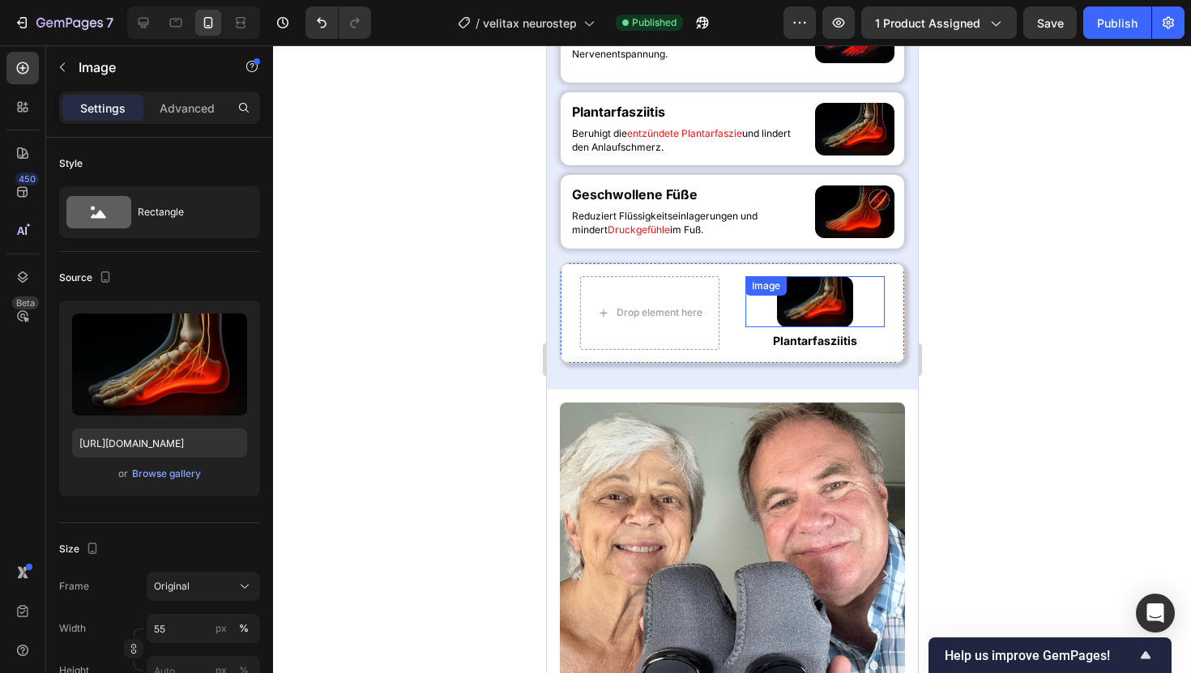
click at [815, 327] on div "Image" at bounding box center [814, 301] width 139 height 51
click at [851, 302] on div at bounding box center [852, 292] width 19 height 19
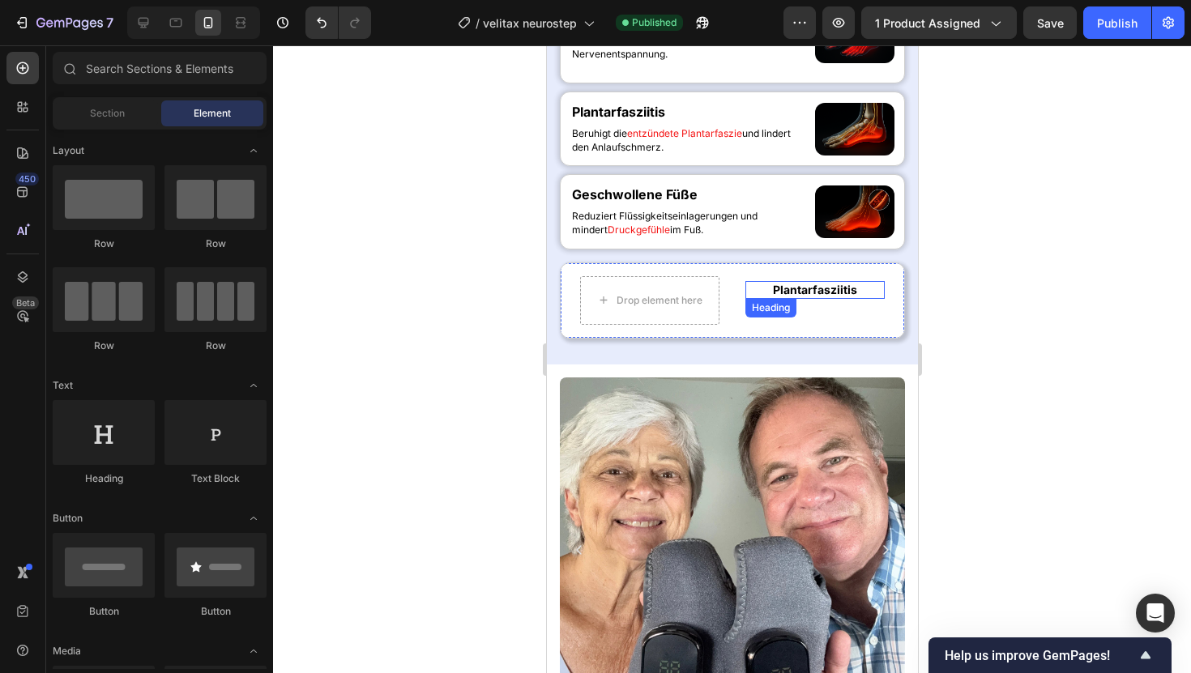
click at [831, 297] on p "Plantarfasziitis" at bounding box center [814, 290] width 136 height 15
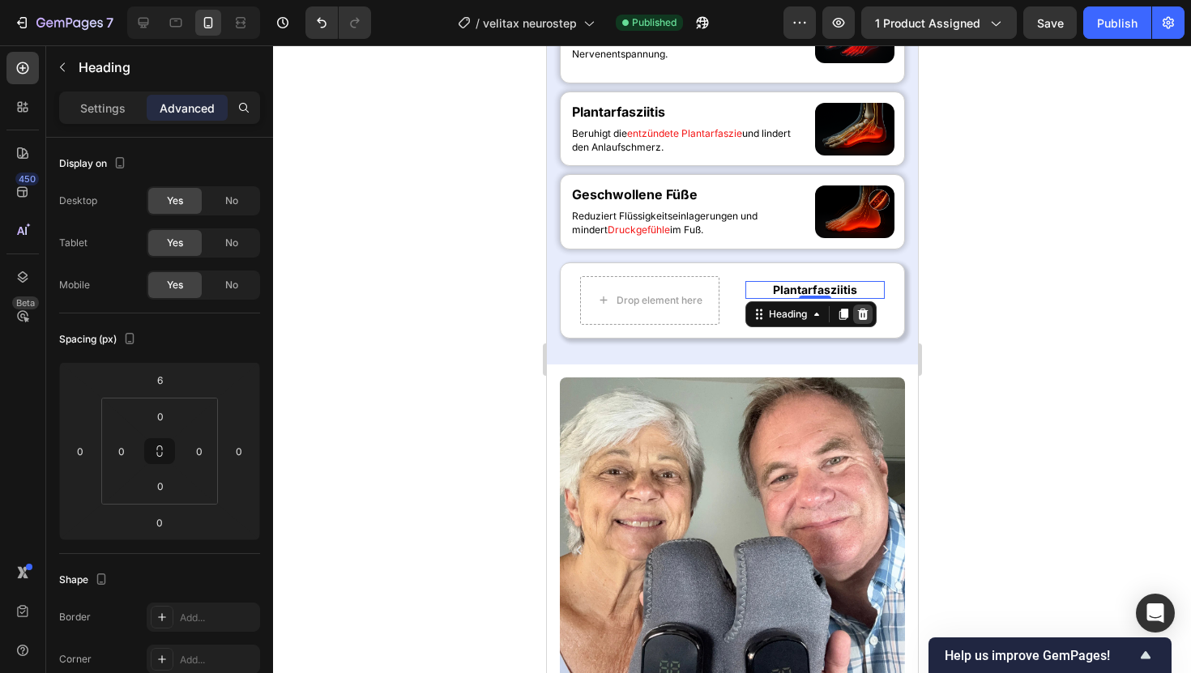
click at [857, 321] on icon at bounding box center [862, 314] width 13 height 13
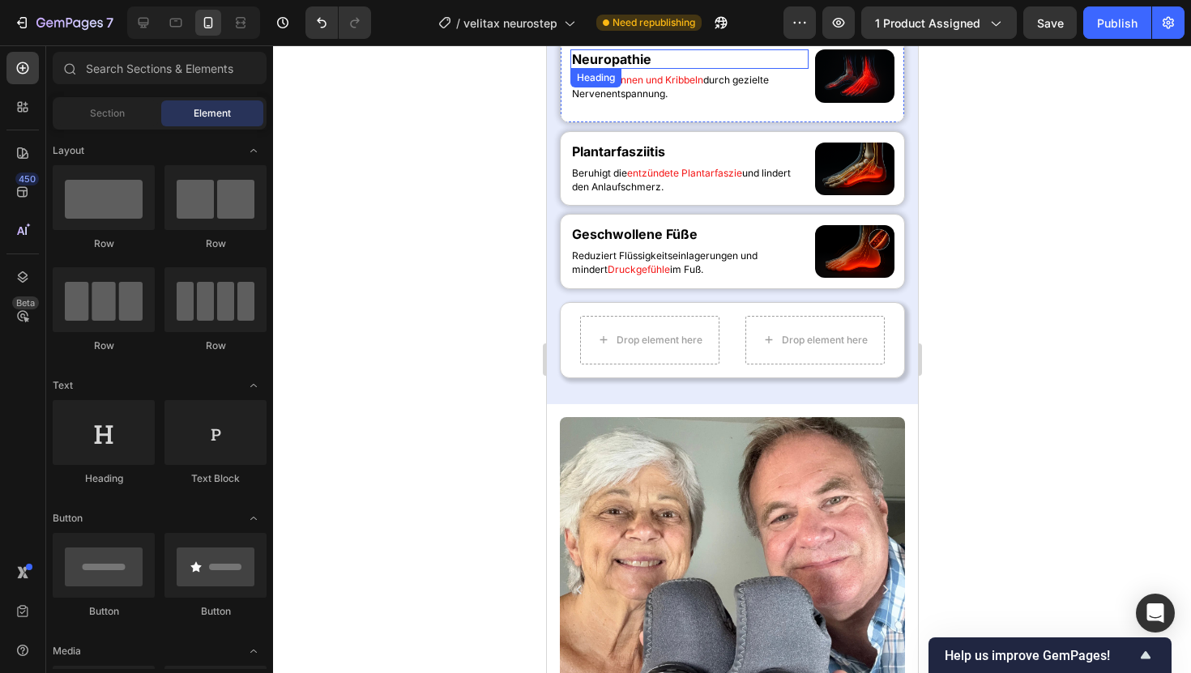
scroll to position [860, 0]
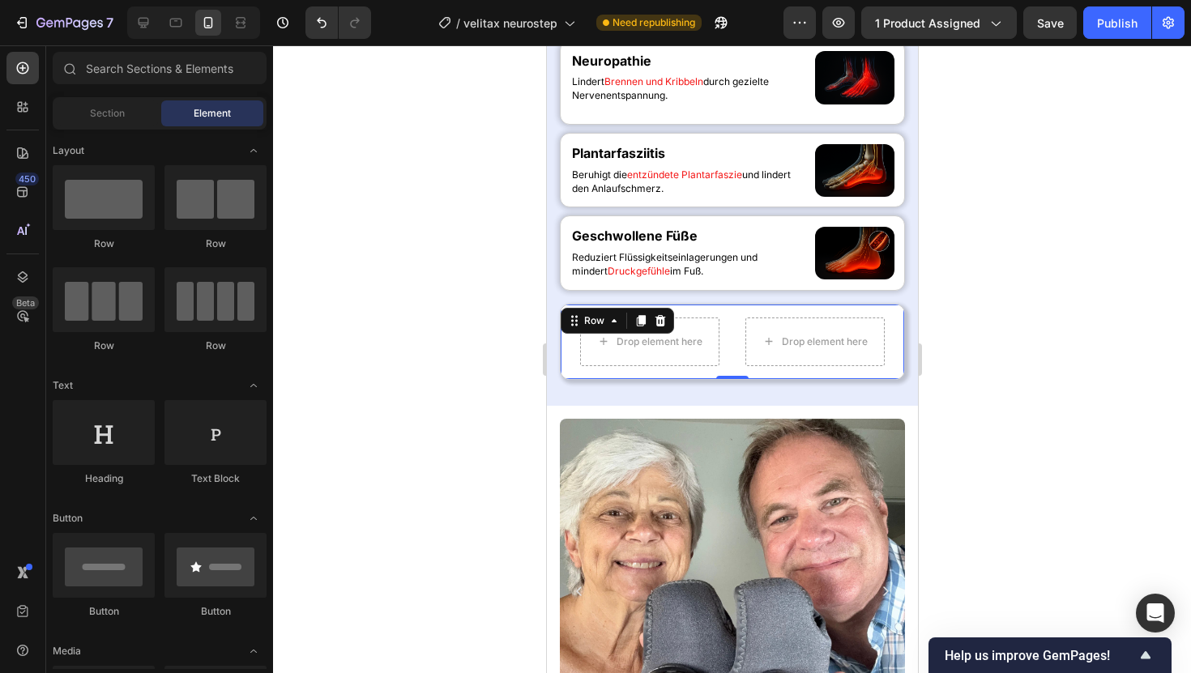
click at [724, 380] on div "Drop element here Drop element here Row 0" at bounding box center [731, 342] width 345 height 76
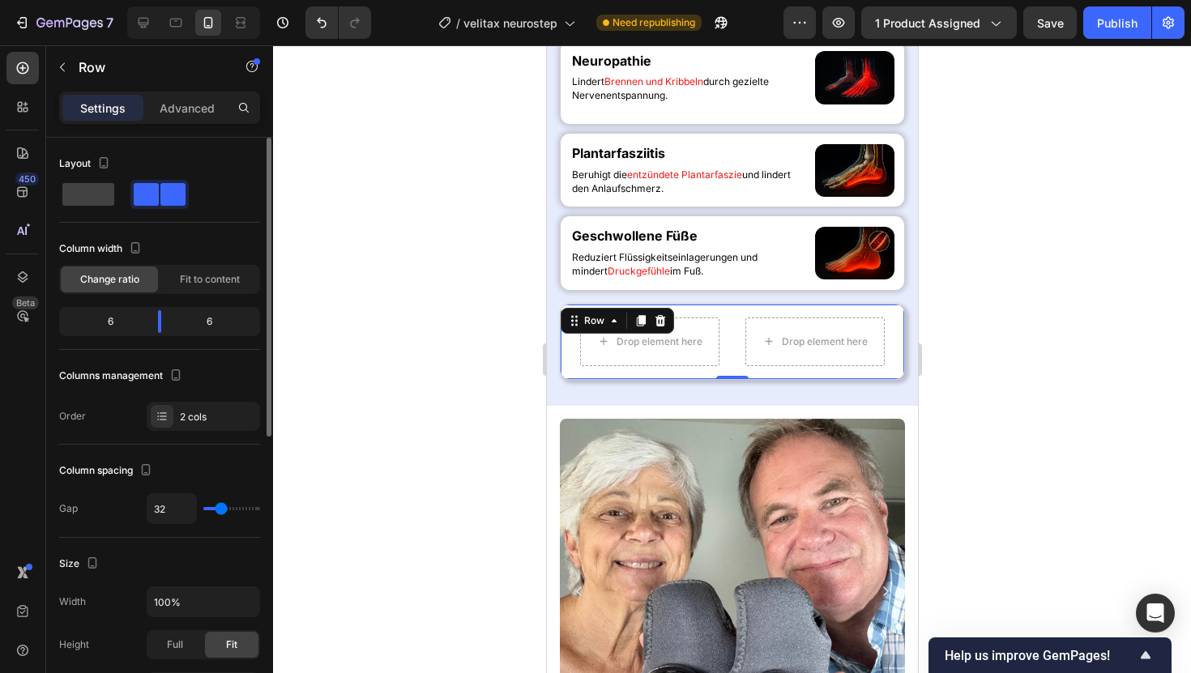
type input "0"
click at [207, 508] on input "range" at bounding box center [231, 508] width 57 height 3
click at [180, 506] on input "0" at bounding box center [171, 508] width 49 height 29
type input "8"
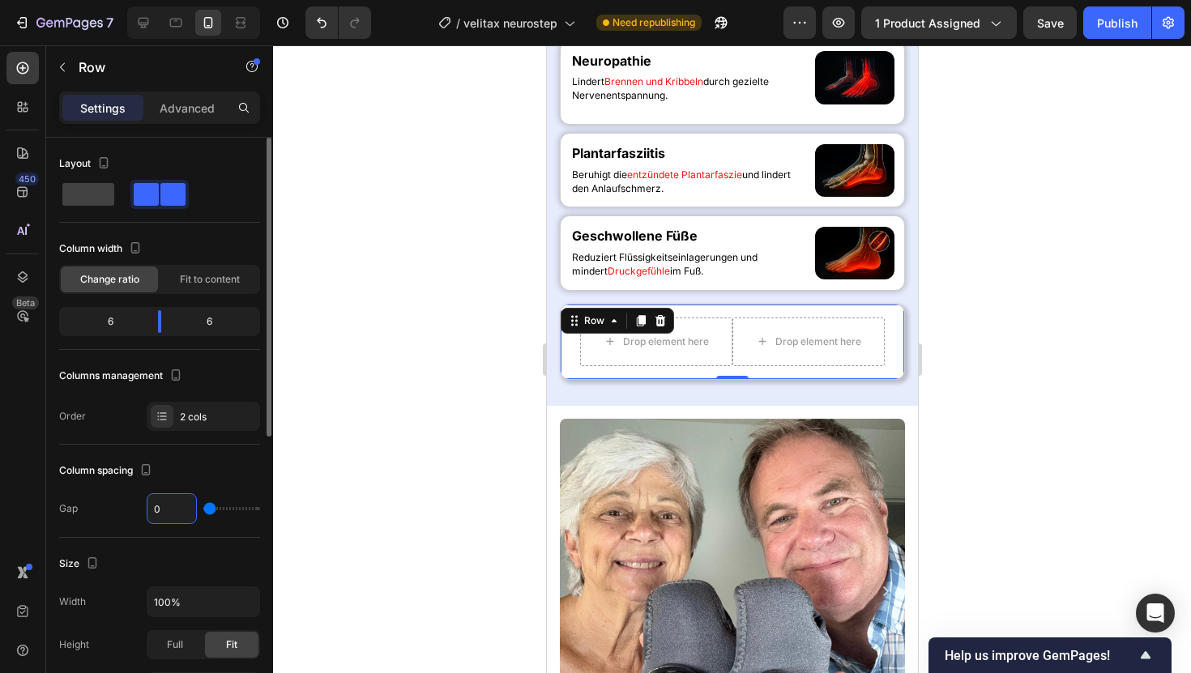
type input "8"
drag, startPoint x: 159, startPoint y: 322, endPoint x: 99, endPoint y: 331, distance: 60.6
click at [99, 0] on body "7 Version history / velitax neurostep Need republishing Preview 1 product assig…" at bounding box center [595, 0] width 1191 height 0
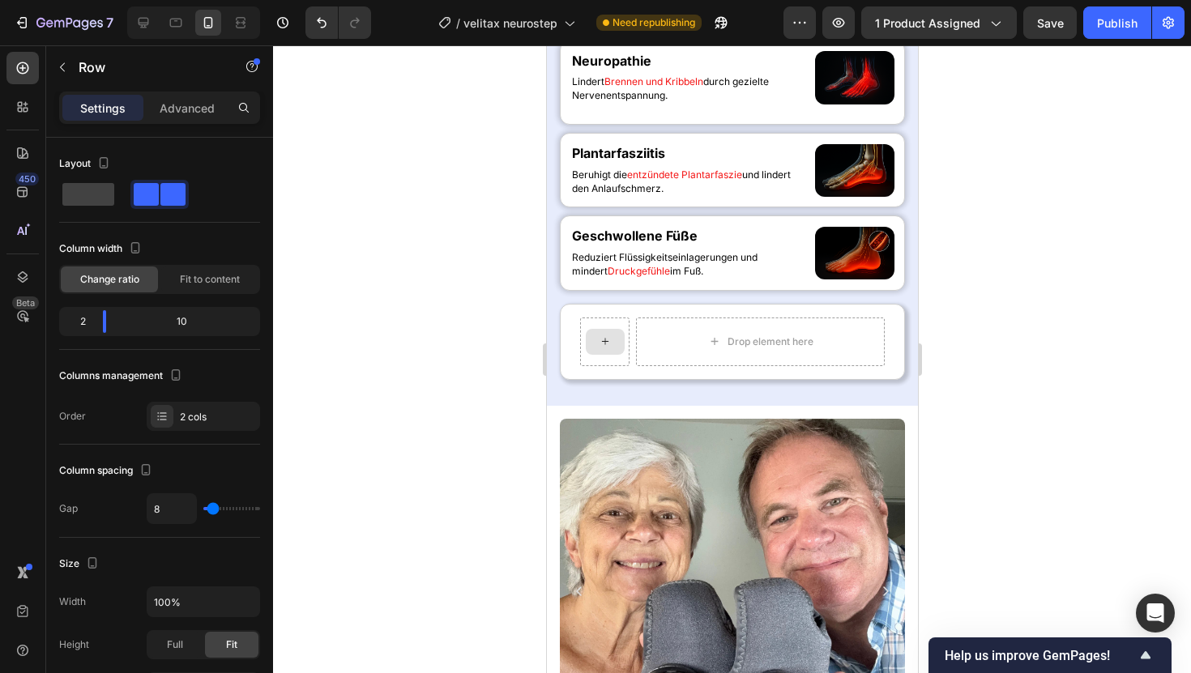
click at [613, 355] on div at bounding box center [604, 342] width 39 height 26
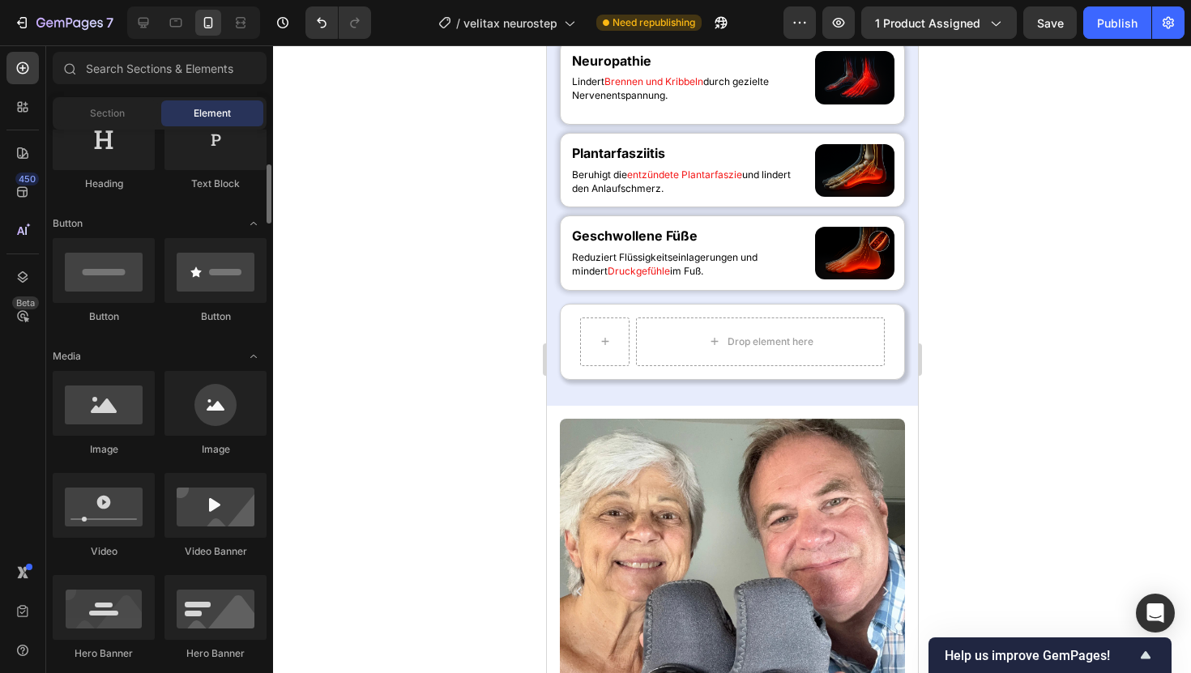
scroll to position [297, 0]
click at [218, 405] on div at bounding box center [215, 401] width 102 height 65
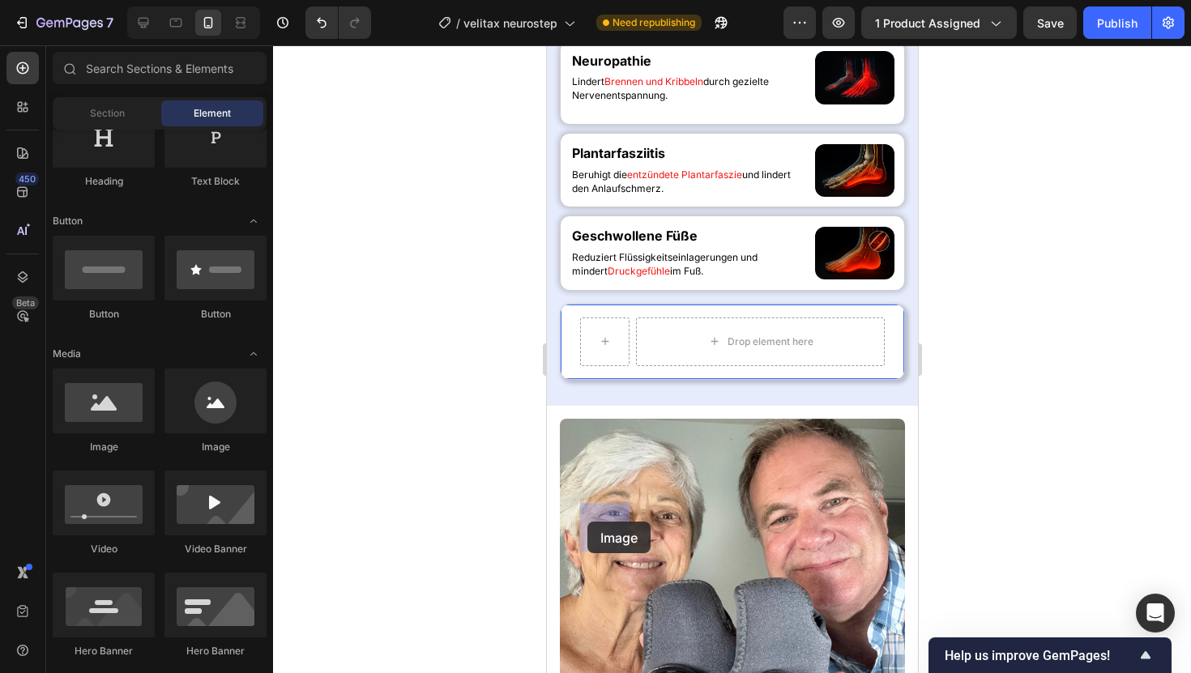
drag, startPoint x: 751, startPoint y: 436, endPoint x: 587, endPoint y: 523, distance: 185.9
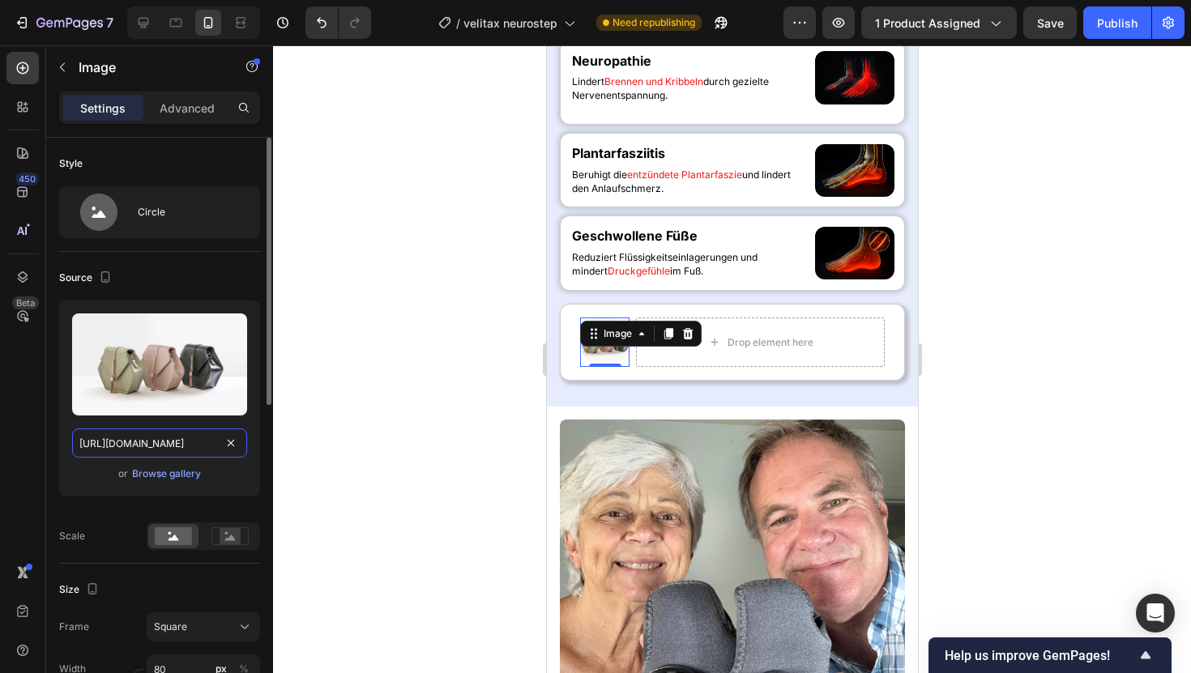
click at [159, 451] on input "https://cdn.shopify.com/s/files/1/2005/9307/files/image_demo.jpg" at bounding box center [159, 443] width 175 height 29
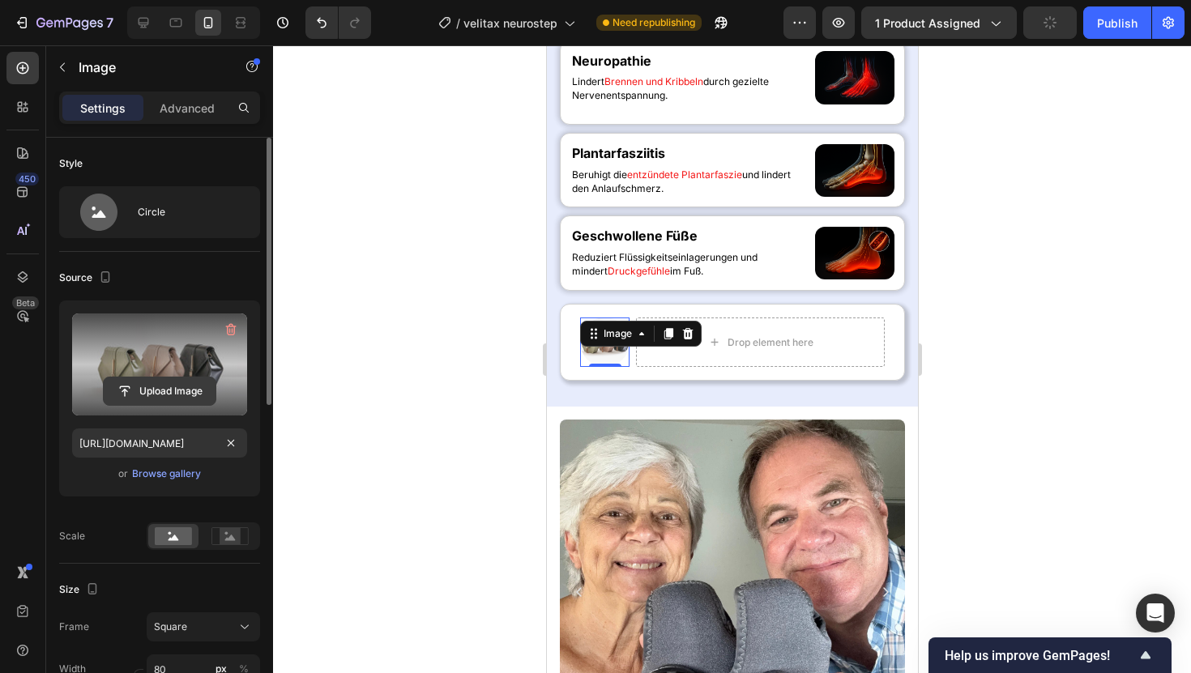
click at [179, 378] on input "file" at bounding box center [160, 392] width 112 height 28
type input "C:\fakepath\doctor_badge.avif"
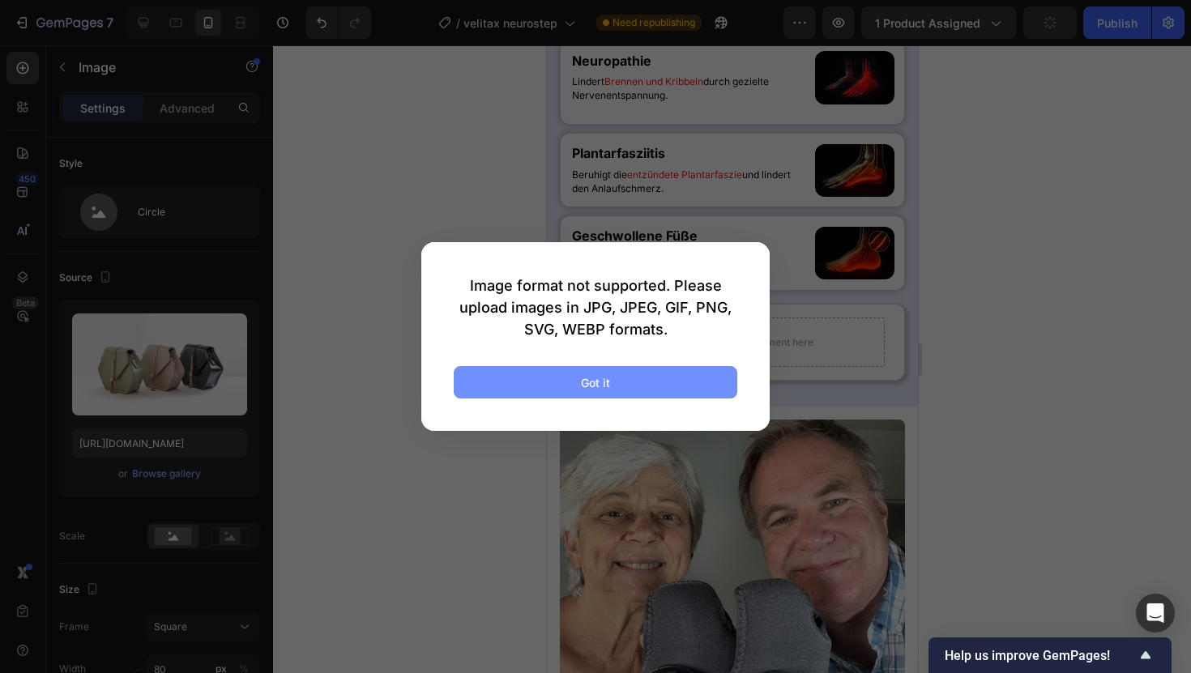
click at [670, 390] on button "Got it" at bounding box center [596, 382] width 284 height 32
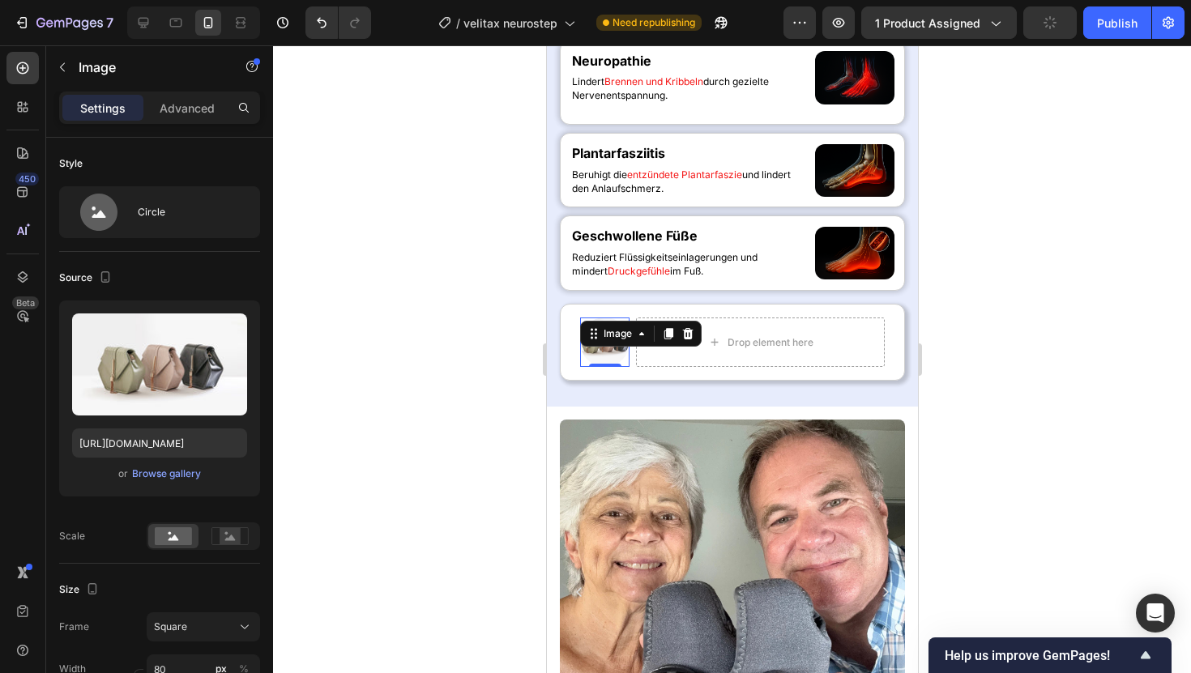
click at [1000, 320] on div at bounding box center [732, 359] width 918 height 628
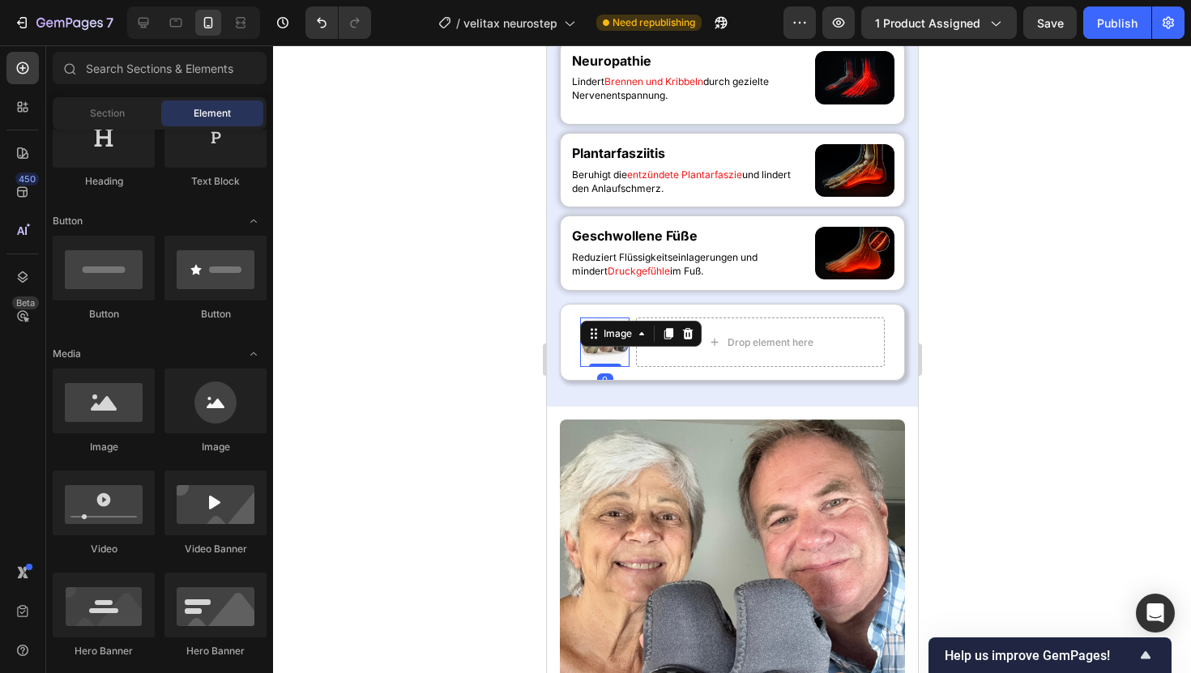
click at [606, 367] on img at bounding box center [603, 342] width 49 height 49
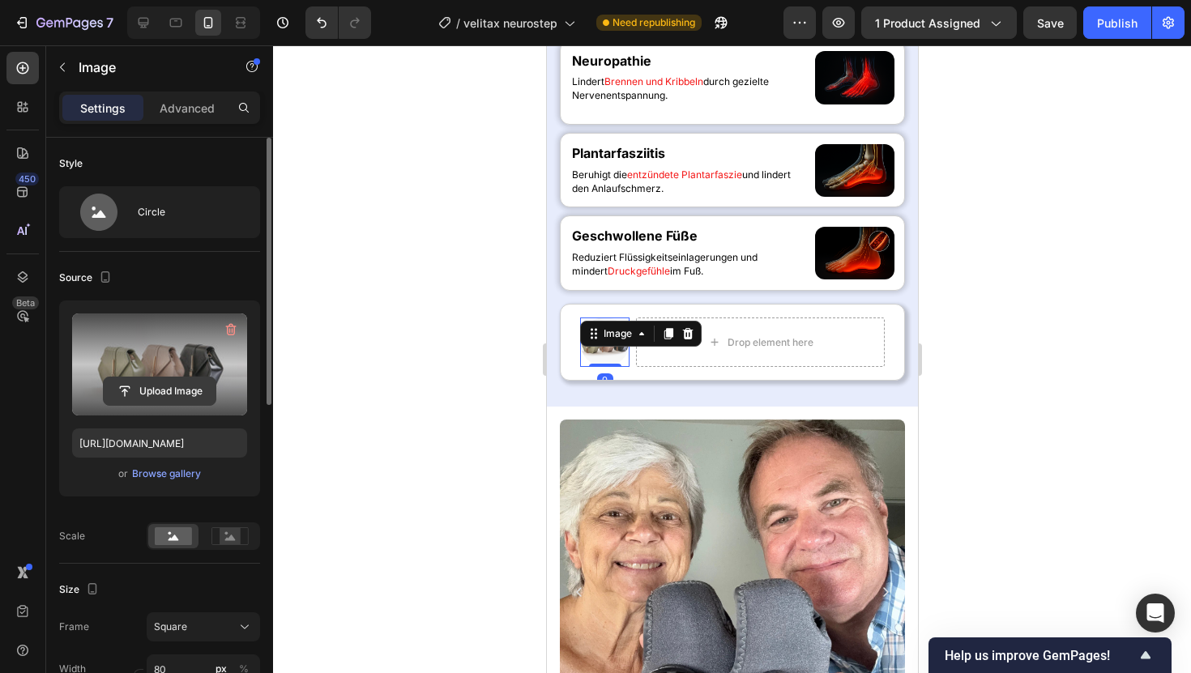
click at [189, 391] on input "file" at bounding box center [160, 392] width 112 height 28
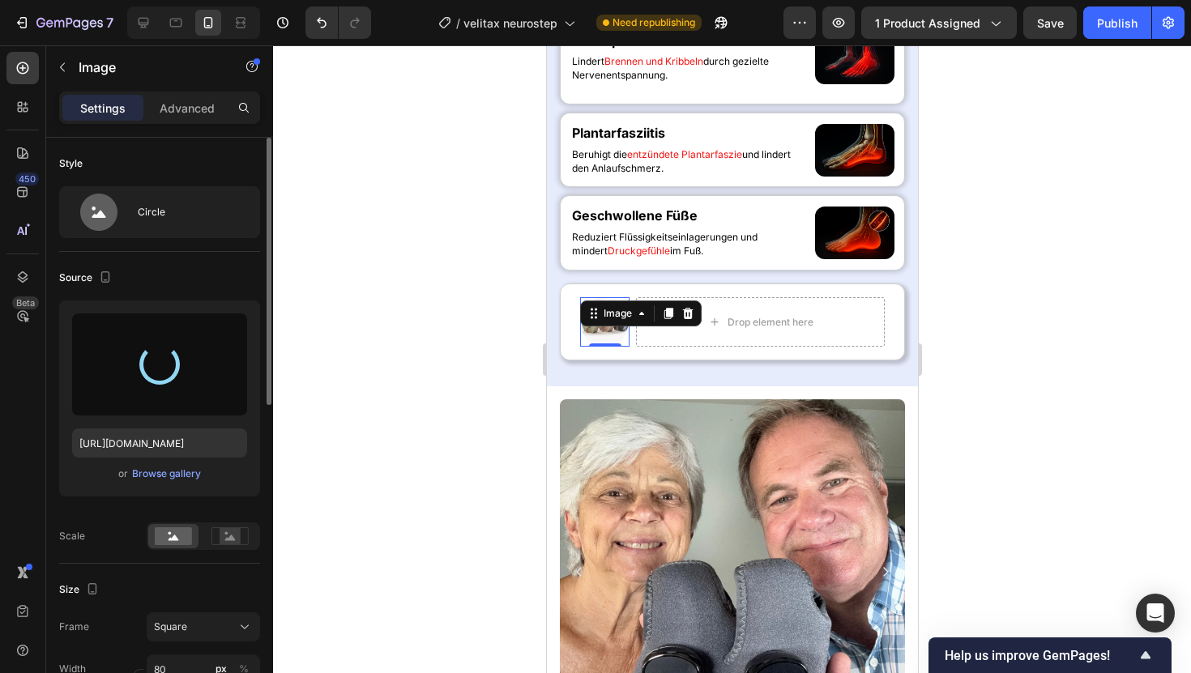
scroll to position [878, 0]
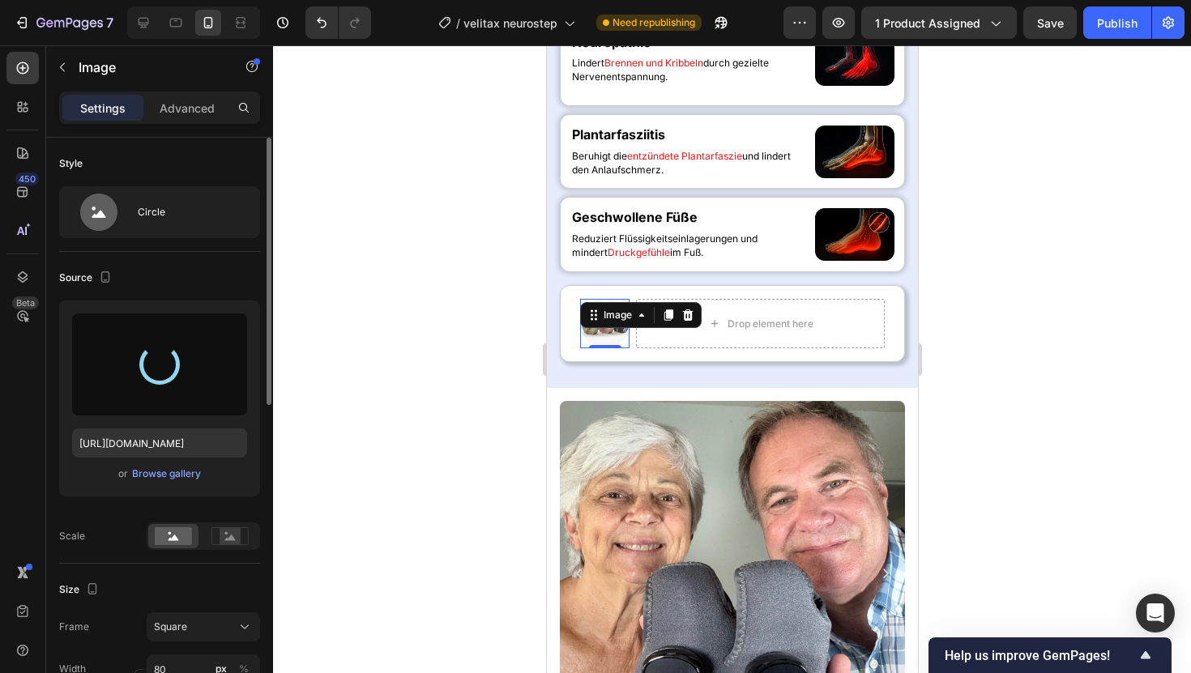
click at [1036, 243] on div at bounding box center [732, 359] width 918 height 628
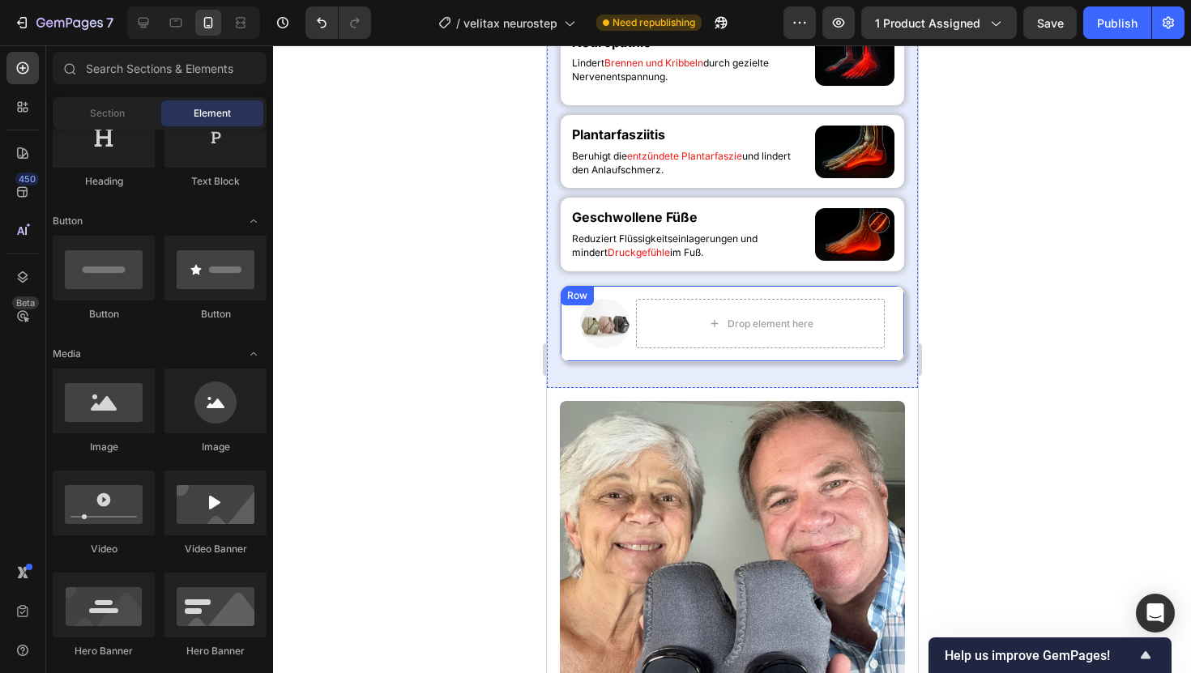
click at [712, 362] on div "Image Drop element here Row" at bounding box center [731, 323] width 345 height 77
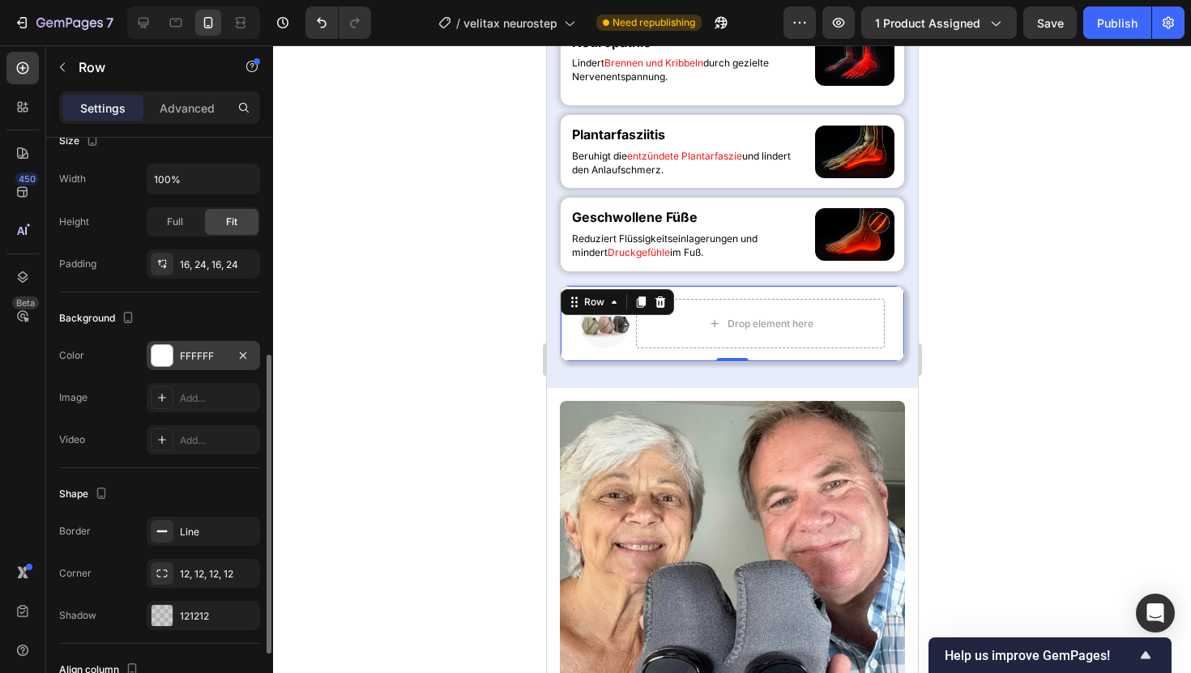
scroll to position [423, 0]
click at [186, 565] on div "12, 12, 12, 12" at bounding box center [203, 573] width 113 height 29
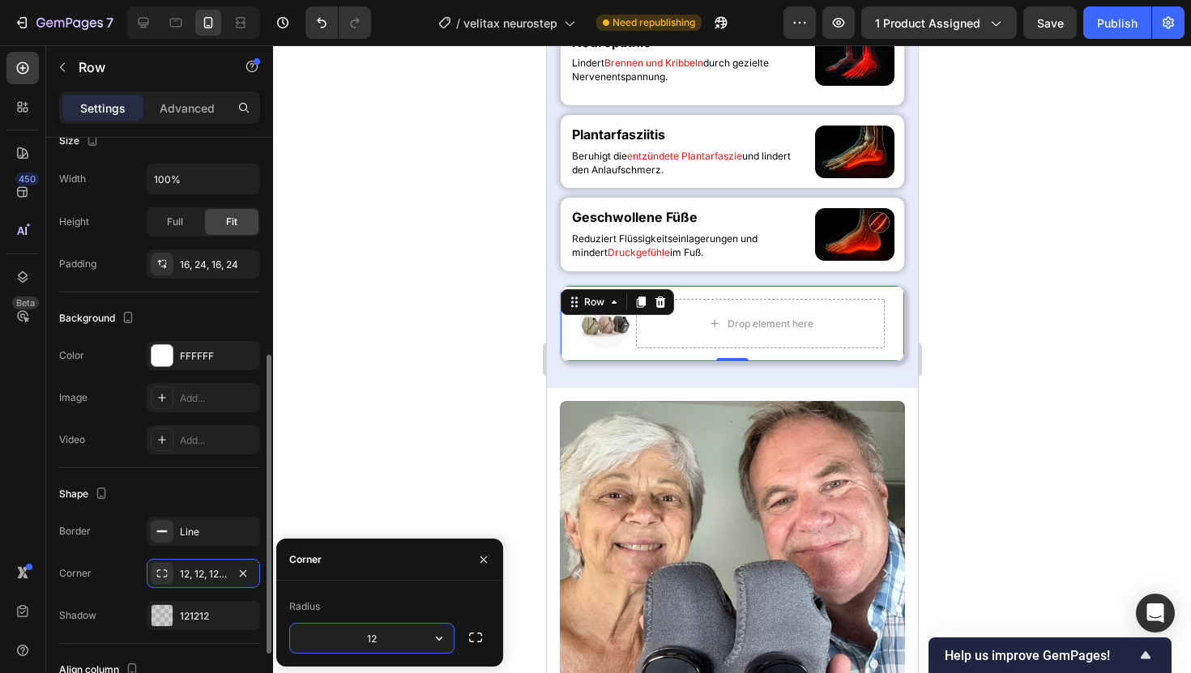
click at [360, 651] on input "12" at bounding box center [372, 638] width 164 height 29
type input "20"
click at [381, 459] on div at bounding box center [732, 359] width 918 height 628
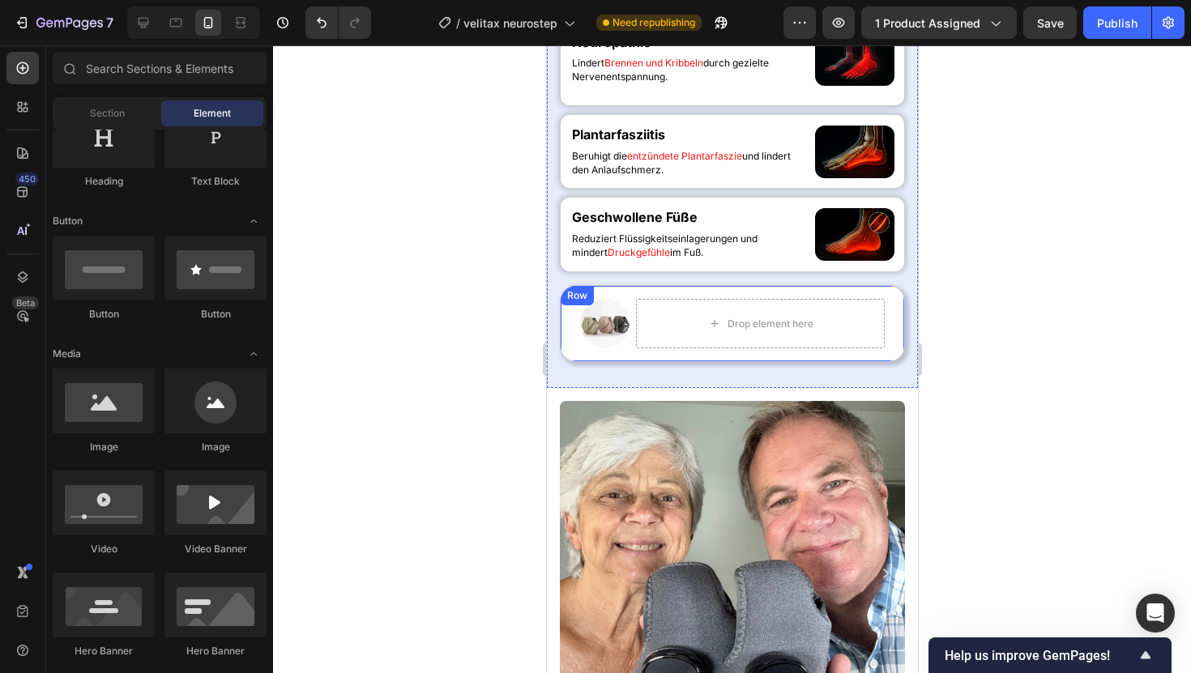
click at [626, 362] on div "Image Drop element here Row" at bounding box center [731, 323] width 345 height 77
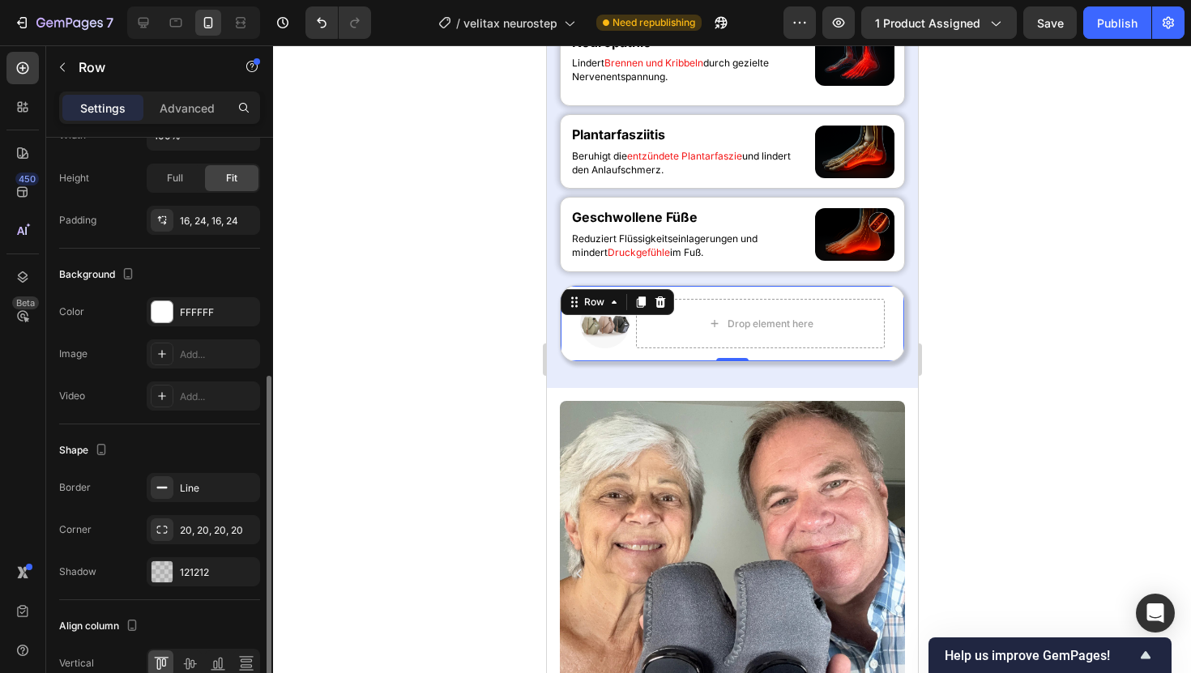
scroll to position [466, 0]
click at [207, 510] on div "Border Line Corner 20, 20, 20, 20 Shadow 121212" at bounding box center [159, 530] width 201 height 113
click at [207, 490] on div "Line" at bounding box center [203, 489] width 47 height 15
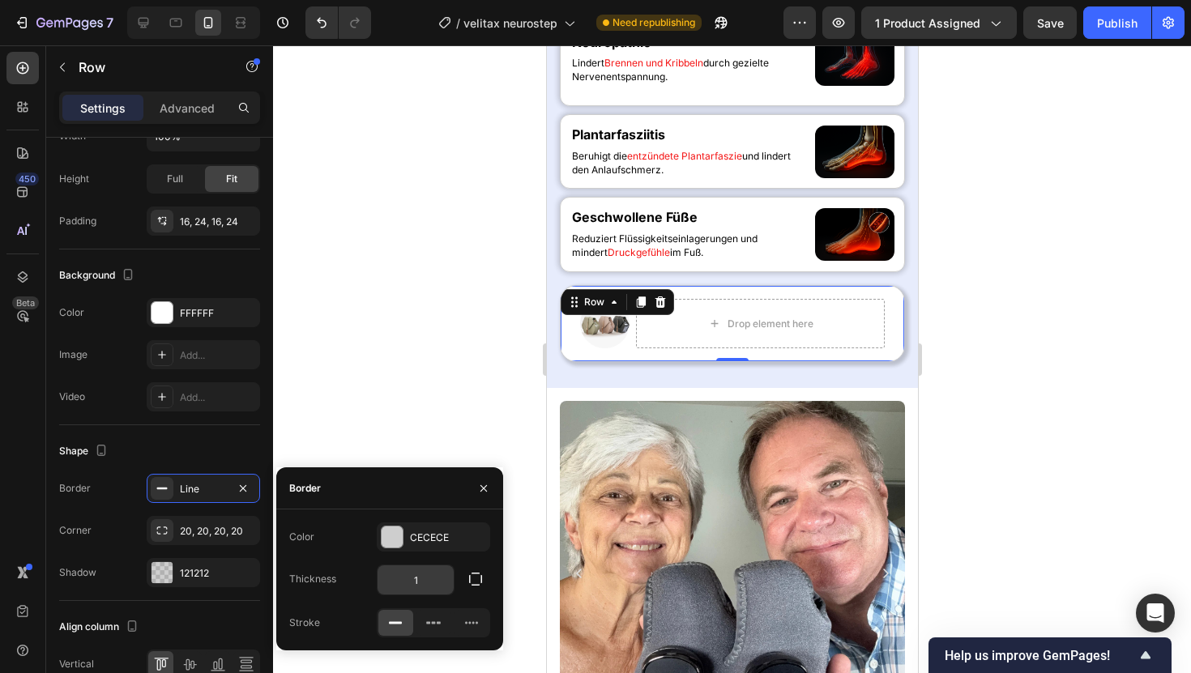
click at [401, 589] on input "1" at bounding box center [416, 580] width 76 height 29
type input "3"
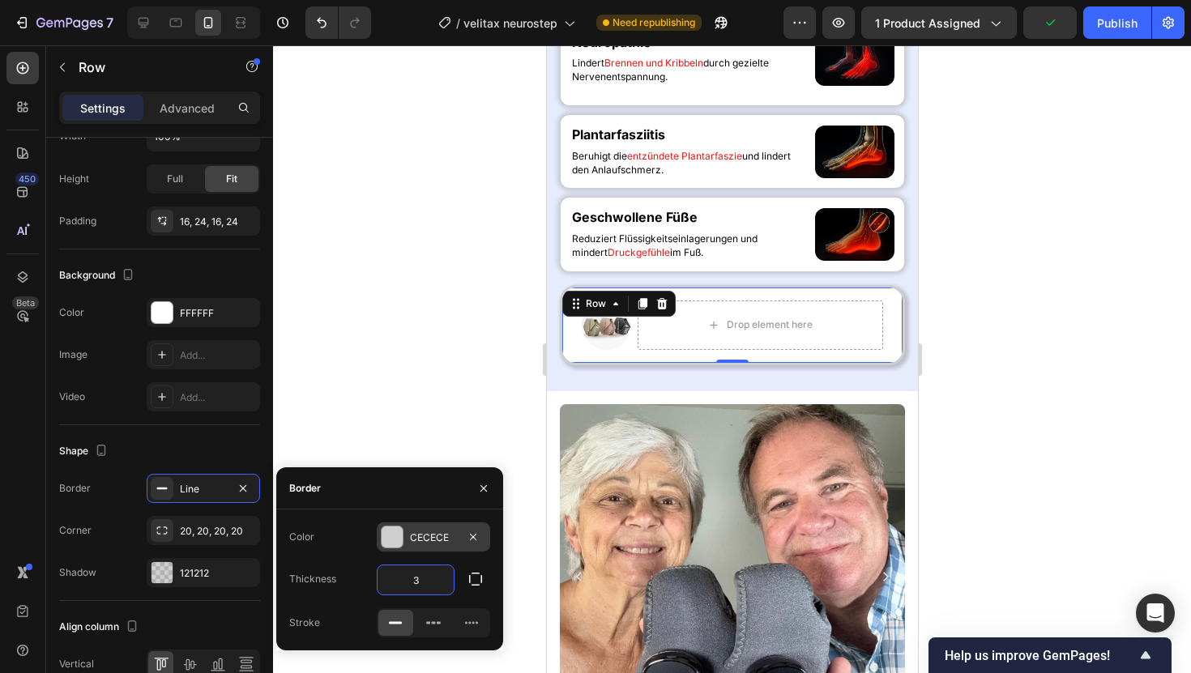
click at [395, 532] on div at bounding box center [392, 537] width 21 height 21
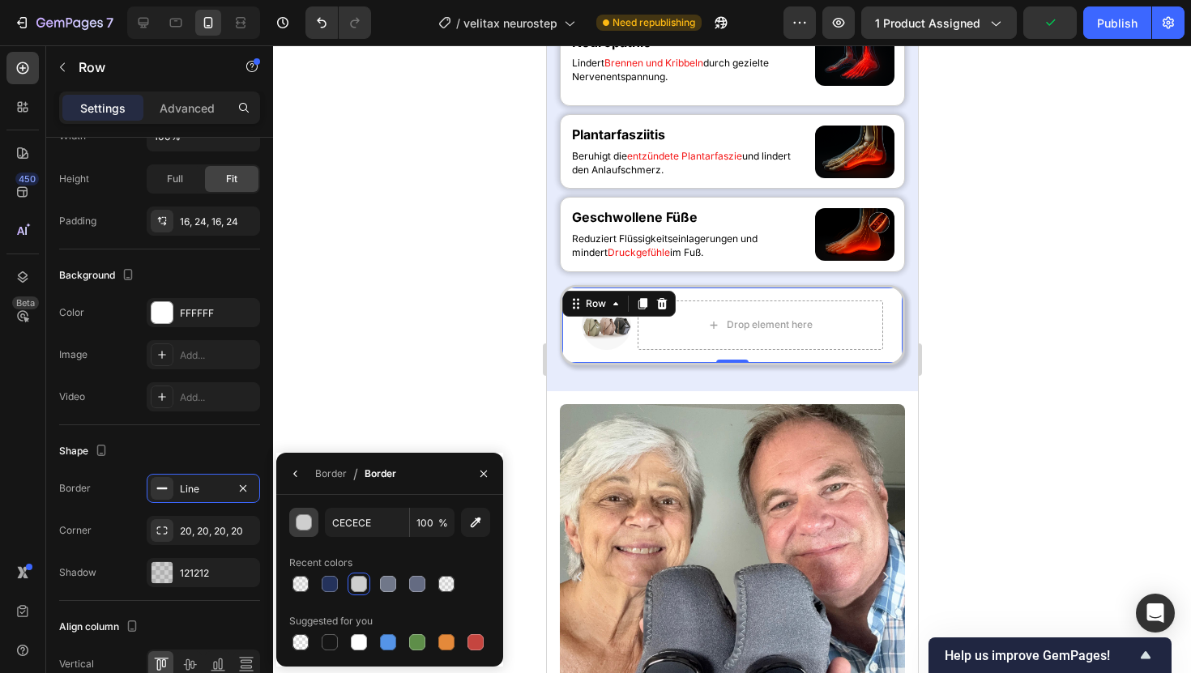
click at [301, 533] on button "button" at bounding box center [303, 522] width 29 height 29
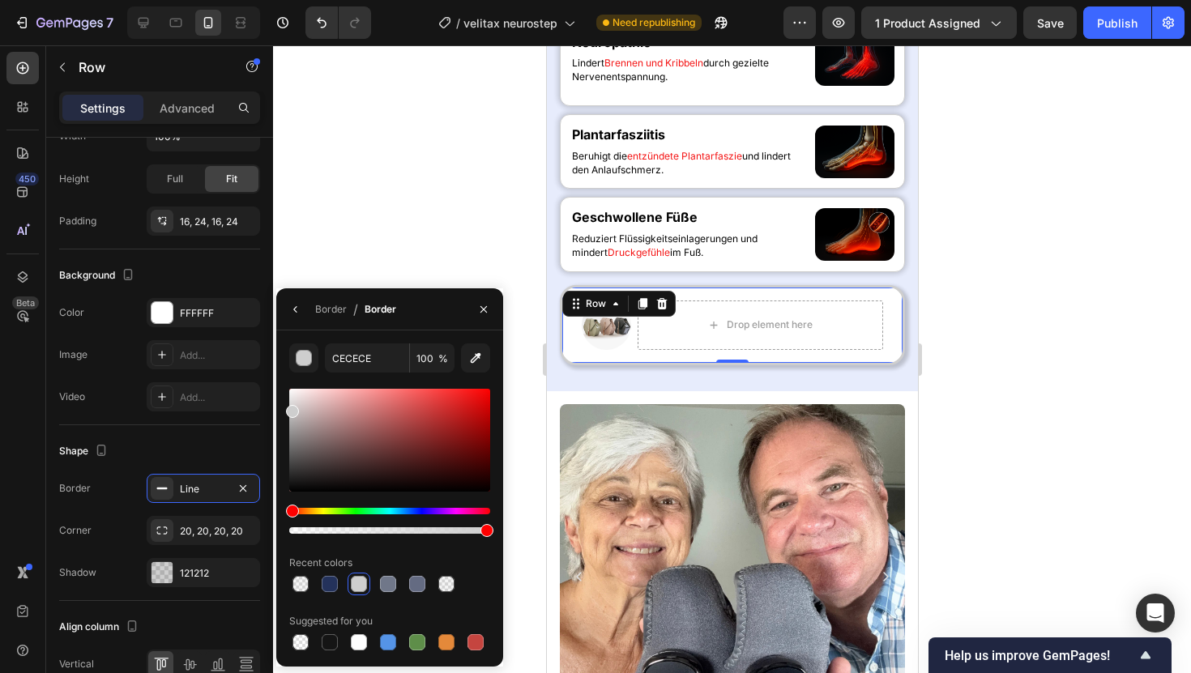
click at [411, 511] on div "Hue" at bounding box center [389, 511] width 201 height 6
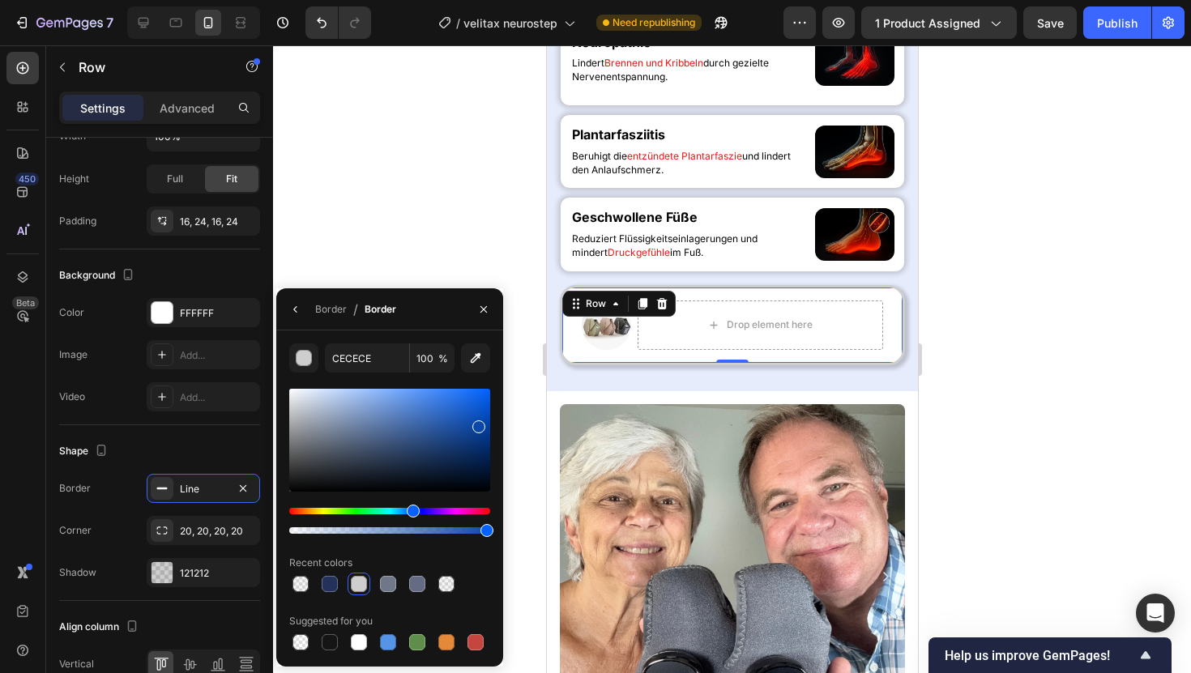
click at [477, 423] on div at bounding box center [389, 440] width 201 height 103
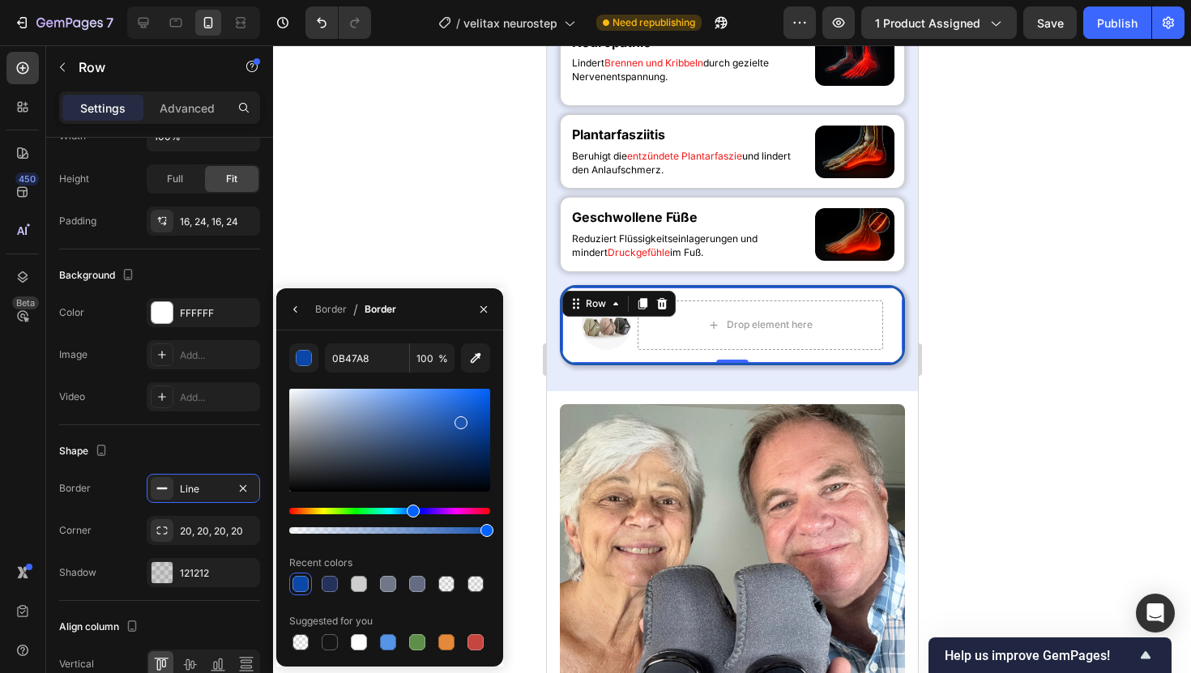
click at [459, 420] on div at bounding box center [389, 440] width 201 height 103
click at [429, 412] on div at bounding box center [389, 440] width 201 height 103
click at [418, 404] on div at bounding box center [389, 440] width 201 height 103
type input "4E83D8"
click at [308, 313] on button "button" at bounding box center [296, 310] width 26 height 26
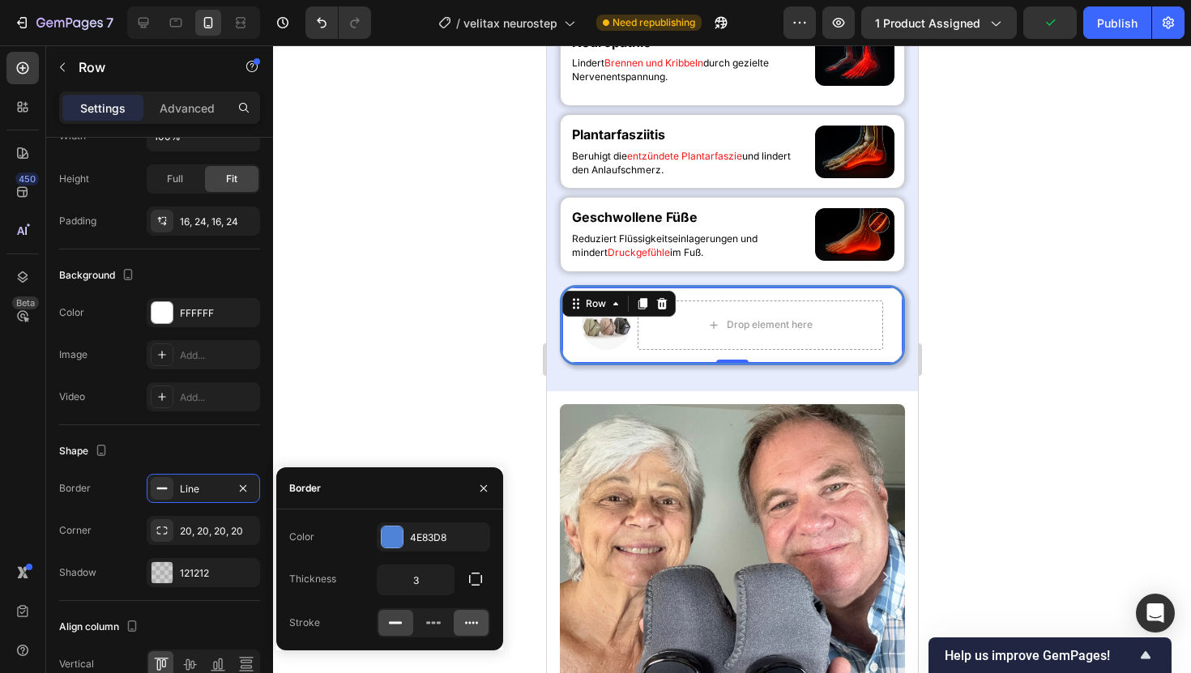
click at [456, 629] on div at bounding box center [471, 623] width 35 height 26
click at [417, 318] on div at bounding box center [732, 359] width 918 height 628
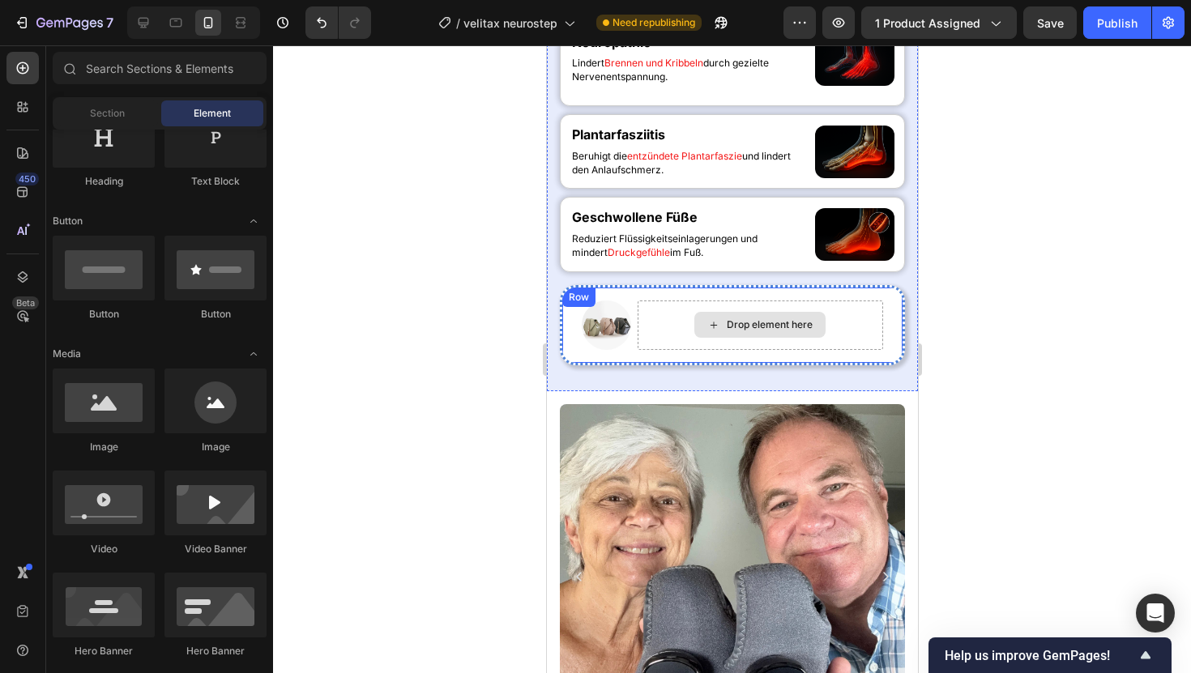
click at [679, 350] on div "Drop element here" at bounding box center [760, 325] width 246 height 49
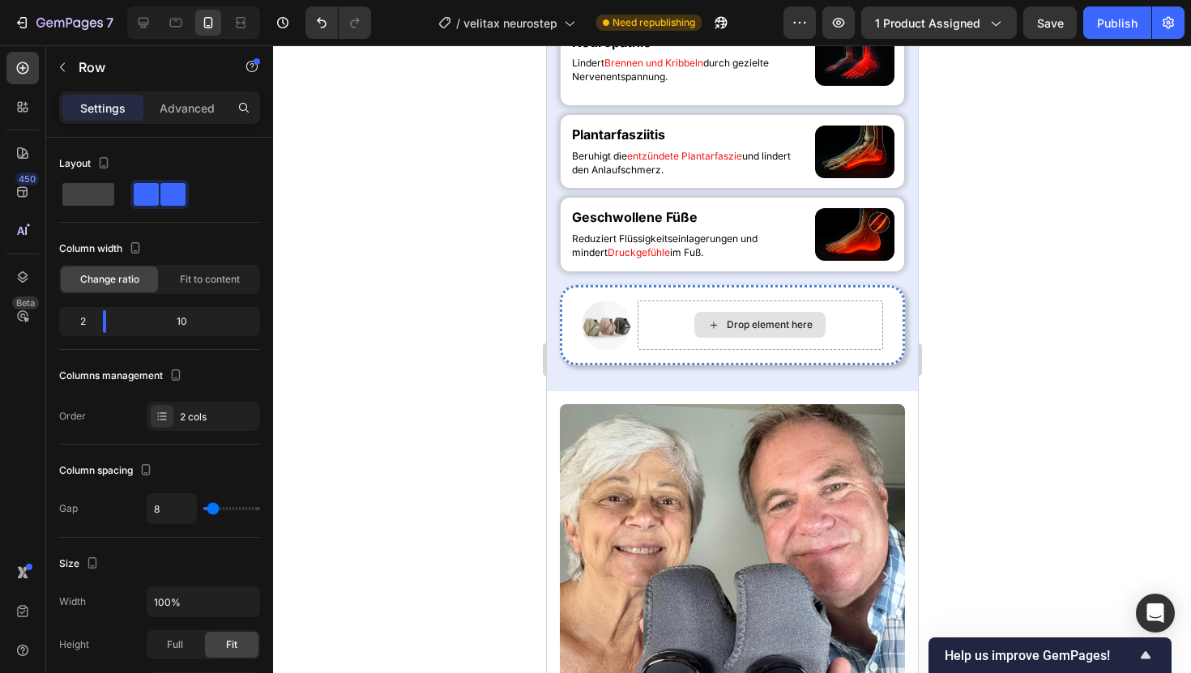
click at [714, 332] on icon at bounding box center [713, 325] width 13 height 14
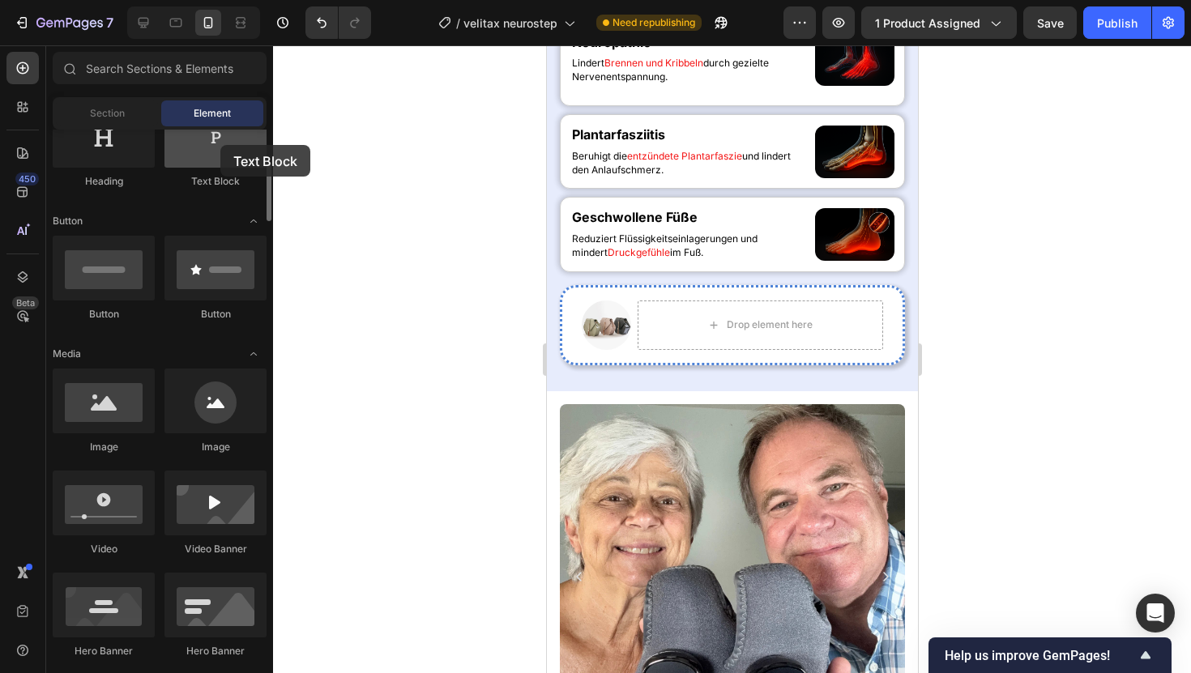
click at [220, 145] on div at bounding box center [215, 135] width 102 height 65
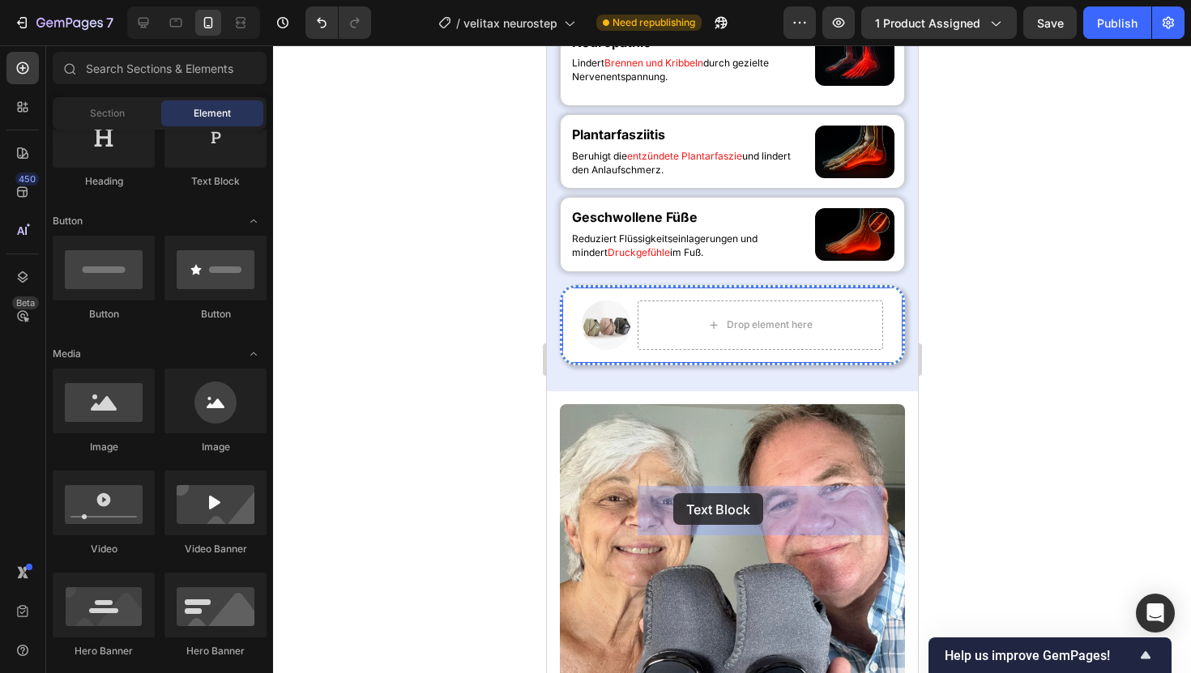
drag, startPoint x: 742, startPoint y: 198, endPoint x: 673, endPoint y: 495, distance: 305.4
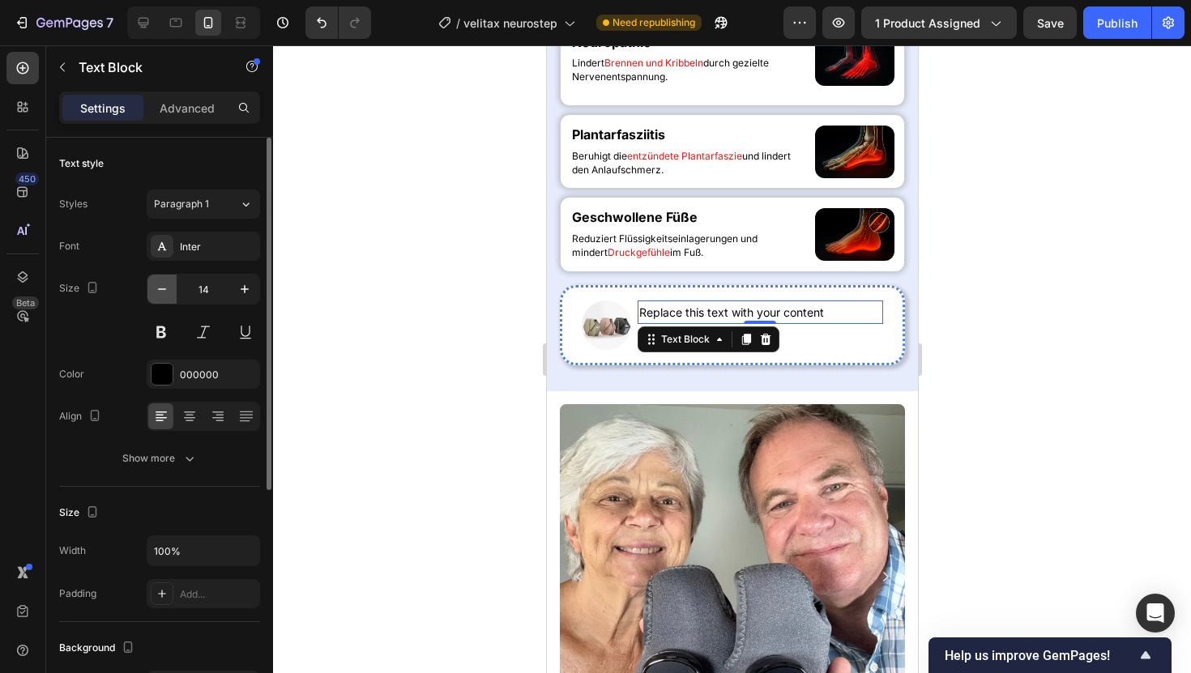
click at [155, 280] on button "button" at bounding box center [161, 289] width 29 height 29
type input "13"
click at [663, 323] on div "Replace this text with your content" at bounding box center [760, 312] width 246 height 22
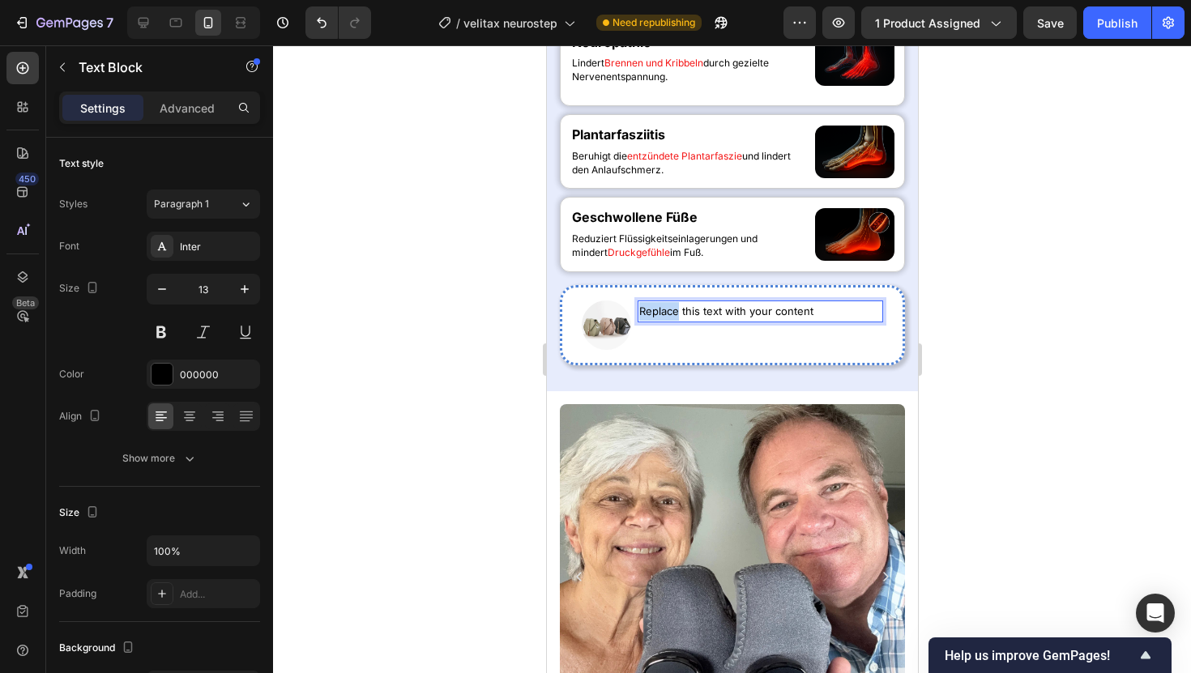
click at [663, 321] on p "Replace this text with your content" at bounding box center [760, 311] width 242 height 19
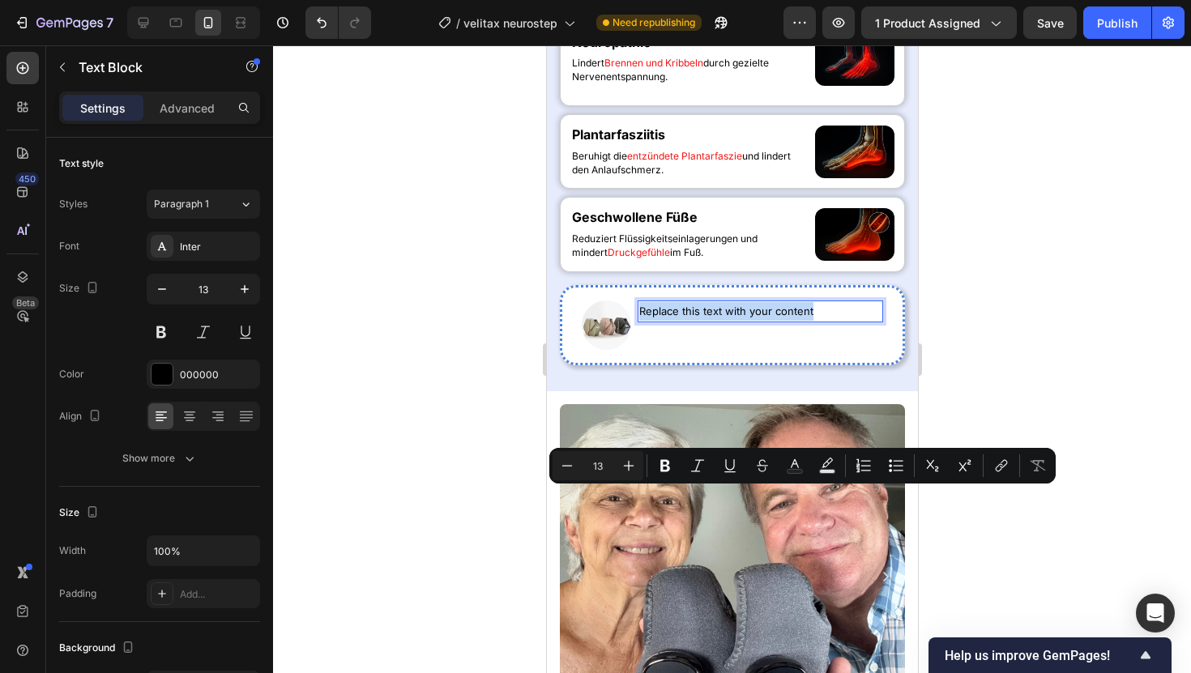
click at [663, 321] on p "Replace this text with your content" at bounding box center [760, 311] width 242 height 19
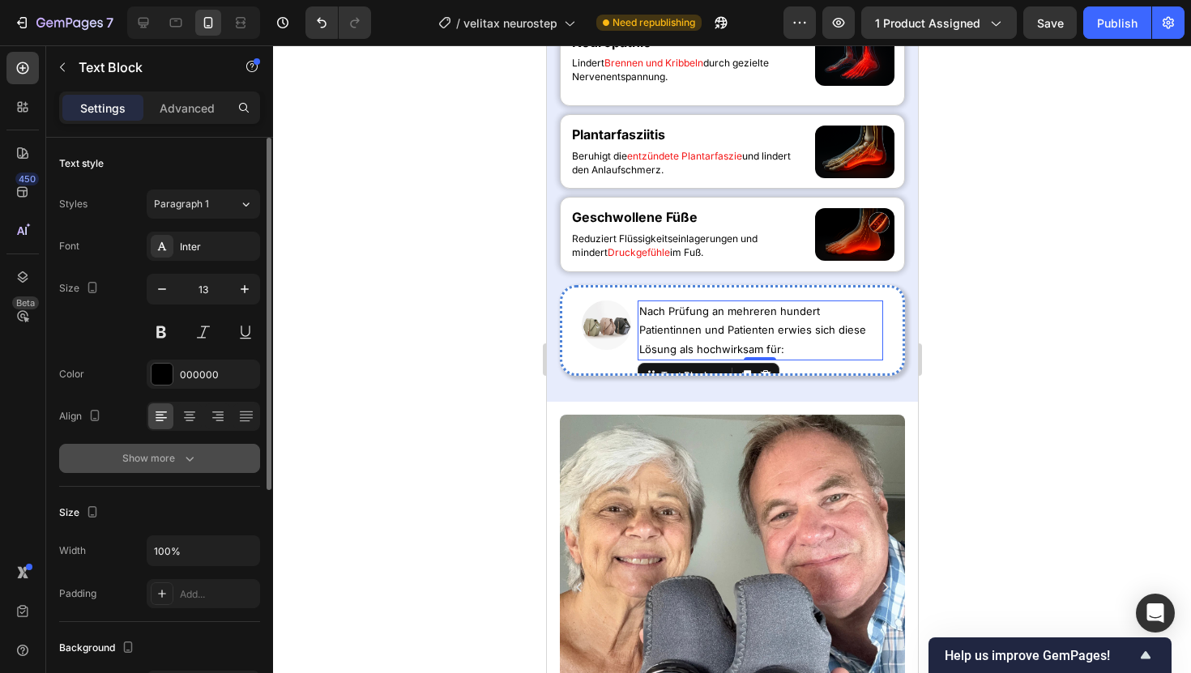
click at [193, 465] on icon "button" at bounding box center [190, 459] width 16 height 16
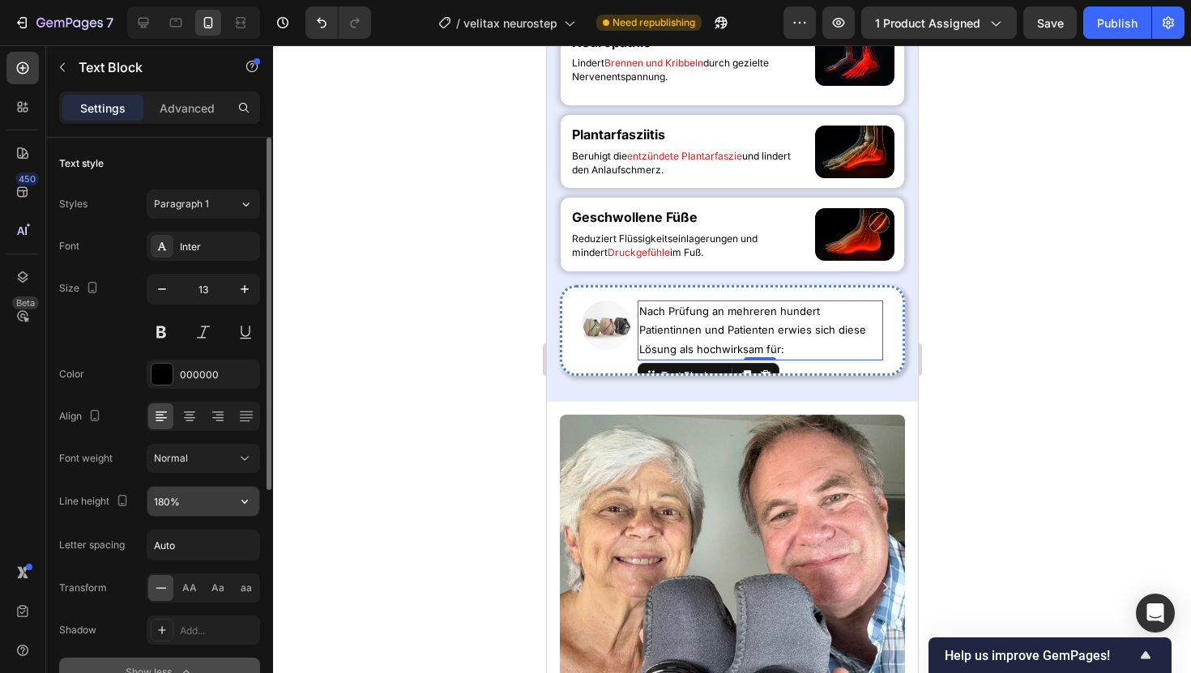
click at [187, 498] on input "180%" at bounding box center [203, 501] width 112 height 29
click at [250, 508] on icon "button" at bounding box center [245, 501] width 16 height 16
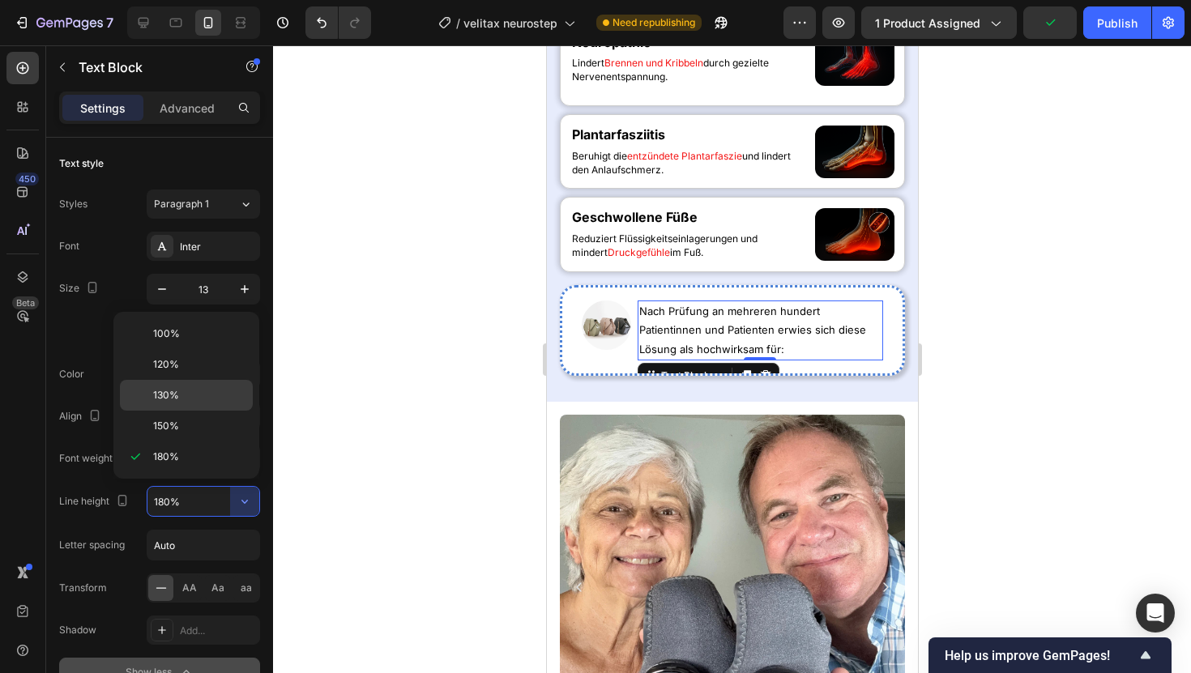
click at [170, 381] on div "130%" at bounding box center [186, 395] width 133 height 31
type input "130%"
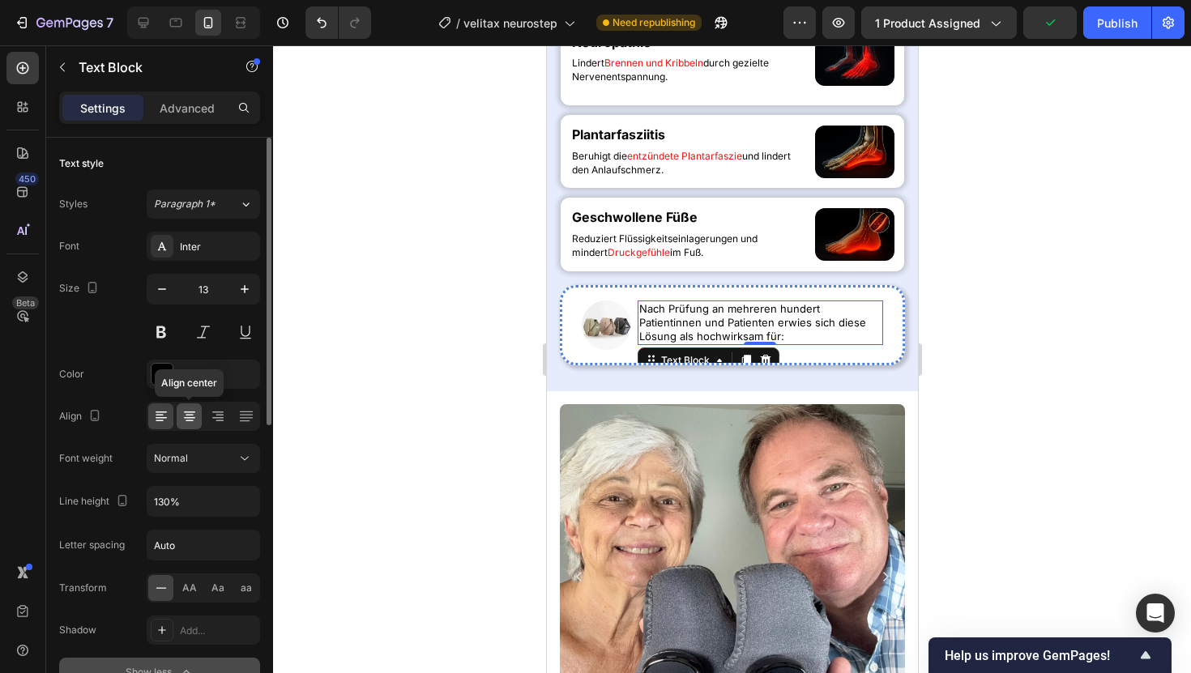
click at [187, 414] on icon at bounding box center [190, 416] width 16 height 16
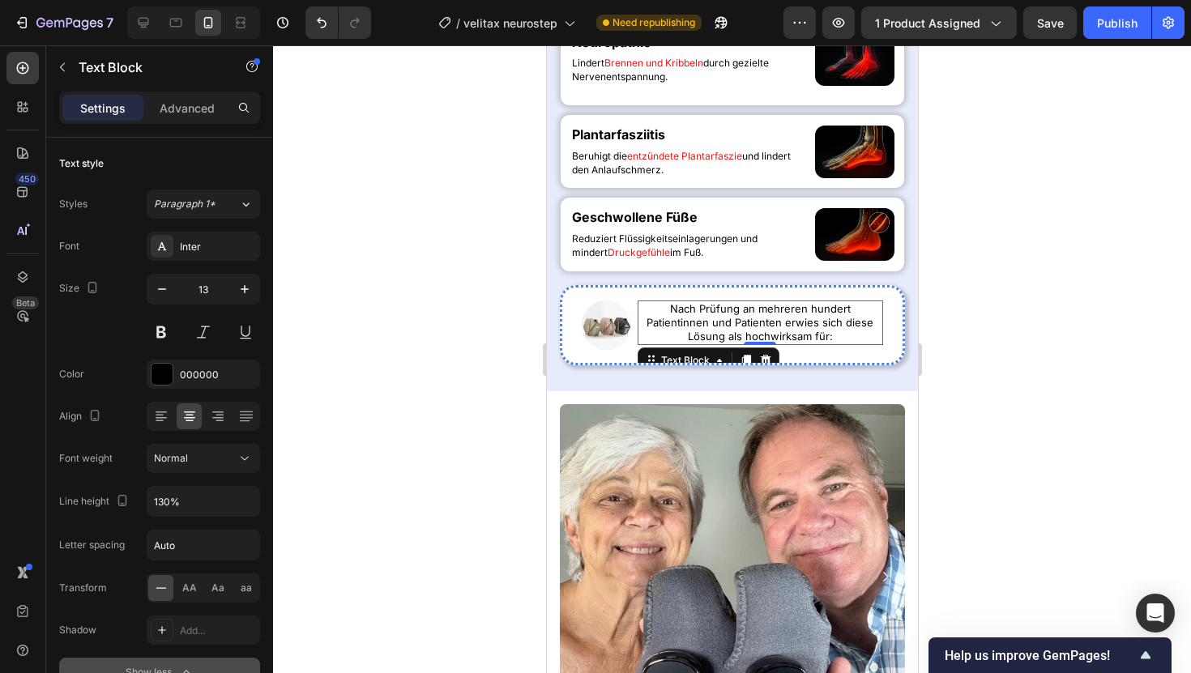
click at [438, 408] on div at bounding box center [732, 359] width 918 height 628
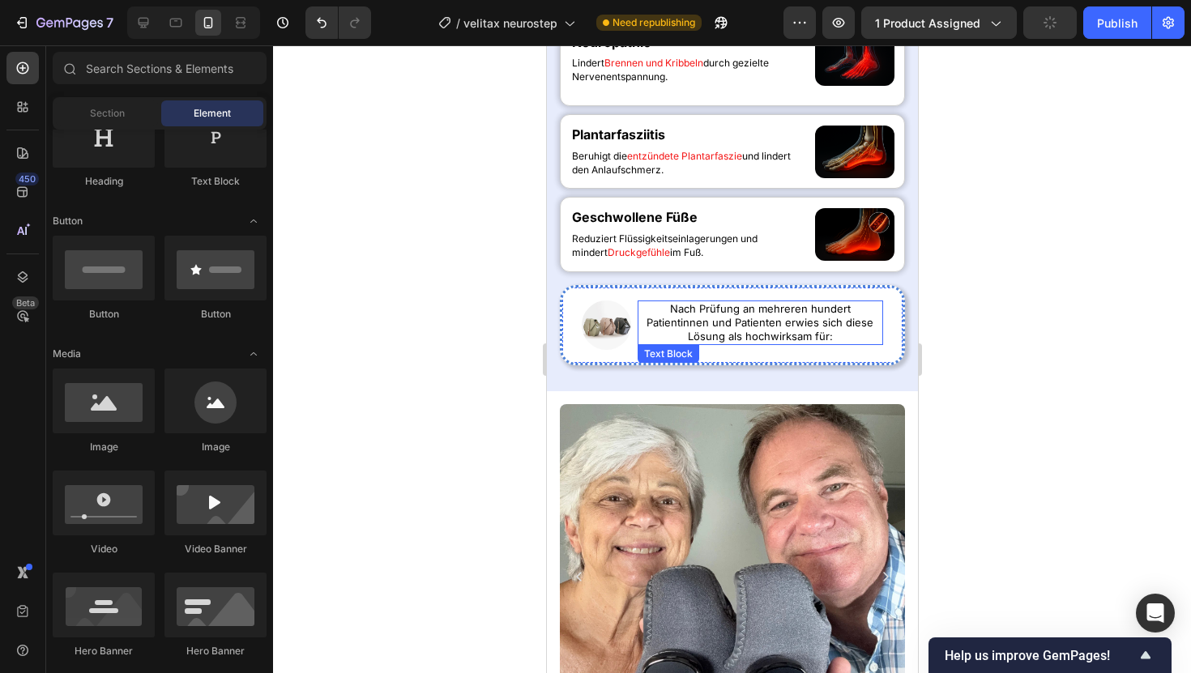
click at [743, 344] on p "Nach Prüfung an mehreren hundert Patientinnen und Patienten erwies sich diese L…" at bounding box center [760, 322] width 242 height 41
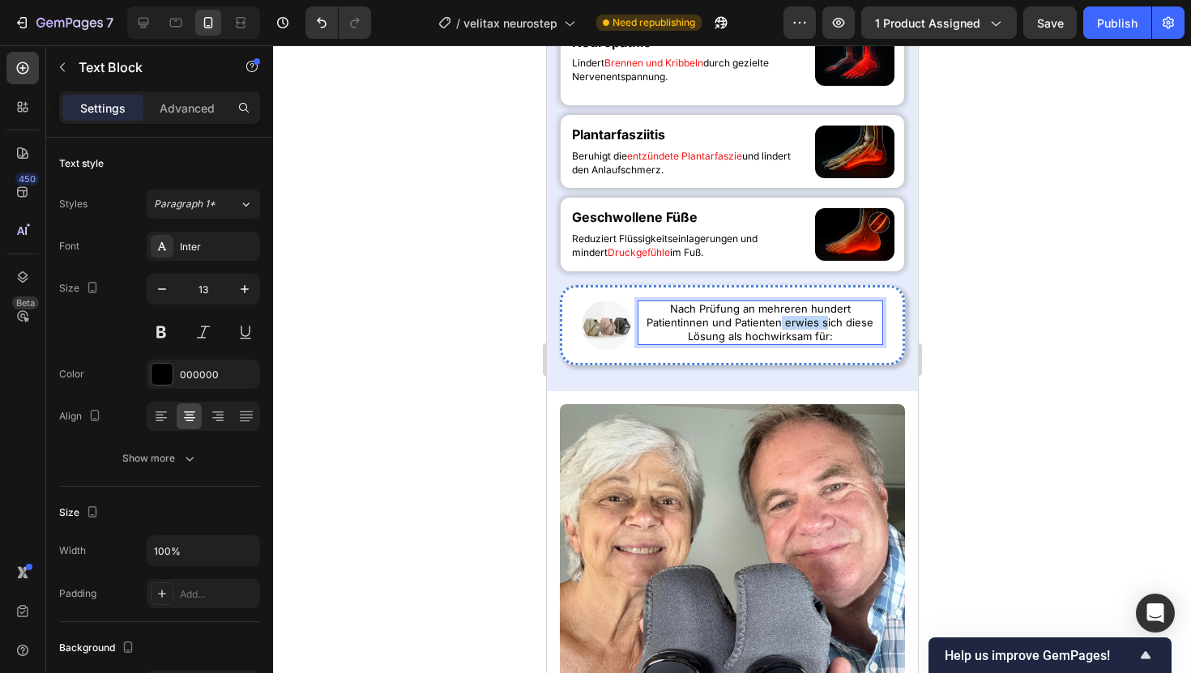
drag, startPoint x: 722, startPoint y: 507, endPoint x: 764, endPoint y: 503, distance: 42.3
click at [764, 344] on p "Nach Prüfung an mehreren hundert Patientinnen und Patienten erwies sich diese L…" at bounding box center [760, 322] width 242 height 41
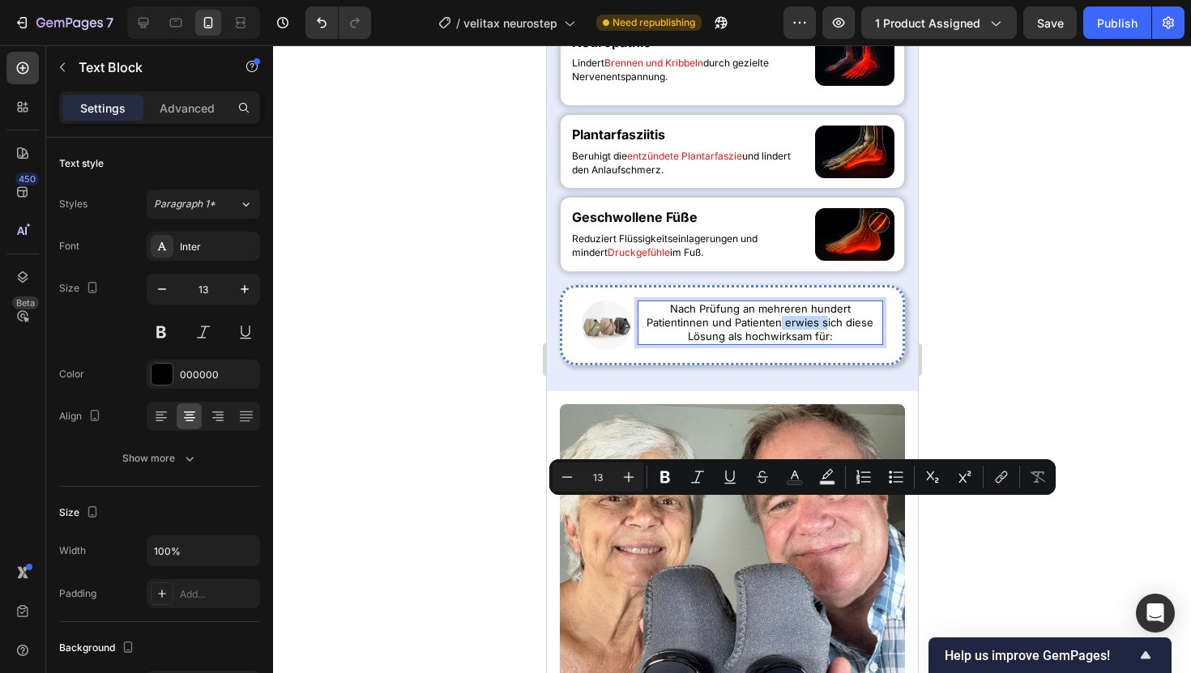
click at [764, 344] on p "Nach Prüfung an mehreren hundert Patientinnen und Patienten erwies sich diese L…" at bounding box center [760, 322] width 242 height 41
drag, startPoint x: 852, startPoint y: 506, endPoint x: 782, endPoint y: 524, distance: 71.9
click at [782, 344] on p "Nach Prüfung an mehreren hundert Patientinnen und Patienten erwies sich diese L…" at bounding box center [760, 322] width 242 height 41
click at [665, 480] on icon "Editor contextual toolbar" at bounding box center [665, 477] width 16 height 16
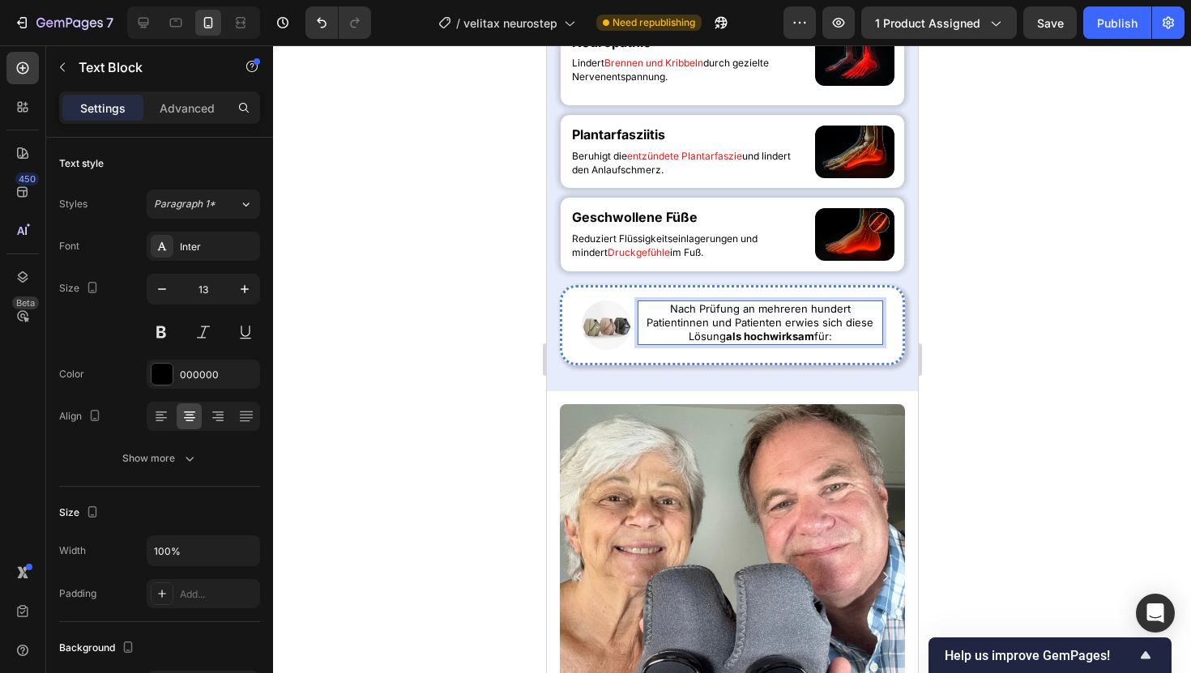
click at [466, 395] on div at bounding box center [732, 359] width 918 height 628
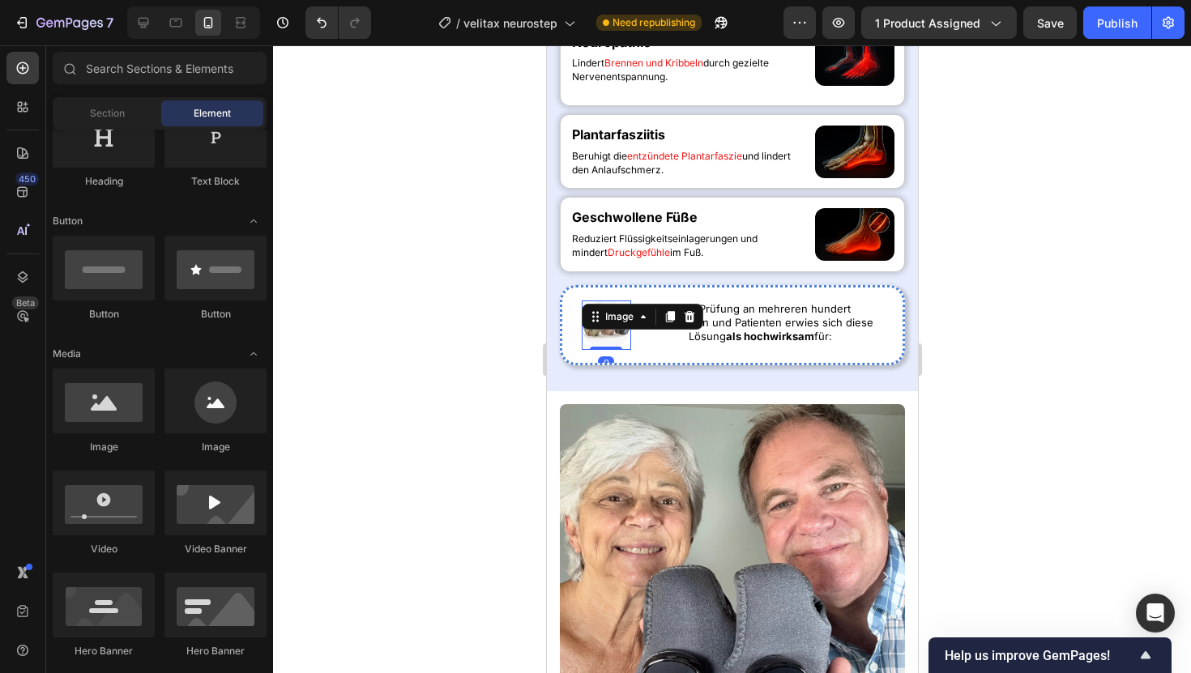
click at [610, 350] on div "Image 0" at bounding box center [605, 325] width 49 height 49
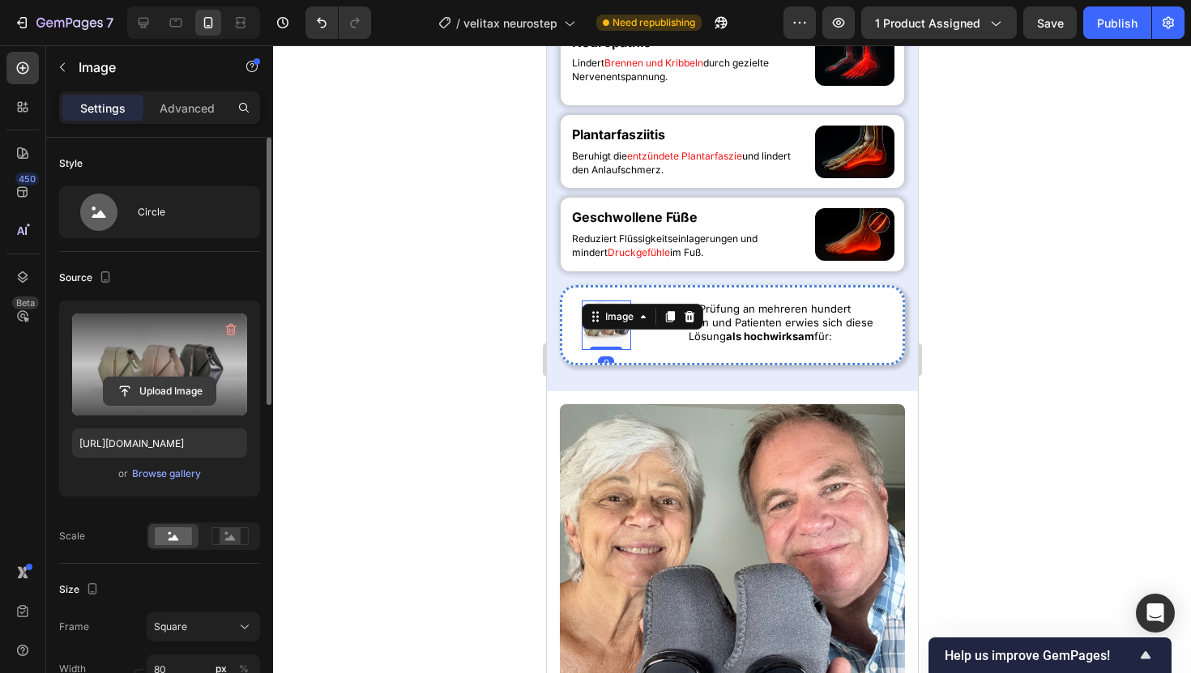
click at [122, 389] on input "file" at bounding box center [160, 392] width 112 height 28
click at [170, 377] on button "Upload Image" at bounding box center [159, 391] width 113 height 29
click at [169, 389] on input "file" at bounding box center [160, 392] width 112 height 28
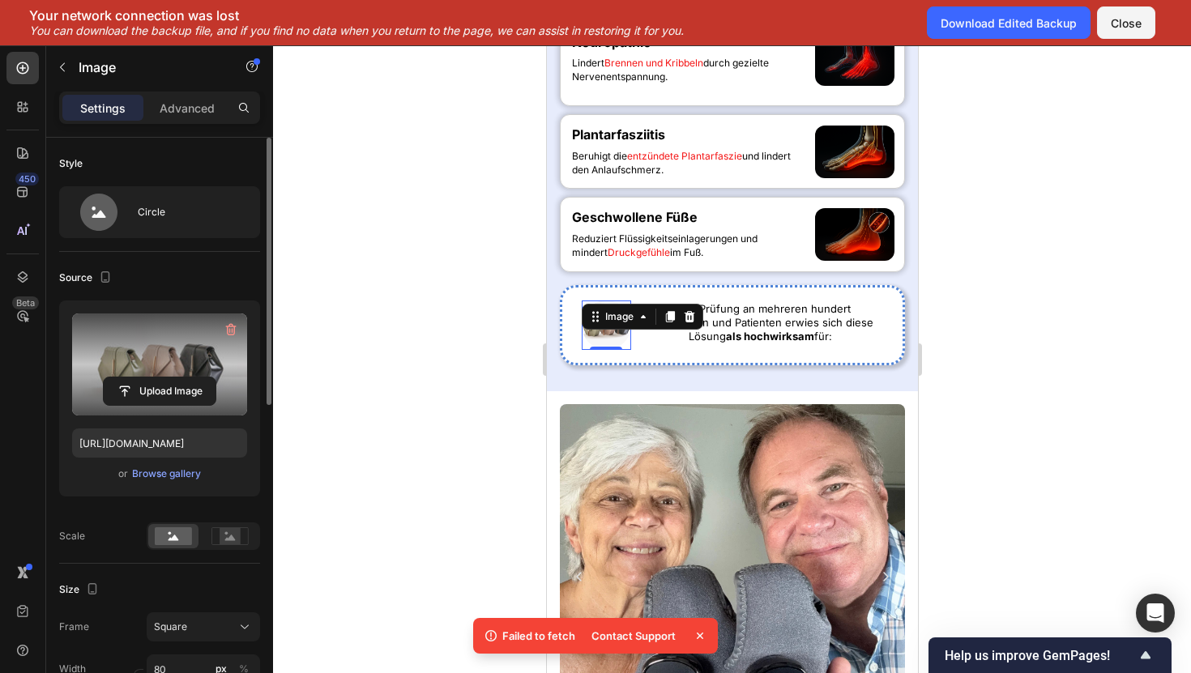
click at [422, 190] on div at bounding box center [732, 359] width 918 height 628
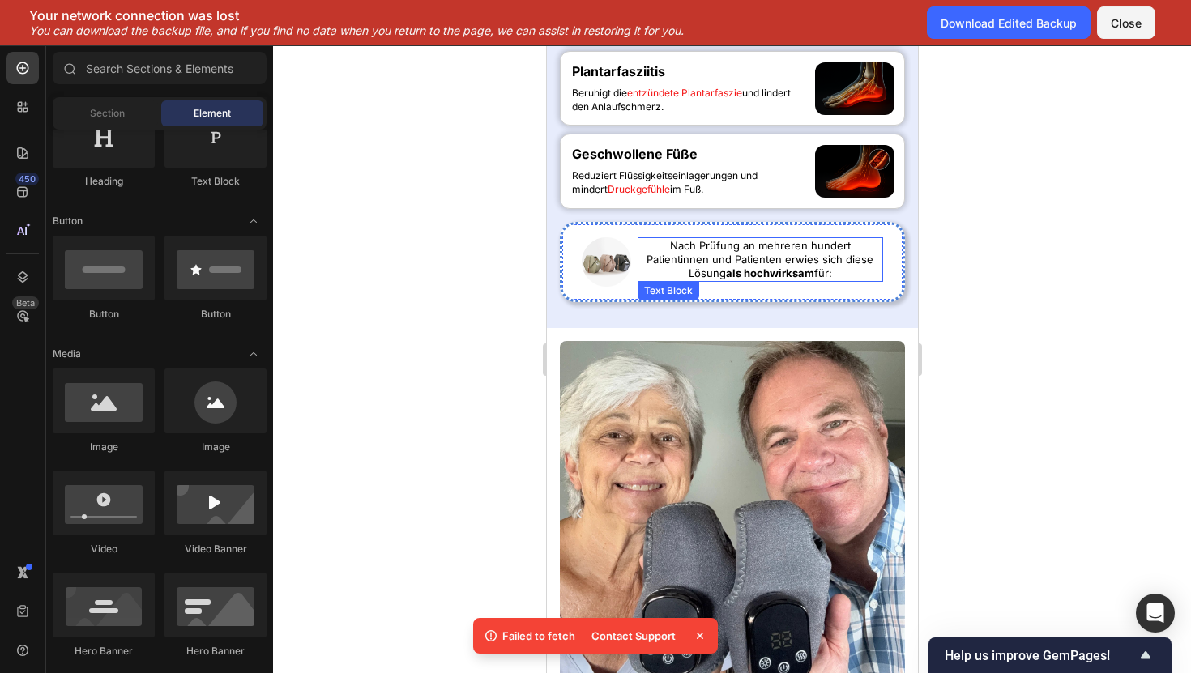
scroll to position [942, 0]
click at [640, 301] on div "Image Nach Prüfung an mehreren hundert Patientinnen und Patienten erwies sich d…" at bounding box center [731, 261] width 345 height 80
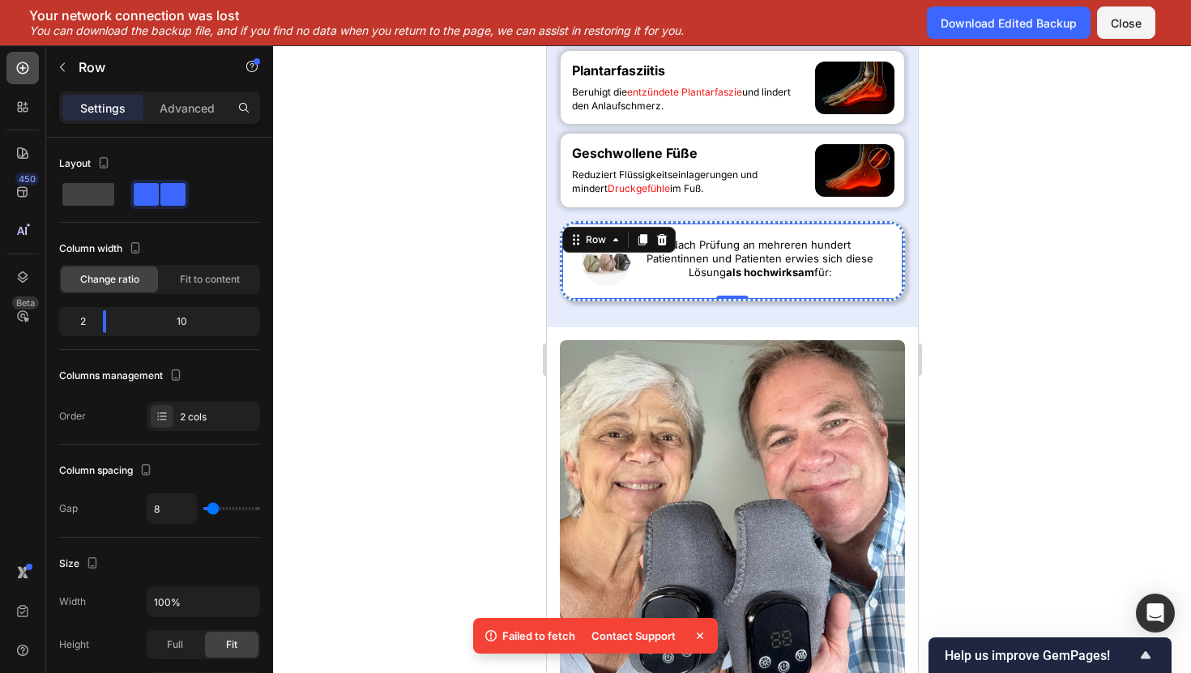
click at [25, 74] on icon at bounding box center [23, 68] width 16 height 16
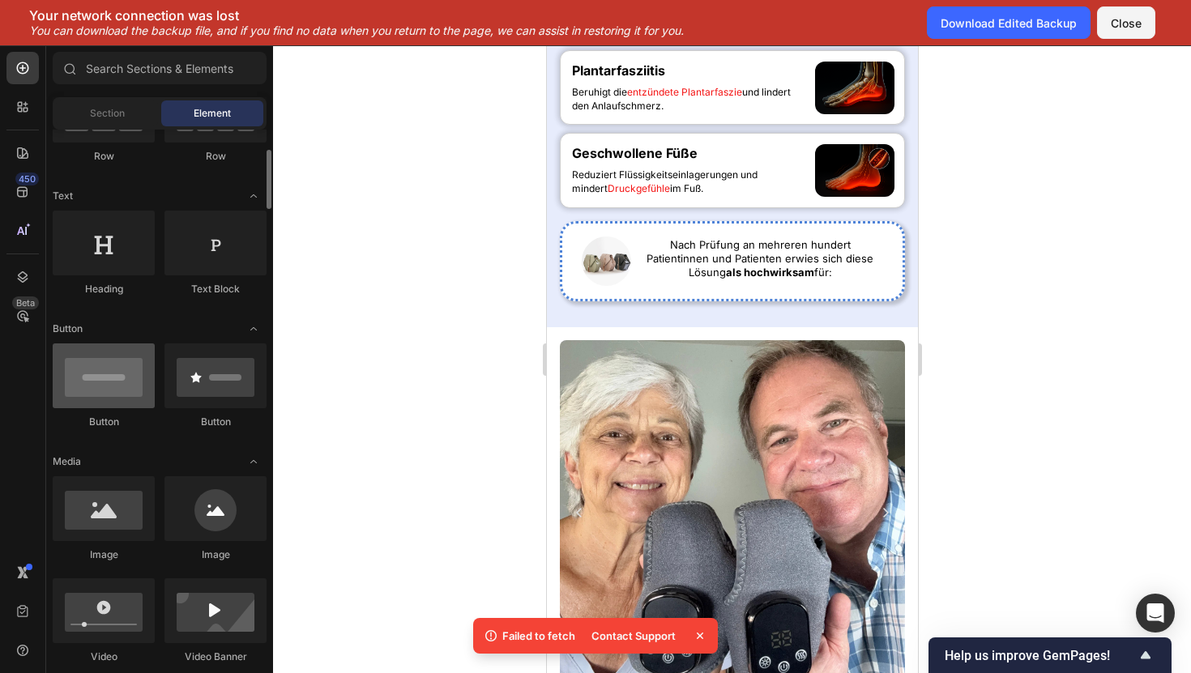
scroll to position [0, 0]
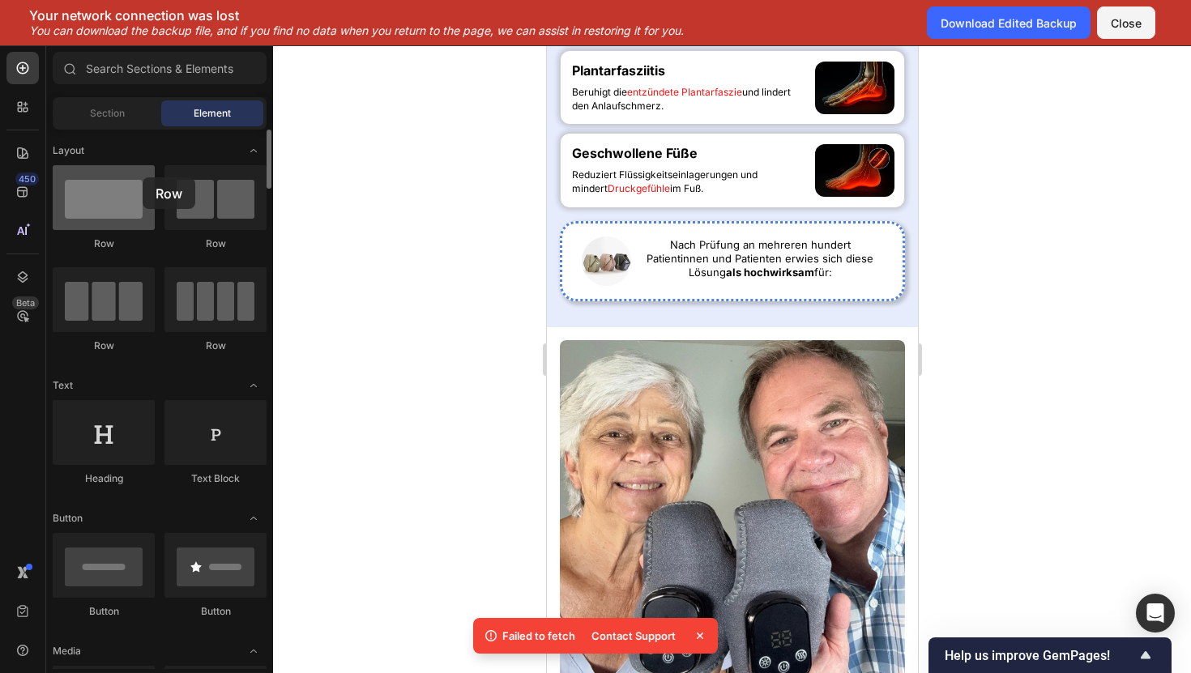
drag, startPoint x: 122, startPoint y: 225, endPoint x: 113, endPoint y: 191, distance: 35.2
click at [113, 191] on div at bounding box center [104, 197] width 102 height 65
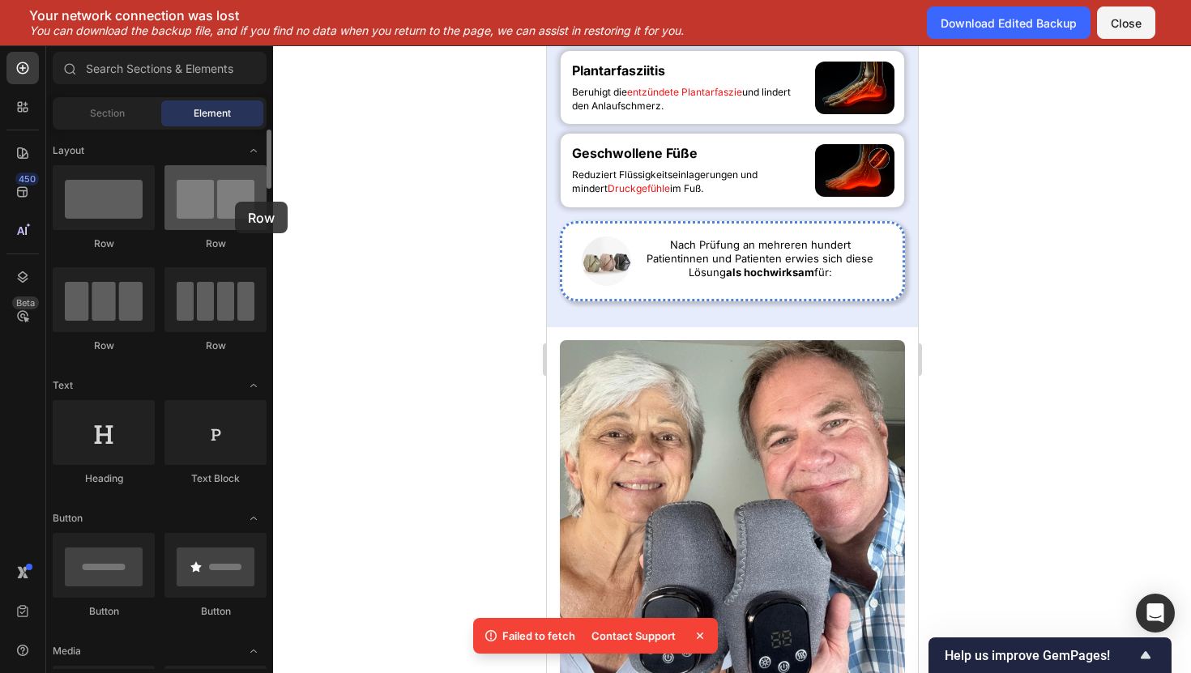
drag, startPoint x: 213, startPoint y: 215, endPoint x: 212, endPoint y: 203, distance: 11.4
click at [211, 203] on div at bounding box center [215, 197] width 102 height 65
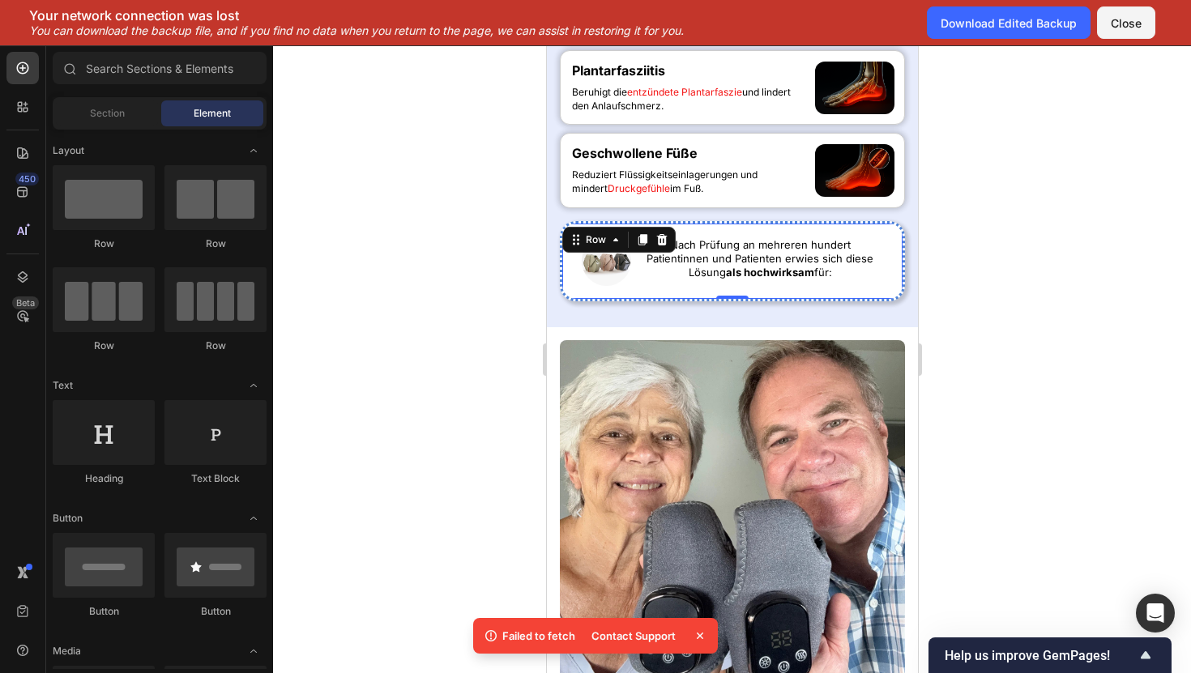
click at [592, 301] on div "Image Nach Prüfung an mehreren hundert Patientinnen und Patienten erwies sich d…" at bounding box center [731, 261] width 345 height 80
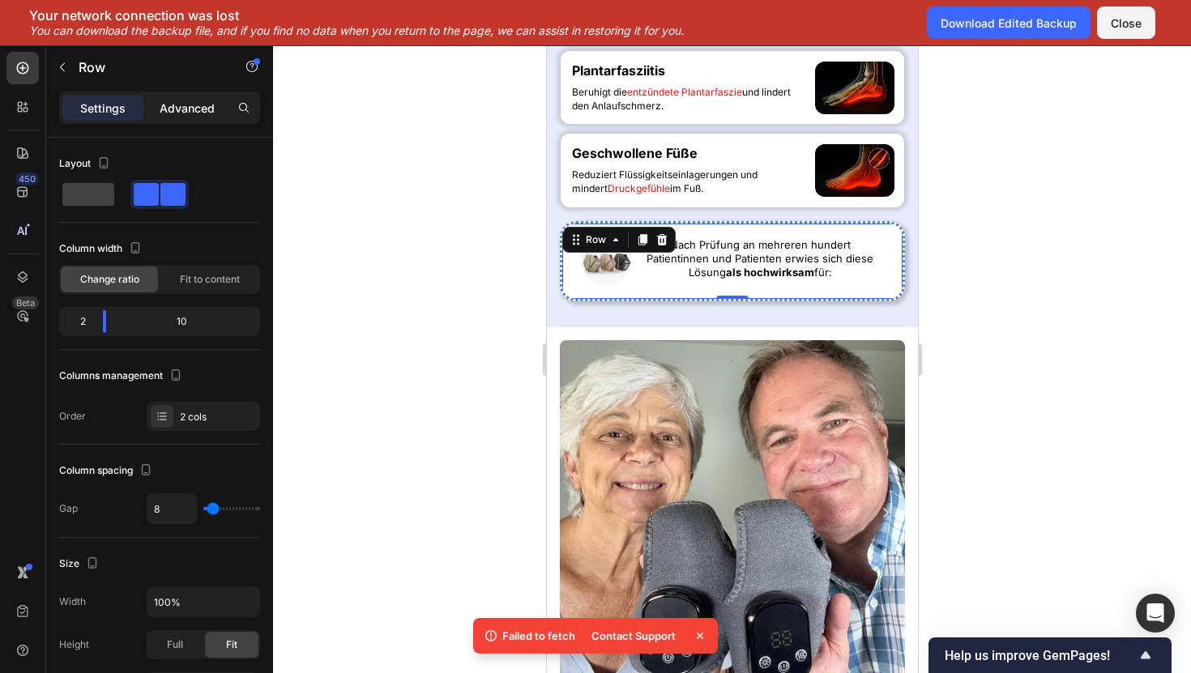
click at [197, 109] on p "Advanced" at bounding box center [187, 108] width 55 height 17
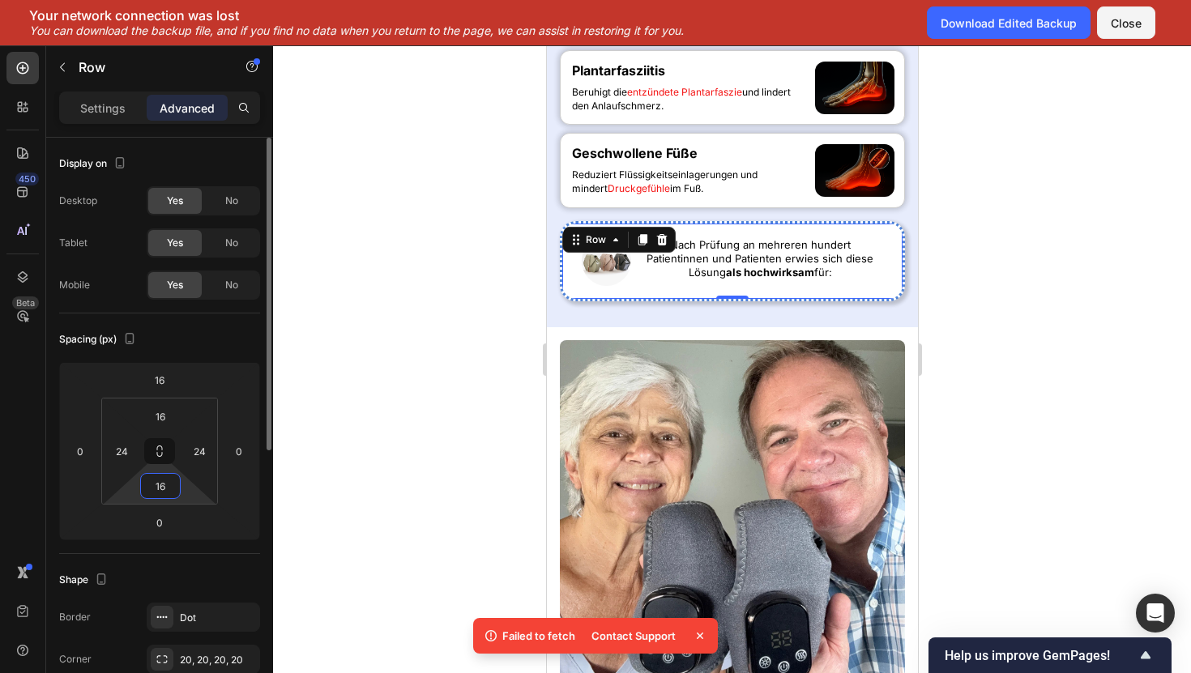
click at [161, 494] on input "16" at bounding box center [160, 486] width 32 height 24
type input "8"
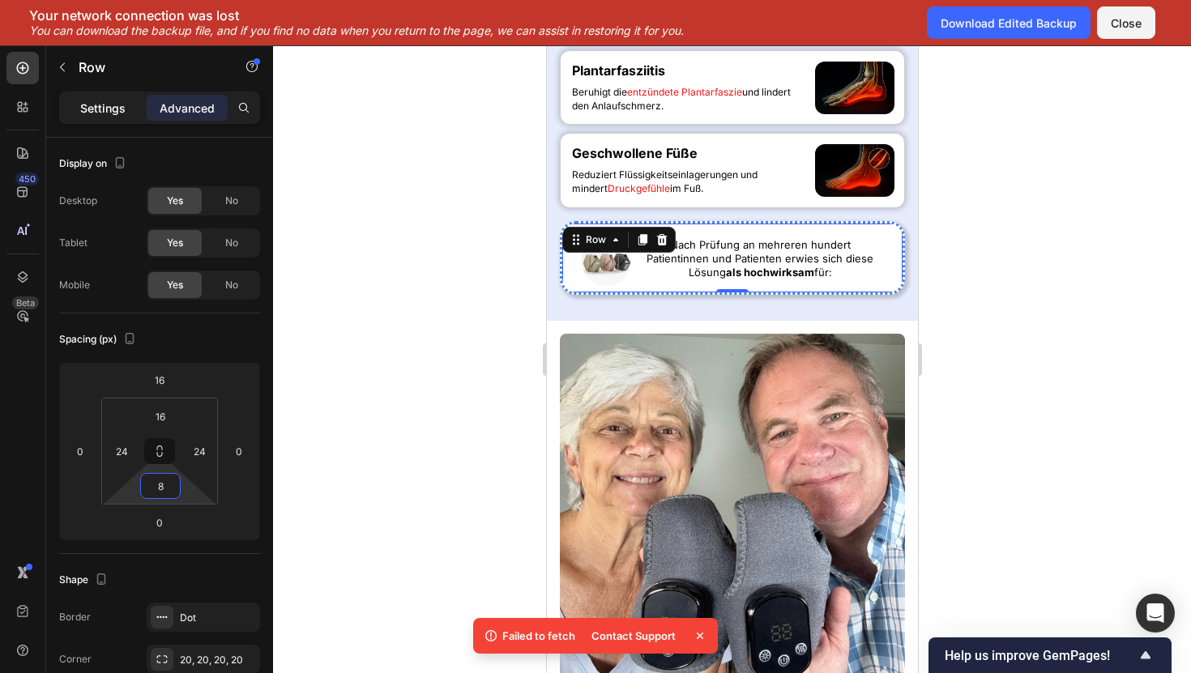
click at [96, 103] on p "Settings" at bounding box center [102, 108] width 45 height 17
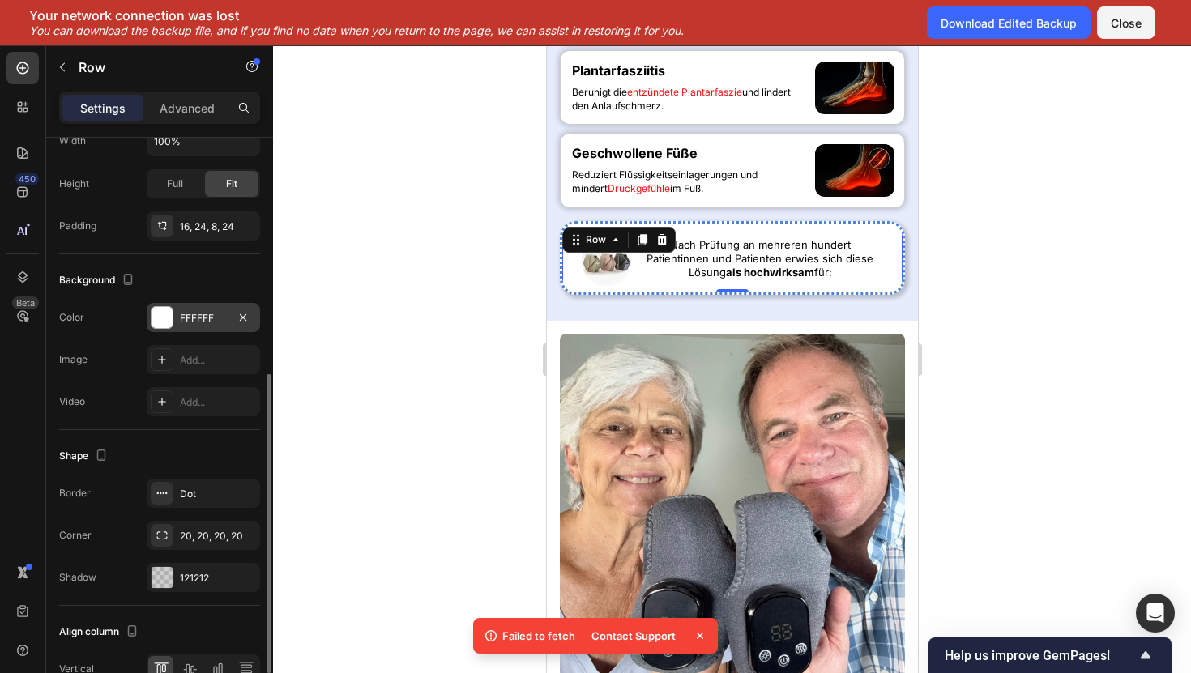
scroll to position [459, 0]
click at [194, 529] on div "20, 20, 20, 20" at bounding box center [203, 537] width 113 height 29
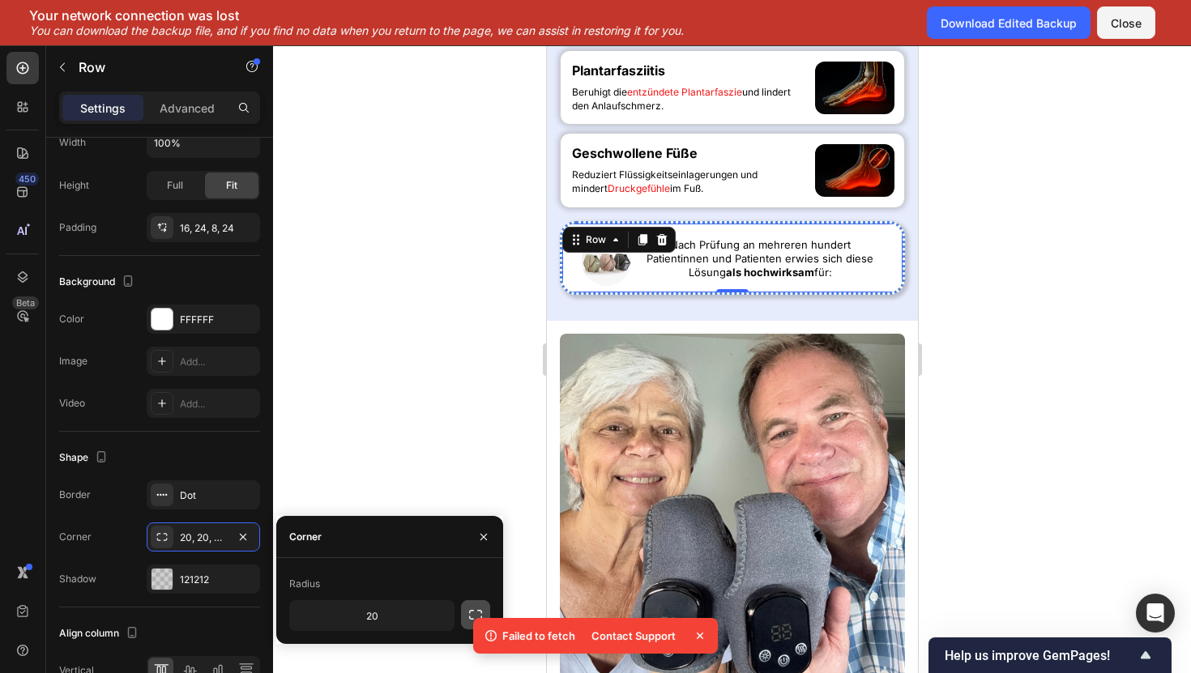
click at [466, 608] on button "button" at bounding box center [475, 614] width 29 height 29
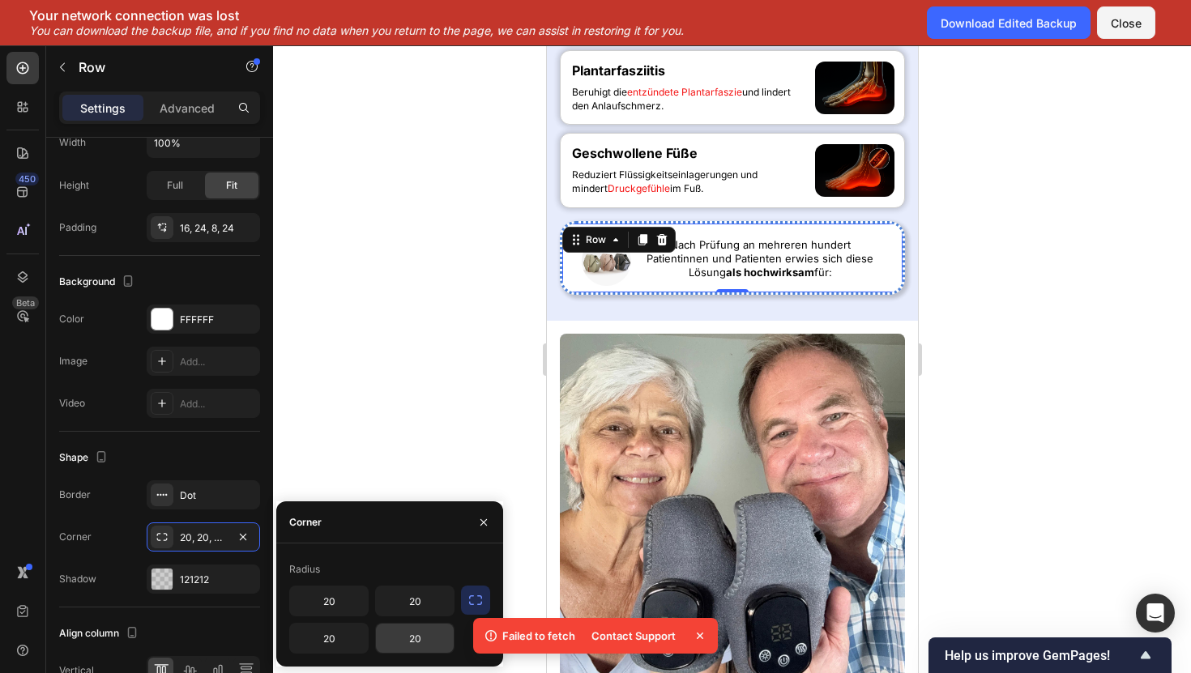
click at [429, 652] on input "20" at bounding box center [415, 638] width 78 height 29
type input "0"
click at [327, 646] on input "20" at bounding box center [329, 638] width 78 height 29
type input "0"
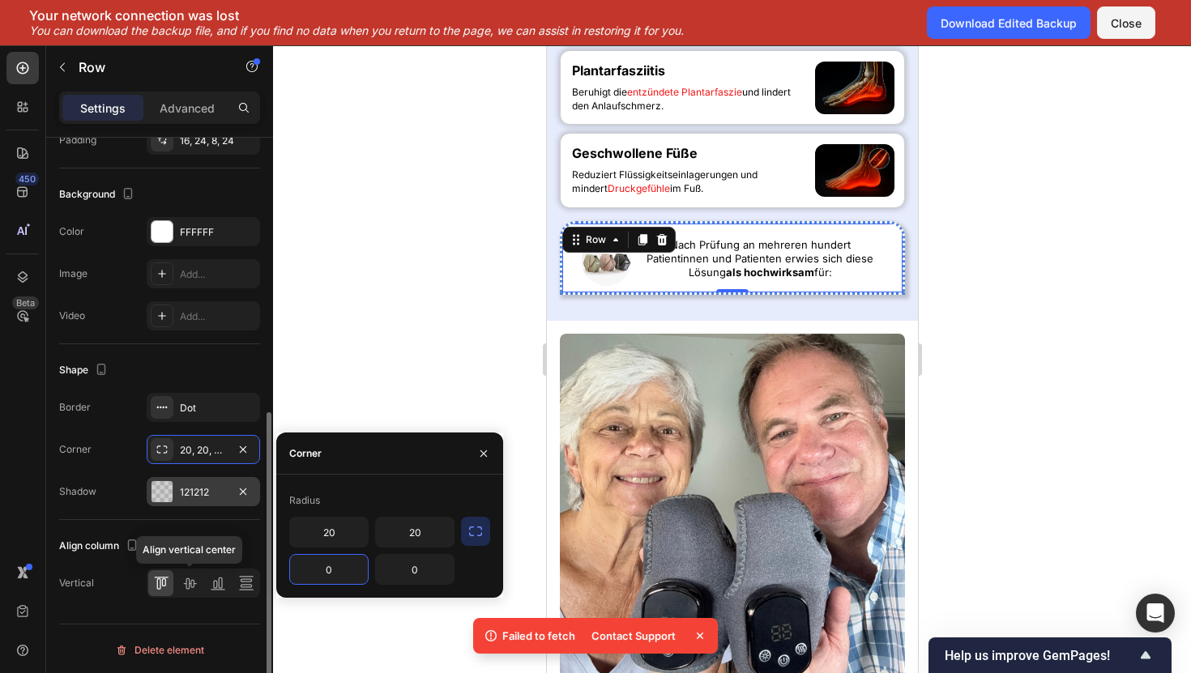
scroll to position [549, 0]
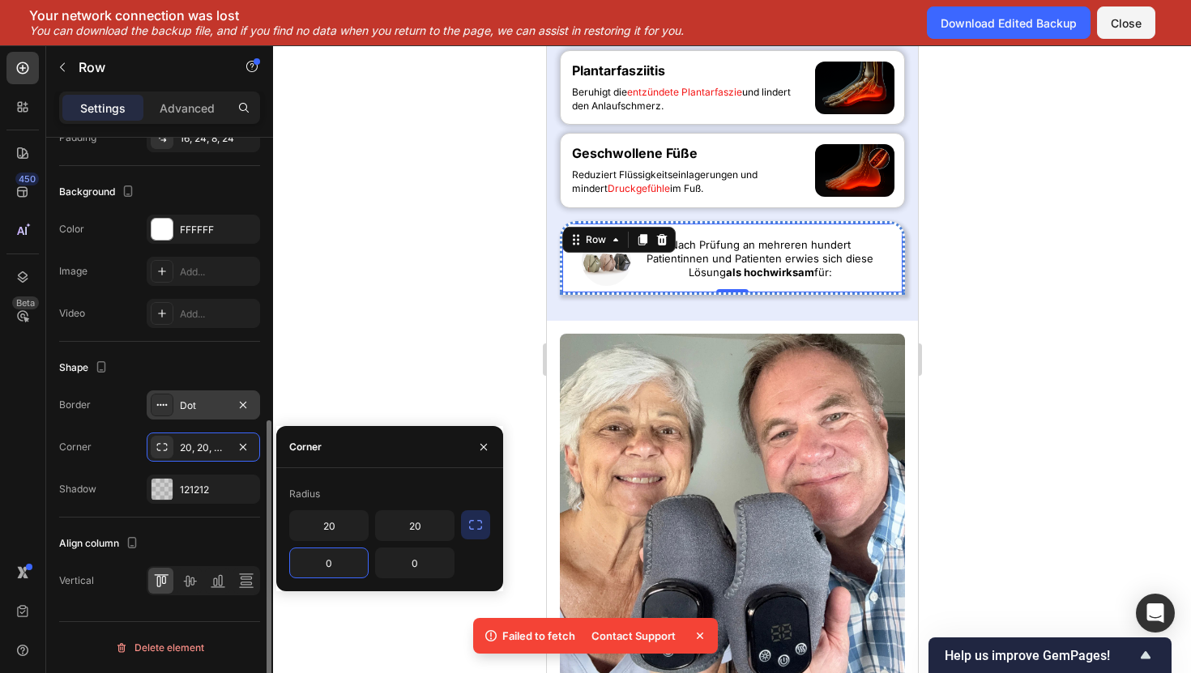
click at [198, 399] on div "Dot" at bounding box center [203, 406] width 47 height 15
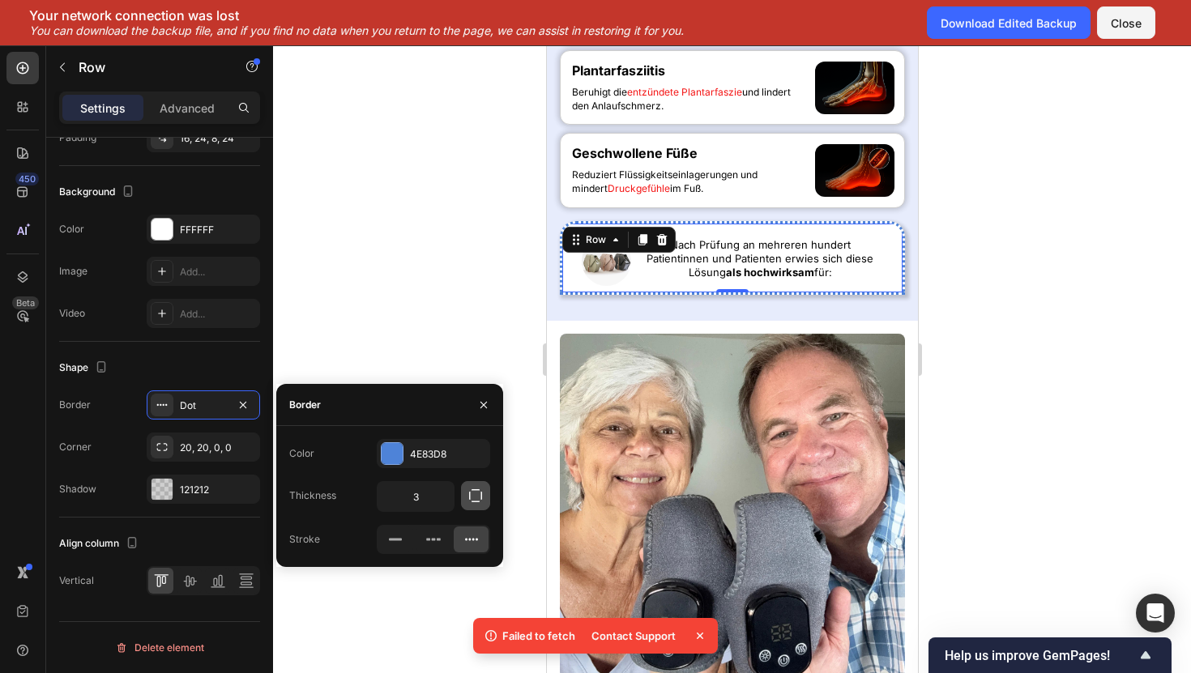
click at [475, 500] on icon "button" at bounding box center [476, 496] width 16 height 16
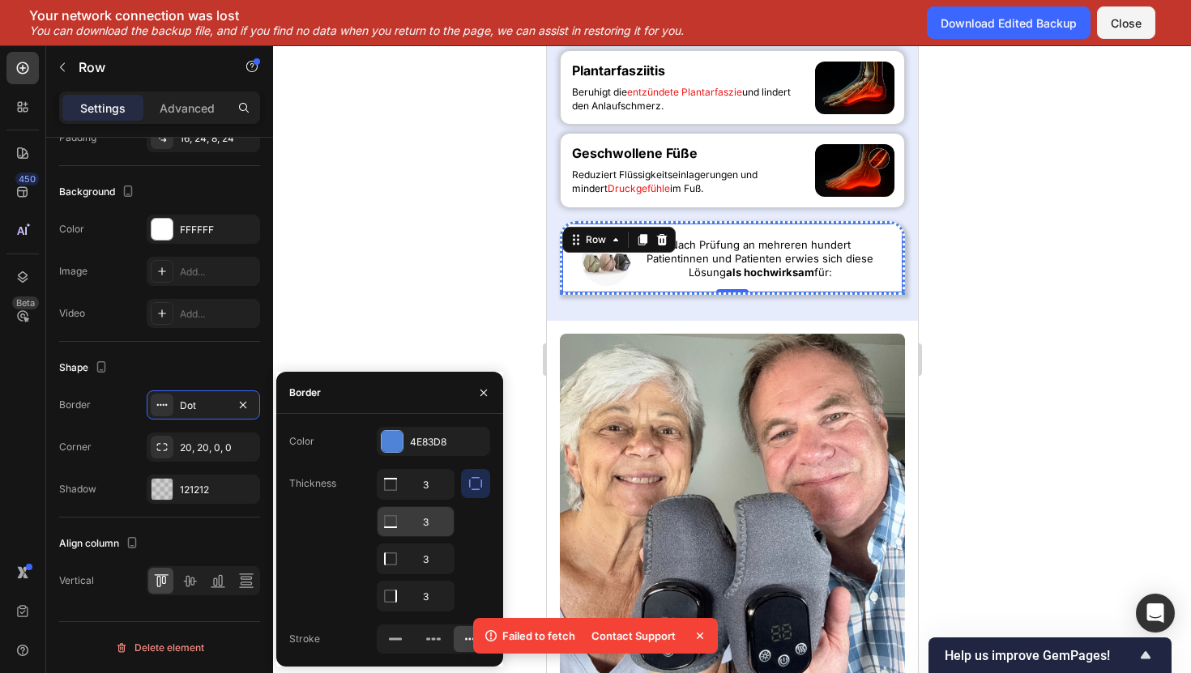
click at [385, 523] on icon at bounding box center [390, 522] width 16 height 16
click at [429, 523] on input "3" at bounding box center [416, 521] width 76 height 29
type input "0"
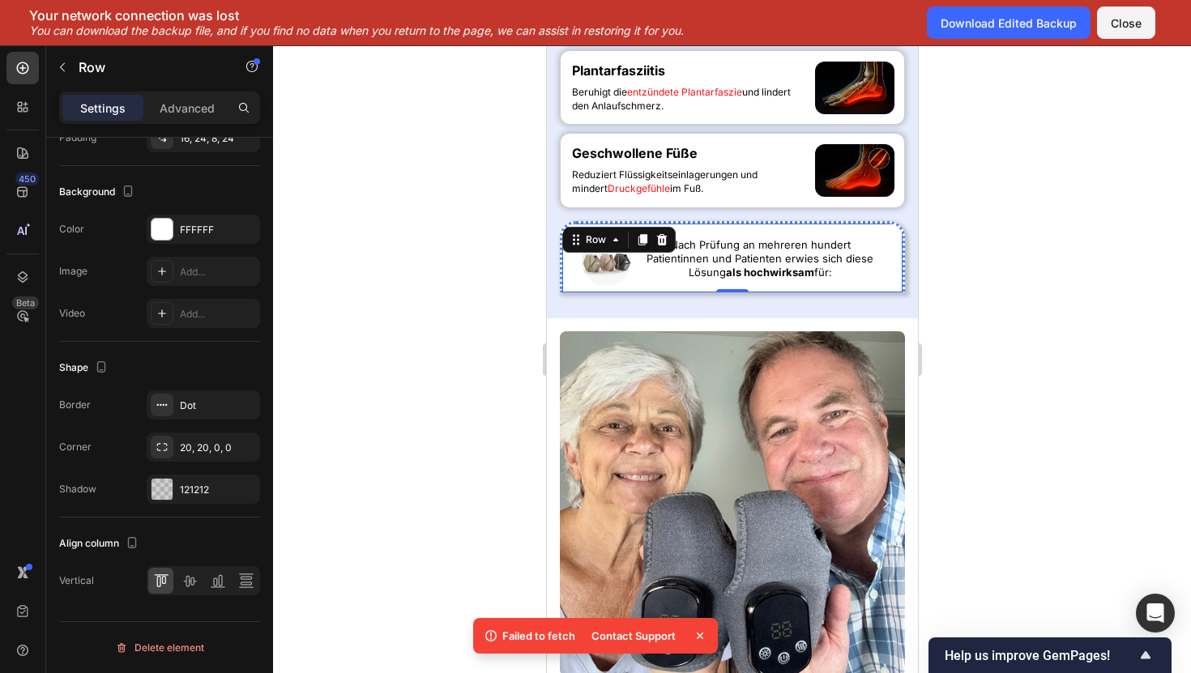
click at [440, 288] on div at bounding box center [732, 359] width 918 height 628
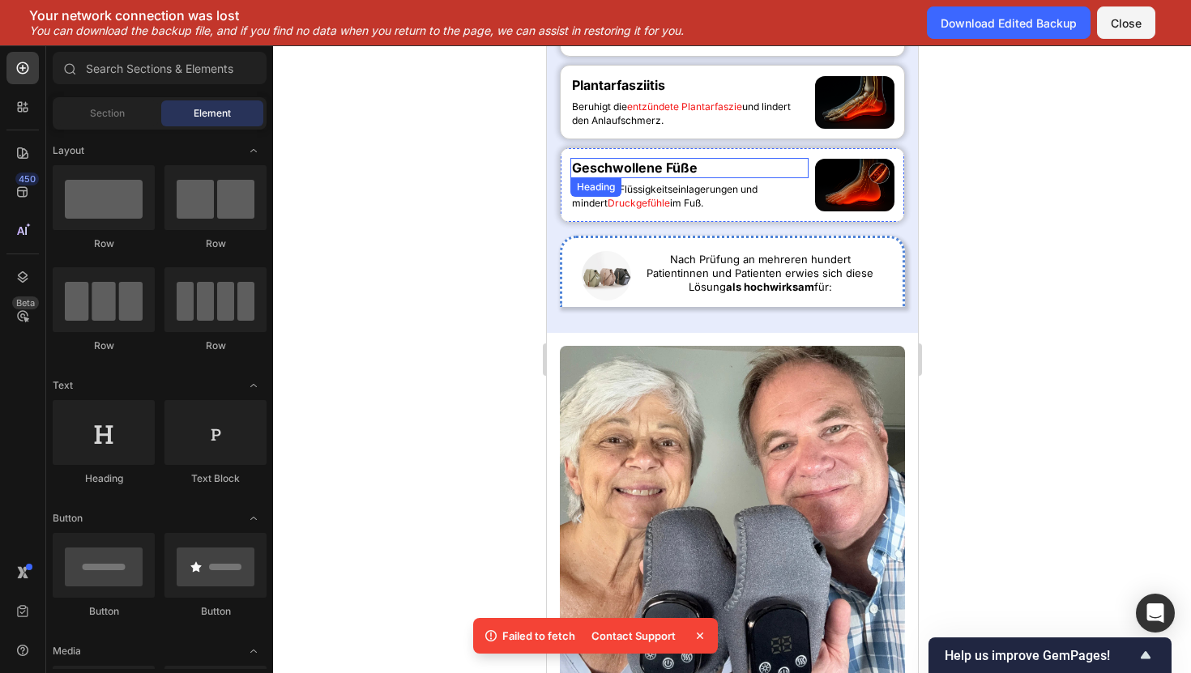
scroll to position [969, 0]
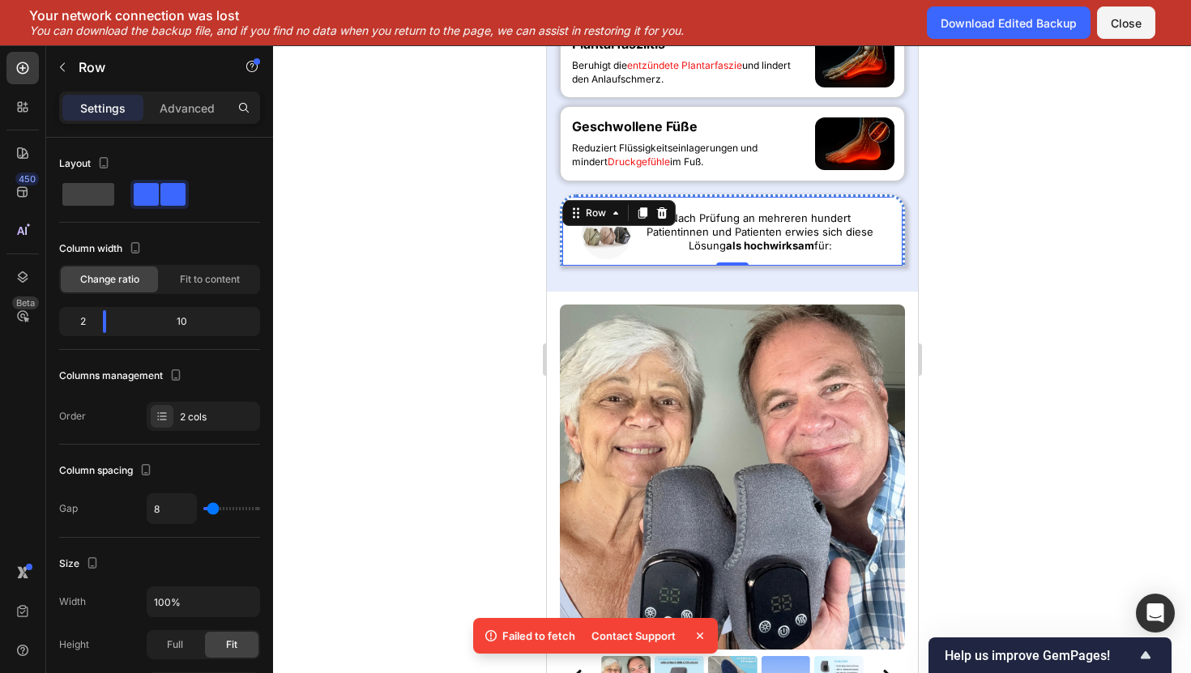
click at [574, 266] on div "Image Nach Prüfung an mehreren hundert Patientinnen und Patienten erwies sich d…" at bounding box center [731, 229] width 345 height 71
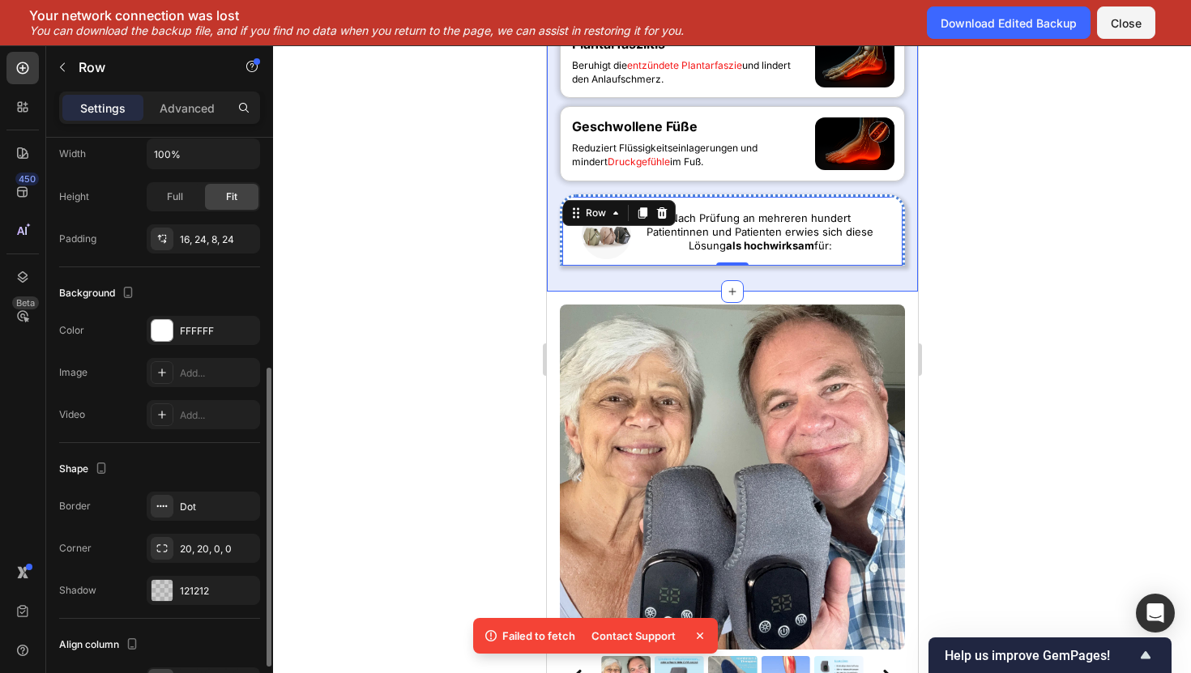
scroll to position [549, 0]
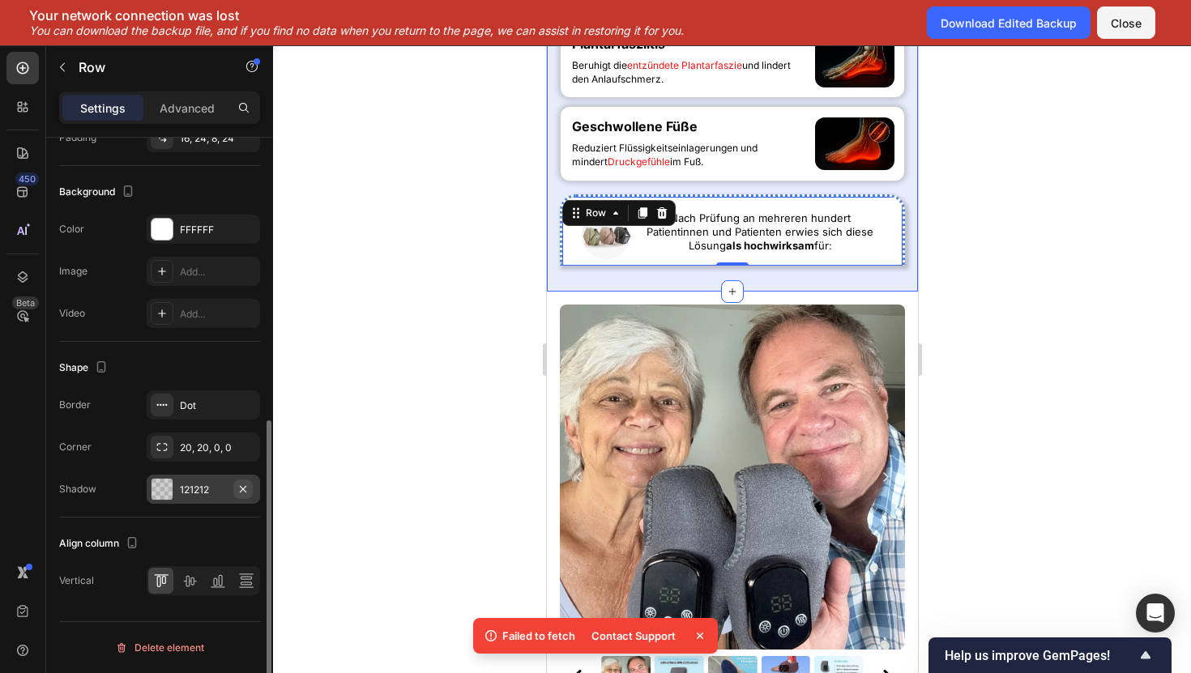
click at [238, 487] on icon "button" at bounding box center [243, 489] width 13 height 13
click at [391, 387] on div at bounding box center [732, 359] width 918 height 628
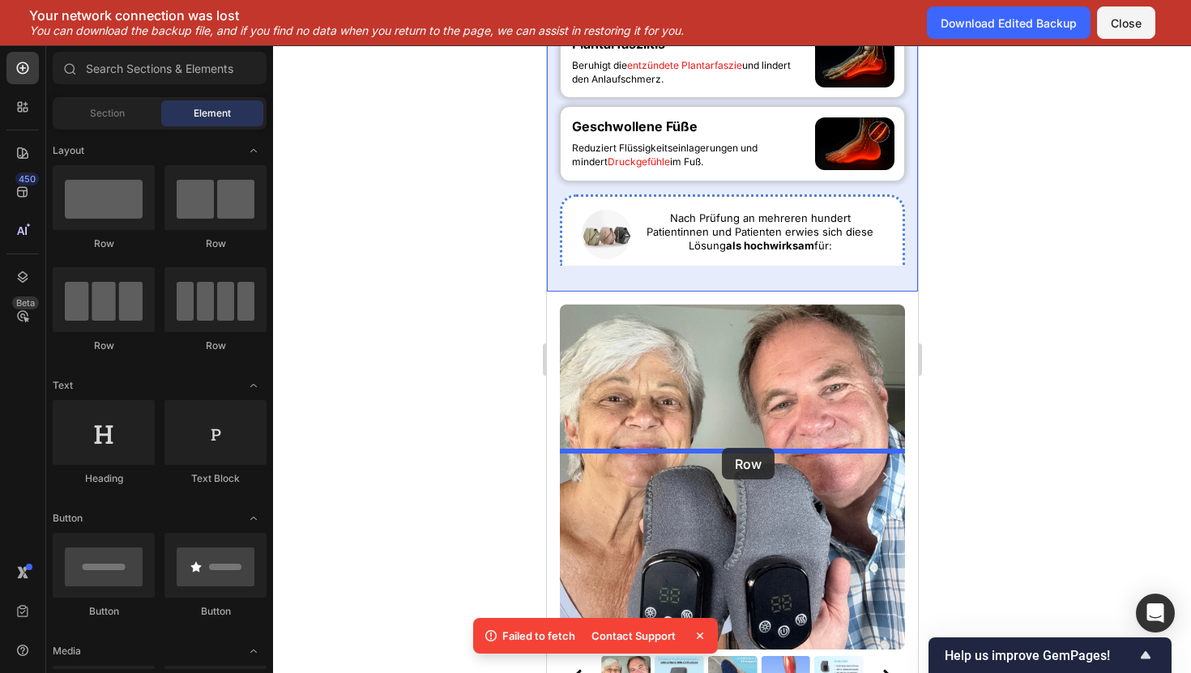
drag, startPoint x: 763, startPoint y: 269, endPoint x: 721, endPoint y: 448, distance: 184.0
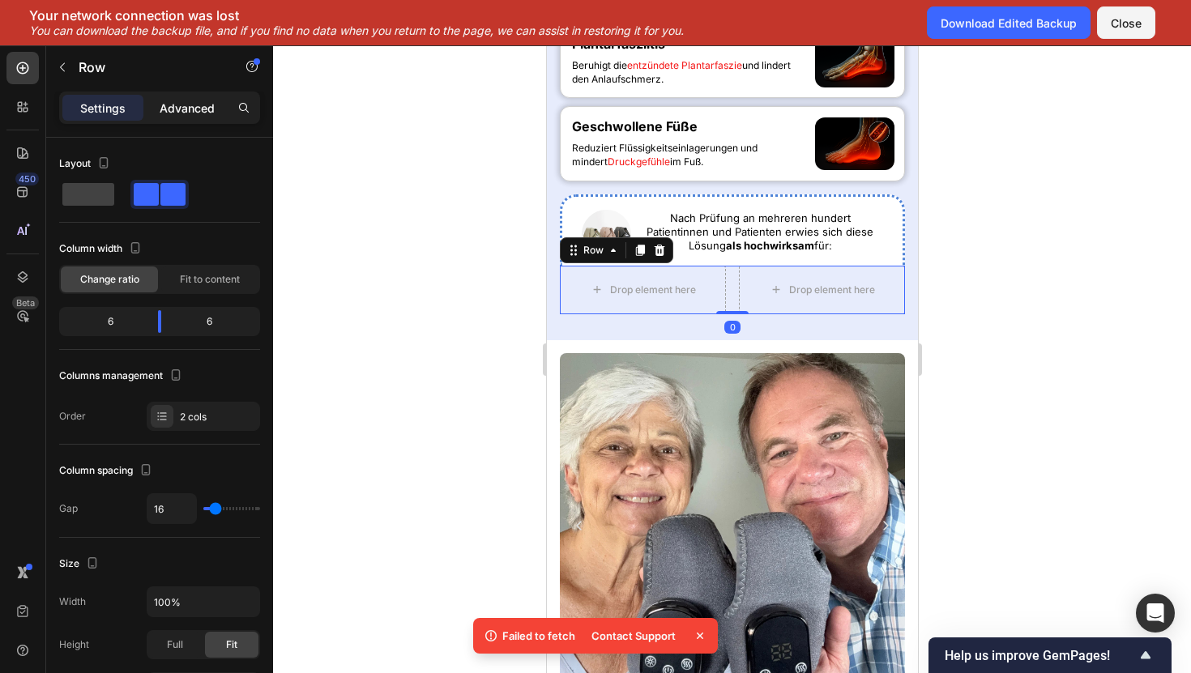
click at [193, 111] on p "Advanced" at bounding box center [187, 108] width 55 height 17
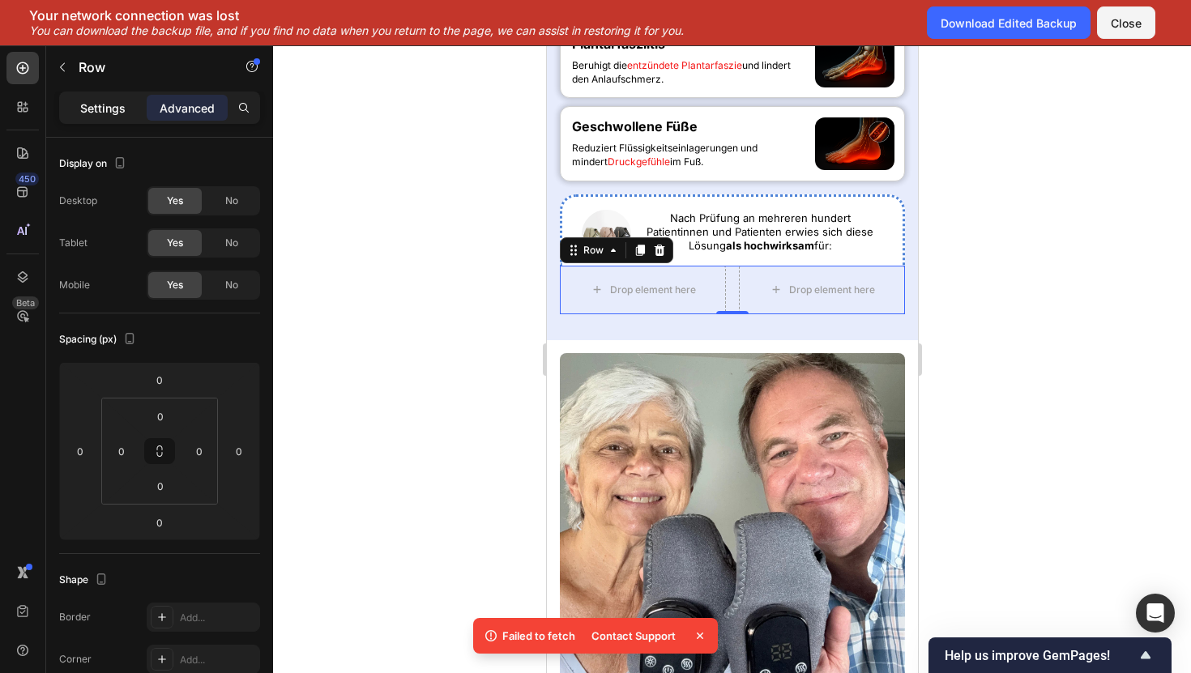
click at [85, 106] on p "Settings" at bounding box center [102, 108] width 45 height 17
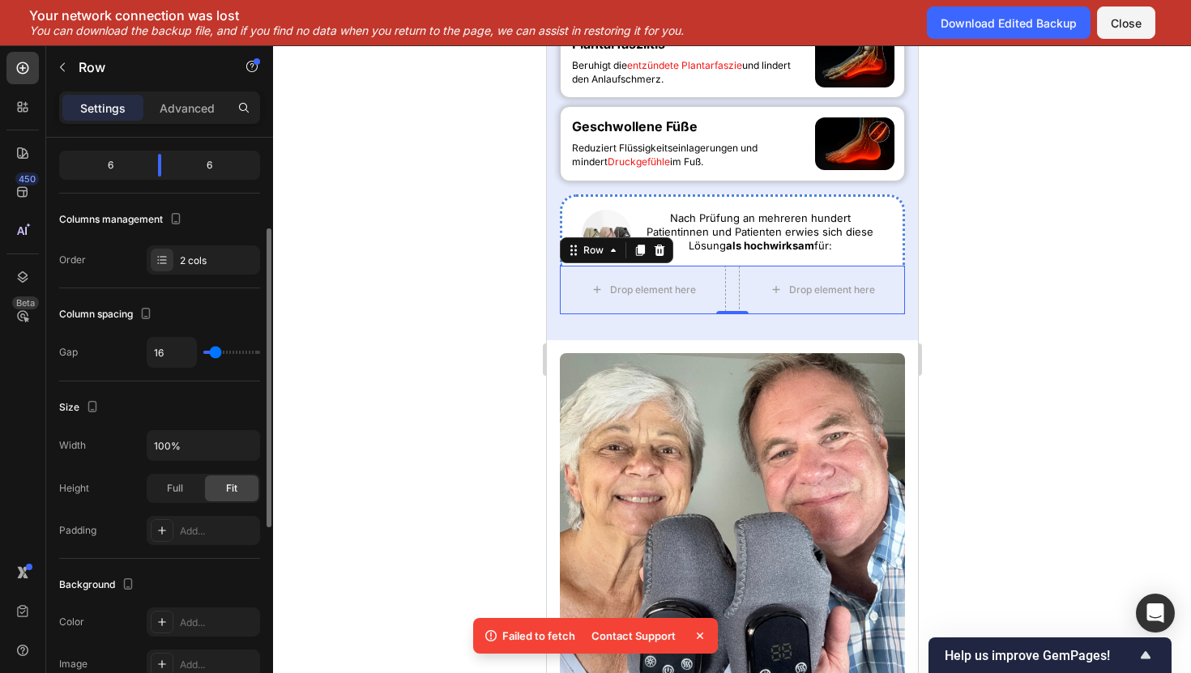
scroll to position [153, 0]
click at [185, 305] on div "Column spacing" at bounding box center [159, 318] width 201 height 26
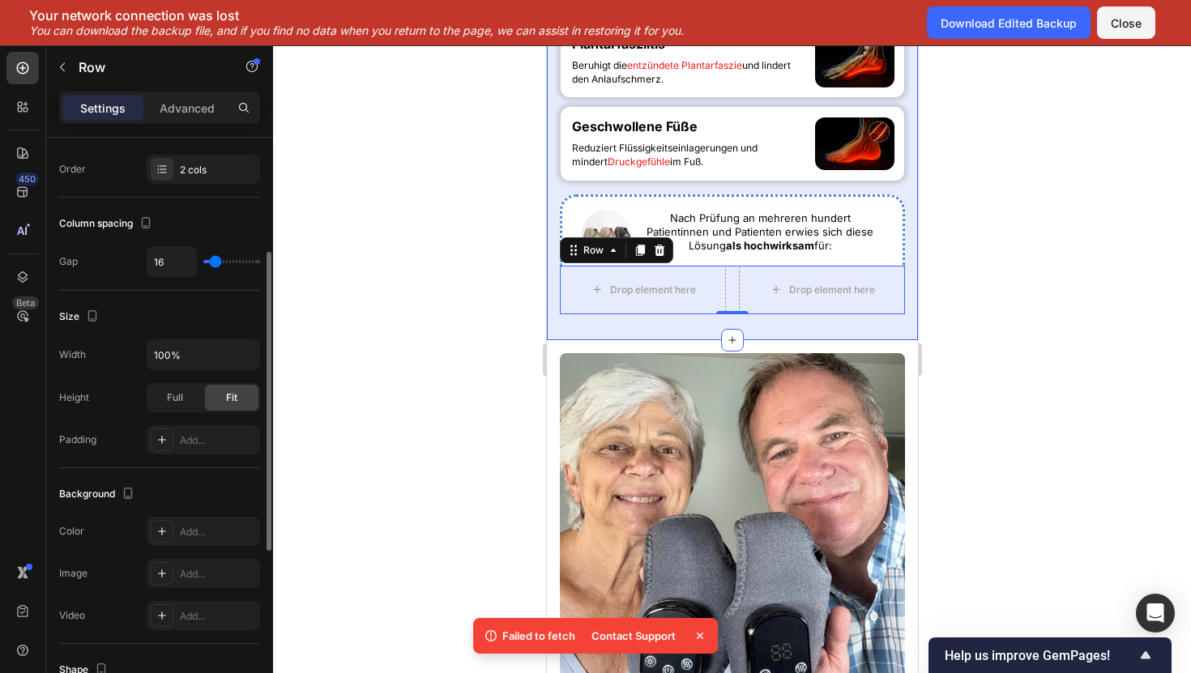
scroll to position [248, 0]
click at [189, 527] on div "Add..." at bounding box center [218, 531] width 76 height 15
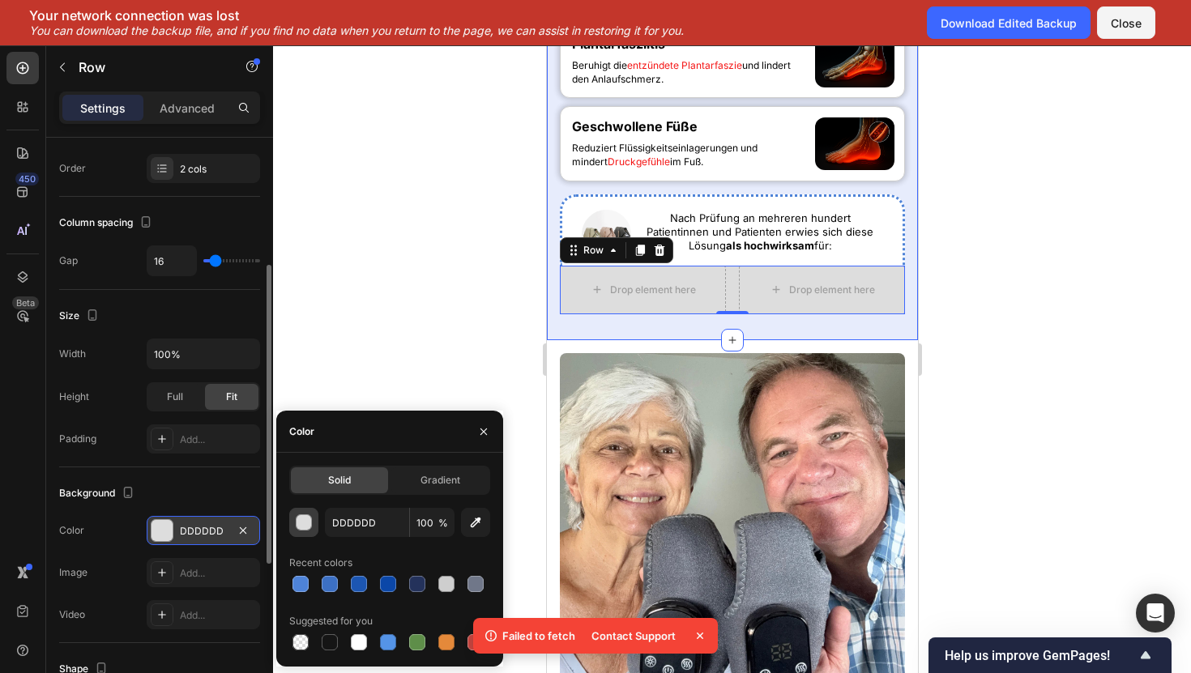
click at [301, 536] on button "button" at bounding box center [303, 522] width 29 height 29
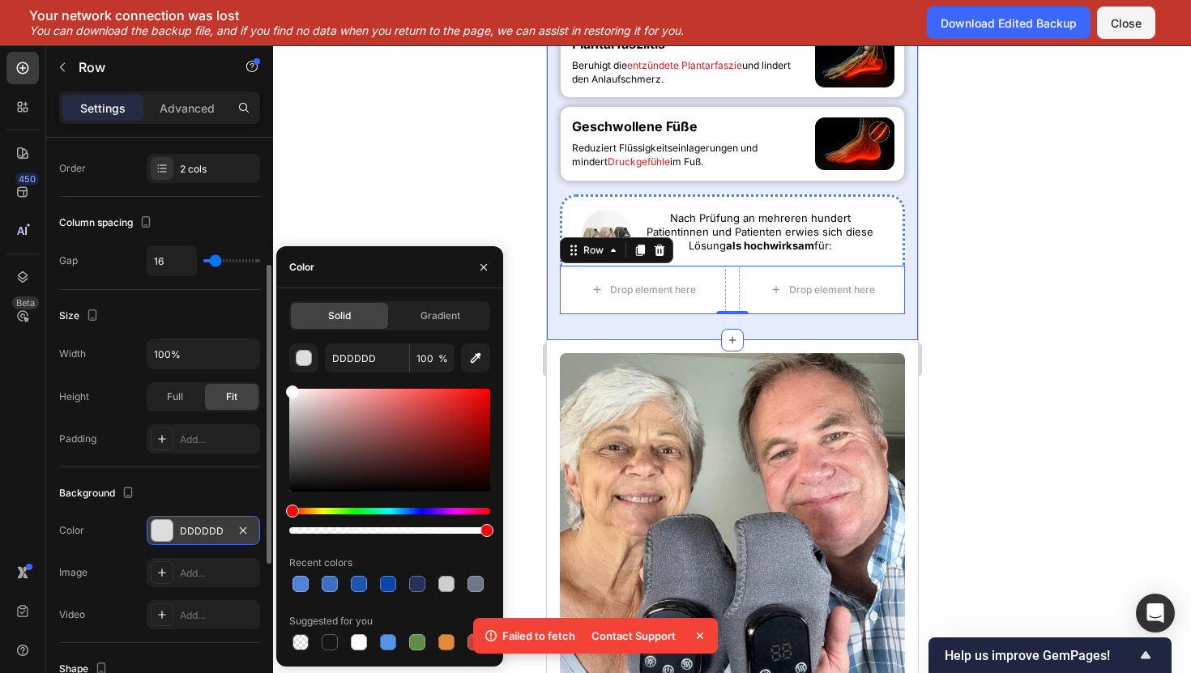
drag, startPoint x: 294, startPoint y: 402, endPoint x: 279, endPoint y: 368, distance: 37.4
click at [279, 368] on div "Solid Gradient DDDDDD 100 % Recent colors Suggested for you" at bounding box center [389, 477] width 227 height 352
type input "FFFFFF"
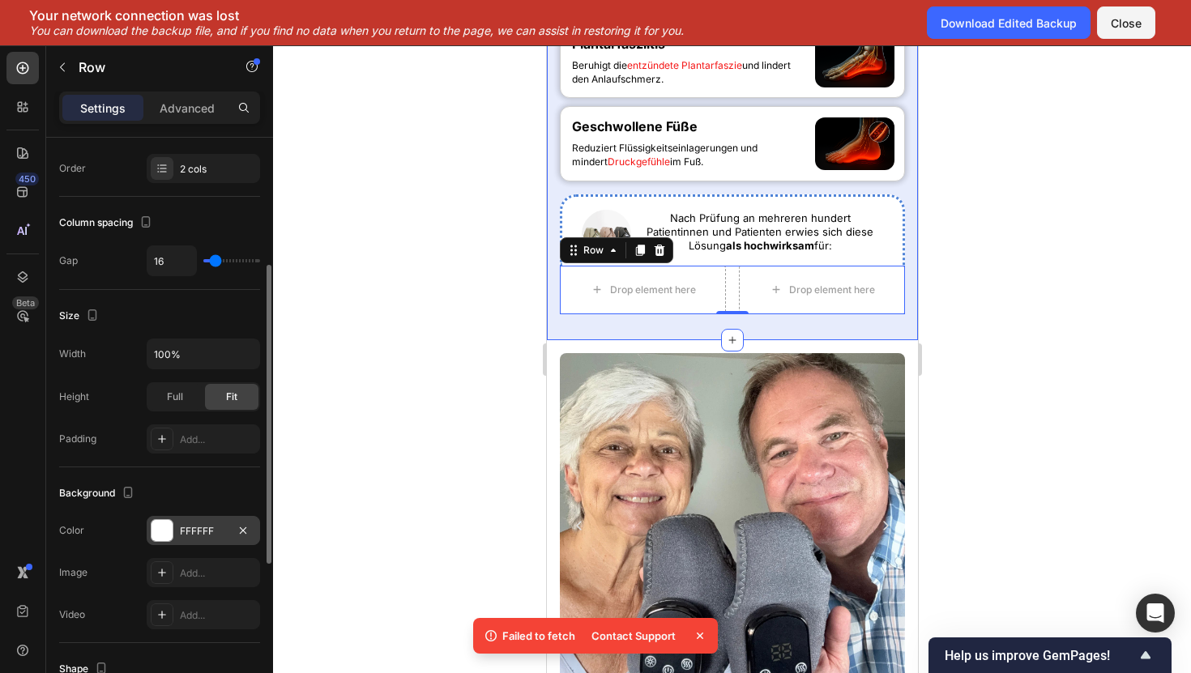
click at [352, 162] on div at bounding box center [732, 359] width 918 height 628
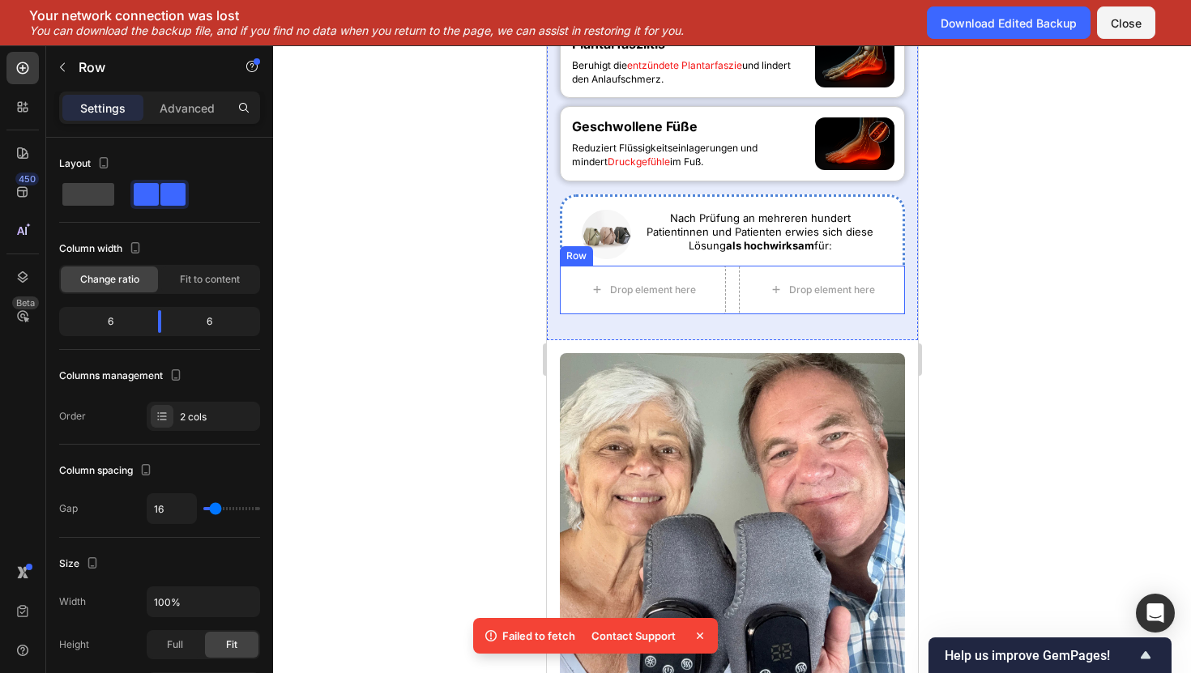
click at [730, 314] on div "Drop element here Drop element here Row" at bounding box center [731, 290] width 345 height 49
click at [199, 116] on div "Advanced" at bounding box center [187, 108] width 81 height 26
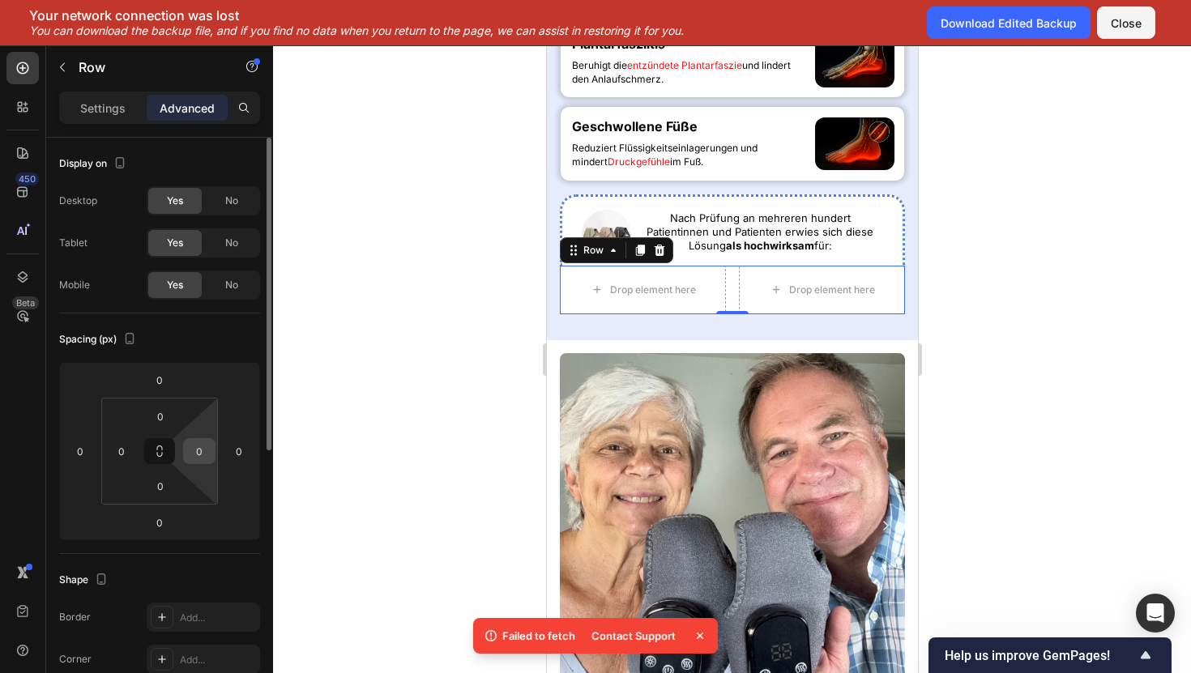
click at [195, 461] on input "0" at bounding box center [199, 451] width 24 height 24
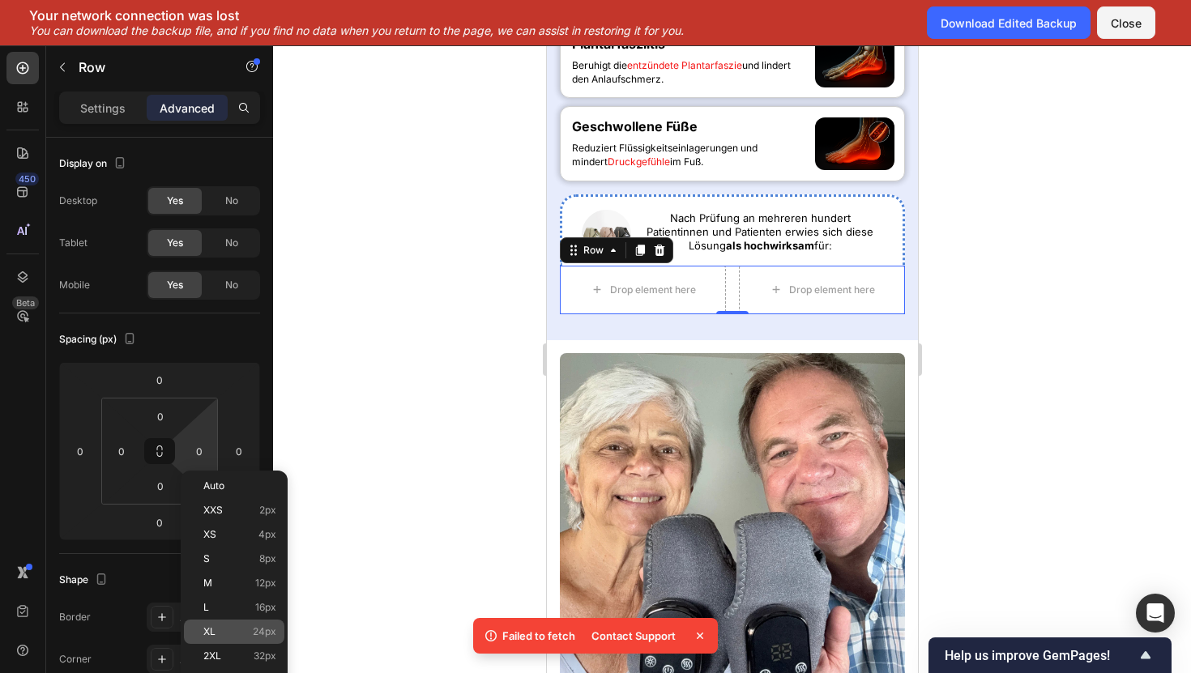
click at [228, 638] on div "XL 24px" at bounding box center [234, 632] width 100 height 24
type input "24"
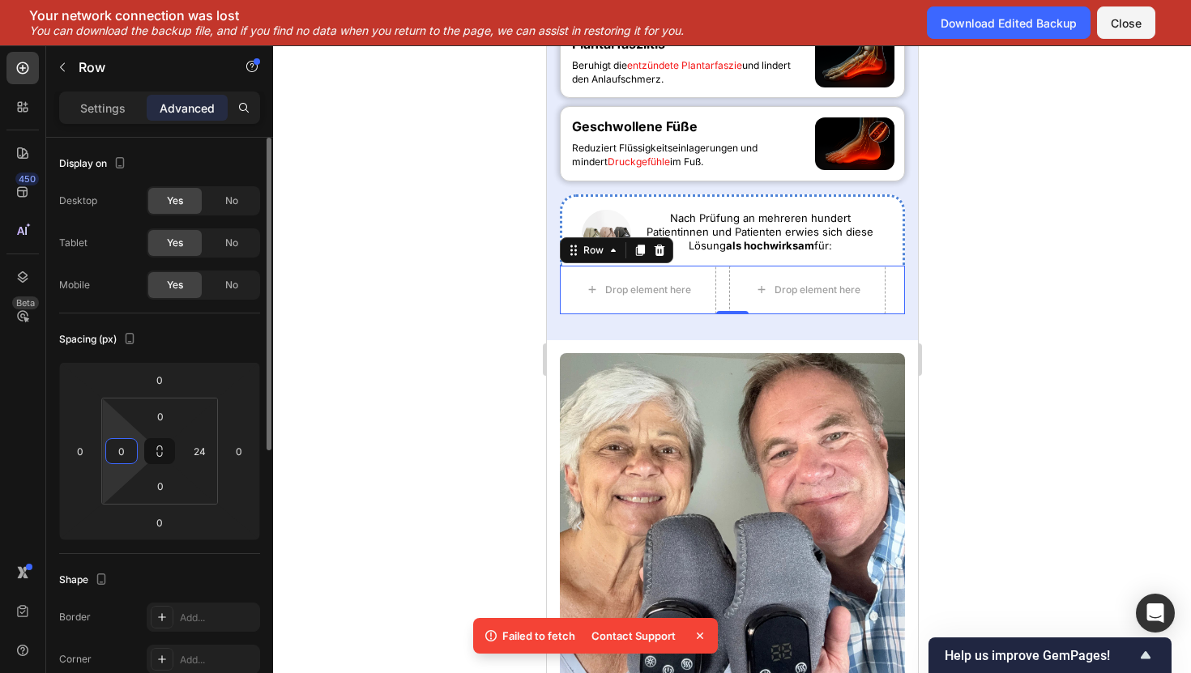
click at [121, 458] on input "0" at bounding box center [121, 451] width 24 height 24
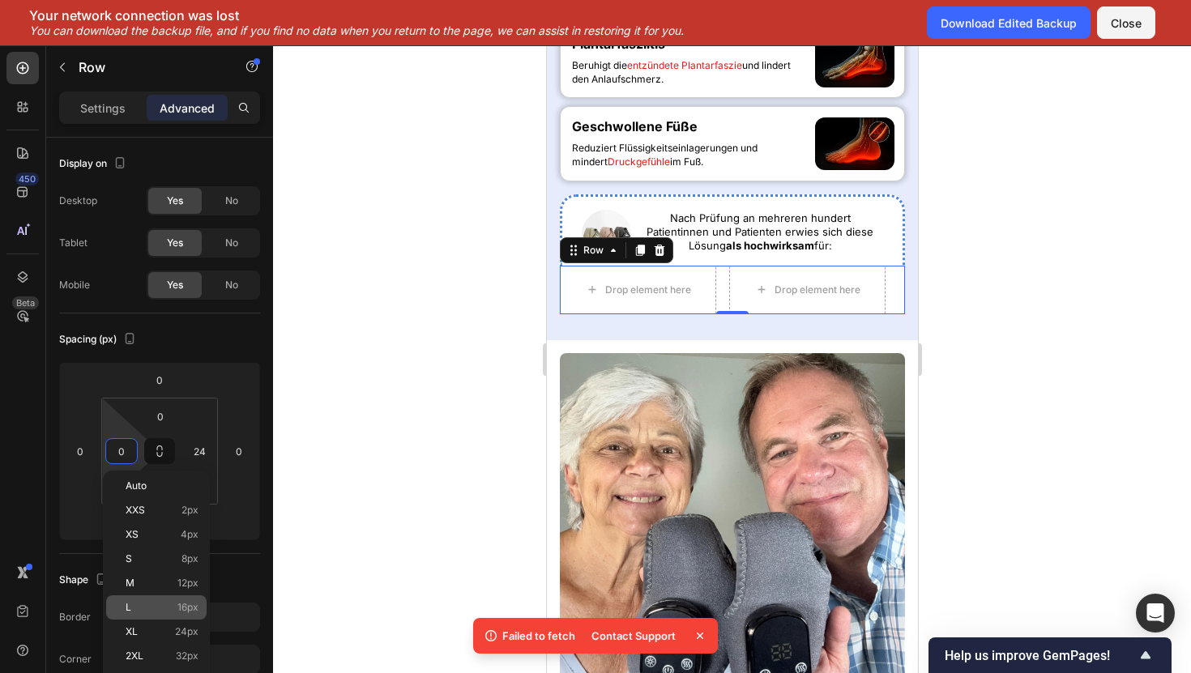
click at [184, 608] on span "16px" at bounding box center [187, 607] width 21 height 11
type input "16"
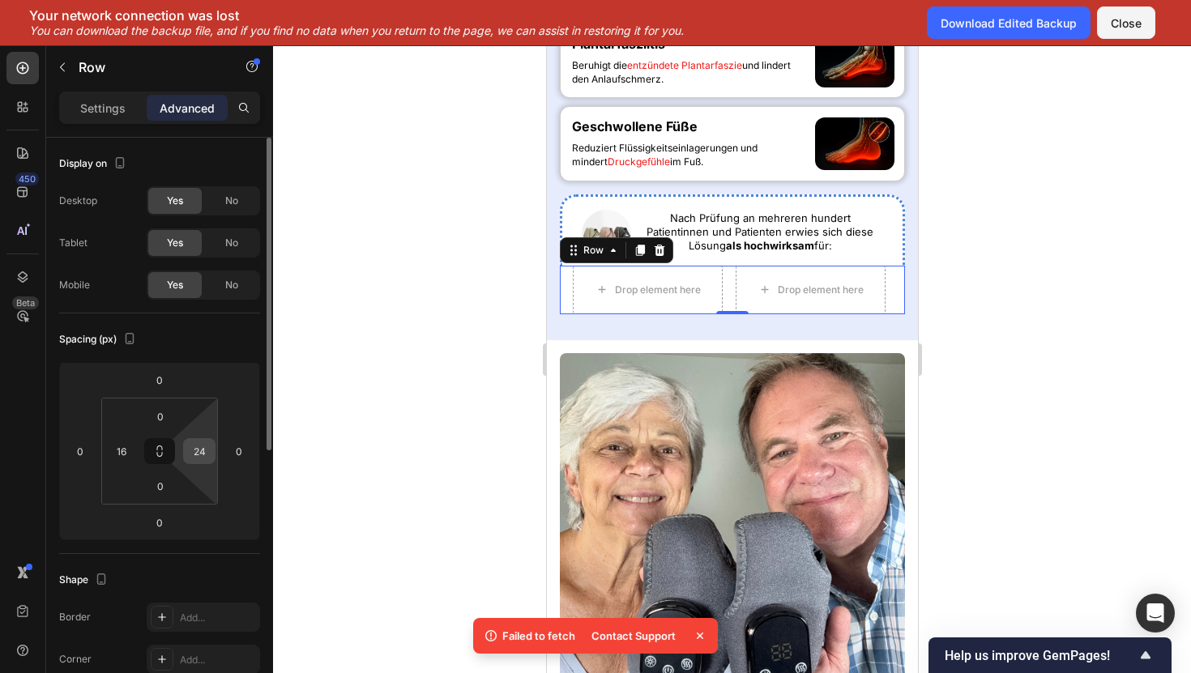
click at [190, 459] on input "24" at bounding box center [199, 451] width 24 height 24
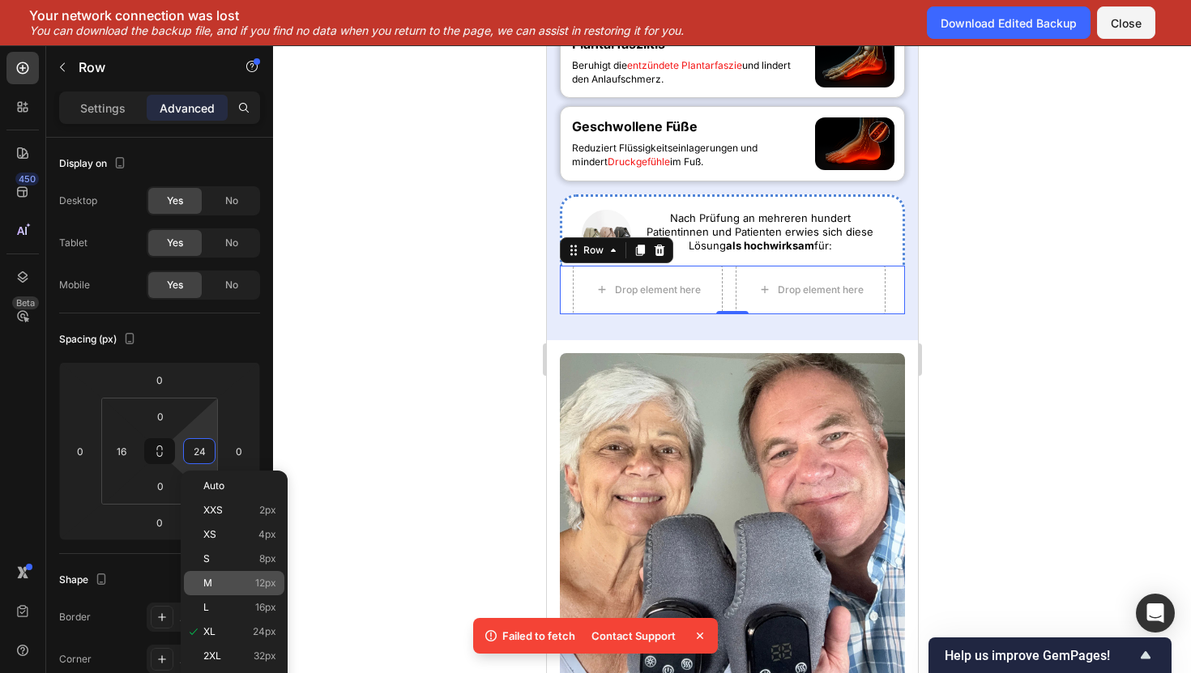
click at [192, 582] on div "M 12px" at bounding box center [234, 583] width 100 height 24
type input "12"
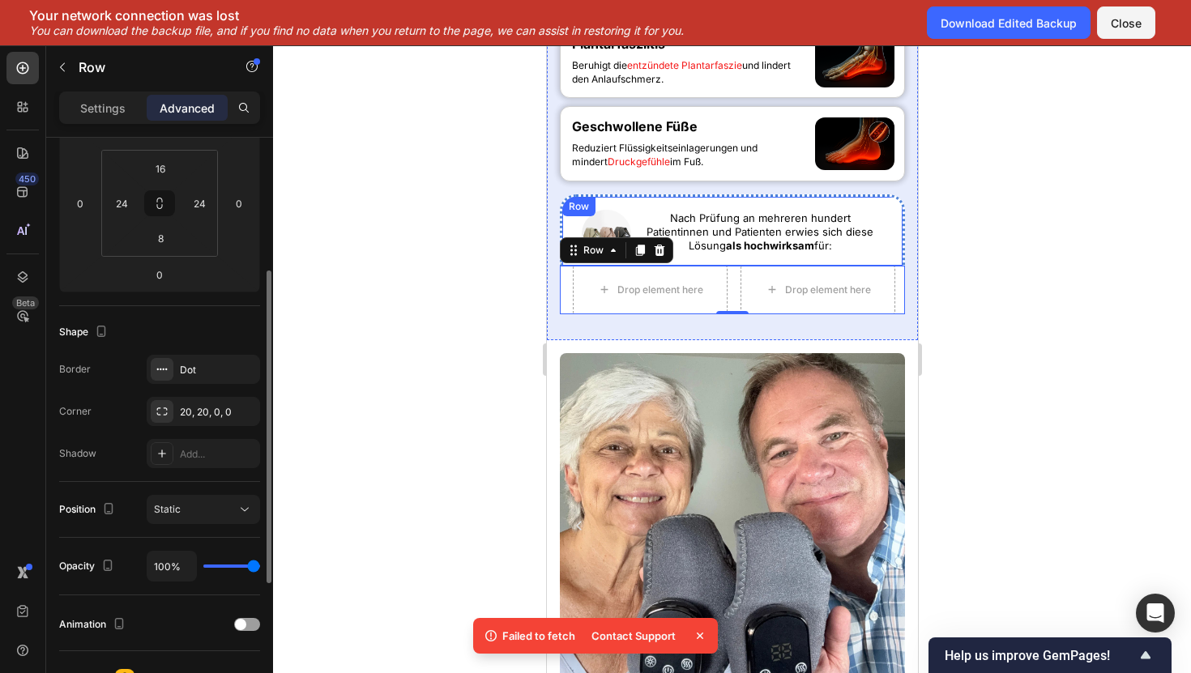
click at [574, 214] on div "Row" at bounding box center [578, 206] width 27 height 15
